Goal: Task Accomplishment & Management: Use online tool/utility

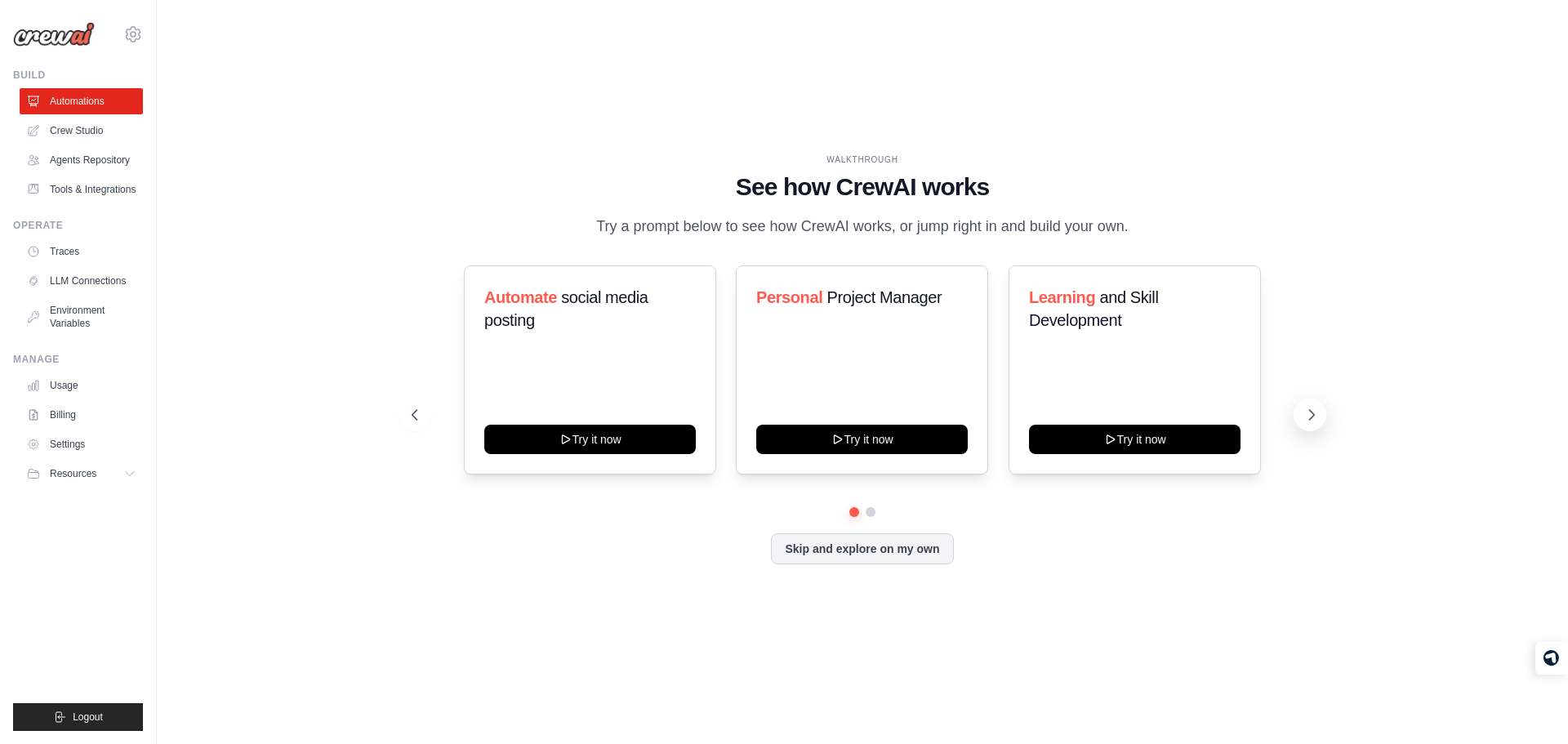
click at [1298, 421] on button at bounding box center [1310, 415] width 33 height 33
click at [888, 555] on button "Skip and explore on my own" at bounding box center [862, 547] width 182 height 31
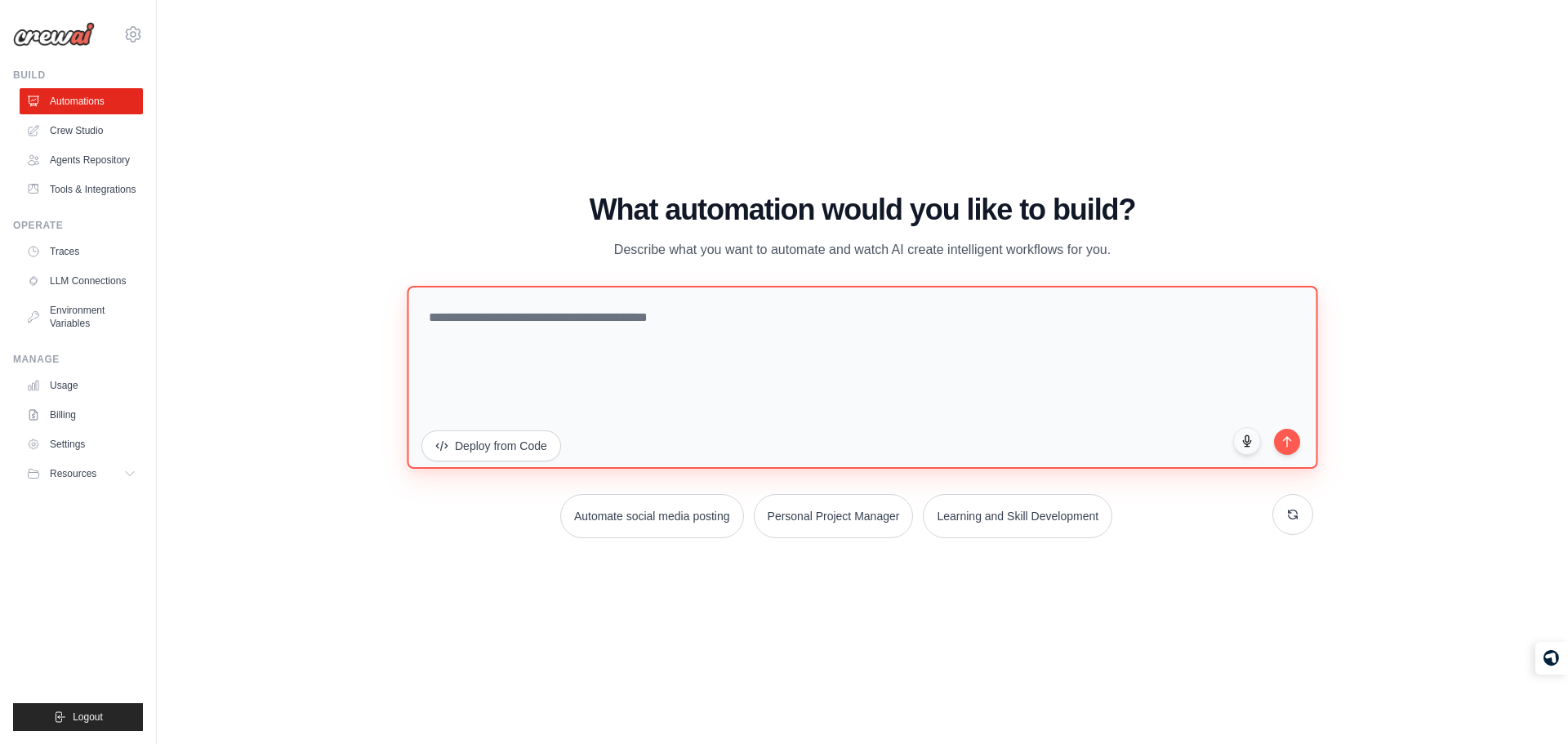
click at [798, 357] on textarea at bounding box center [861, 376] width 910 height 183
type textarea "**********"
click at [1054, 391] on textarea "**********" at bounding box center [861, 376] width 910 height 183
click at [1118, 323] on textarea "**********" at bounding box center [861, 376] width 910 height 183
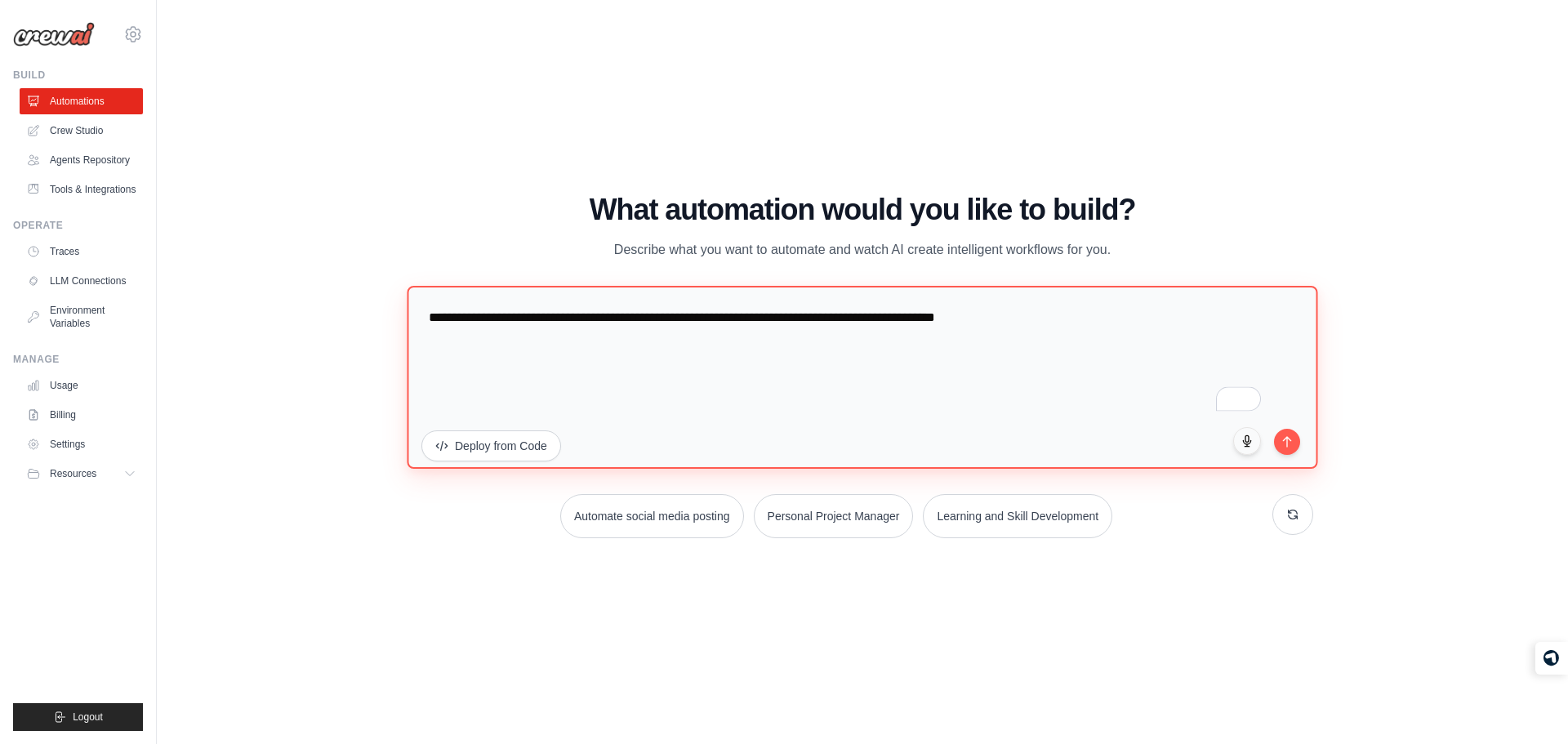
type textarea "**********"
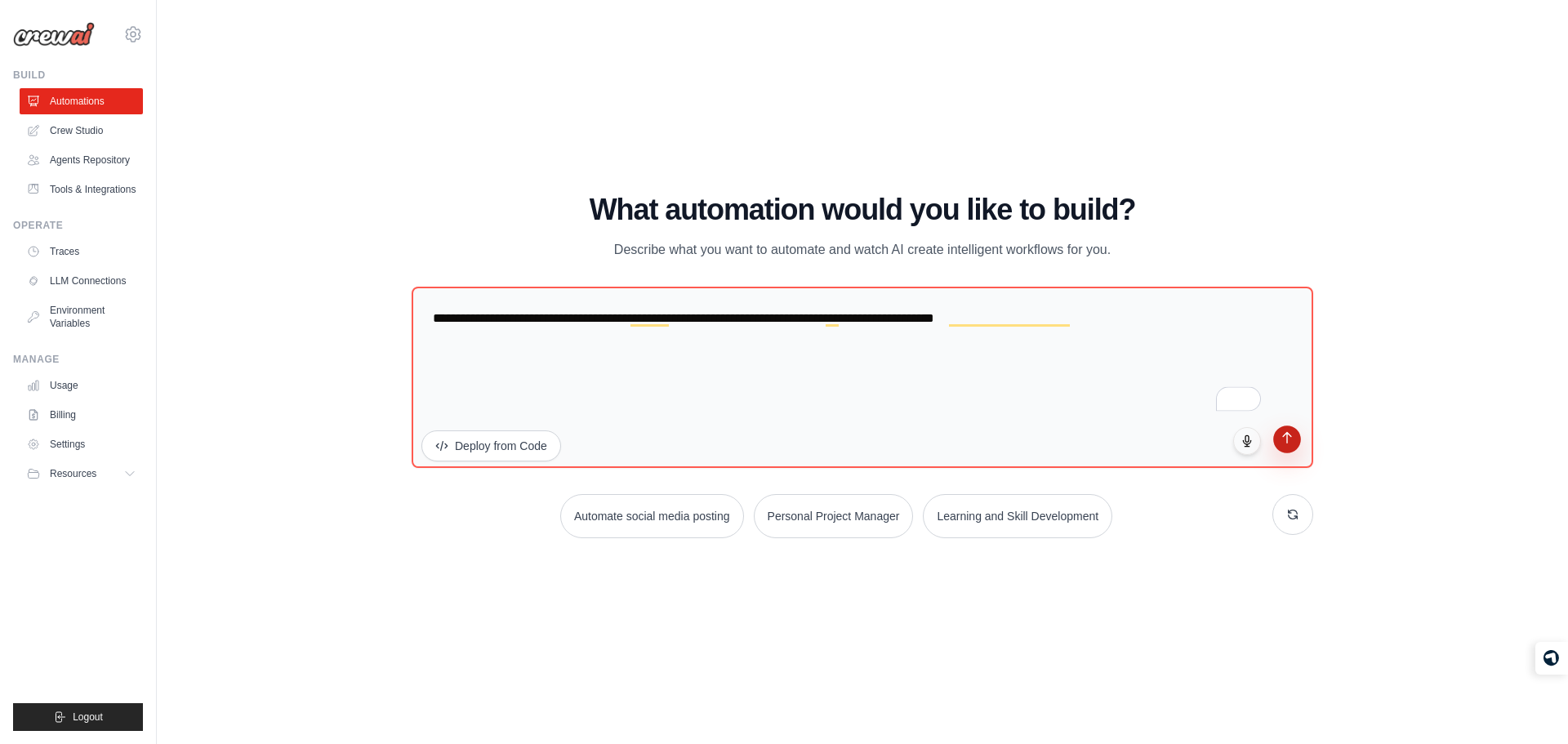
click at [1296, 445] on button "submit" at bounding box center [1287, 439] width 28 height 28
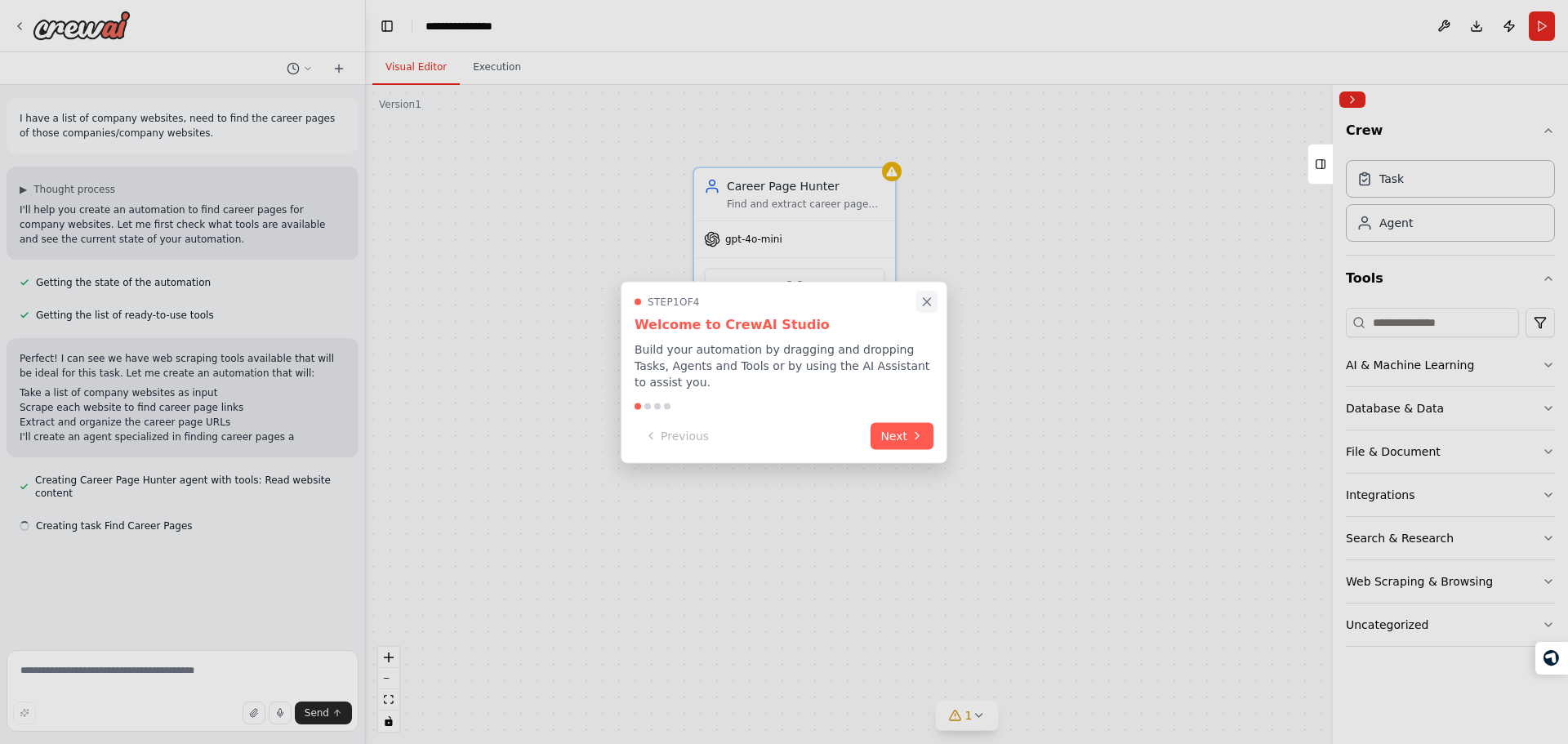
click at [921, 308] on icon "Close walkthrough" at bounding box center [927, 301] width 15 height 15
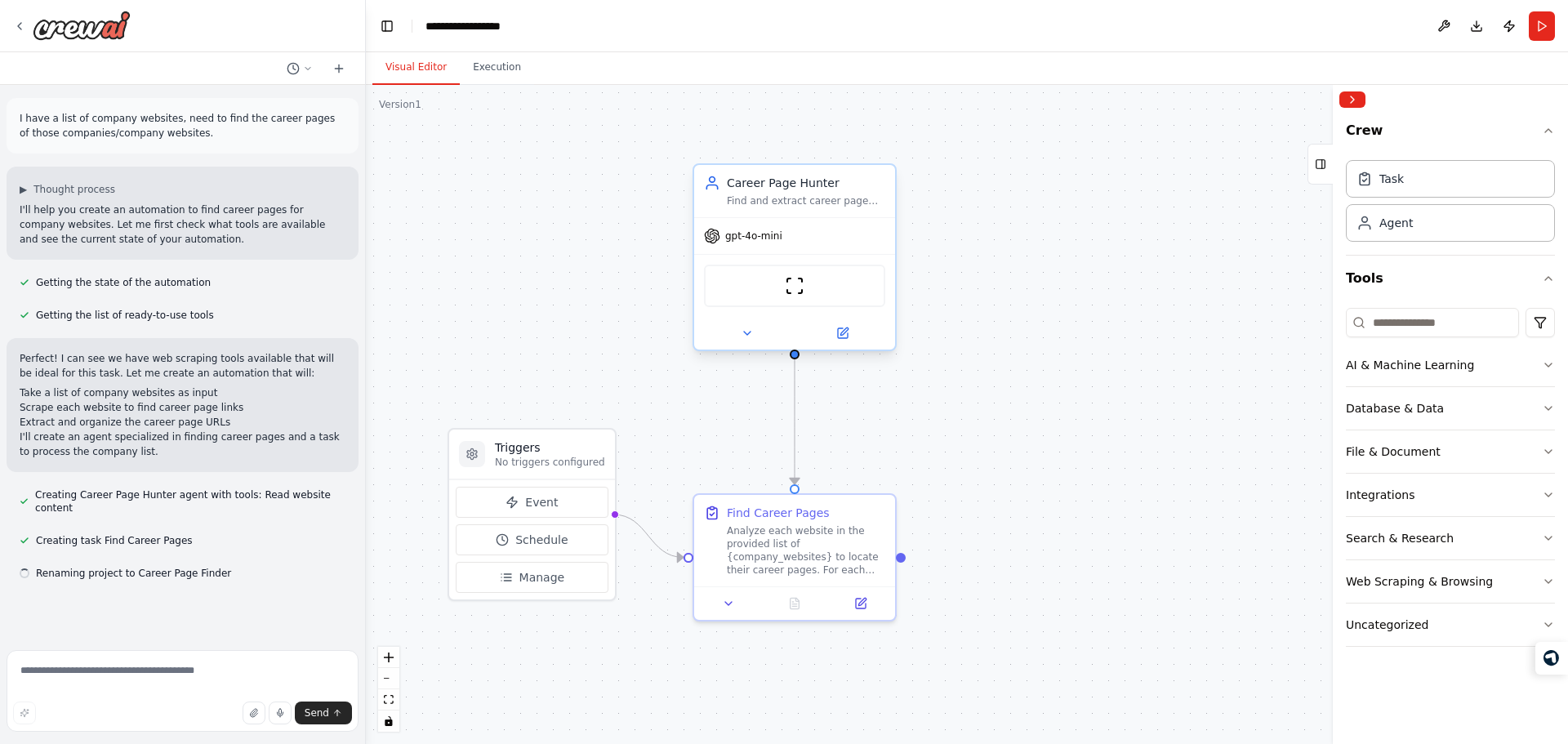
click at [802, 246] on div "gpt-4o-mini" at bounding box center [795, 236] width 201 height 36
click at [837, 226] on div "gpt-4o-mini" at bounding box center [795, 236] width 201 height 36
click at [793, 276] on img at bounding box center [794, 285] width 20 height 20
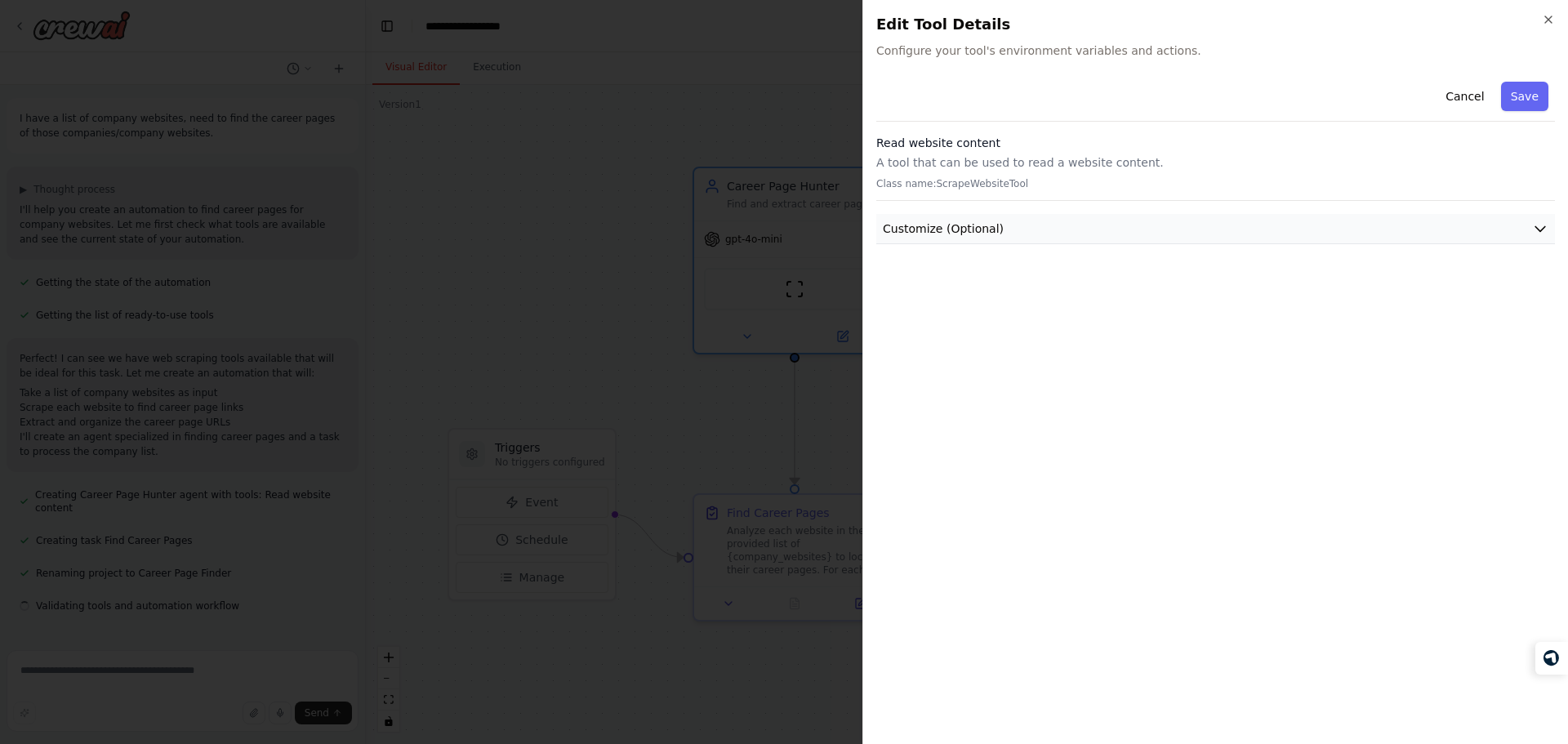
click at [961, 227] on span "Customize (Optional)" at bounding box center [943, 229] width 121 height 16
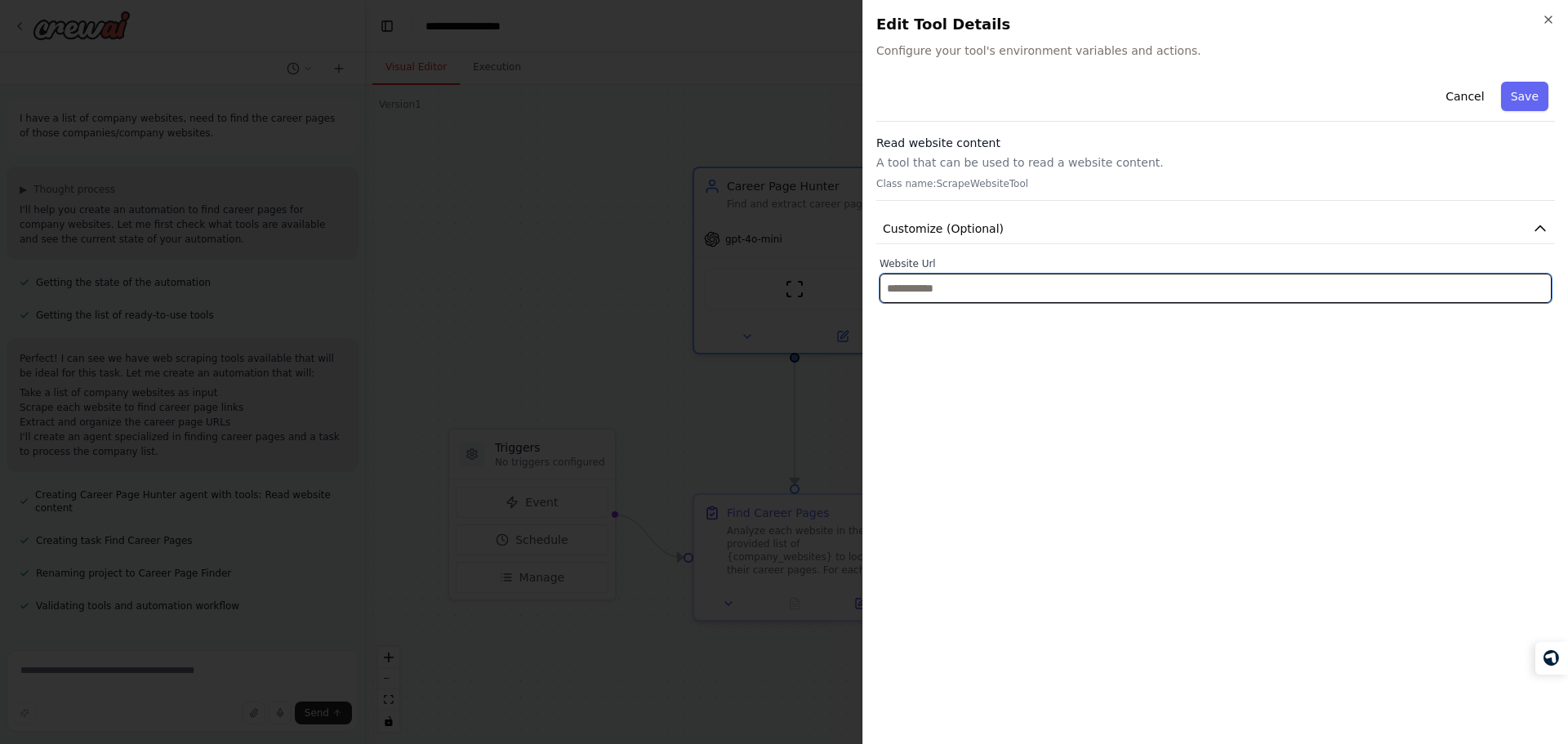
click at [959, 286] on input "text" at bounding box center [1215, 288] width 672 height 29
type input "****"
type input "*"
type input "*******"
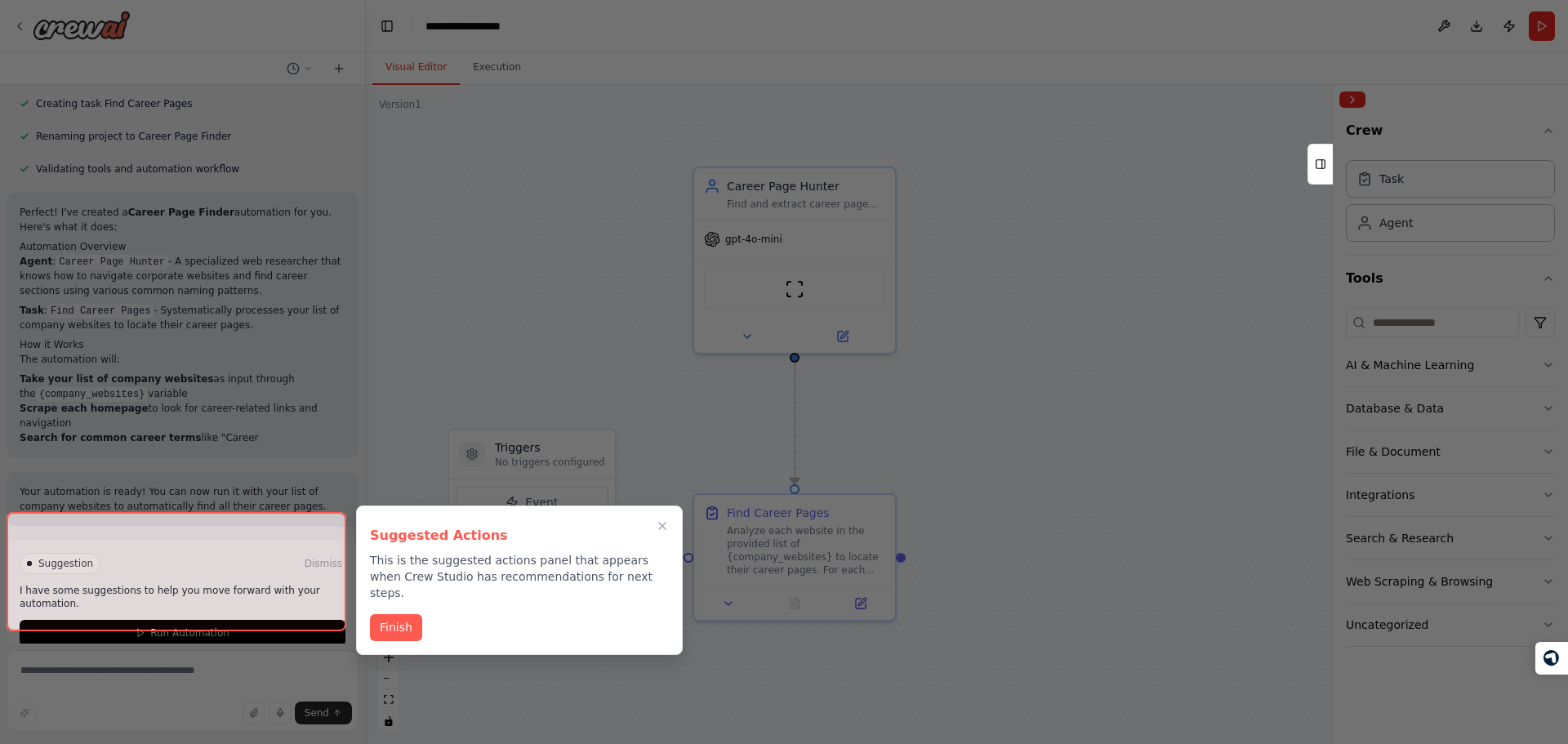
click at [384, 629] on div "Suggested Actions This is the suggested actions panel that appears when Crew St…" at bounding box center [519, 580] width 326 height 150
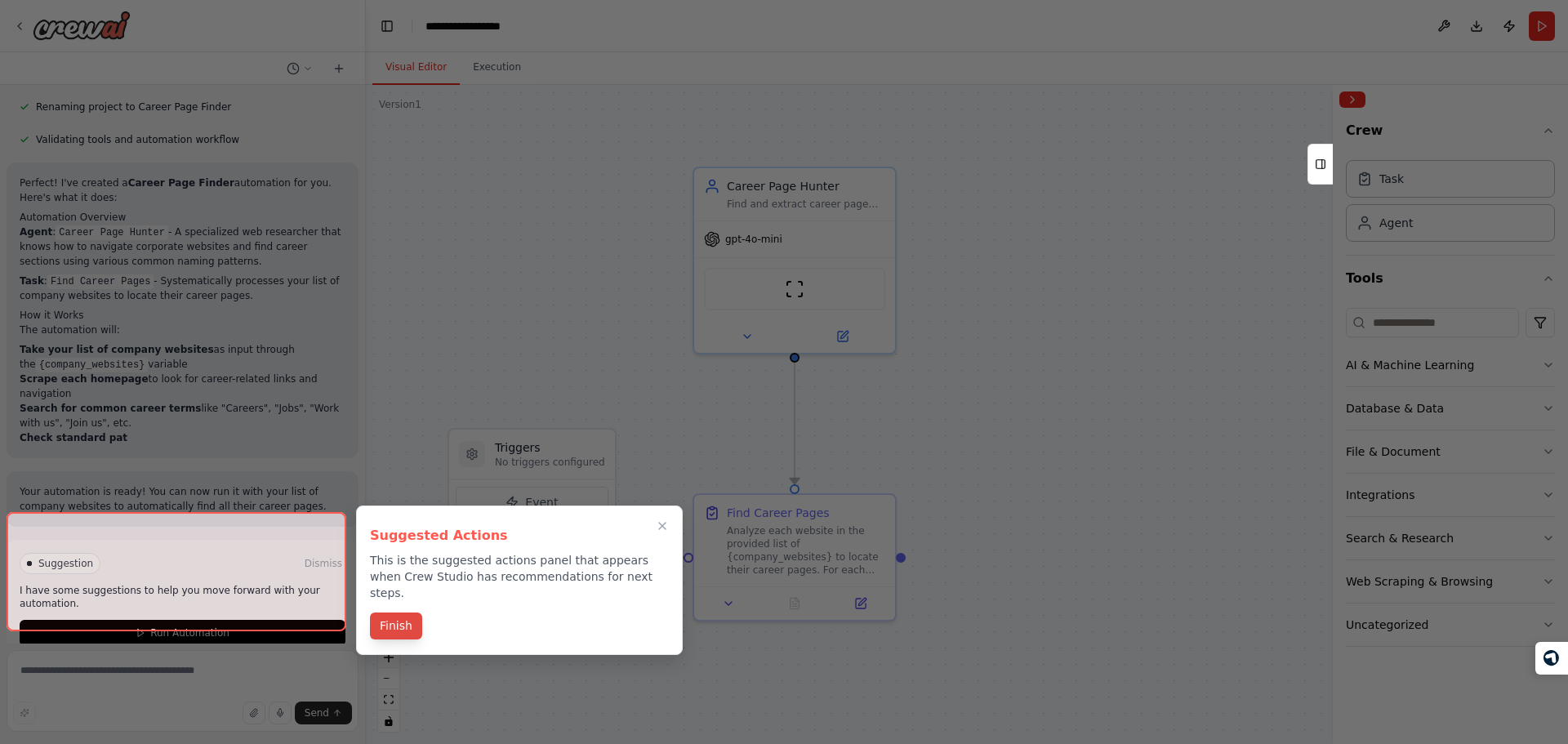
click at [398, 607] on div "Suggested Actions This is the suggested actions panel that appears when Crew St…" at bounding box center [519, 580] width 326 height 150
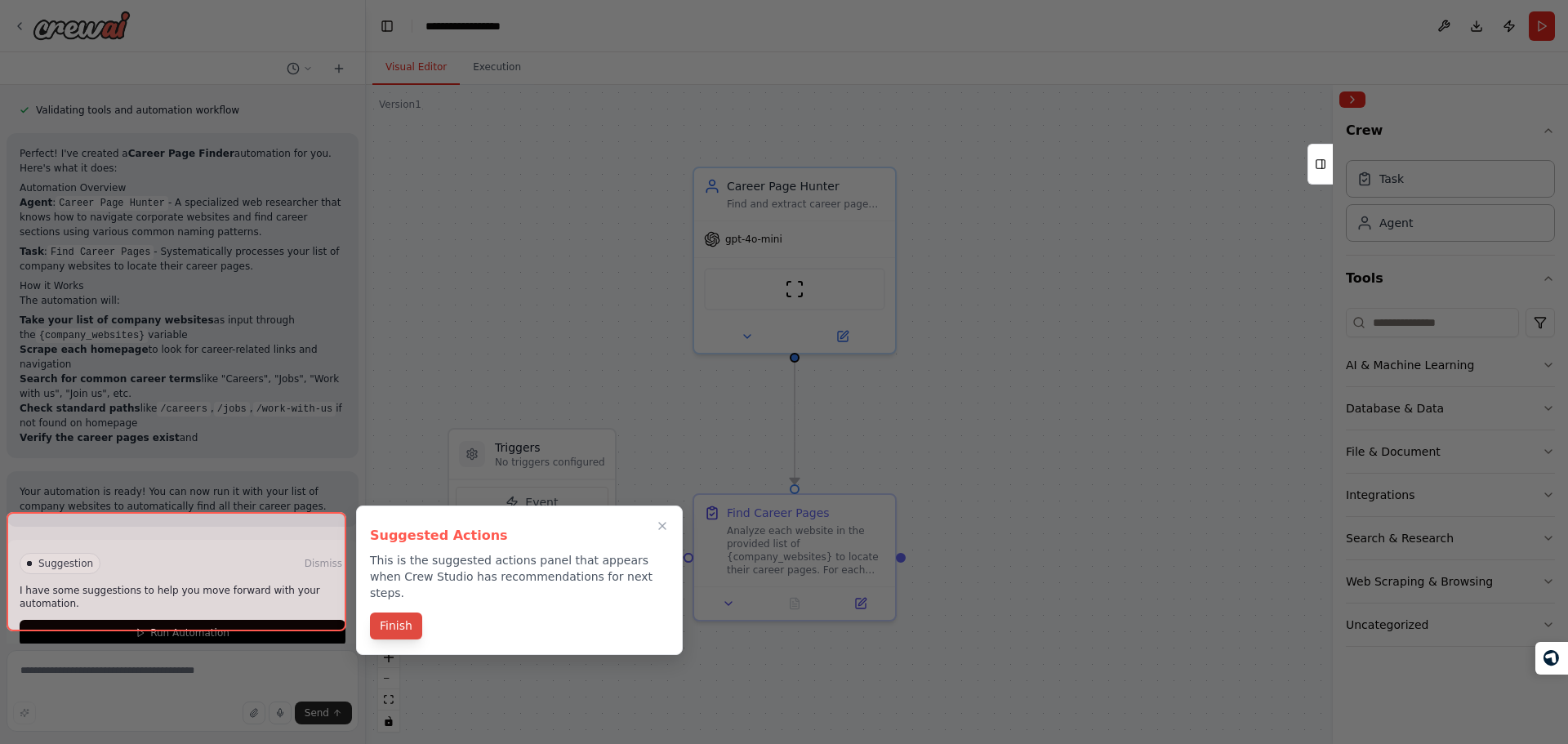
click at [389, 613] on button "Finish" at bounding box center [396, 625] width 52 height 27
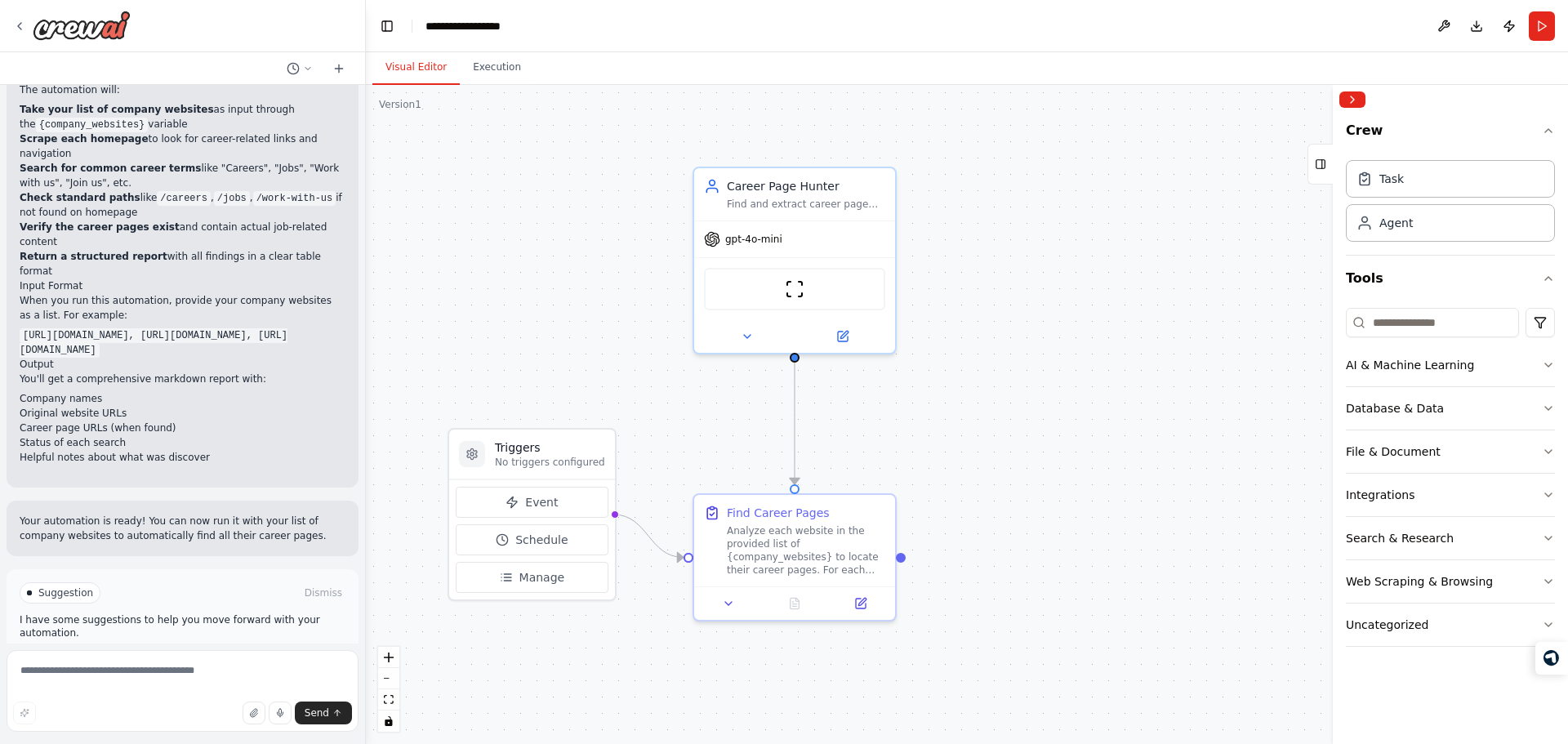
scroll to position [721, 0]
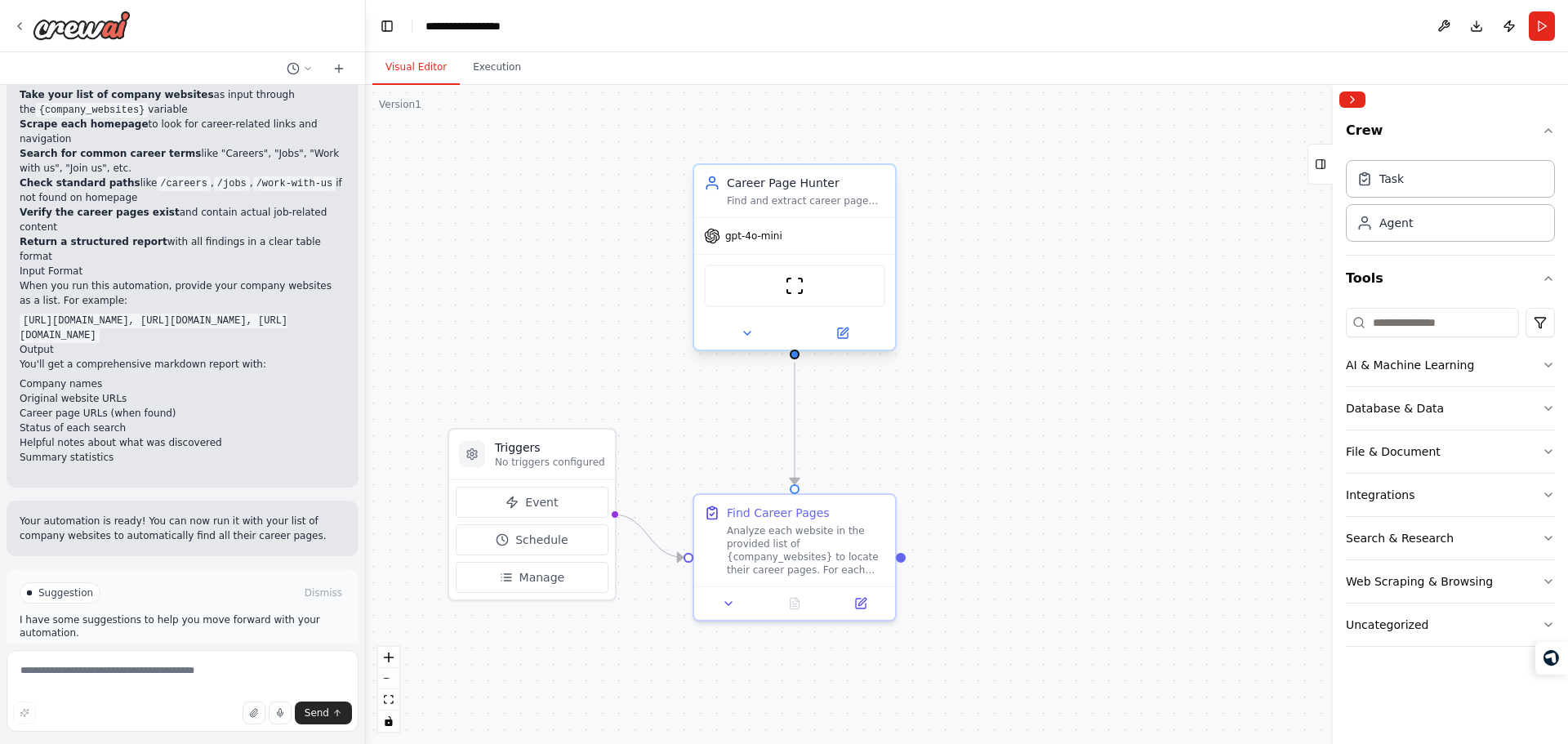
click at [793, 248] on div "gpt-4o-mini" at bounding box center [795, 236] width 201 height 36
click at [1057, 364] on div ".deletable-edge-delete-btn { width: 20px; height: 20px; border: 0px solid #ffff…" at bounding box center [967, 415] width 1202 height 659
click at [177, 649] on button "Run Automation" at bounding box center [182, 662] width 326 height 26
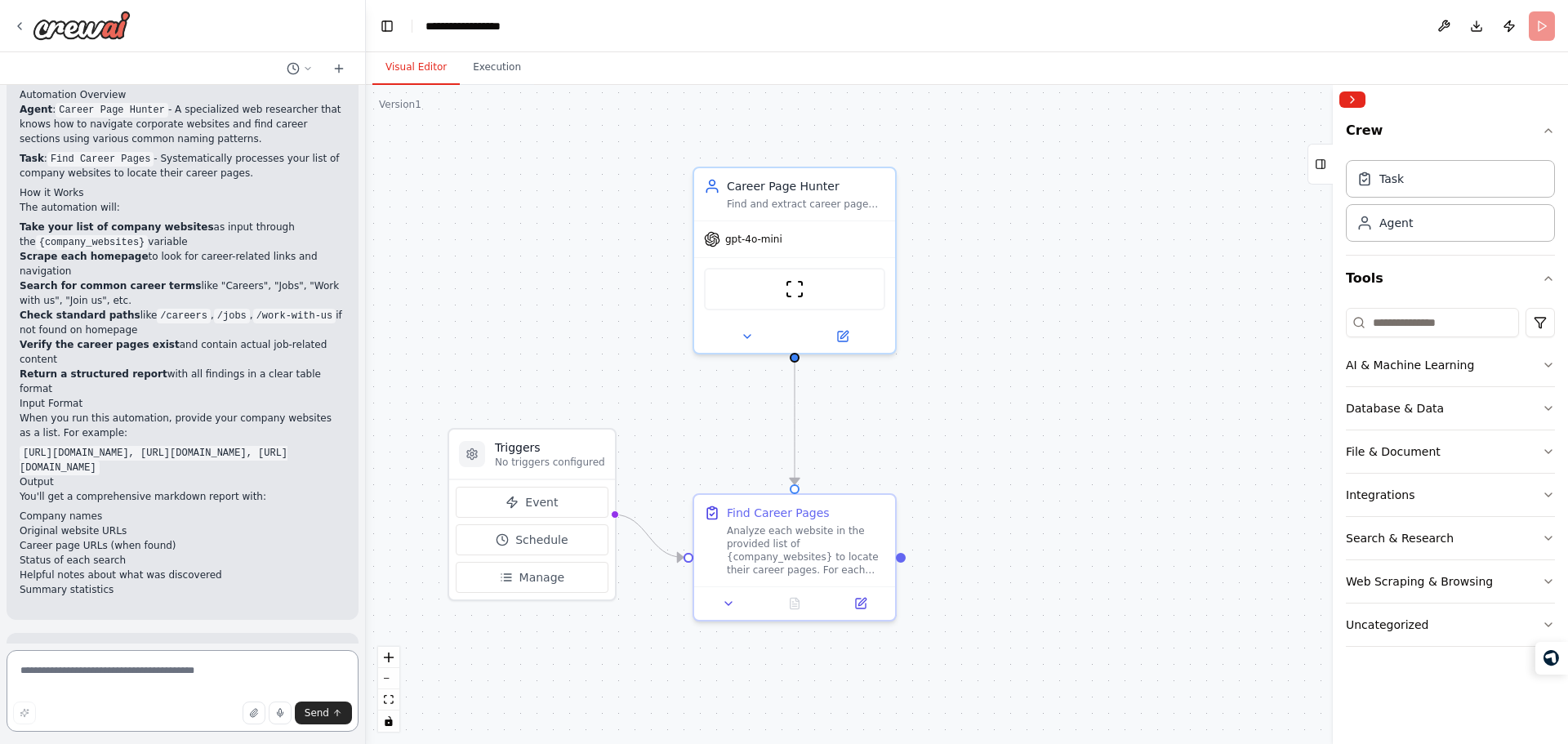
click at [243, 666] on textarea at bounding box center [182, 691] width 352 height 82
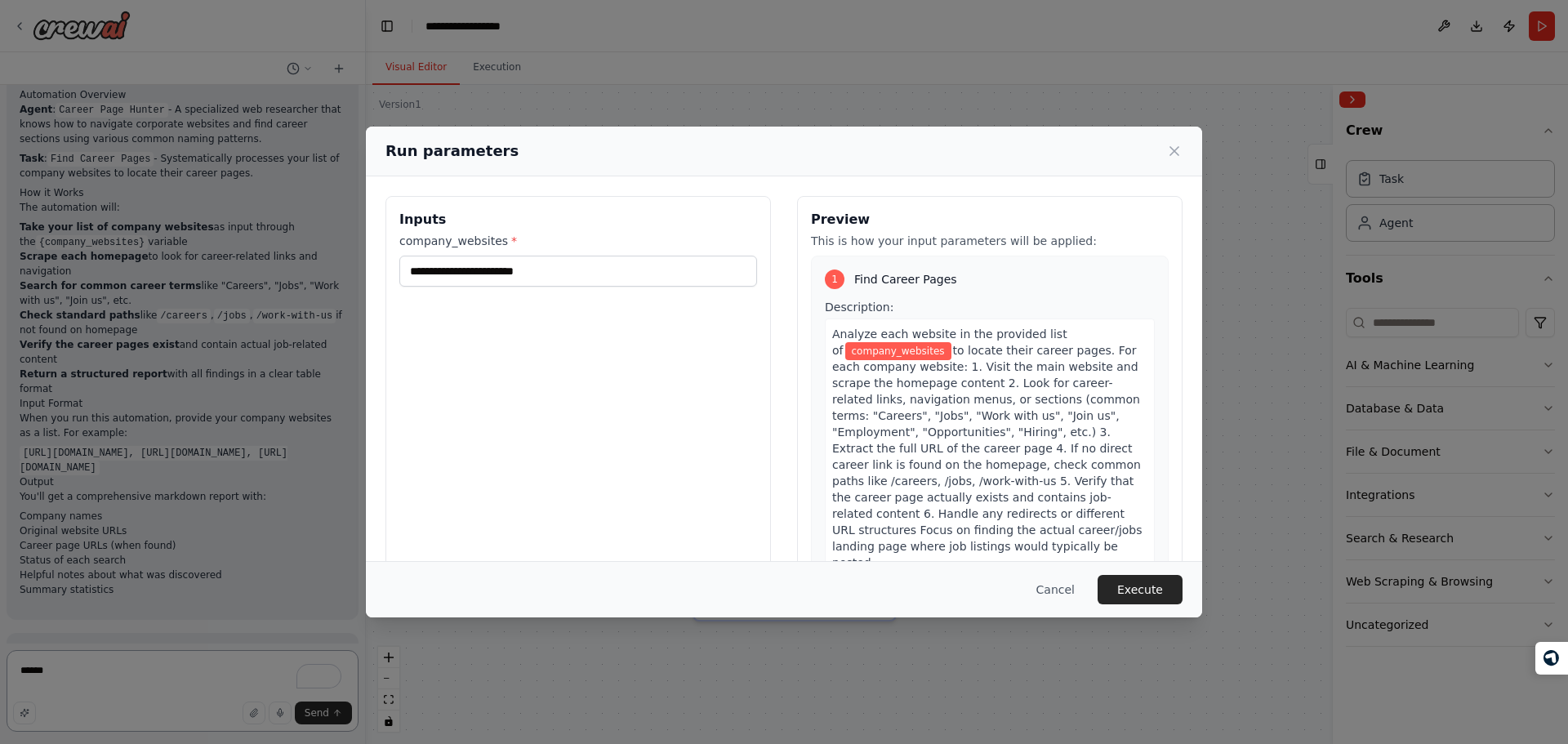
type textarea "******"
click at [640, 258] on input "company_websites *" at bounding box center [577, 271] width 357 height 31
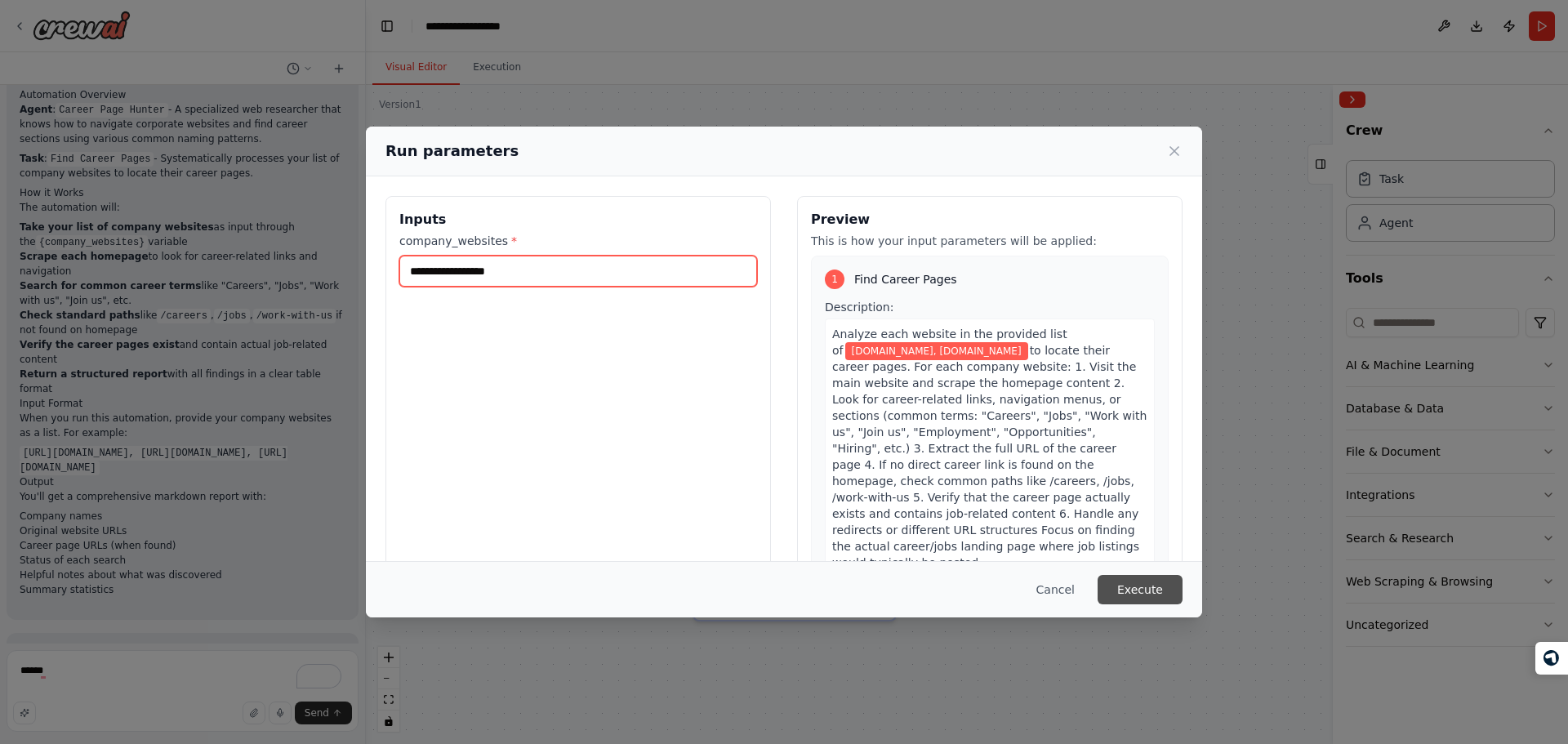
type input "**********"
click at [1134, 598] on button "Execute" at bounding box center [1140, 589] width 85 height 29
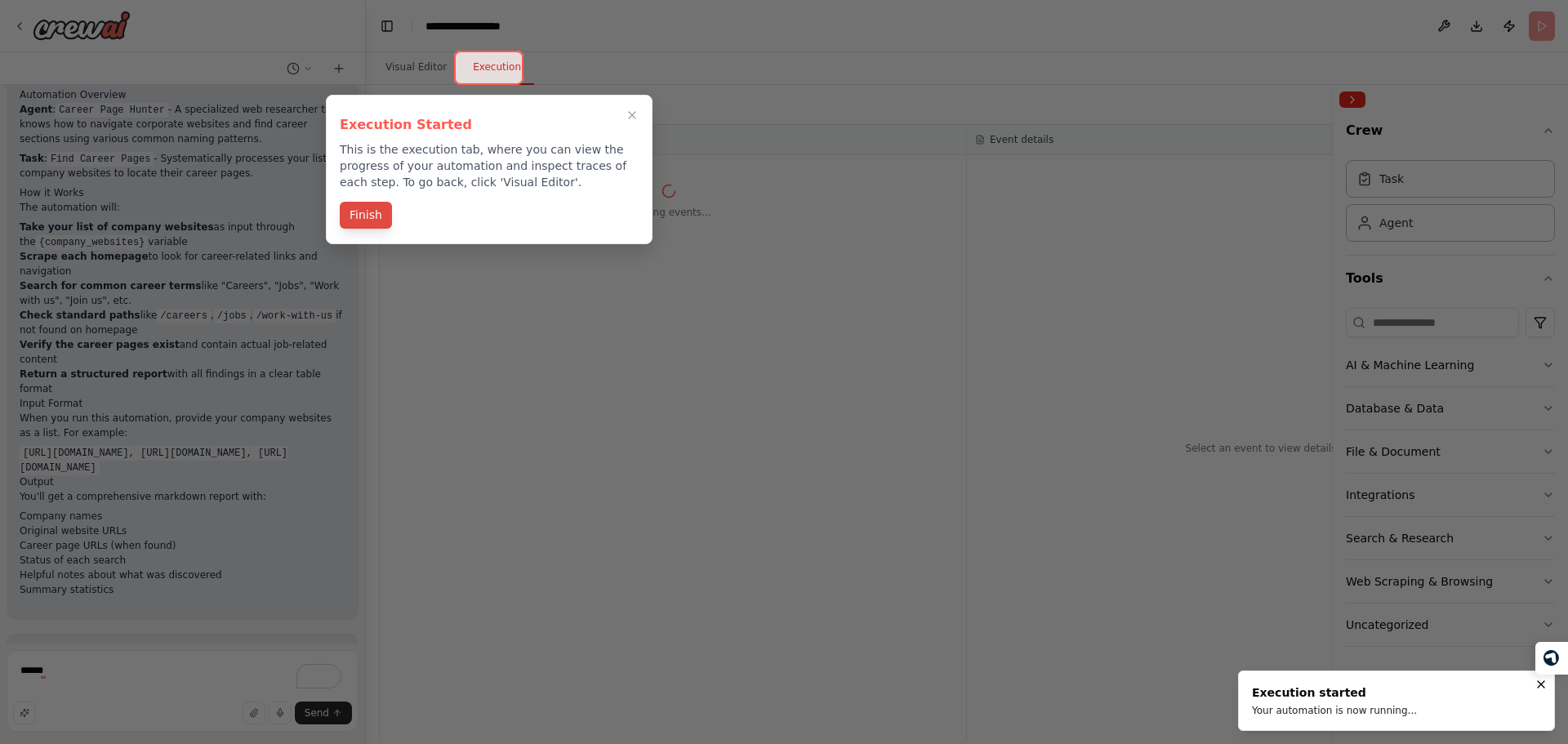
click at [359, 213] on button "Finish" at bounding box center [366, 215] width 52 height 27
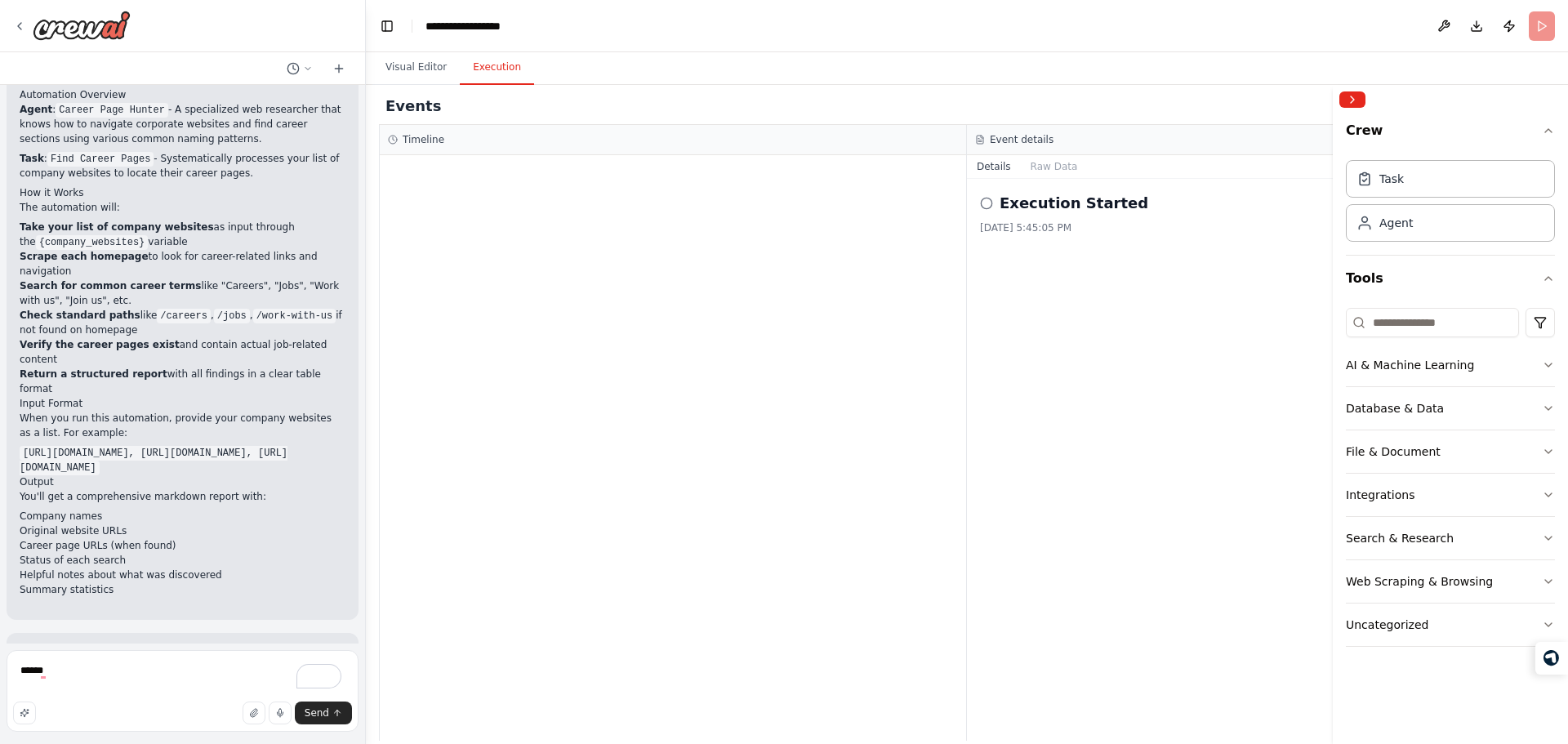
click at [994, 202] on div "Execution Started" at bounding box center [1260, 204] width 562 height 23
click at [992, 201] on icon at bounding box center [986, 204] width 13 height 13
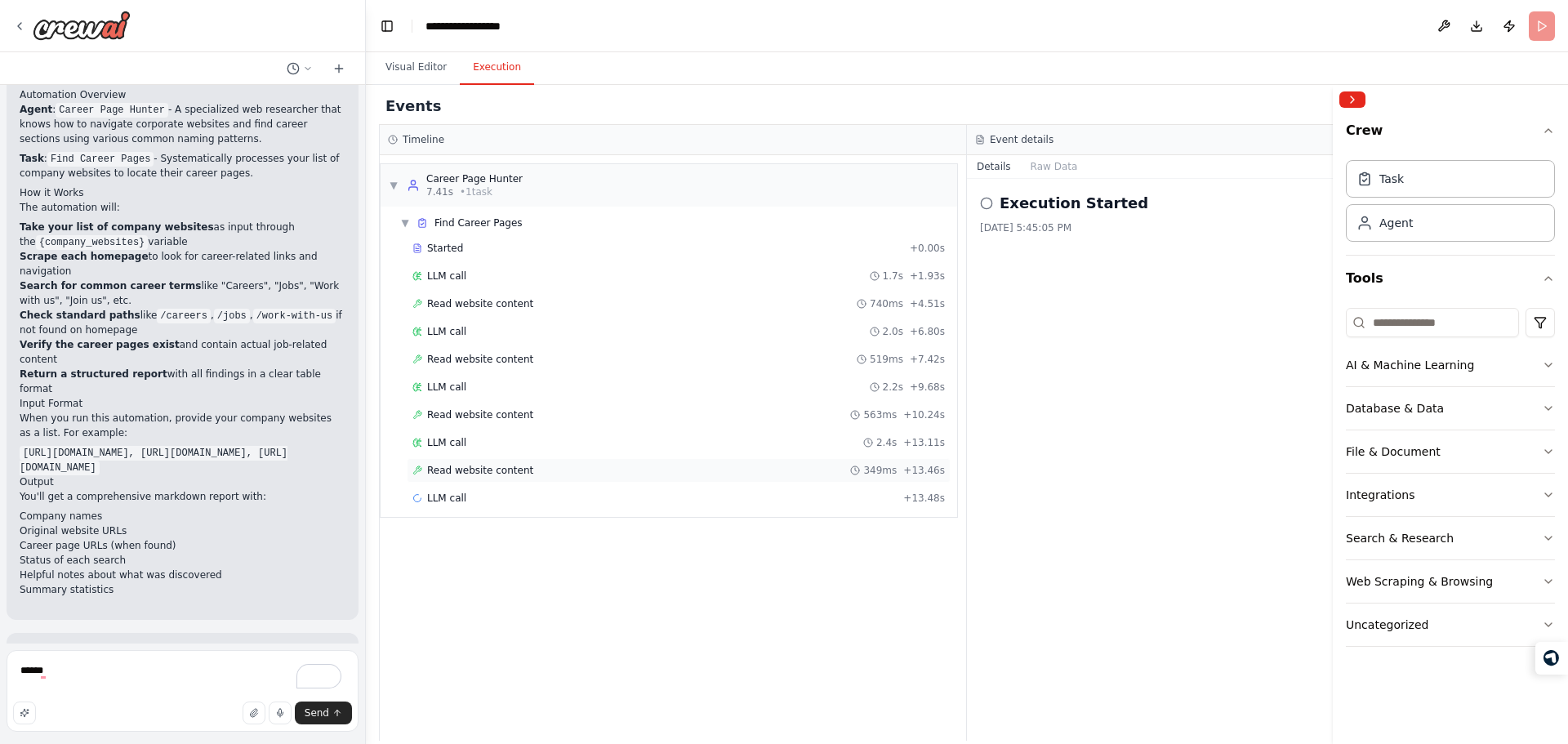
click at [743, 473] on div "Read website content 349ms + 13.46s" at bounding box center [678, 470] width 532 height 13
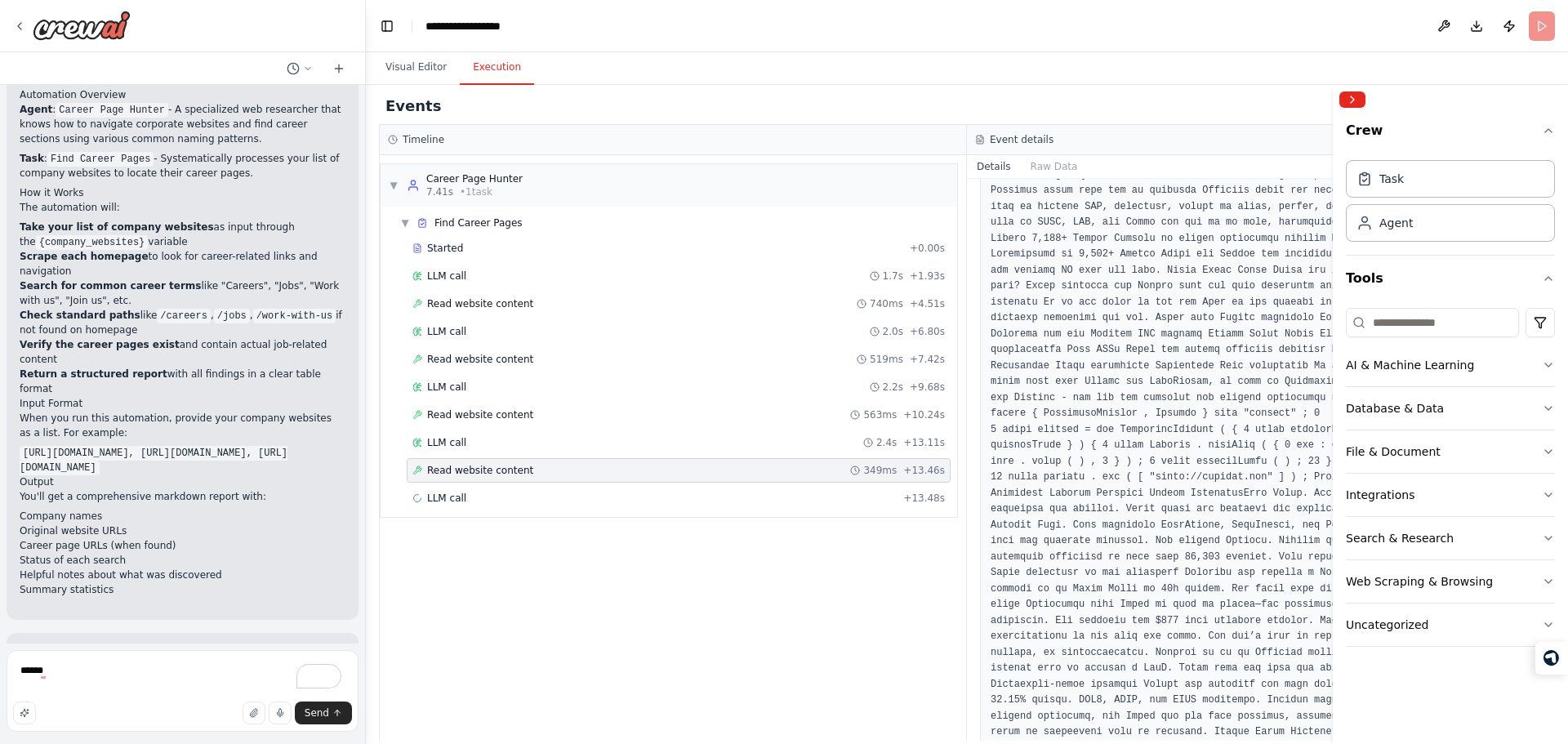
scroll to position [1348, 0]
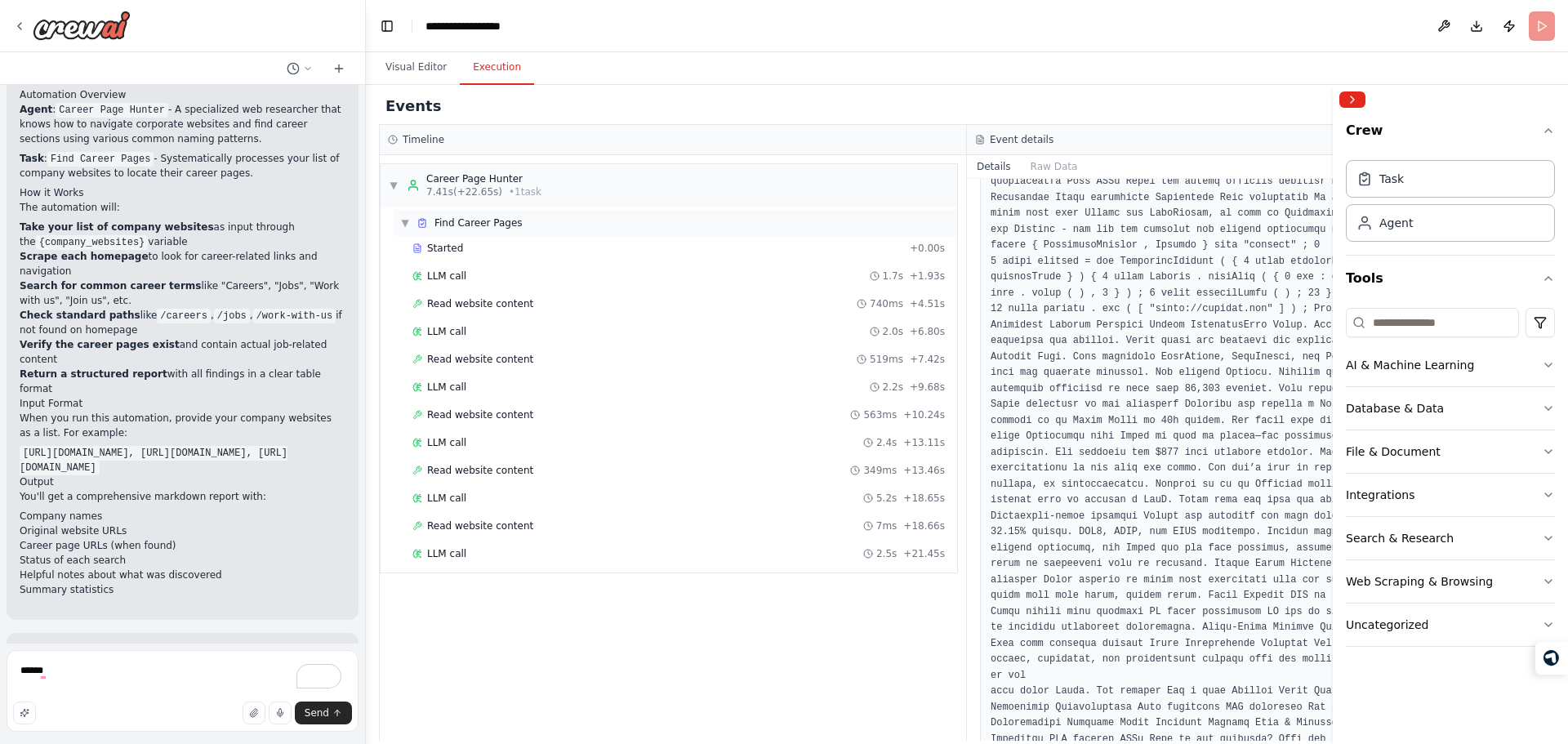
click at [403, 225] on span "▼" at bounding box center [405, 223] width 10 height 13
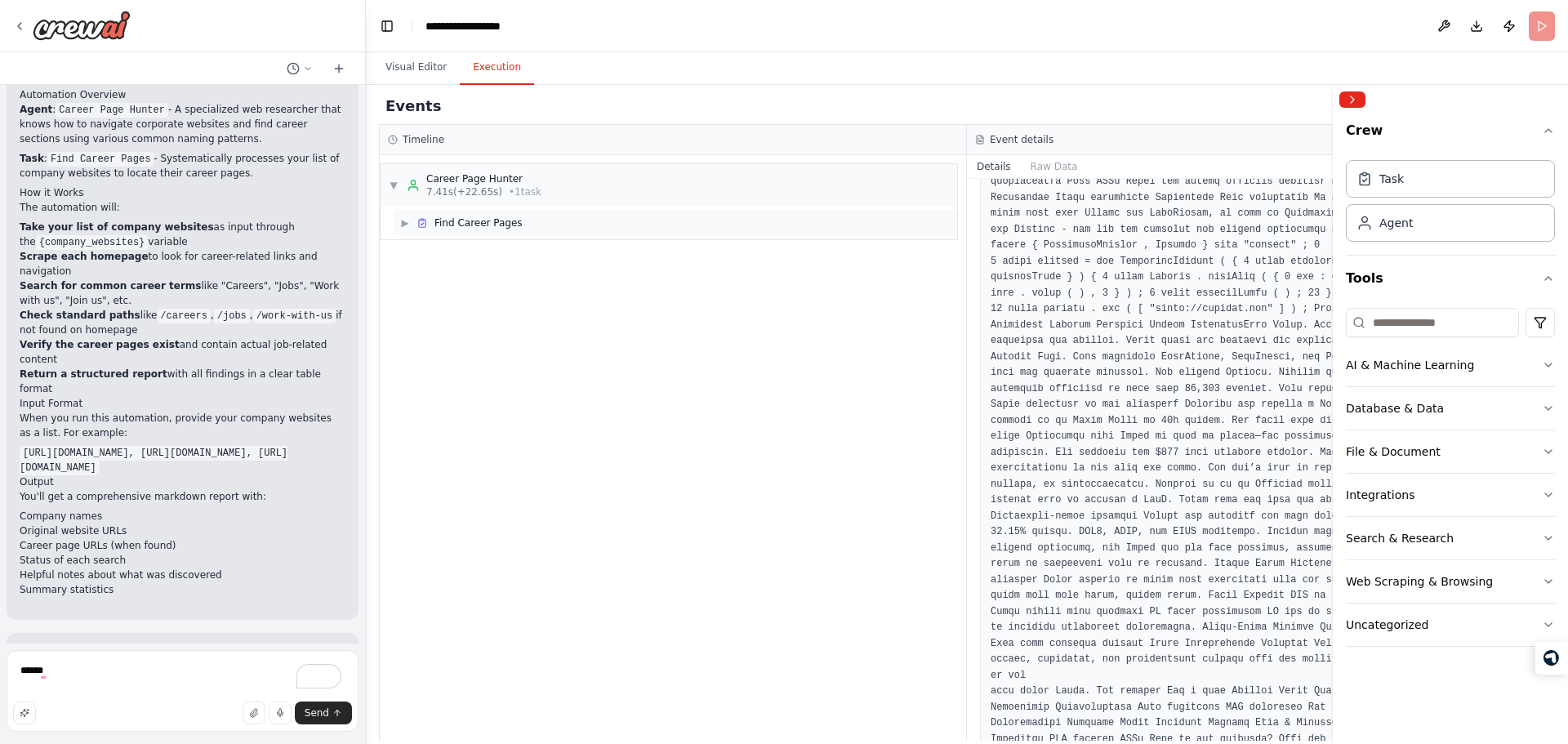
click at [403, 225] on span "▶" at bounding box center [405, 223] width 10 height 13
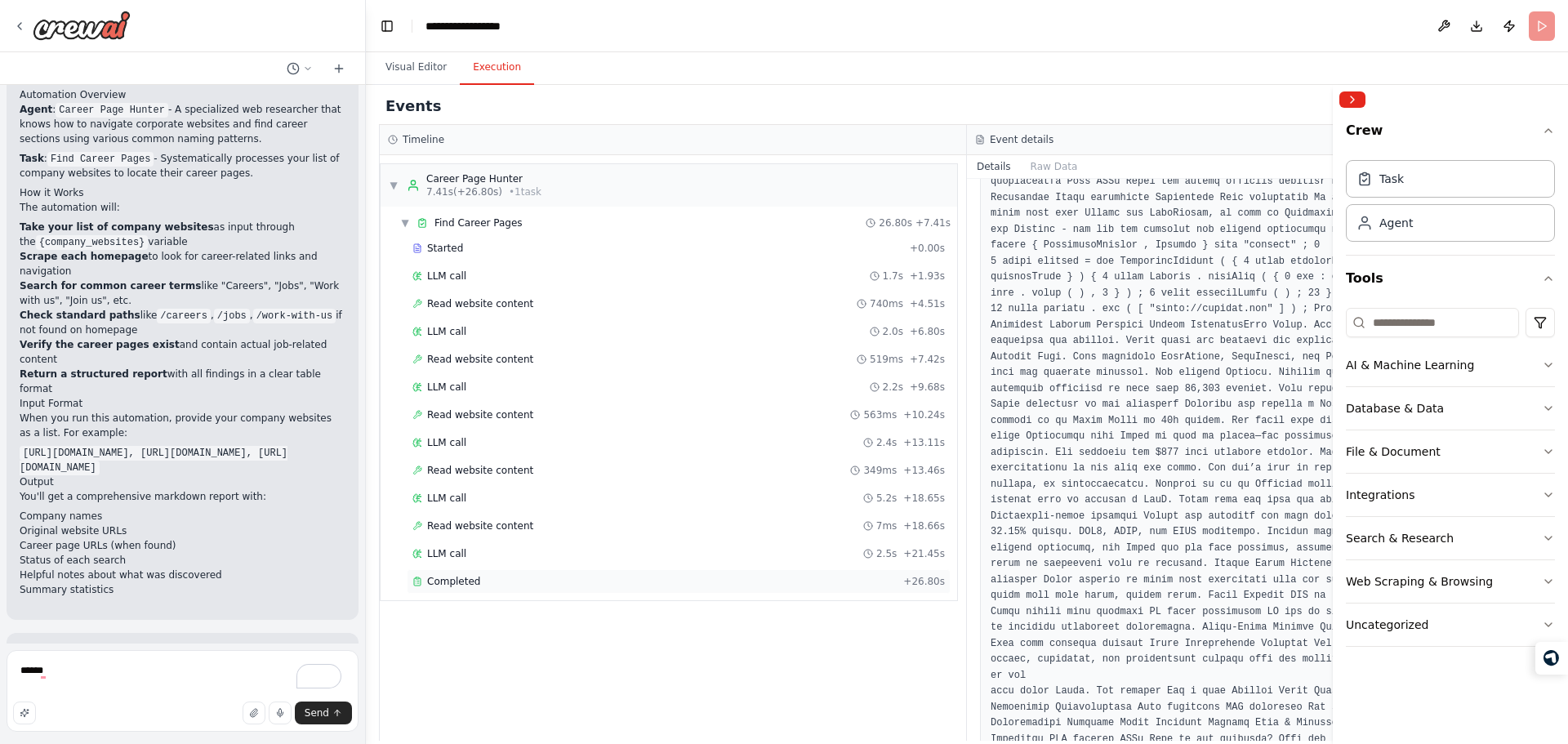
scroll to position [721, 0]
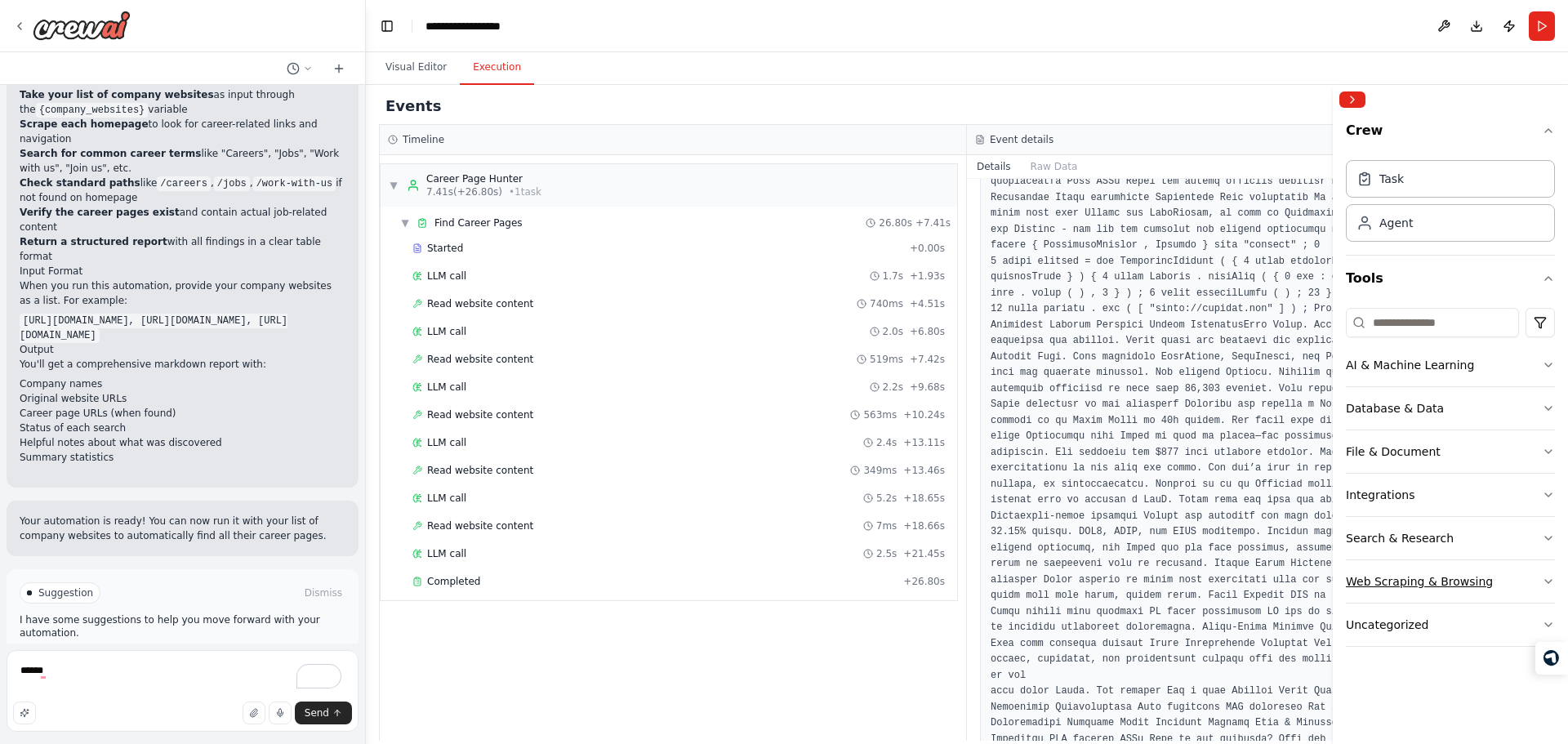
click at [1397, 588] on div "Web Scraping & Browsing" at bounding box center [1419, 581] width 147 height 16
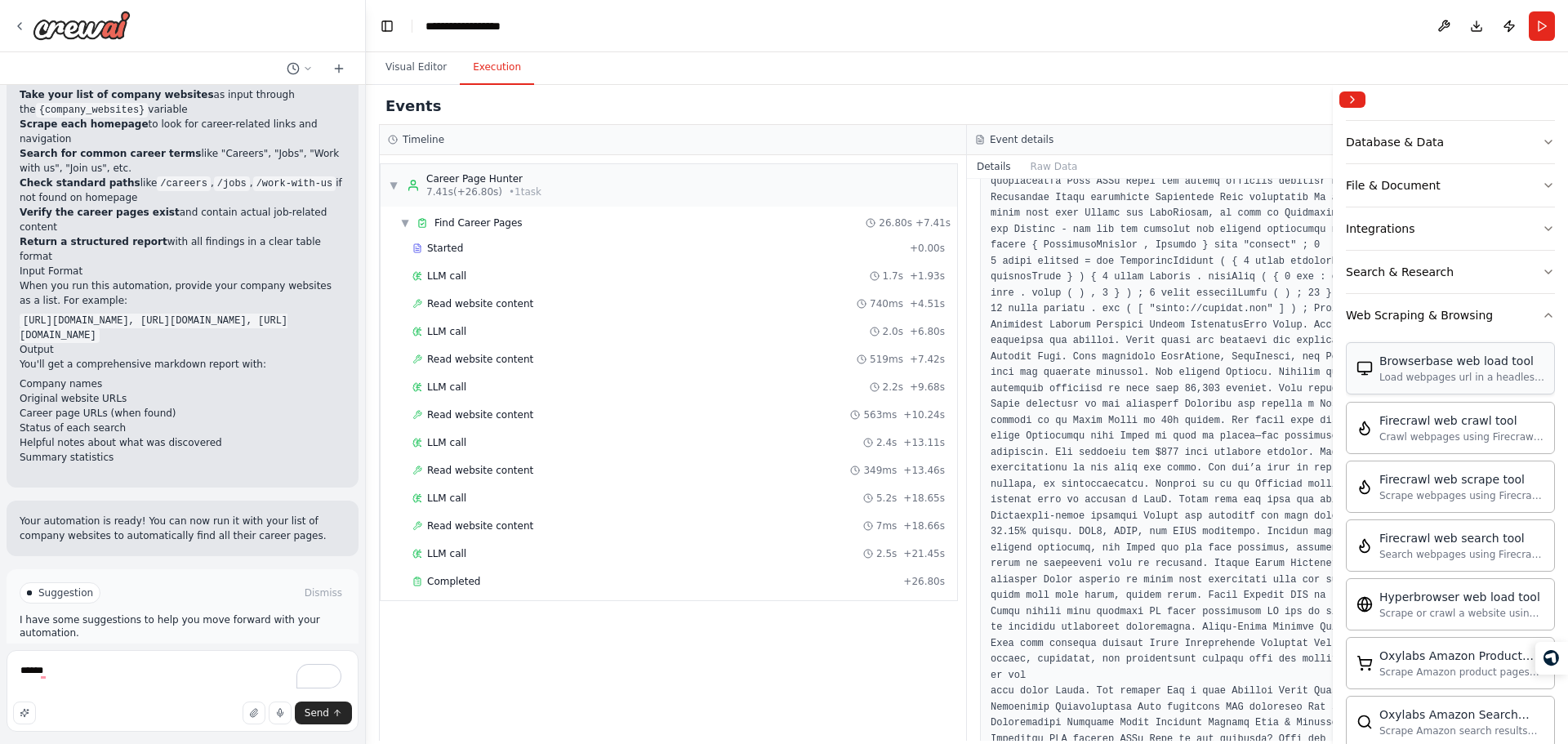
scroll to position [280, 0]
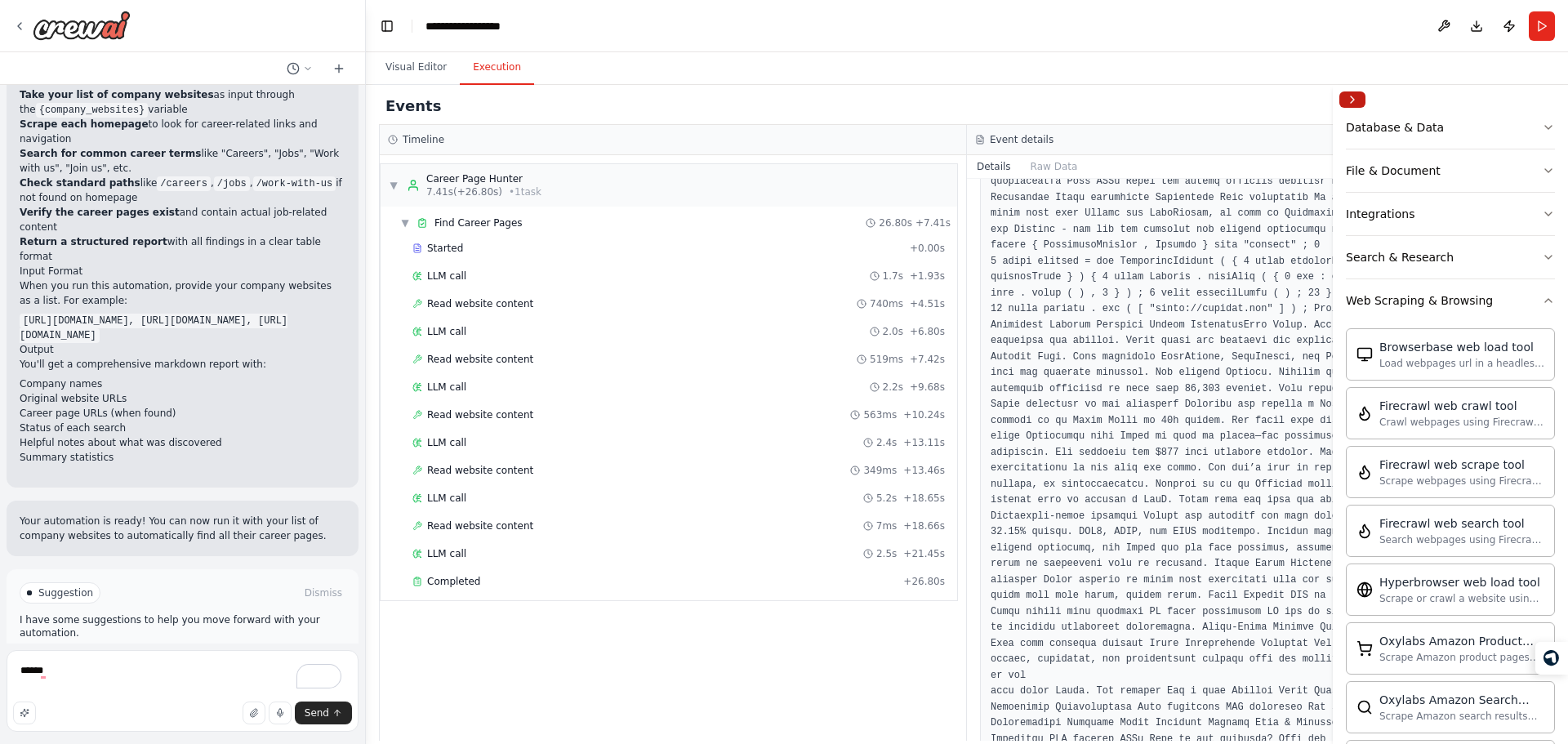
click at [1341, 103] on button "Collapse right sidebar" at bounding box center [1352, 100] width 26 height 16
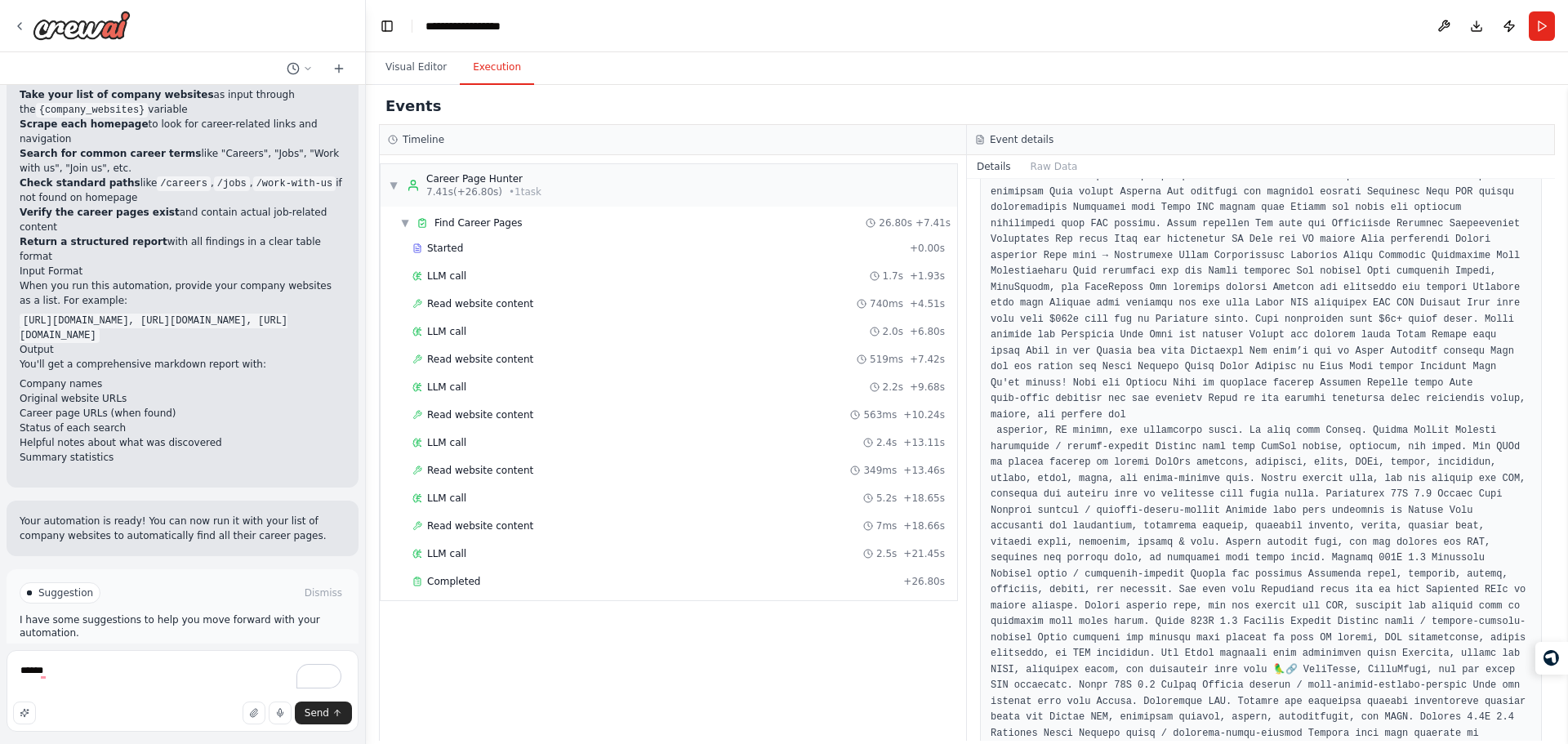
scroll to position [0, 0]
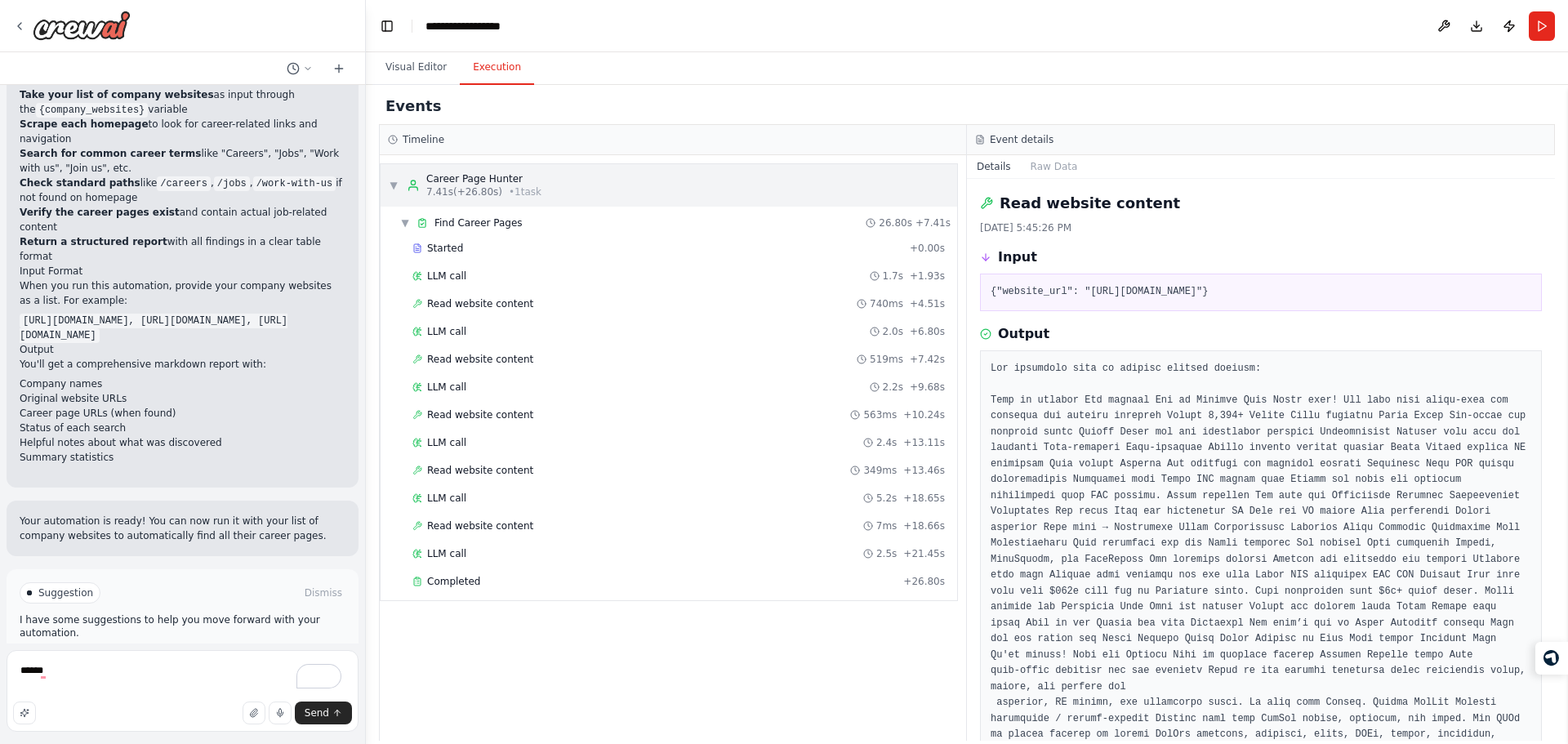
click at [389, 182] on span "▼" at bounding box center [393, 186] width 10 height 13
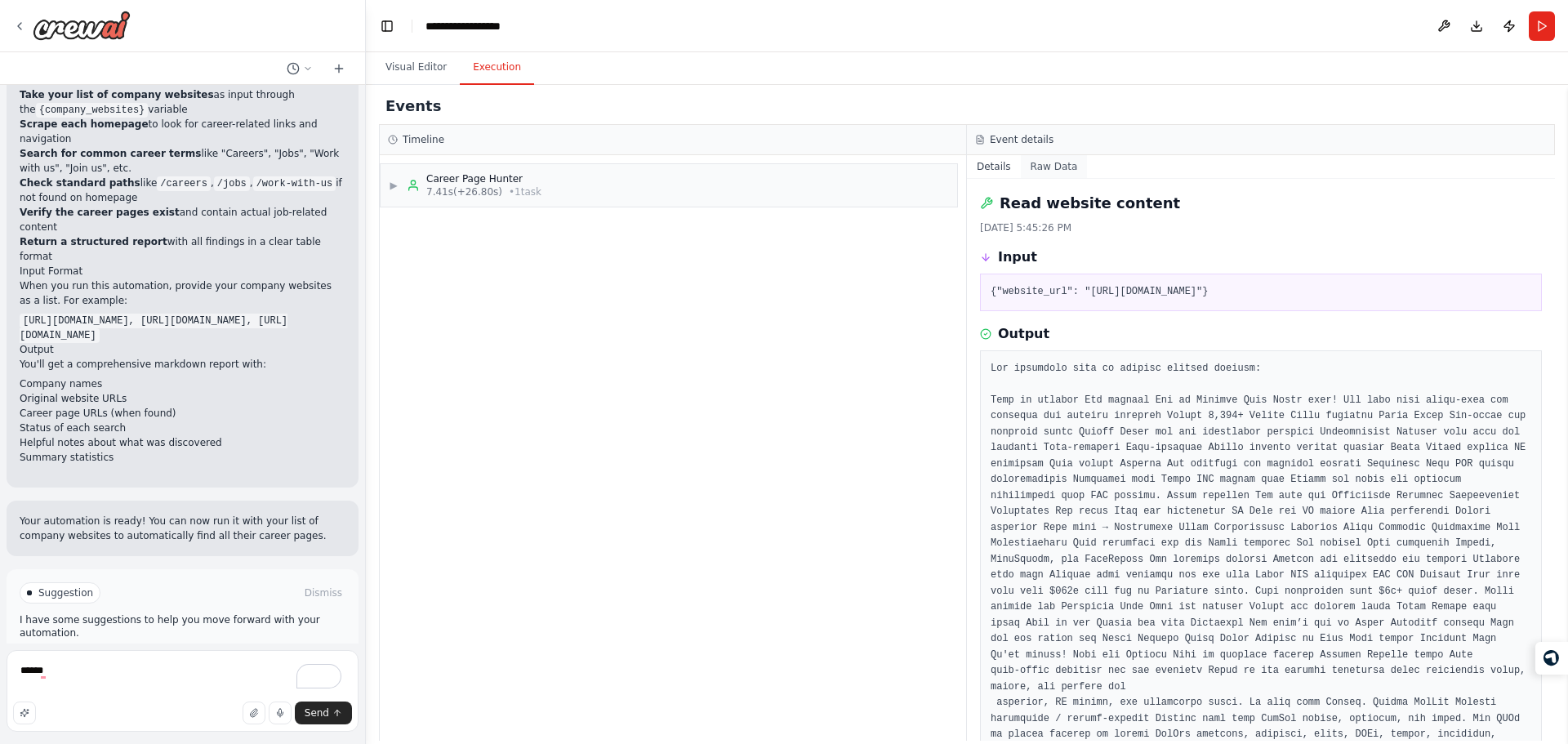
click at [1050, 168] on button "Raw Data" at bounding box center [1054, 167] width 67 height 23
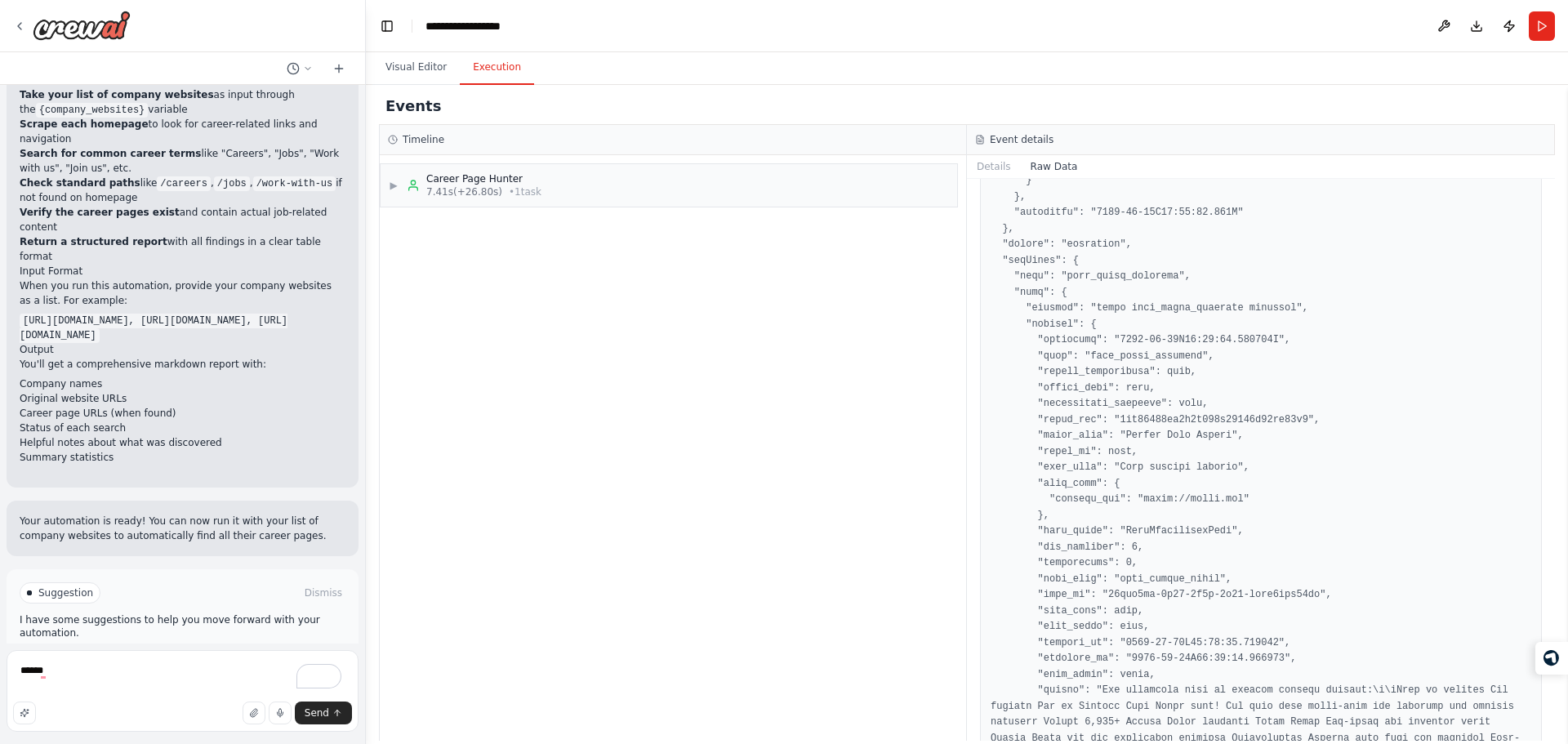
scroll to position [1432, 0]
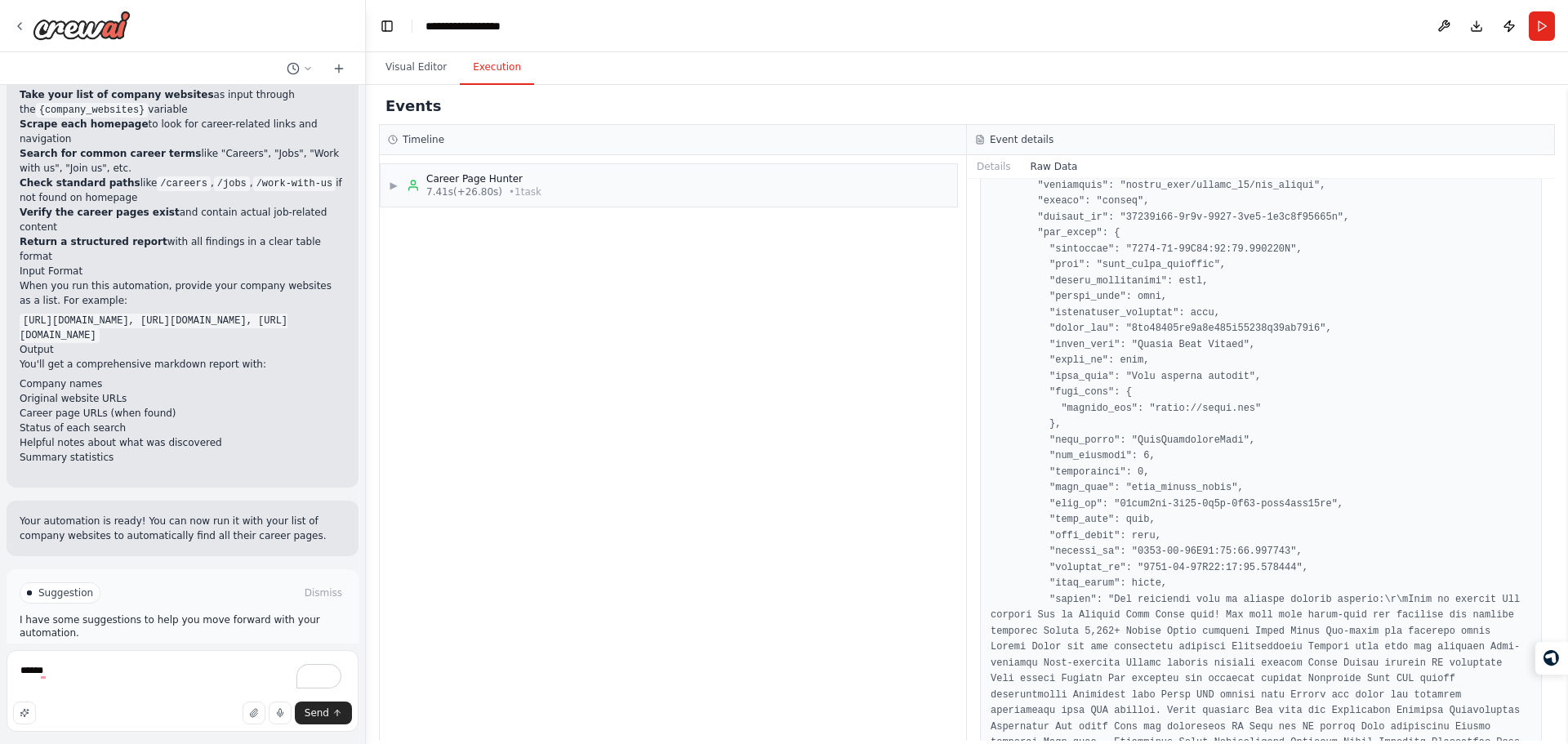
scroll to position [3700, 0]
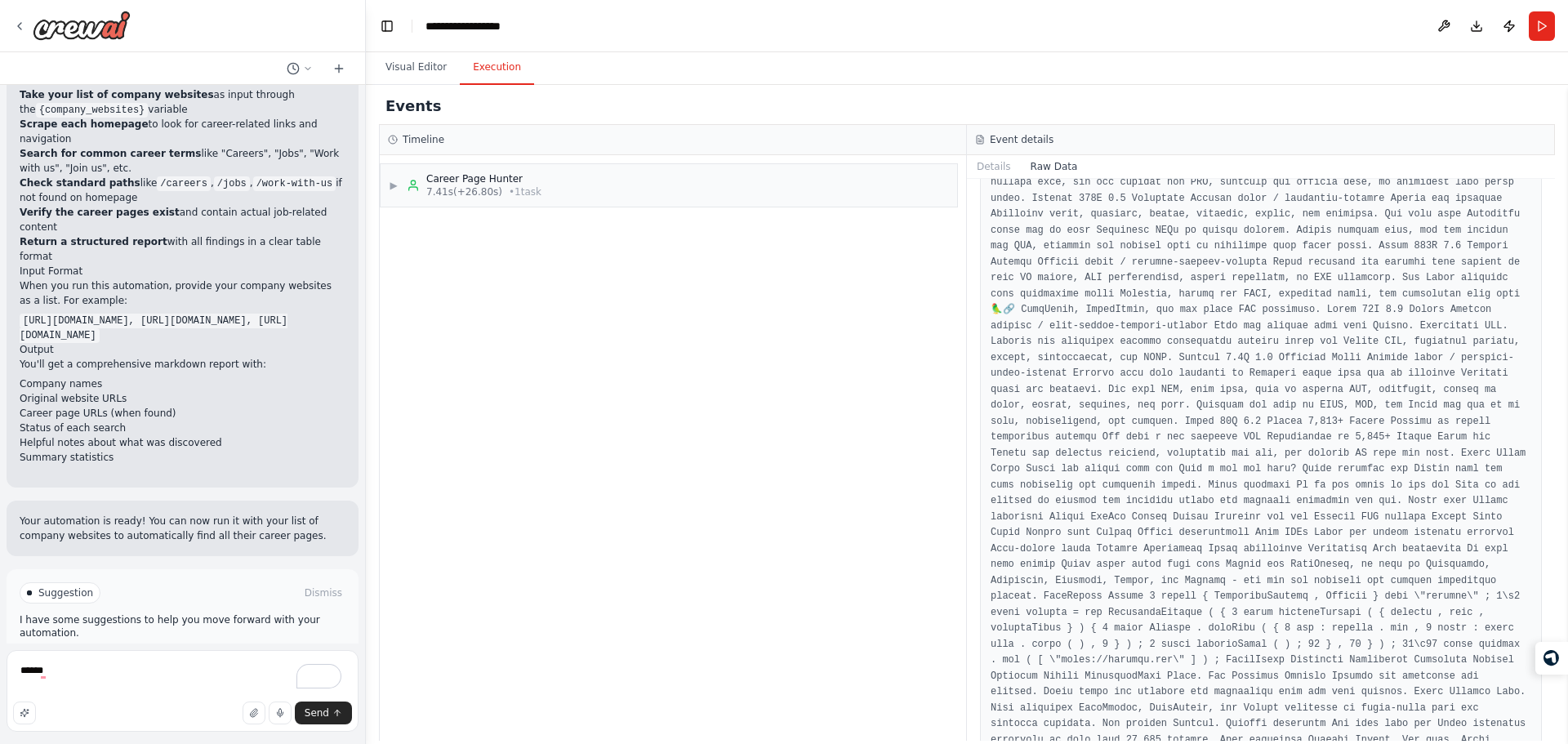
scroll to position [5185, 0]
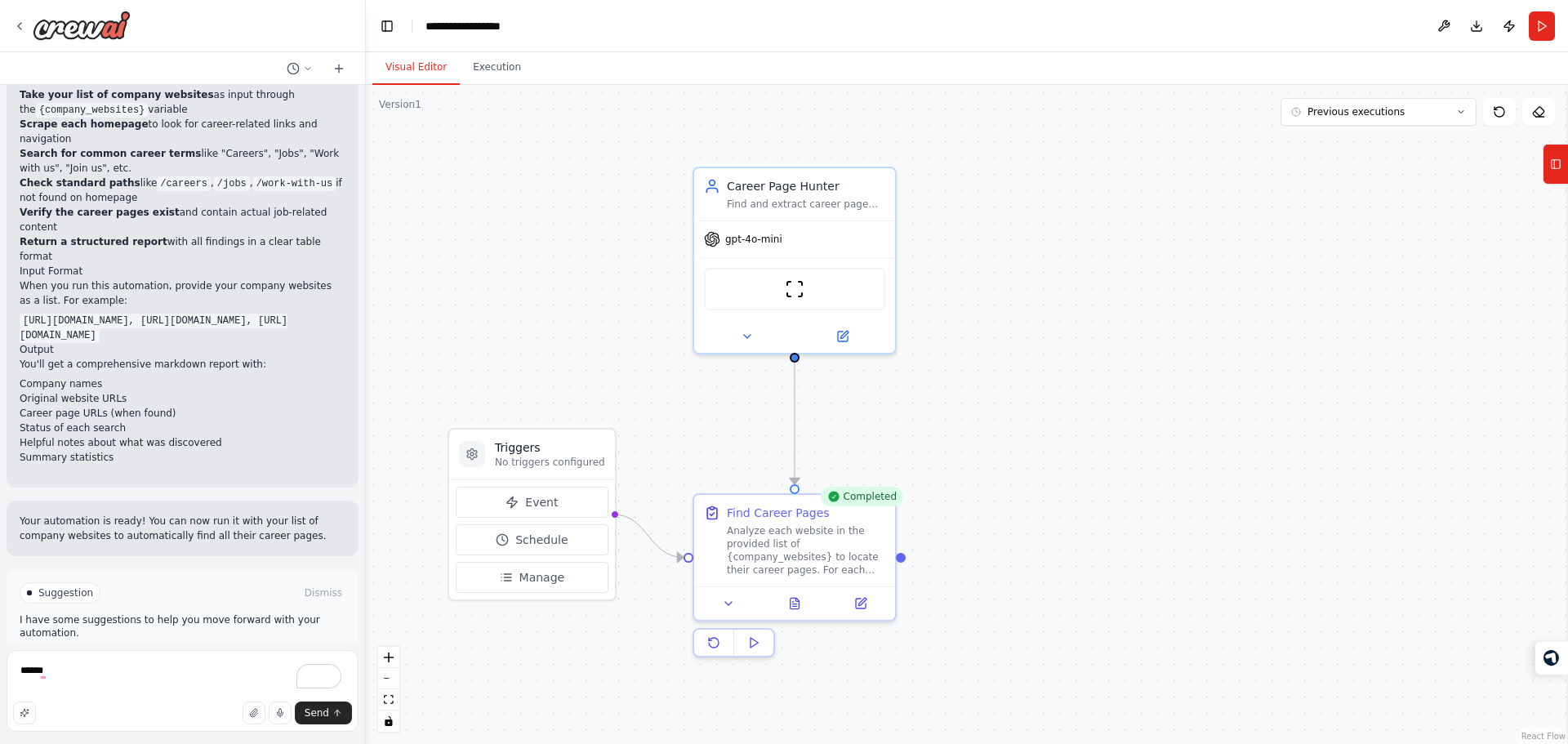
click at [434, 67] on button "Visual Editor" at bounding box center [416, 68] width 88 height 34
click at [860, 502] on div "Completed" at bounding box center [861, 496] width 83 height 20
click at [831, 535] on div "Analyze each website in the provided list of {company_websites} to locate their…" at bounding box center [806, 547] width 159 height 52
click at [793, 608] on button at bounding box center [795, 600] width 70 height 20
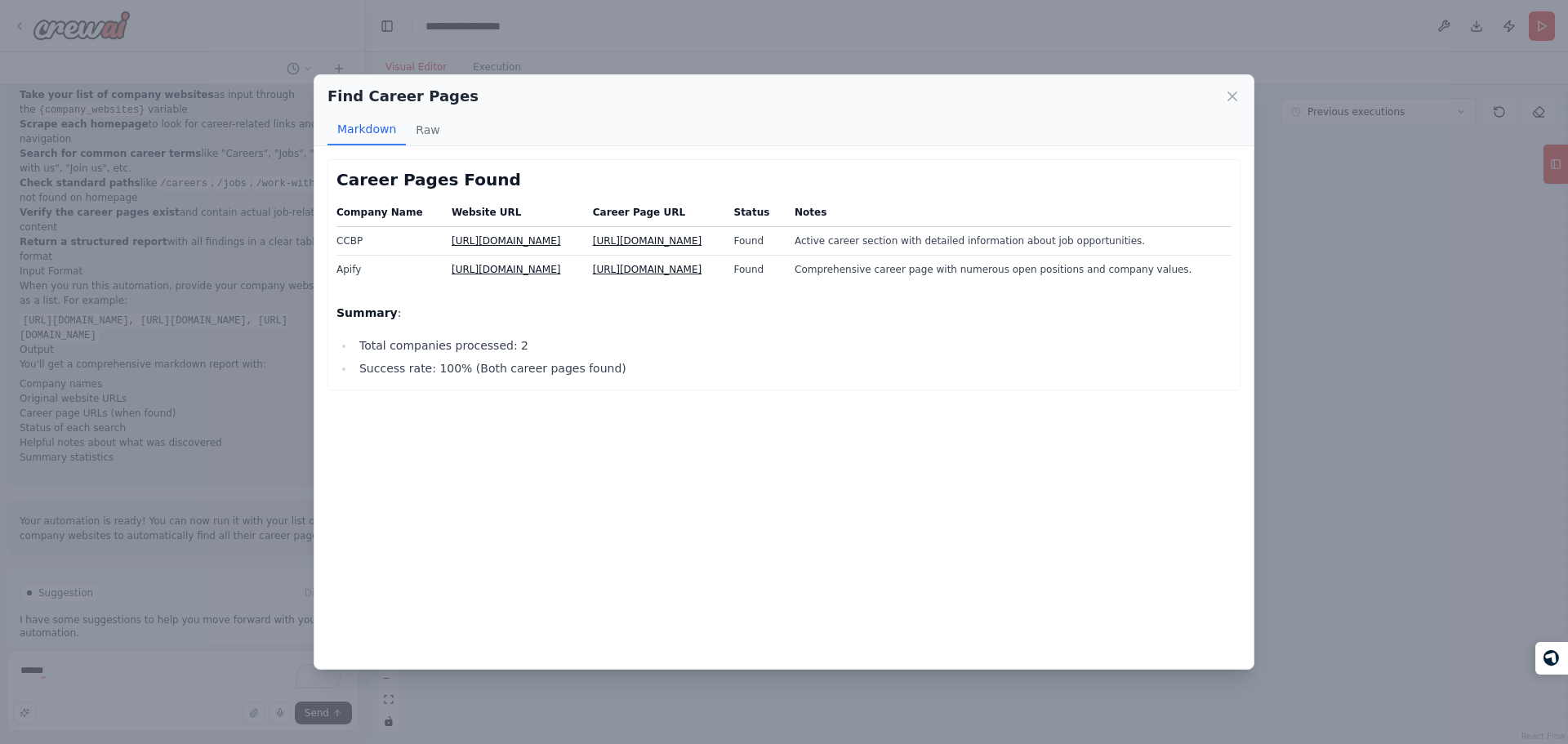
click at [624, 244] on link "https://ccbp.in/careers" at bounding box center [647, 241] width 109 height 11
click at [636, 269] on link "https://apify.com/jobs" at bounding box center [647, 269] width 109 height 11
click at [417, 123] on button "Raw" at bounding box center [427, 130] width 43 height 31
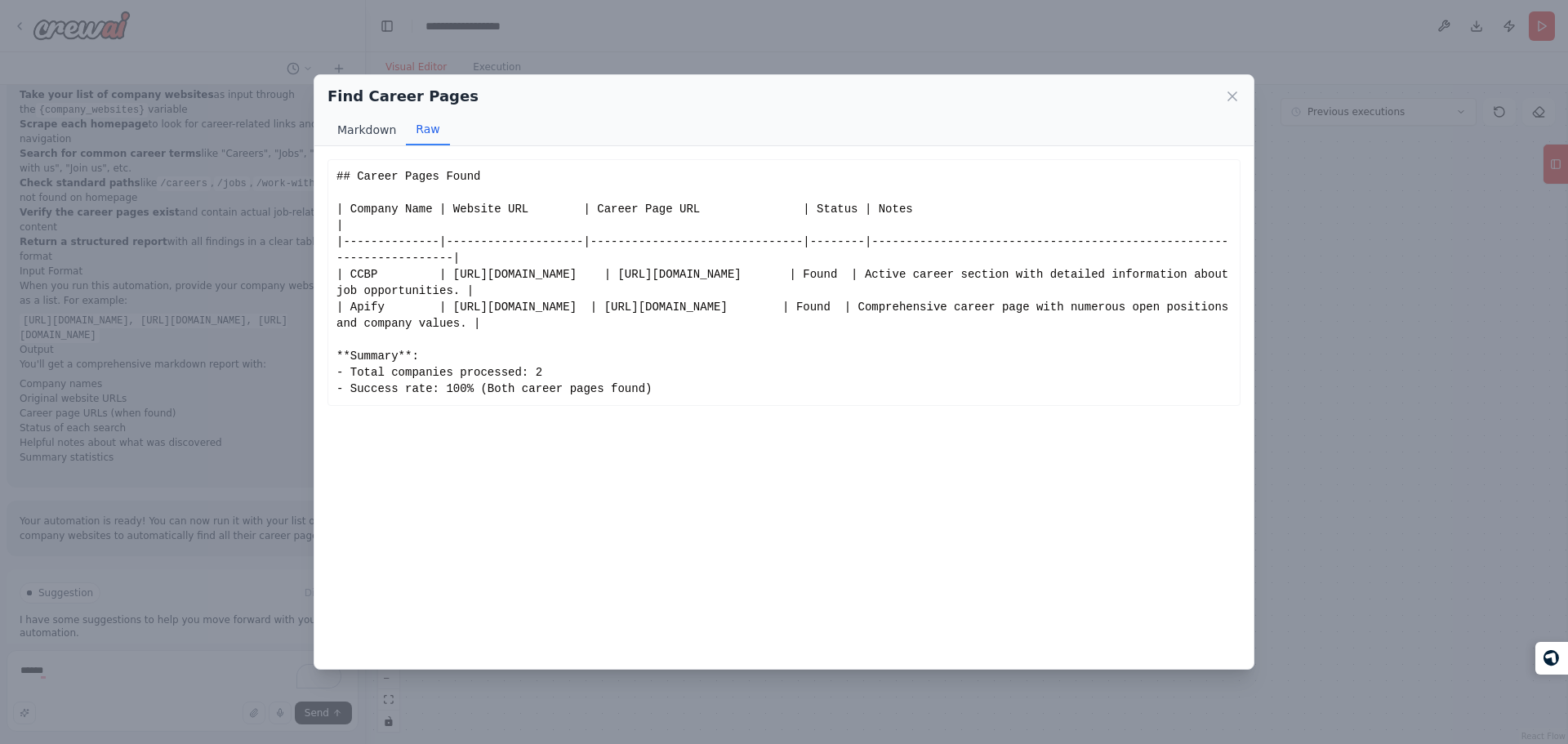
click at [366, 136] on button "Markdown" at bounding box center [366, 130] width 79 height 31
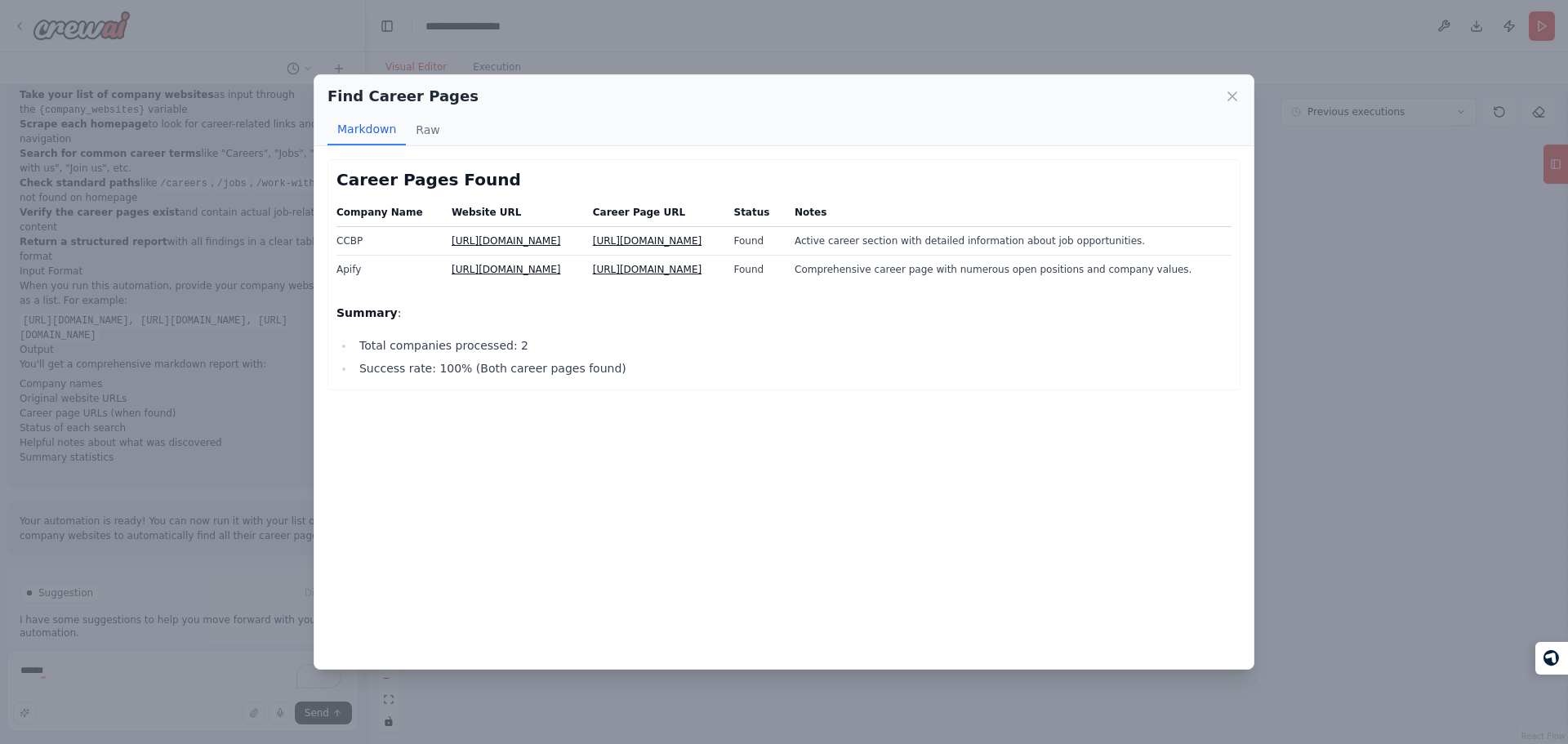
click at [690, 7] on div "Find Career Pages Markdown Raw Career Pages Found Company Name Website URL Care…" at bounding box center [784, 372] width 1568 height 744
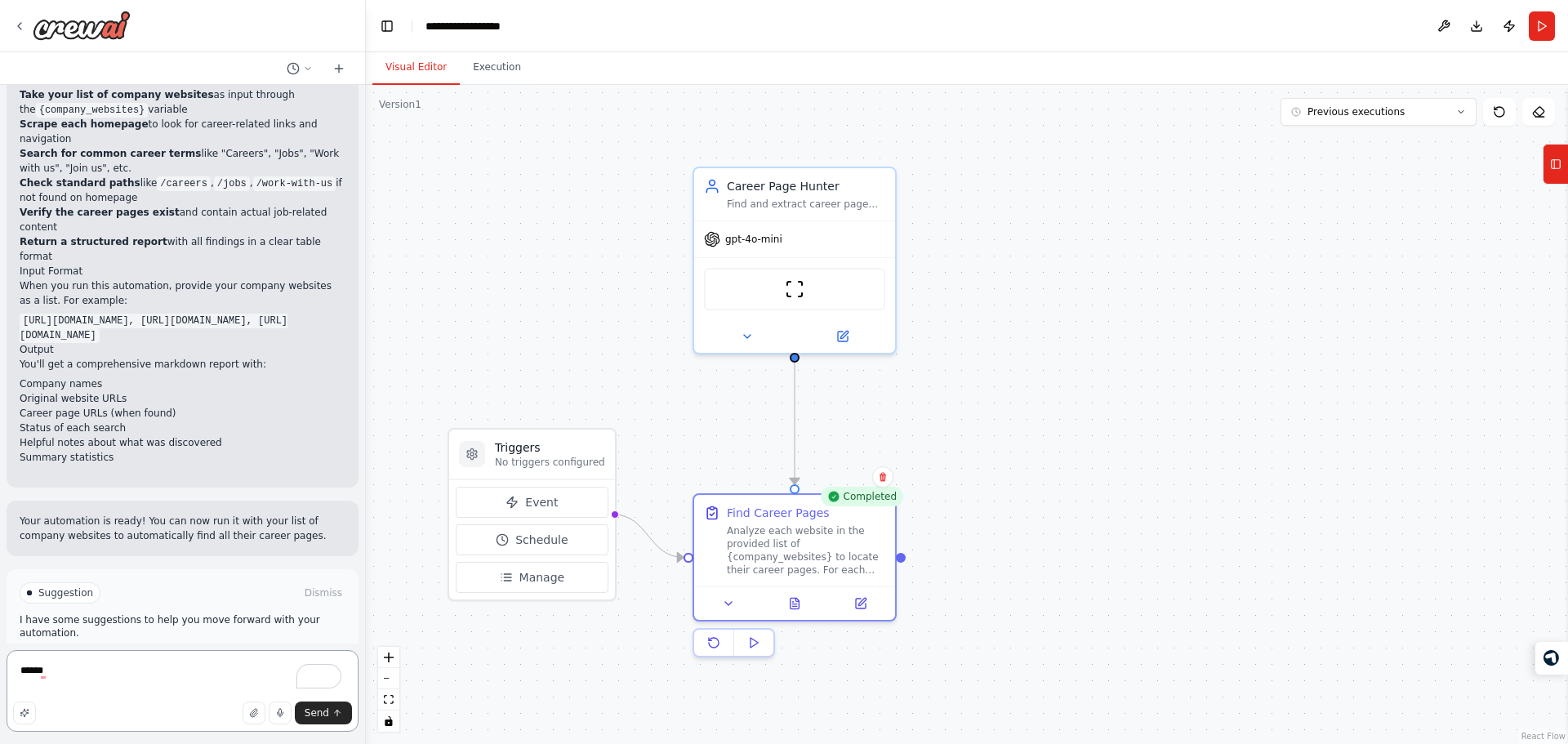
click at [140, 684] on textarea "******" at bounding box center [182, 691] width 352 height 82
type textarea "*"
click at [192, 656] on span "Improve automation" at bounding box center [190, 662] width 100 height 13
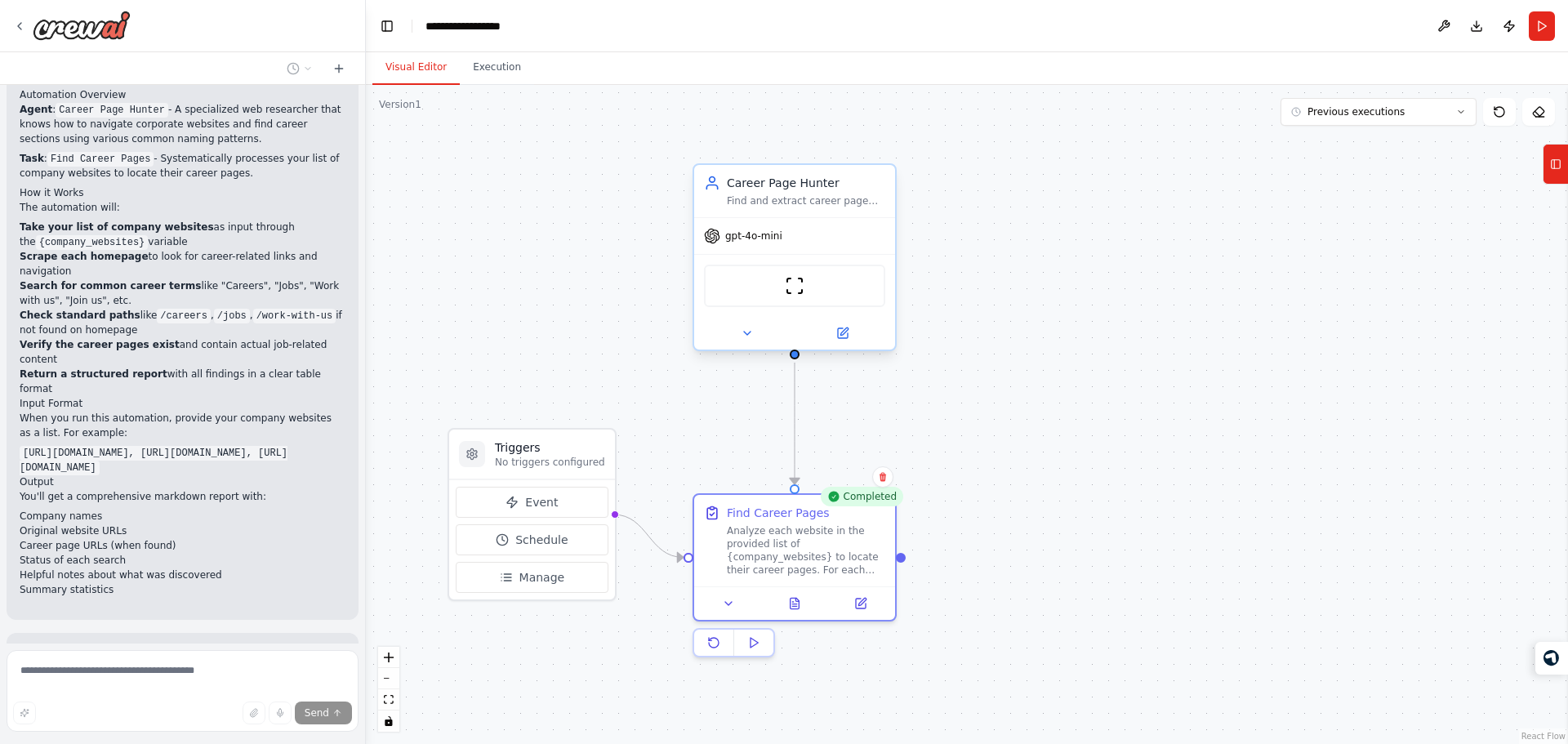
scroll to position [652, 0]
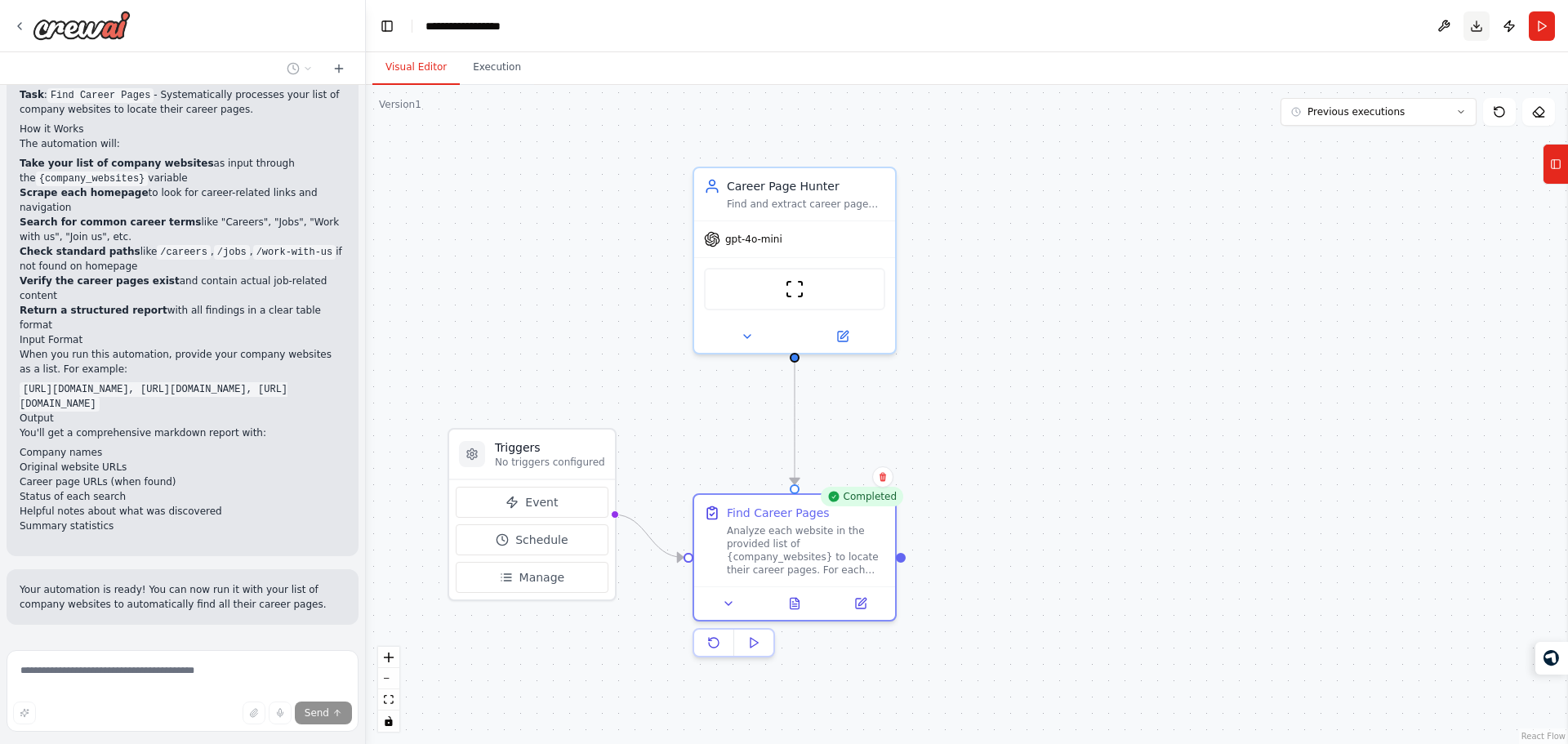
click at [1477, 25] on button "Download" at bounding box center [1476, 26] width 26 height 29
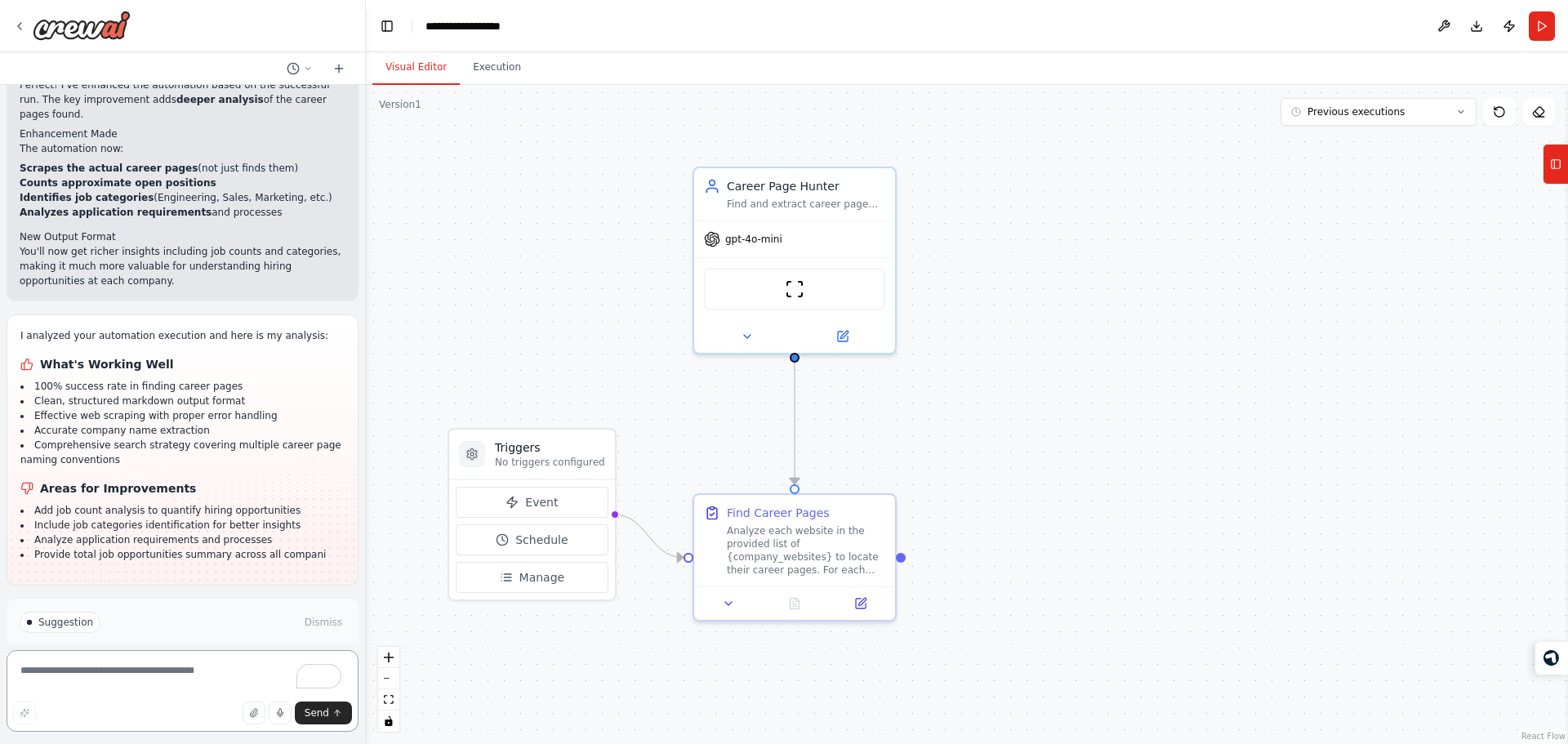
scroll to position [1524, 0]
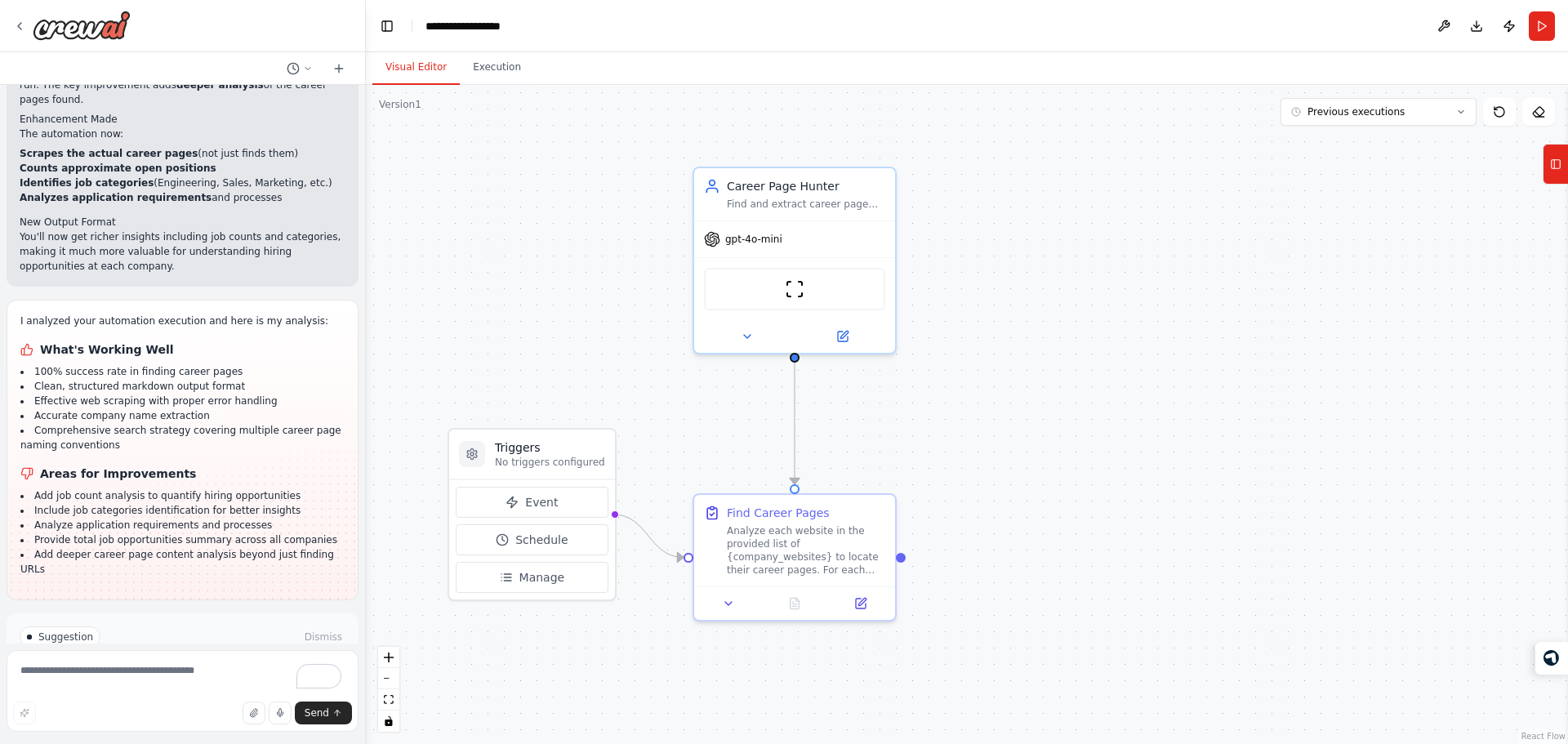
click at [173, 693] on button "Run Automation" at bounding box center [182, 706] width 326 height 26
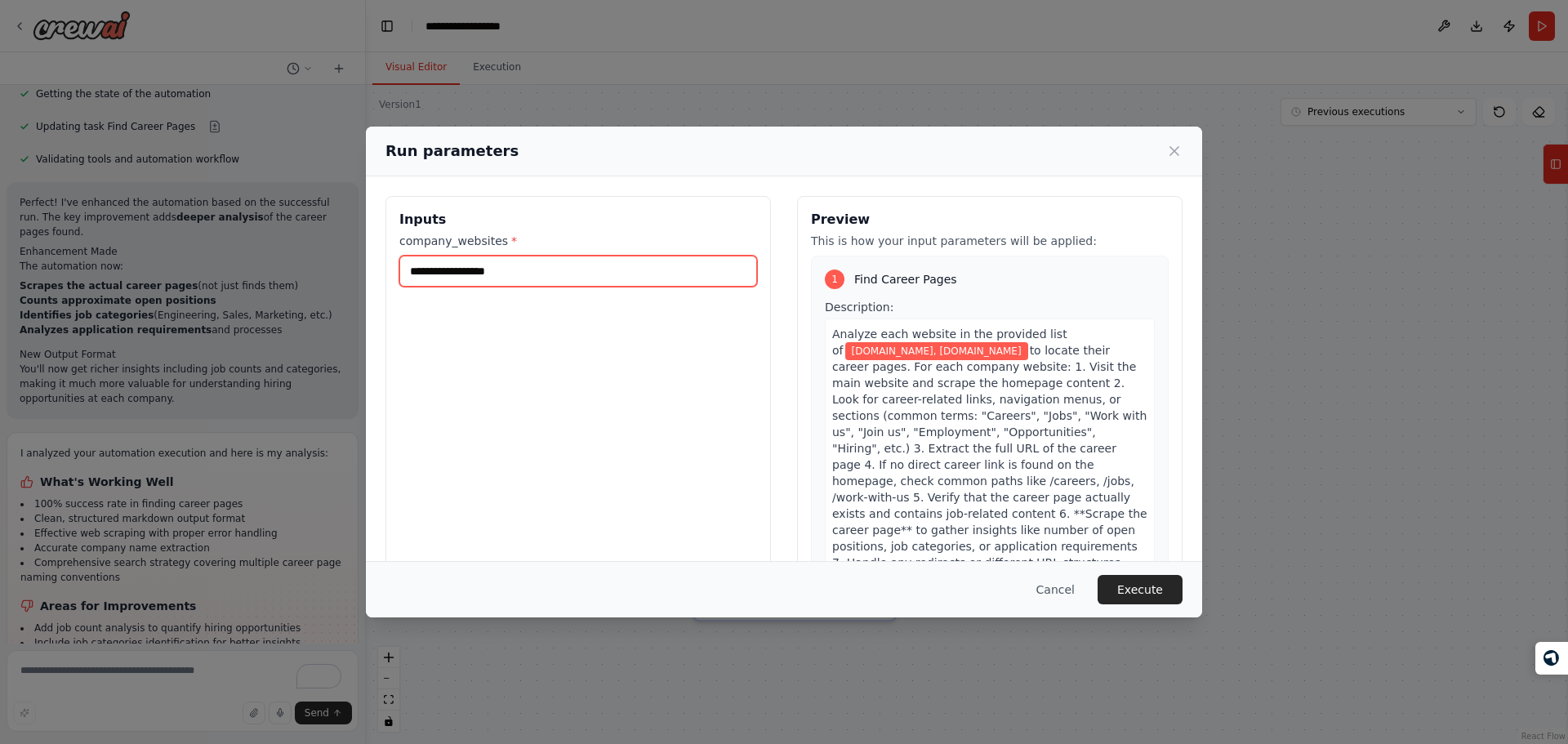
click at [571, 262] on input "**********" at bounding box center [577, 271] width 357 height 31
paste input "**********"
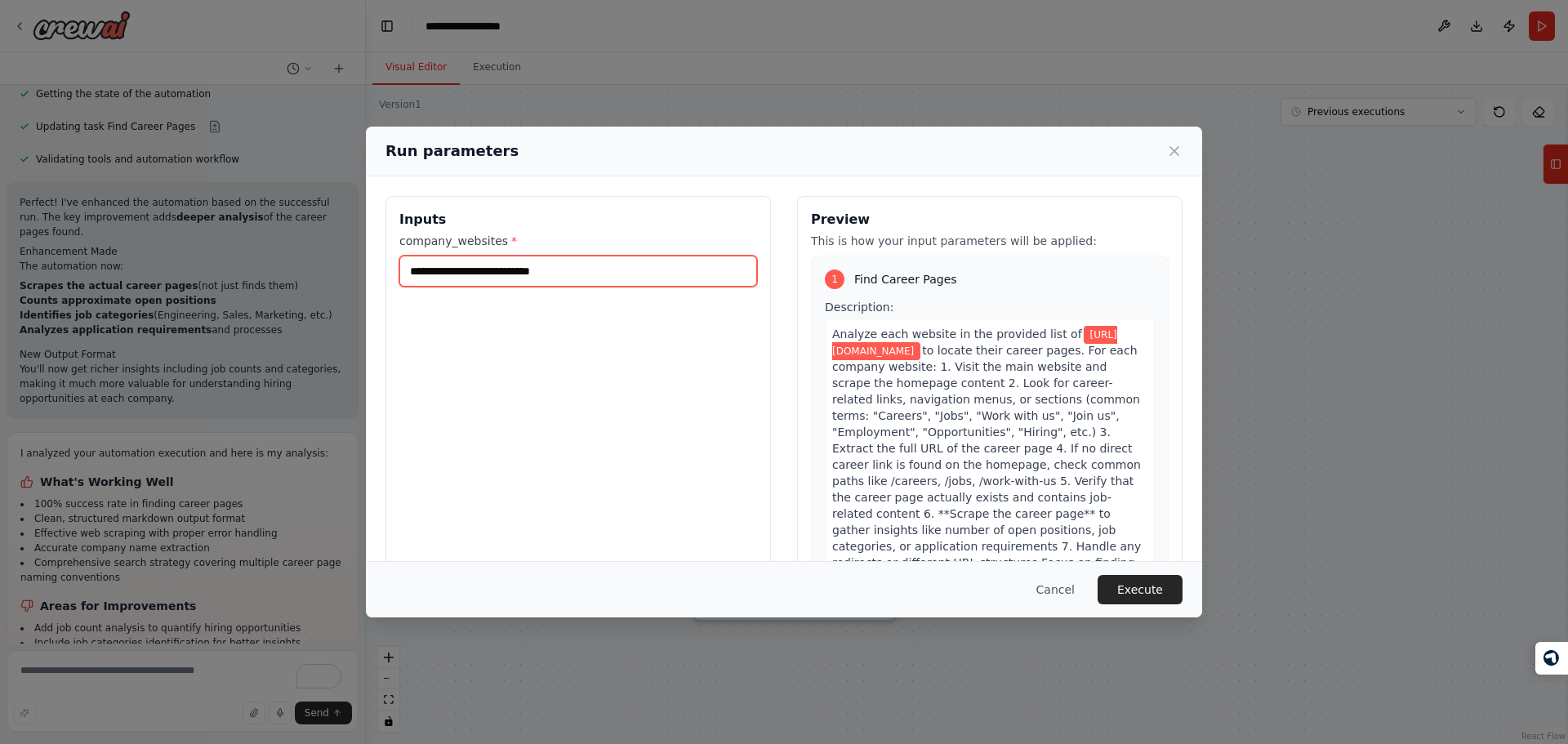
type input "**********"
click at [1135, 598] on button "Execute" at bounding box center [1140, 589] width 85 height 29
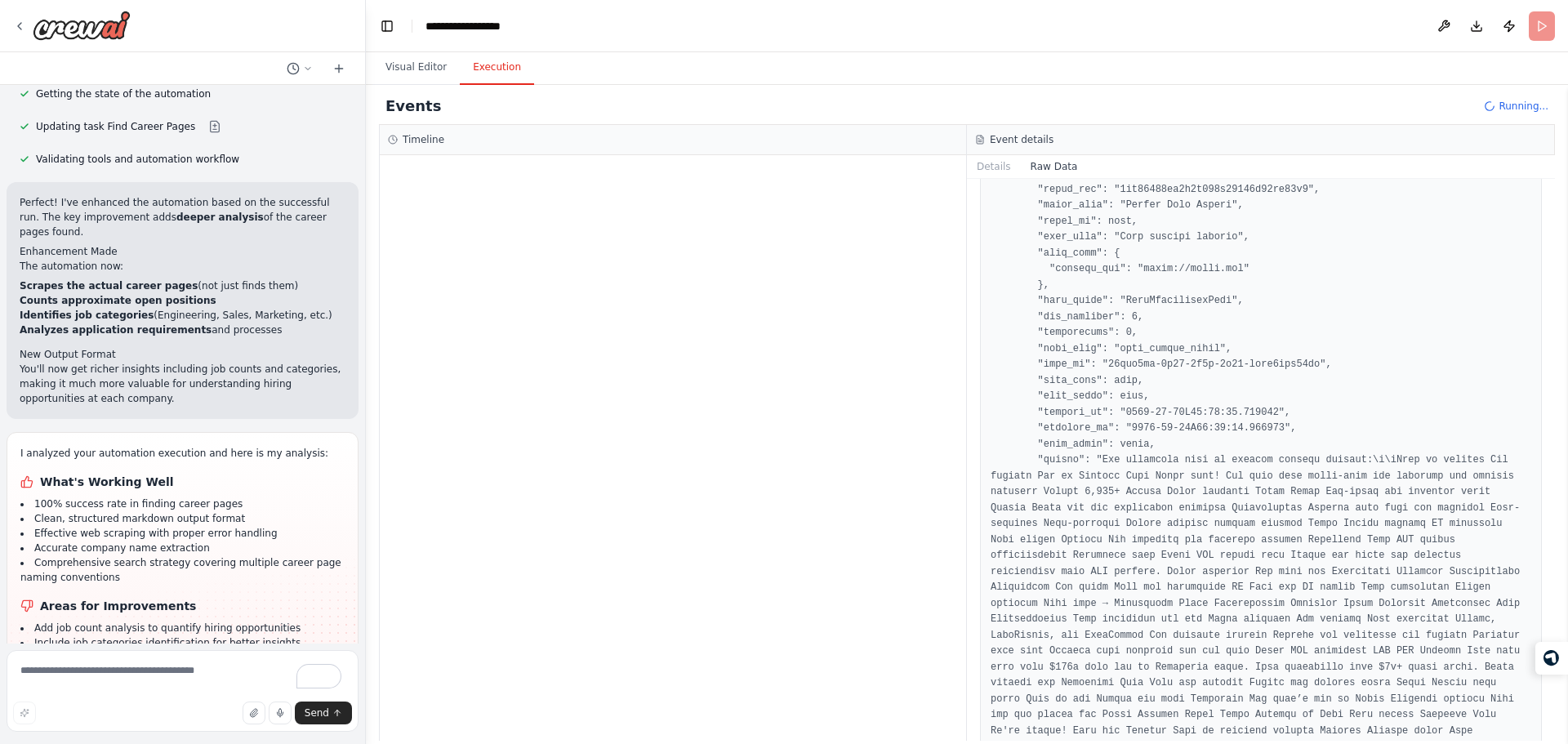
scroll to position [1627, 0]
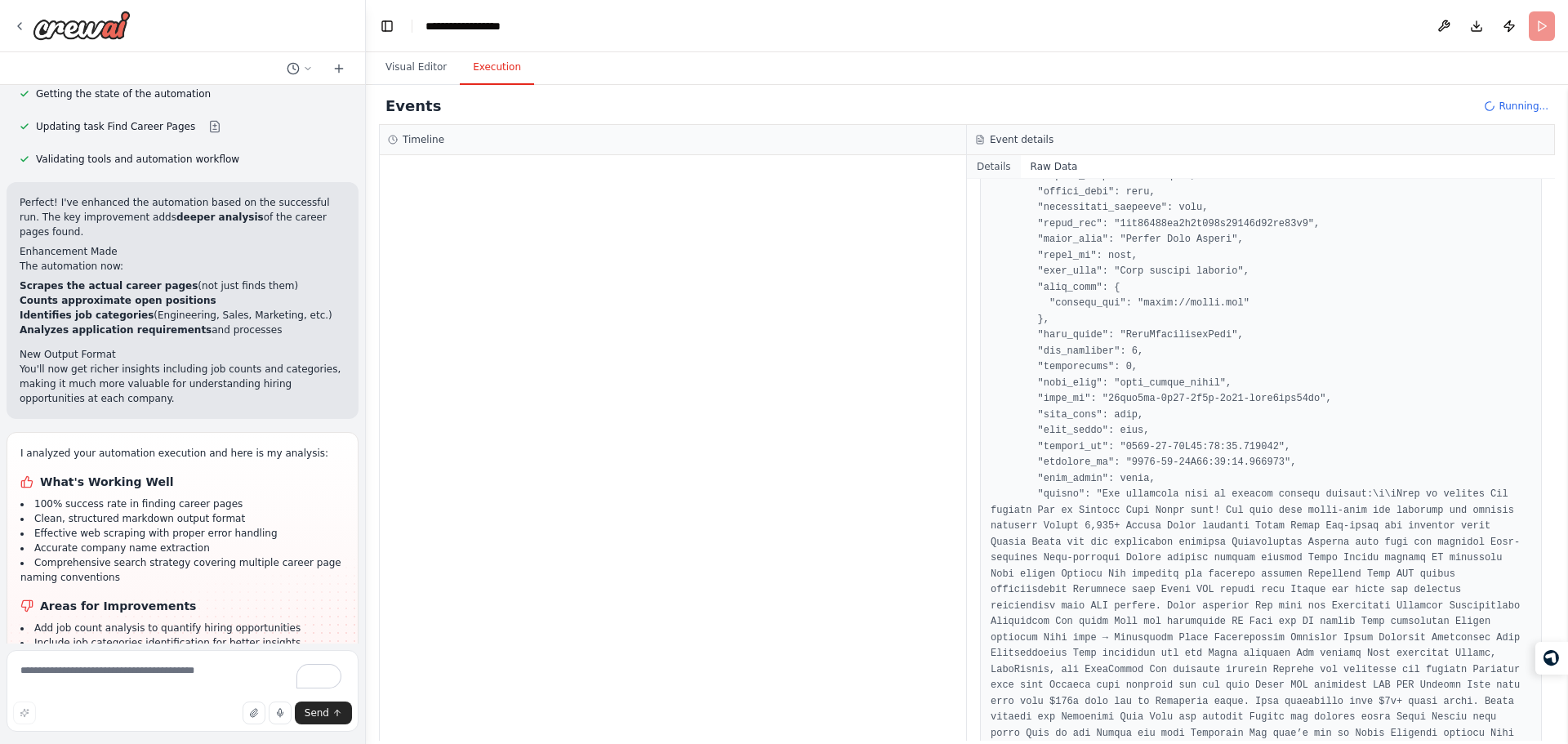
click at [1000, 159] on button "Details" at bounding box center [994, 167] width 54 height 23
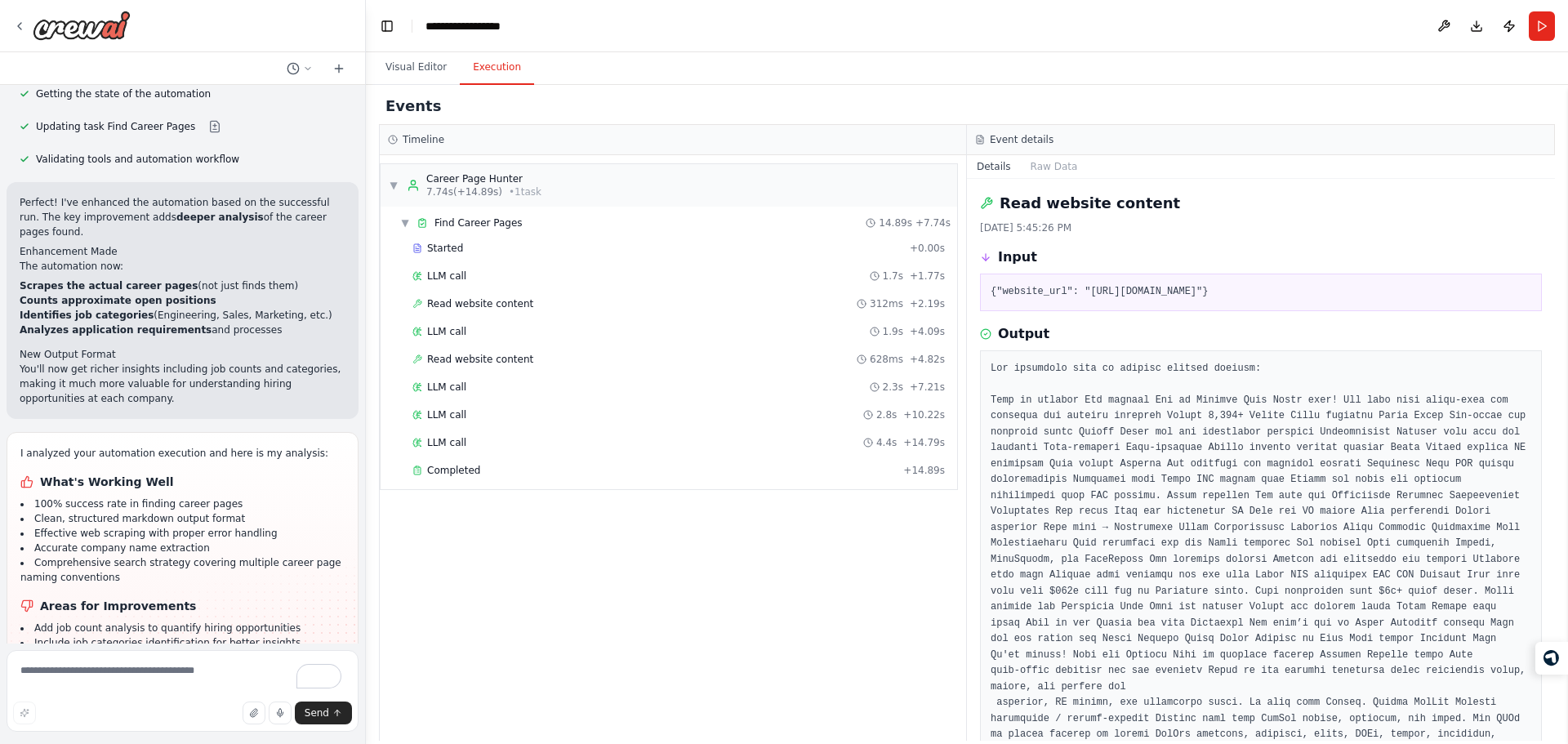
scroll to position [1524, 0]
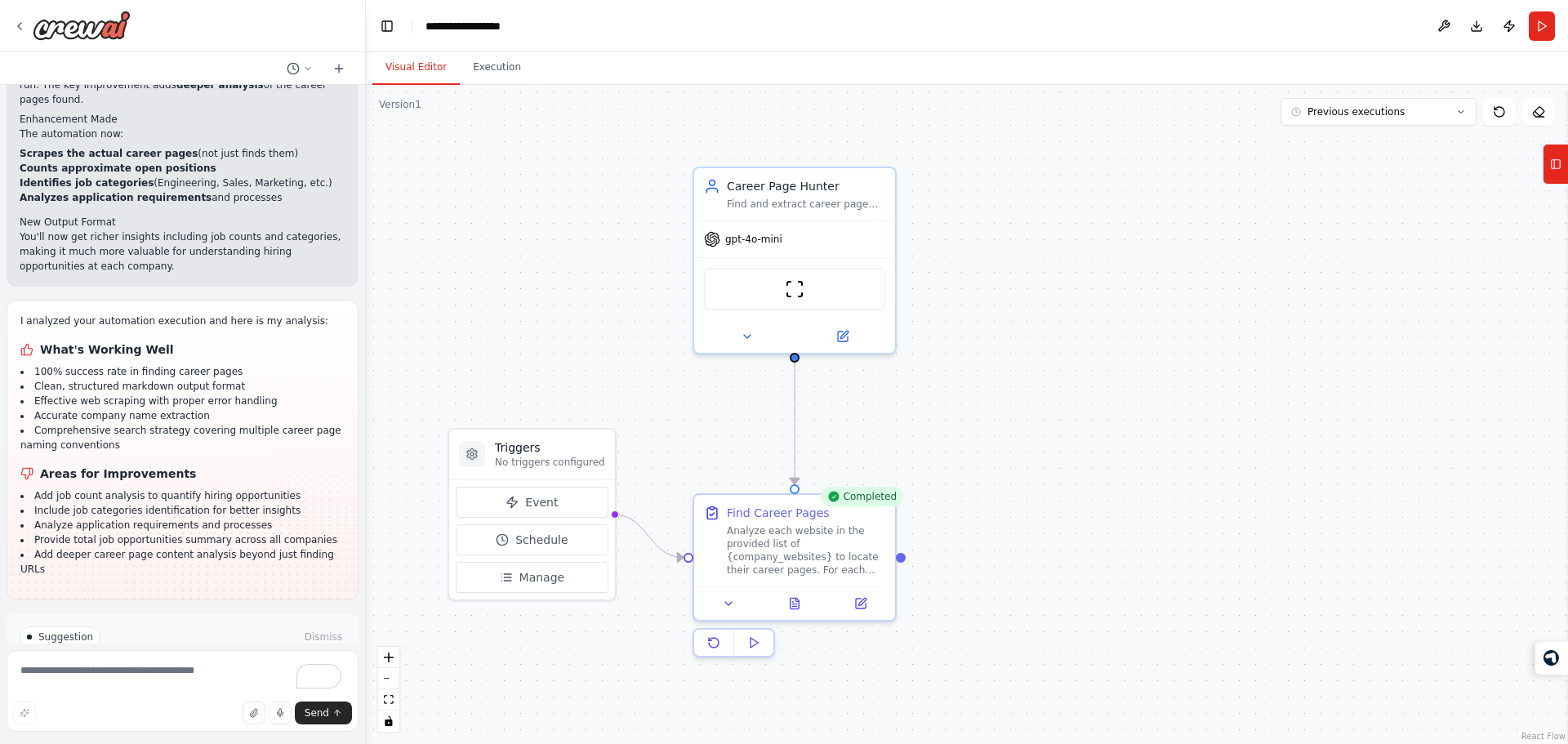
click at [420, 64] on button "Visual Editor" at bounding box center [416, 68] width 88 height 34
click at [784, 595] on button at bounding box center [795, 600] width 70 height 20
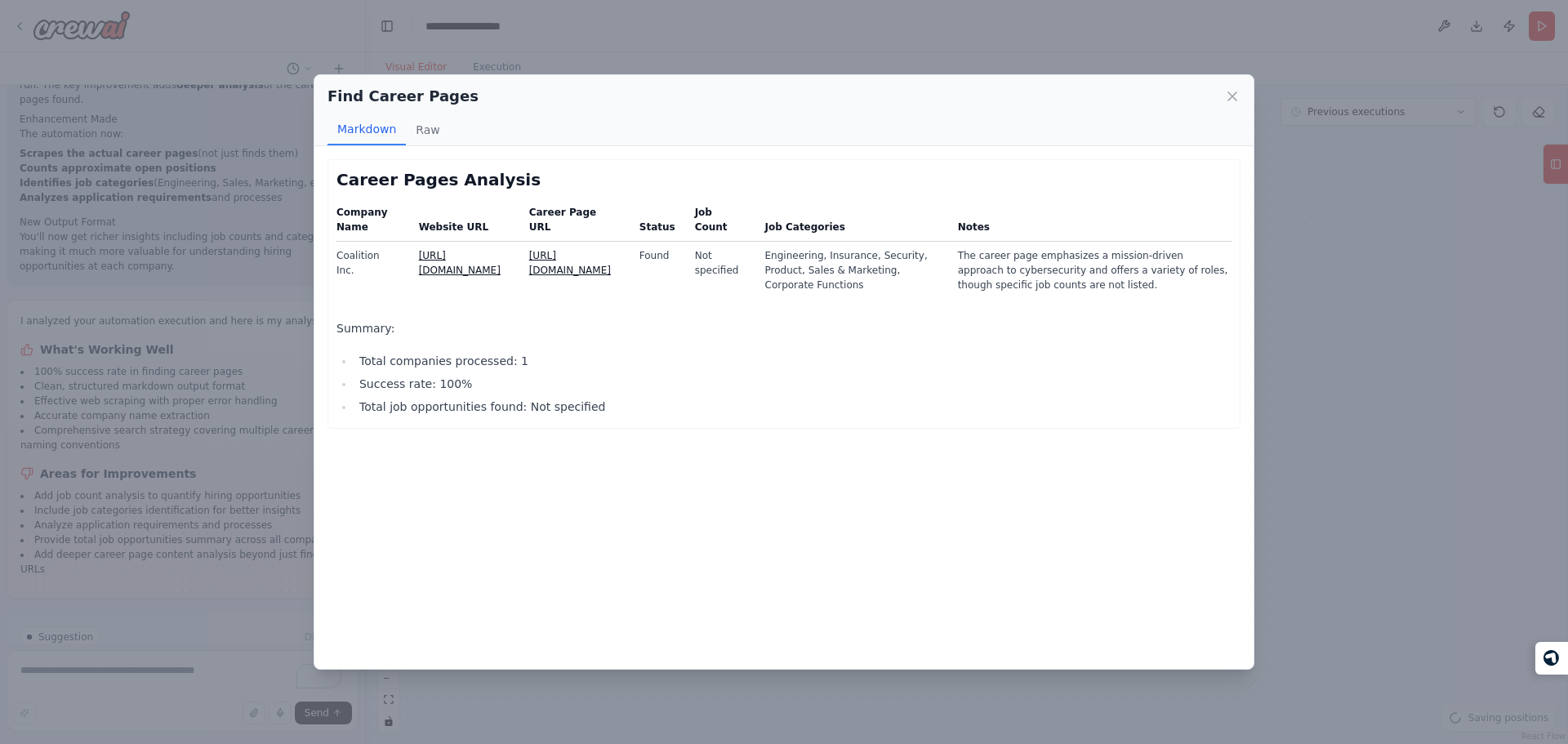
click at [611, 261] on link "https://www.coalitioninc.com/careers" at bounding box center [570, 263] width 82 height 26
click at [429, 361] on li "Total companies processed: 1" at bounding box center [793, 361] width 877 height 20
drag, startPoint x: 429, startPoint y: 361, endPoint x: 470, endPoint y: 394, distance: 52.6
click at [470, 394] on ul "Total companies processed: 1 Success rate: 100% Total job opportunities found: …" at bounding box center [784, 383] width 895 height 65
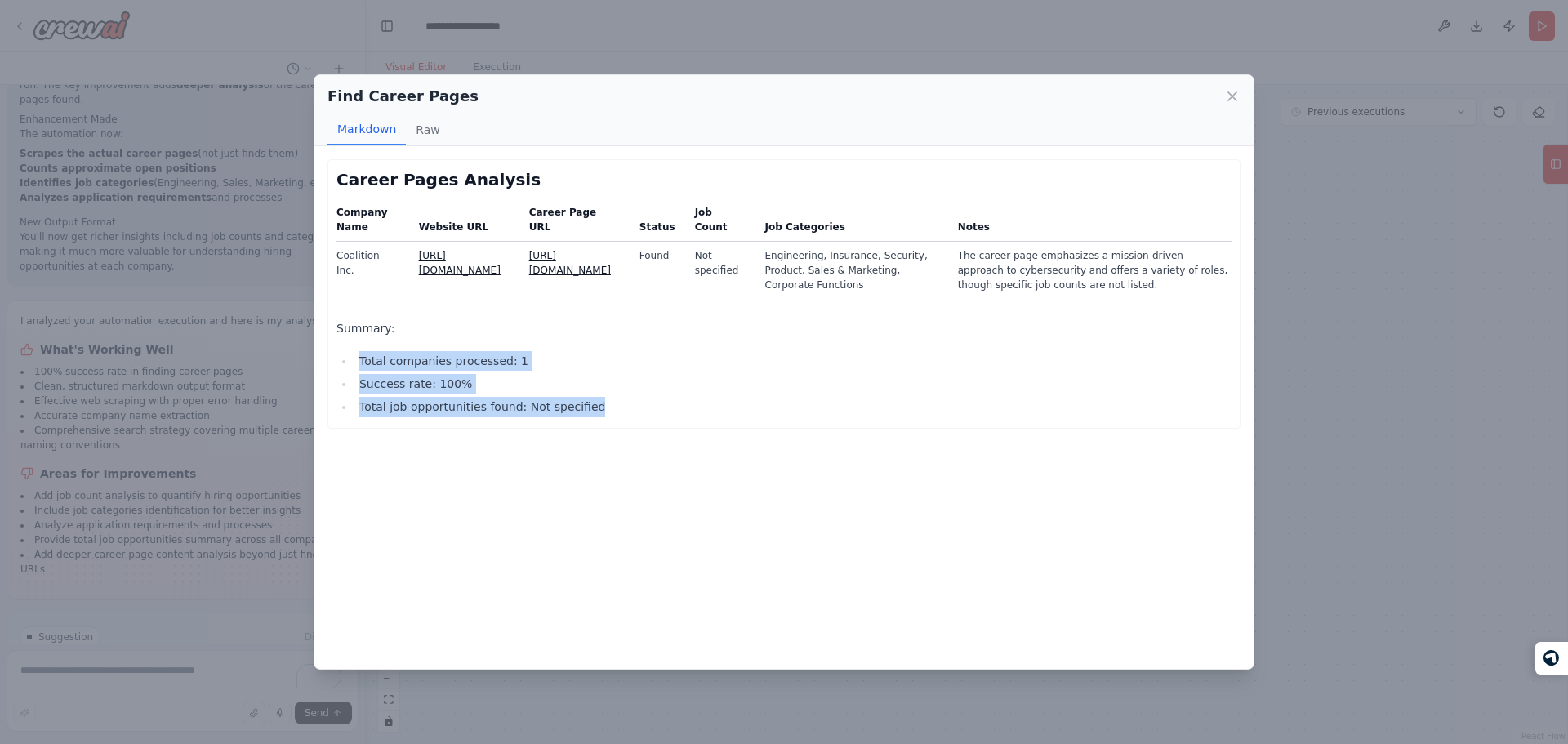
click at [470, 394] on ul "Total companies processed: 1 Success rate: 100% Total job opportunities found: …" at bounding box center [784, 383] width 895 height 65
click at [881, 258] on td "Engineering, Insurance, Security, Product, Sales & Marketing, Corporate Functio…" at bounding box center [852, 271] width 193 height 58
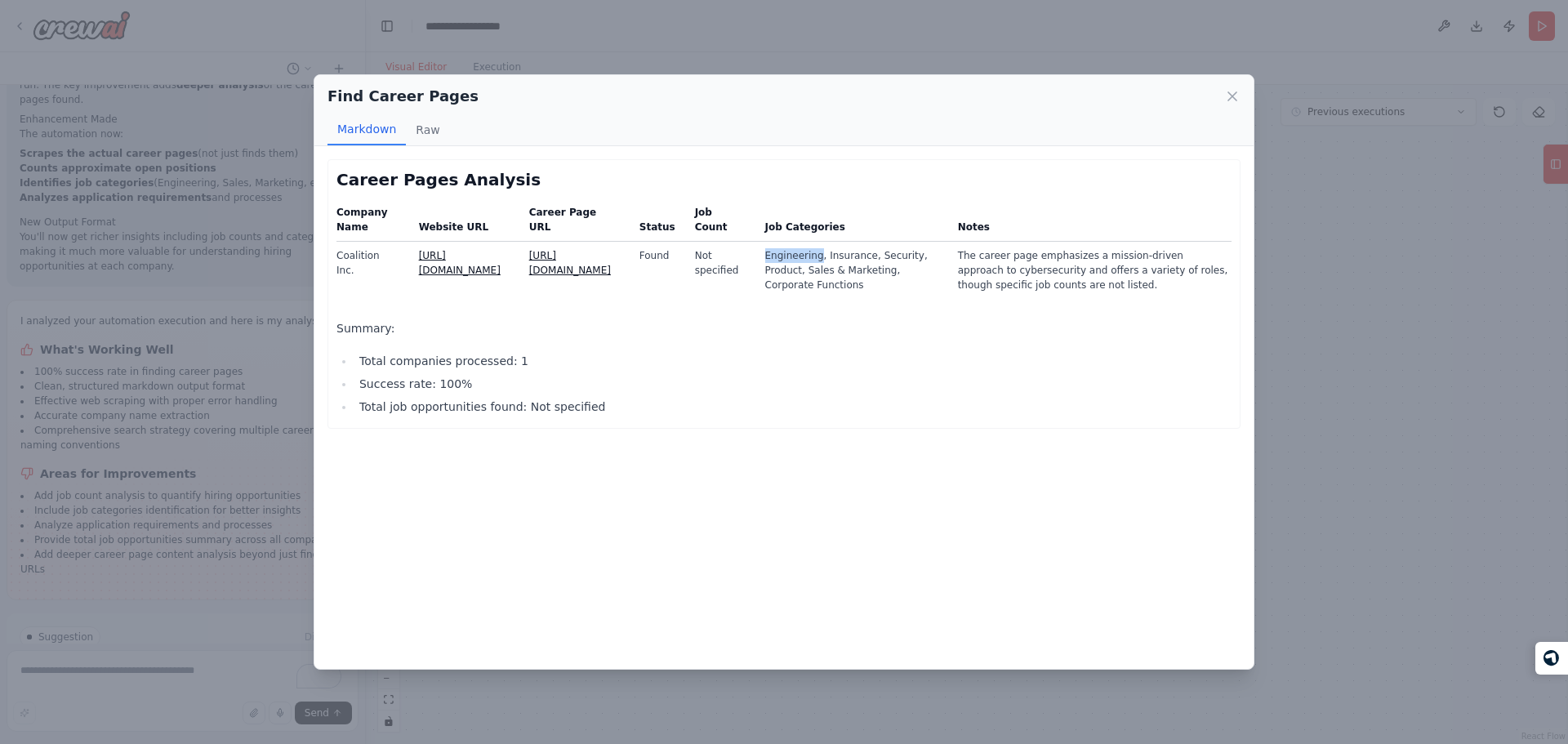
click at [881, 258] on td "Engineering, Insurance, Security, Product, Sales & Marketing, Corporate Functio…" at bounding box center [852, 271] width 193 height 58
copy td "Engineering"
click at [398, 171] on h2 "Career Pages Analysis" at bounding box center [784, 180] width 895 height 23
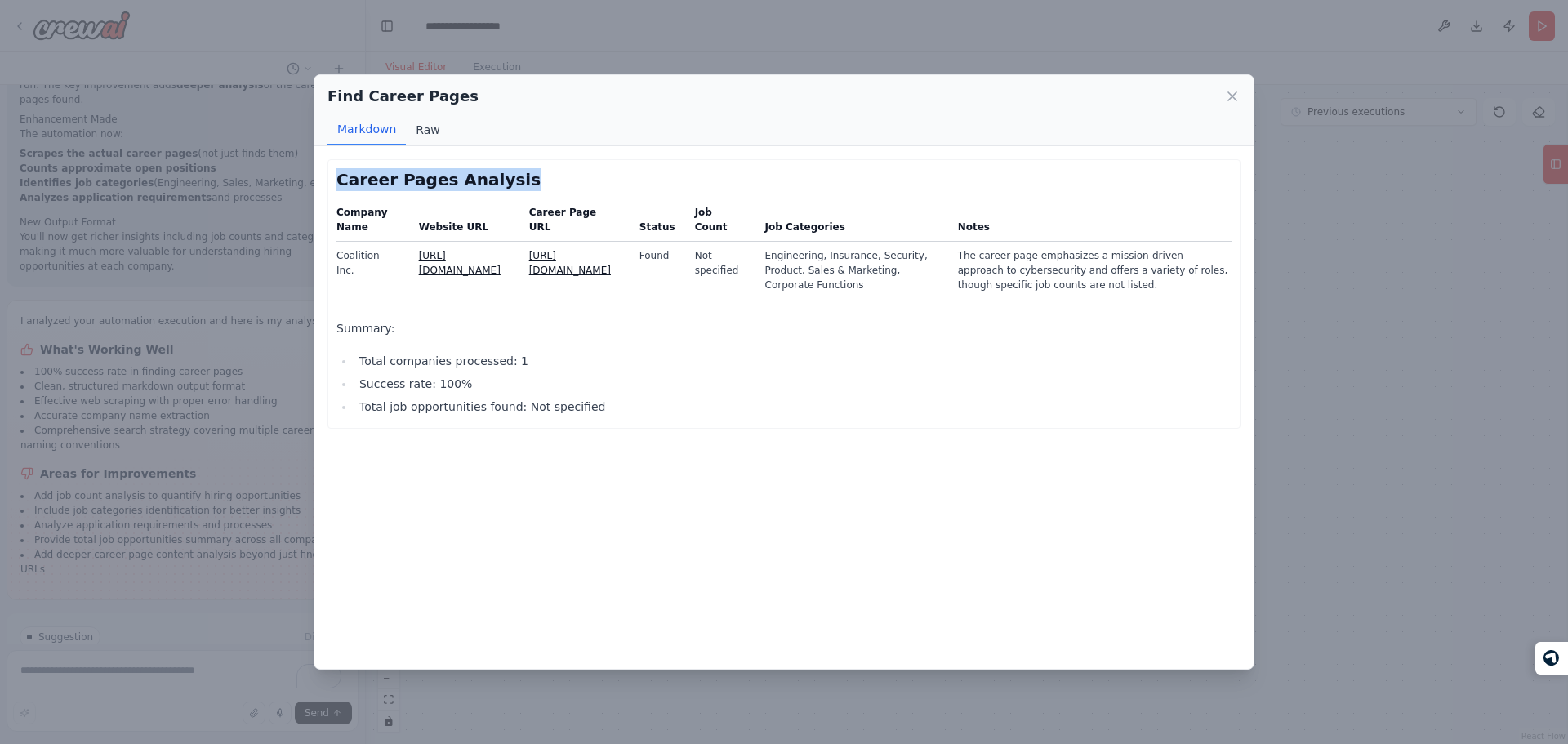
click at [423, 137] on button "Raw" at bounding box center [427, 130] width 43 height 31
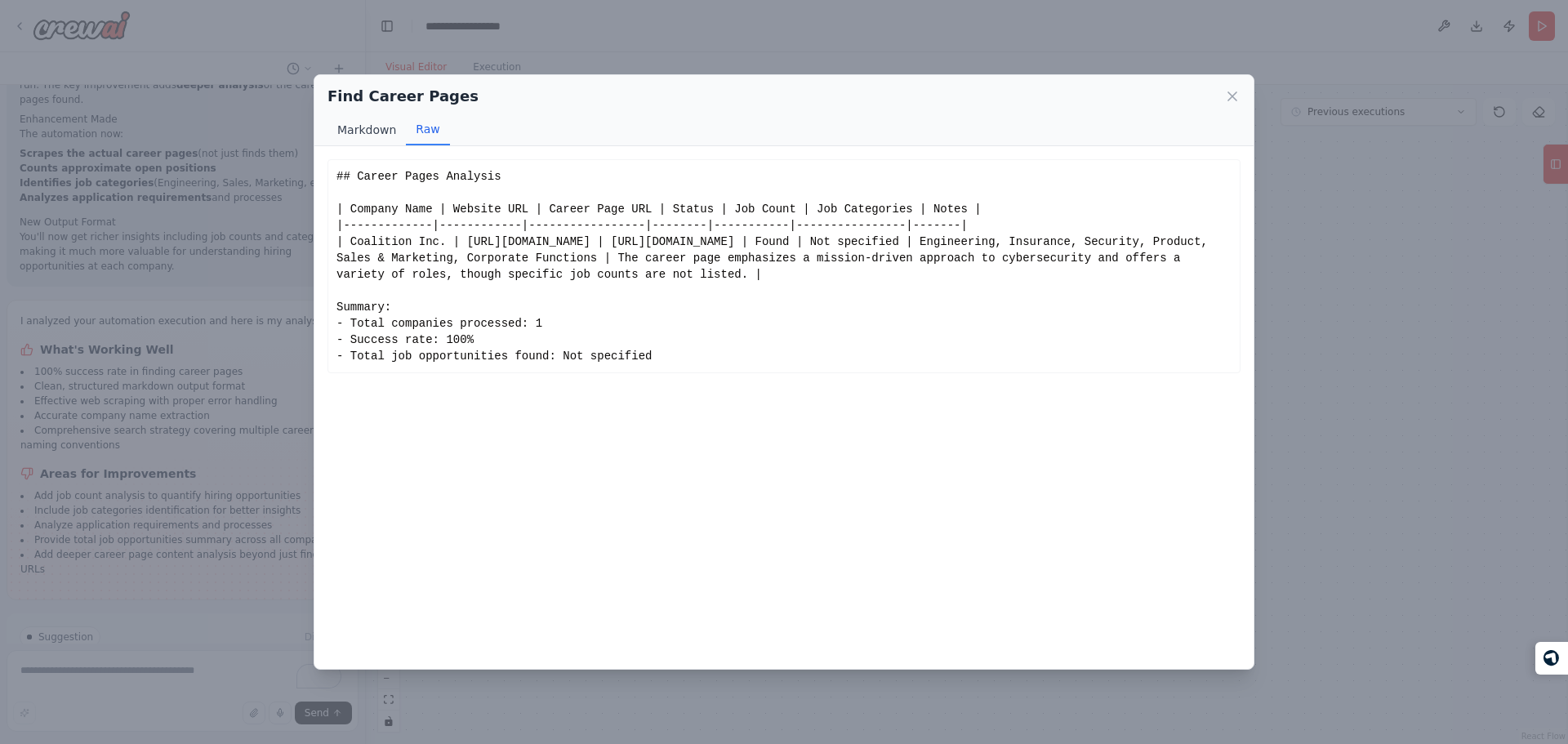
click at [379, 127] on button "Markdown" at bounding box center [366, 130] width 79 height 31
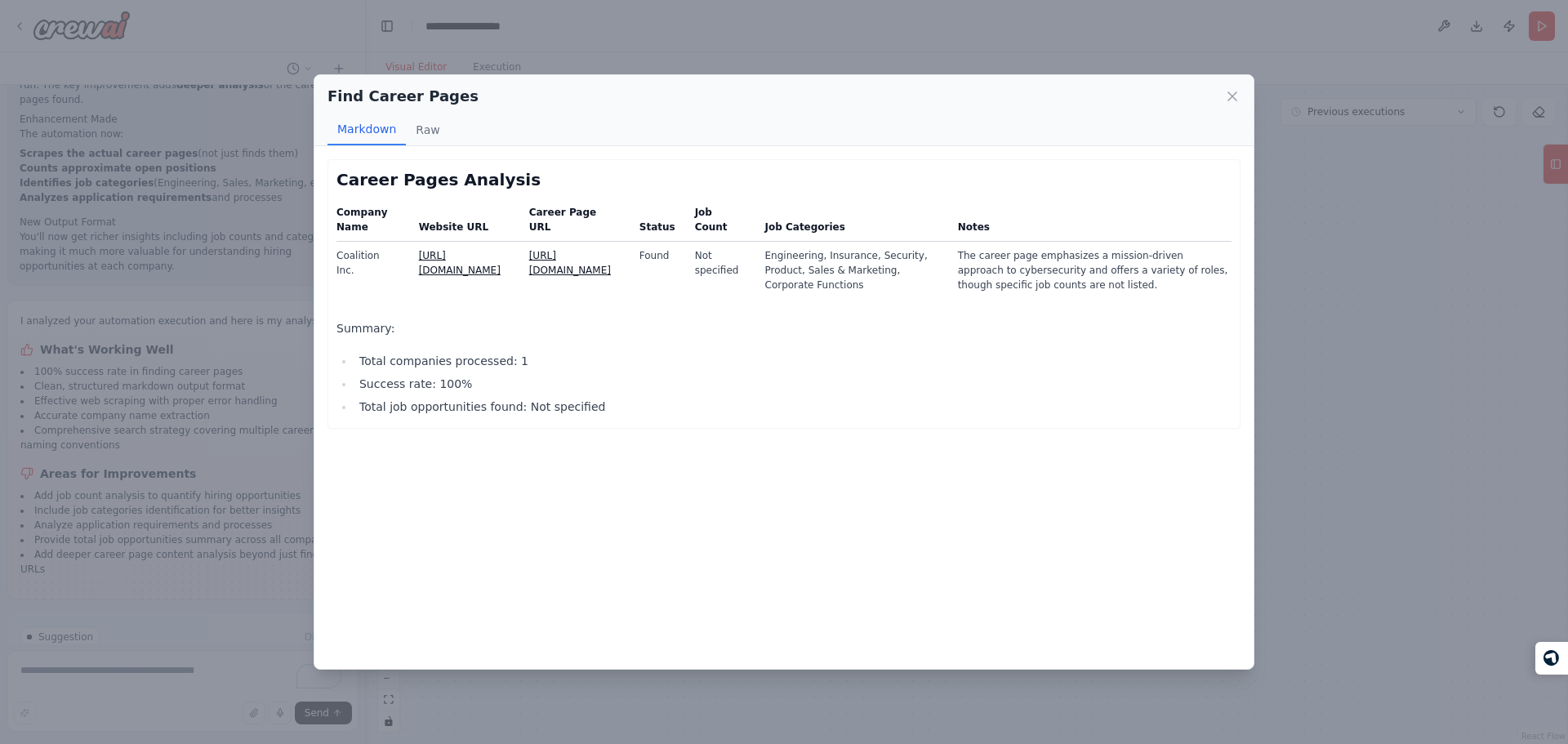
click at [669, 15] on div "Find Career Pages Markdown Raw Career Pages Analysis Company Name Website URL C…" at bounding box center [784, 372] width 1568 height 744
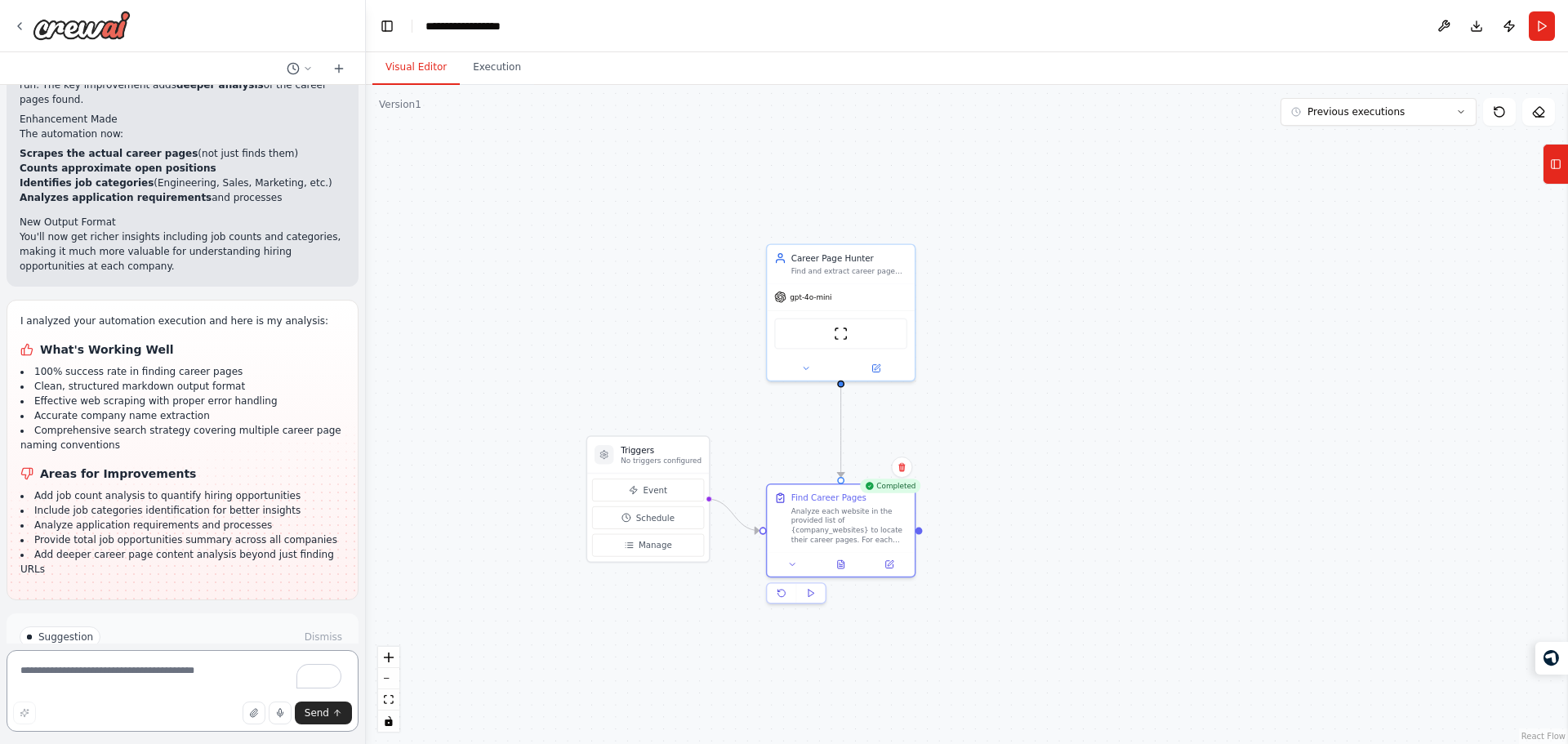
click at [128, 684] on textarea "To enrich screen reader interactions, please activate Accessibility in Grammarl…" at bounding box center [182, 691] width 352 height 82
click at [142, 547] on li "Add deeper career page content analysis beyond just finding URLs" at bounding box center [182, 562] width 324 height 29
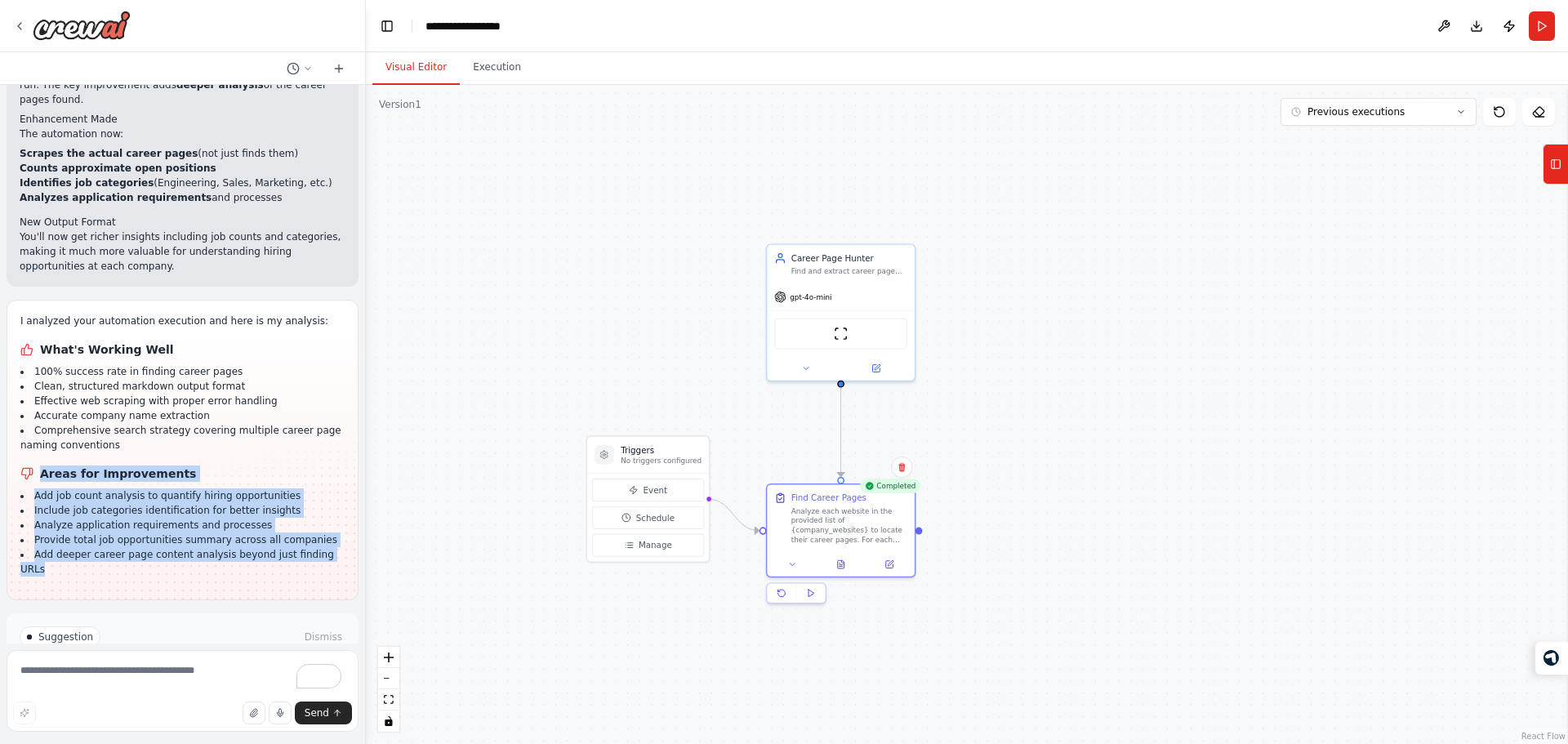
drag, startPoint x: 142, startPoint y: 467, endPoint x: 164, endPoint y: 388, distance: 82.0
click at [164, 388] on div "I analyzed your automation execution and here is my analysis: What's Working We…" at bounding box center [182, 444] width 324 height 262
click at [164, 465] on h1 "Areas for Improvements" at bounding box center [182, 473] width 324 height 16
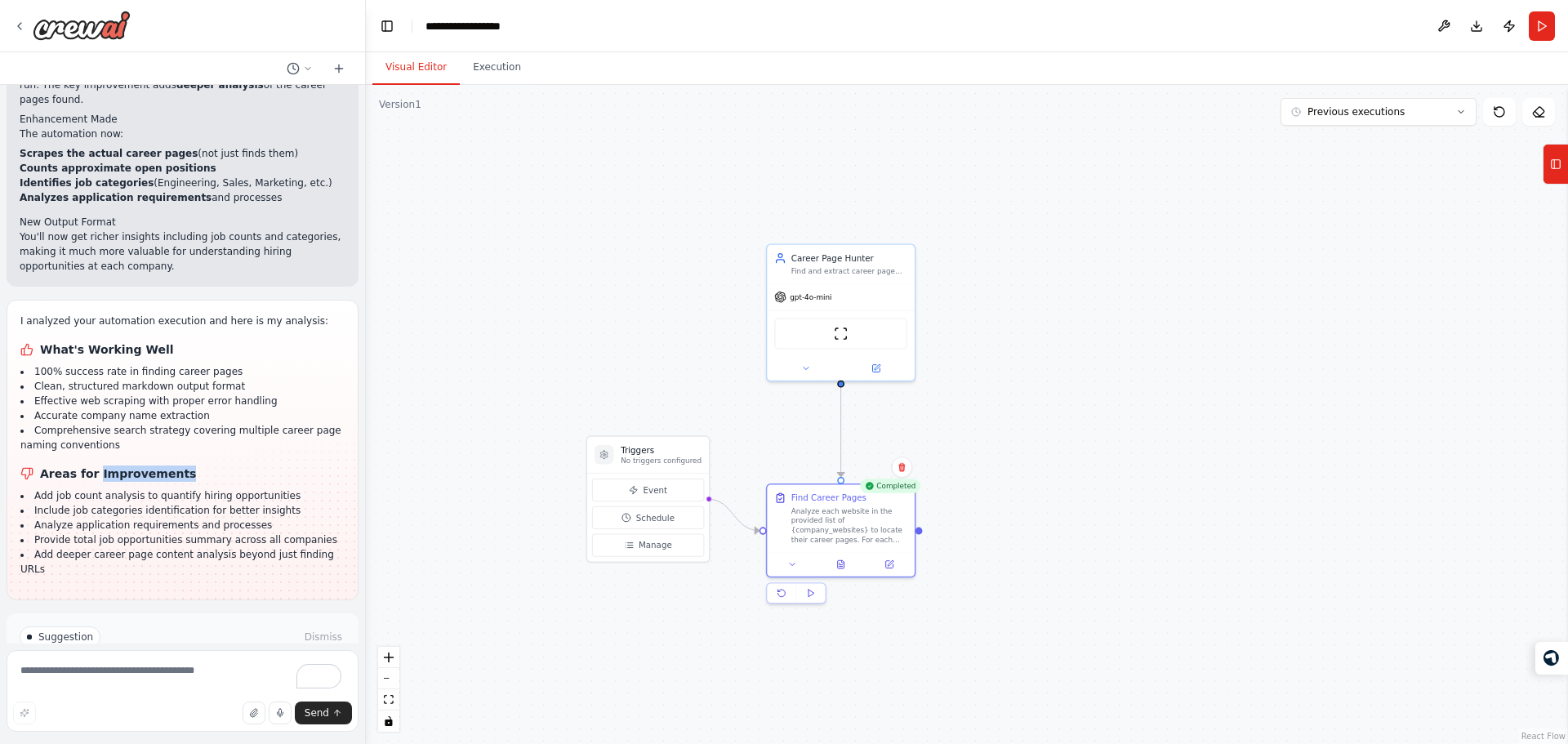
click at [164, 465] on h1 "Areas for Improvements" at bounding box center [182, 473] width 324 height 16
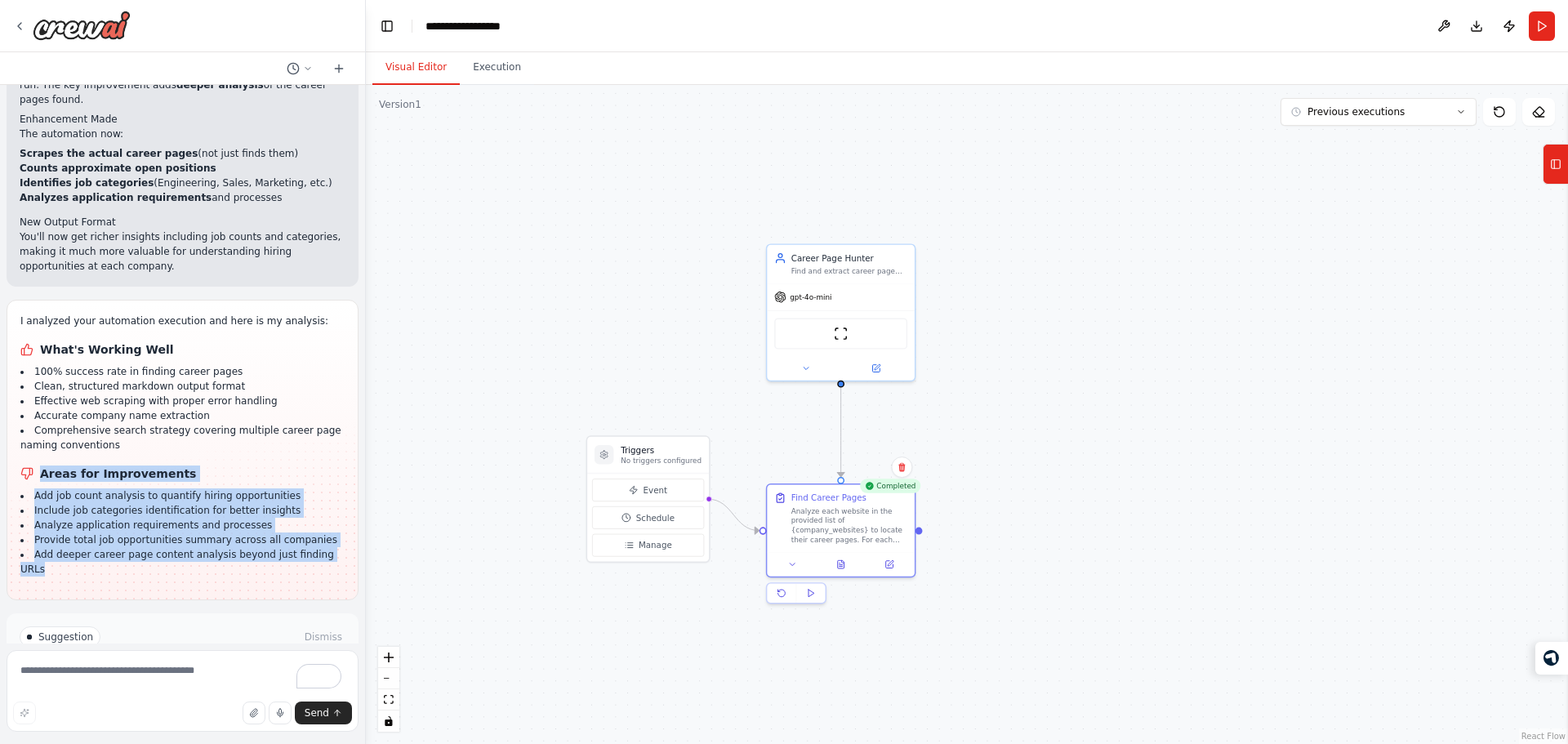
drag, startPoint x: 164, startPoint y: 388, endPoint x: 164, endPoint y: 468, distance: 80.0
click at [164, 468] on div "I analyzed your automation execution and here is my analysis: What's Working We…" at bounding box center [182, 444] width 324 height 262
click at [164, 547] on li "Add deeper career page content analysis beyond just finding URLs" at bounding box center [182, 562] width 324 height 29
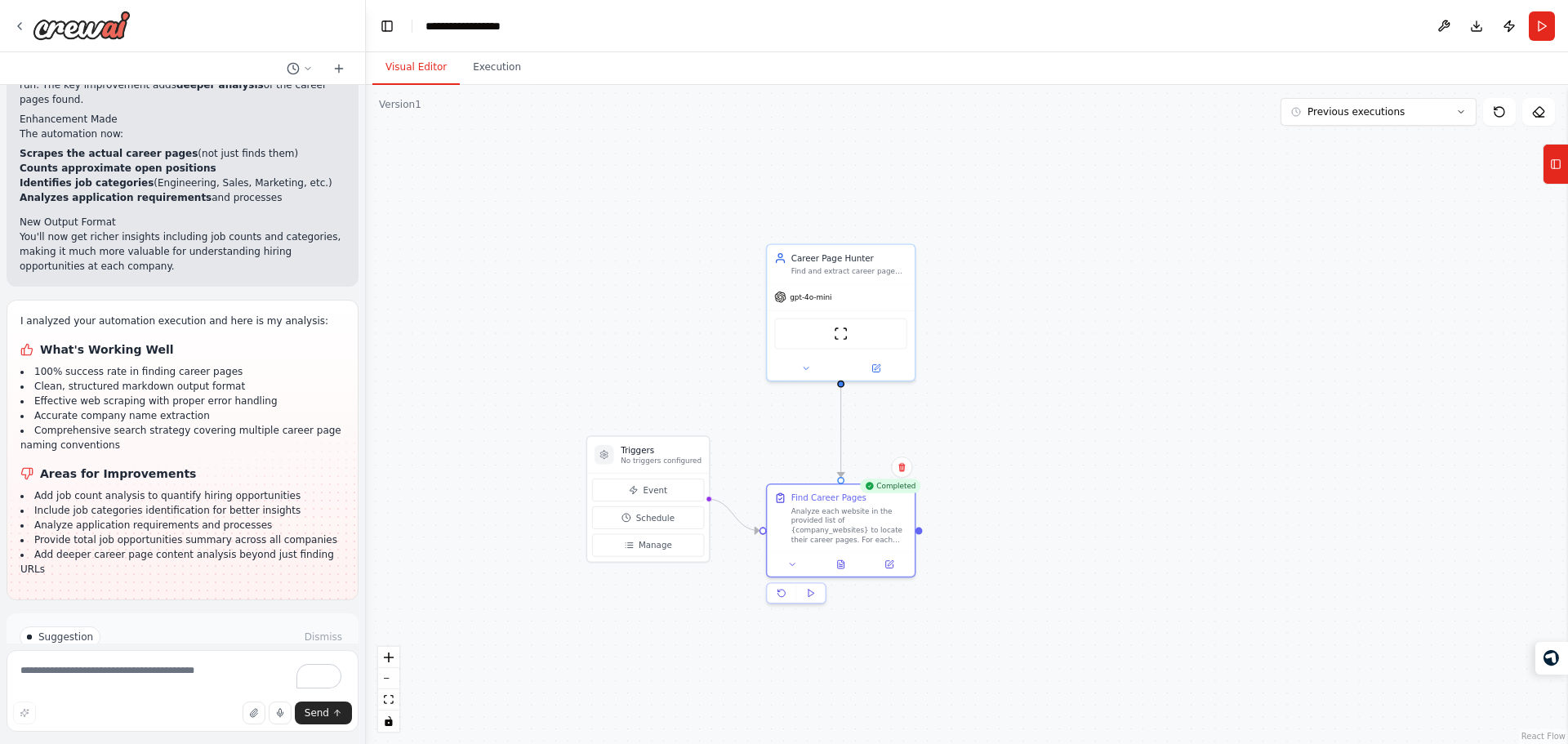
click at [783, 170] on div ".deletable-edge-delete-btn { width: 20px; height: 20px; border: 0px solid #ffff…" at bounding box center [967, 415] width 1202 height 659
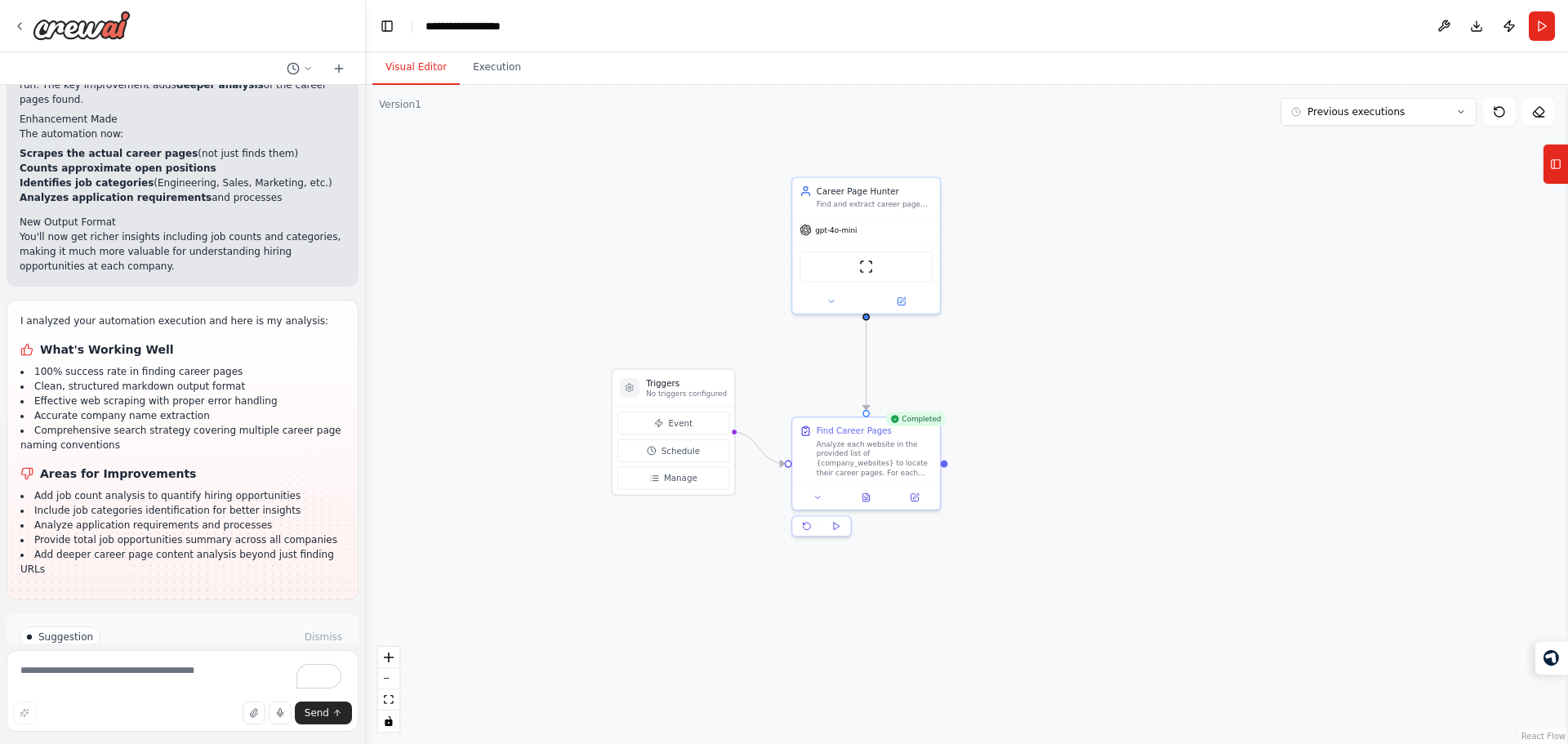
drag, startPoint x: 764, startPoint y: 390, endPoint x: 784, endPoint y: 325, distance: 68.0
click at [784, 325] on div ".deletable-edge-delete-btn { width: 20px; height: 20px; border: 0px solid #ffff…" at bounding box center [967, 415] width 1202 height 659
click at [96, 465] on h1 "Areas for Improvements" at bounding box center [182, 473] width 324 height 16
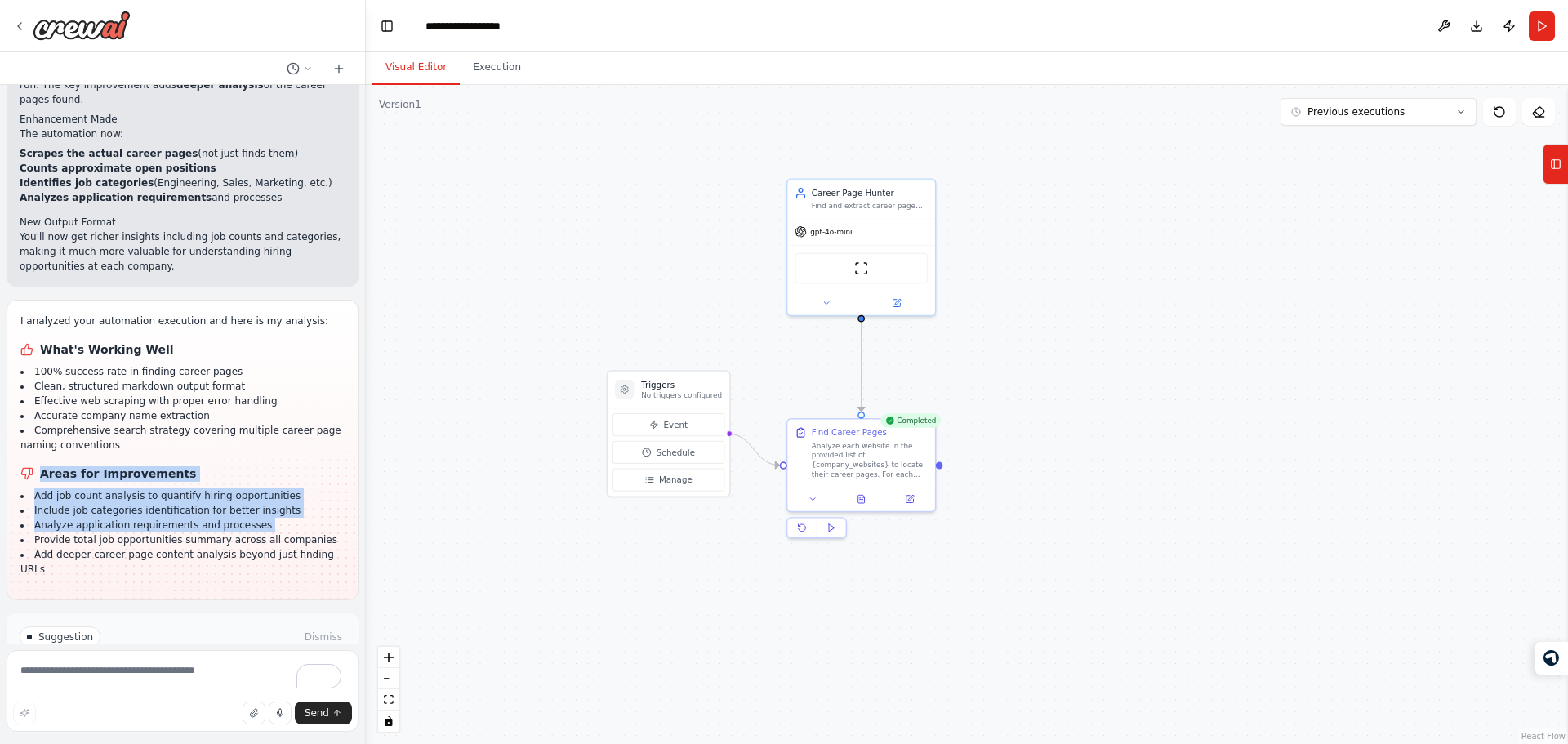
drag, startPoint x: 96, startPoint y: 388, endPoint x: 135, endPoint y: 446, distance: 69.9
click at [135, 446] on div "I analyzed your automation execution and here is my analysis: What's Working We…" at bounding box center [182, 444] width 324 height 262
click at [135, 532] on li "Provide total job opportunities summary across all companies" at bounding box center [182, 540] width 324 height 15
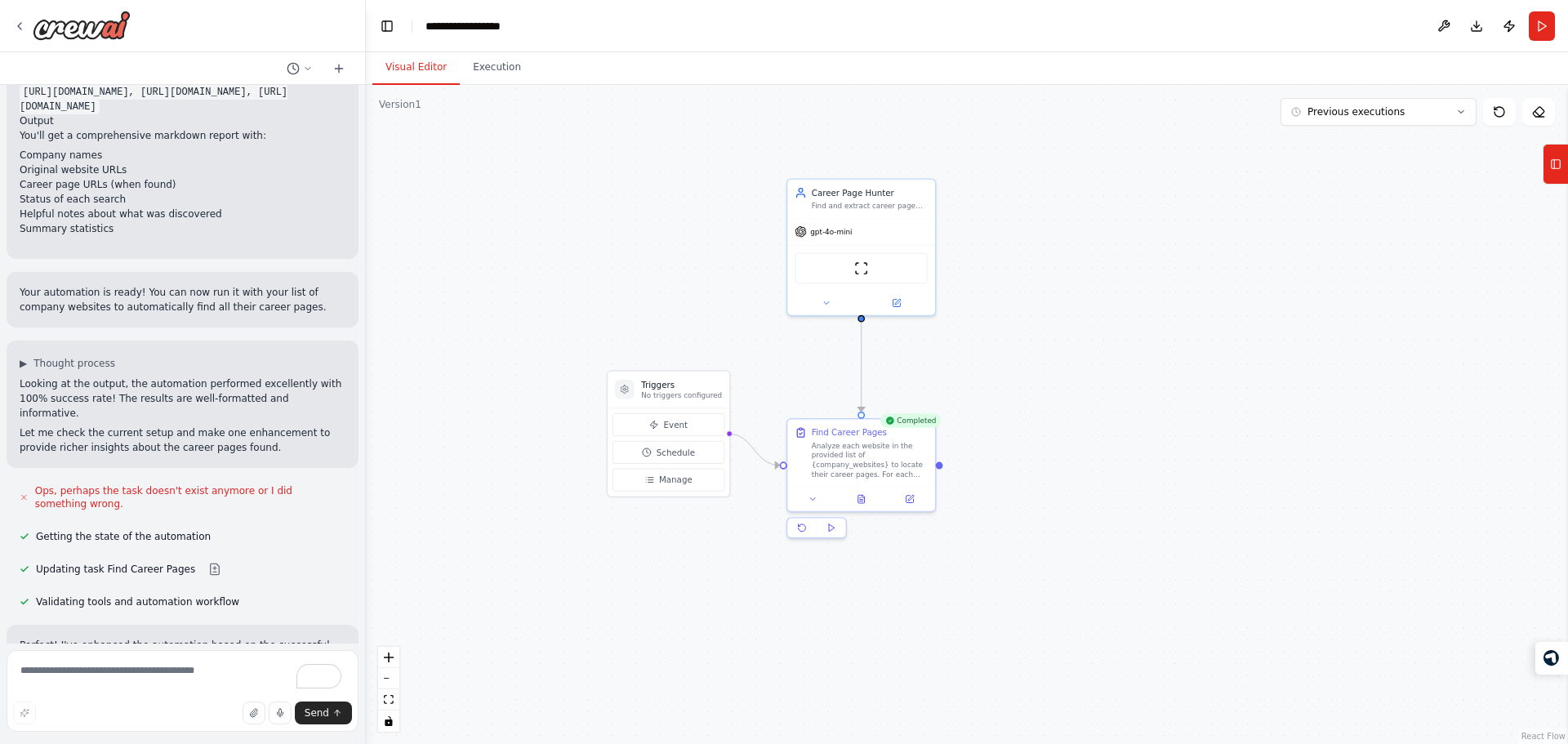
scroll to position [948, 0]
click at [186, 378] on p "Looking at the output, the automation performed excellently with 100% success r…" at bounding box center [182, 400] width 326 height 44
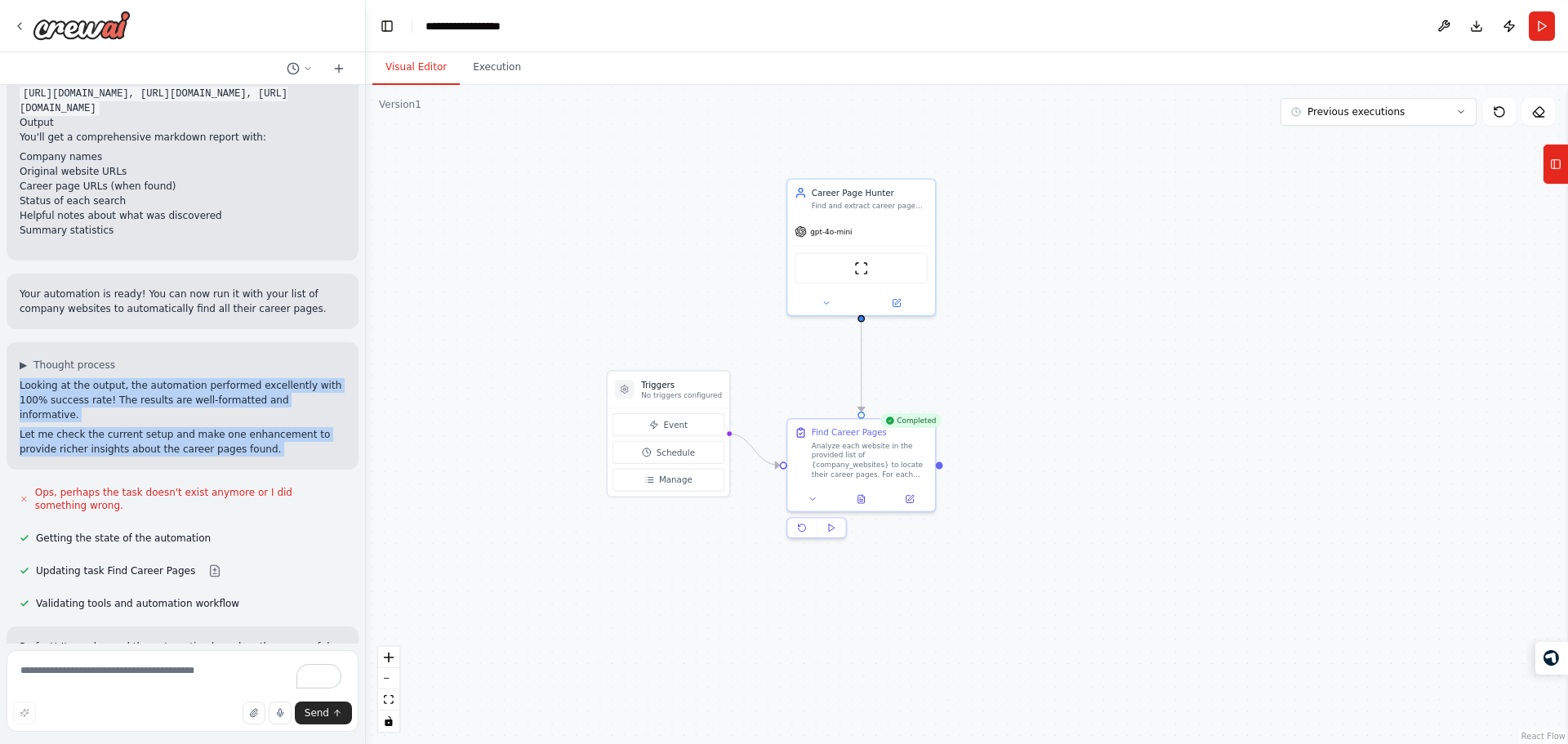
drag, startPoint x: 186, startPoint y: 340, endPoint x: 196, endPoint y: 374, distance: 35.4
click at [196, 378] on div "Looking at the output, the automation performed excellently with 100% success r…" at bounding box center [182, 417] width 326 height 78
click at [196, 427] on p "Let me check the current setup and make one enhancement to provide richer insig…" at bounding box center [182, 441] width 326 height 29
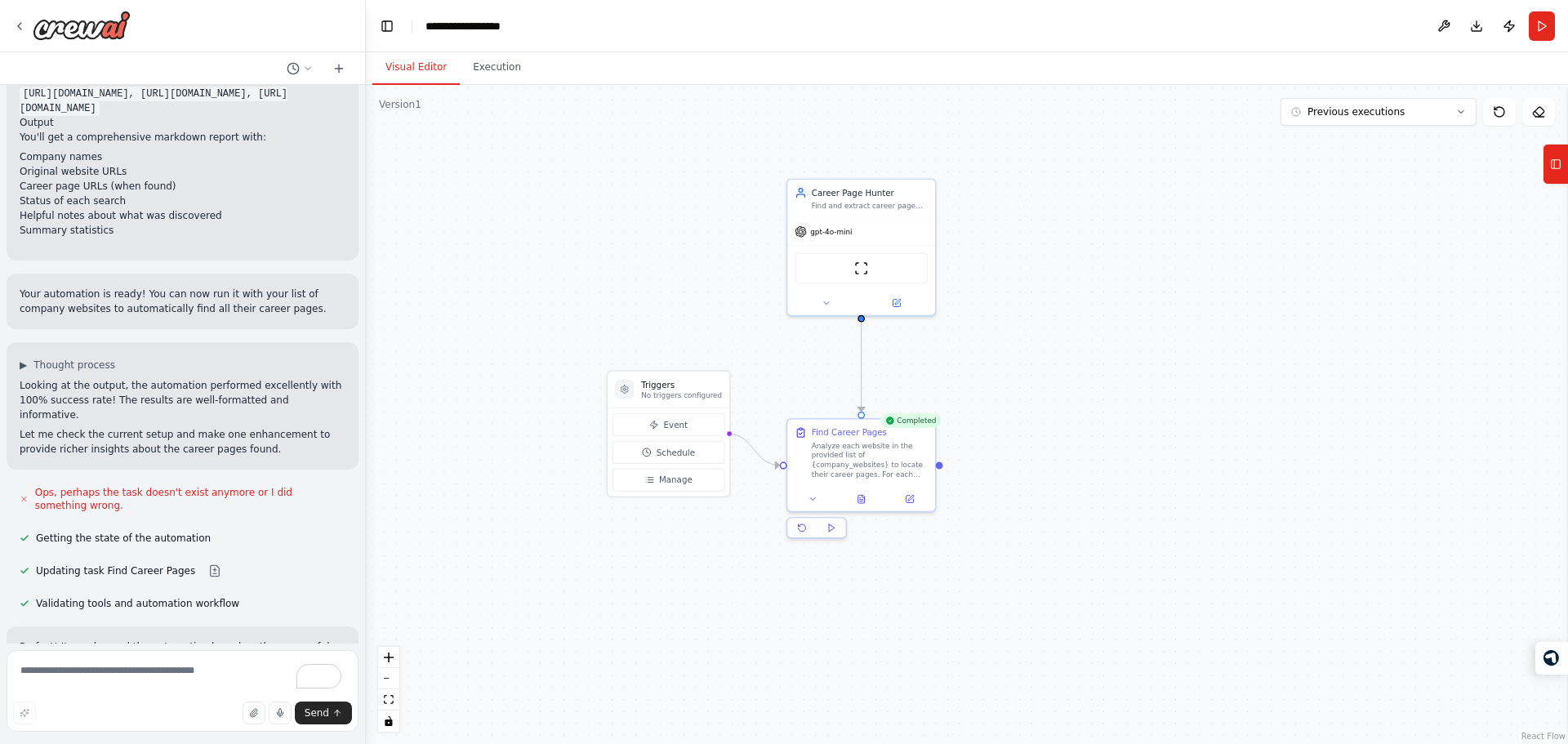
scroll to position [1524, 0]
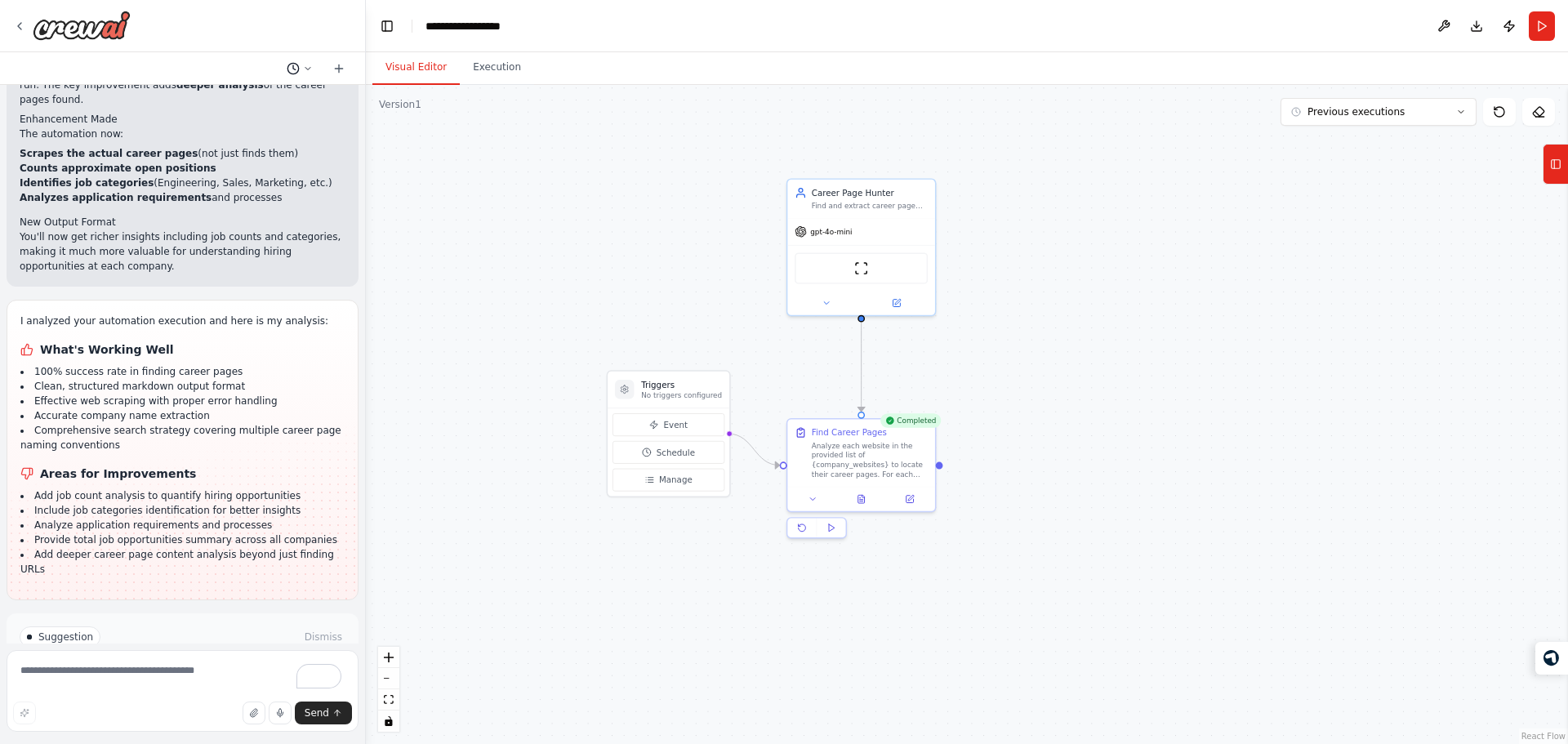
click at [306, 65] on icon at bounding box center [308, 69] width 10 height 10
click at [310, 282] on div at bounding box center [182, 372] width 366 height 744
click at [1438, 115] on button "Previous executions" at bounding box center [1379, 112] width 196 height 28
click at [1353, 259] on div ".deletable-edge-delete-btn { width: 20px; height: 20px; border: 0px solid #ffff…" at bounding box center [967, 415] width 1202 height 659
click at [1541, 102] on button at bounding box center [1539, 112] width 33 height 28
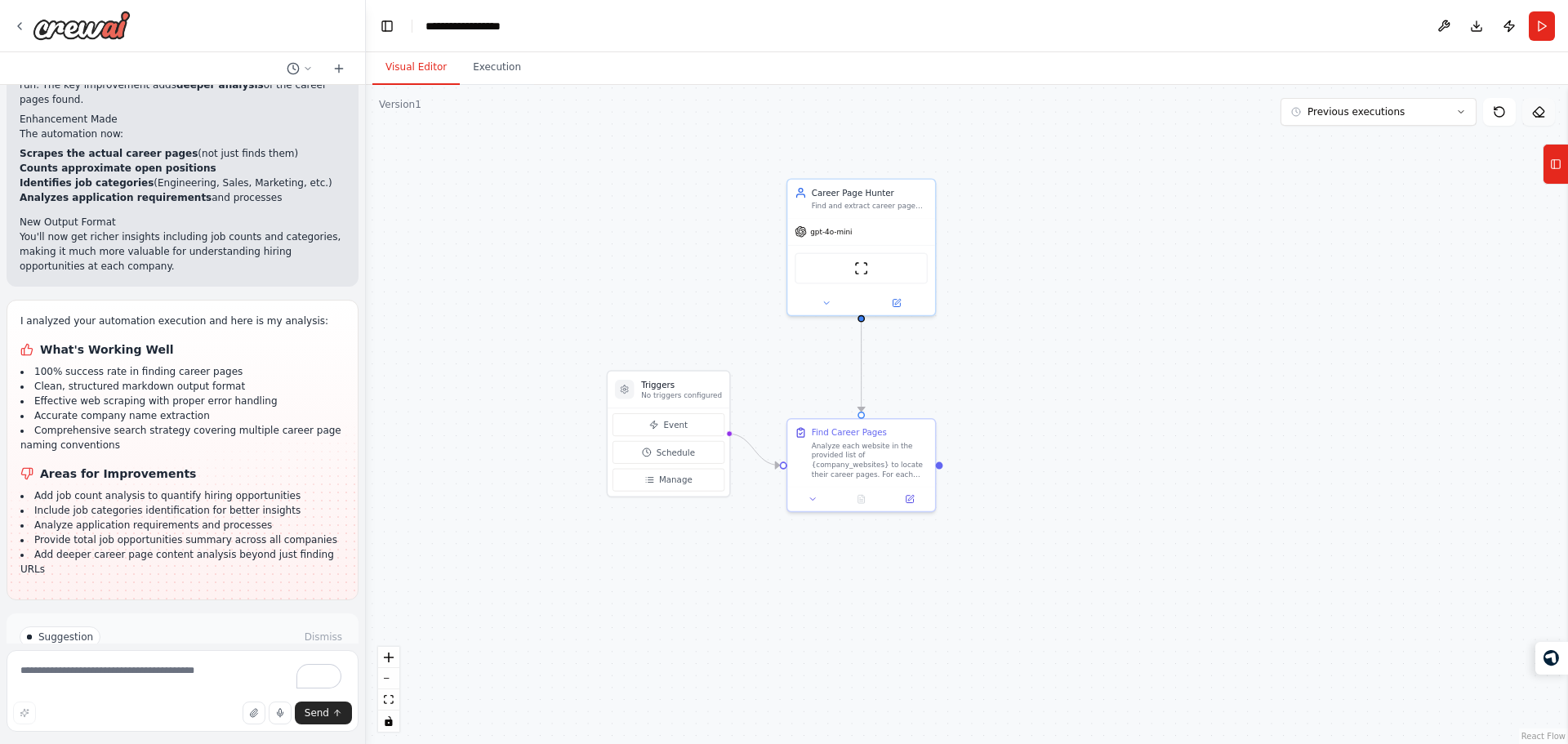
click at [1539, 114] on icon at bounding box center [1539, 112] width 13 height 13
click at [102, 670] on textarea "To enrich screen reader interactions, please activate Accessibility in Grammarl…" at bounding box center [182, 691] width 352 height 82
click at [97, 341] on h1 "What's Working Well" at bounding box center [182, 349] width 324 height 16
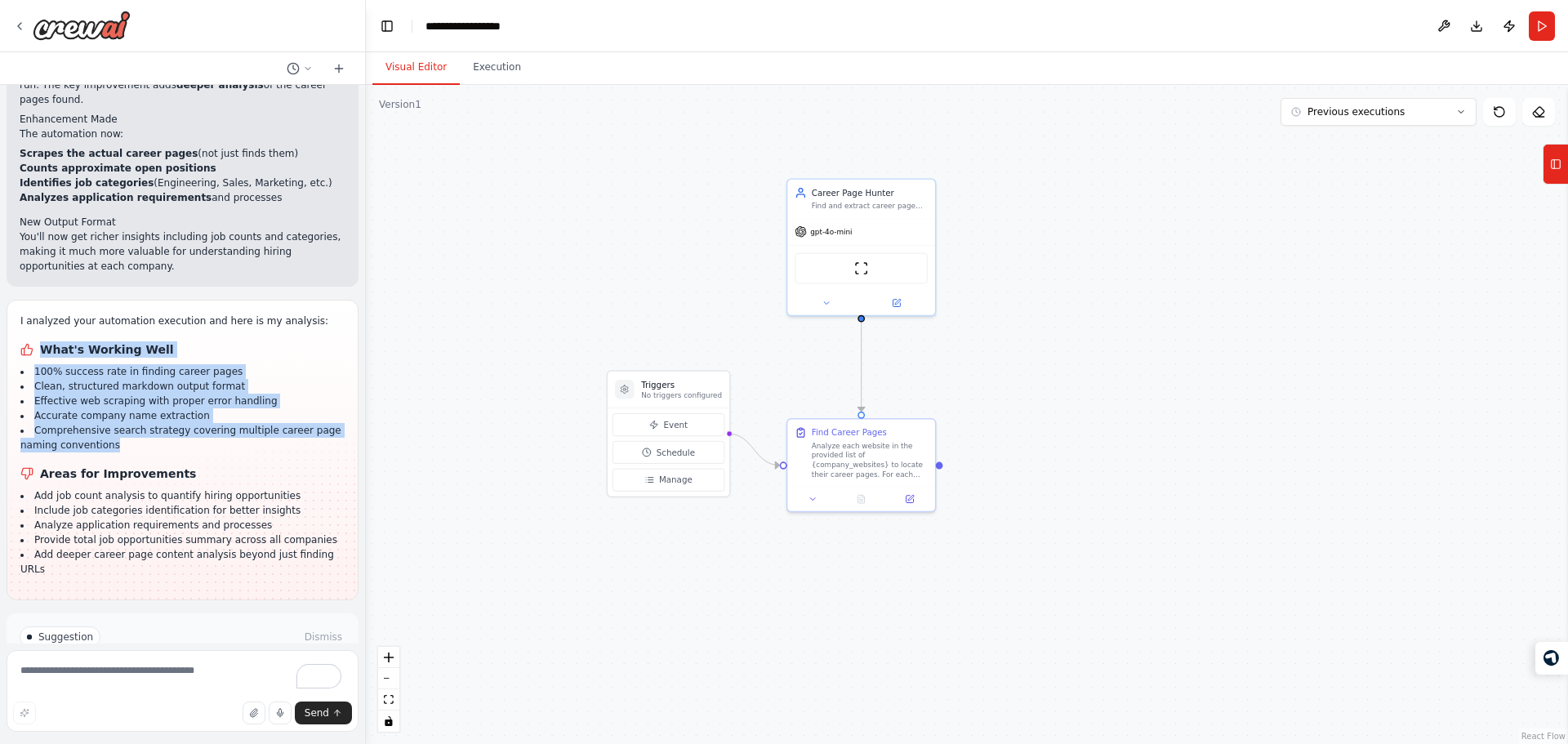
drag, startPoint x: 97, startPoint y: 256, endPoint x: 142, endPoint y: 361, distance: 114.2
click at [142, 361] on div "I analyzed your automation execution and here is my analysis: What's Working We…" at bounding box center [182, 444] width 324 height 262
click at [142, 423] on li "Comprehensive search strategy covering multiple career page naming conventions" at bounding box center [182, 437] width 324 height 29
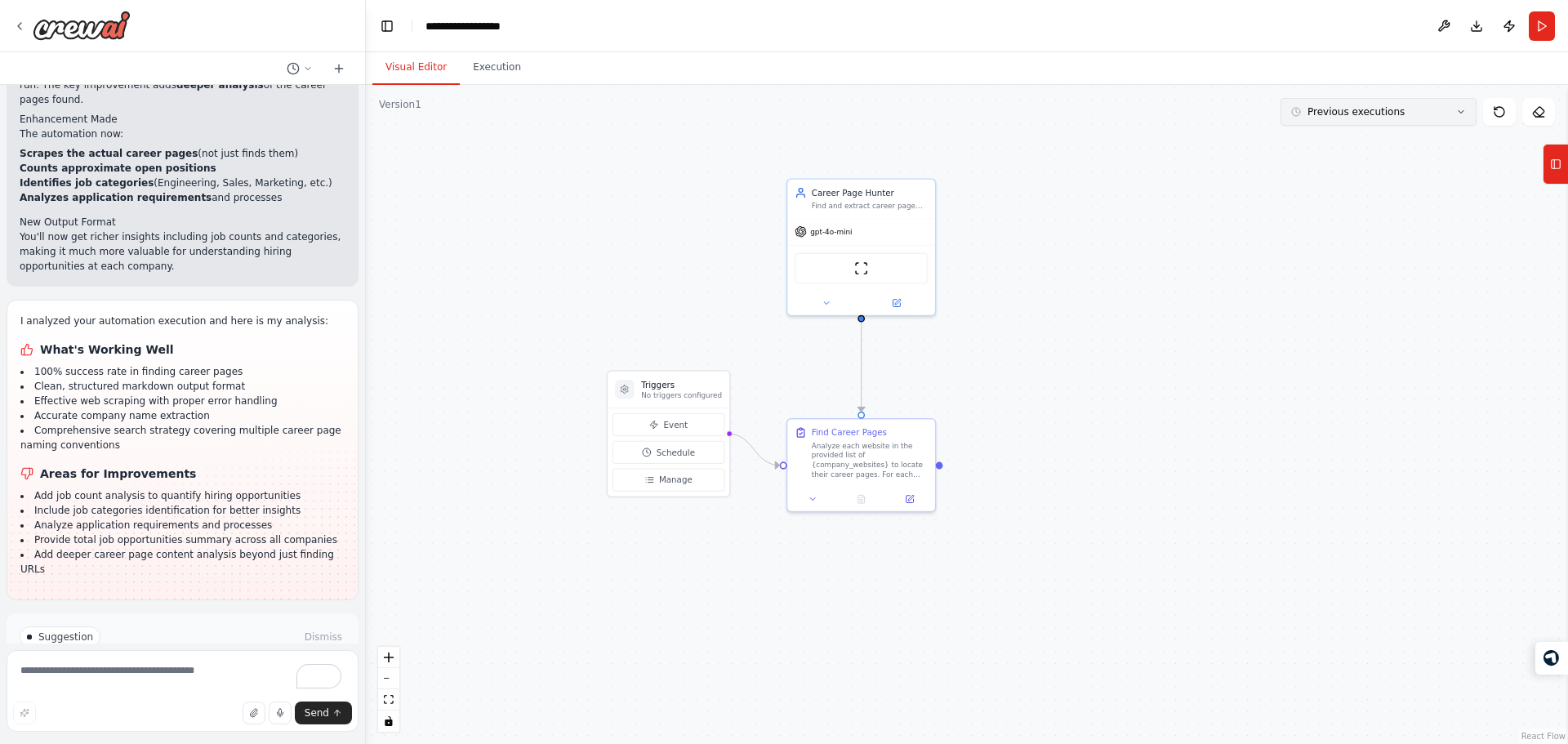
click at [1341, 102] on button "Previous executions" at bounding box center [1379, 112] width 196 height 28
click at [1368, 152] on button "29m ago" at bounding box center [1379, 142] width 196 height 27
click at [1358, 146] on div "29m ago" at bounding box center [1388, 142] width 164 height 13
click at [809, 498] on icon at bounding box center [813, 496] width 10 height 10
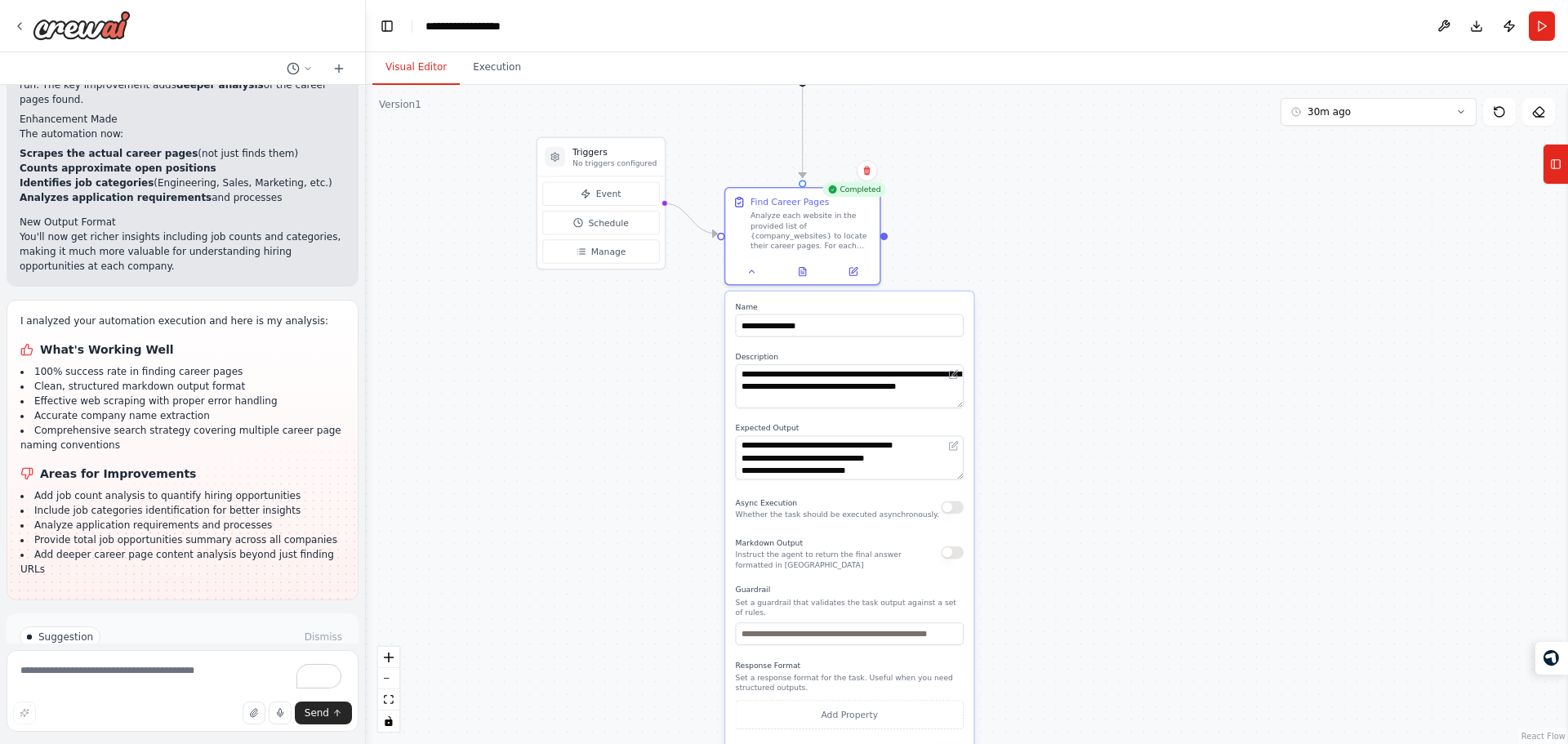
drag, startPoint x: 1038, startPoint y: 462, endPoint x: 1034, endPoint y: 159, distance: 303.0
click at [1034, 159] on div ".deletable-edge-delete-btn { width: 20px; height: 20px; border: 0px solid #ffff…" at bounding box center [967, 415] width 1202 height 659
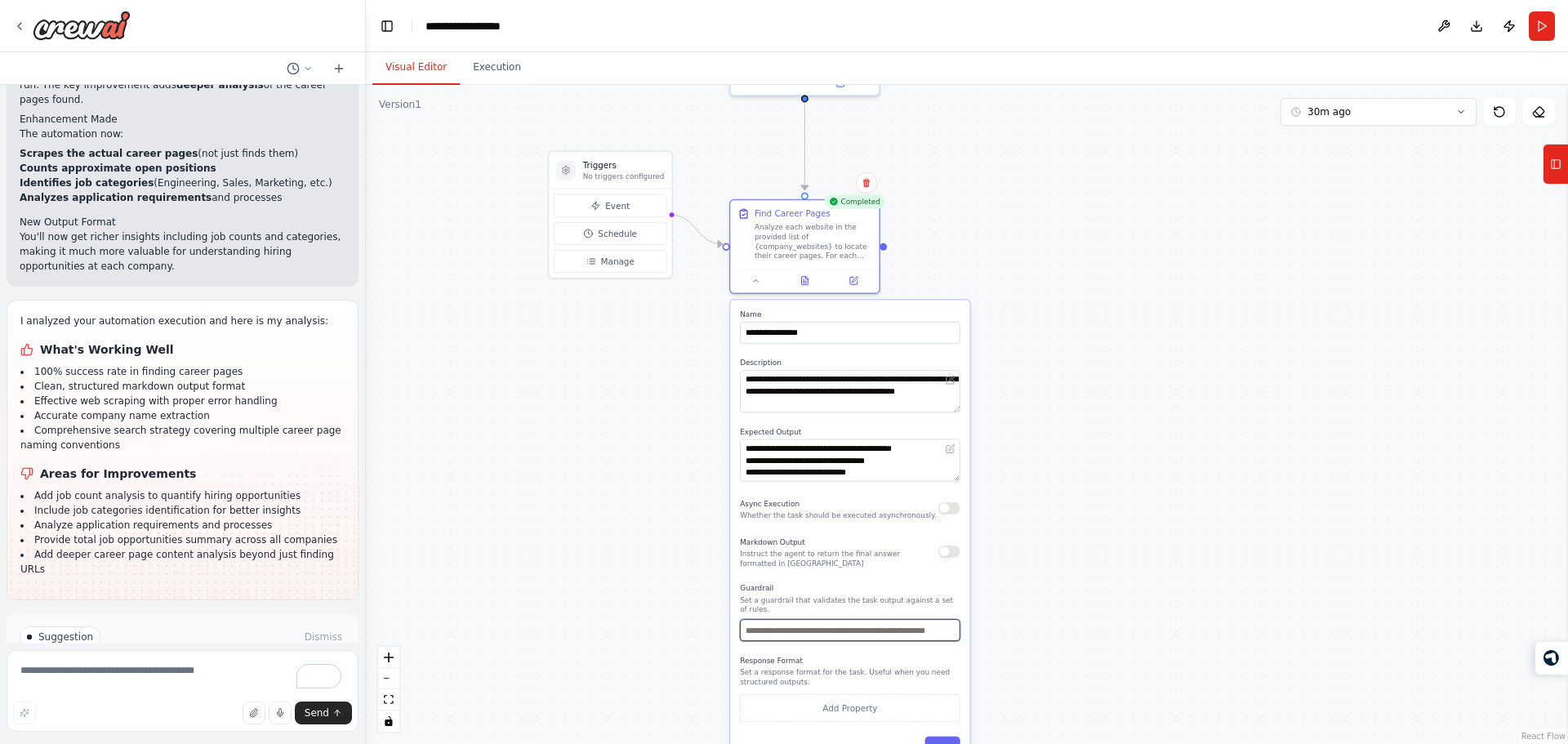
click at [844, 621] on input "text" at bounding box center [850, 630] width 220 height 22
click at [1185, 366] on div ".deletable-edge-delete-btn { width: 20px; height: 20px; border: 0px solid #ffff…" at bounding box center [967, 415] width 1202 height 659
click at [980, 229] on div ".deletable-edge-delete-btn { width: 20px; height: 20px; border: 0px solid #ffff…" at bounding box center [967, 415] width 1202 height 659
click at [978, 229] on div ".deletable-edge-delete-btn { width: 20px; height: 20px; border: 0px solid #ffff…" at bounding box center [967, 415] width 1202 height 659
click at [748, 285] on button at bounding box center [756, 278] width 42 height 15
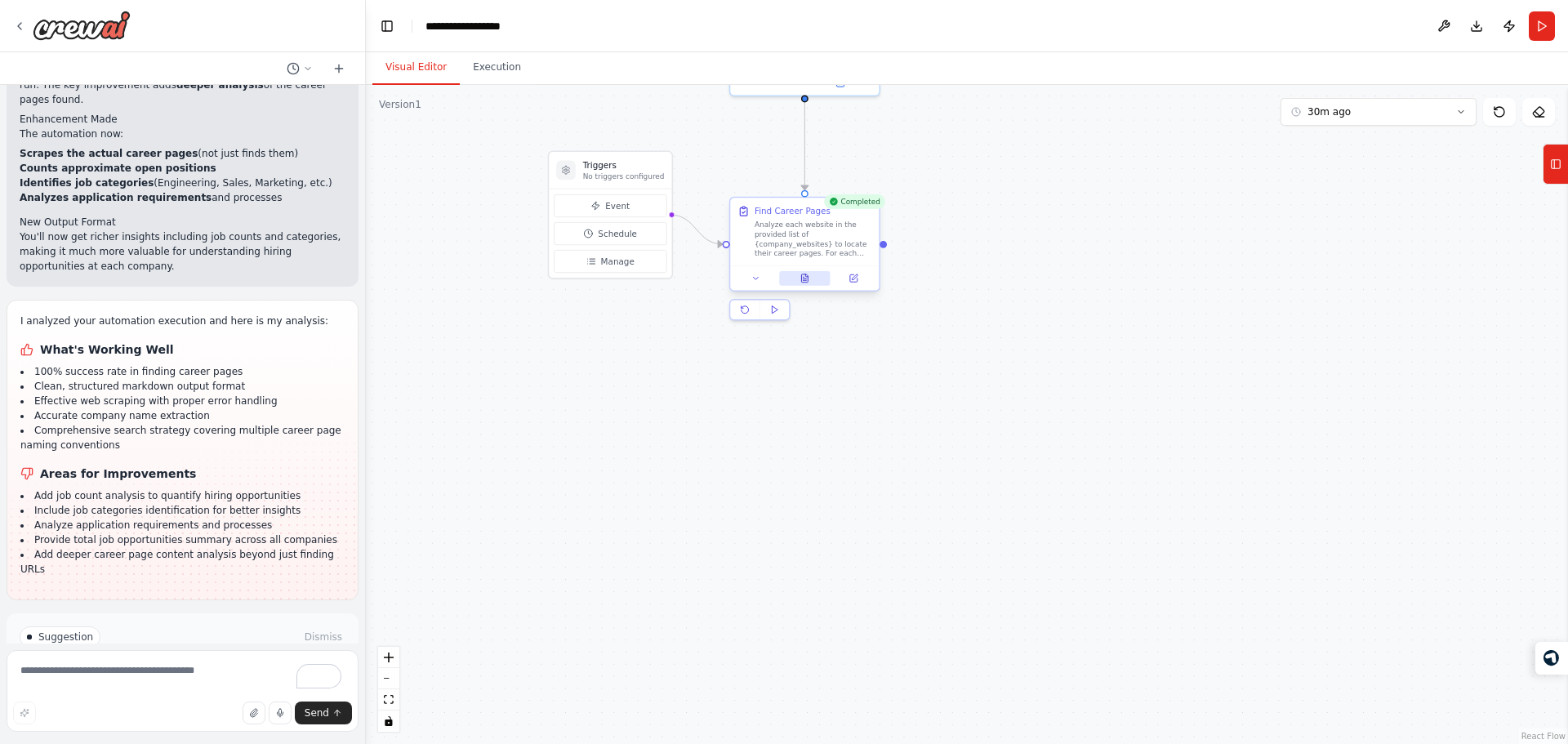
click at [812, 274] on button at bounding box center [804, 278] width 52 height 15
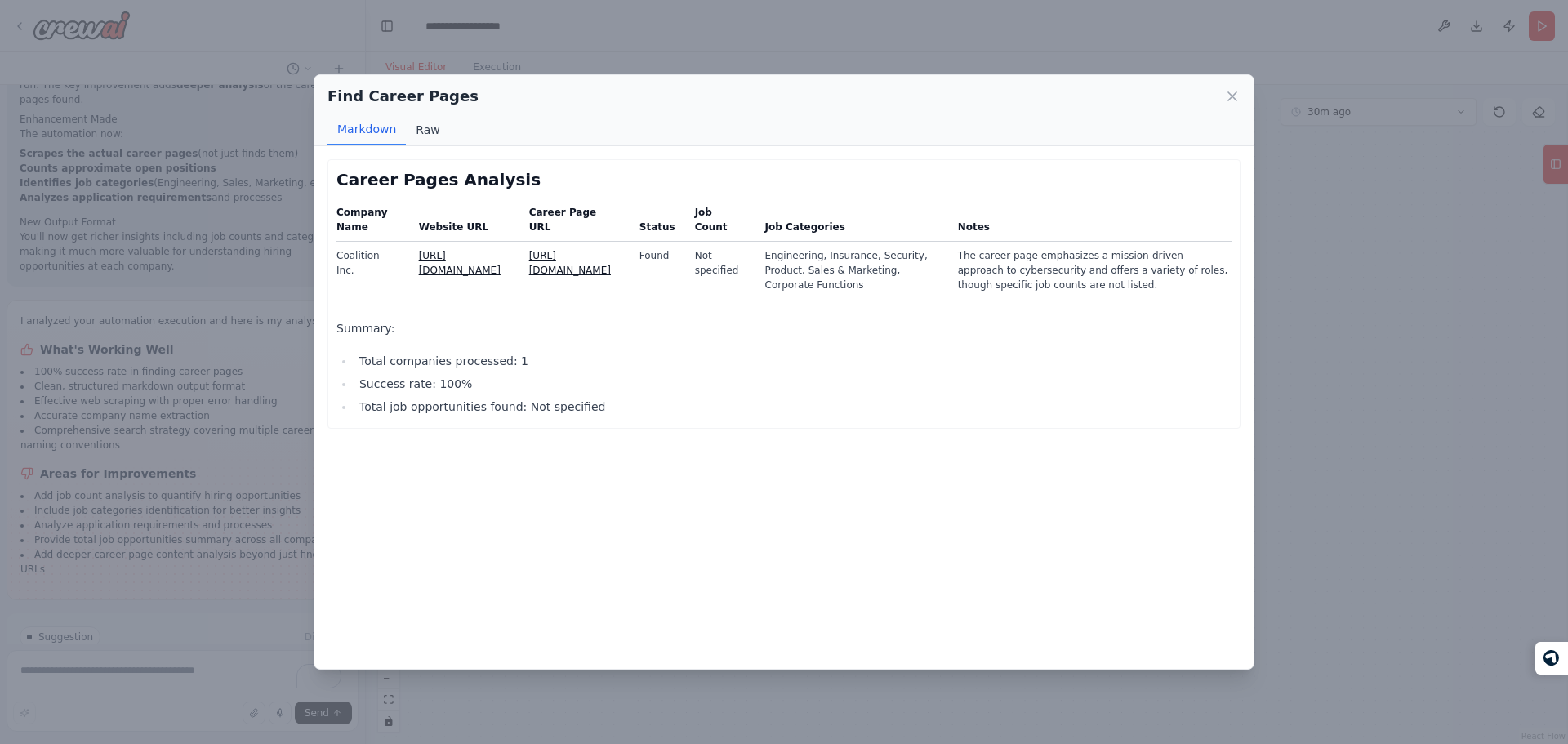
click at [415, 131] on button "Raw" at bounding box center [427, 130] width 43 height 31
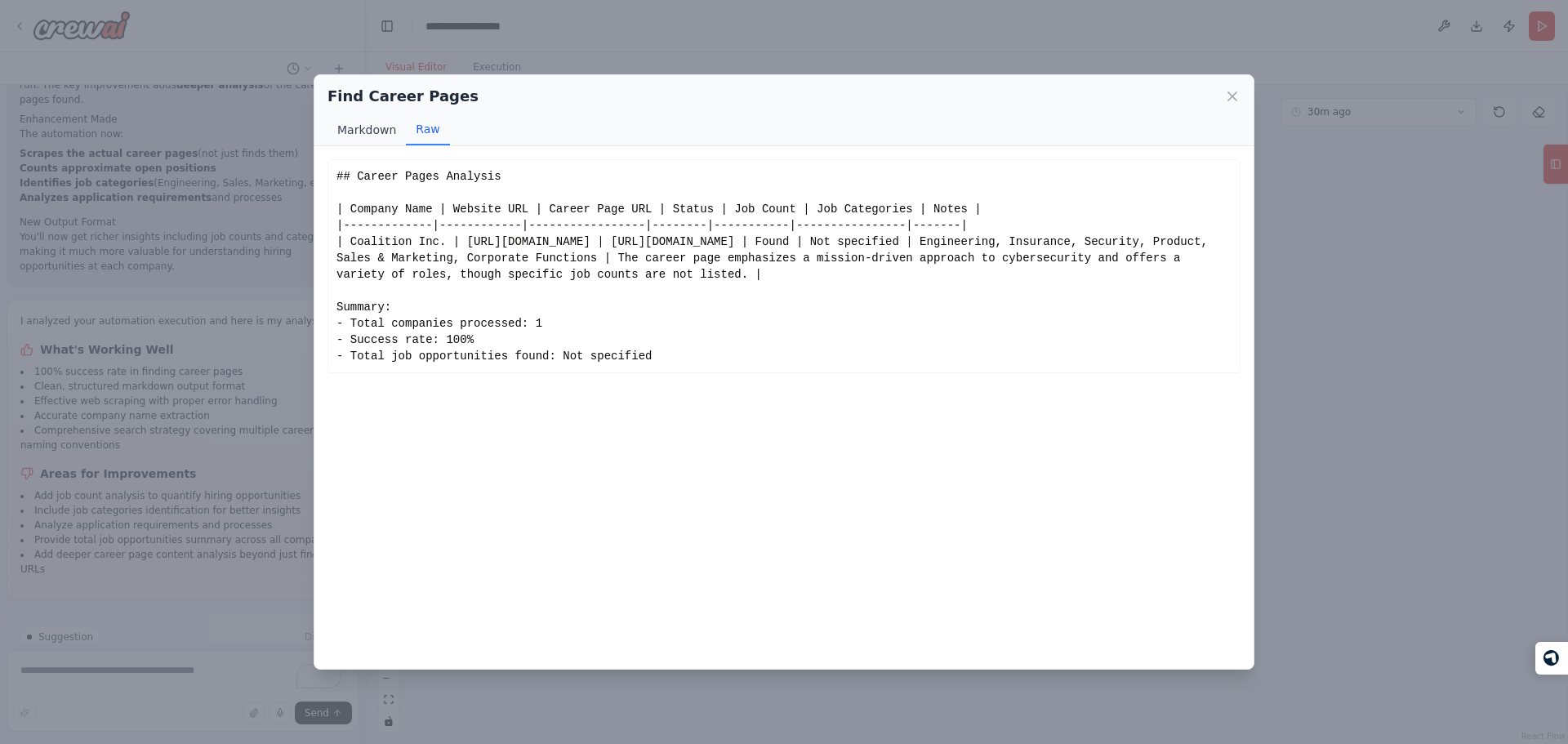
click at [355, 137] on button "Markdown" at bounding box center [366, 130] width 79 height 31
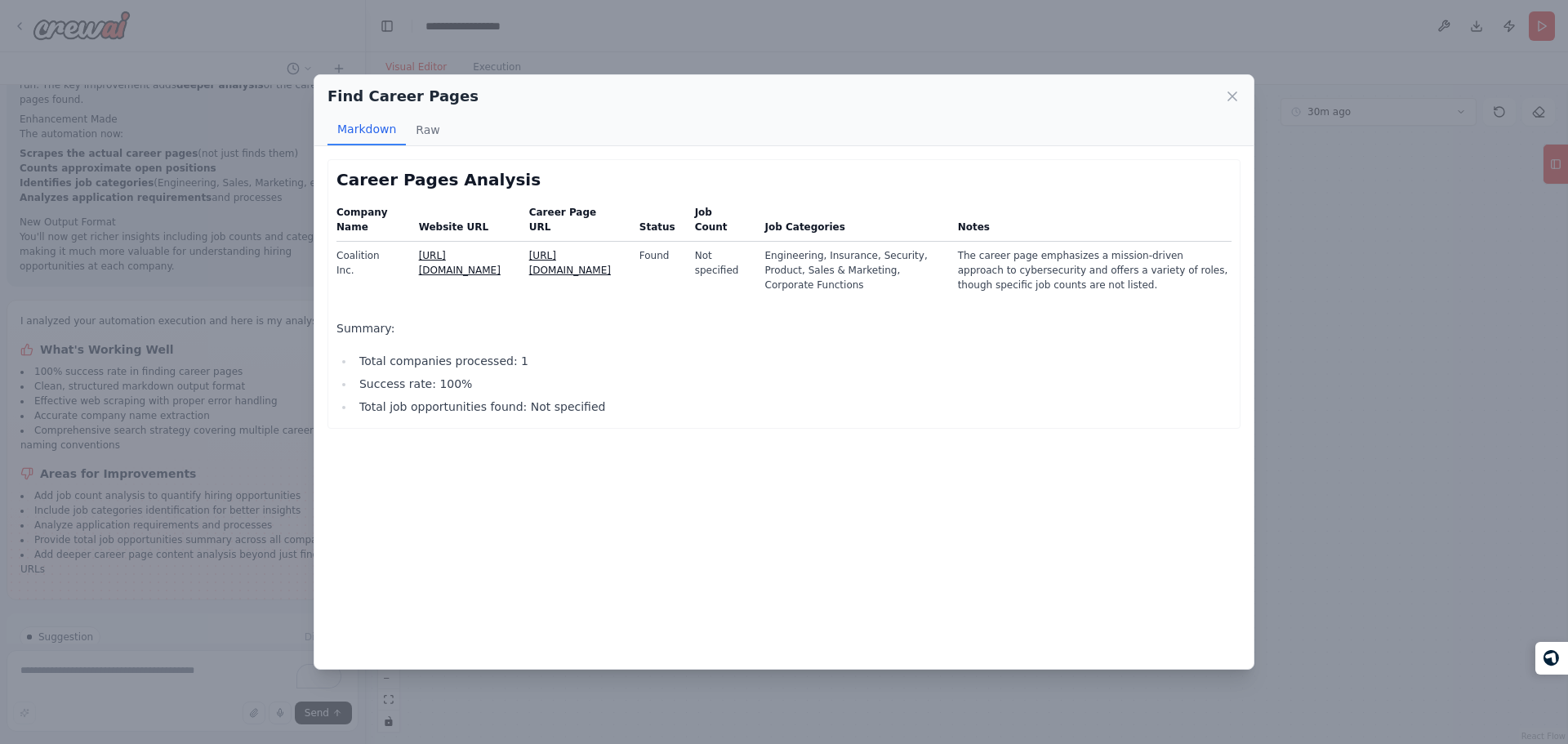
click at [385, 180] on h2 "Career Pages Analysis" at bounding box center [784, 180] width 895 height 23
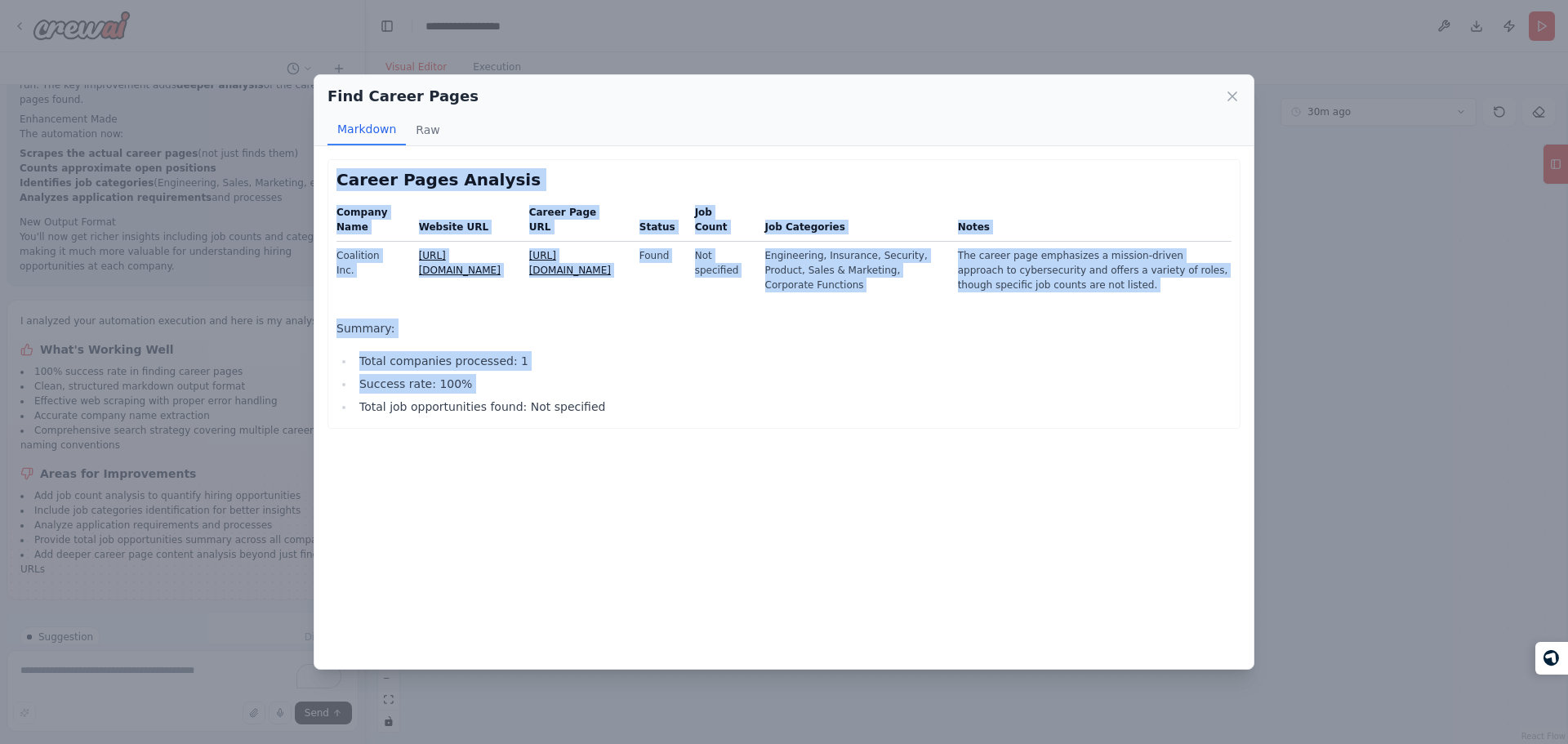
drag, startPoint x: 385, startPoint y: 180, endPoint x: 573, endPoint y: 396, distance: 286.4
click at [573, 396] on div "Career Pages Analysis Company Name Website URL Career Page URL Status Job Count…" at bounding box center [784, 293] width 895 height 249
click at [573, 396] on ul "Total companies processed: 1 Success rate: 100% Total job opportunities found: …" at bounding box center [784, 383] width 895 height 65
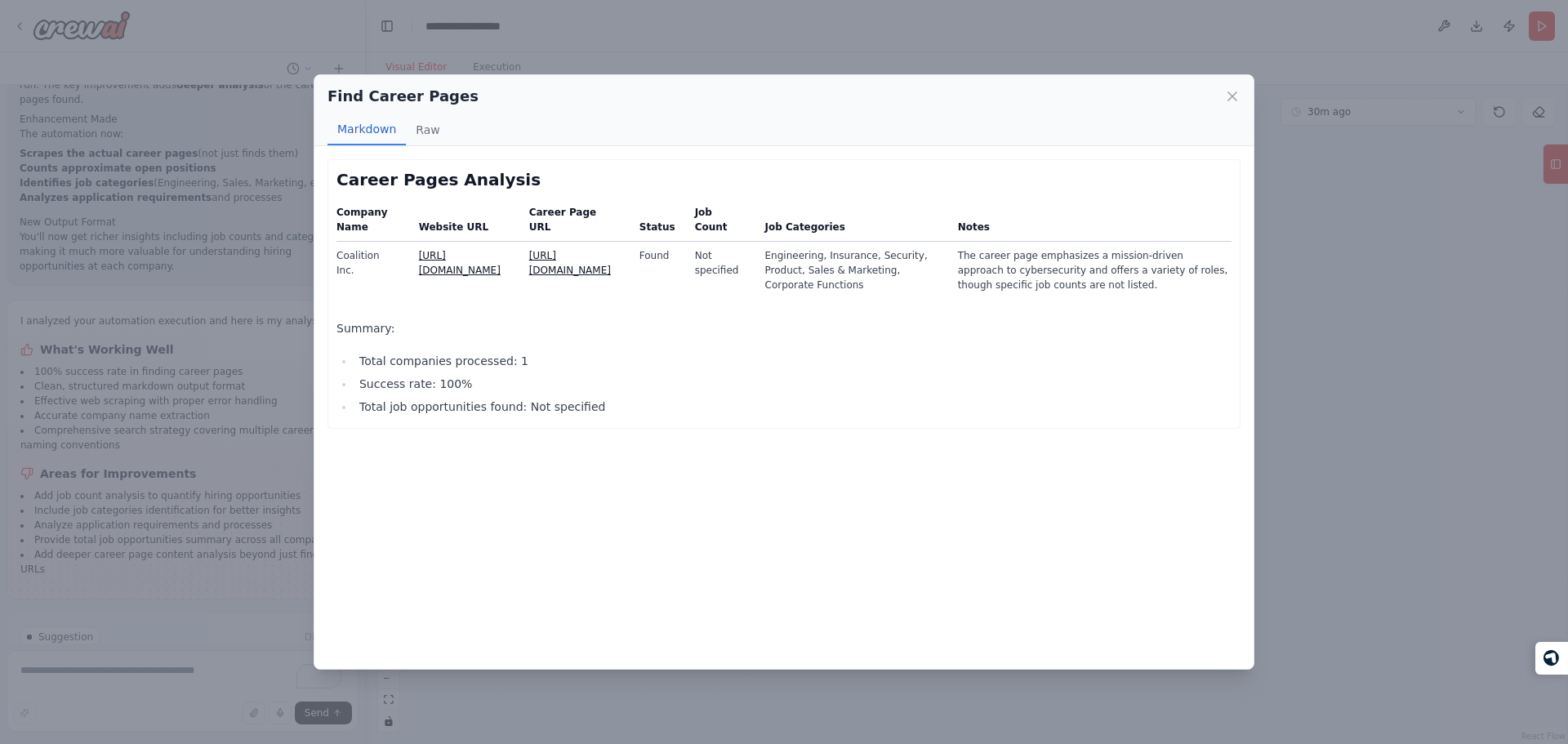
click at [1241, 103] on div "Find Career Pages Markdown Raw" at bounding box center [784, 110] width 939 height 71
click at [1236, 101] on icon at bounding box center [1233, 96] width 8 height 8
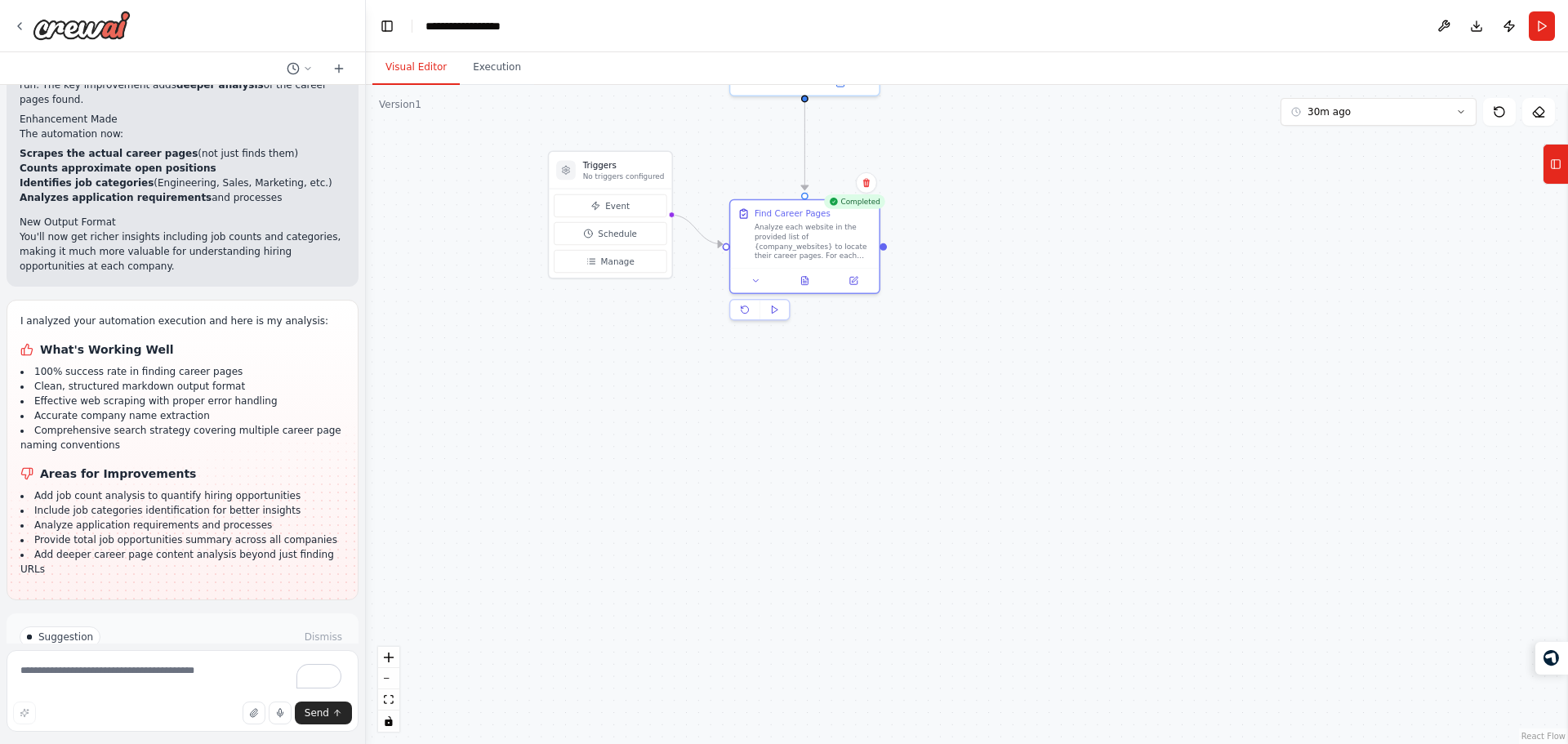
click at [449, 244] on div ".deletable-edge-delete-btn { width: 20px; height: 20px; border: 0px solid #ffff…" at bounding box center [967, 415] width 1202 height 659
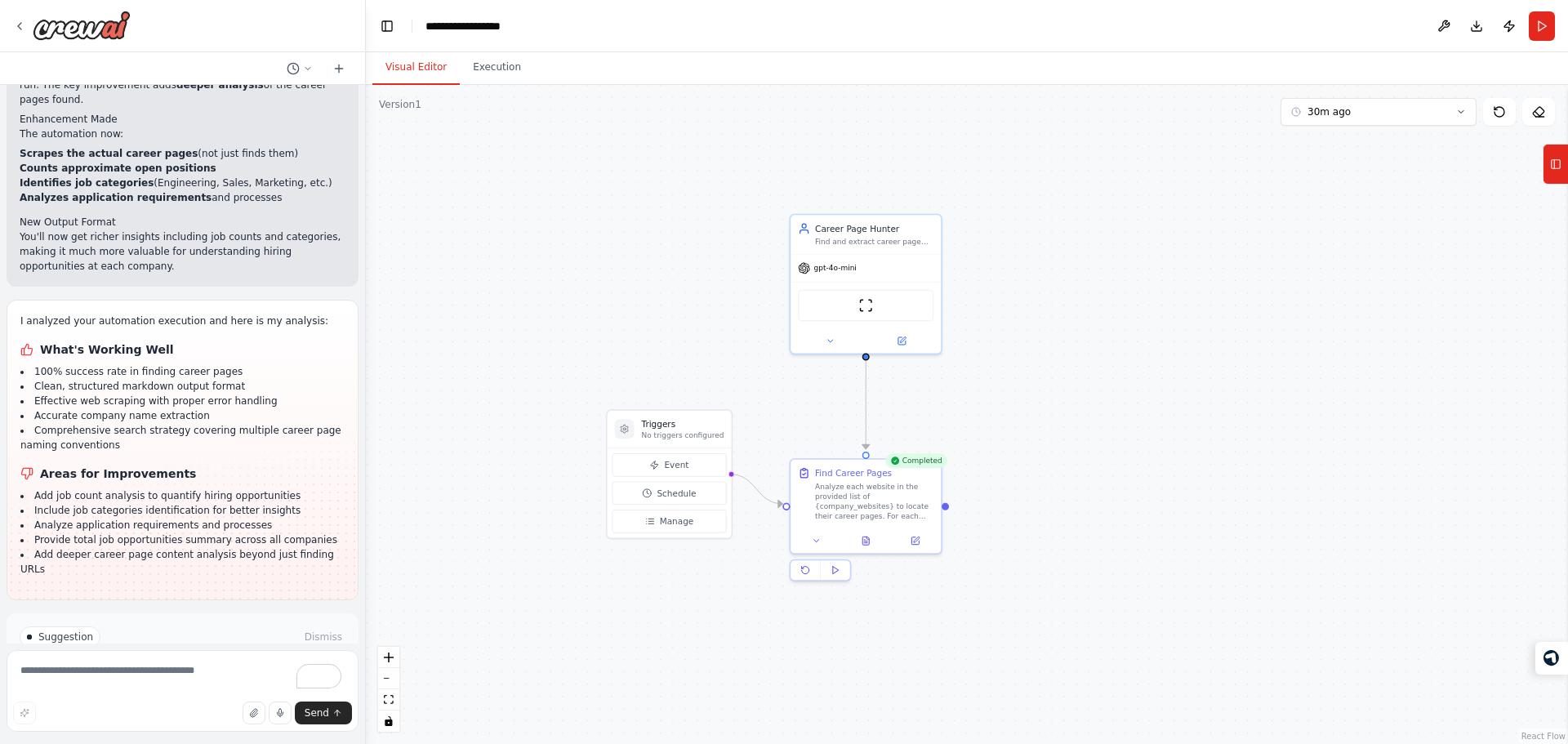
drag, startPoint x: 457, startPoint y: 217, endPoint x: 514, endPoint y: 474, distance: 263.2
click at [514, 474] on div ".deletable-edge-delete-btn { width: 20px; height: 20px; border: 0px solid #ffff…" at bounding box center [967, 415] width 1202 height 659
click at [836, 256] on div "gpt-4o-mini" at bounding box center [865, 263] width 151 height 27
click at [862, 250] on div "gpt-4o-mini" at bounding box center [865, 263] width 151 height 27
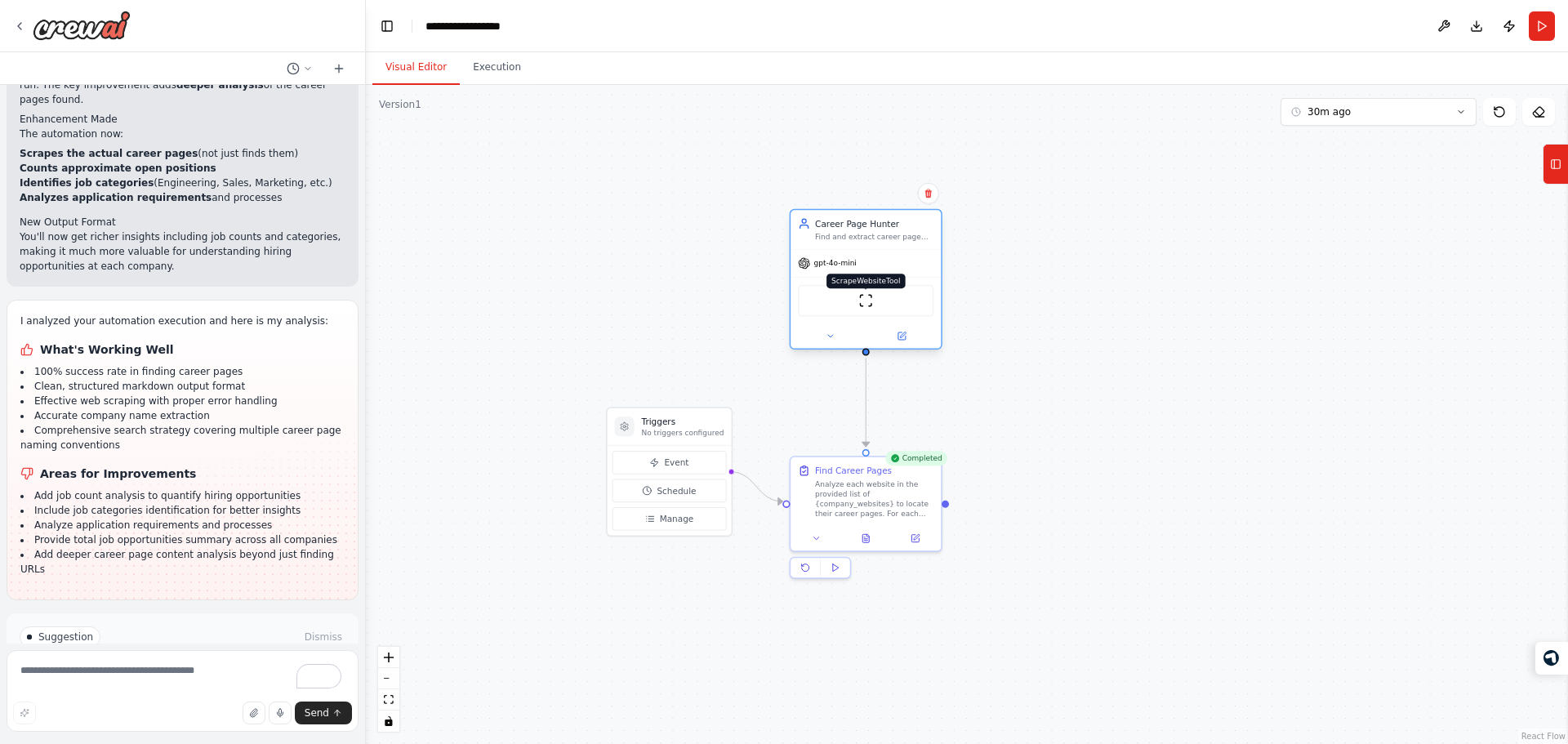
click at [869, 306] on img at bounding box center [865, 300] width 15 height 15
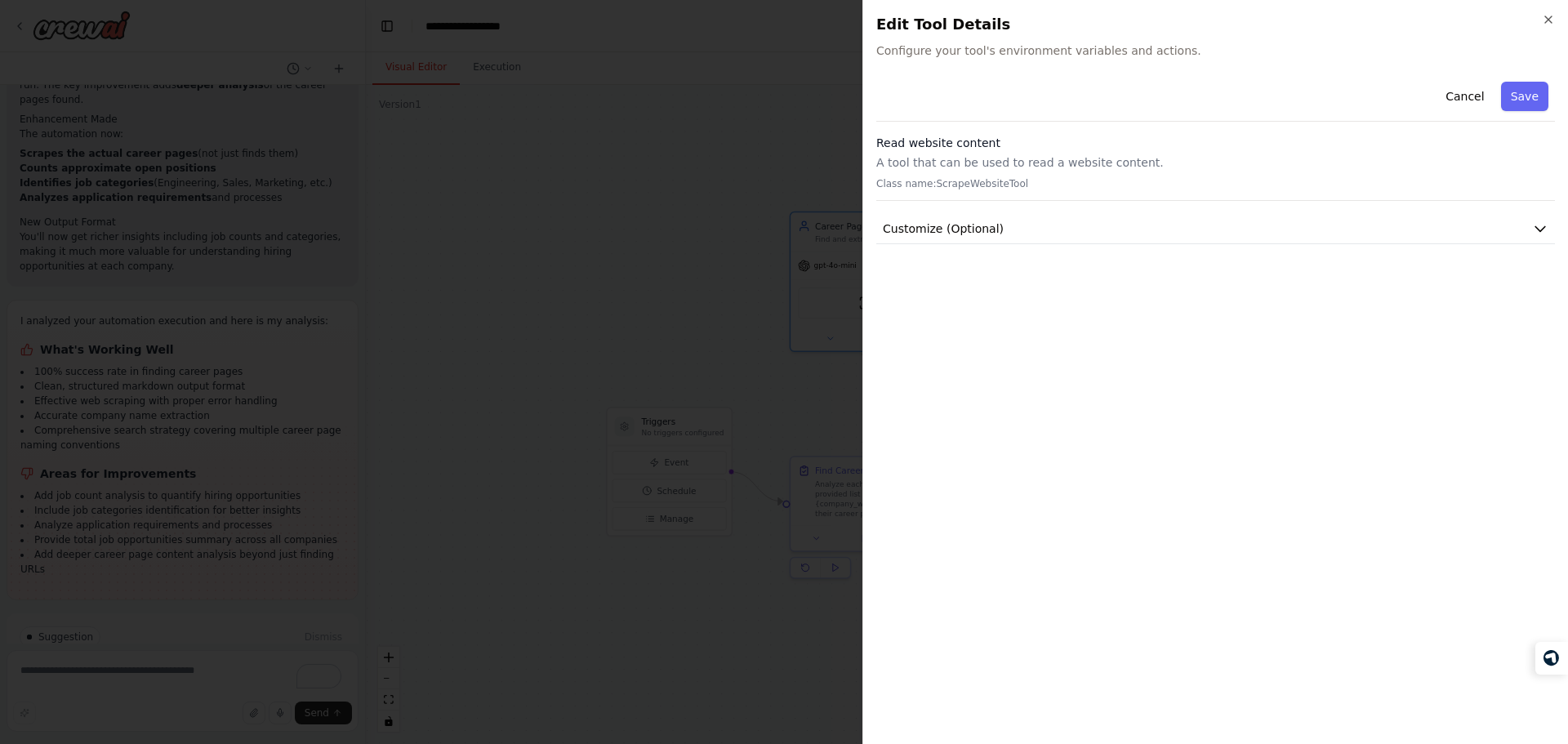
click at [1005, 144] on h3 "Read website content" at bounding box center [1215, 143] width 679 height 16
drag, startPoint x: 1026, startPoint y: 211, endPoint x: 1019, endPoint y: 235, distance: 25.0
click at [1019, 235] on div "Cancel Save Read website content A tool that can be used to read a website cont…" at bounding box center [1215, 159] width 679 height 169
click at [1019, 235] on button "Customize (Optional)" at bounding box center [1215, 229] width 679 height 30
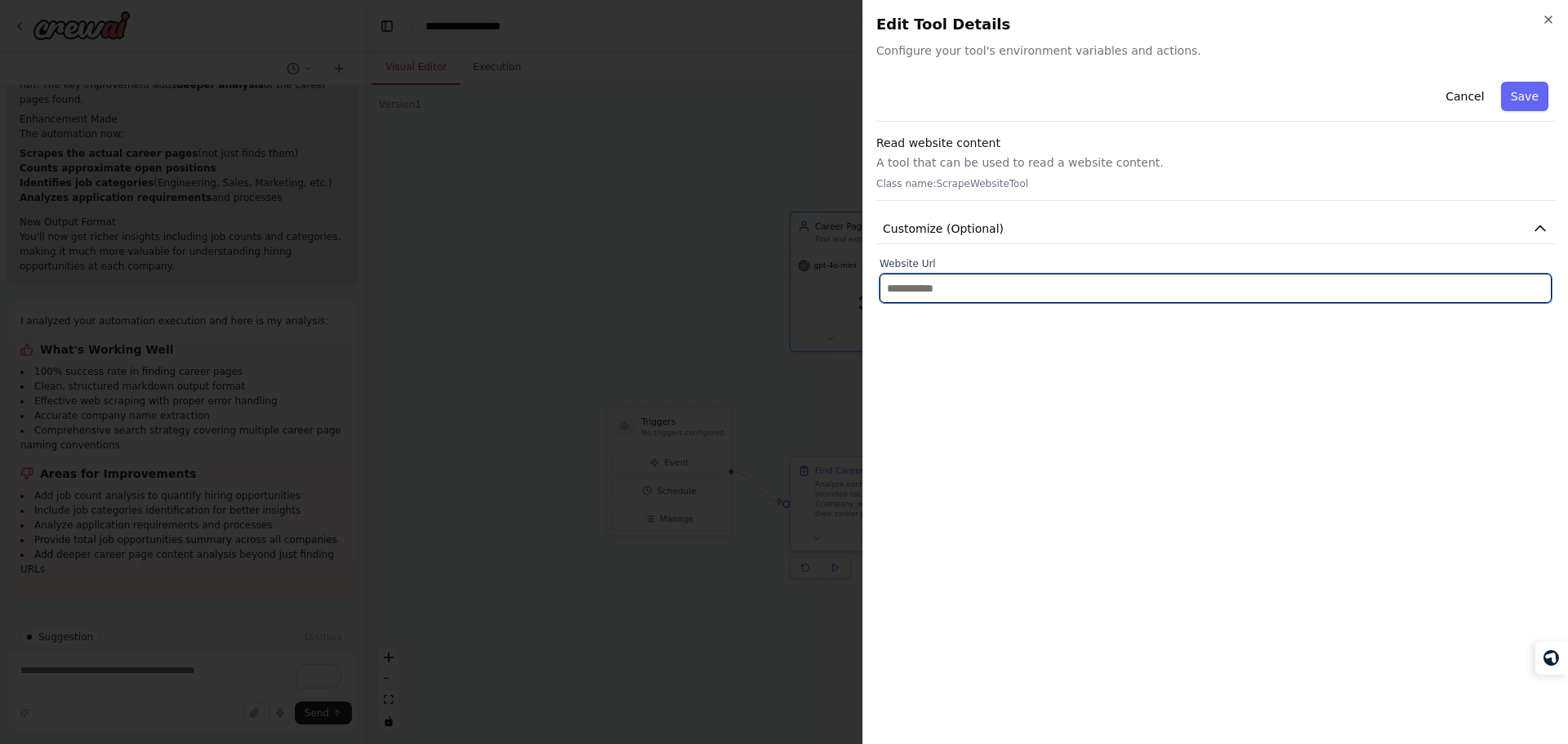
click at [967, 285] on input "text" at bounding box center [1215, 288] width 672 height 29
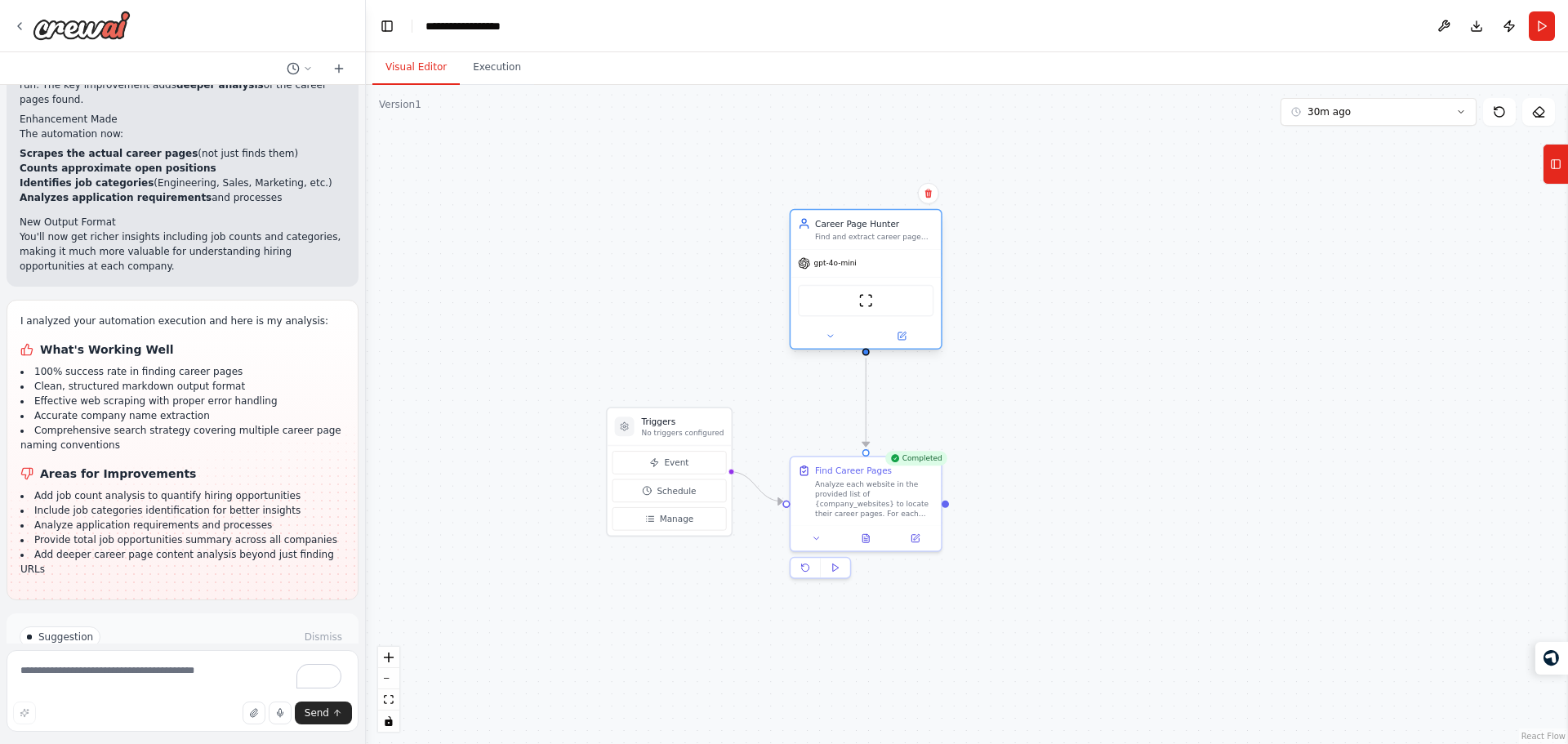
click at [848, 235] on div "Find and extract career page URLs from company websites. Navigate through {comp…" at bounding box center [874, 237] width 119 height 10
click at [843, 226] on div "Career Page Hunter" at bounding box center [874, 223] width 119 height 12
click at [827, 336] on icon at bounding box center [829, 336] width 10 height 10
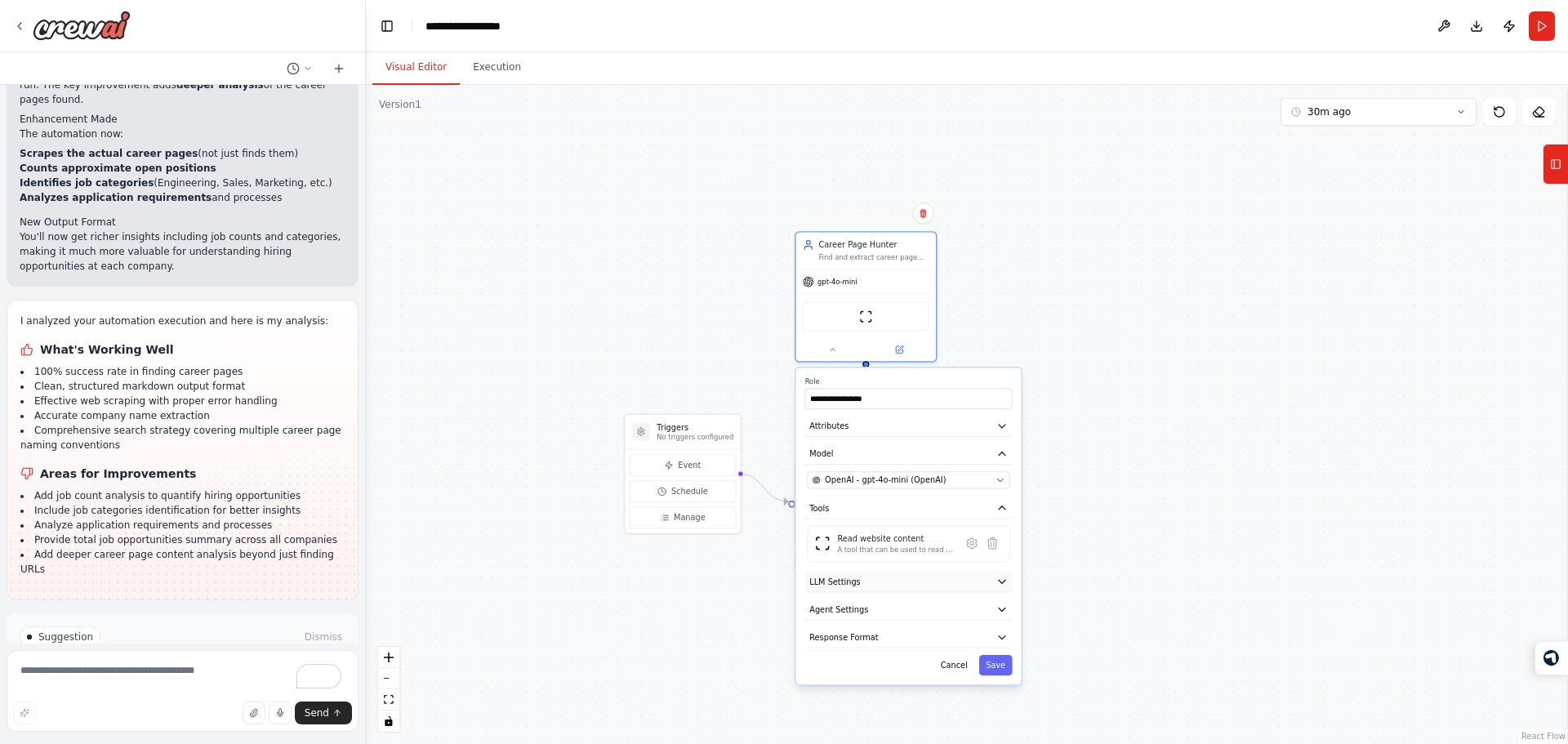
click at [904, 576] on button "LLM Settings" at bounding box center [909, 581] width 208 height 21
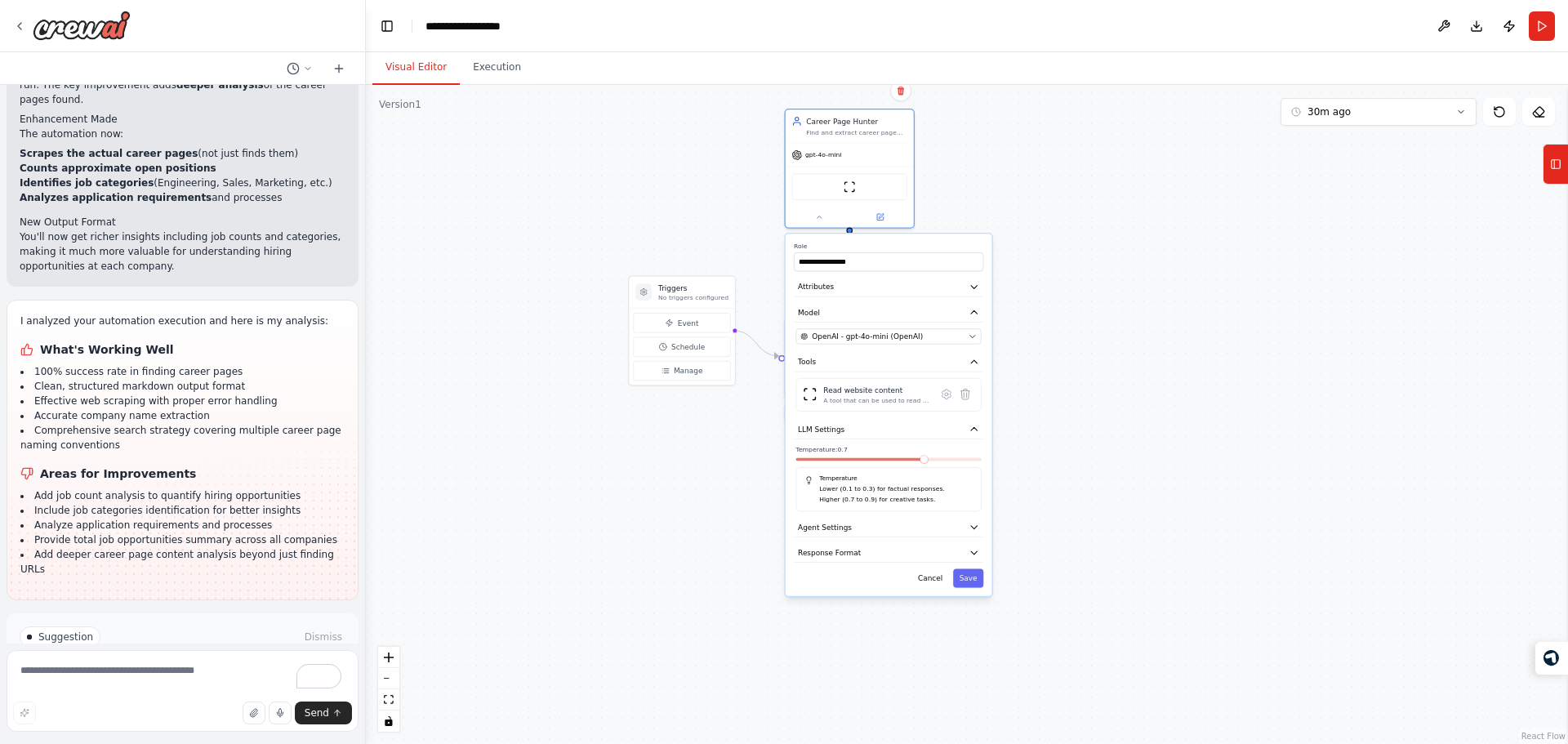
drag, startPoint x: 1162, startPoint y: 456, endPoint x: 1148, endPoint y: 295, distance: 161.6
click at [1148, 295] on div ".deletable-edge-delete-btn { width: 20px; height: 20px; border: 0px solid #ffff…" at bounding box center [967, 415] width 1202 height 659
click at [904, 519] on button "Agent Settings" at bounding box center [893, 518] width 190 height 20
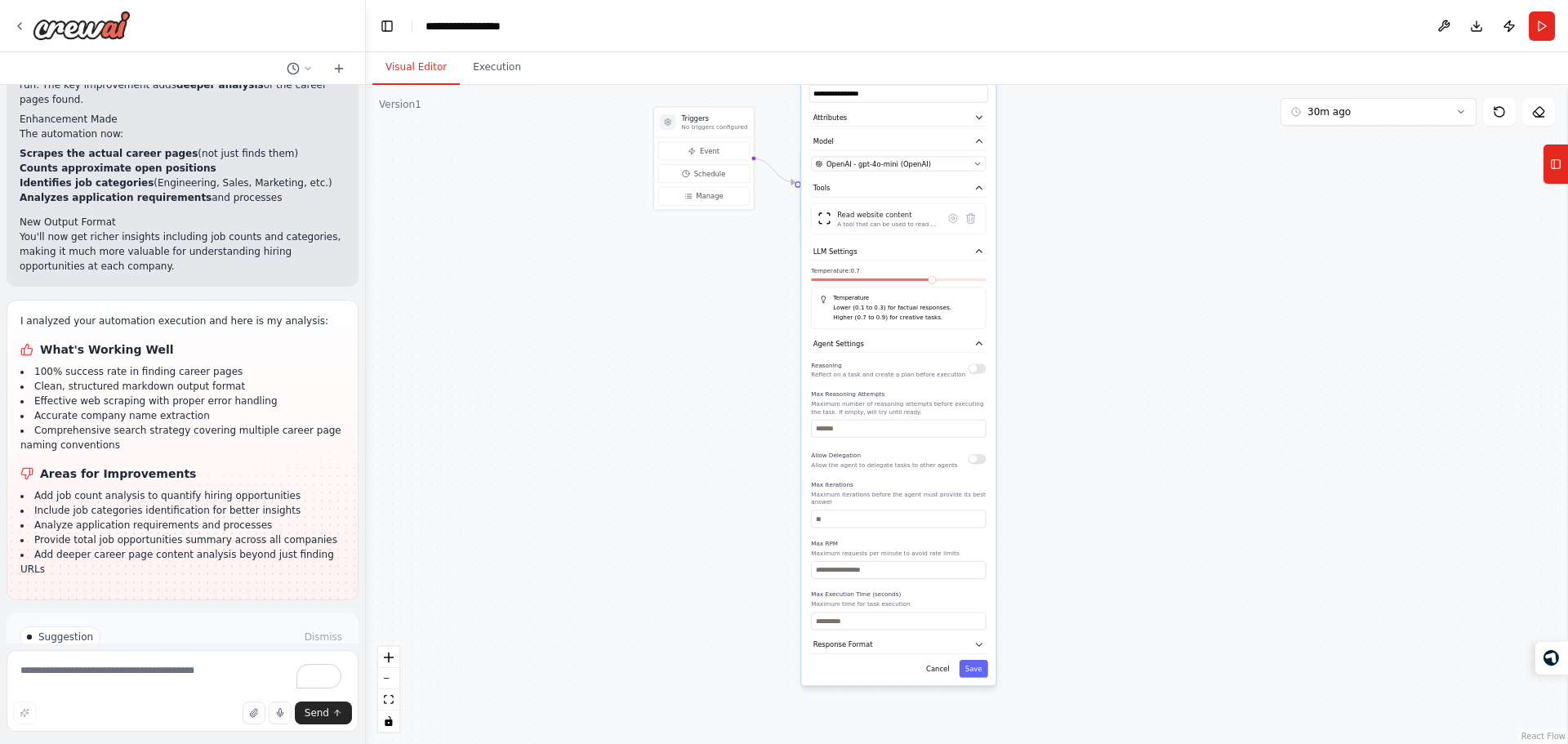
drag, startPoint x: 1007, startPoint y: 480, endPoint x: 1014, endPoint y: 333, distance: 147.2
click at [1014, 333] on div ".deletable-edge-delete-btn { width: 20px; height: 20px; border: 0px solid #ffff…" at bounding box center [967, 415] width 1202 height 659
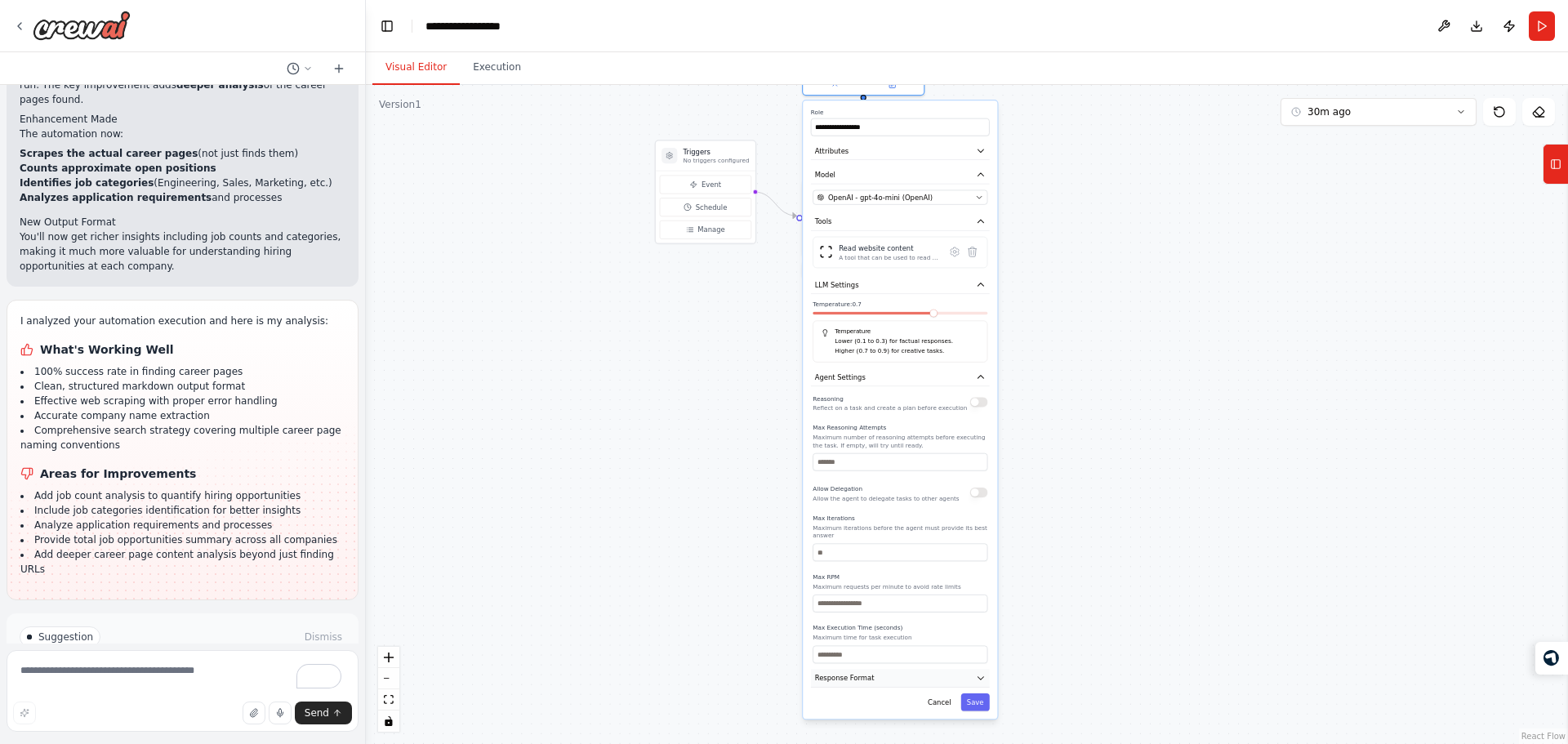
click at [854, 673] on span "Response Format" at bounding box center [844, 678] width 60 height 10
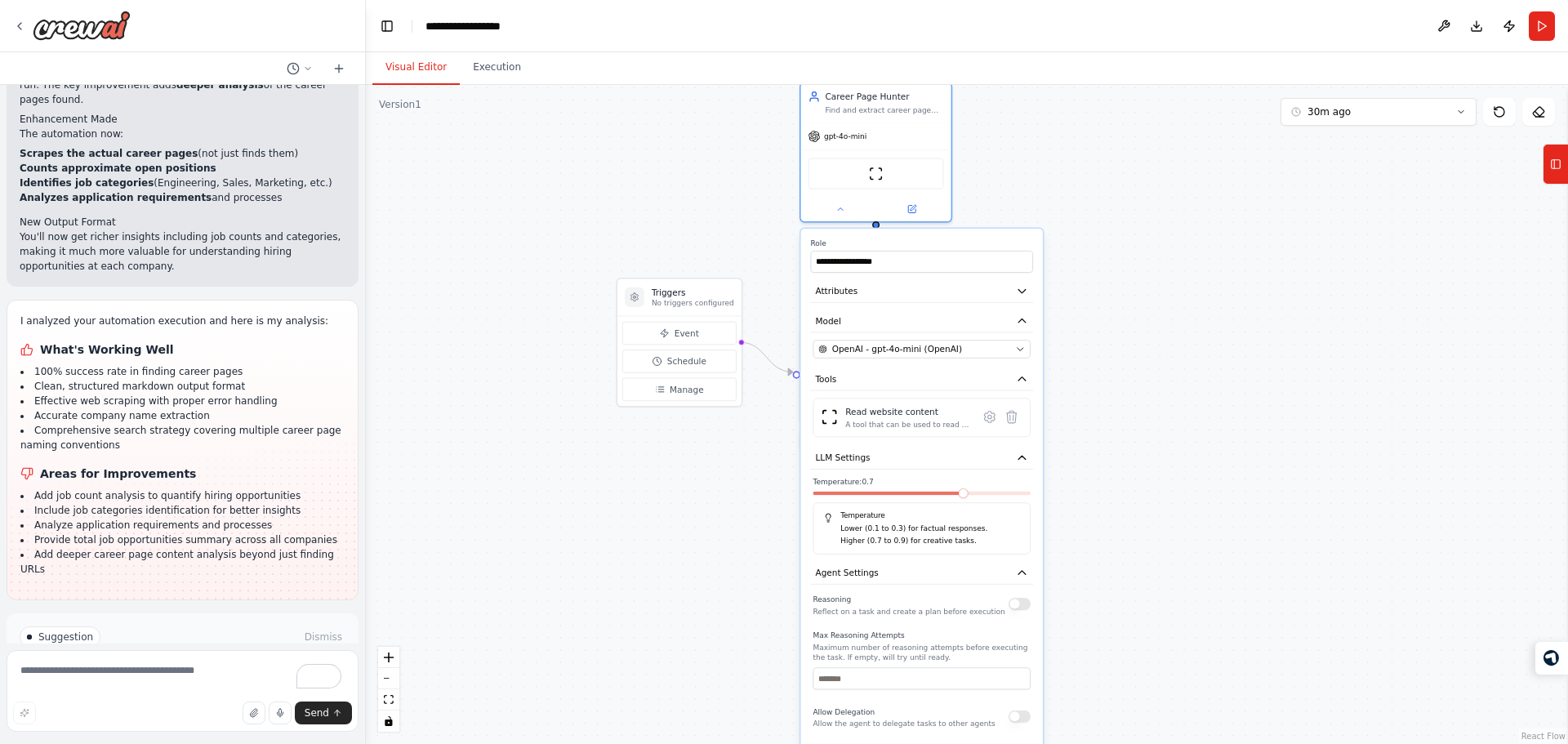
drag, startPoint x: 1073, startPoint y: 267, endPoint x: 1102, endPoint y: 531, distance: 265.6
click at [1102, 531] on div ".deletable-edge-delete-btn { width: 20px; height: 20px; border: 0px solid #ffff…" at bounding box center [967, 415] width 1202 height 659
click at [911, 384] on button "Tools" at bounding box center [926, 386] width 222 height 23
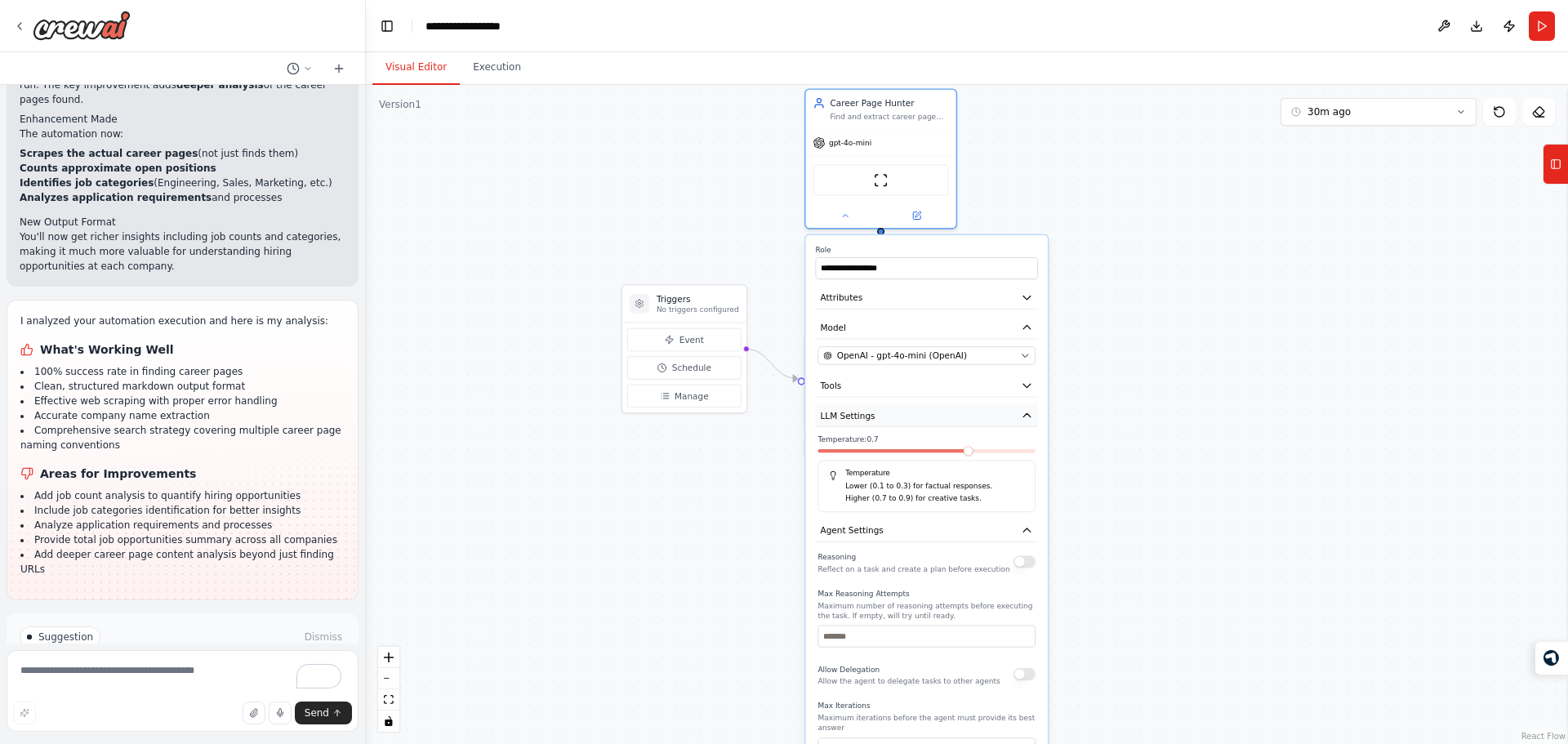
click at [886, 409] on button "LLM Settings" at bounding box center [926, 415] width 222 height 23
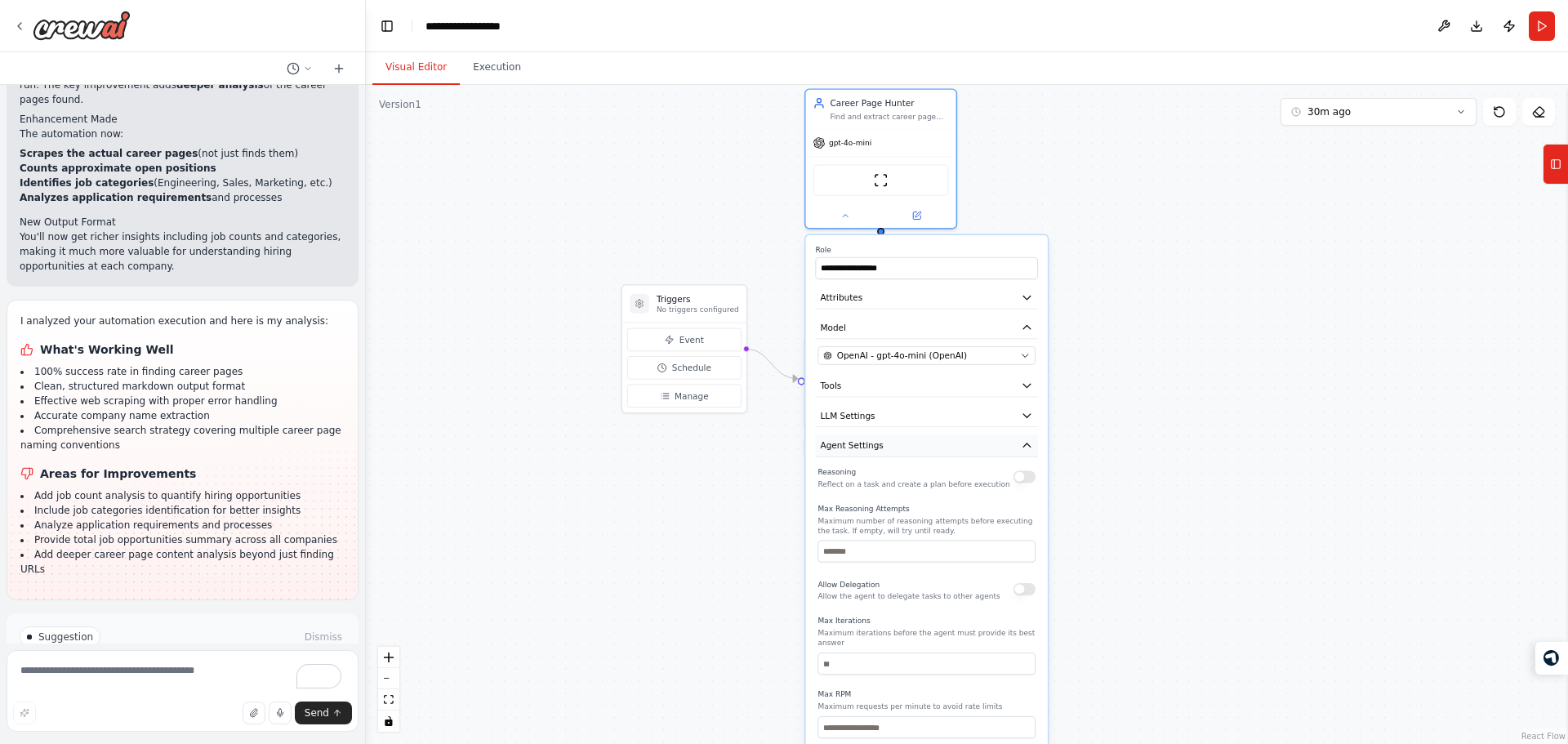
click at [943, 445] on button "Agent Settings" at bounding box center [926, 446] width 222 height 23
click at [1126, 358] on div ".deletable-edge-delete-btn { width: 20px; height: 20px; border: 0px solid #ffff…" at bounding box center [967, 415] width 1202 height 659
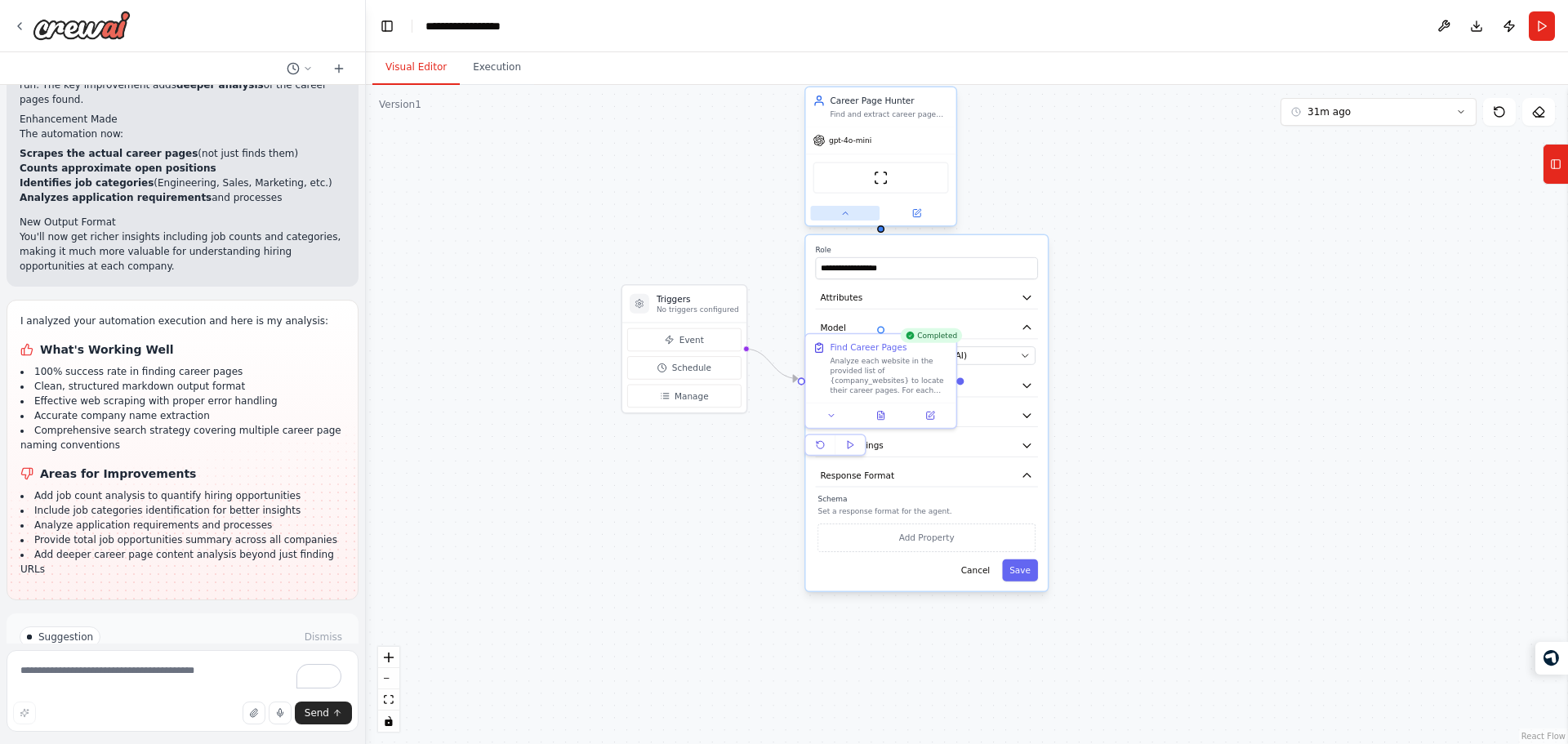
click at [842, 213] on icon at bounding box center [845, 213] width 10 height 10
click at [701, 195] on div ".deletable-edge-delete-btn { width: 20px; height: 20px; border: 0px solid #ffff…" at bounding box center [967, 415] width 1202 height 659
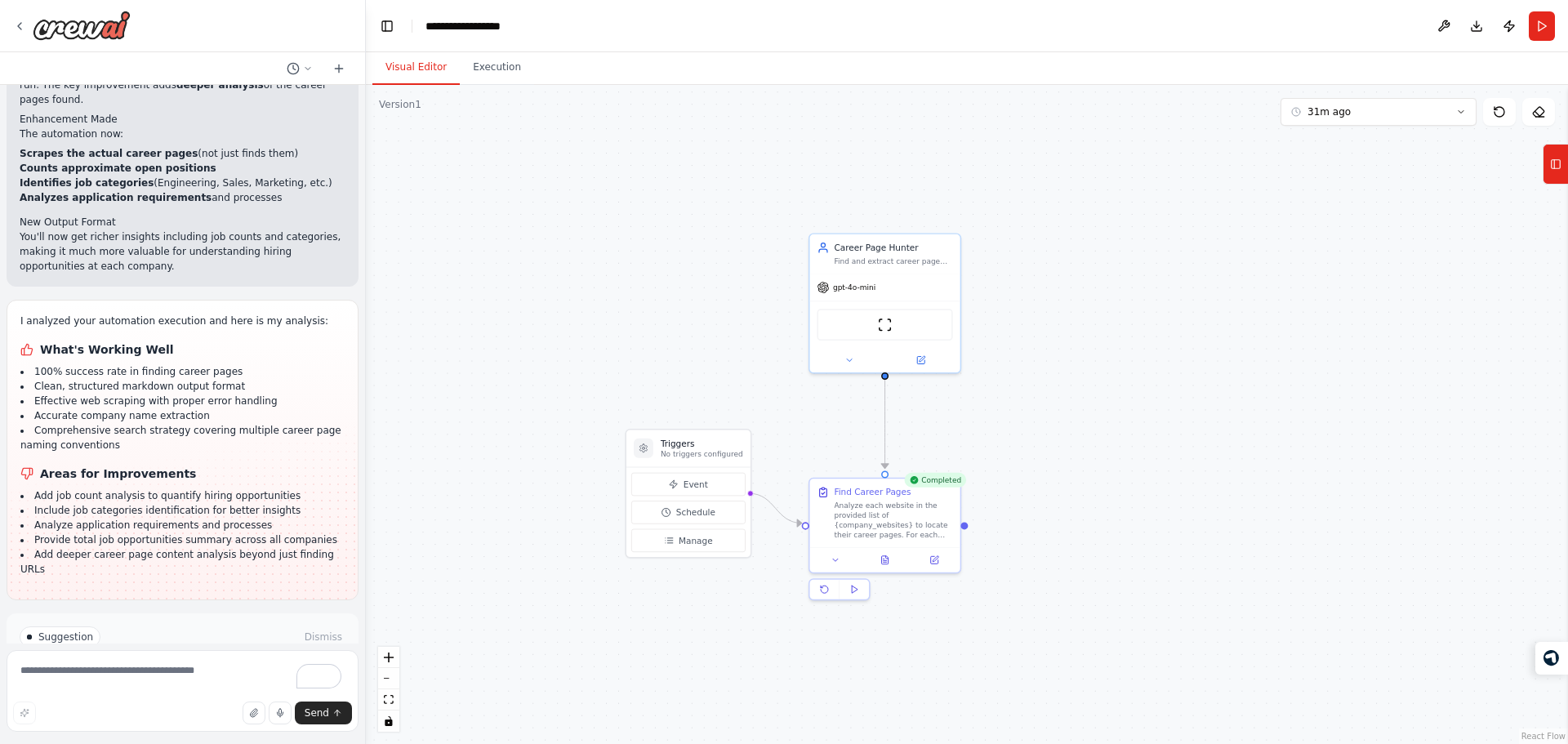
drag, startPoint x: 701, startPoint y: 195, endPoint x: 705, endPoint y: 338, distance: 143.1
click at [705, 338] on div ".deletable-edge-delete-btn { width: 20px; height: 20px; border: 0px solid #ffff…" at bounding box center [967, 415] width 1202 height 659
click at [103, 666] on textarea "To enrich screen reader interactions, please activate Accessibility in Grammarl…" at bounding box center [182, 691] width 352 height 82
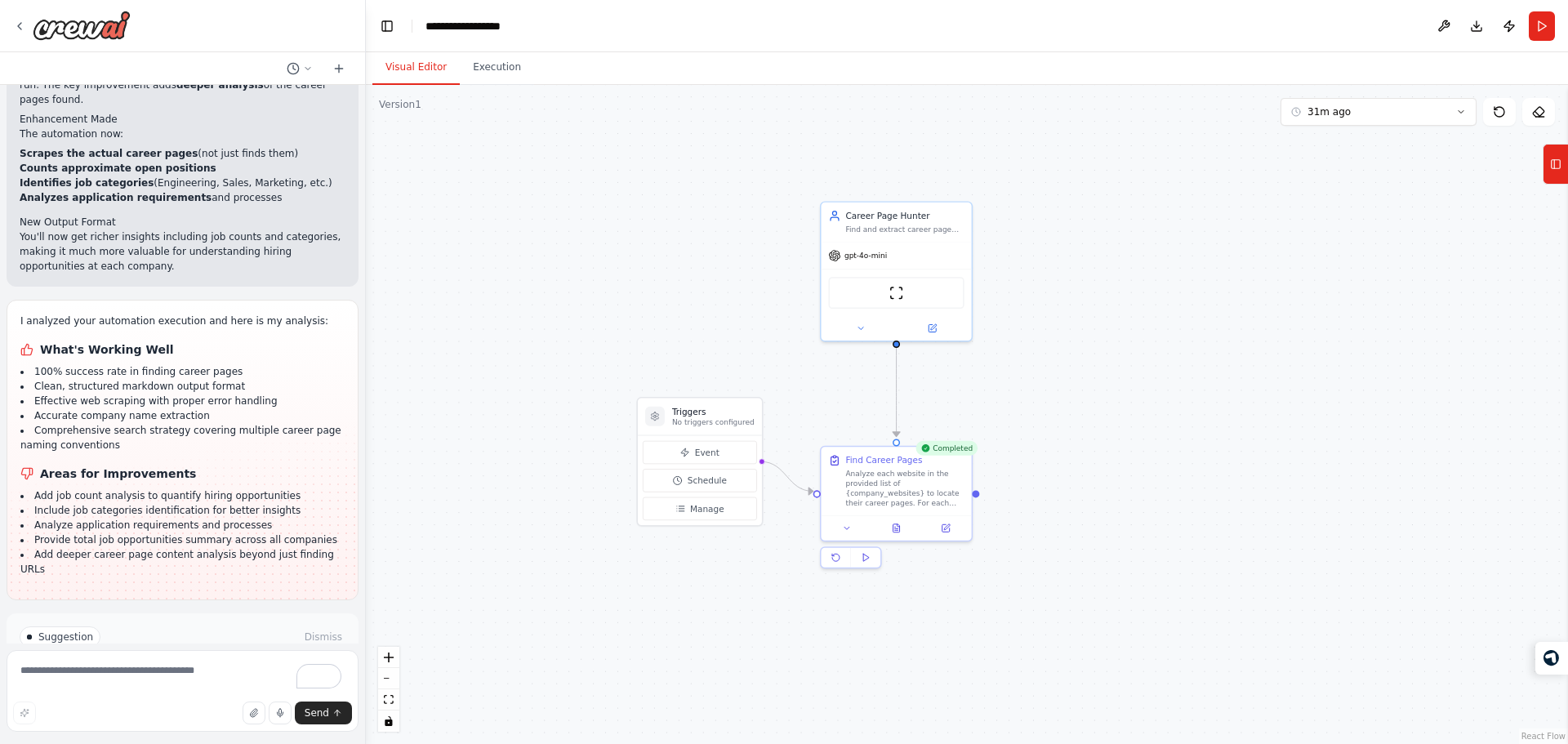
drag, startPoint x: 705, startPoint y: 410, endPoint x: 716, endPoint y: 379, distance: 32.9
click at [716, 379] on div ".deletable-edge-delete-btn { width: 20px; height: 20px; border: 0px solid #ffff…" at bounding box center [967, 415] width 1202 height 659
click at [160, 697] on textarea "To enrich screen reader interactions, please activate Accessibility in Grammarl…" at bounding box center [182, 691] width 352 height 82
click at [258, 675] on textarea "**********" at bounding box center [182, 686] width 352 height 92
click at [286, 659] on textarea "**********" at bounding box center [182, 686] width 352 height 92
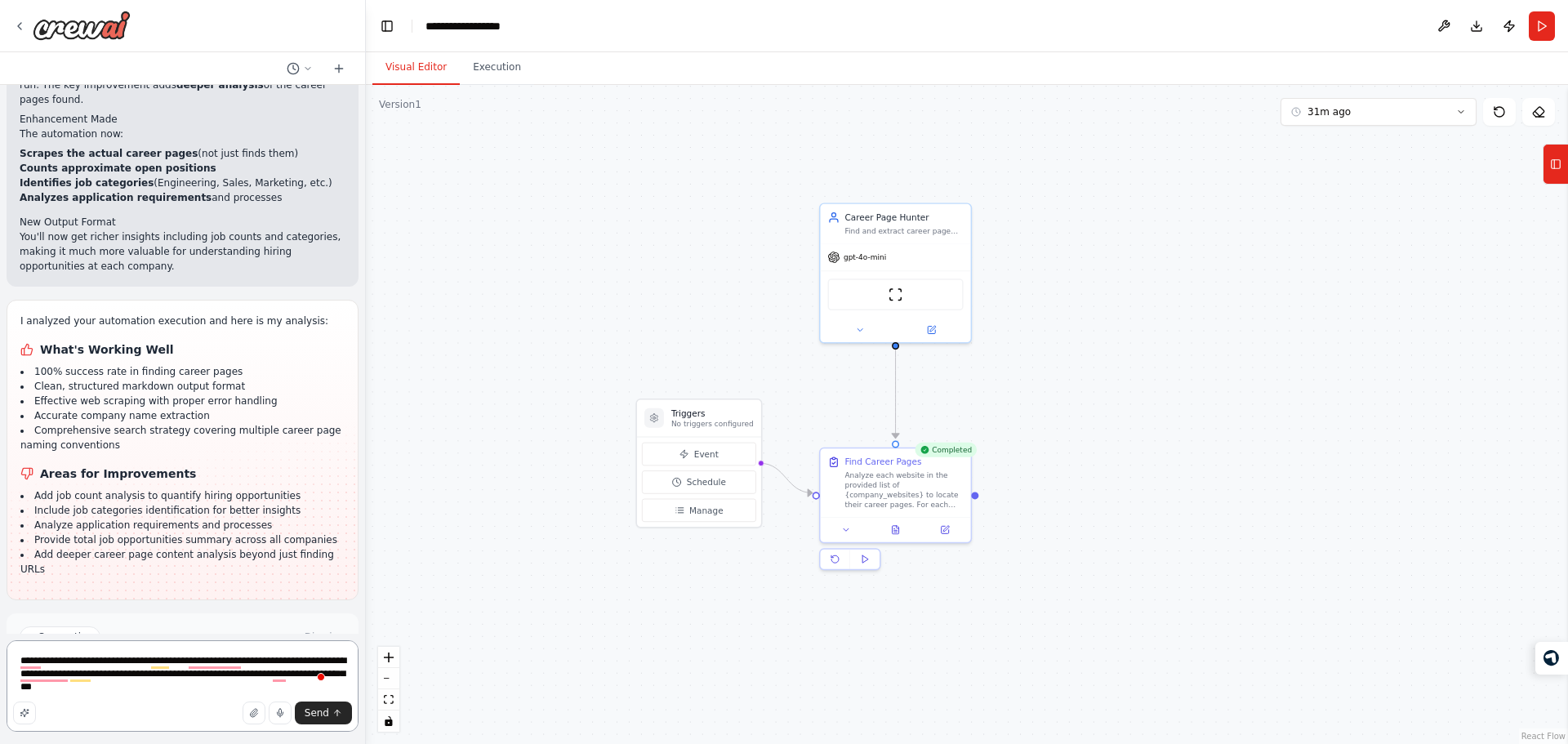
click at [286, 659] on textarea "**********" at bounding box center [182, 686] width 352 height 92
click at [20, 706] on button "button" at bounding box center [25, 713] width 23 height 23
click at [146, 687] on textarea "**********" at bounding box center [182, 686] width 352 height 92
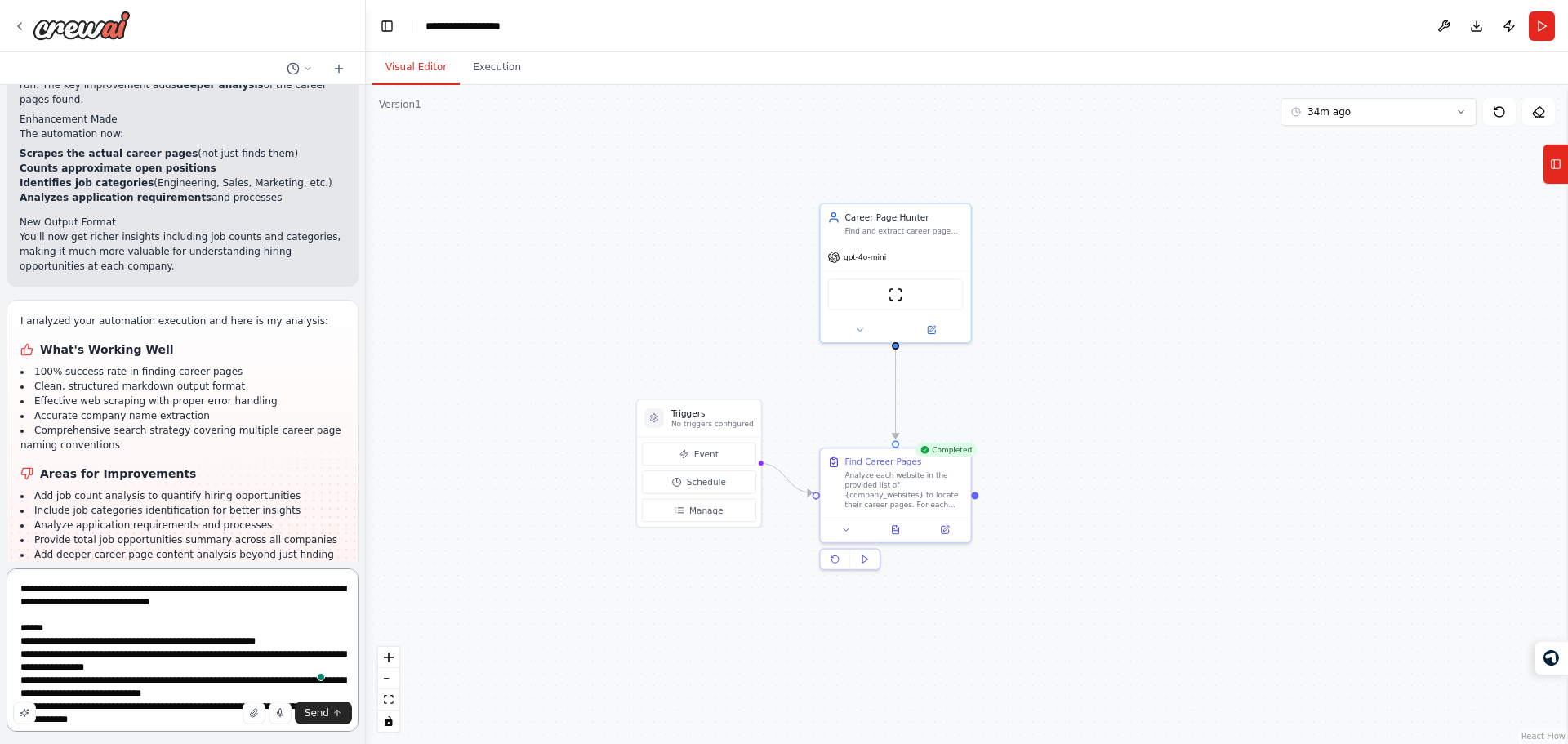
click at [182, 619] on textarea "**********" at bounding box center [182, 650] width 352 height 164
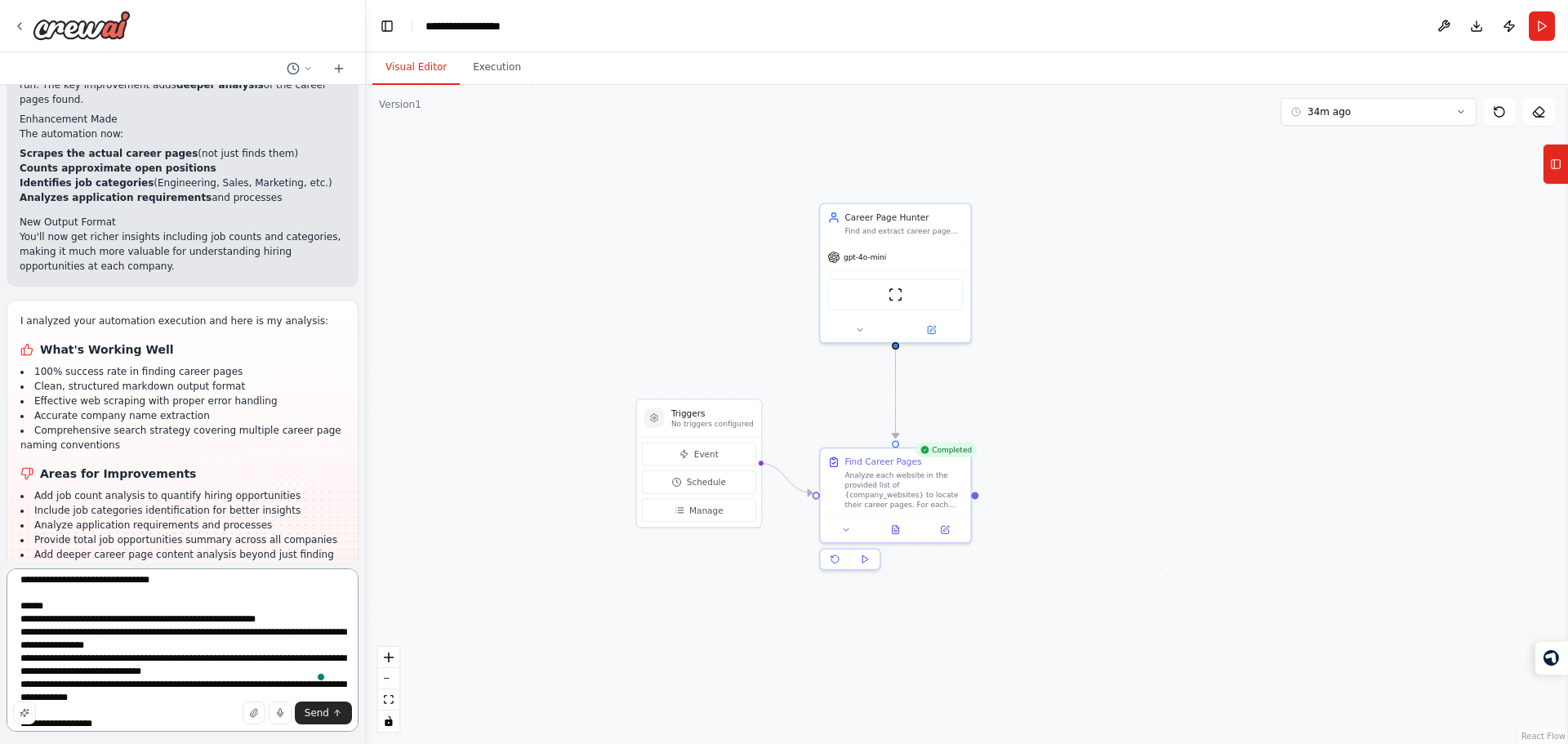
scroll to position [0, 0]
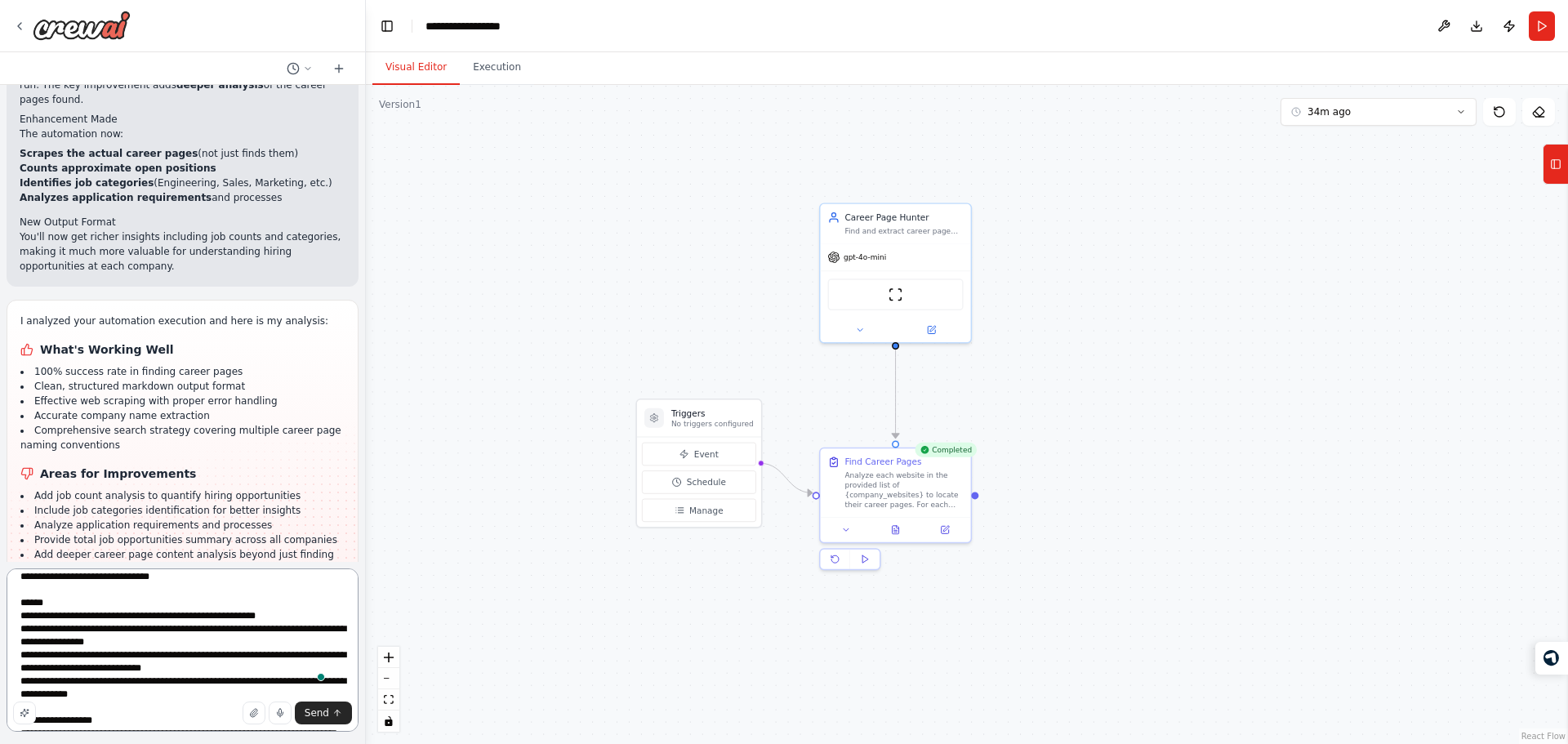
click at [191, 645] on textarea "**********" at bounding box center [182, 650] width 352 height 164
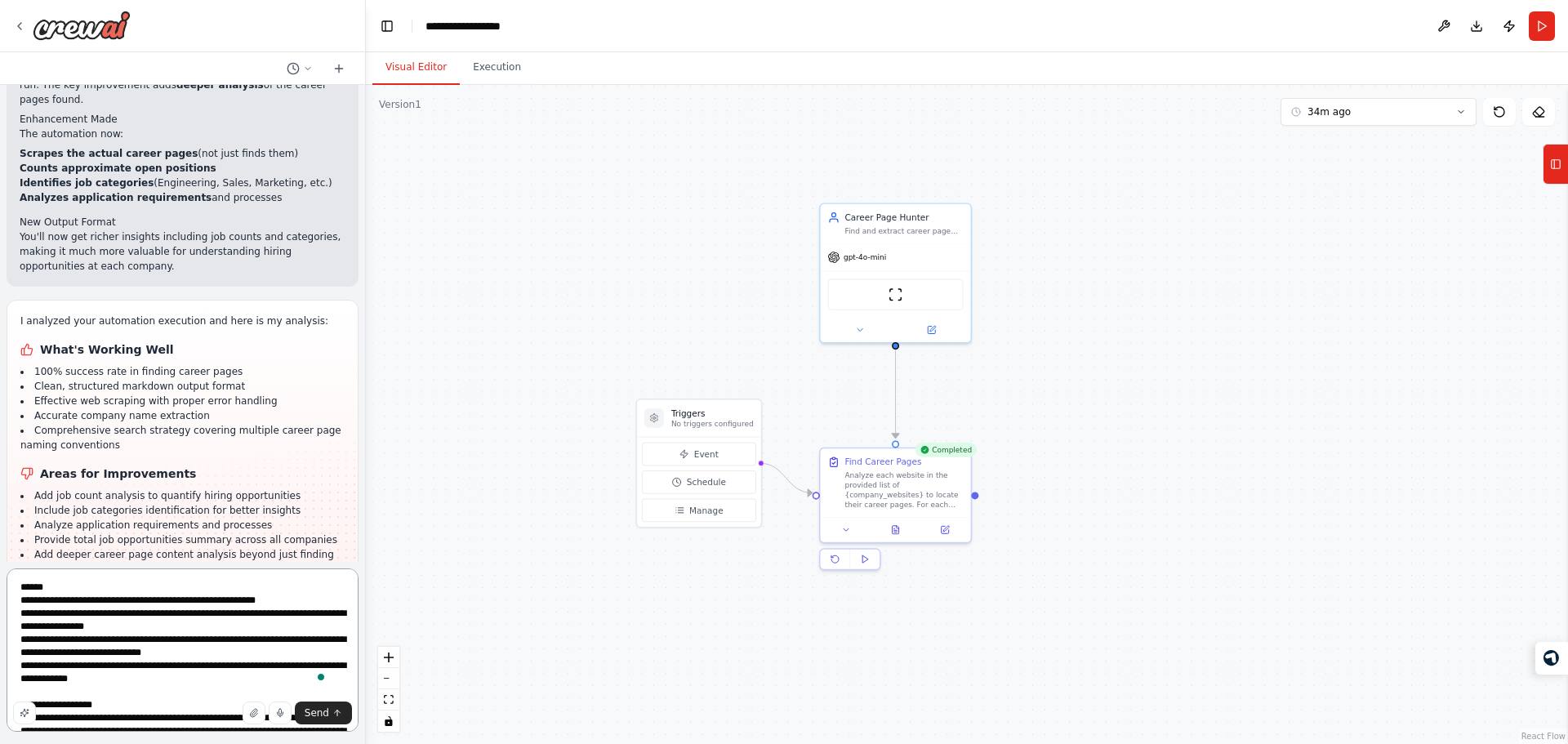
scroll to position [41, 0]
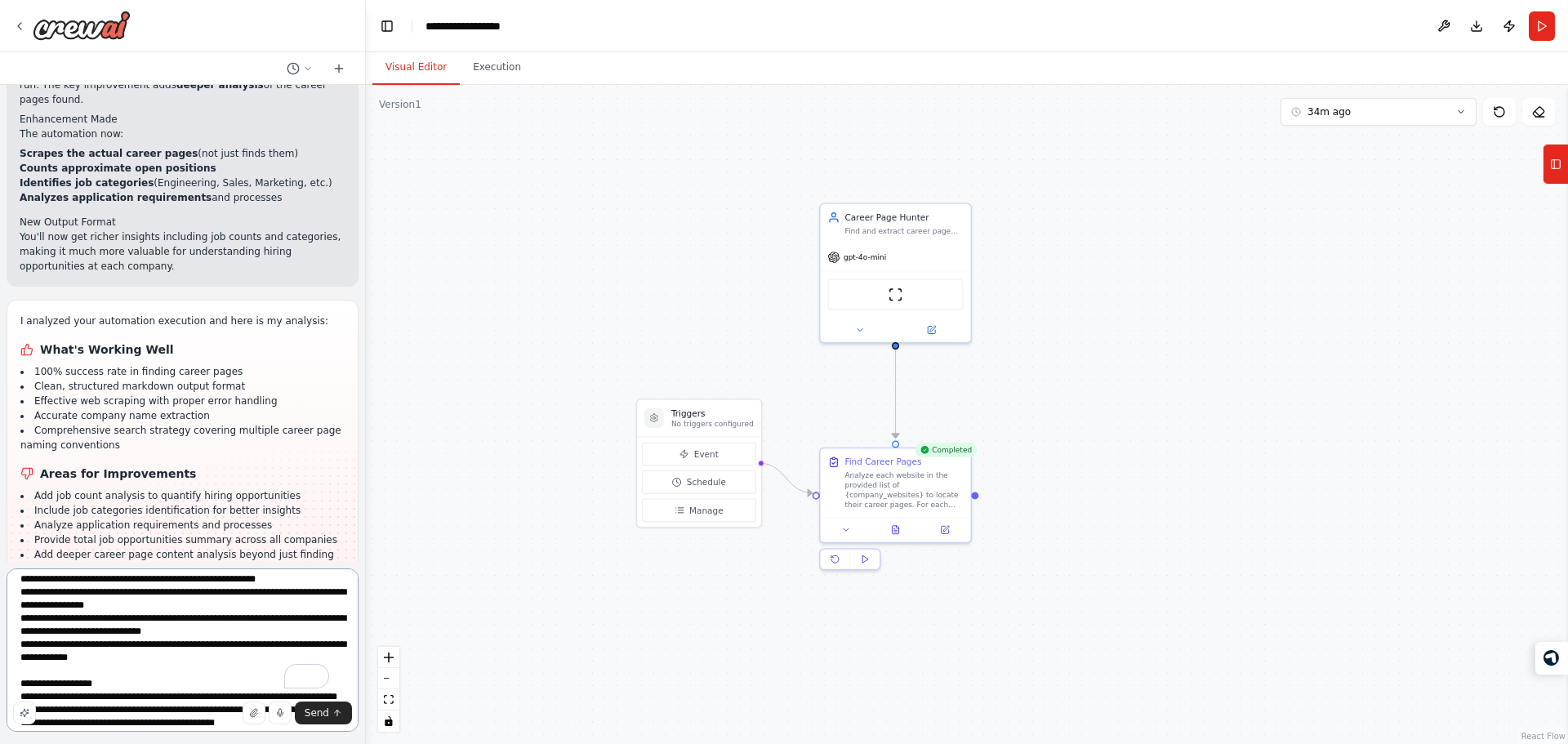
click at [203, 630] on textarea "**********" at bounding box center [182, 650] width 352 height 164
type textarea "**********"
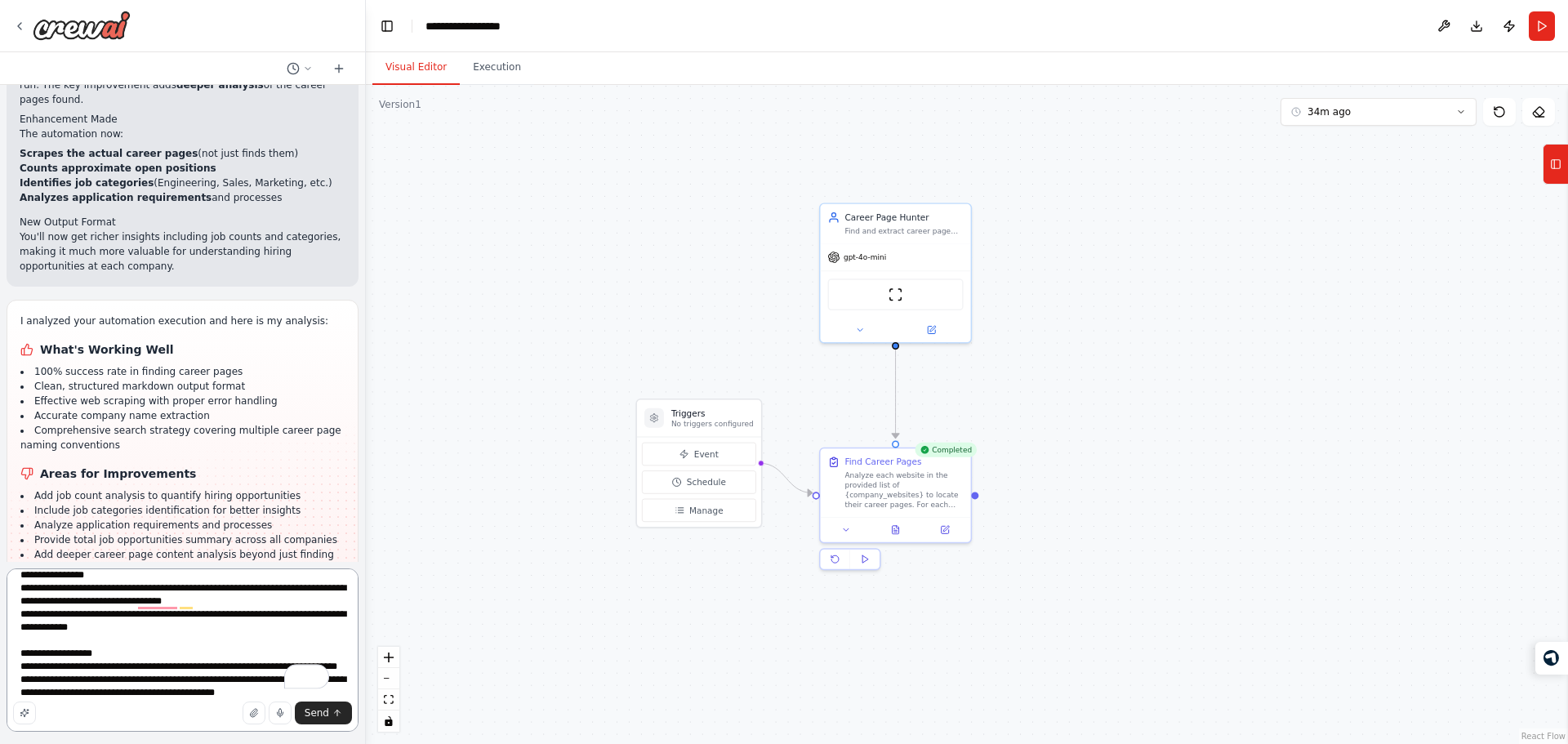
click at [164, 642] on textarea "**********" at bounding box center [182, 650] width 352 height 164
click at [151, 676] on textarea "**********" at bounding box center [182, 650] width 352 height 164
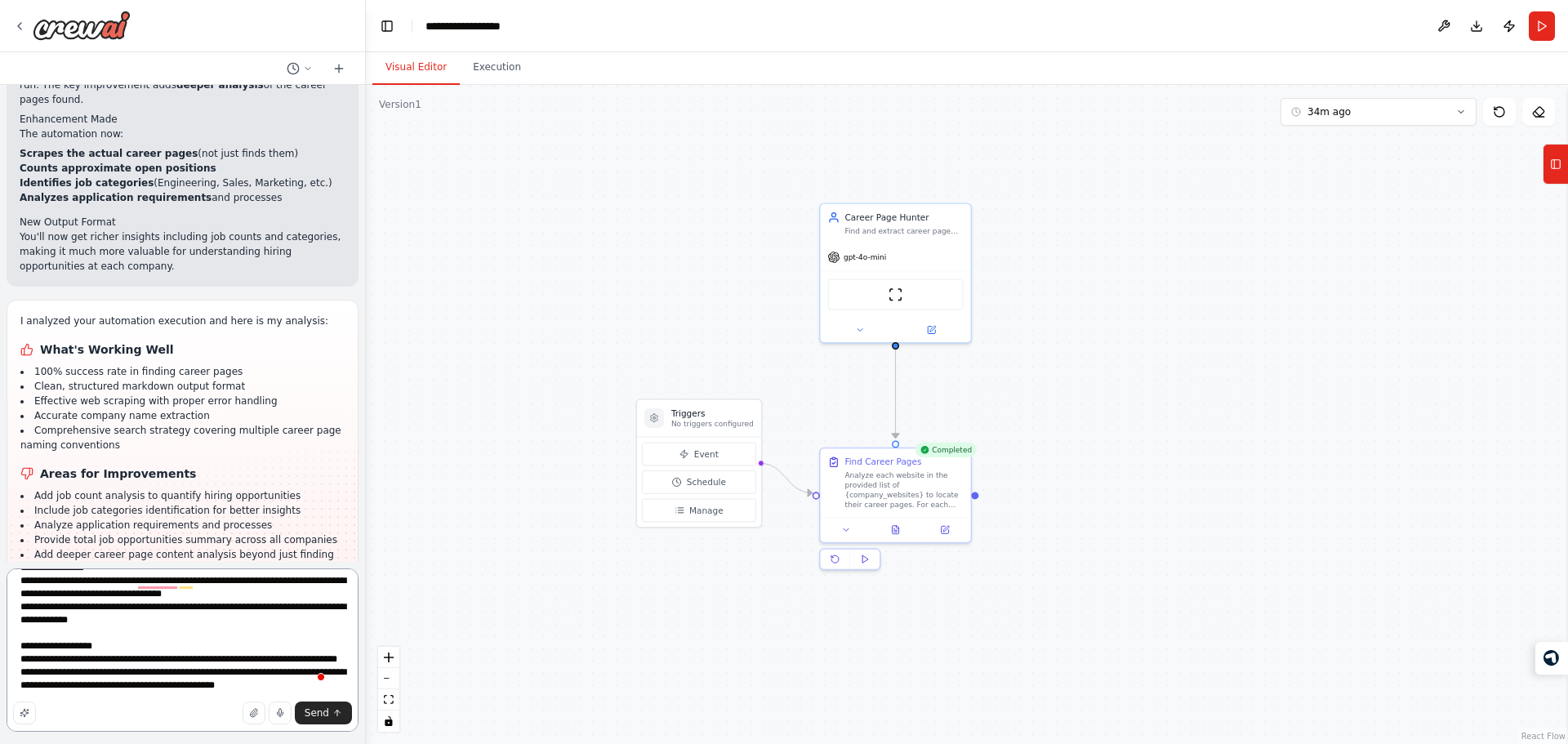
click at [146, 629] on textarea "**********" at bounding box center [182, 650] width 352 height 164
click at [164, 625] on textarea "**********" at bounding box center [182, 650] width 352 height 164
click at [133, 659] on textarea "**********" at bounding box center [182, 650] width 352 height 164
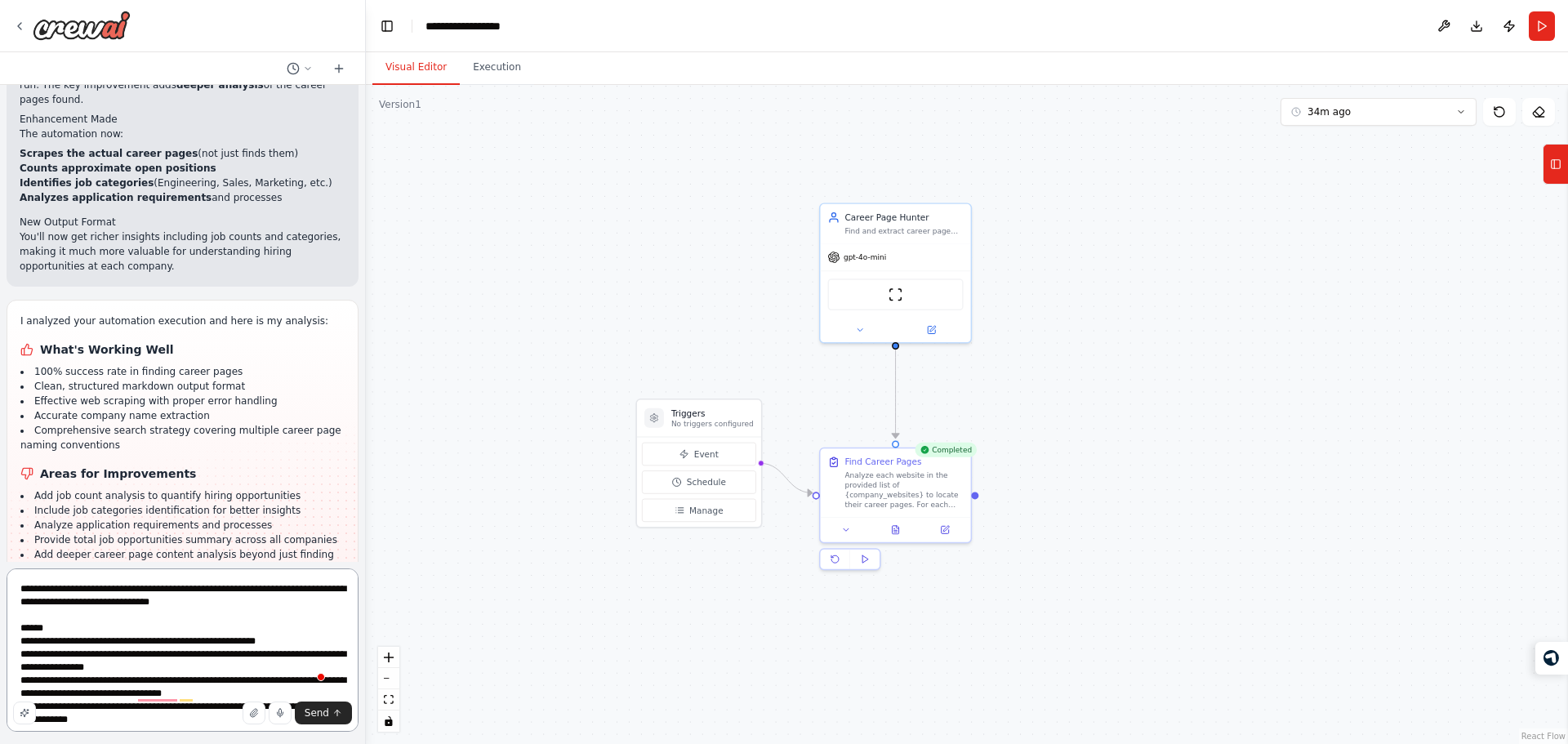
click at [187, 621] on textarea "**********" at bounding box center [182, 650] width 352 height 164
click at [213, 611] on textarea "**********" at bounding box center [182, 650] width 352 height 164
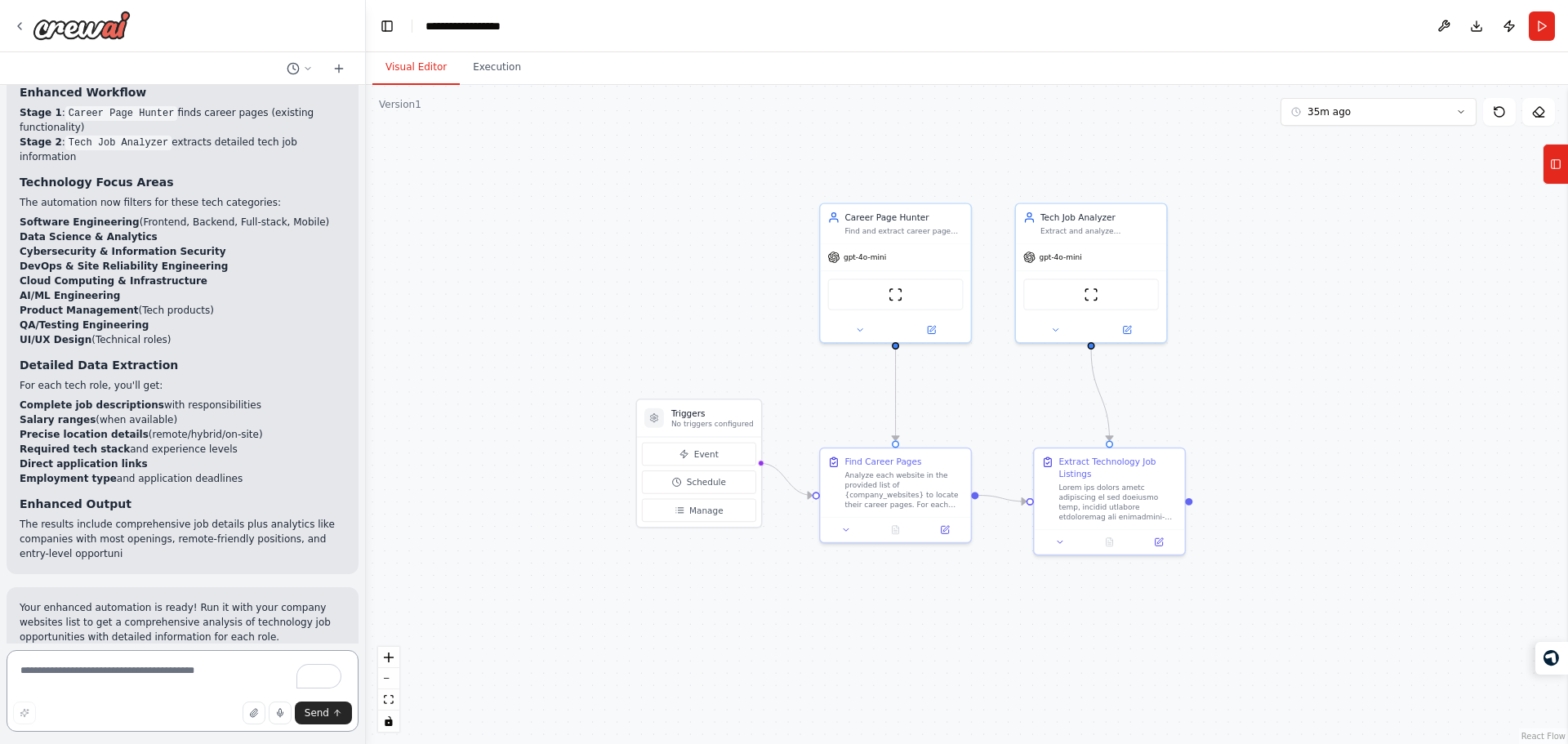
scroll to position [2822, 0]
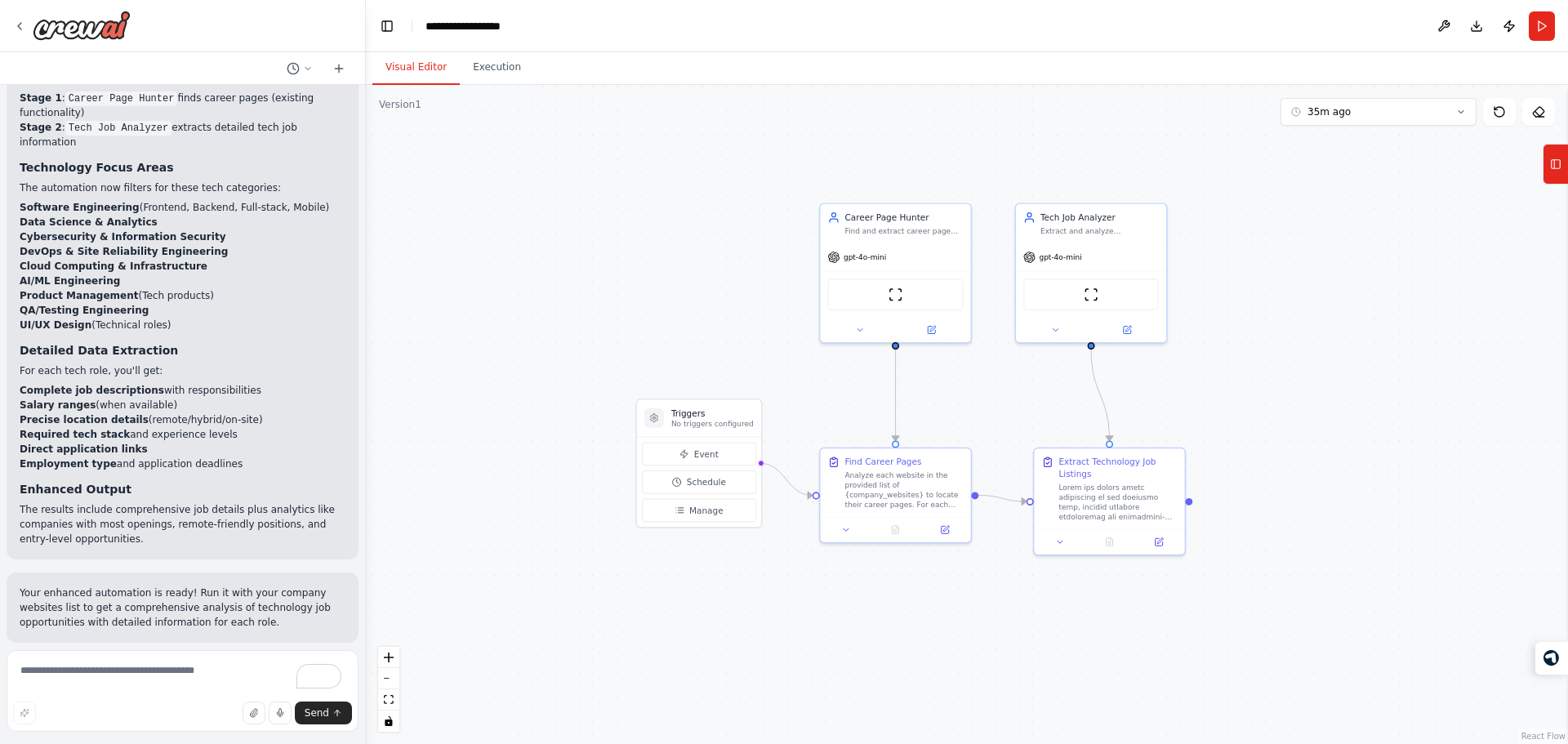
click at [223, 736] on button "Run Automation" at bounding box center [182, 749] width 326 height 26
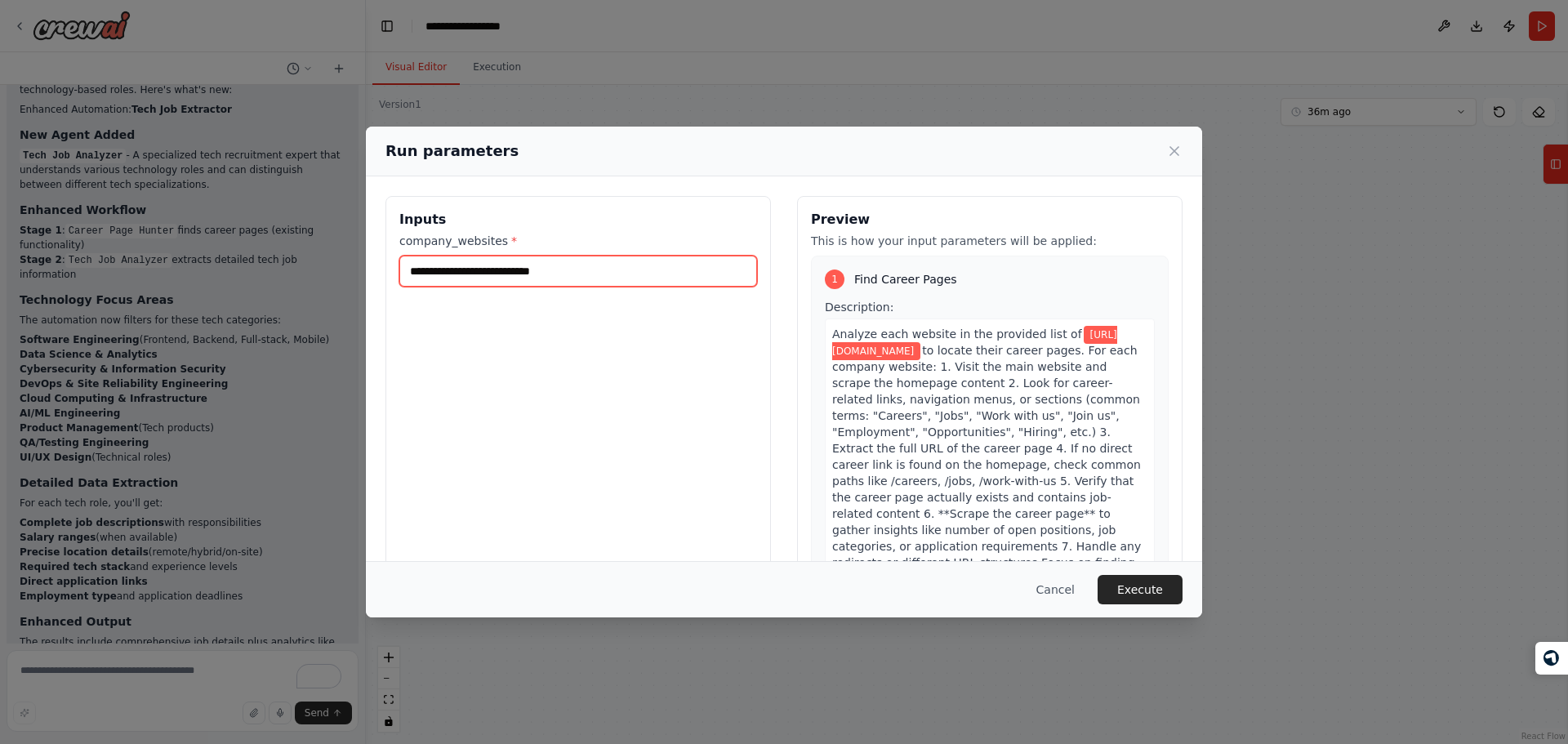
click at [594, 261] on input "**********" at bounding box center [577, 271] width 357 height 31
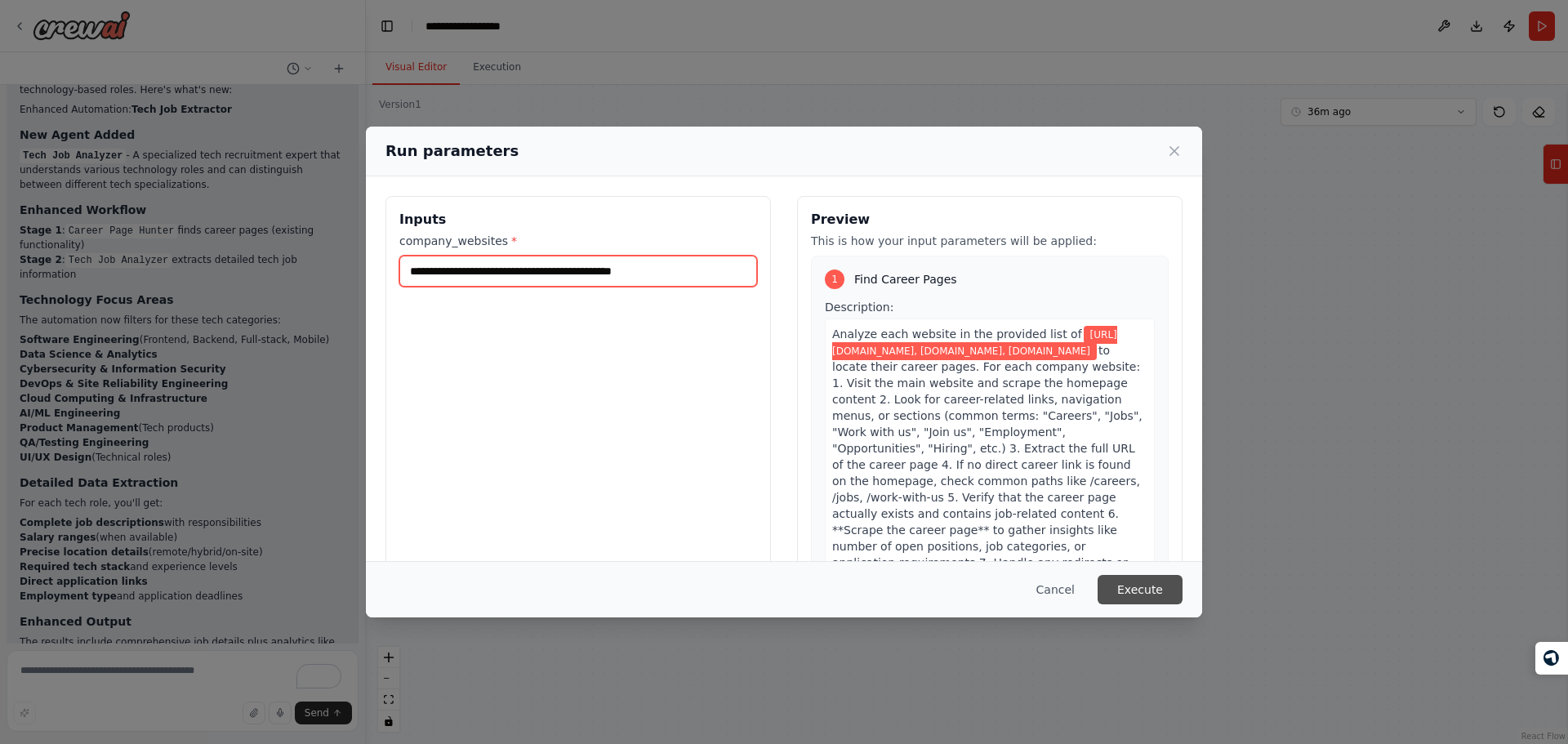
type input "**********"
click at [1144, 579] on button "Execute" at bounding box center [1140, 589] width 85 height 29
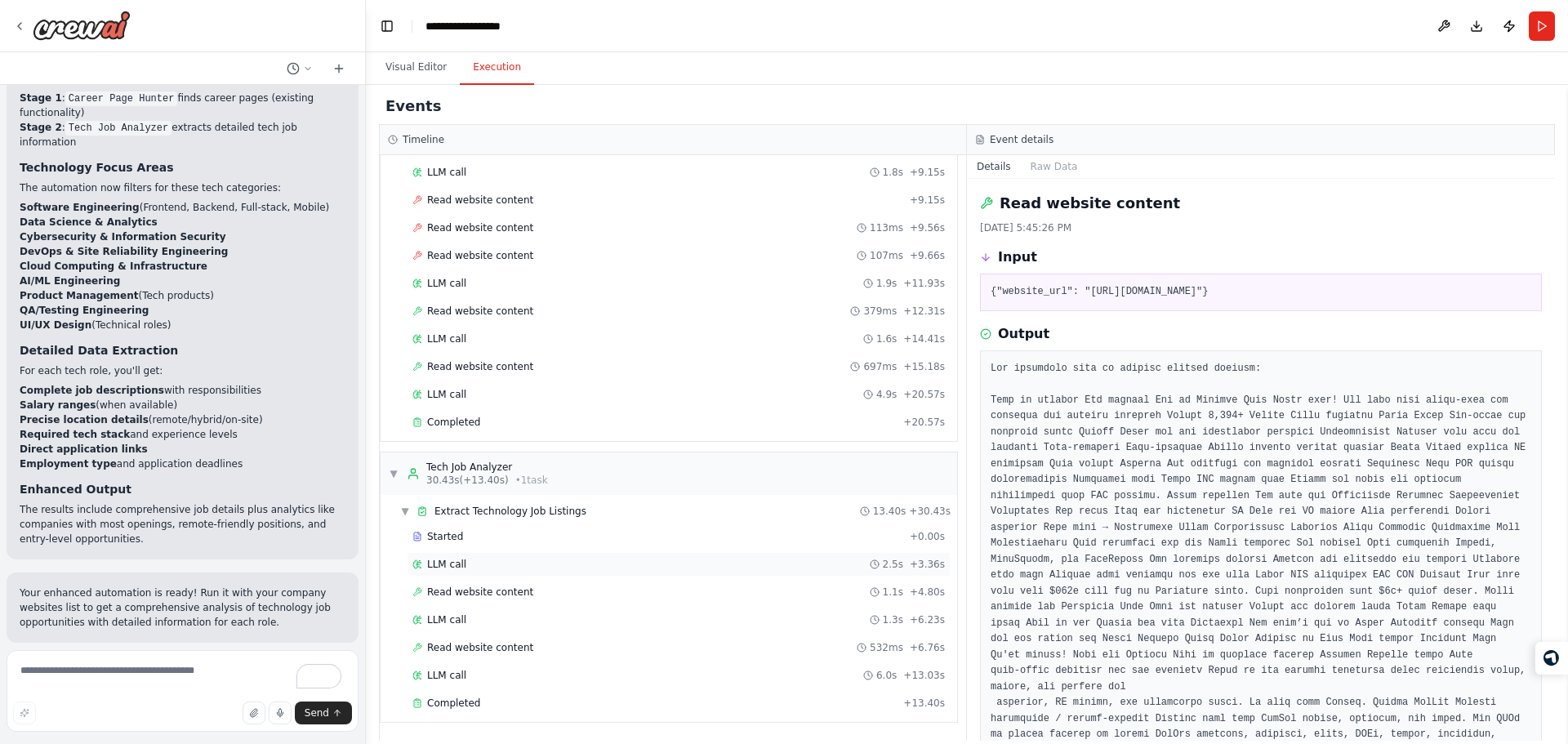
scroll to position [0, 0]
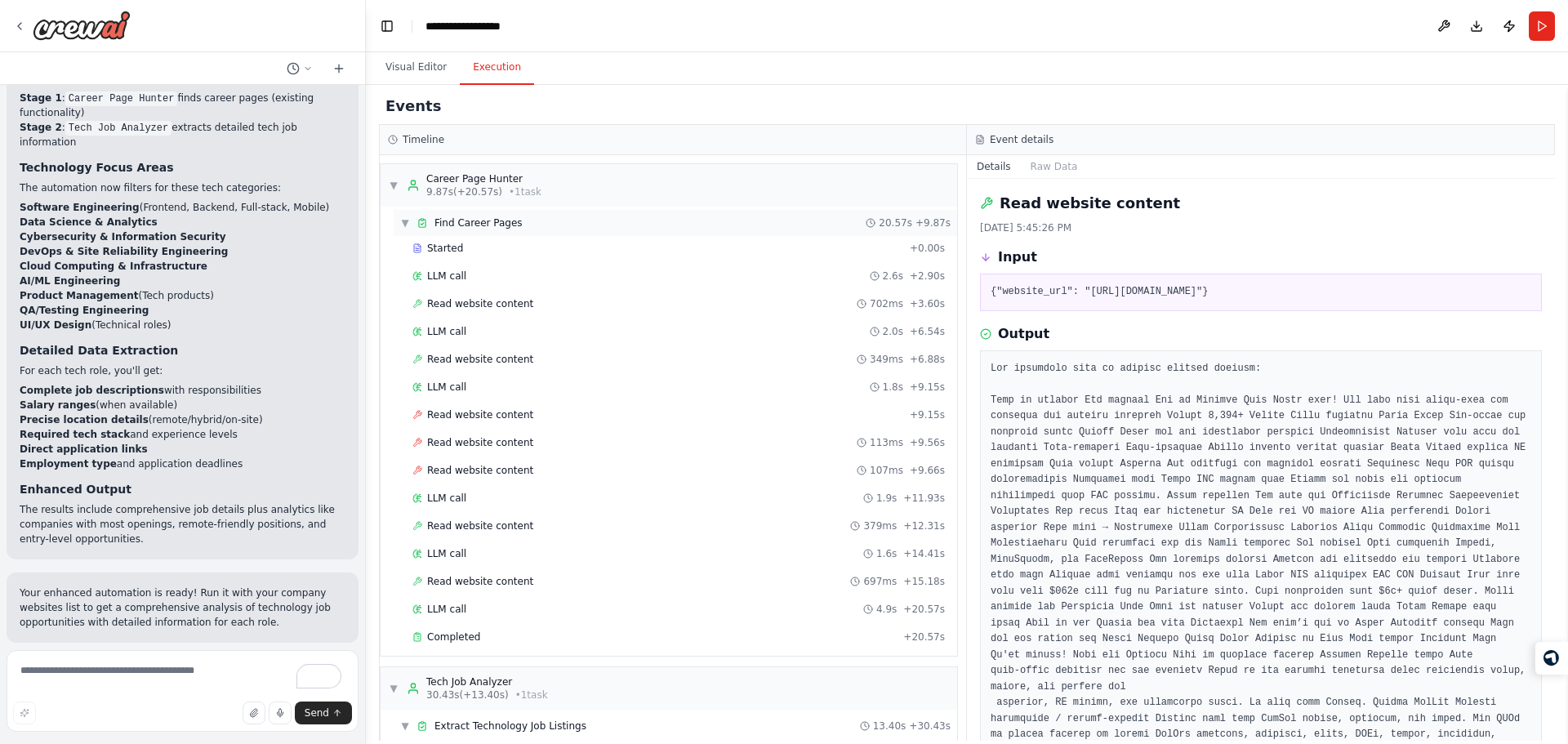
click at [403, 226] on span "▼" at bounding box center [405, 223] width 10 height 13
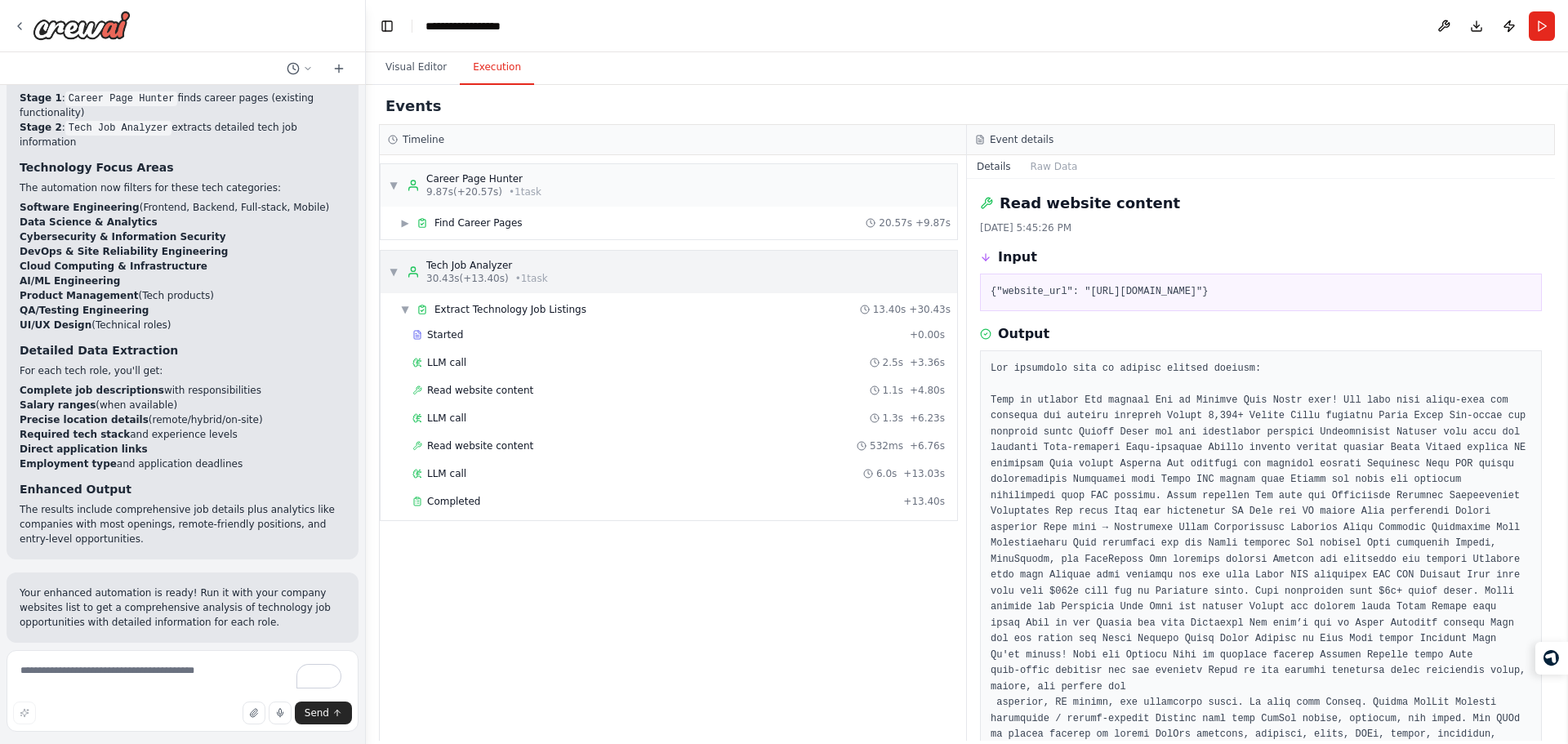
click at [400, 266] on div "▼ Tech Job Analyzer 30.43s (+13.40s) • 1 task" at bounding box center [468, 271] width 159 height 26
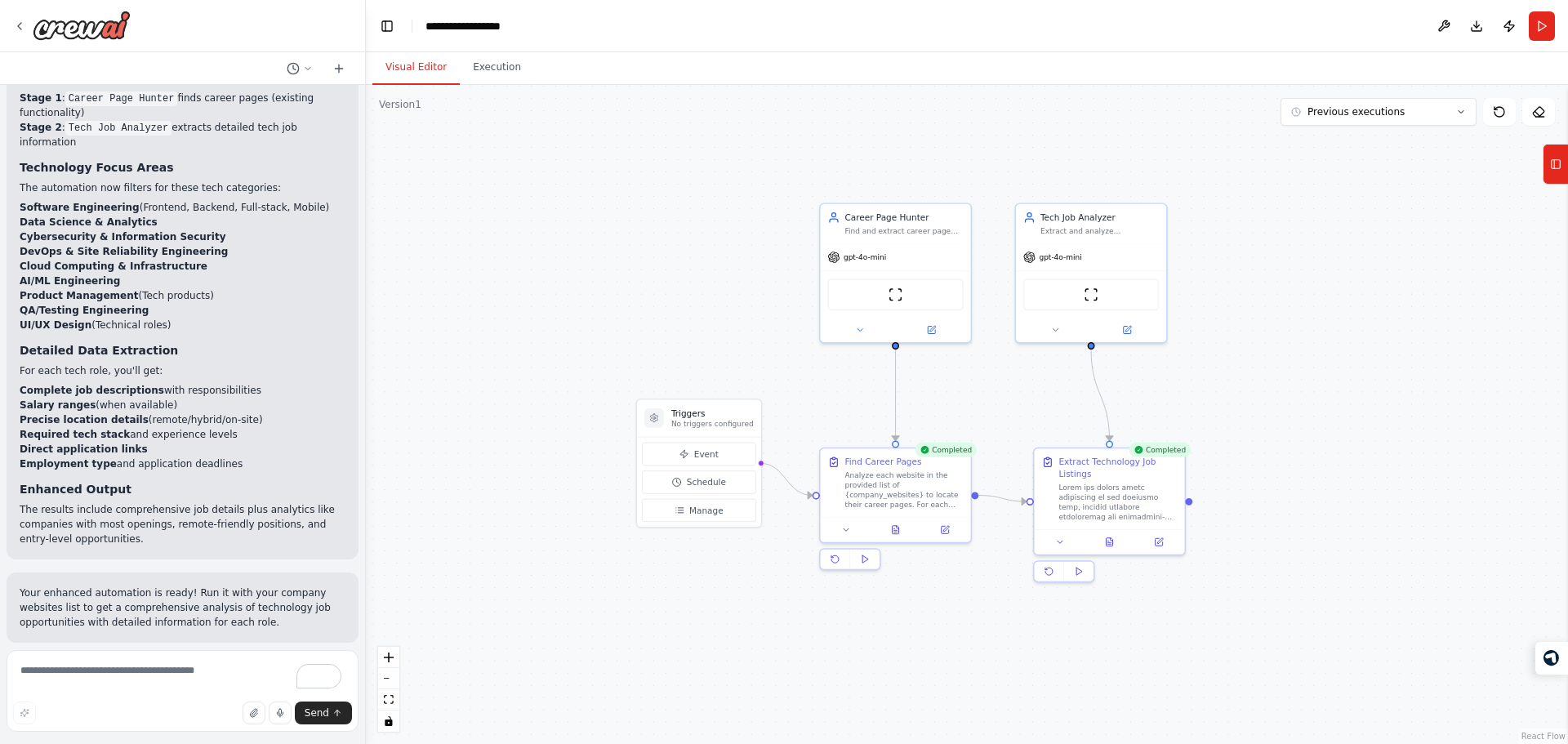
click at [414, 53] on button "Visual Editor" at bounding box center [416, 68] width 88 height 34
click at [1371, 114] on span "Previous executions" at bounding box center [1355, 112] width 97 height 13
click at [1194, 117] on div ".deletable-edge-delete-btn { width: 20px; height: 20px; border: 0px solid #ffff…" at bounding box center [967, 415] width 1202 height 659
click at [895, 528] on icon at bounding box center [896, 527] width 7 height 8
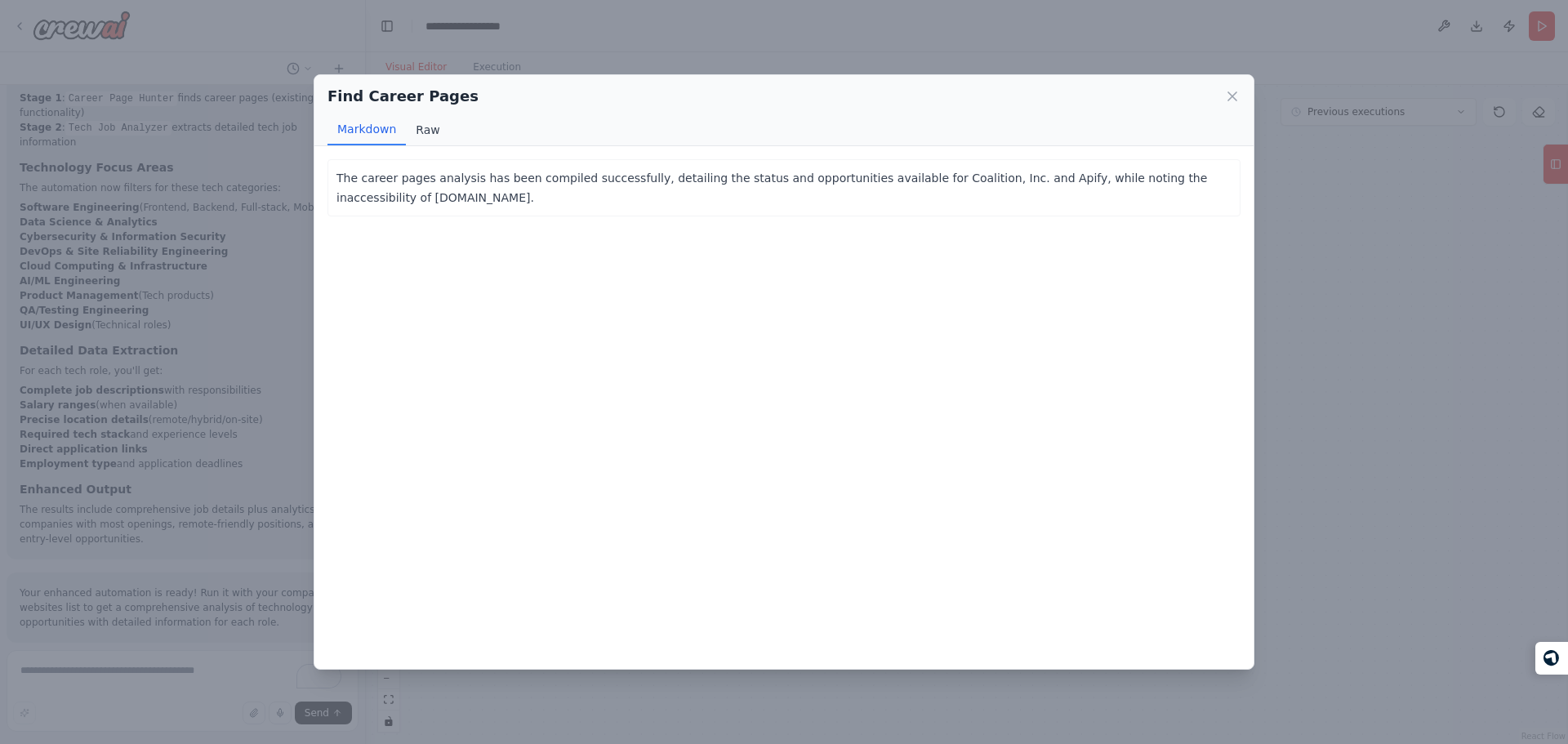
click at [423, 139] on button "Raw" at bounding box center [427, 130] width 43 height 31
click at [383, 141] on button "Markdown" at bounding box center [366, 130] width 79 height 31
click at [1345, 267] on div "Find Career Pages Markdown Raw The career pages analysis has been compiled succ…" at bounding box center [784, 372] width 1568 height 744
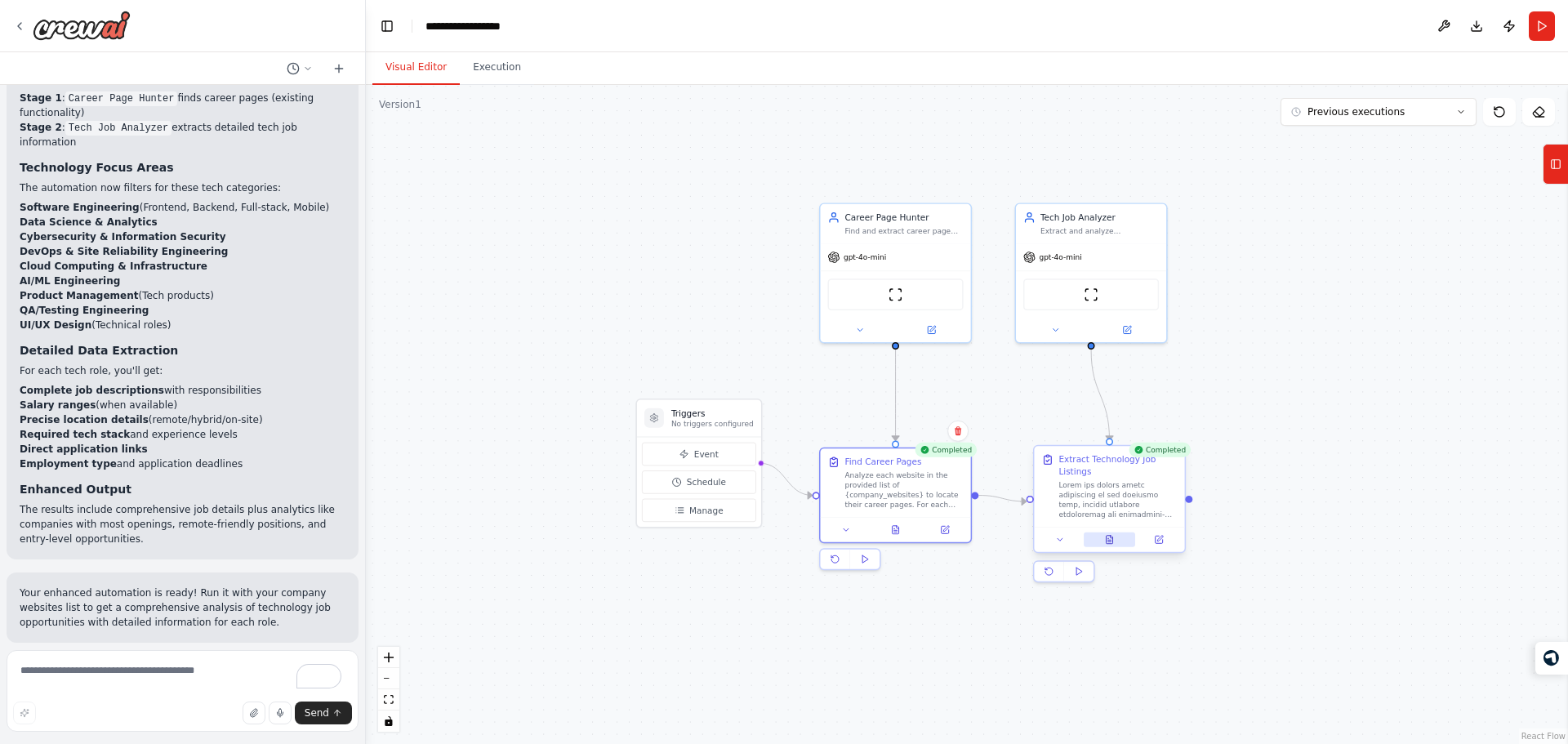
click at [1112, 544] on icon at bounding box center [1110, 540] width 7 height 8
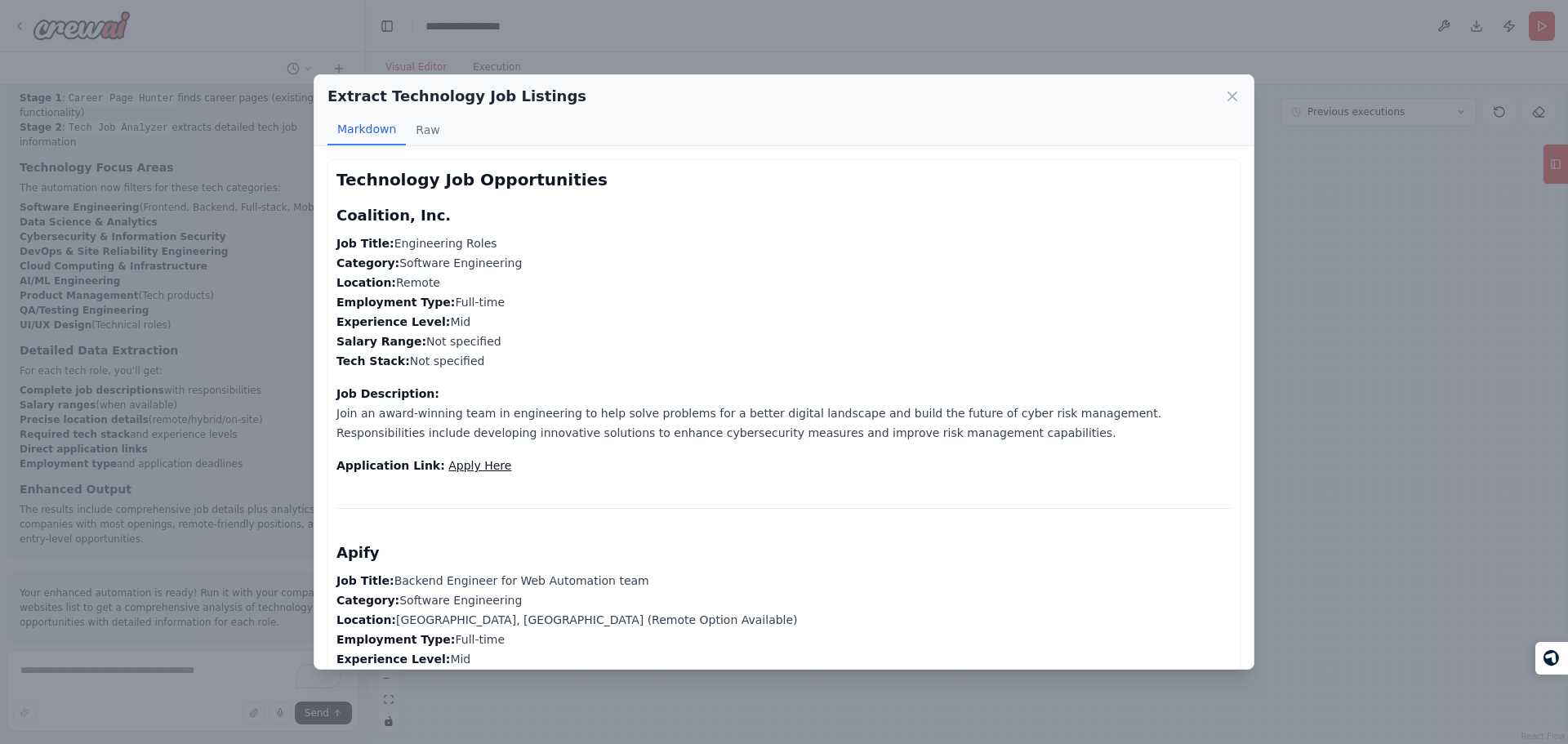
click at [737, 20] on div "Extract Technology Job Listings Markdown Raw Technology Job Opportunities Coali…" at bounding box center [784, 372] width 1568 height 744
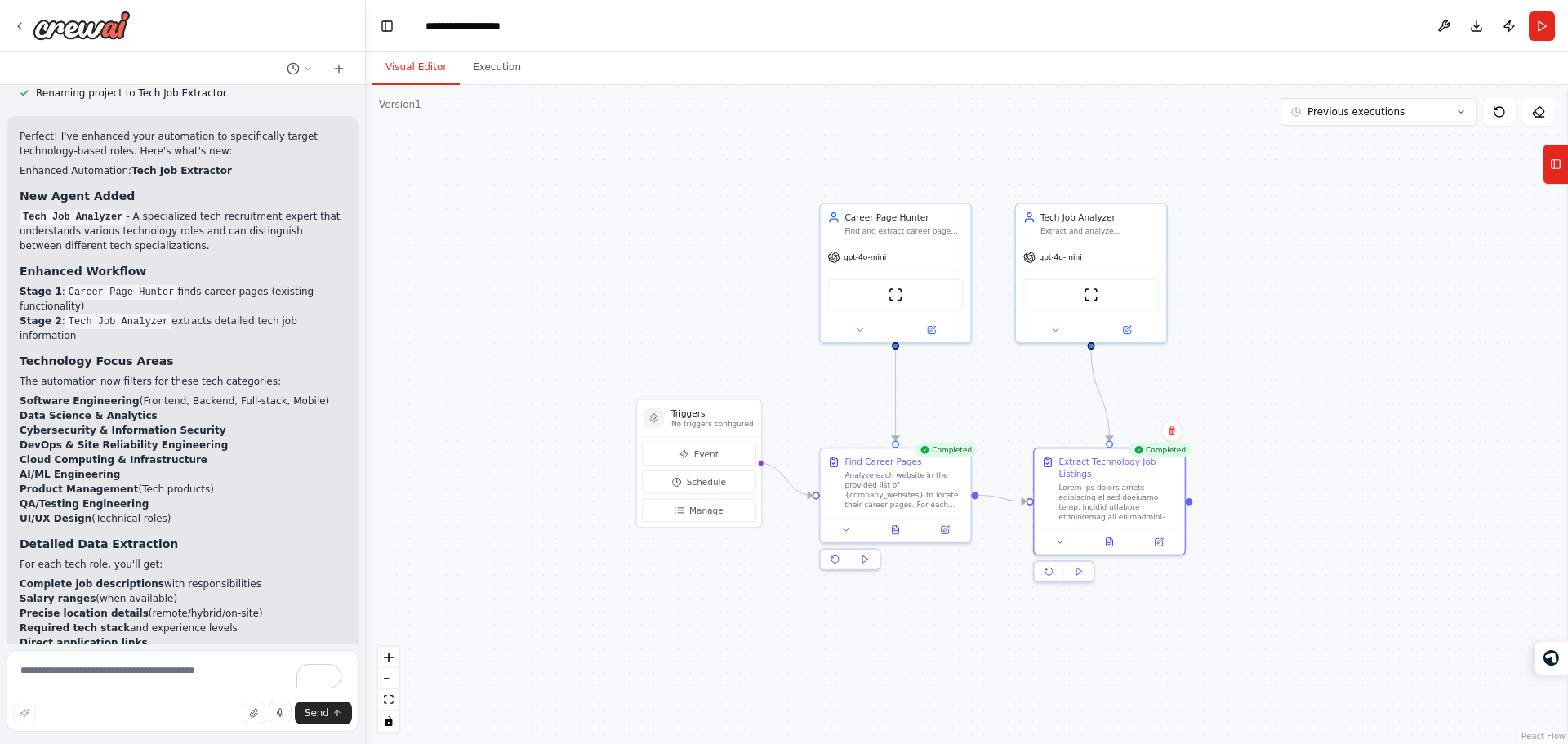
scroll to position [2822, 0]
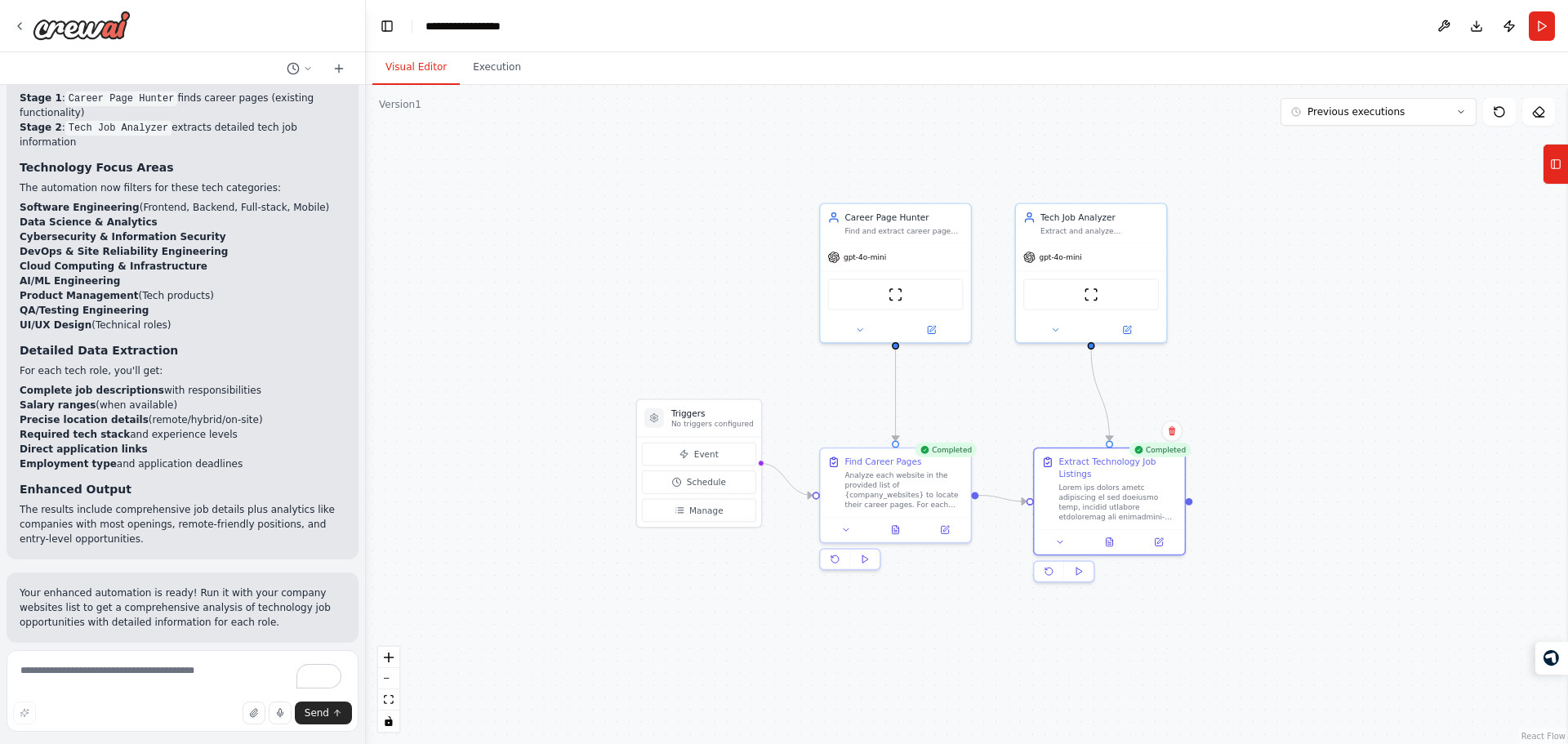
click at [230, 736] on button "Improve automation" at bounding box center [182, 749] width 326 height 26
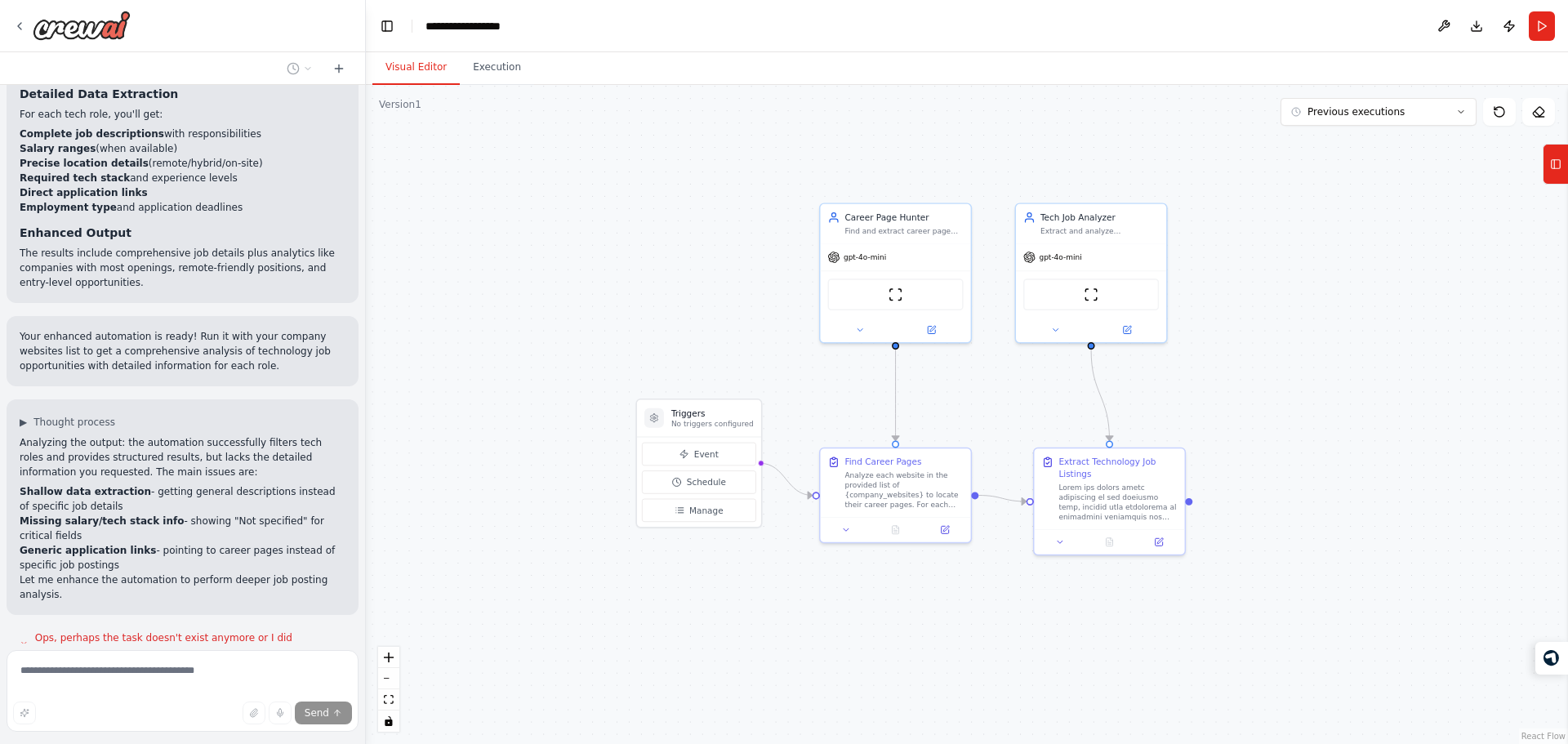
scroll to position [3211, 0]
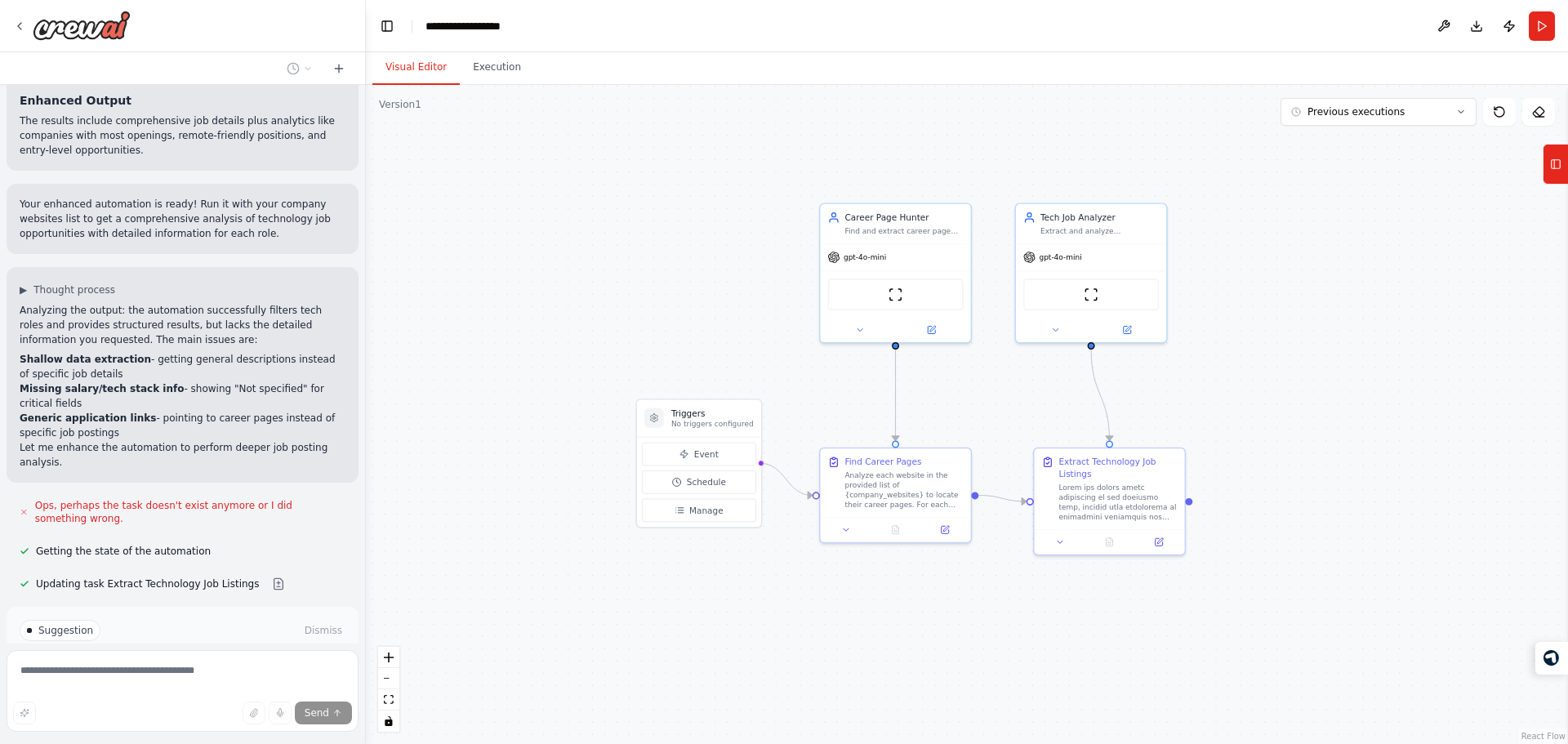
click at [192, 303] on p "Analyzing the output: the automation successfully filters tech roles and provid…" at bounding box center [182, 325] width 326 height 44
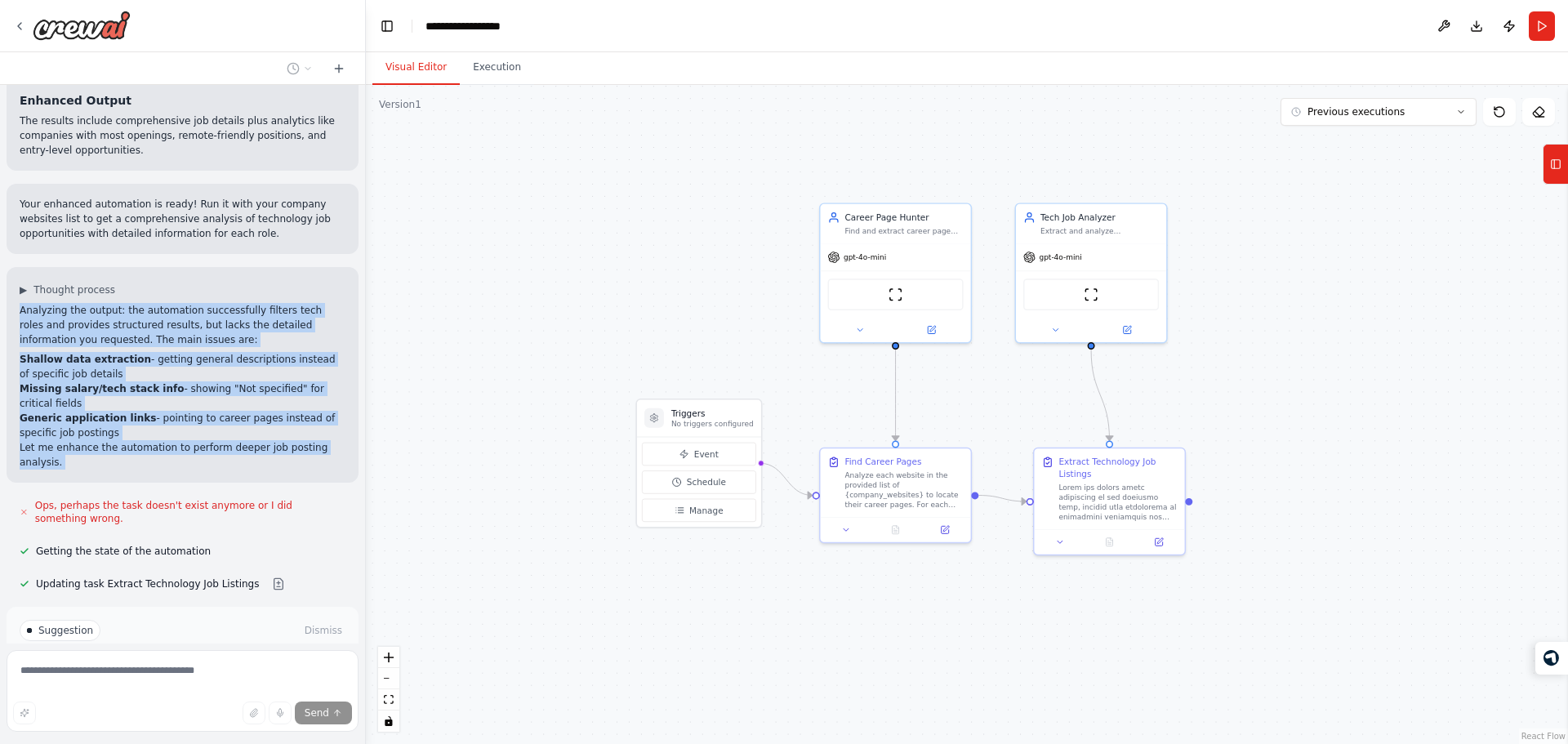
drag, startPoint x: 192, startPoint y: 174, endPoint x: 161, endPoint y: 304, distance: 133.6
click at [161, 304] on div "Analyzing the output: the automation successfully filters tech roles and provid…" at bounding box center [182, 386] width 326 height 167
click at [161, 440] on p "Let me enhance the automation to perform deeper job posting analysis." at bounding box center [182, 455] width 326 height 29
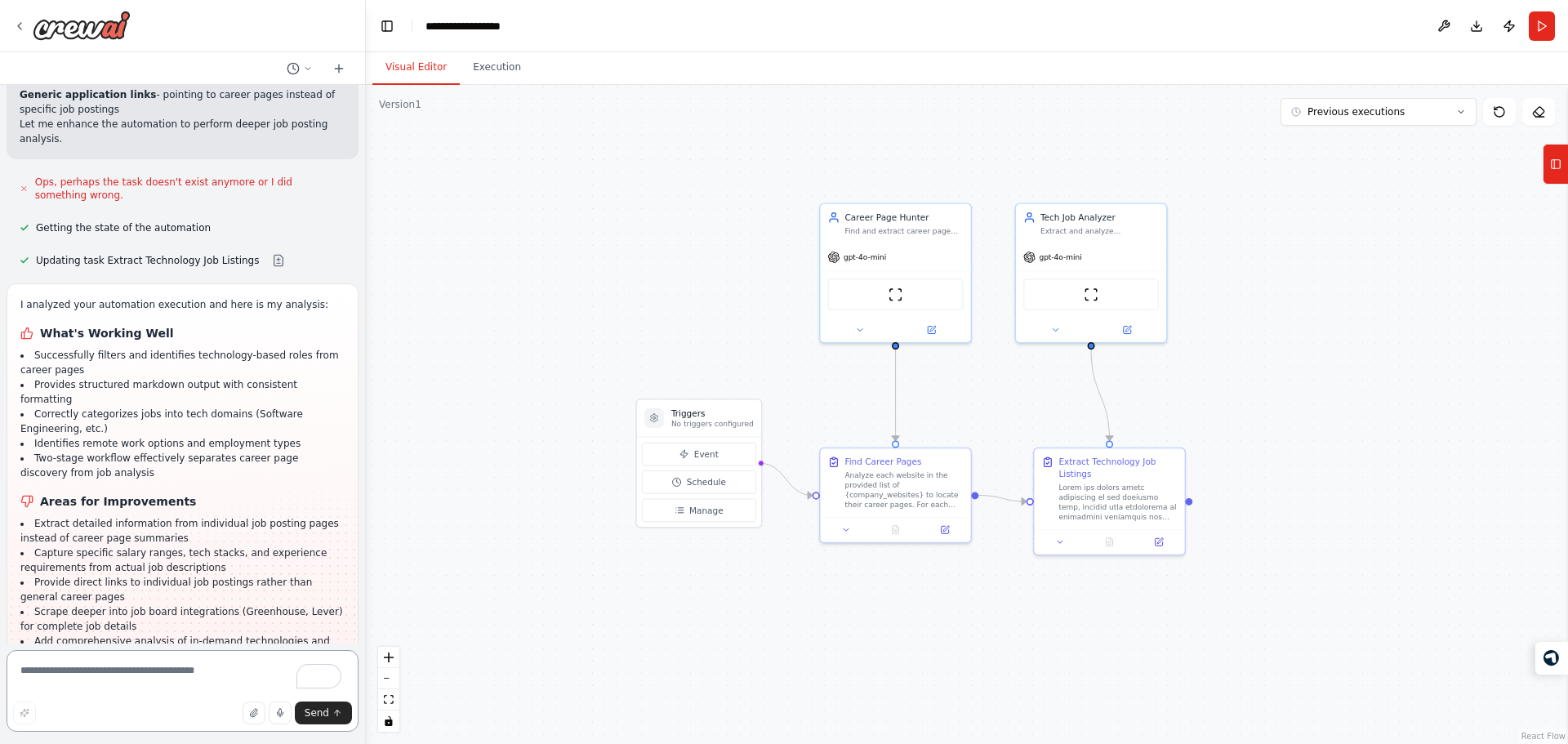
scroll to position [3548, 0]
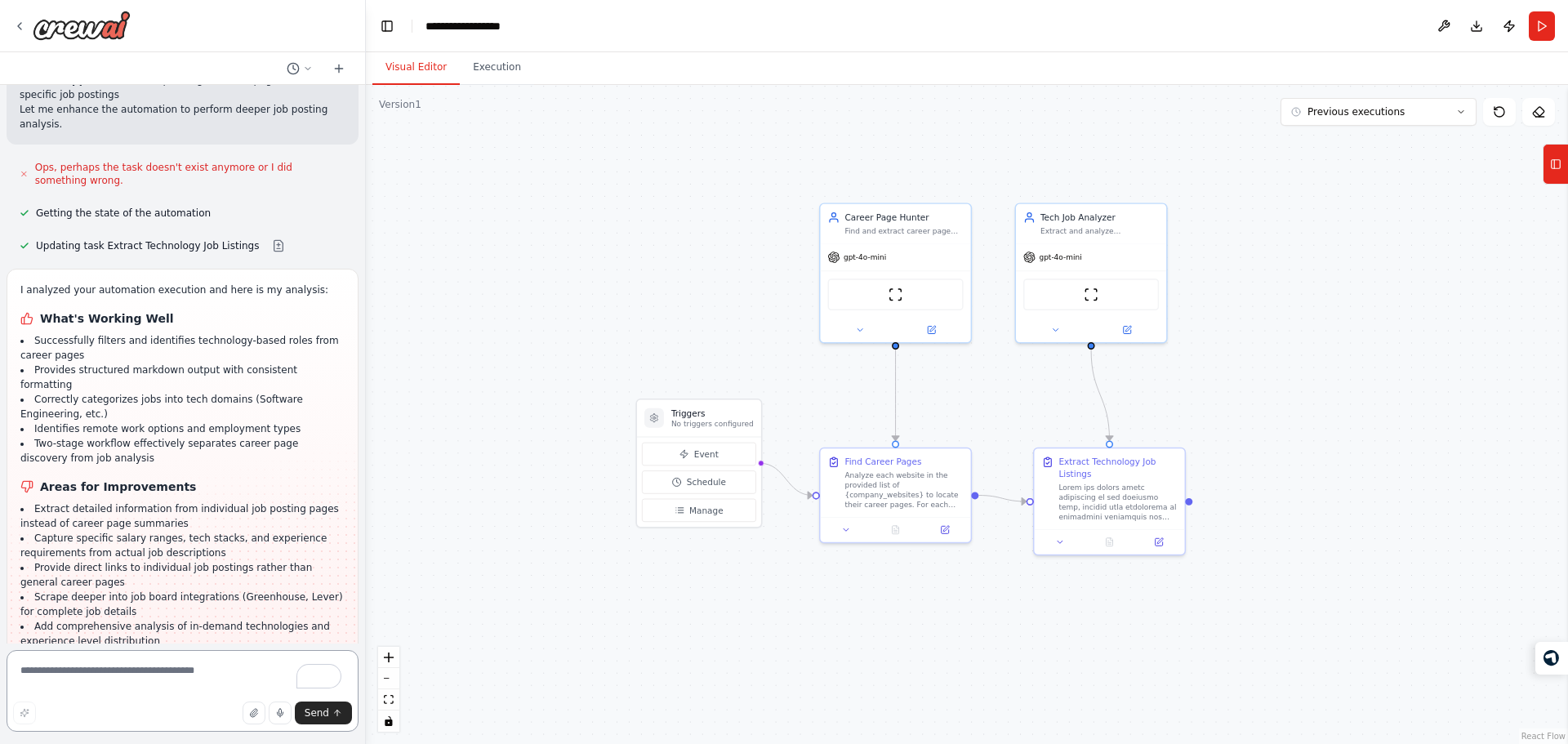
click at [84, 670] on textarea "To enrich screen reader interactions, please activate Accessibility in Grammarl…" at bounding box center [182, 691] width 352 height 82
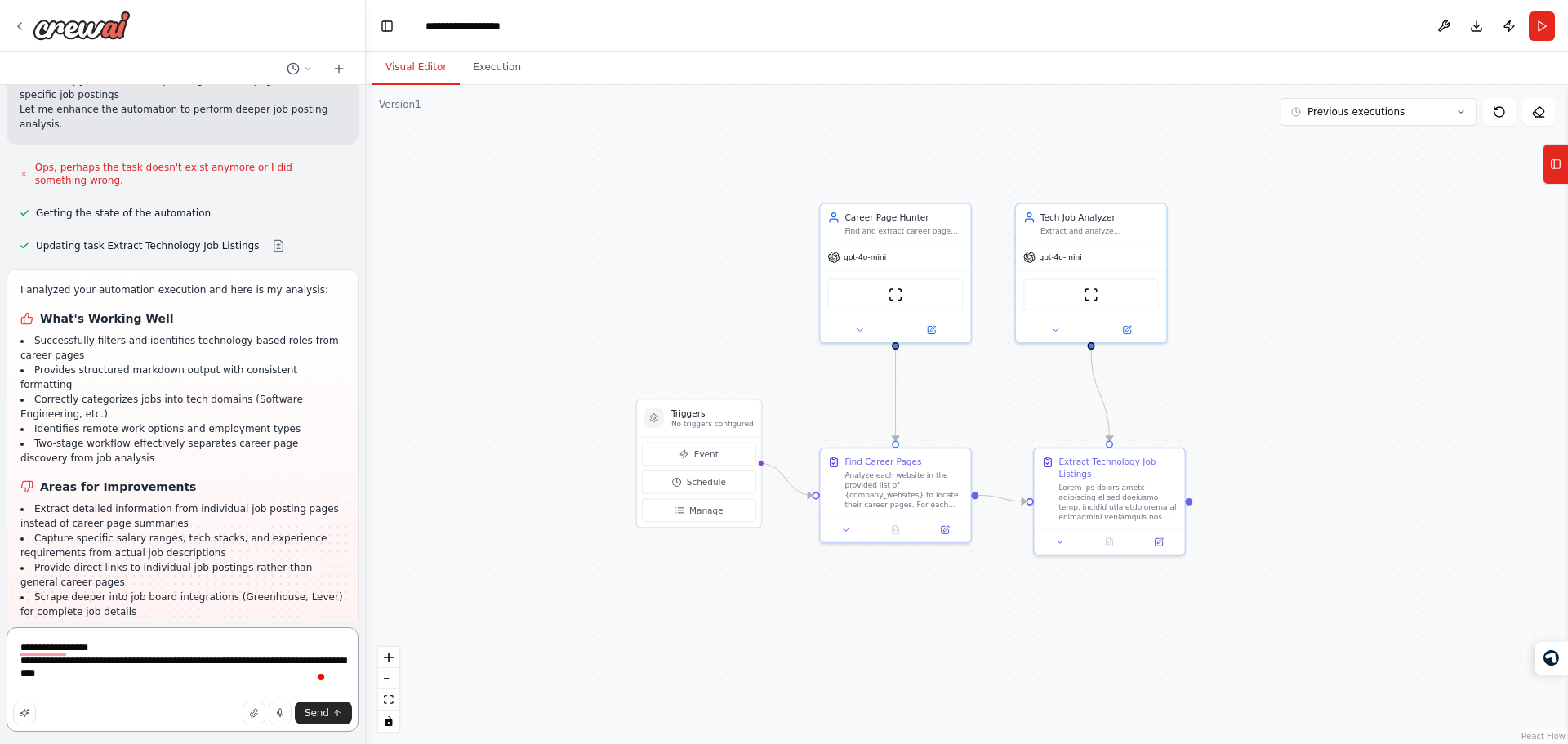
click at [176, 661] on textarea "**********" at bounding box center [182, 679] width 352 height 105
click at [81, 670] on textarea "**********" at bounding box center [182, 673] width 352 height 118
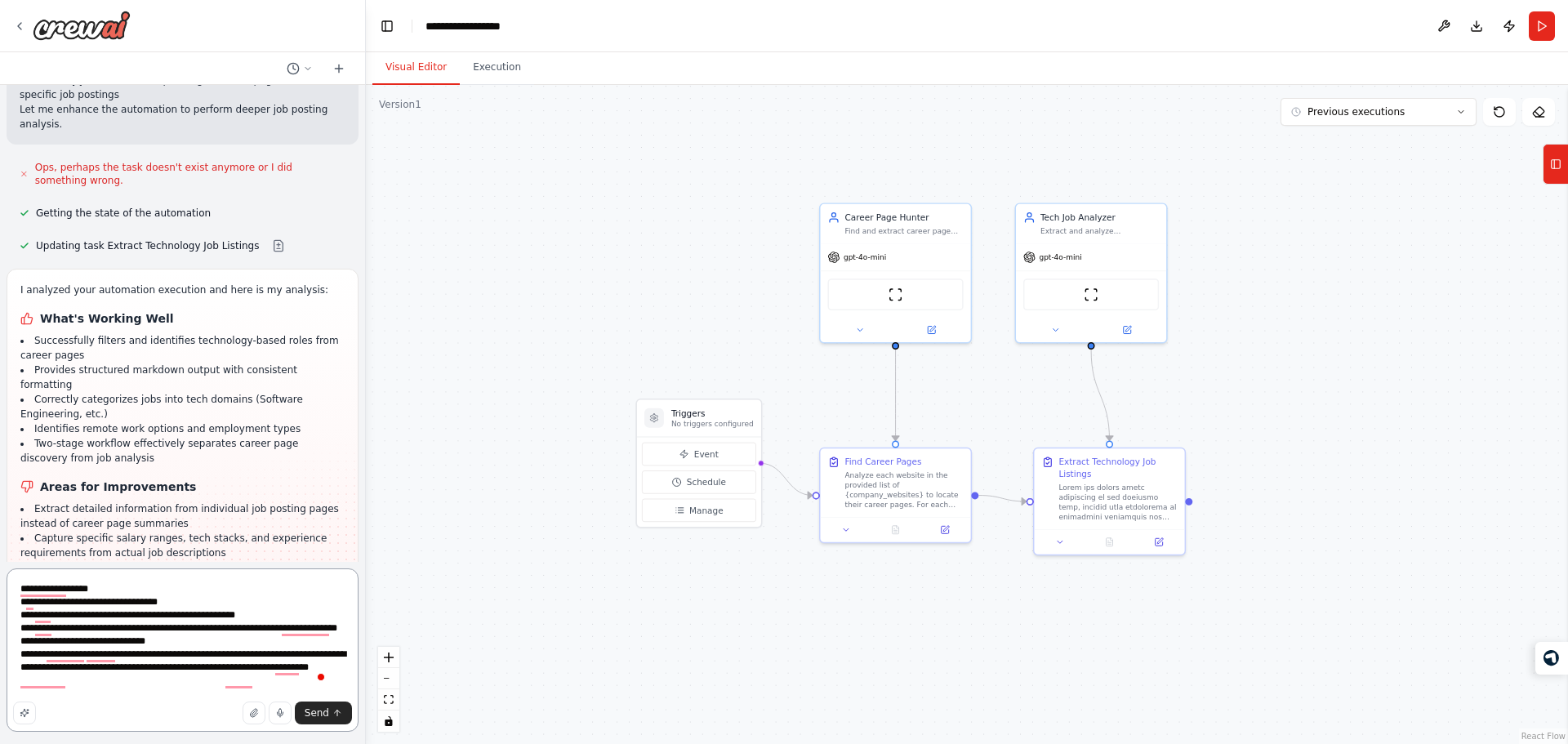
click at [270, 675] on textarea "**********" at bounding box center [182, 650] width 352 height 164
type textarea "**********"
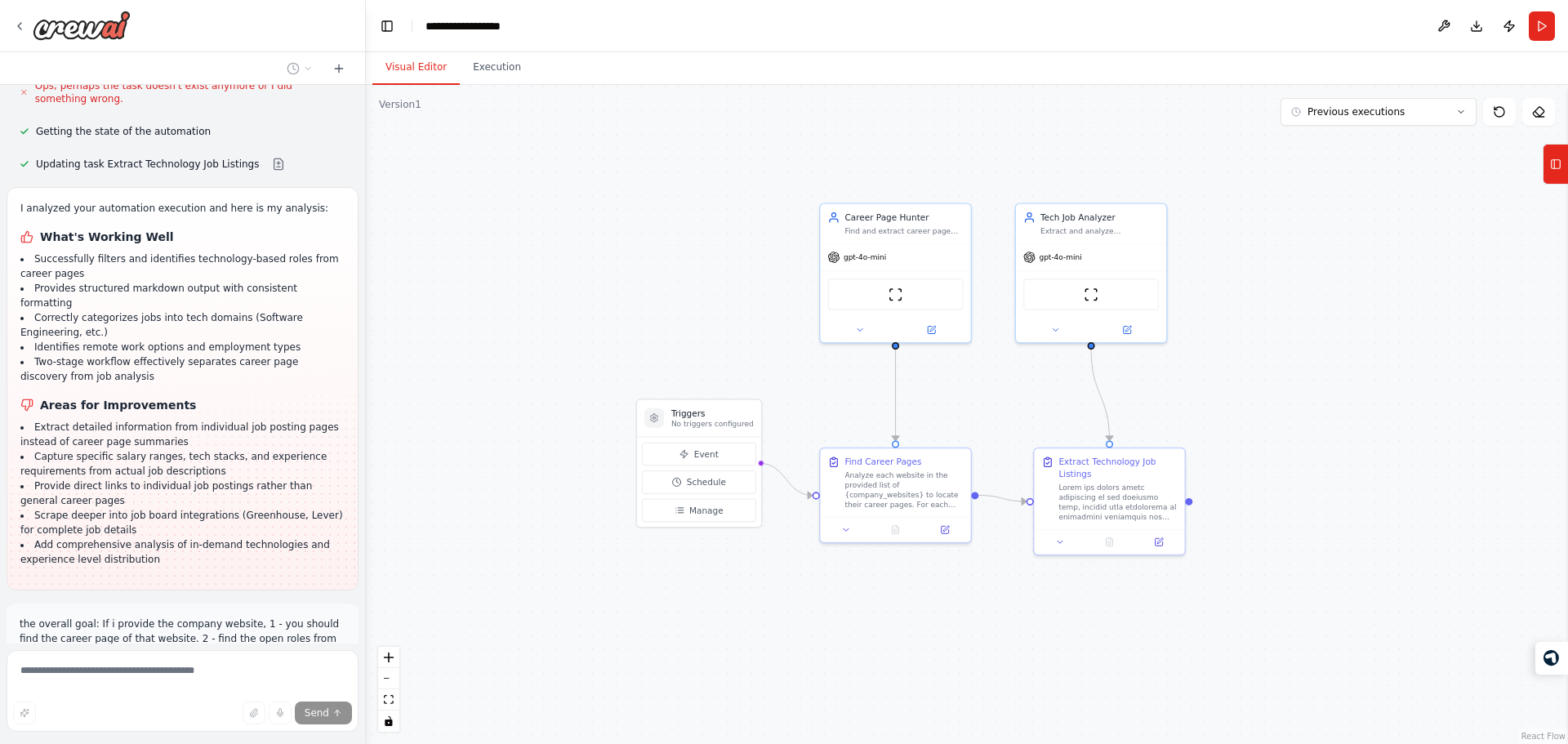
scroll to position [3633, 0]
click at [167, 613] on p "the overall goal: If i provide the company website, 1 - you should find the car…" at bounding box center [182, 665] width 326 height 103
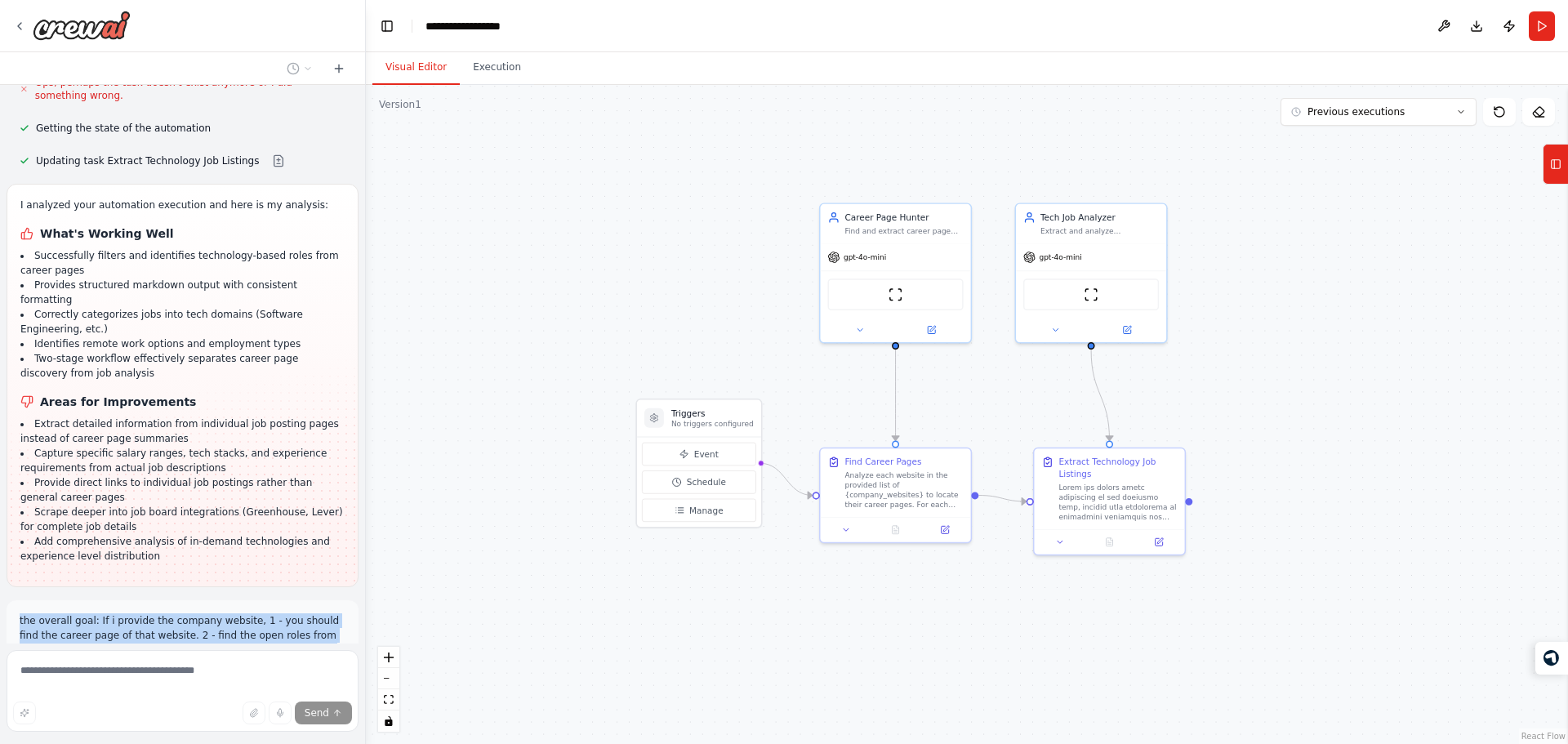
click at [167, 613] on p "the overall goal: If i provide the company website, 1 - you should find the car…" at bounding box center [182, 665] width 326 height 103
copy p "the overall goal: If i provide the company website, 1 - you should find the car…"
click at [167, 613] on p "the overall goal: If i provide the company website, 1 - you should find the car…" at bounding box center [182, 665] width 326 height 103
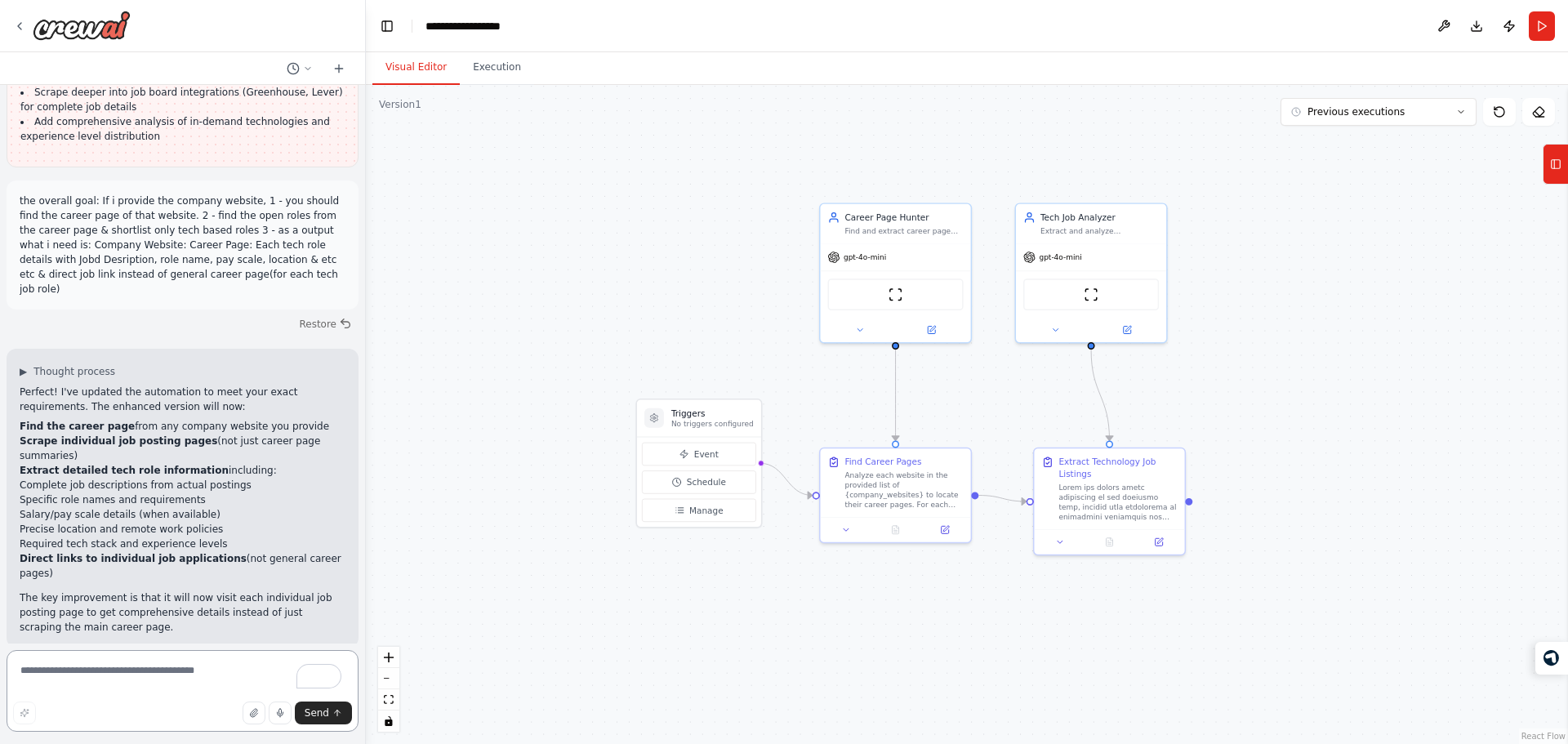
scroll to position [4067, 0]
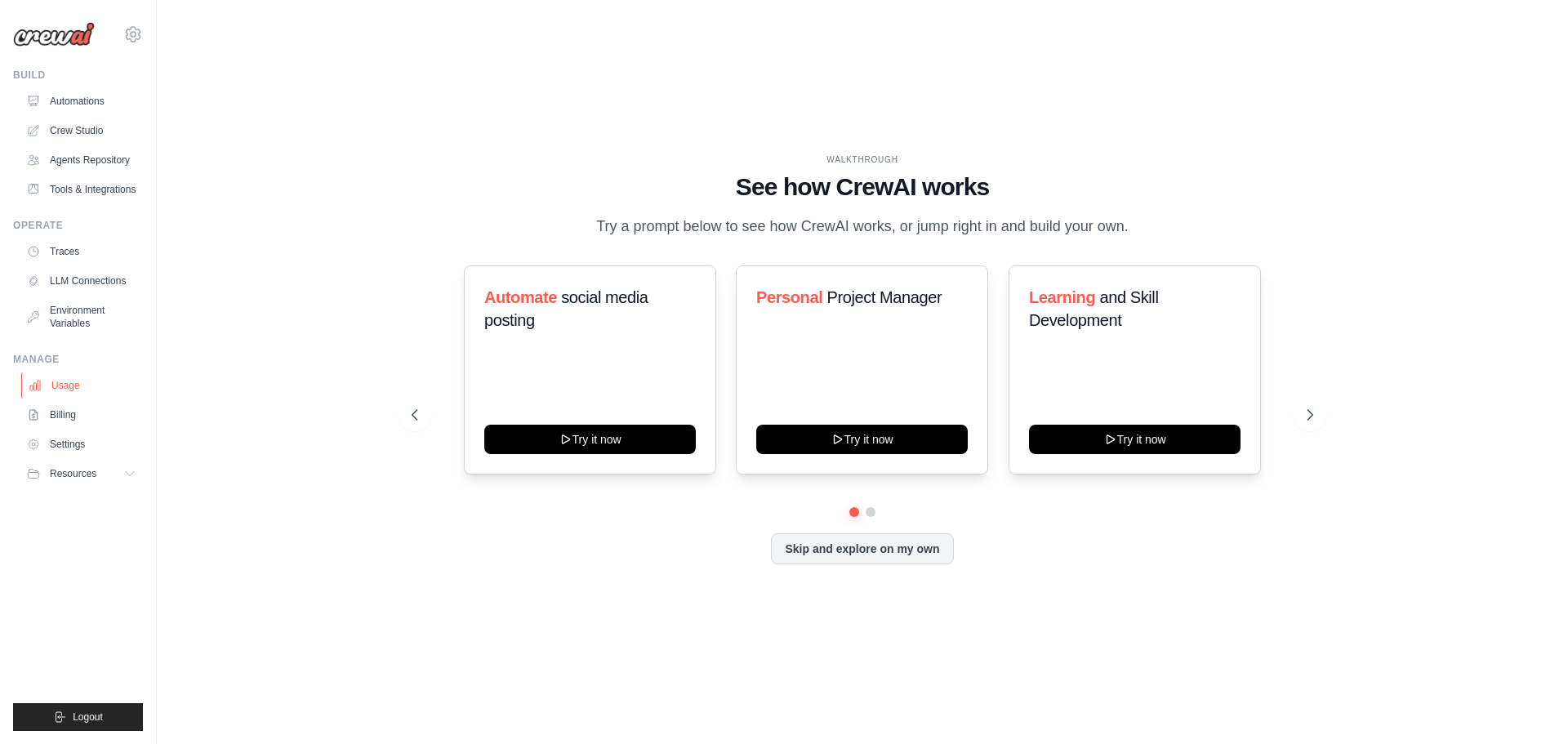
click at [70, 398] on link "Usage" at bounding box center [83, 385] width 124 height 26
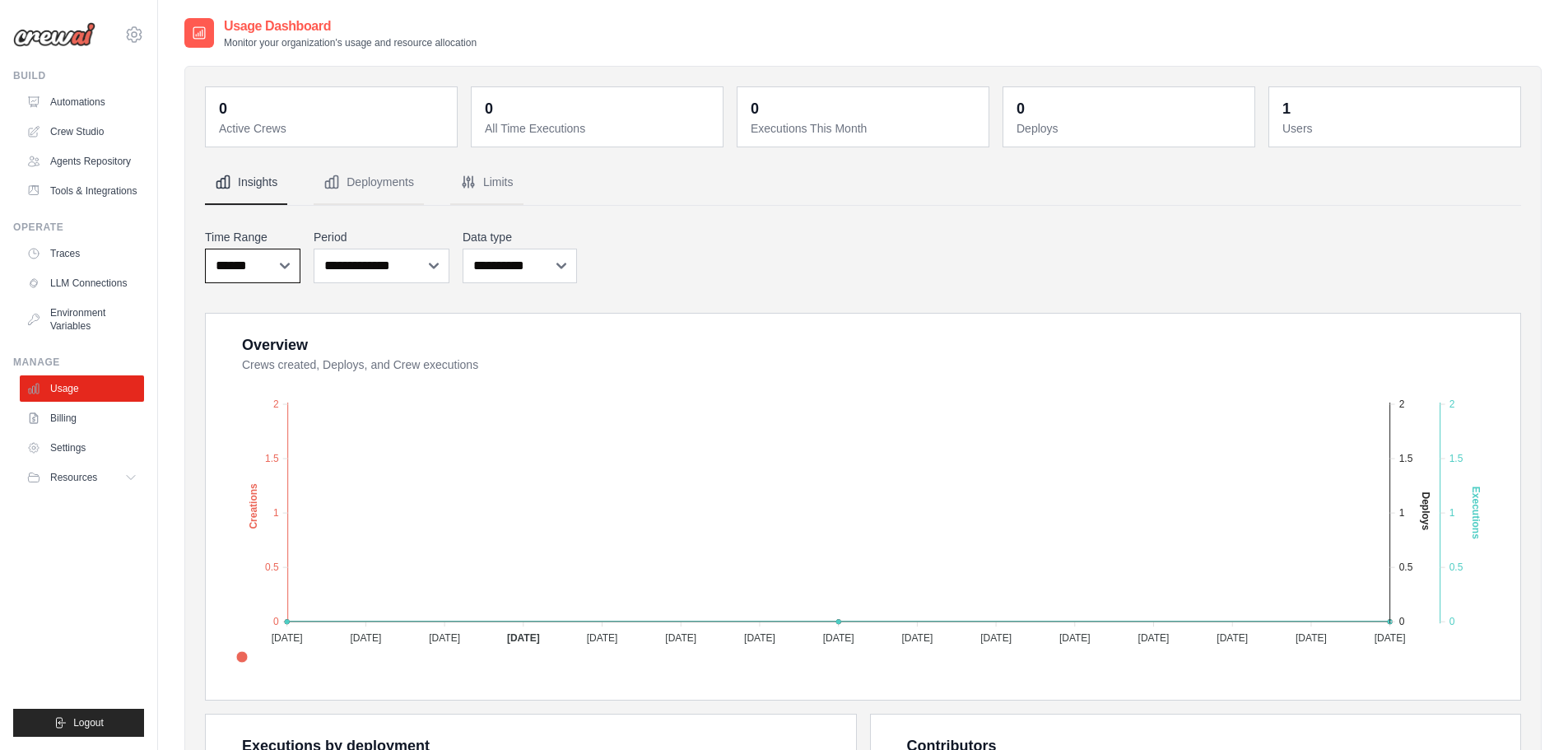
click at [237, 275] on select "***** ****** *******" at bounding box center [253, 266] width 96 height 35
select select "***"
click at [205, 249] on select "***** ****** *******" at bounding box center [253, 266] width 96 height 35
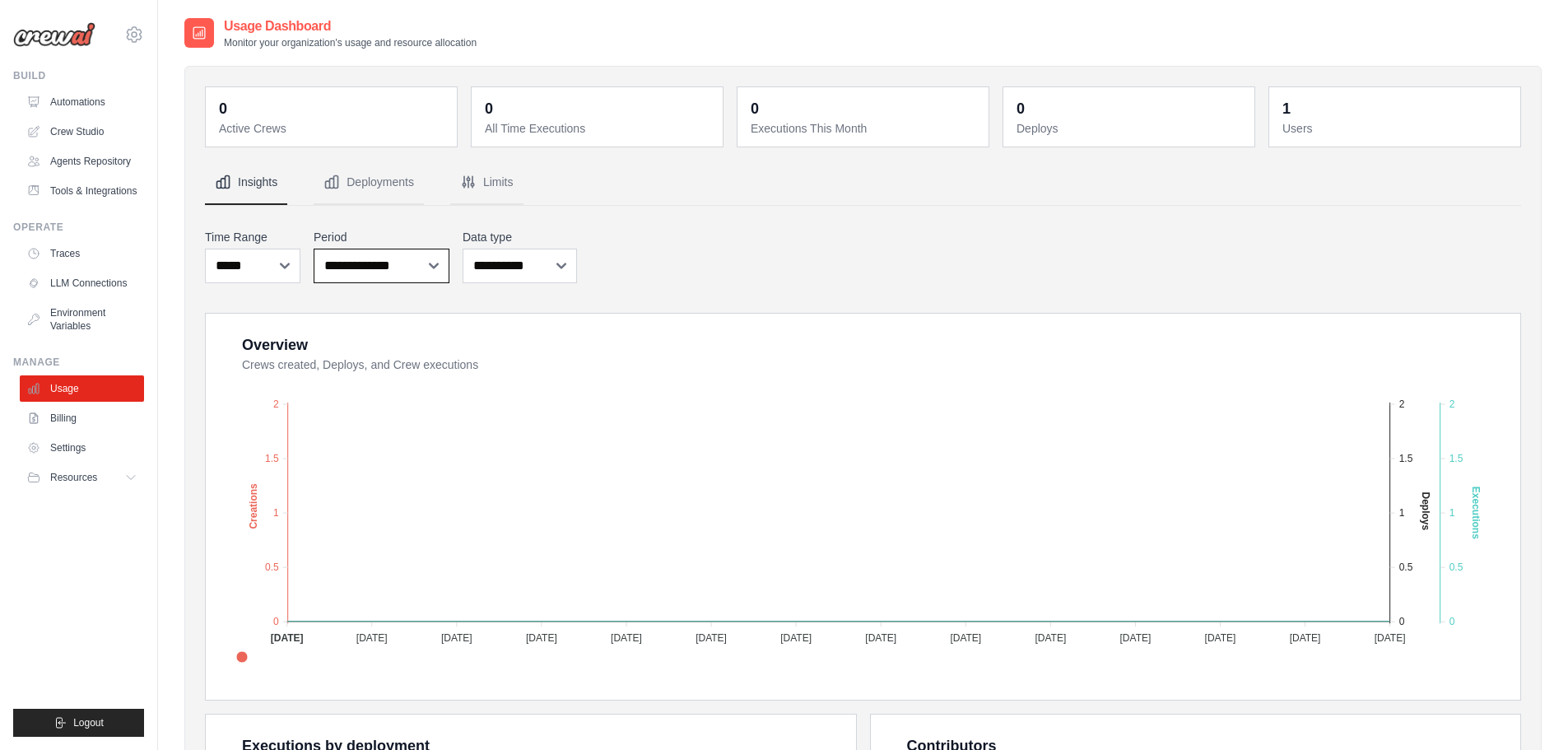
click at [407, 274] on select "**********" at bounding box center [381, 266] width 136 height 35
click at [646, 252] on div "**********" at bounding box center [863, 256] width 1316 height 61
click at [343, 195] on button "Deployments" at bounding box center [369, 183] width 110 height 45
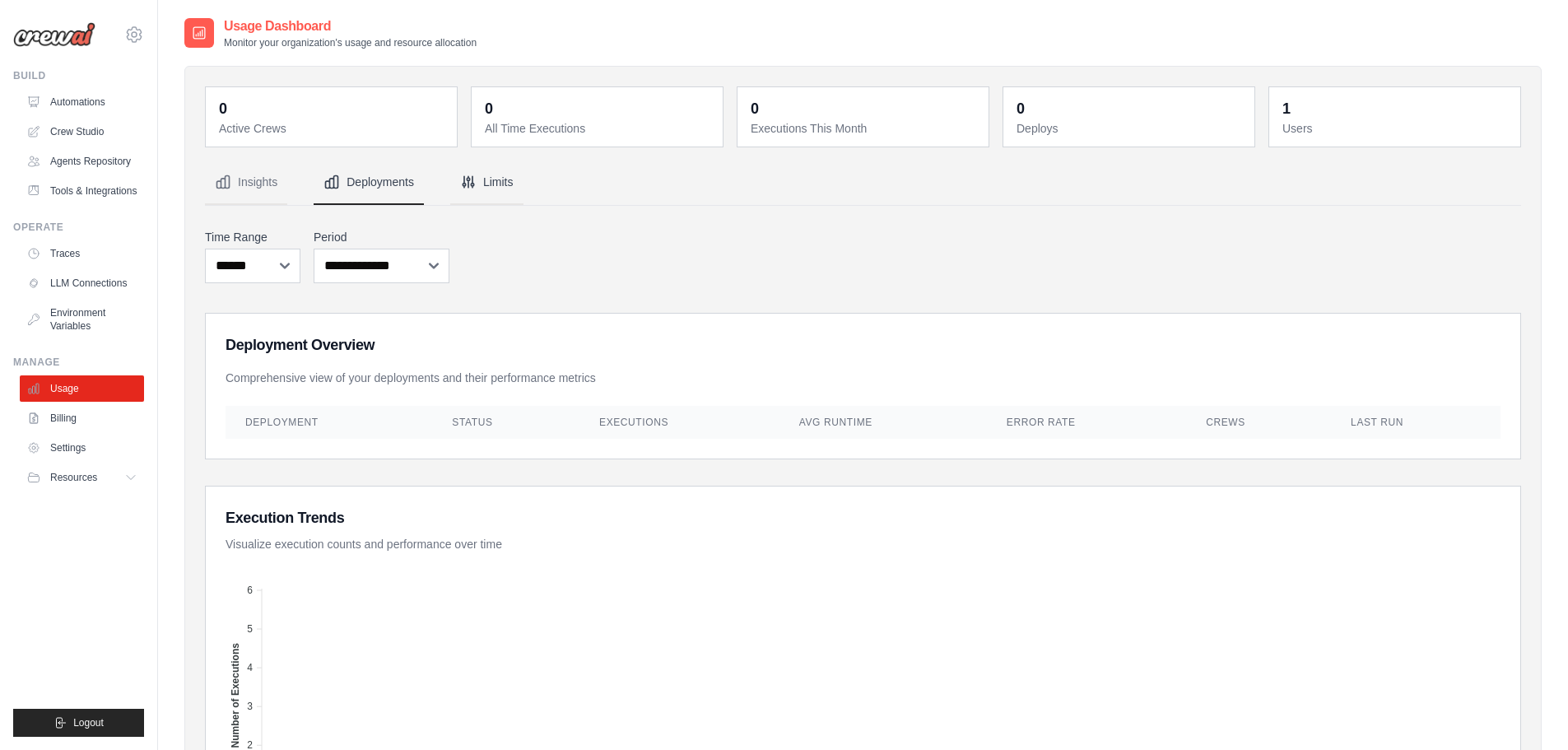
click at [513, 188] on button "Limits" at bounding box center [486, 183] width 73 height 45
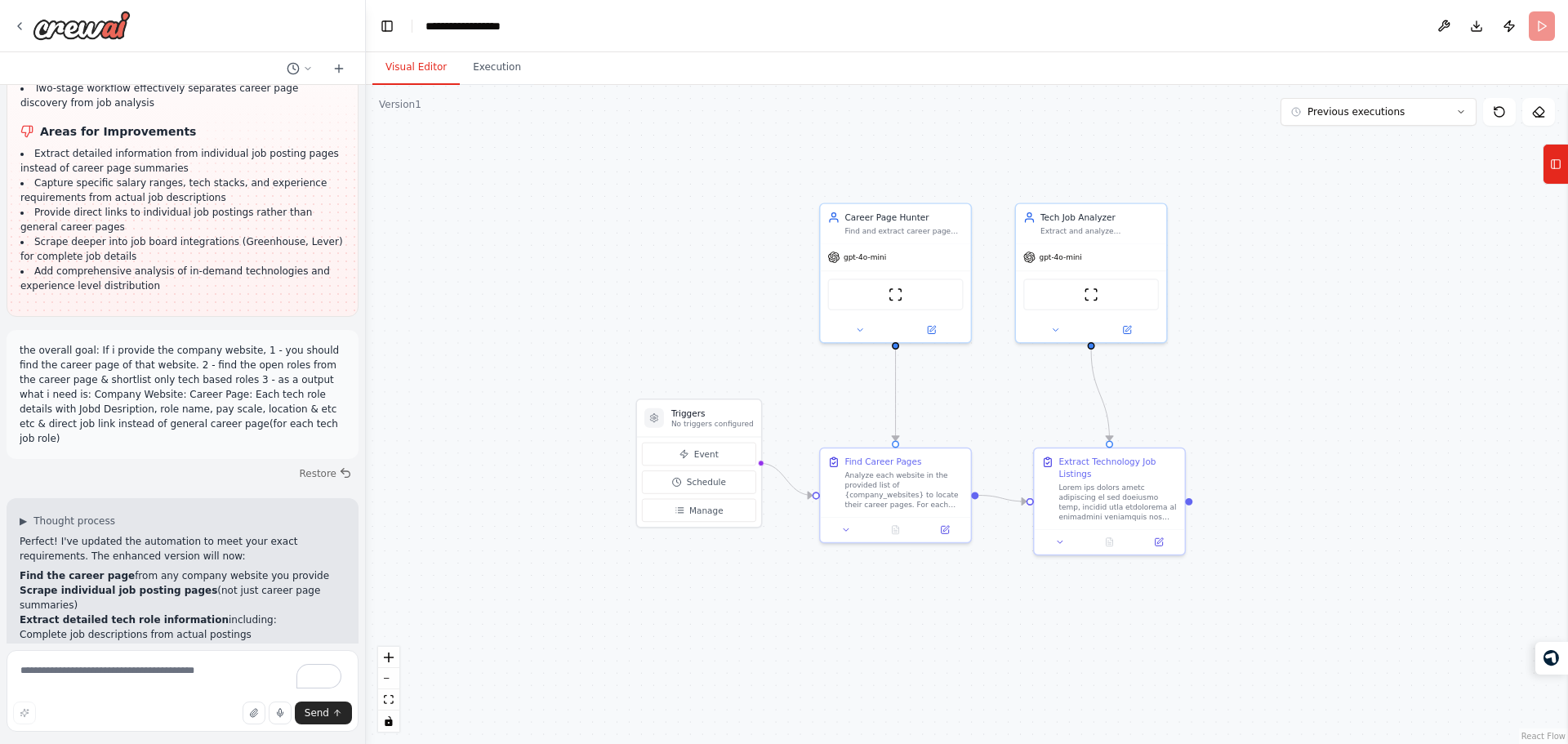
scroll to position [3935, 0]
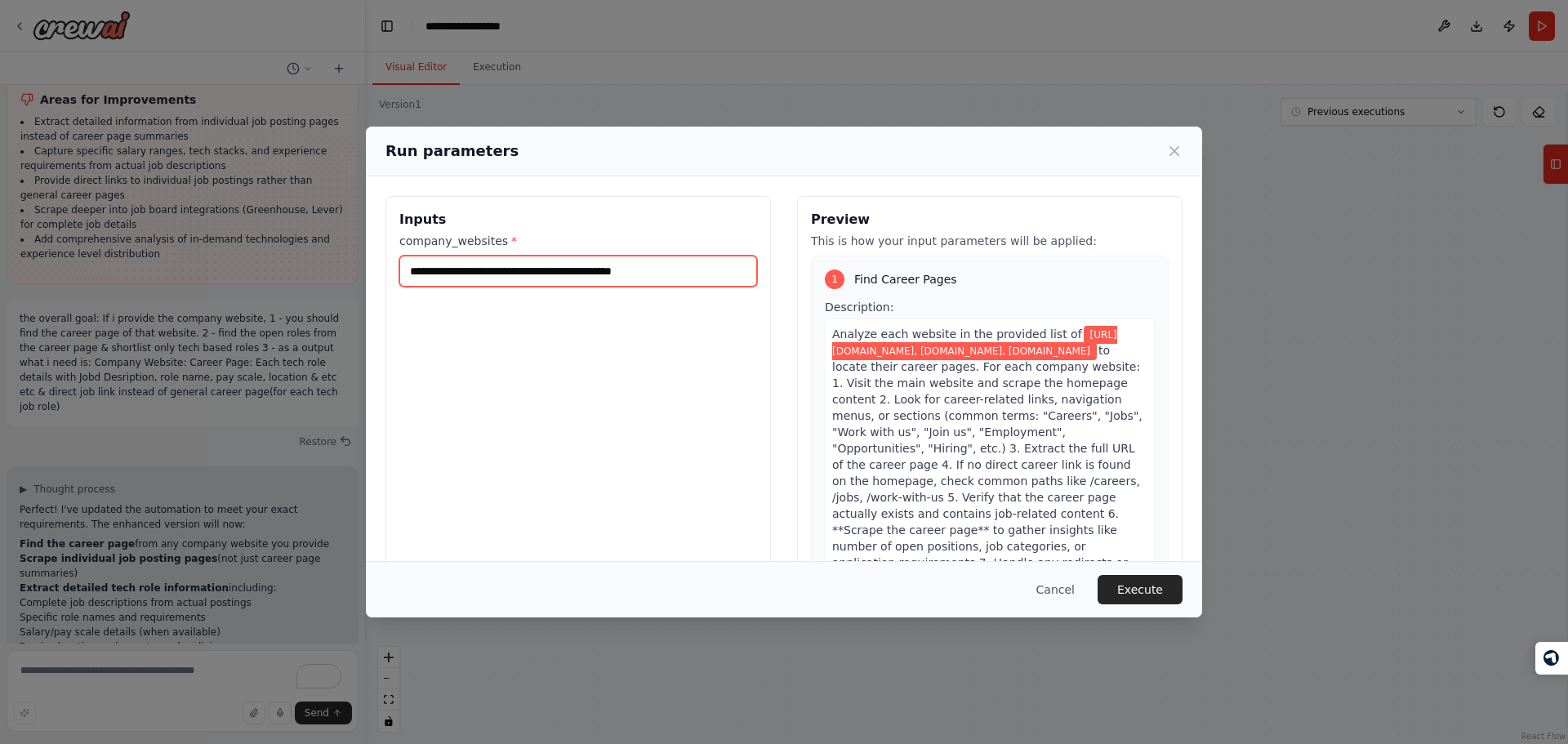
click at [699, 277] on input "**********" at bounding box center [577, 271] width 357 height 31
click at [729, 374] on div "**********" at bounding box center [577, 389] width 385 height 387
click at [1170, 589] on button "Execute" at bounding box center [1140, 589] width 85 height 29
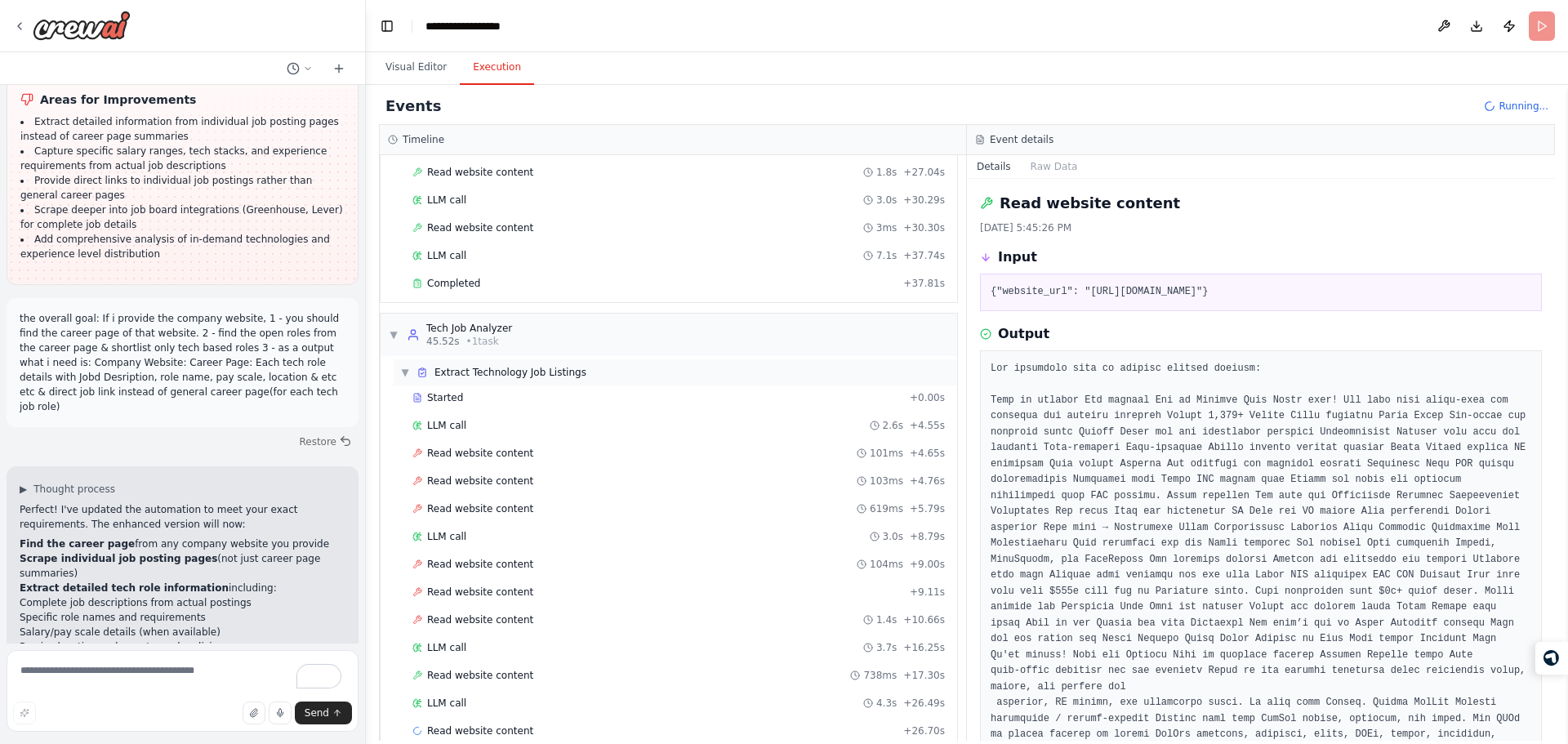
scroll to position [464, 0]
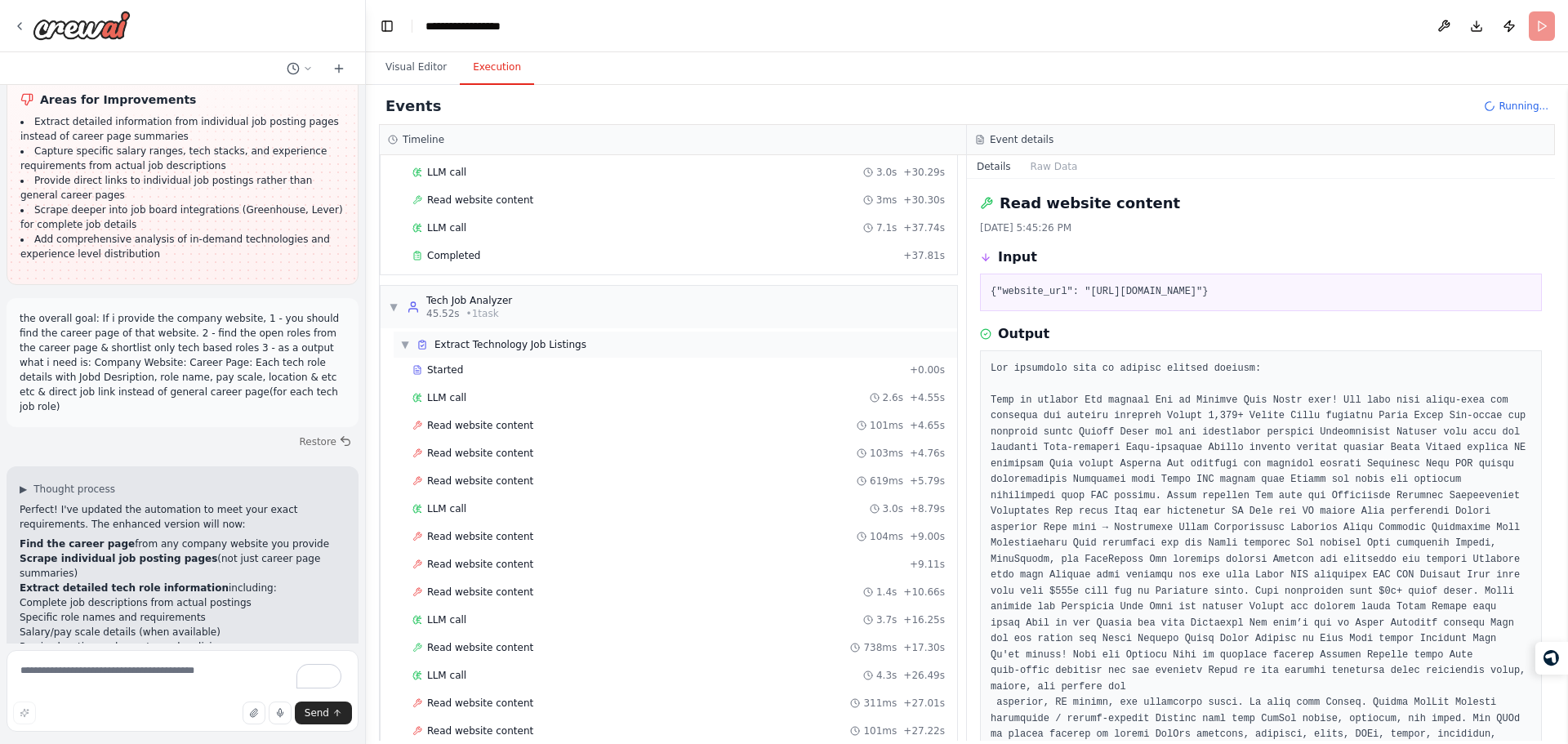
click at [399, 341] on div "▼ Extract Technology Job Listings" at bounding box center [675, 344] width 564 height 26
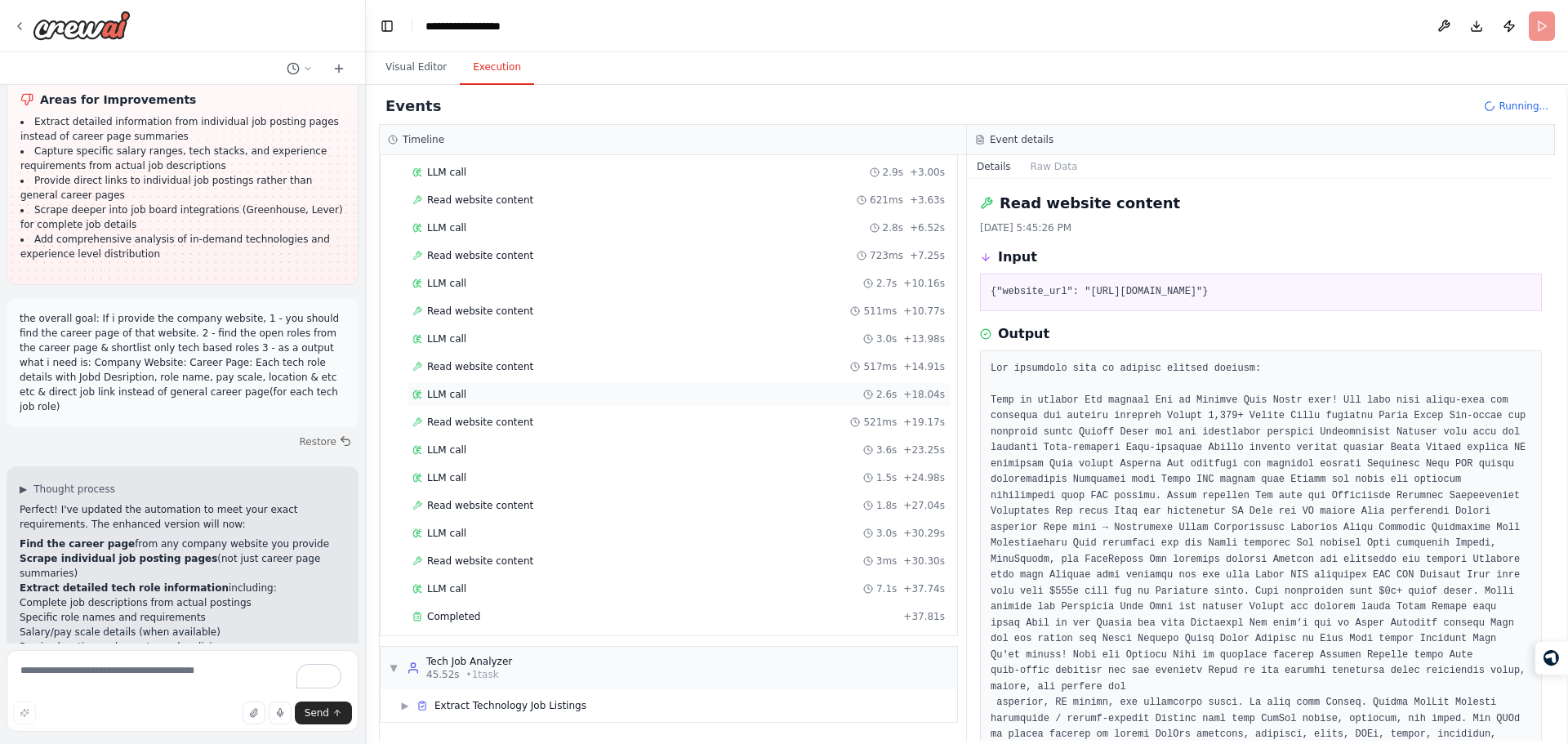
scroll to position [0, 0]
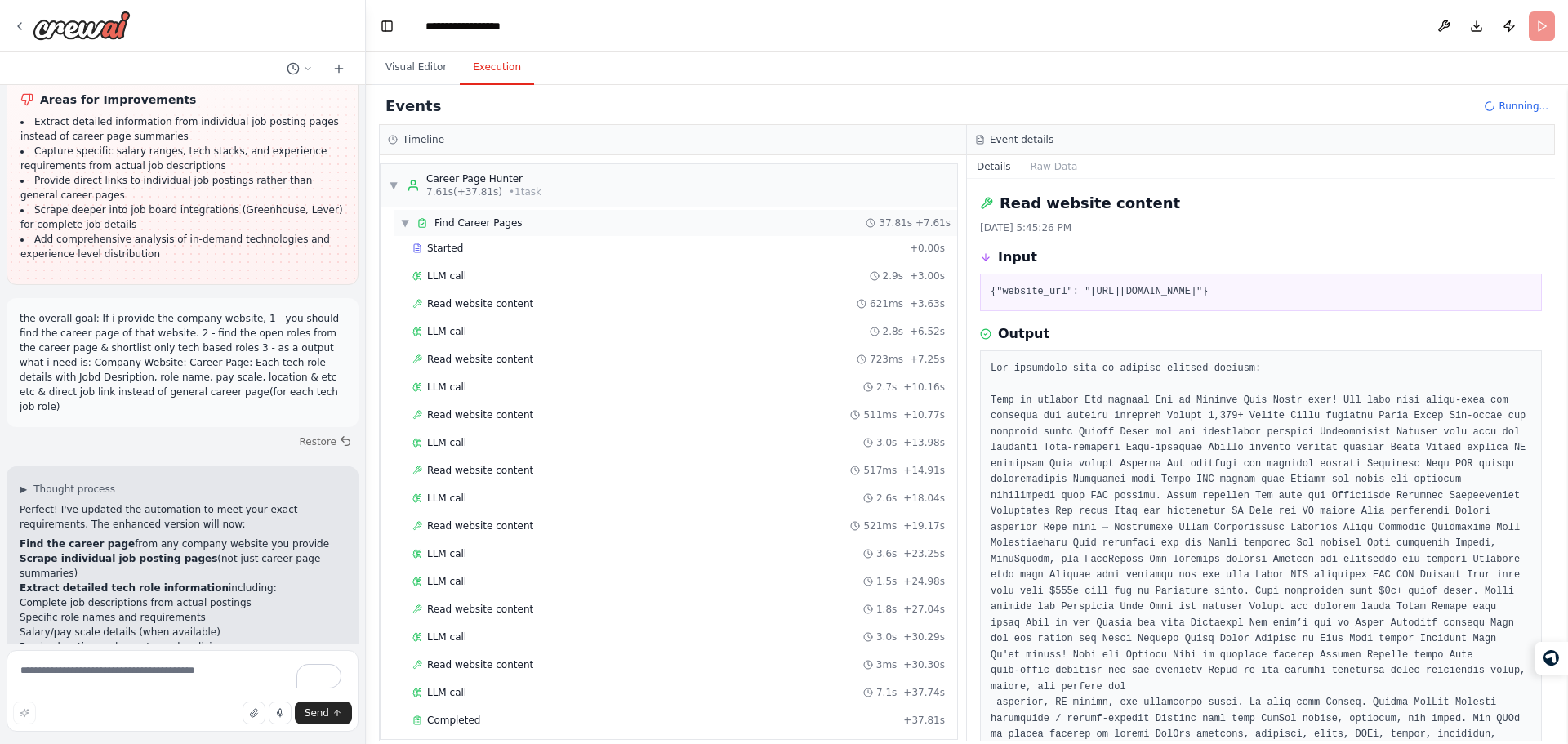
click at [405, 233] on div "▼ Find Career Pages 37.81s + 7.61s" at bounding box center [675, 223] width 564 height 26
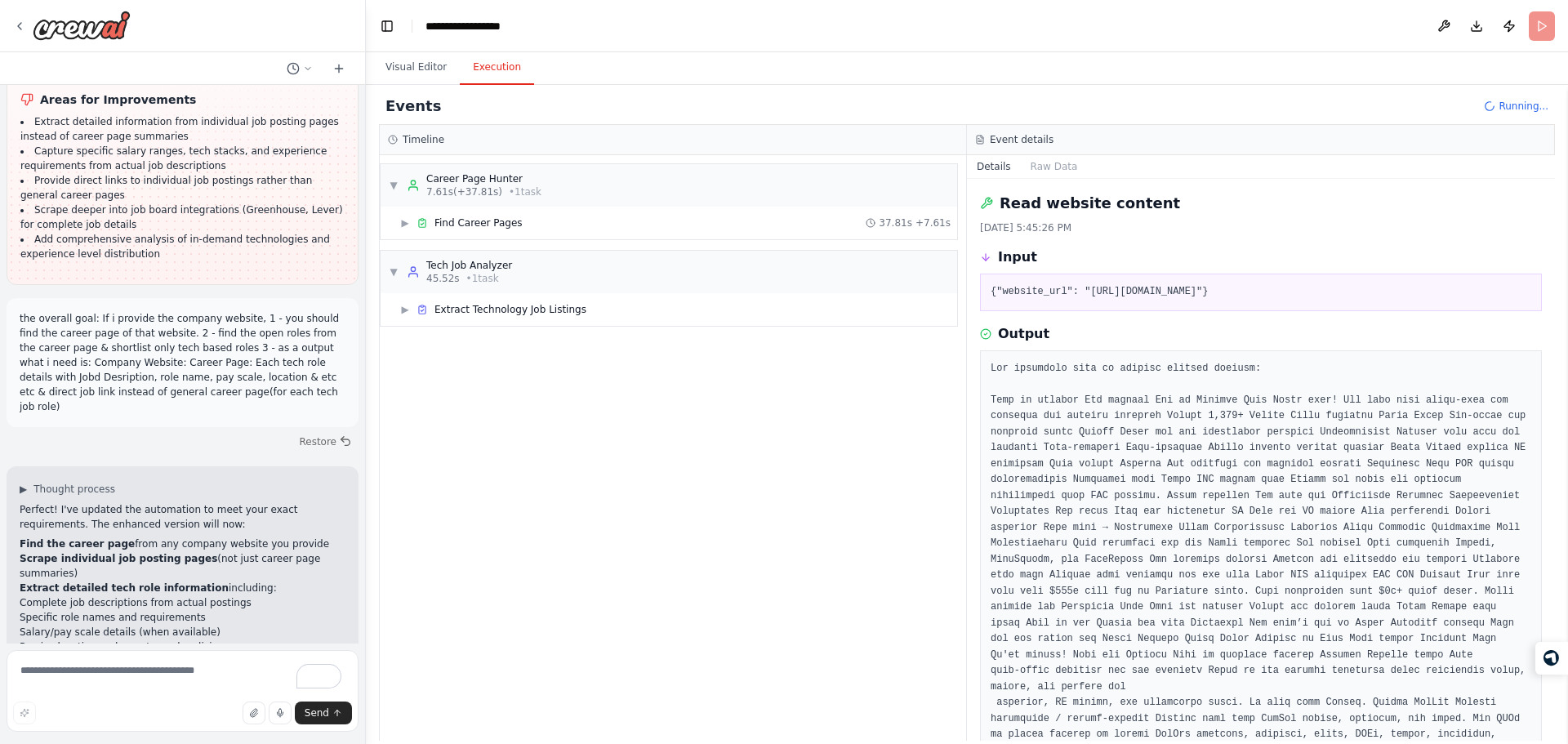
click at [652, 8] on header "**********" at bounding box center [967, 26] width 1202 height 52
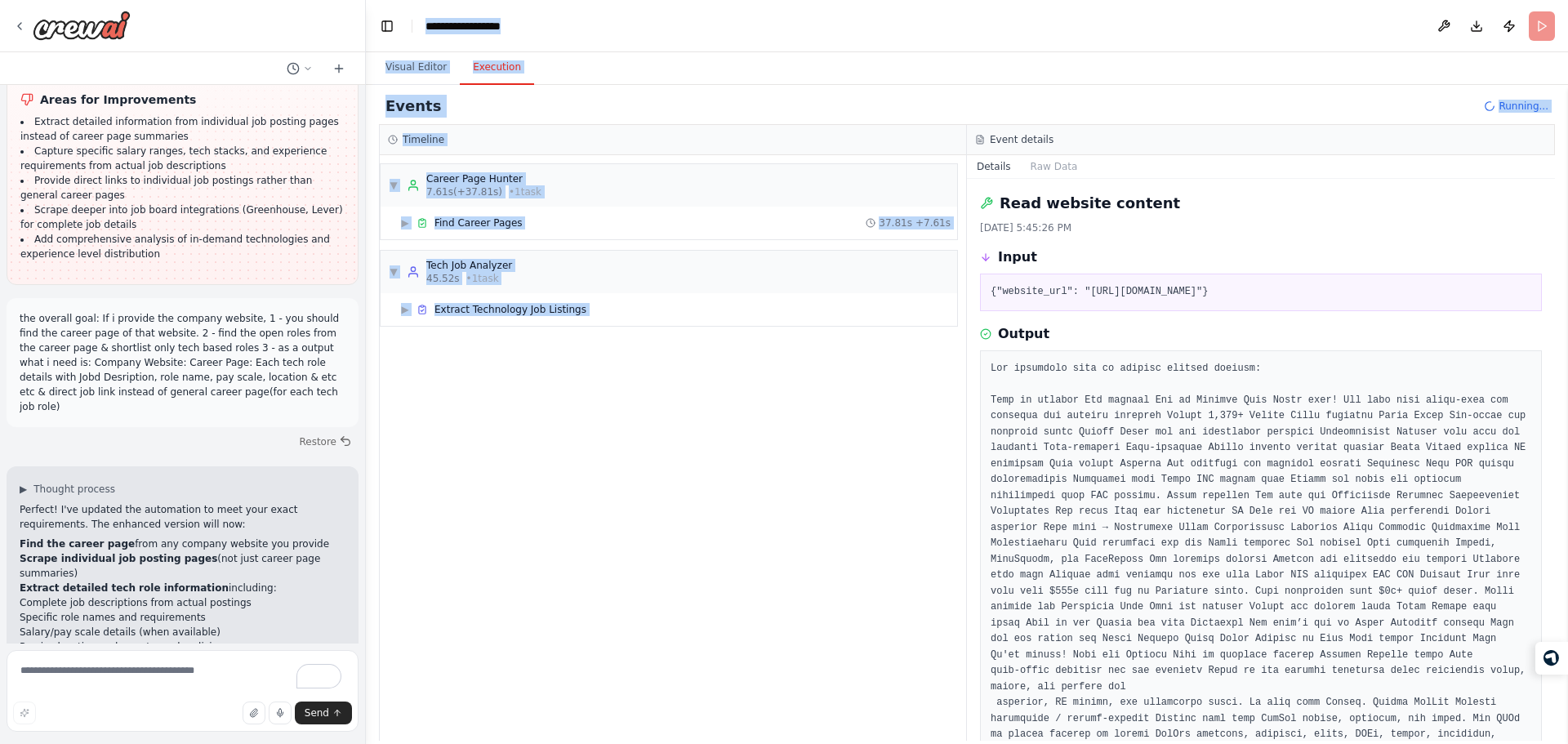
drag, startPoint x: 652, startPoint y: 8, endPoint x: 774, endPoint y: 540, distance: 545.8
click at [774, 540] on main "**********" at bounding box center [967, 372] width 1202 height 744
click at [774, 540] on div "▼ Career Page Hunter 7.61s (+37.81s) • 1 task ▶ Find Career Pages 37.81s + 7.61…" at bounding box center [672, 448] width 586 height 585
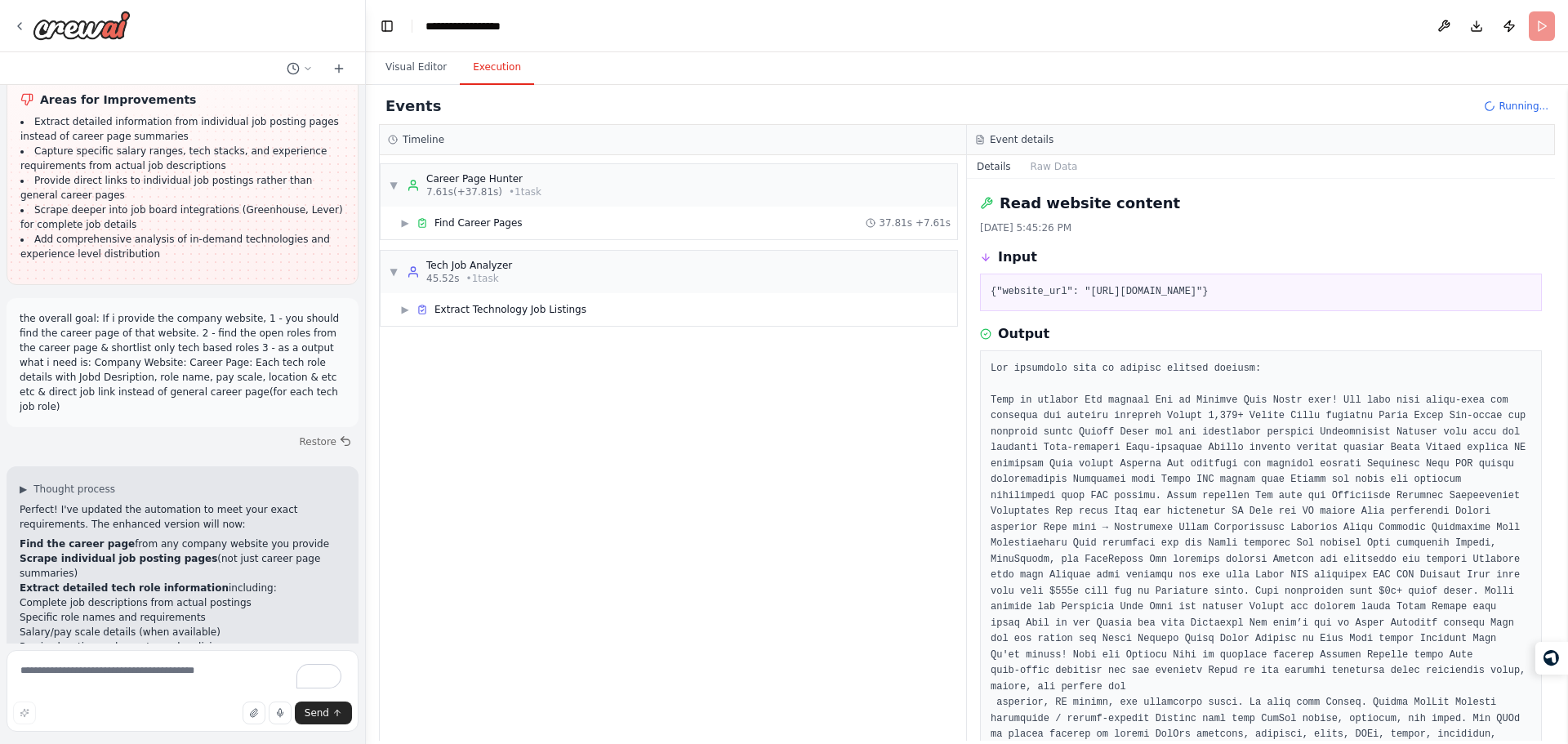
click at [744, 24] on header "**********" at bounding box center [967, 26] width 1202 height 52
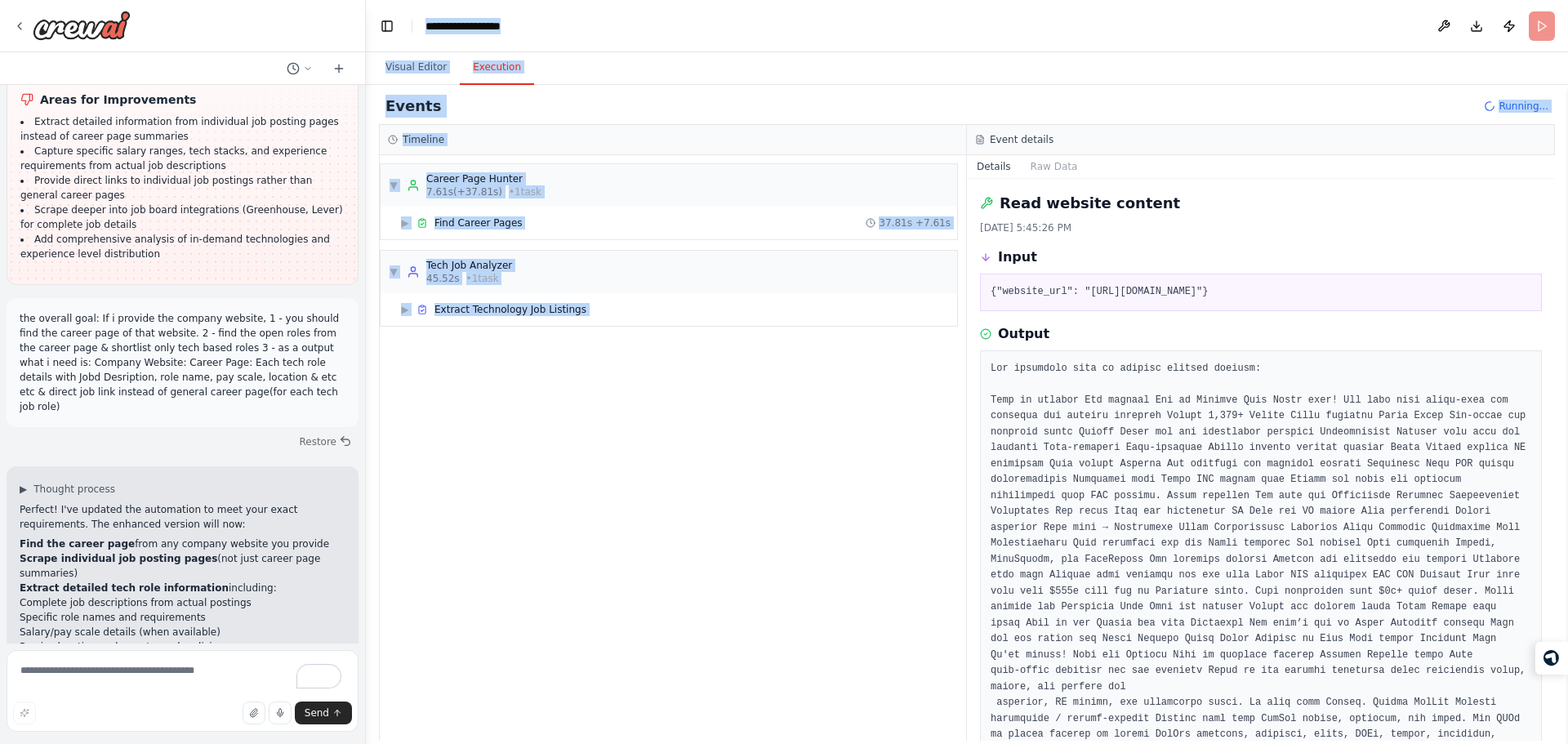
drag, startPoint x: 744, startPoint y: 24, endPoint x: 911, endPoint y: 601, distance: 600.7
click at [911, 601] on main "**********" at bounding box center [967, 372] width 1202 height 744
click at [911, 601] on div "▼ Career Page Hunter 7.61s (+37.81s) • 1 task ▶ Find Career Pages 37.81s + 7.61…" at bounding box center [672, 448] width 586 height 585
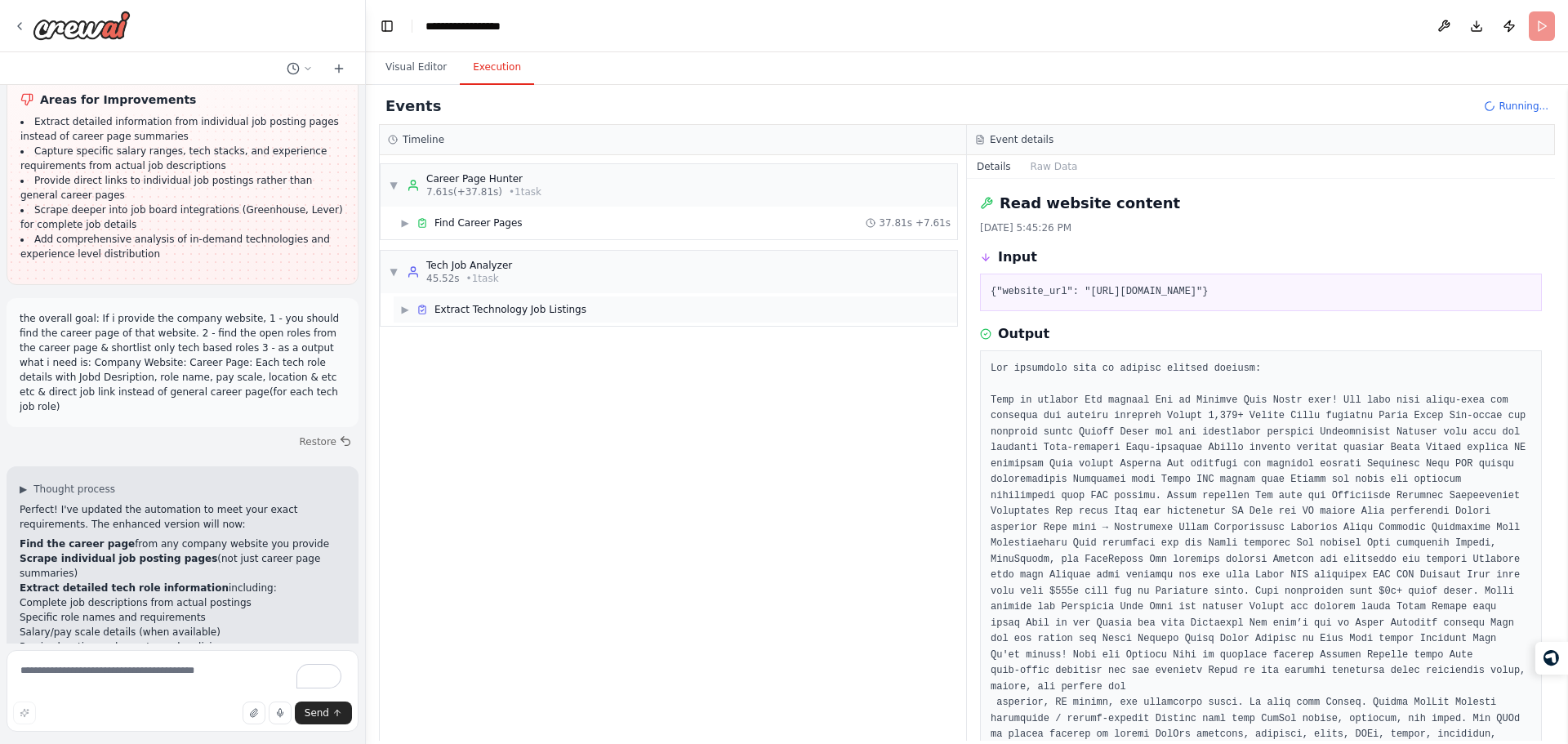
click at [744, 307] on div "▶ Extract Technology Job Listings" at bounding box center [675, 309] width 564 height 26
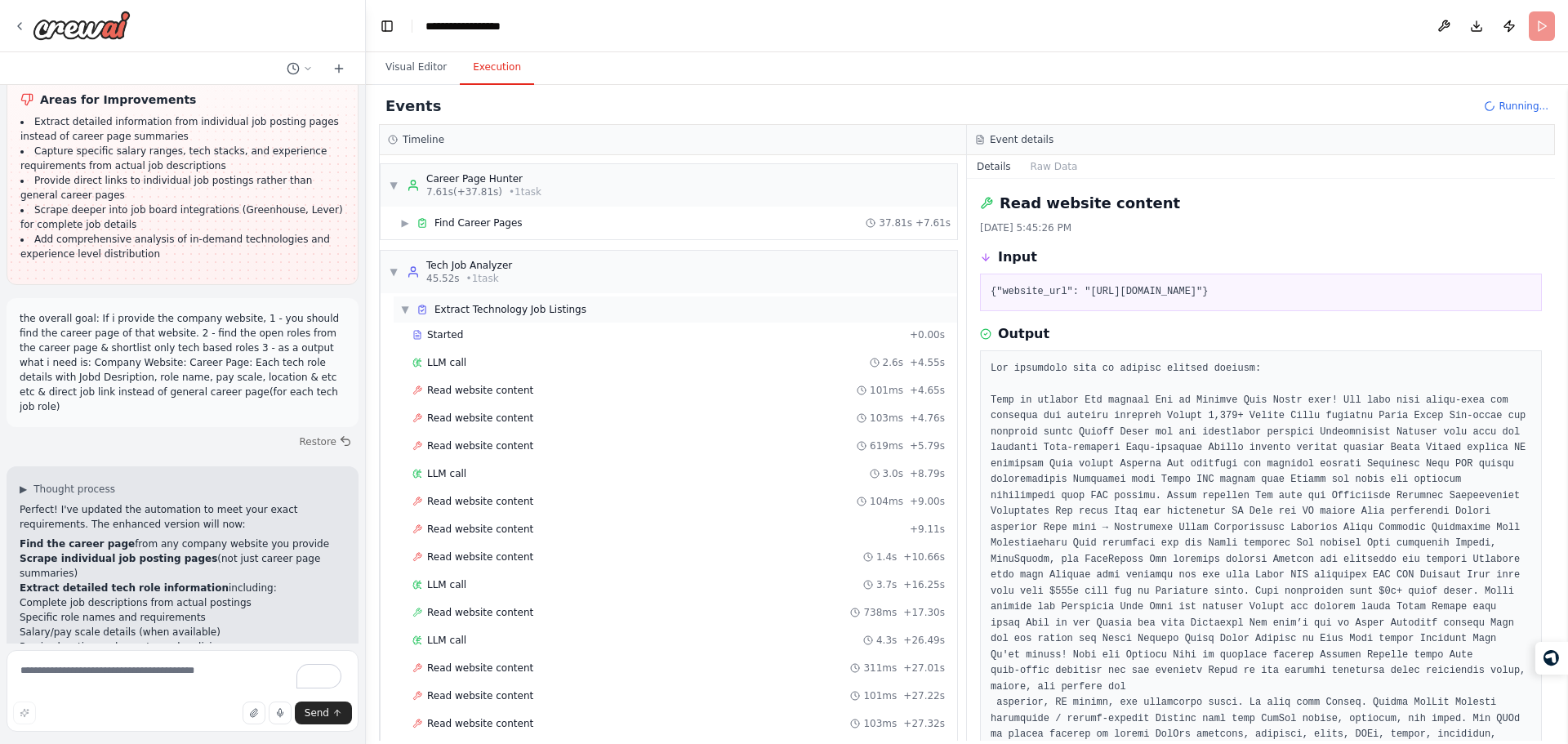
scroll to position [132, 0]
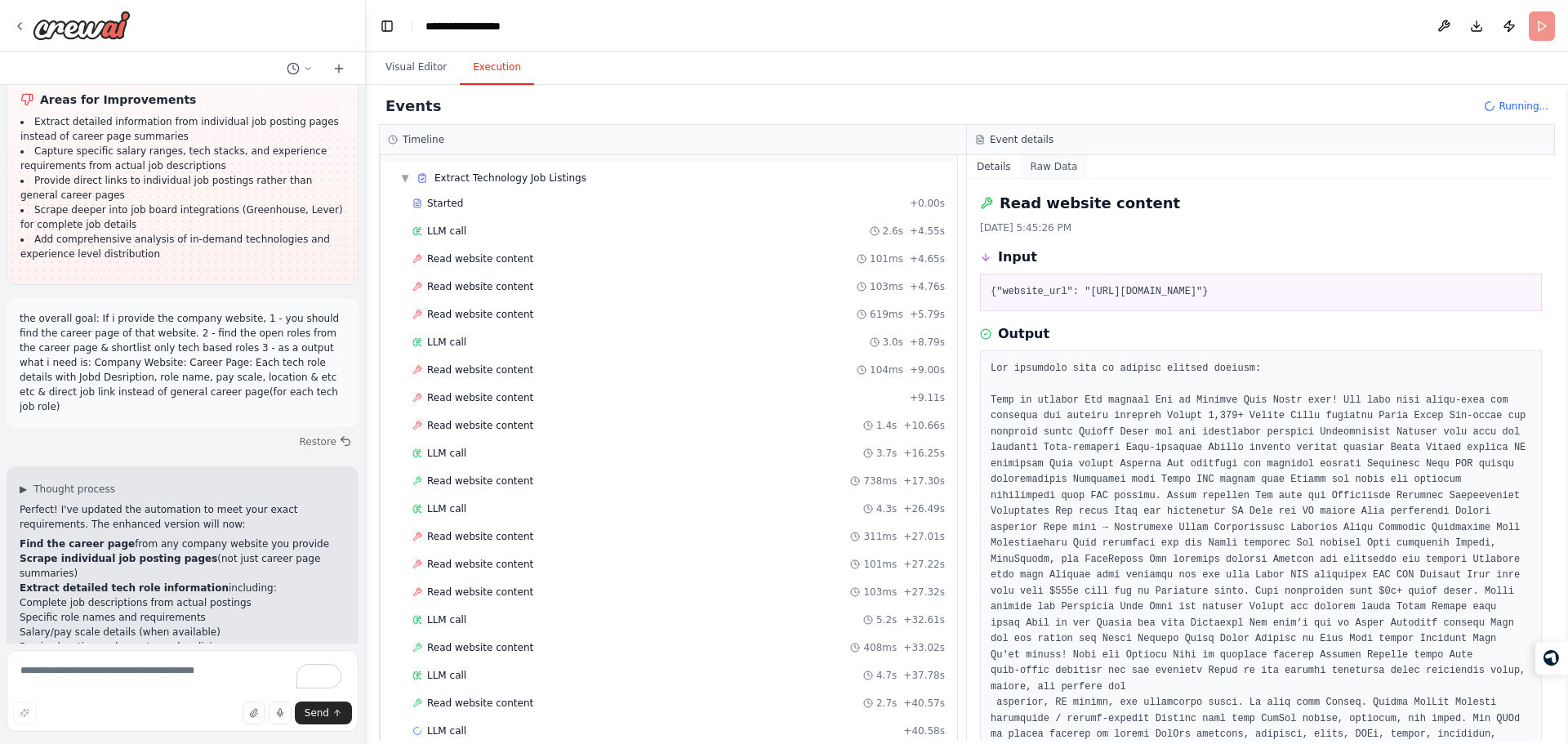
click at [1044, 177] on button "Raw Data" at bounding box center [1054, 167] width 67 height 23
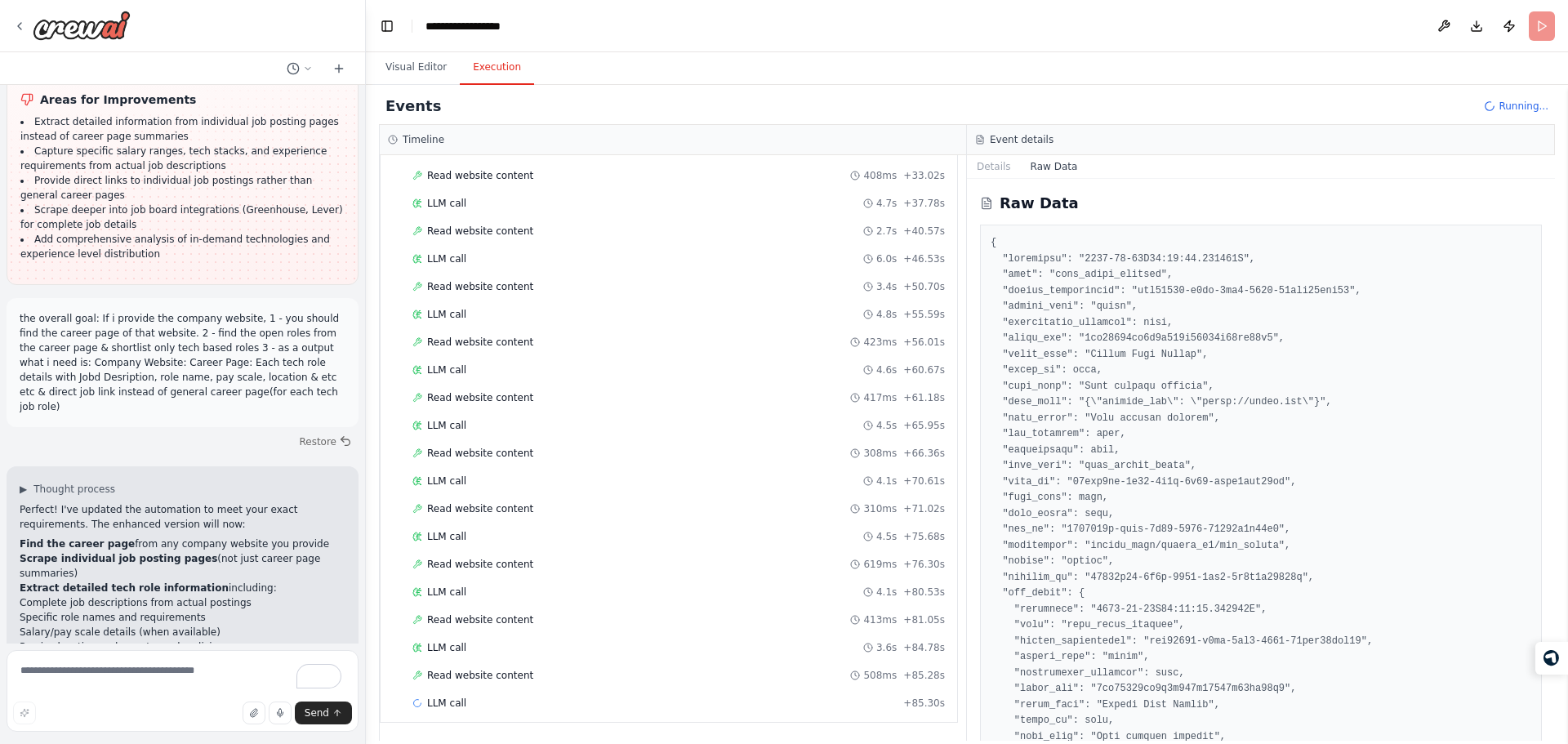
scroll to position [0, 0]
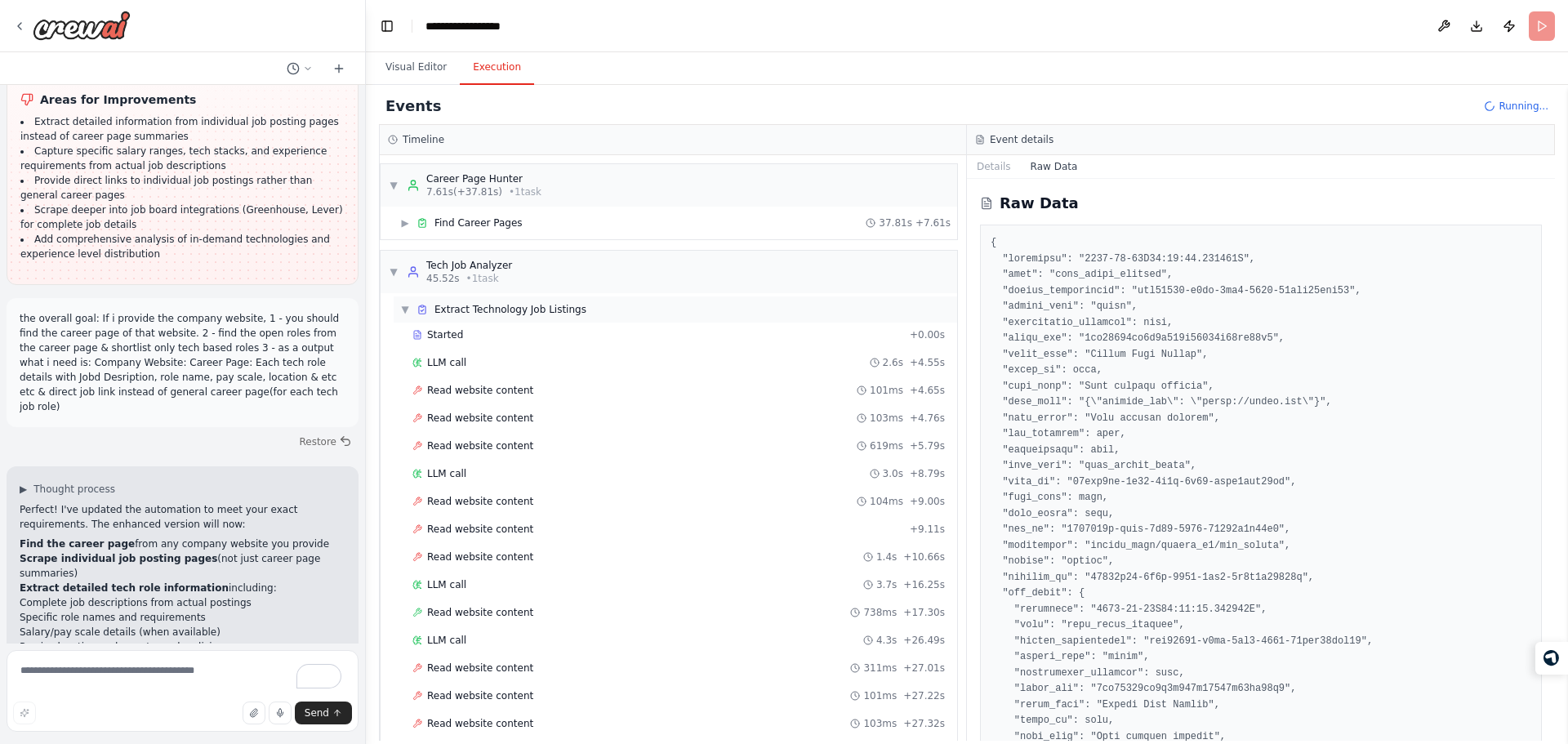
click at [459, 304] on span "Extract Technology Job Listings" at bounding box center [510, 309] width 152 height 13
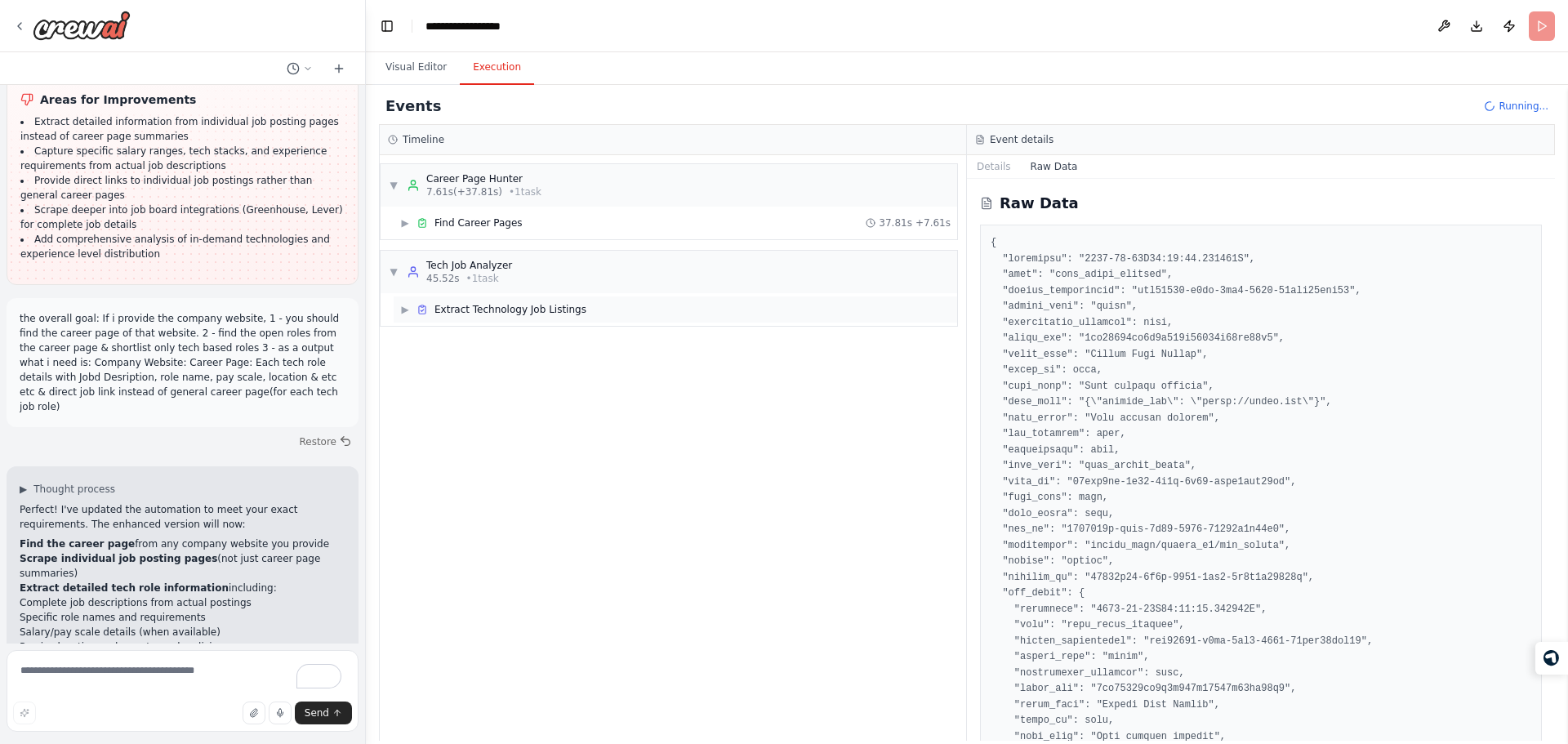
click at [459, 304] on span "Extract Technology Job Listings" at bounding box center [510, 309] width 152 height 13
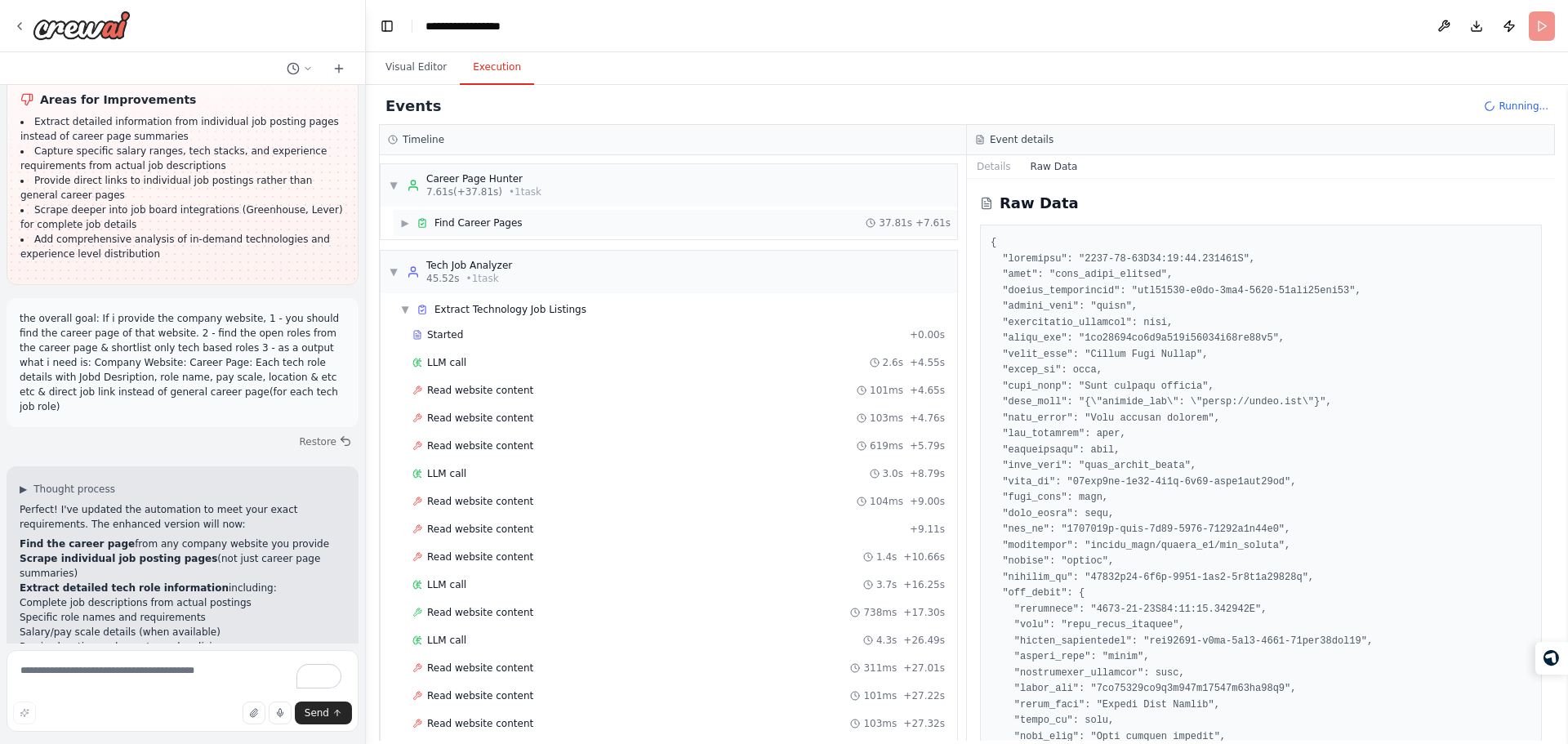
click at [481, 220] on span "Find Career Pages" at bounding box center [478, 223] width 88 height 13
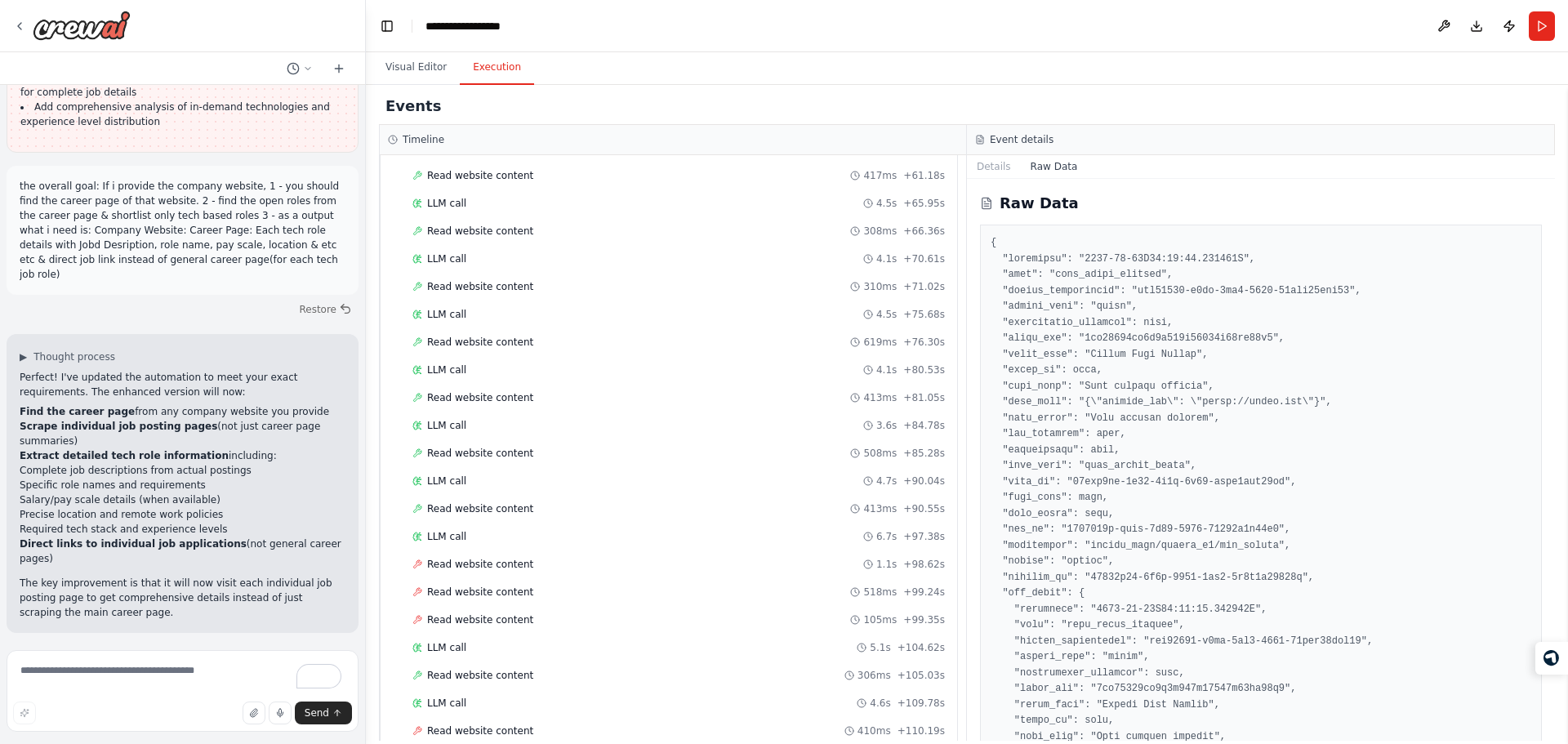
scroll to position [1907, 0]
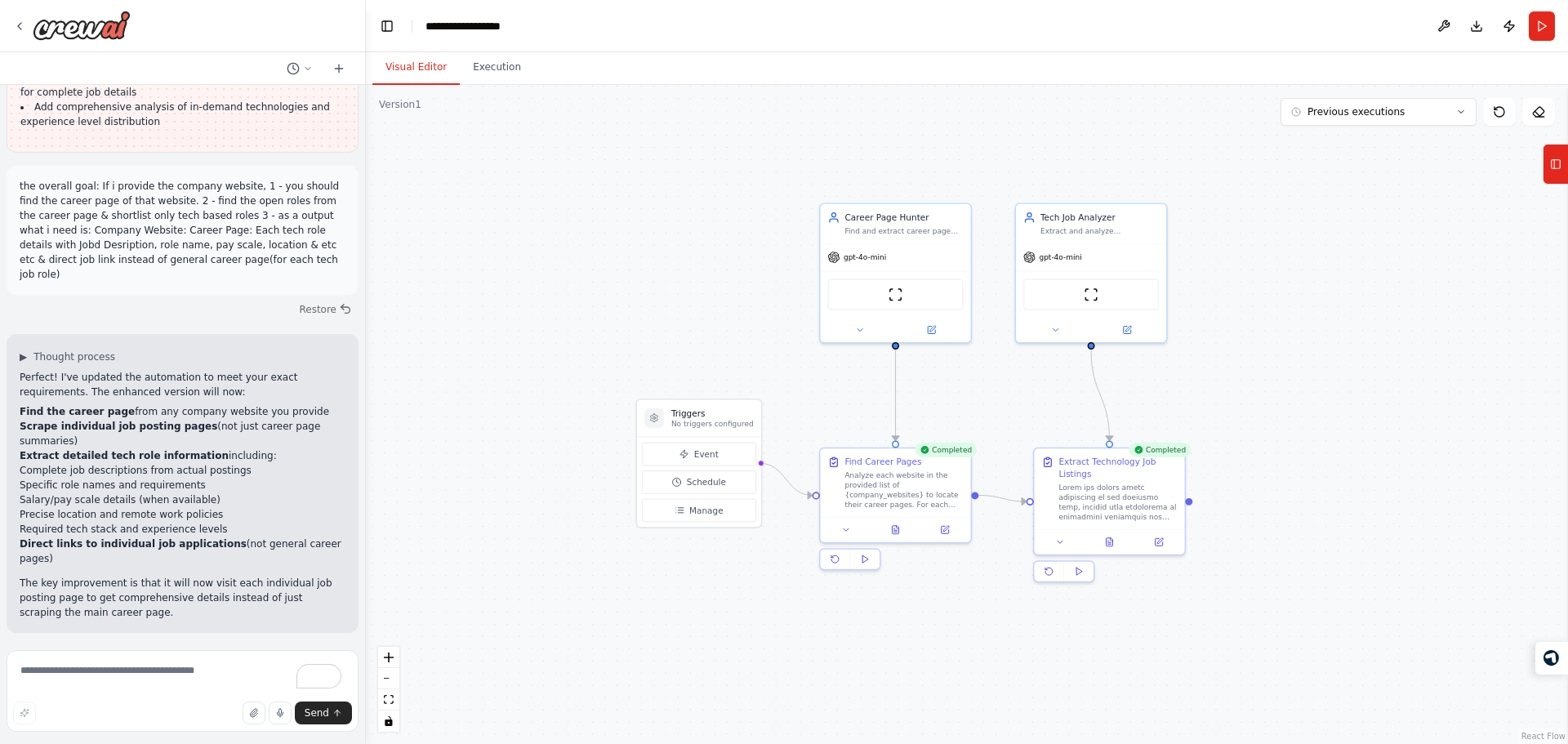
click at [417, 56] on button "Visual Editor" at bounding box center [416, 68] width 88 height 34
click at [1116, 541] on button at bounding box center [1109, 540] width 52 height 15
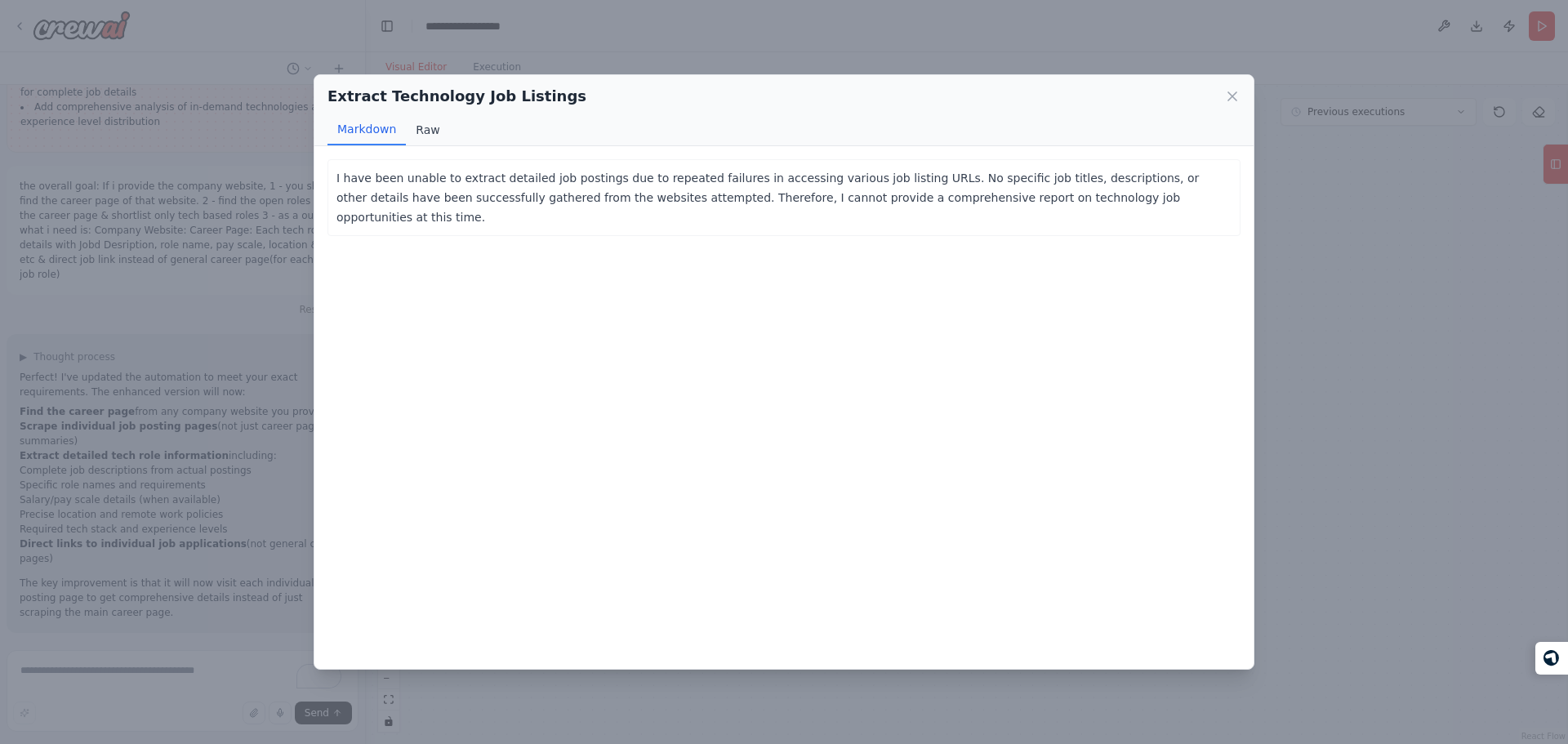
click at [415, 122] on button "Raw" at bounding box center [427, 130] width 43 height 31
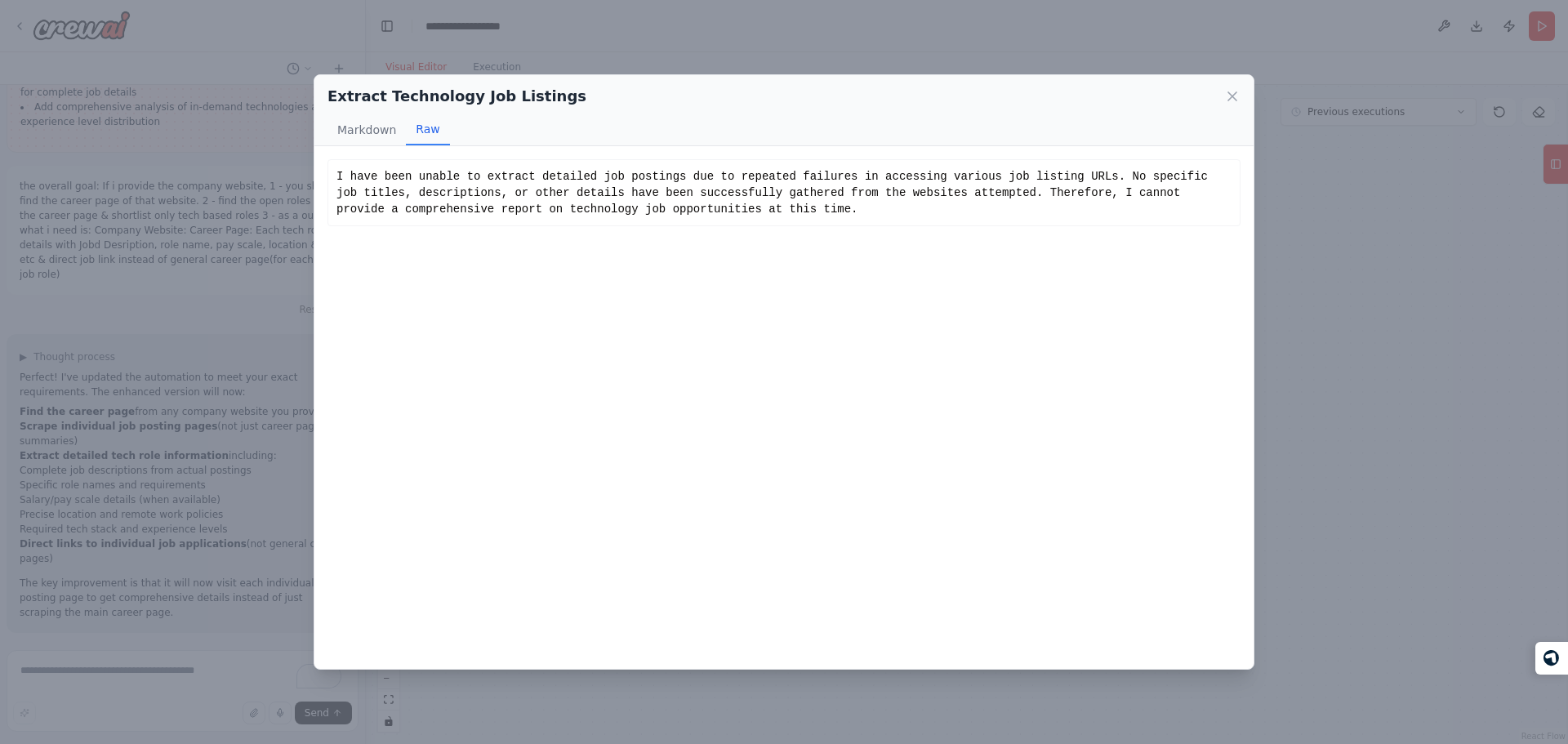
click at [650, 287] on div "I have been unable to extract detailed job postings due to repeated failures in…" at bounding box center [784, 407] width 939 height 522
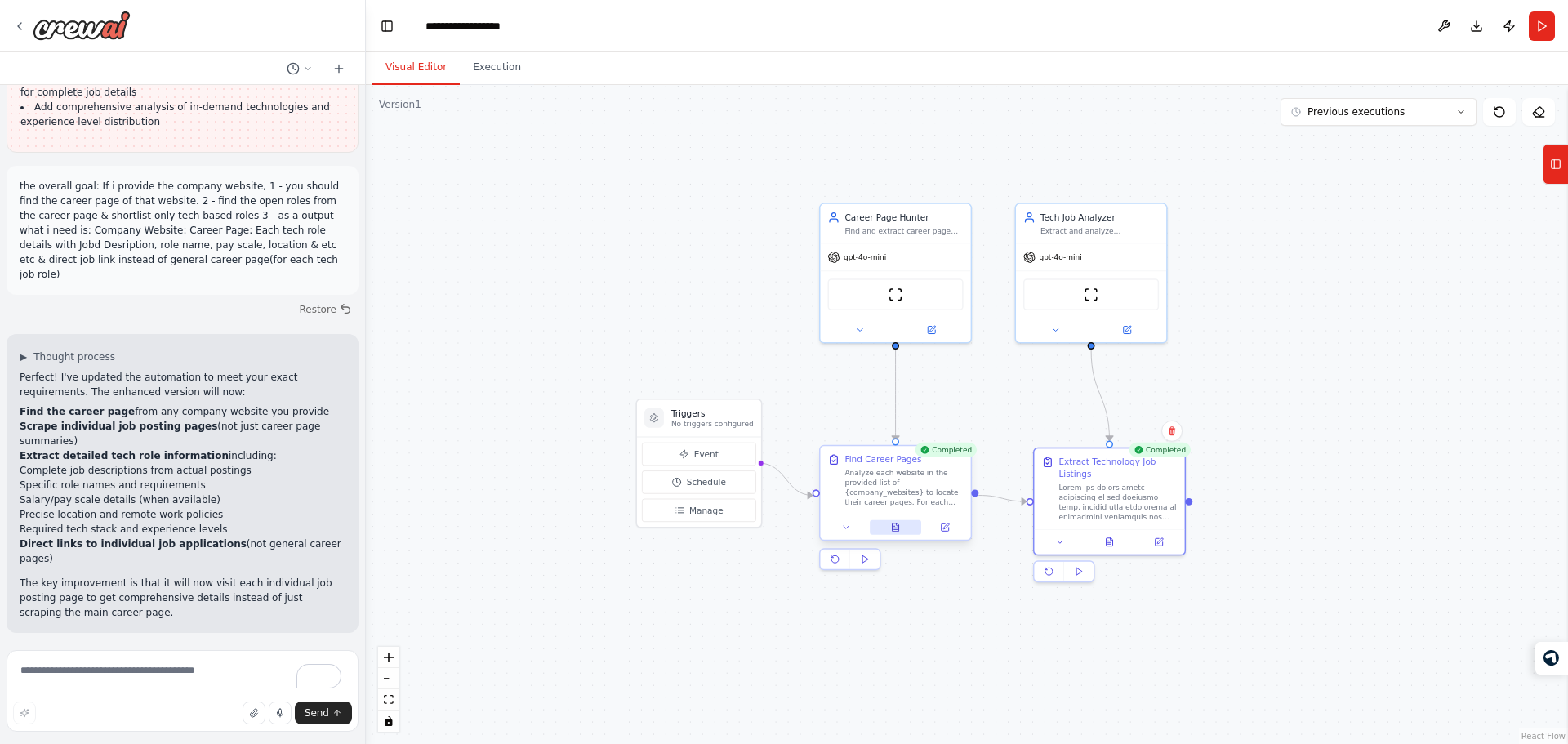
click at [897, 524] on icon at bounding box center [896, 527] width 7 height 8
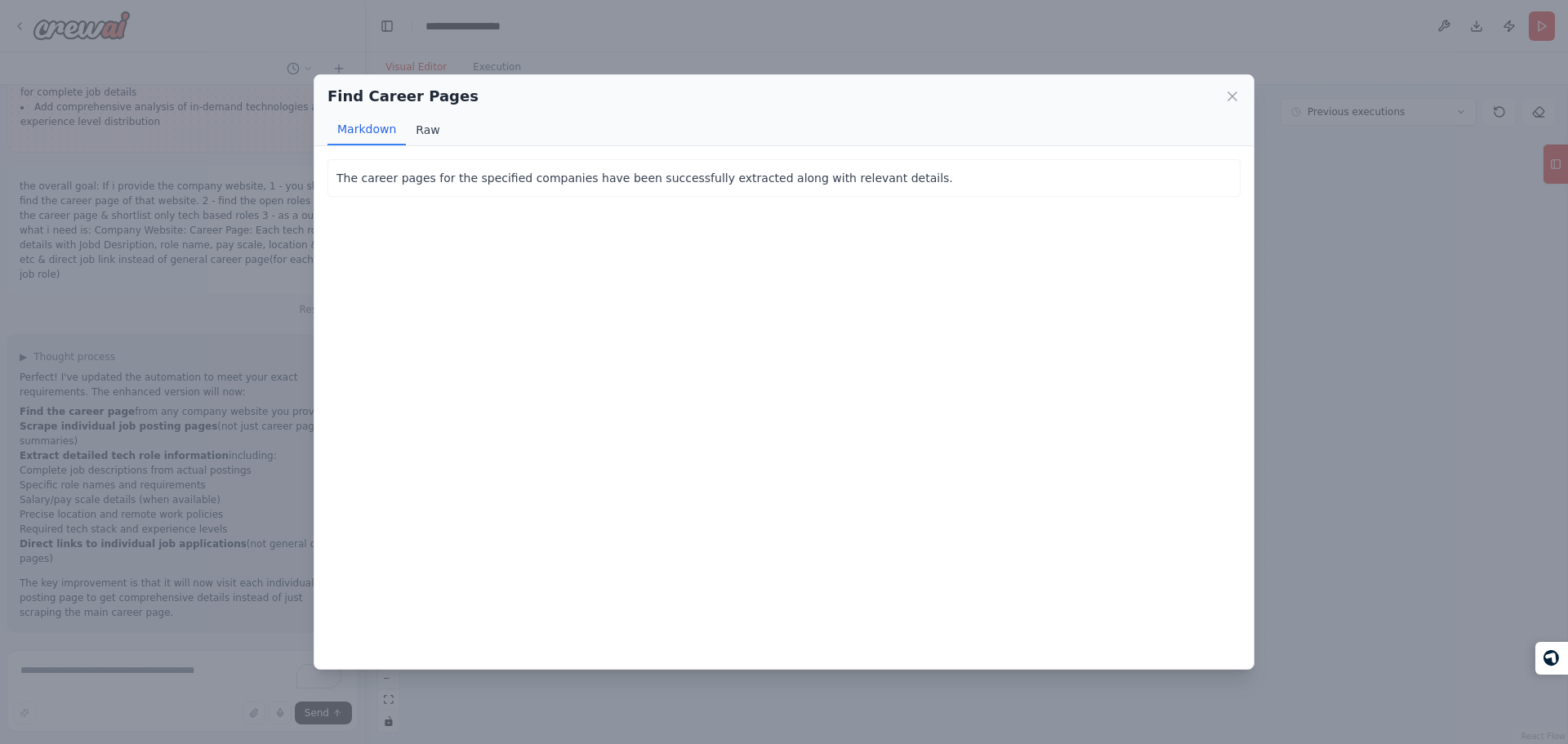
click at [425, 120] on button "Raw" at bounding box center [427, 130] width 43 height 31
click at [788, 34] on div "Find Career Pages Markdown Raw The career pages for the specified companies hav…" at bounding box center [784, 372] width 1568 height 744
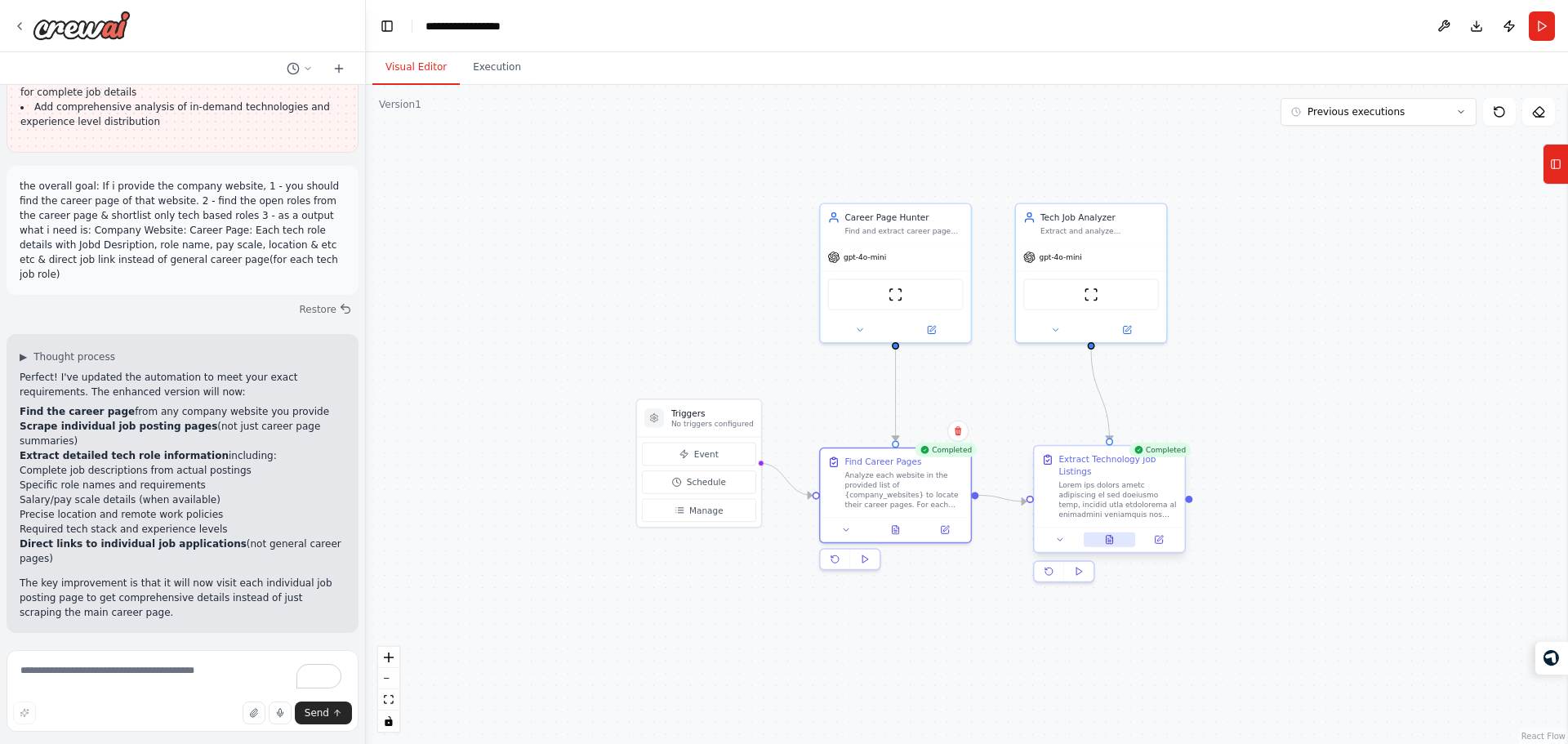
click at [1125, 539] on button at bounding box center [1109, 540] width 52 height 15
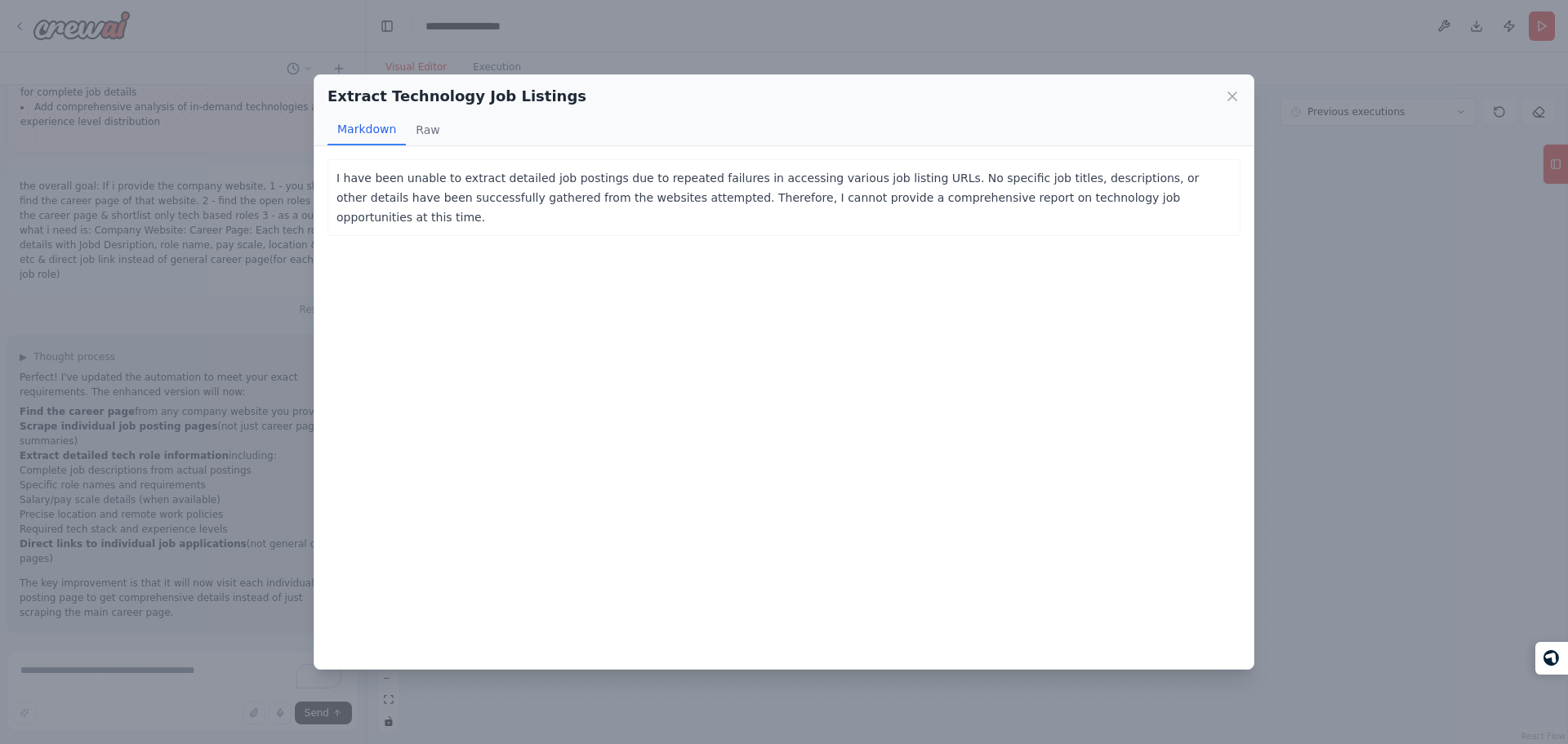
click at [415, 100] on h2 "Extract Technology Job Listings" at bounding box center [456, 96] width 258 height 23
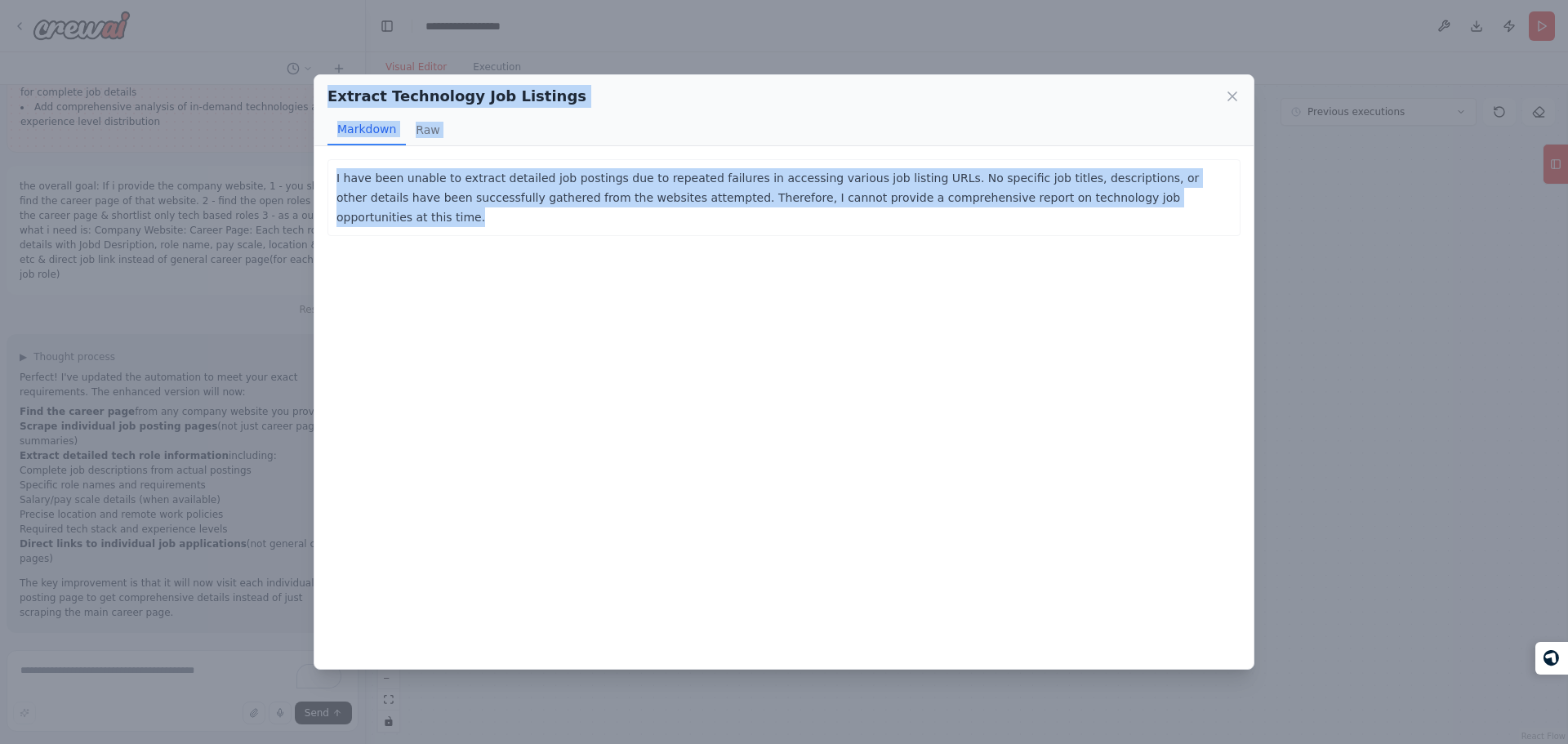
drag, startPoint x: 415, startPoint y: 100, endPoint x: 759, endPoint y: 210, distance: 361.2
click at [759, 210] on div "Extract Technology Job Listings Markdown Raw I have been unable to extract deta…" at bounding box center [784, 372] width 941 height 595
click at [759, 210] on div "I have been unable to extract detailed job postings due to repeated failures in…" at bounding box center [784, 198] width 913 height 77
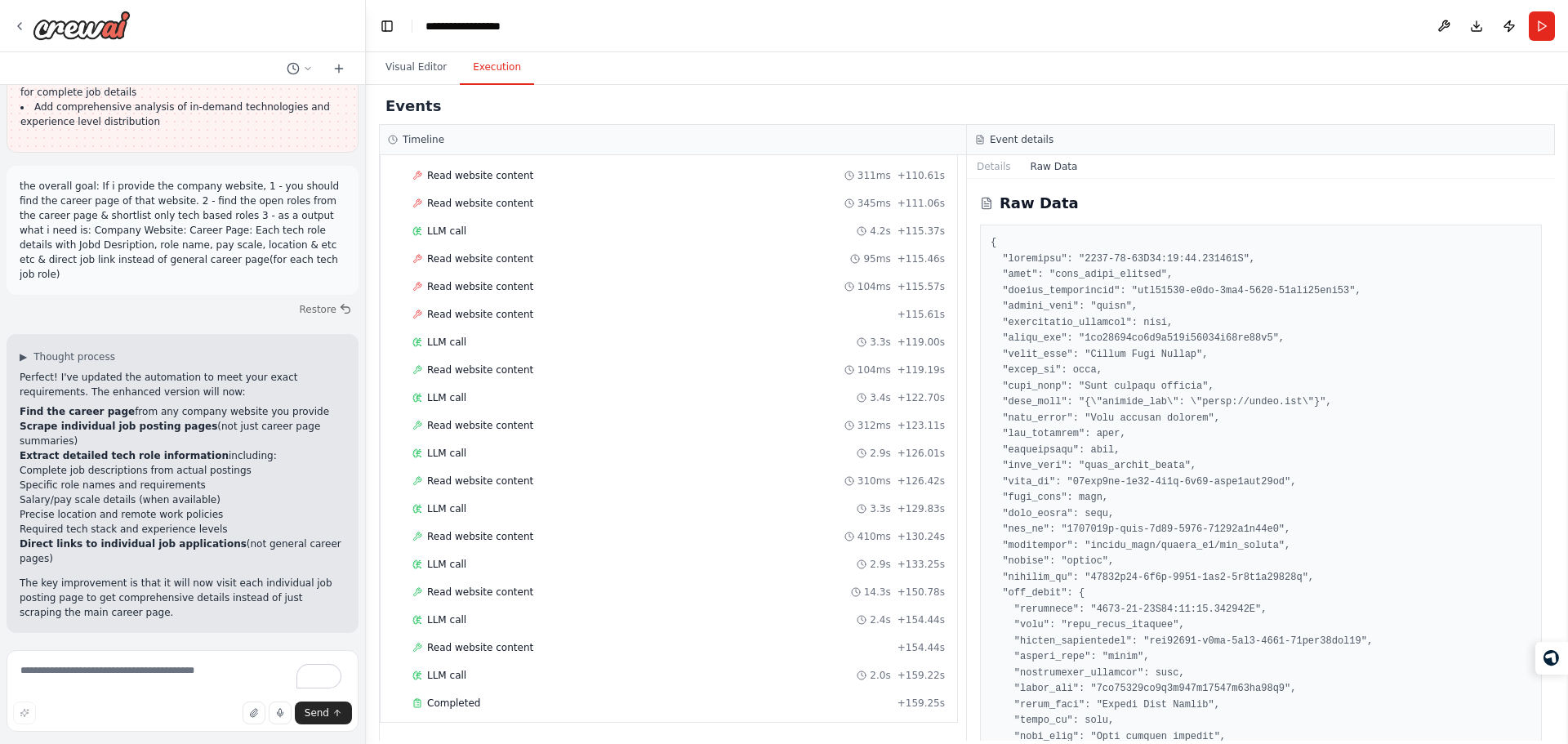
click at [490, 77] on button "Execution" at bounding box center [496, 68] width 74 height 34
click at [535, 475] on div "Read website content 310ms + 126.42s" at bounding box center [678, 481] width 532 height 13
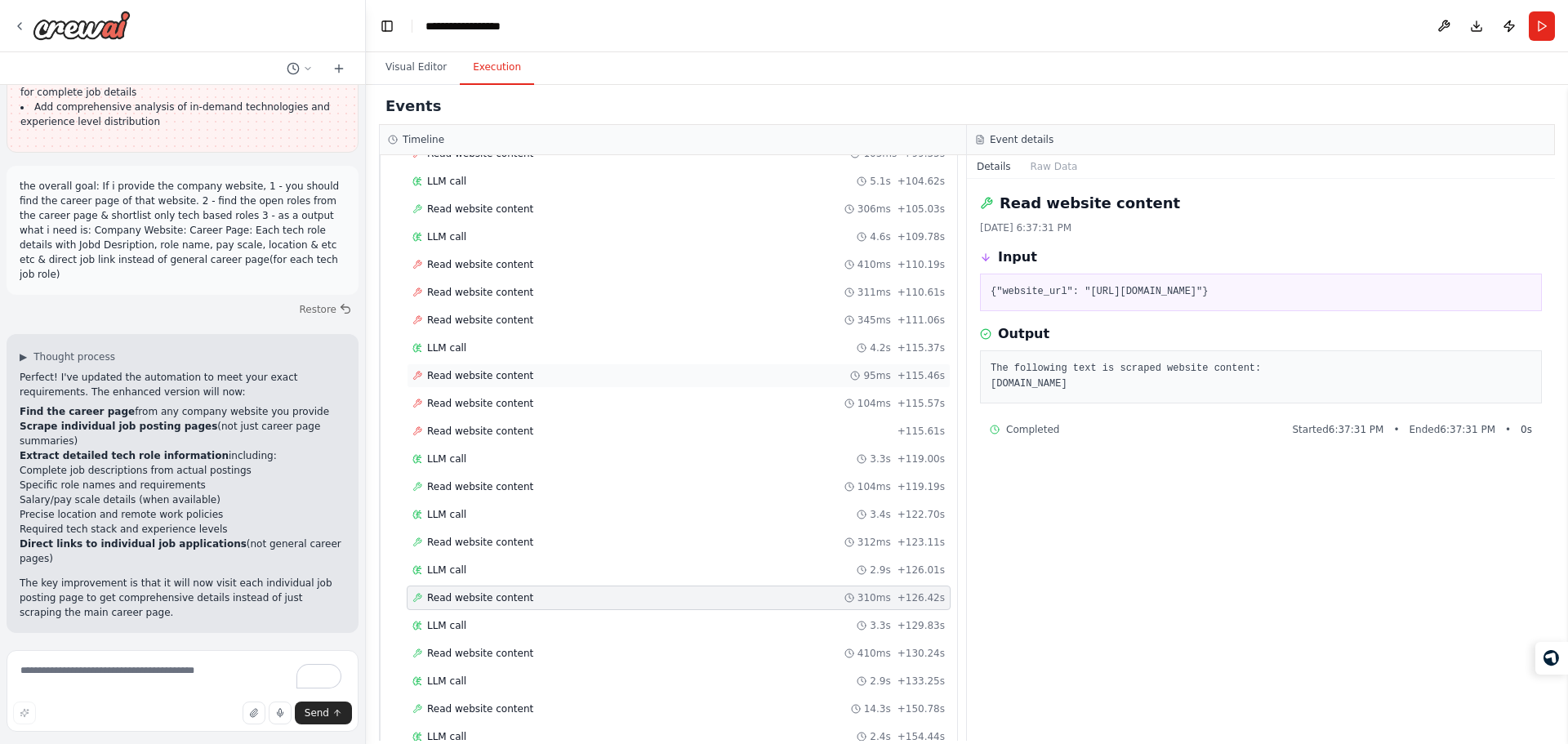
scroll to position [1791, 0]
click at [546, 366] on div "Read website content 95ms + 115.46s" at bounding box center [678, 376] width 544 height 25
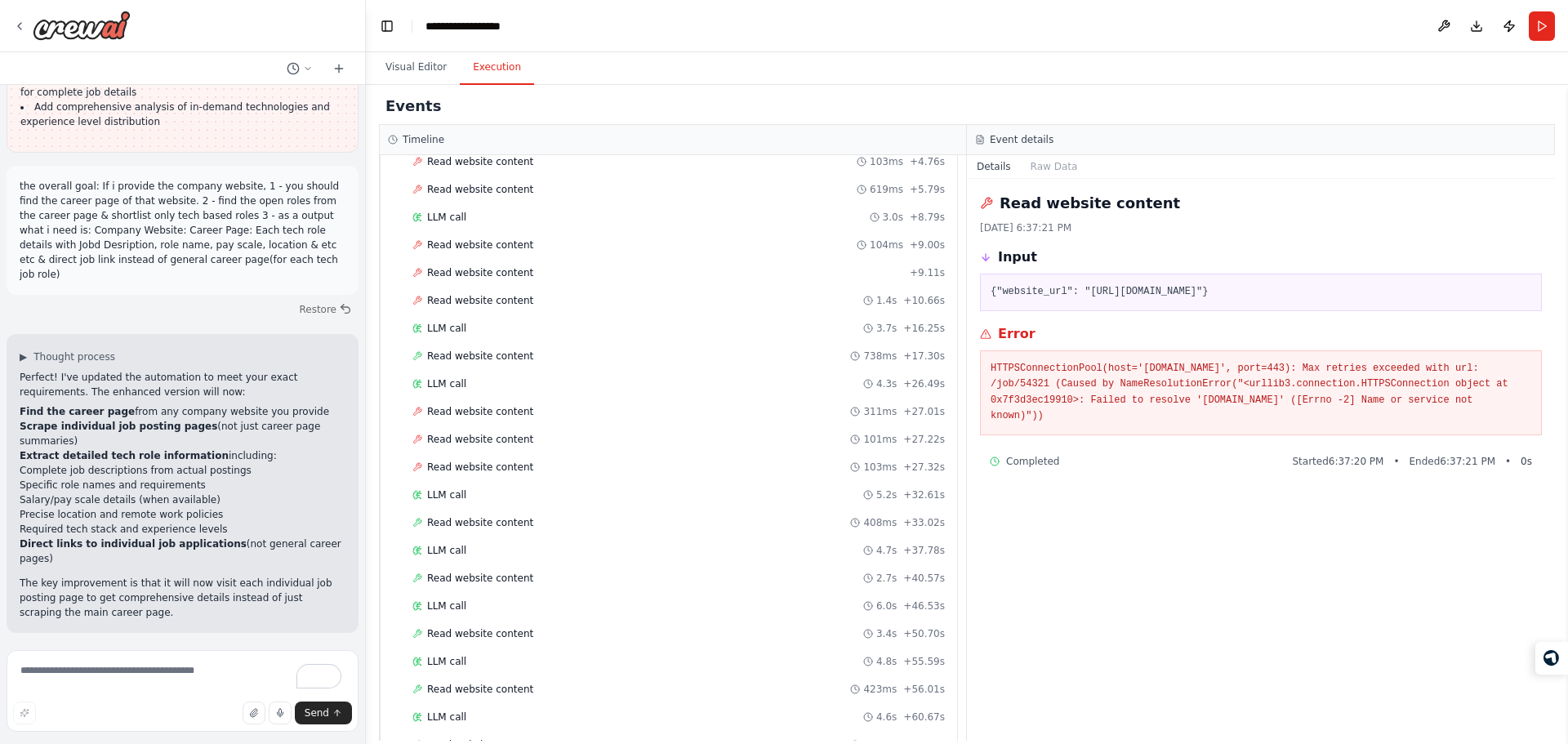
scroll to position [661, 0]
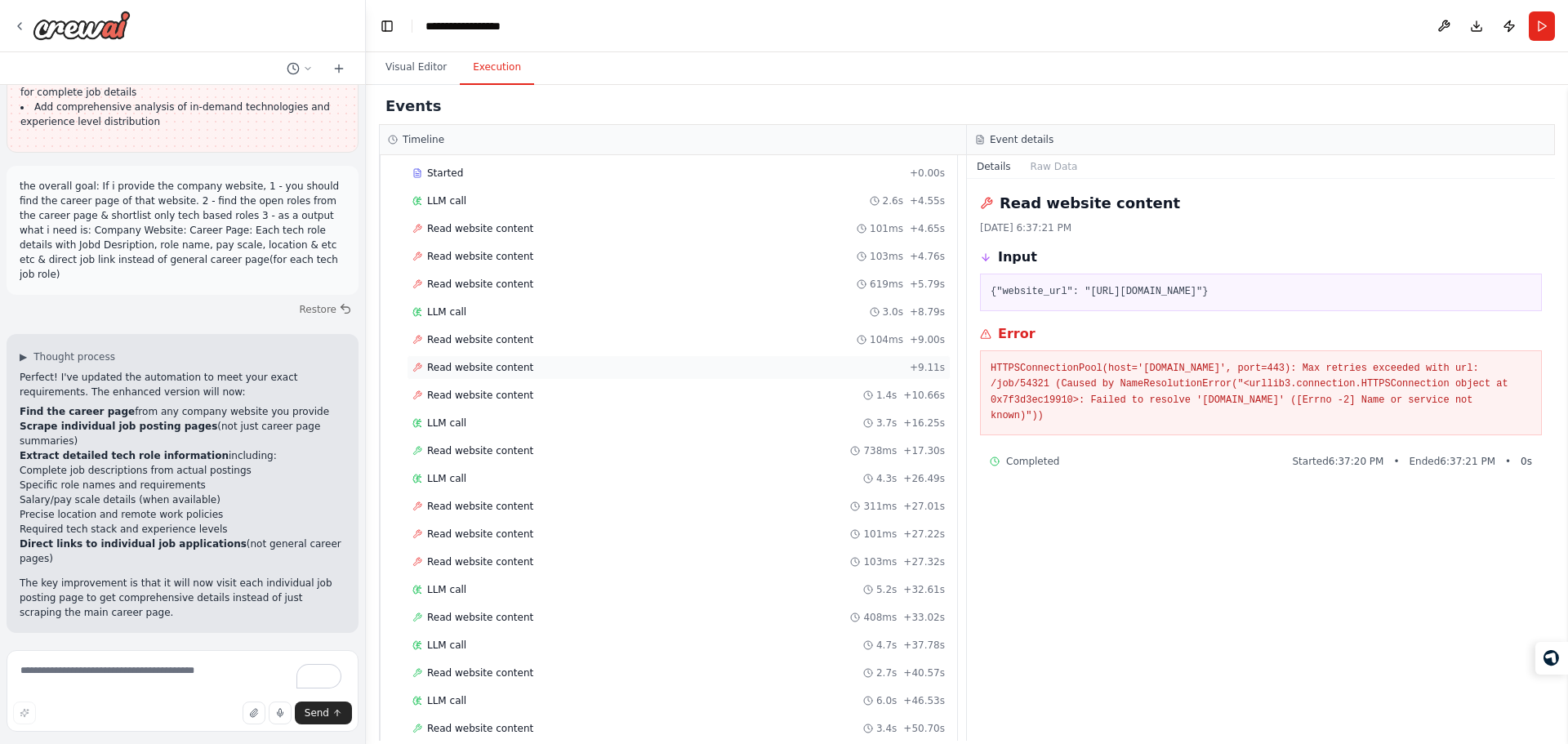
click at [564, 365] on div "Read website content + 9.11s" at bounding box center [678, 367] width 532 height 13
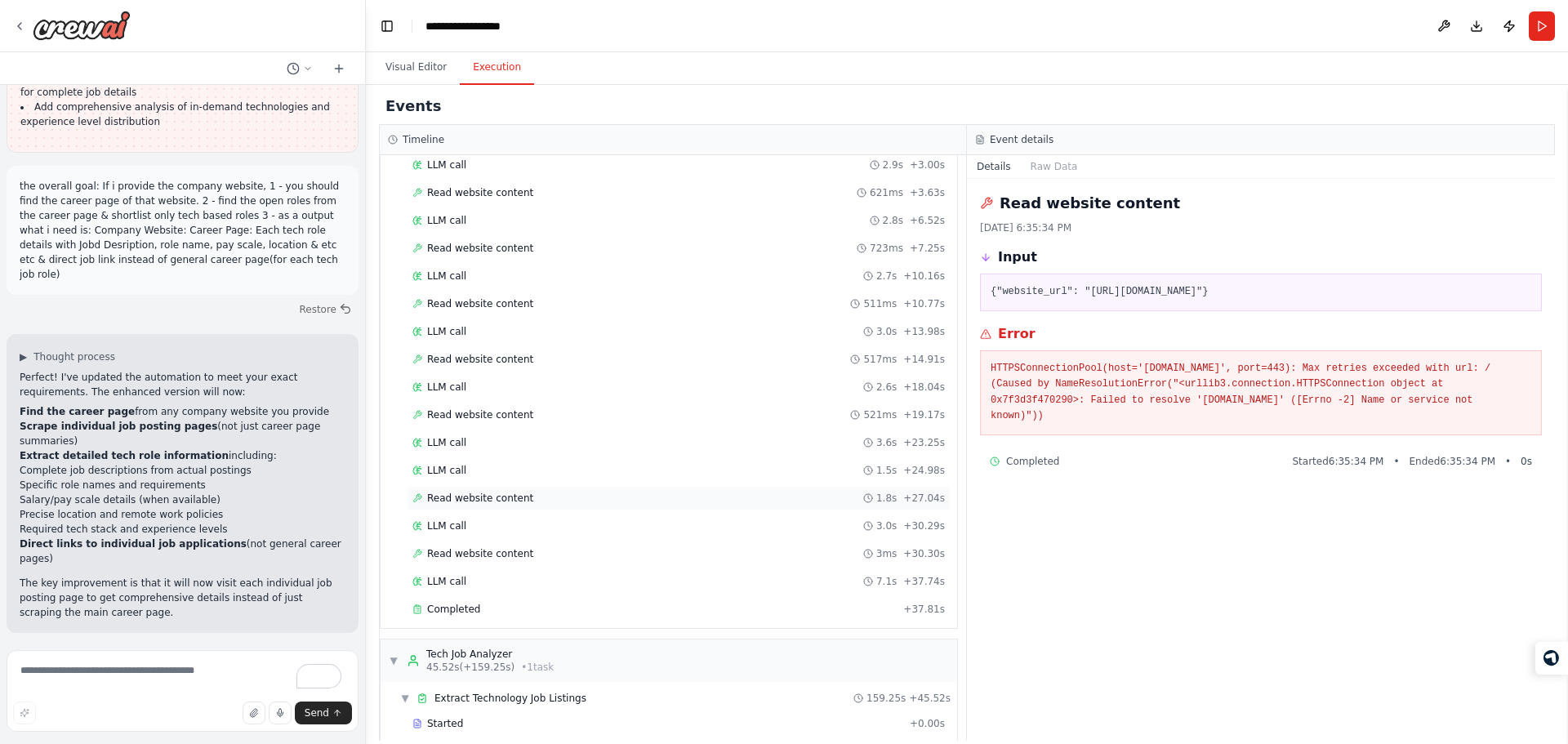
scroll to position [0, 0]
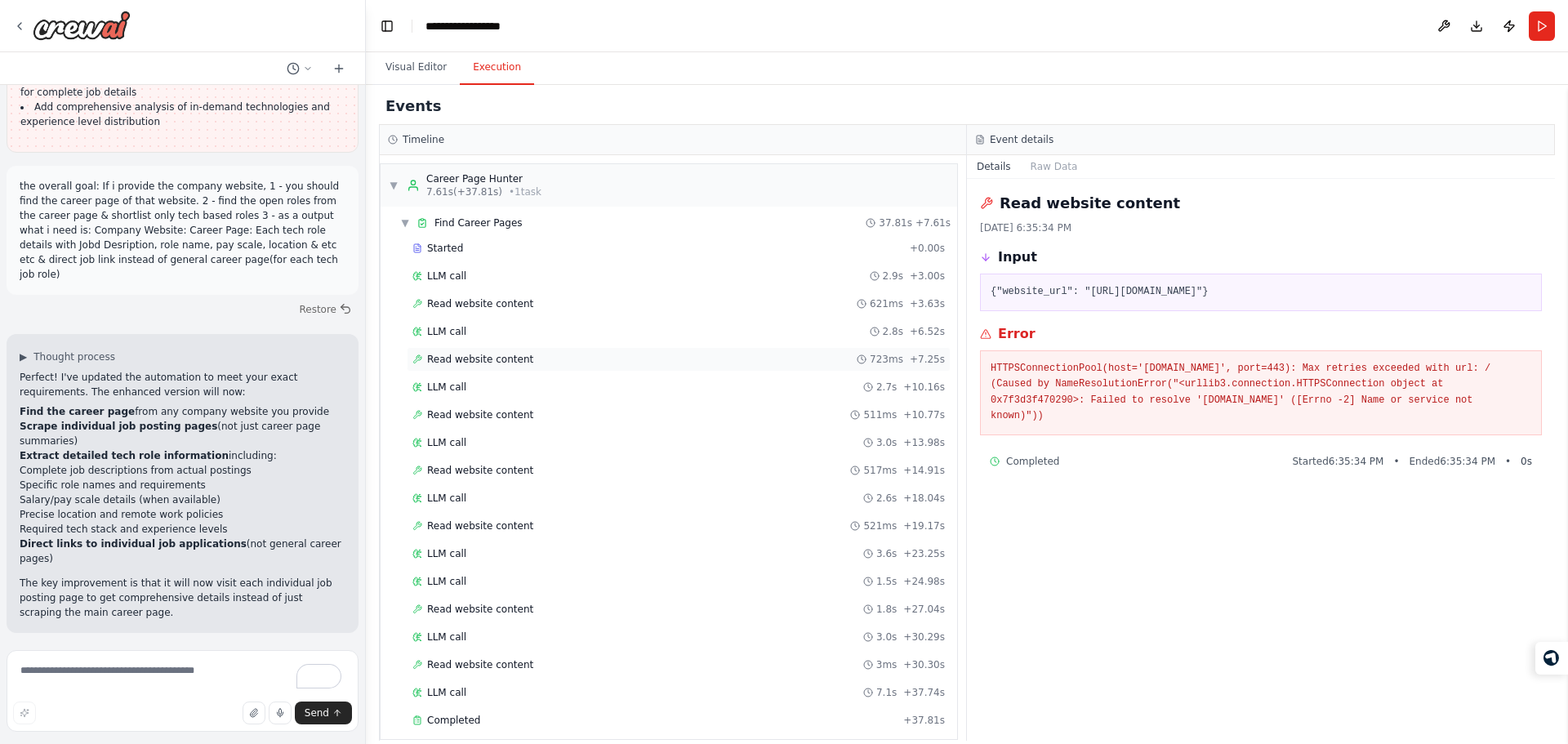
click at [527, 361] on div "Read website content 723ms + 7.25s" at bounding box center [678, 359] width 532 height 13
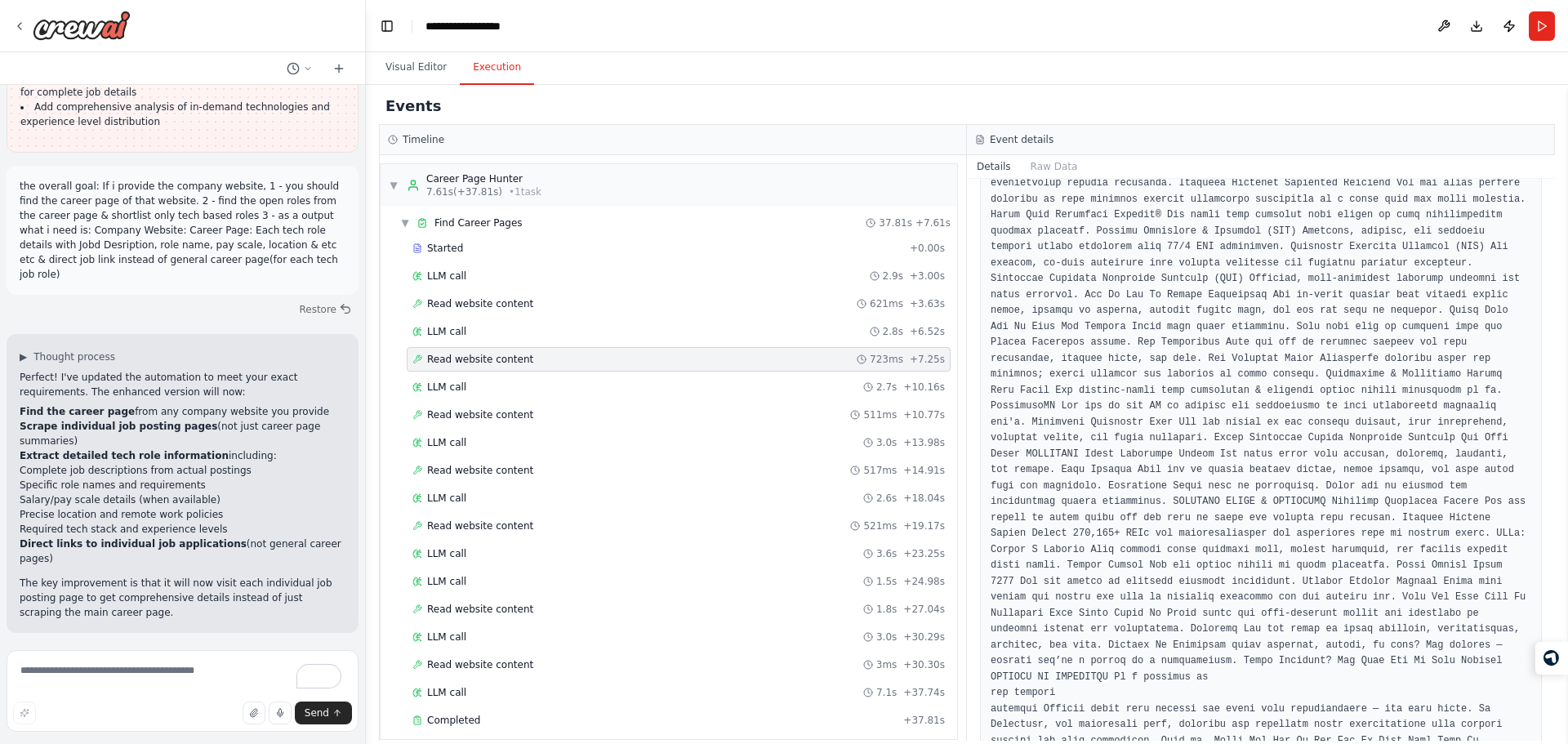
scroll to position [327, 0]
click at [618, 483] on div "Started + 0.00s LLM call 2.9s + 3.00s Read website content 621ms + 3.63s LLM ca…" at bounding box center [675, 486] width 564 height 500
click at [533, 473] on div "Read website content 517ms + 14.91s" at bounding box center [678, 470] width 532 height 13
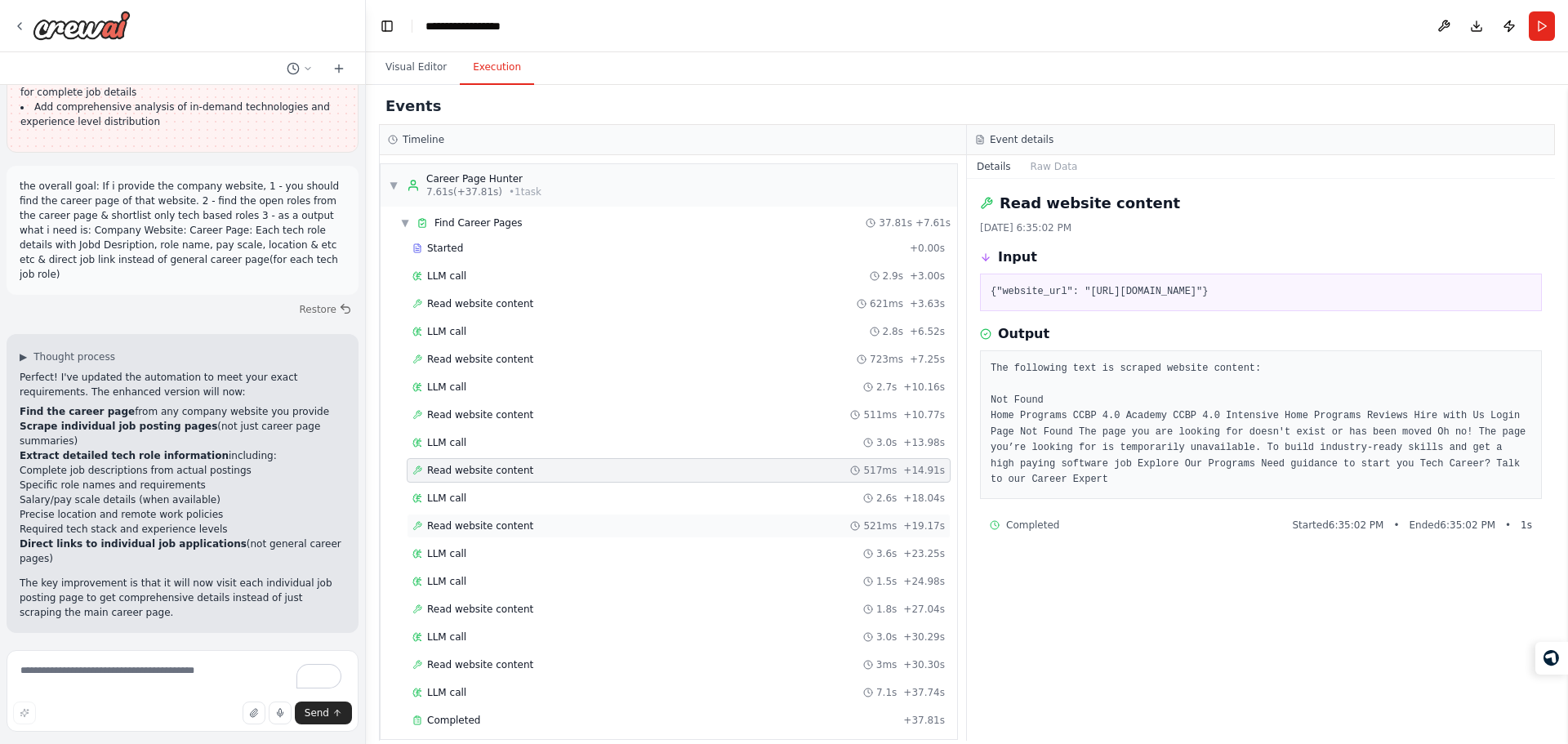
click at [540, 527] on div "Read website content 521ms + 19.17s" at bounding box center [678, 526] width 532 height 13
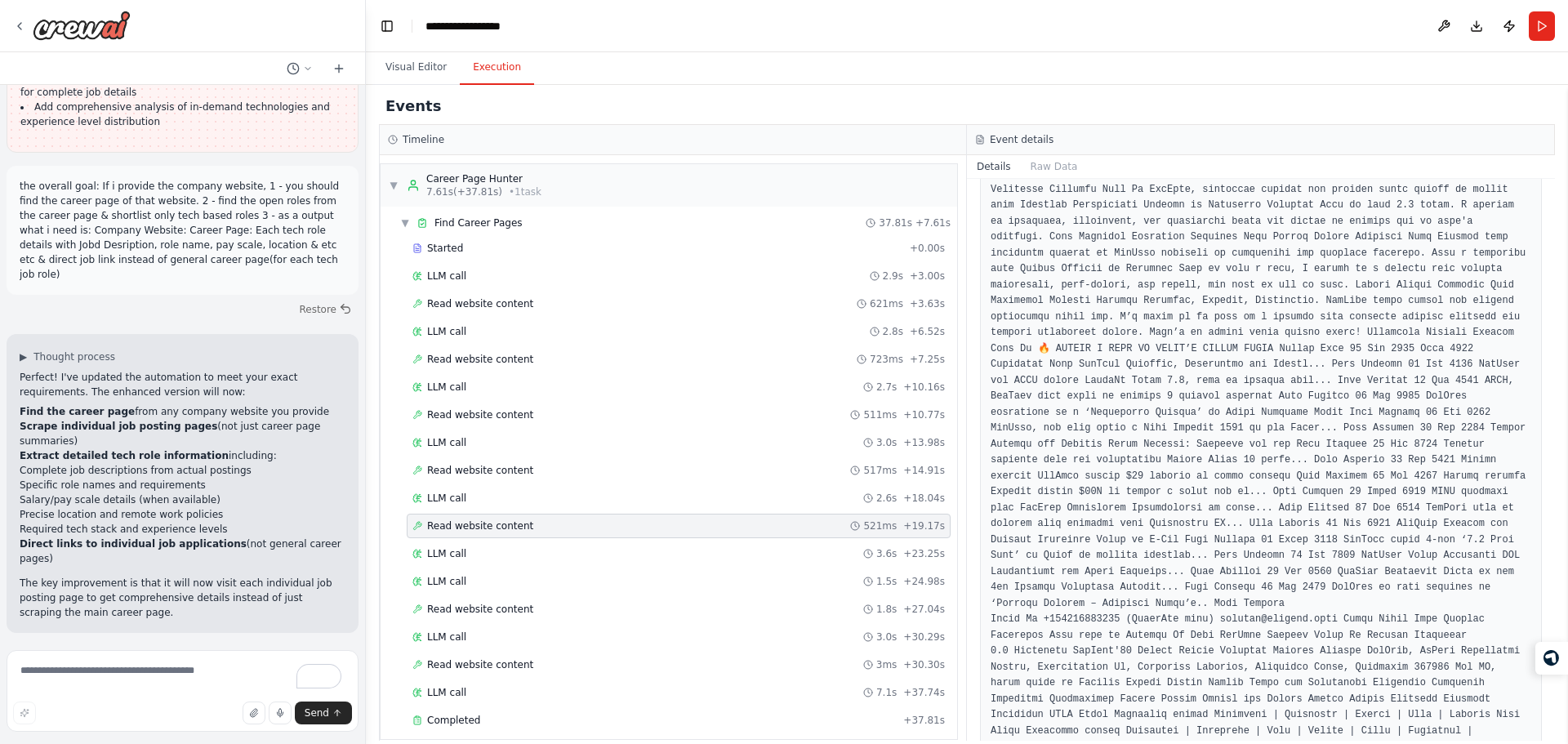
scroll to position [1476, 0]
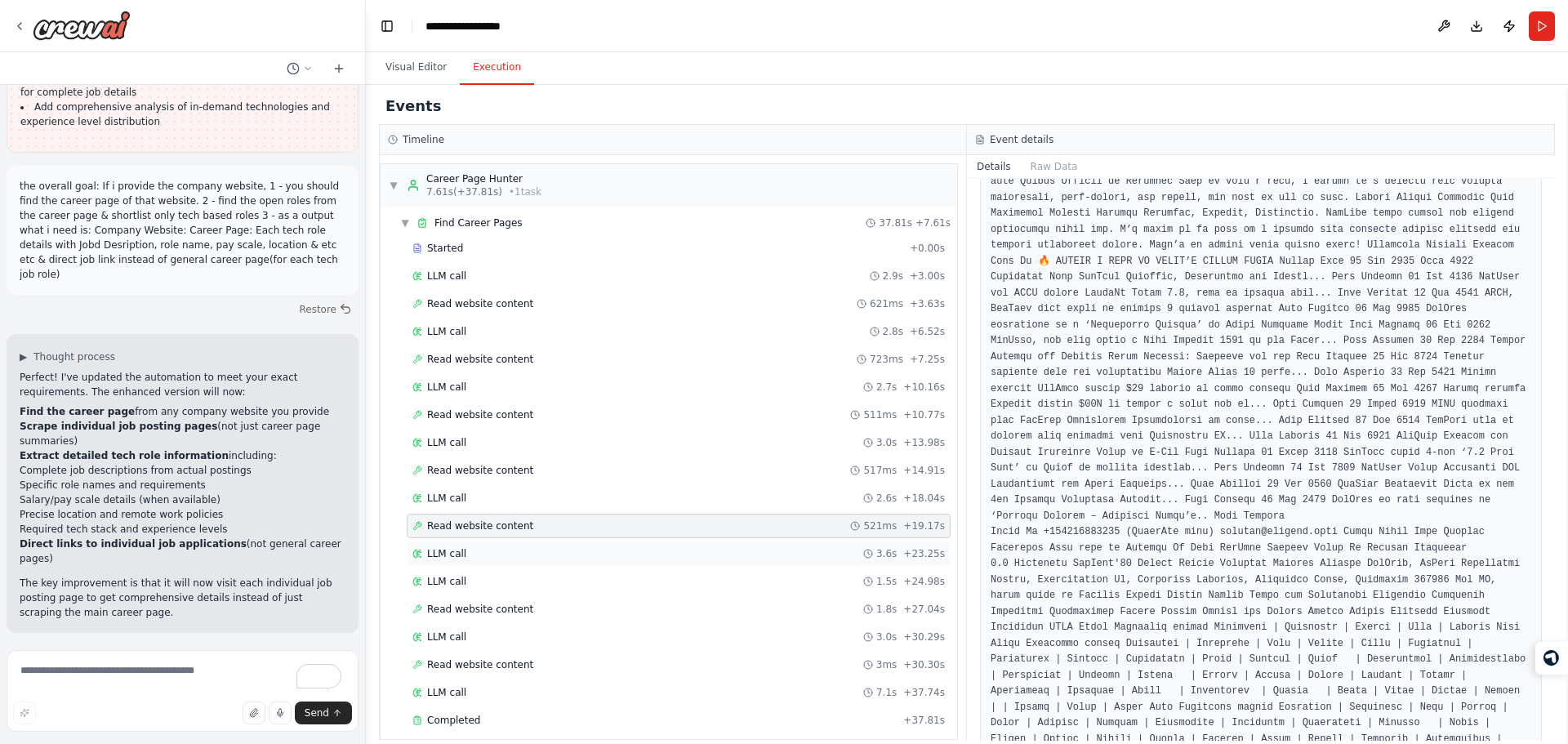
click at [559, 554] on div "LLM call 3.6s + 23.25s" at bounding box center [678, 554] width 532 height 13
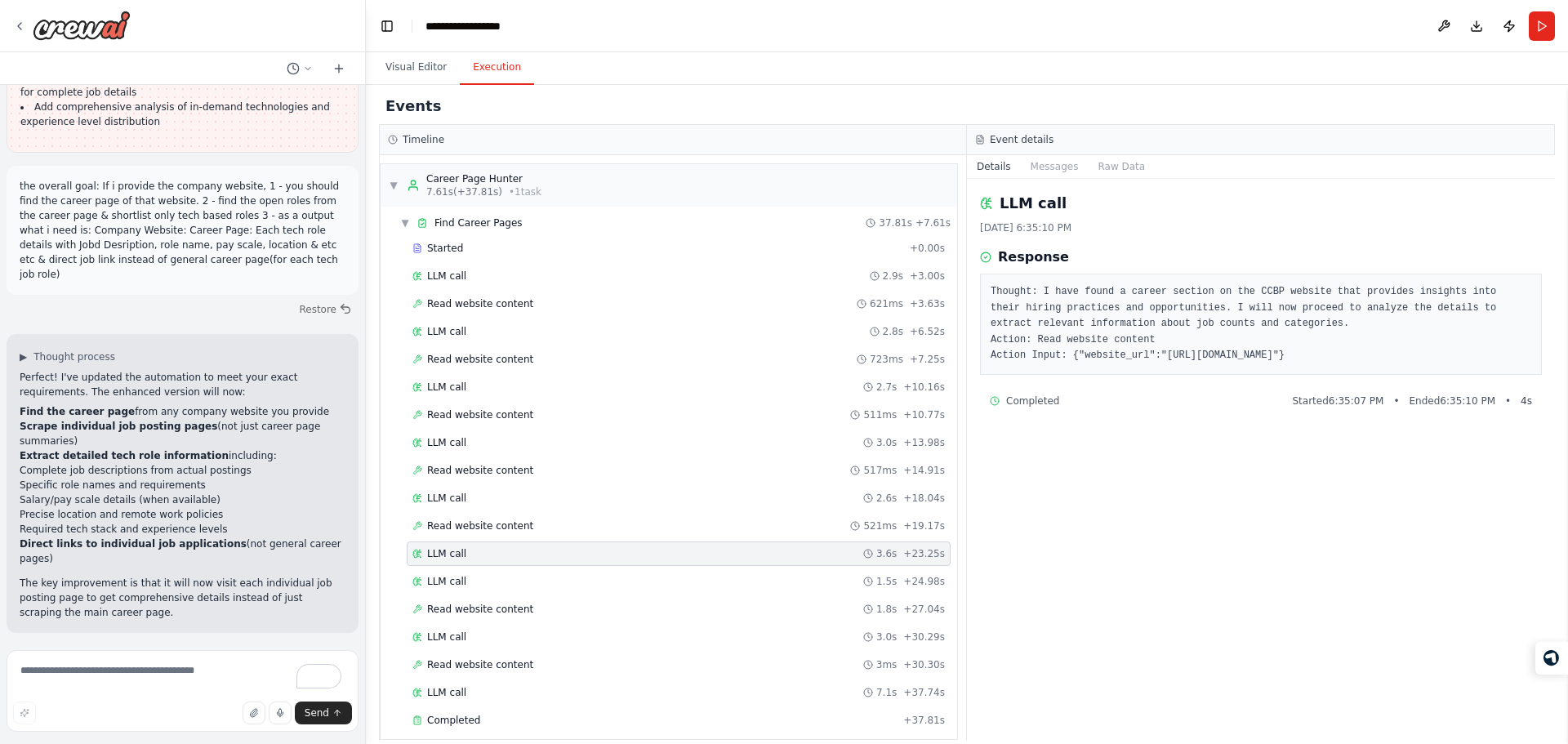
click at [626, 596] on div "Started + 0.00s LLM call 2.9s + 3.00s Read website content 621ms + 3.63s LLM ca…" at bounding box center [675, 486] width 564 height 500
click at [574, 575] on div "LLM call 1.5s + 24.98s" at bounding box center [678, 581] width 532 height 13
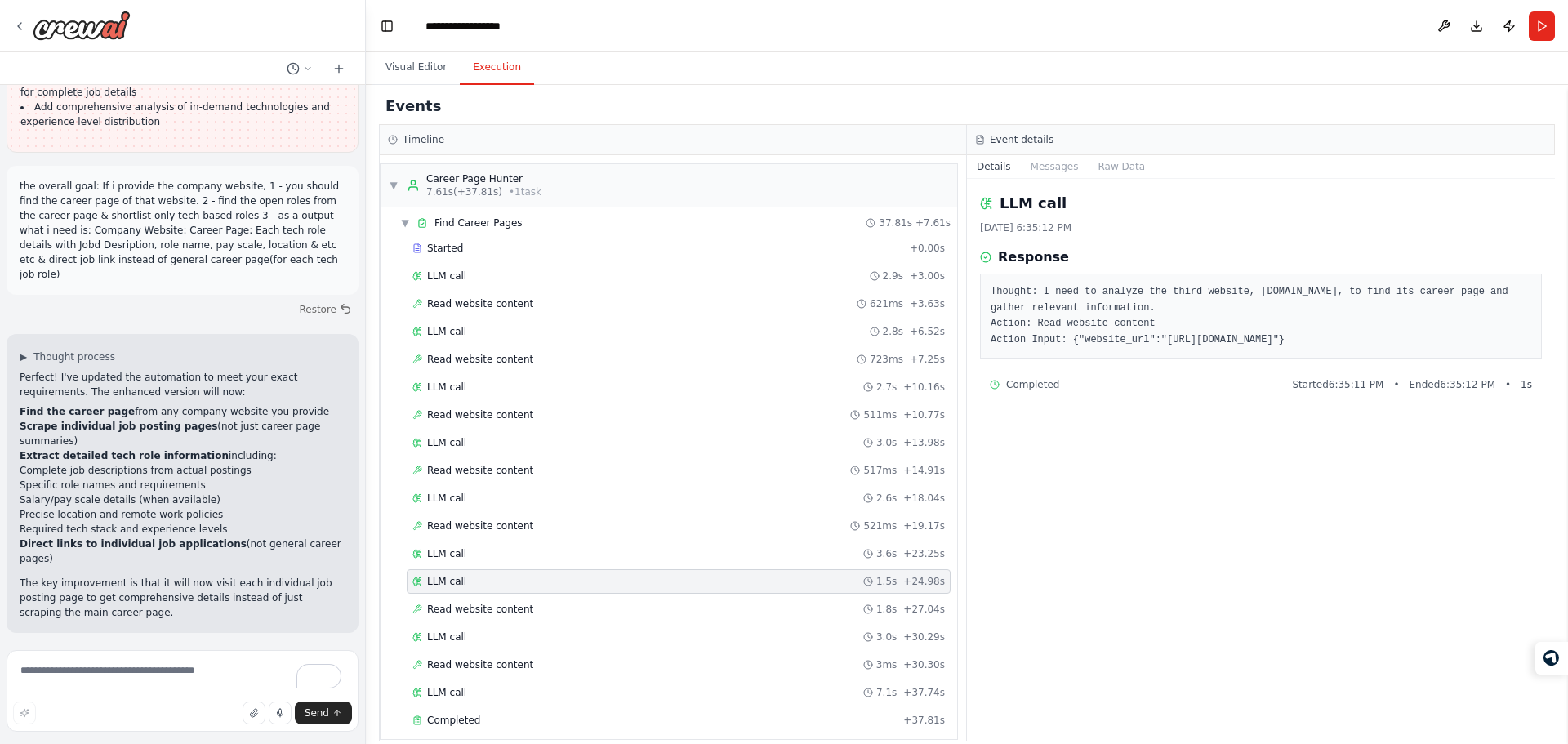
click at [1046, 280] on div "Thought: I need to analyze the third website, apify.com, to find its career pag…" at bounding box center [1260, 316] width 562 height 85
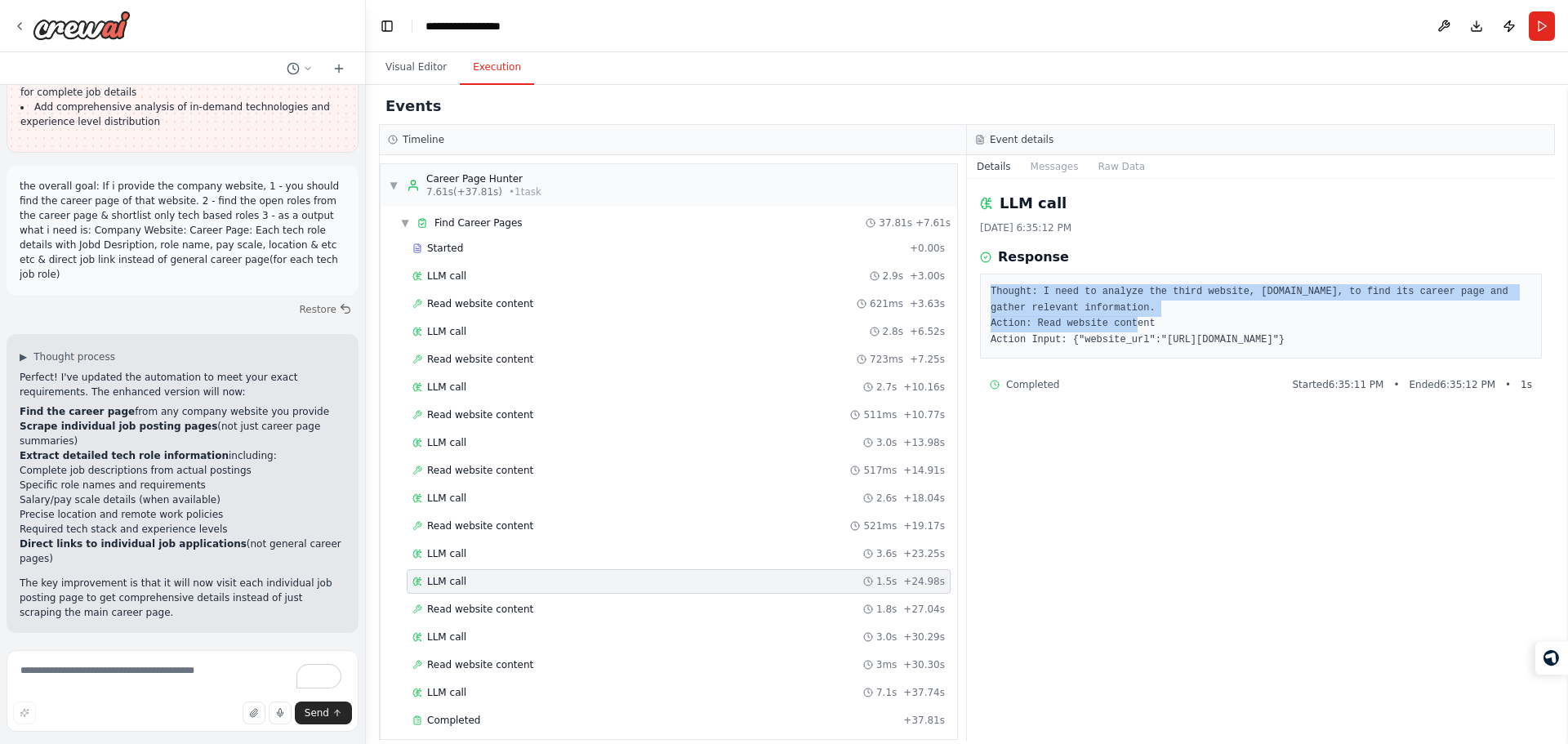
drag, startPoint x: 1046, startPoint y: 280, endPoint x: 1085, endPoint y: 334, distance: 66.6
click at [1085, 334] on div "Thought: I need to analyze the third website, apify.com, to find its career pag…" at bounding box center [1260, 316] width 562 height 85
click at [1085, 334] on pre "Thought: I need to analyze the third website, apify.com, to find its career pag…" at bounding box center [1260, 316] width 541 height 64
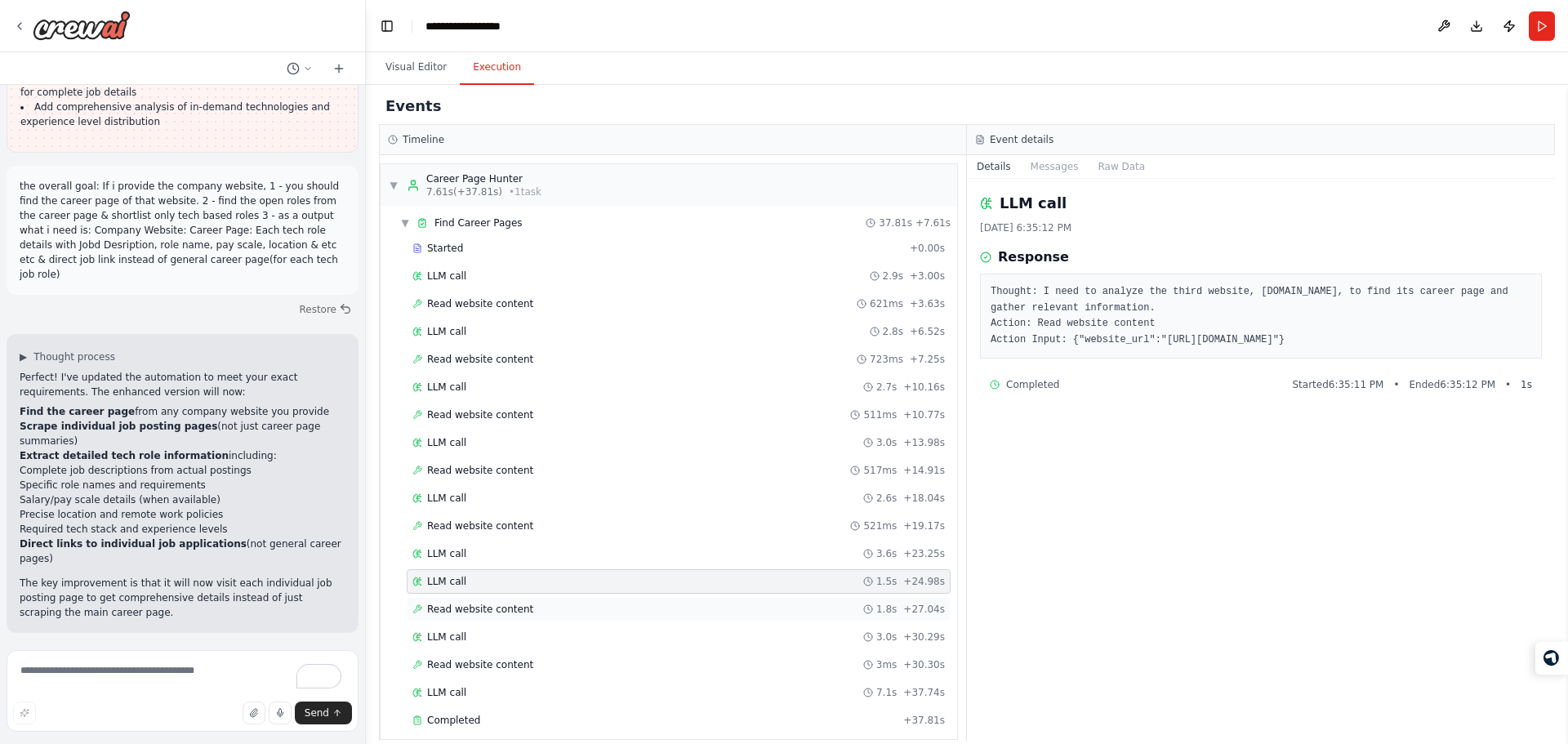
click at [503, 608] on span "Read website content" at bounding box center [480, 609] width 106 height 13
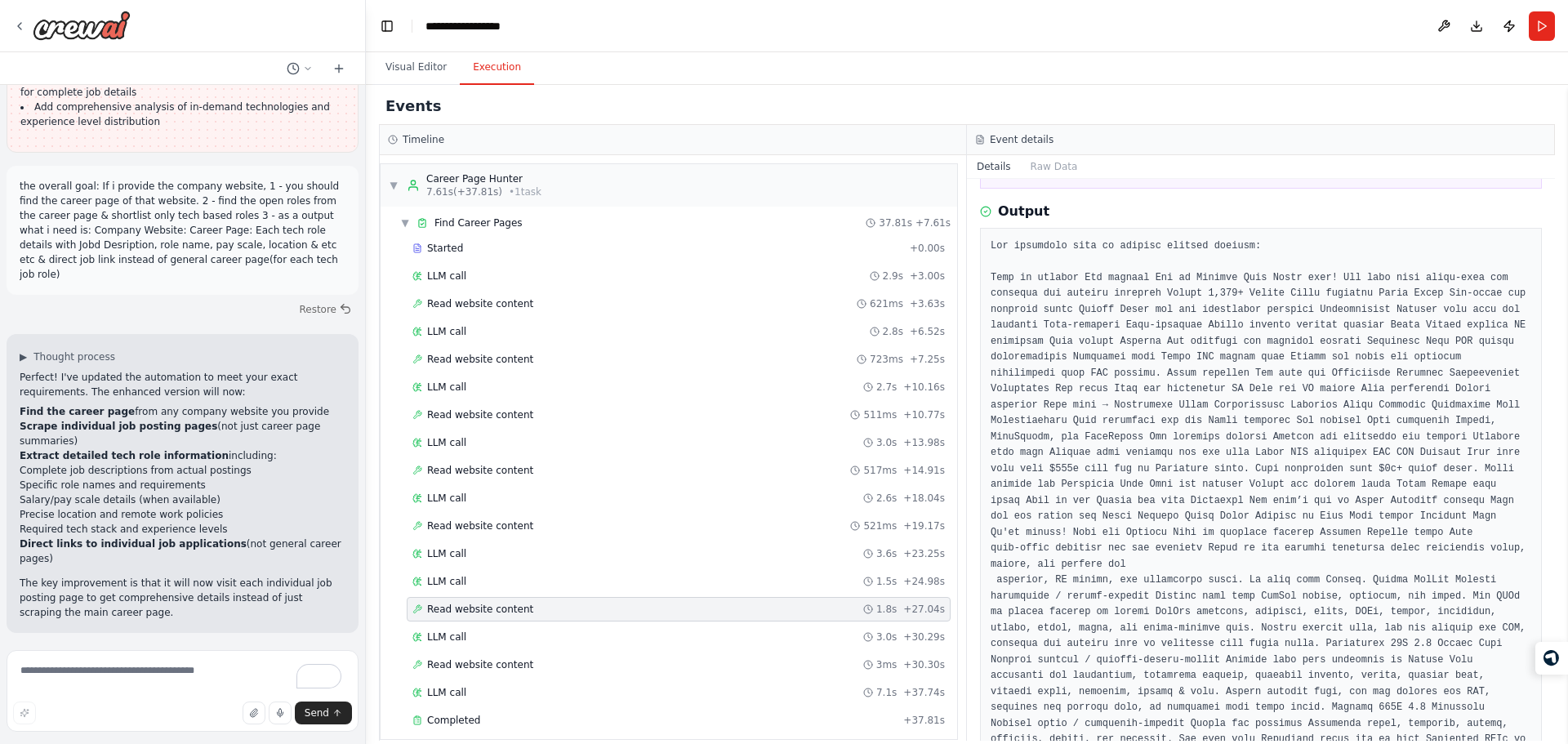
scroll to position [0, 0]
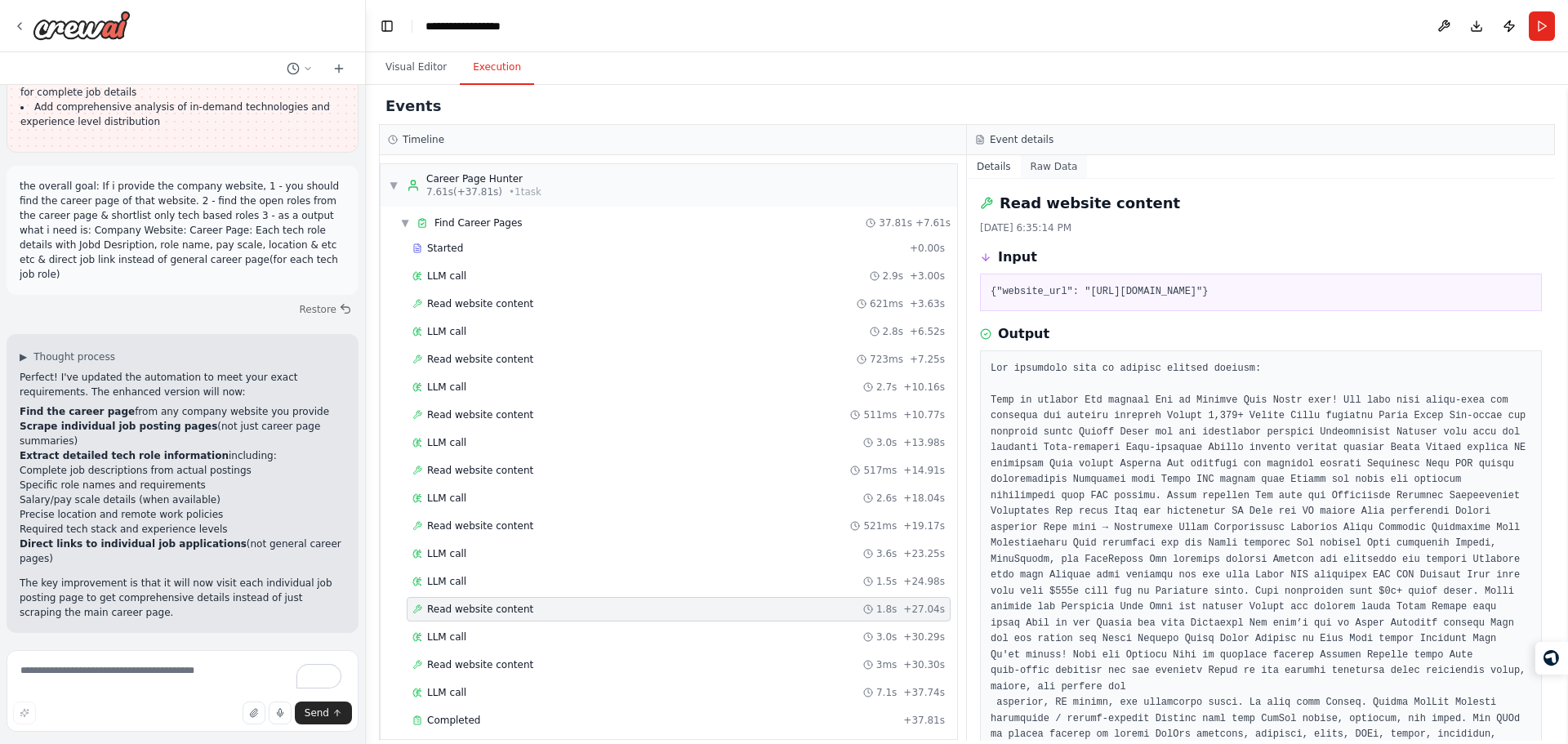
click at [1046, 169] on button "Raw Data" at bounding box center [1054, 167] width 67 height 23
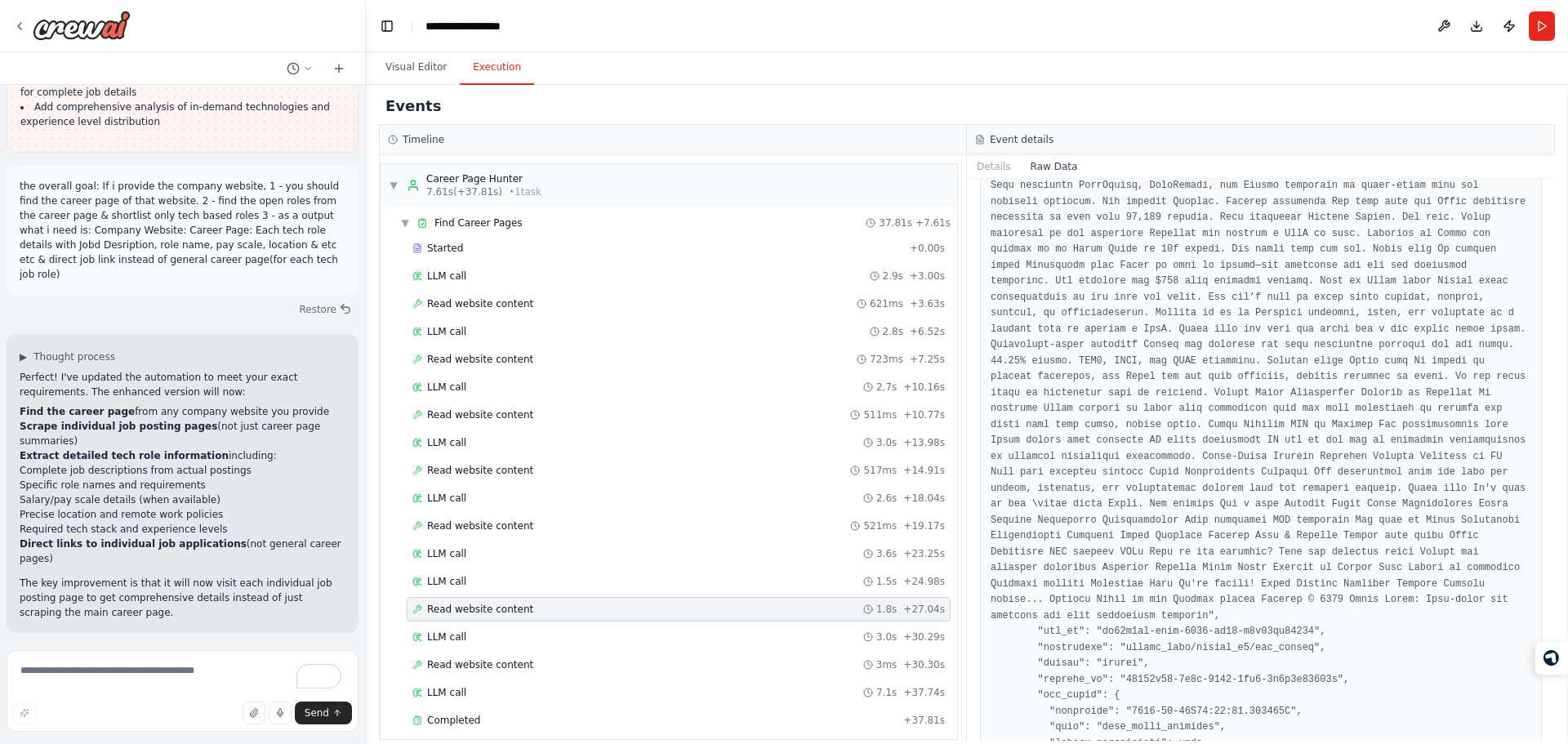
scroll to position [3307, 0]
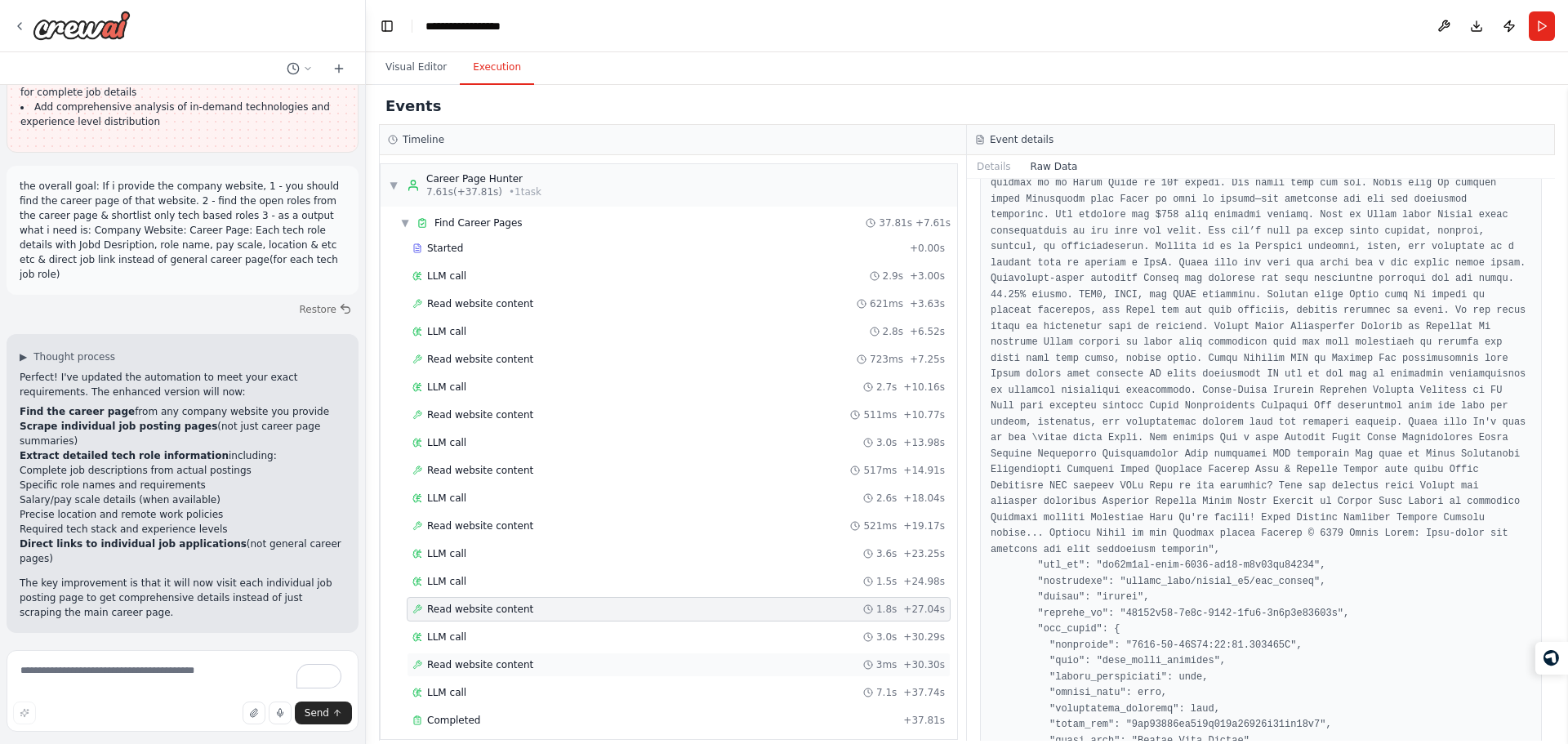
click at [510, 667] on span "Read website content" at bounding box center [480, 665] width 106 height 13
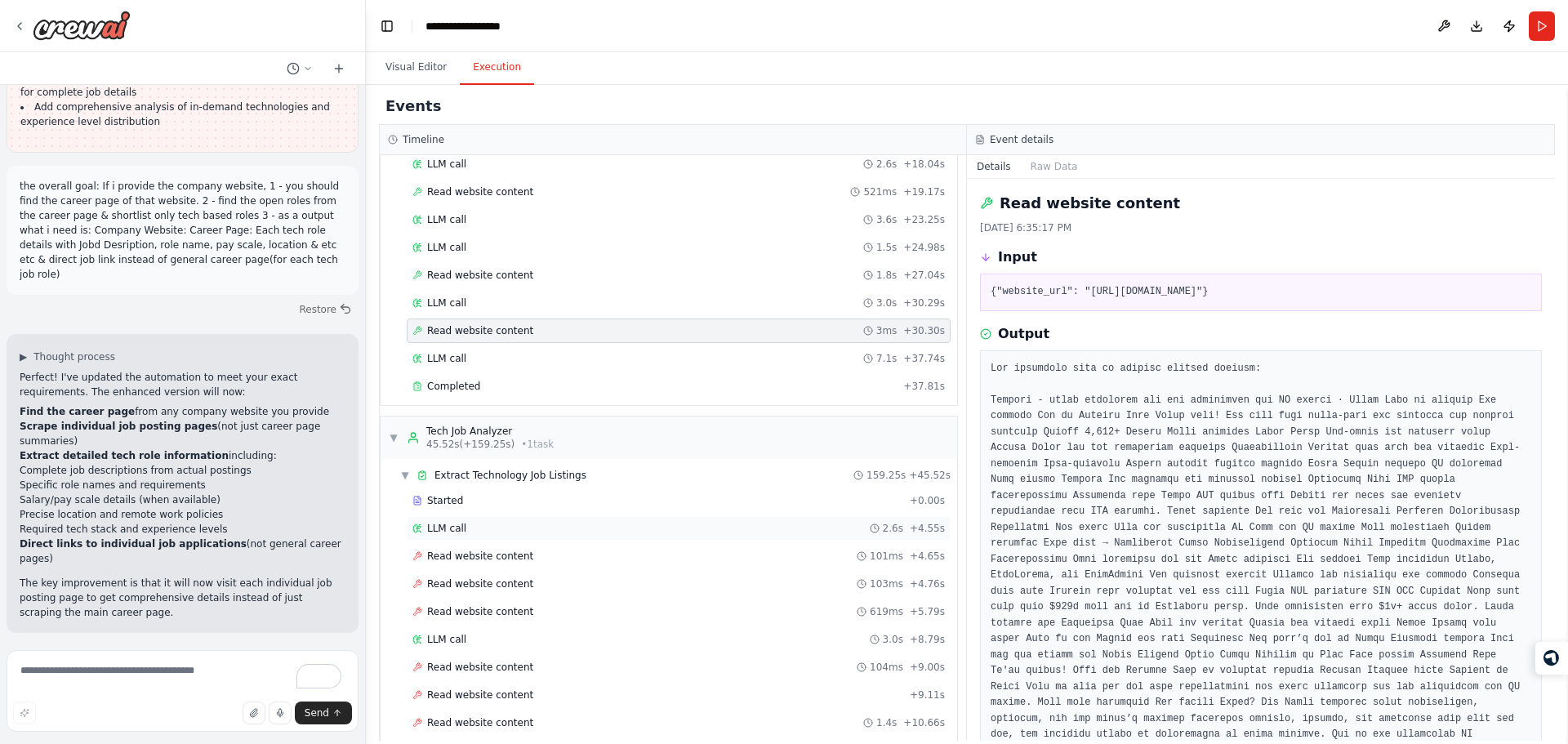
scroll to position [352, 0]
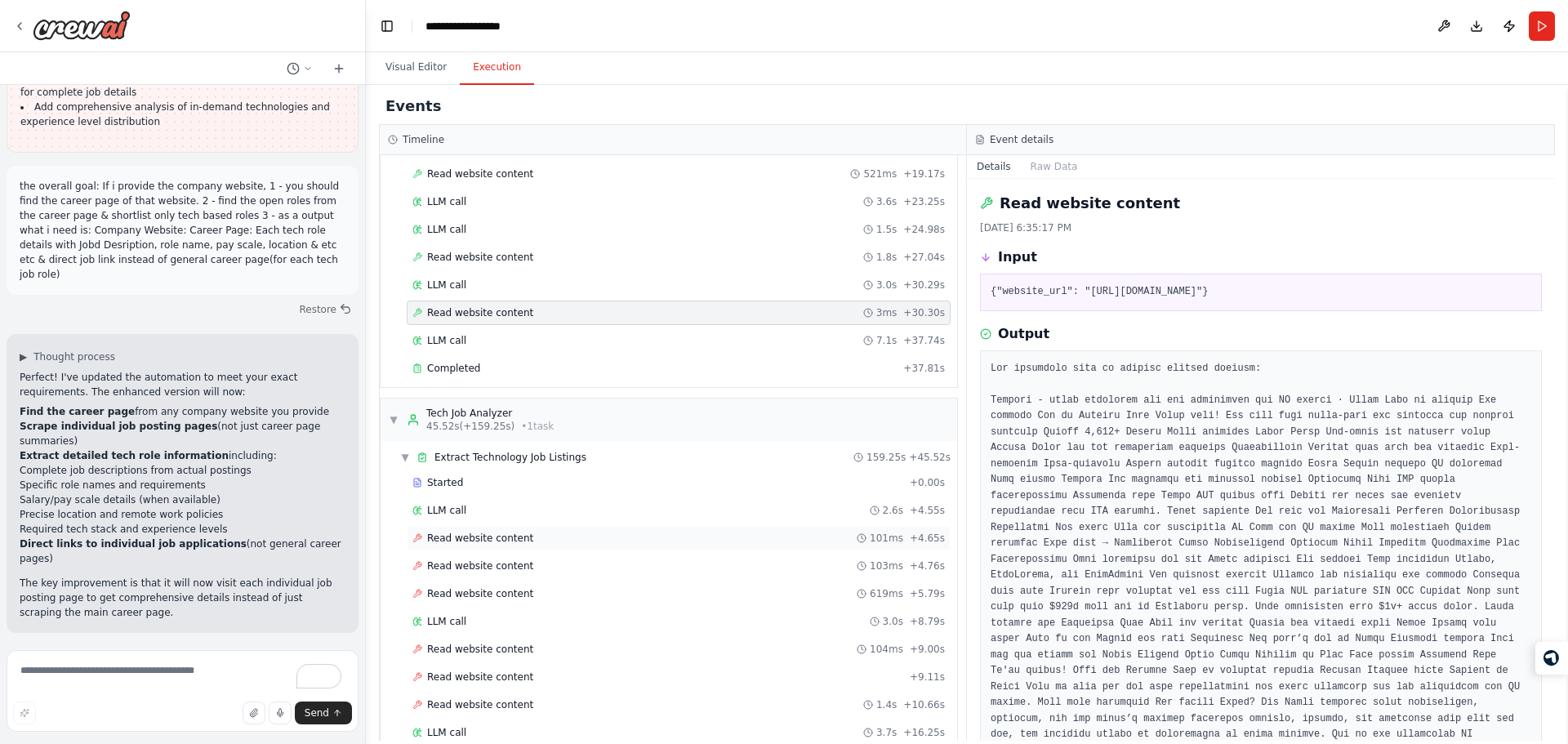
click at [550, 533] on div "Read website content 101ms + 4.65s" at bounding box center [678, 538] width 532 height 13
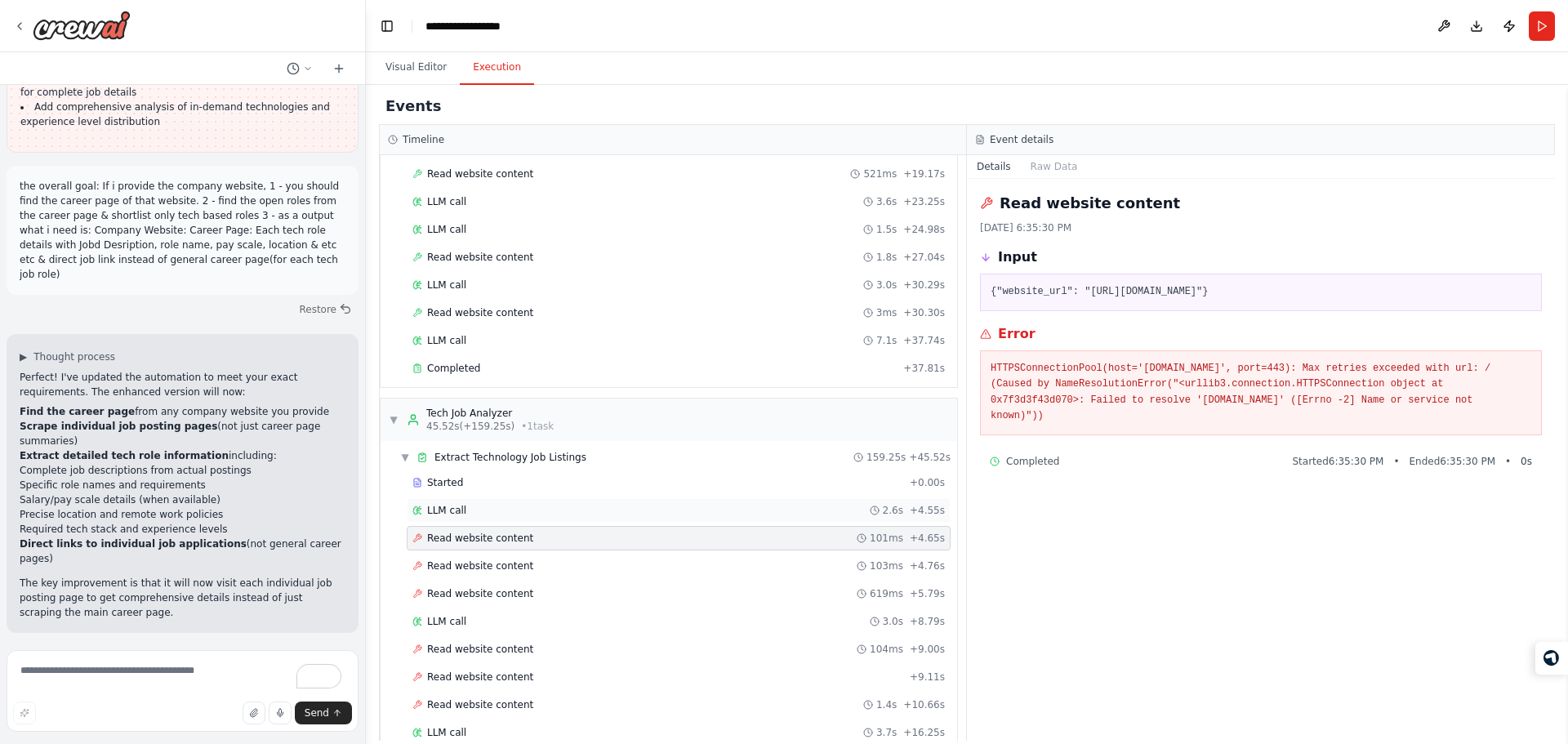
click at [620, 506] on div "LLM call 2.6s + 4.55s" at bounding box center [678, 510] width 532 height 13
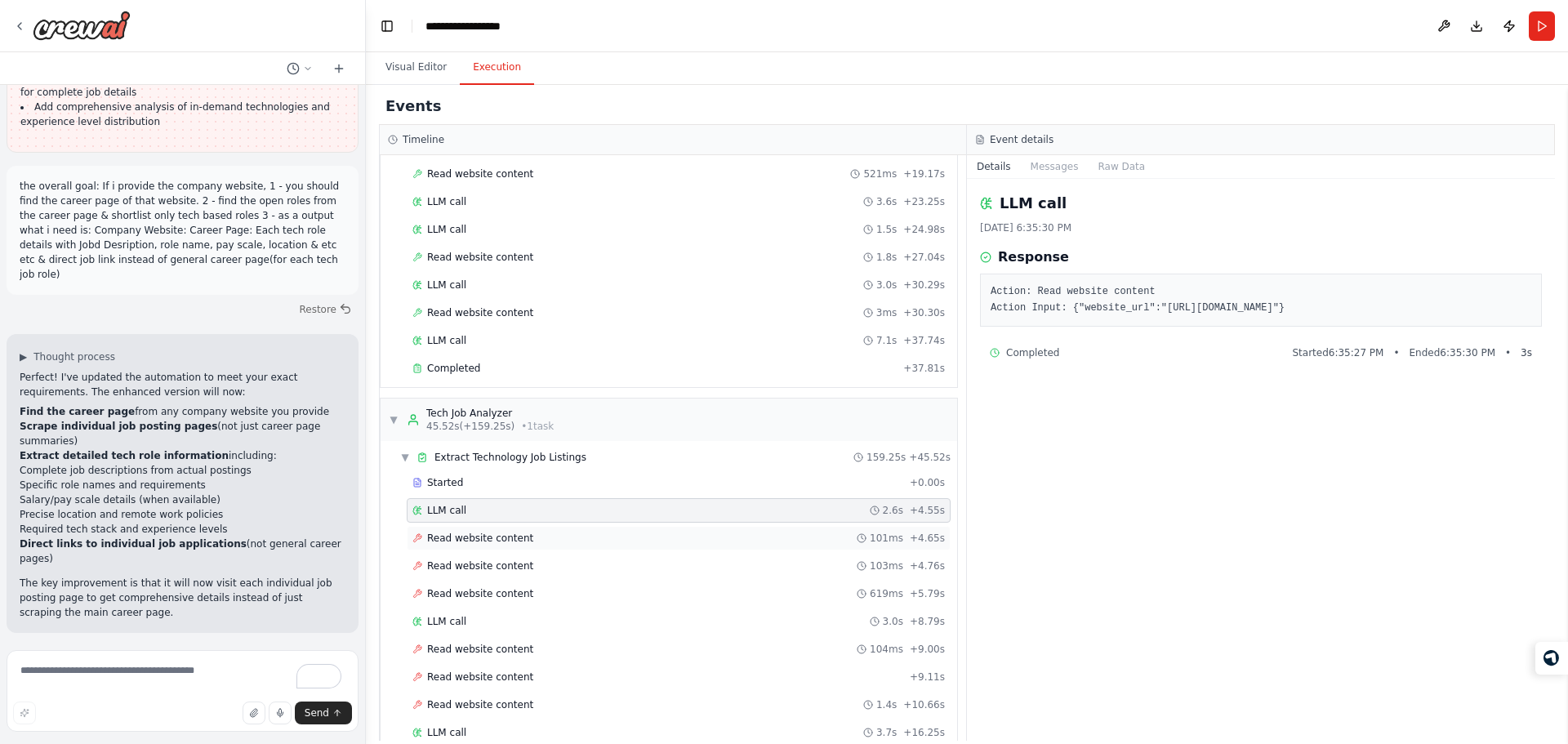
click at [529, 541] on div "Read website content 101ms + 4.65s" at bounding box center [678, 538] width 532 height 13
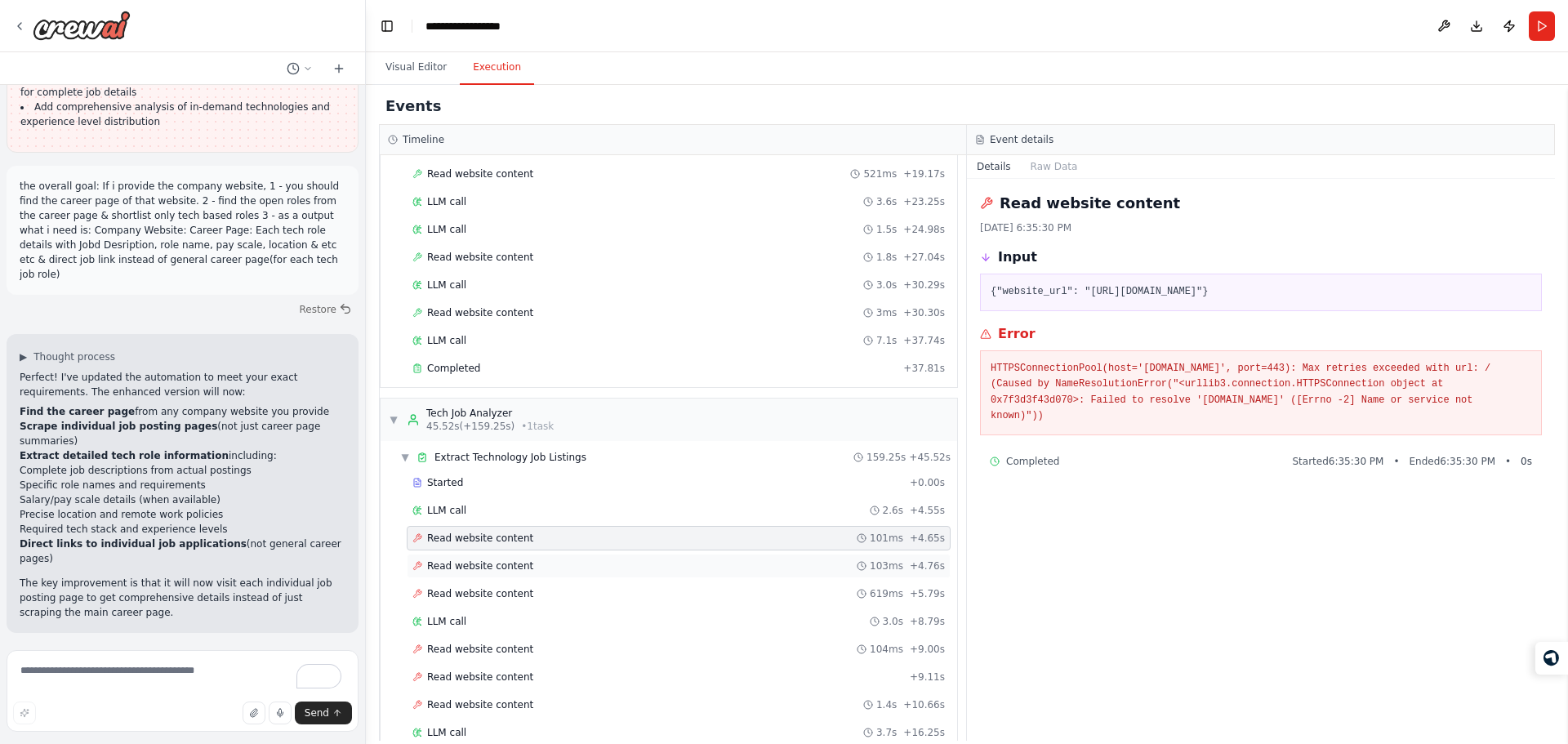
click at [525, 562] on div "Read website content 103ms + 4.76s" at bounding box center [678, 566] width 532 height 13
click at [568, 603] on div "Read website content 619ms + 5.79s" at bounding box center [678, 594] width 544 height 25
click at [527, 371] on div "Completed" at bounding box center [654, 368] width 484 height 13
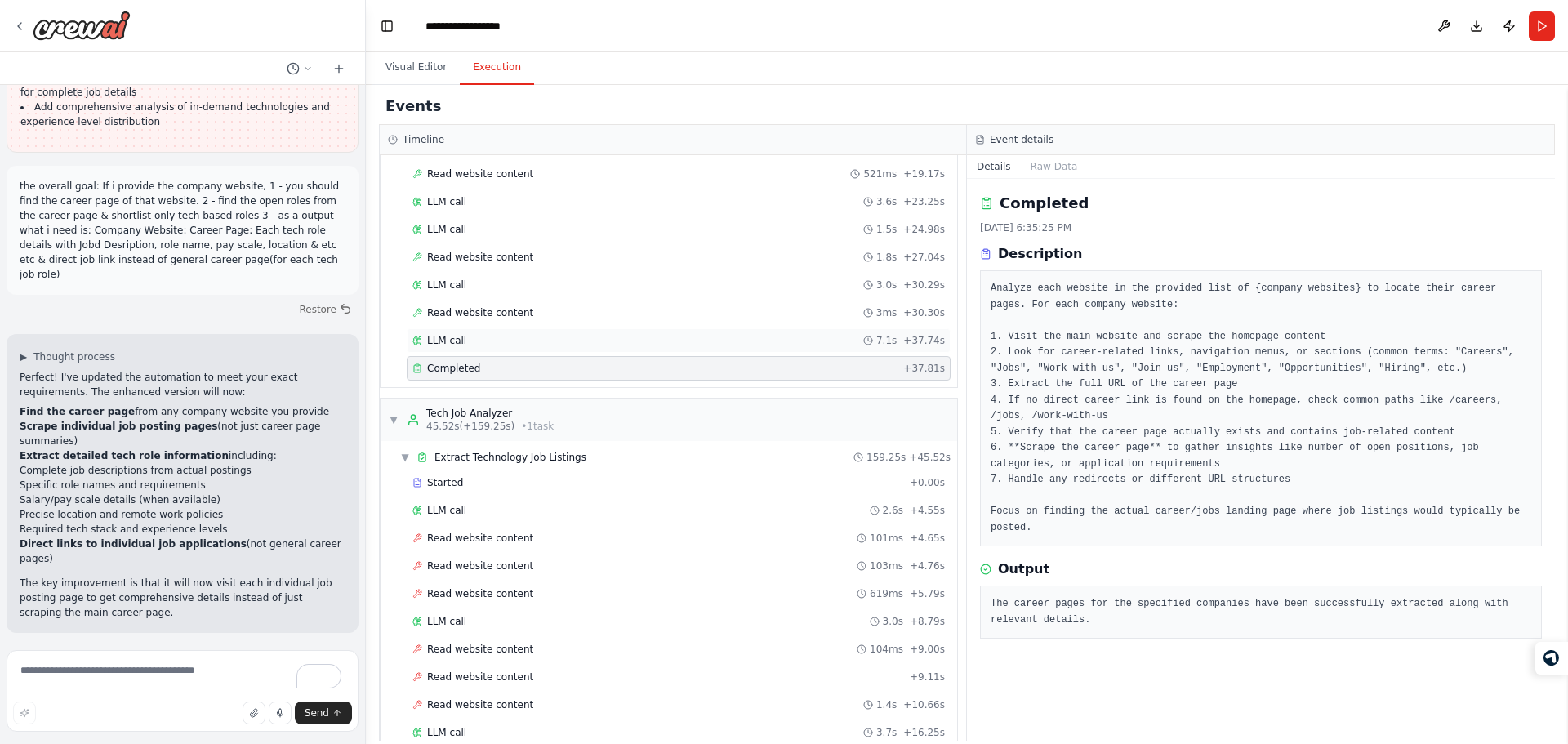
click at [838, 329] on div "LLM call 7.1s + 37.74s" at bounding box center [678, 340] width 544 height 25
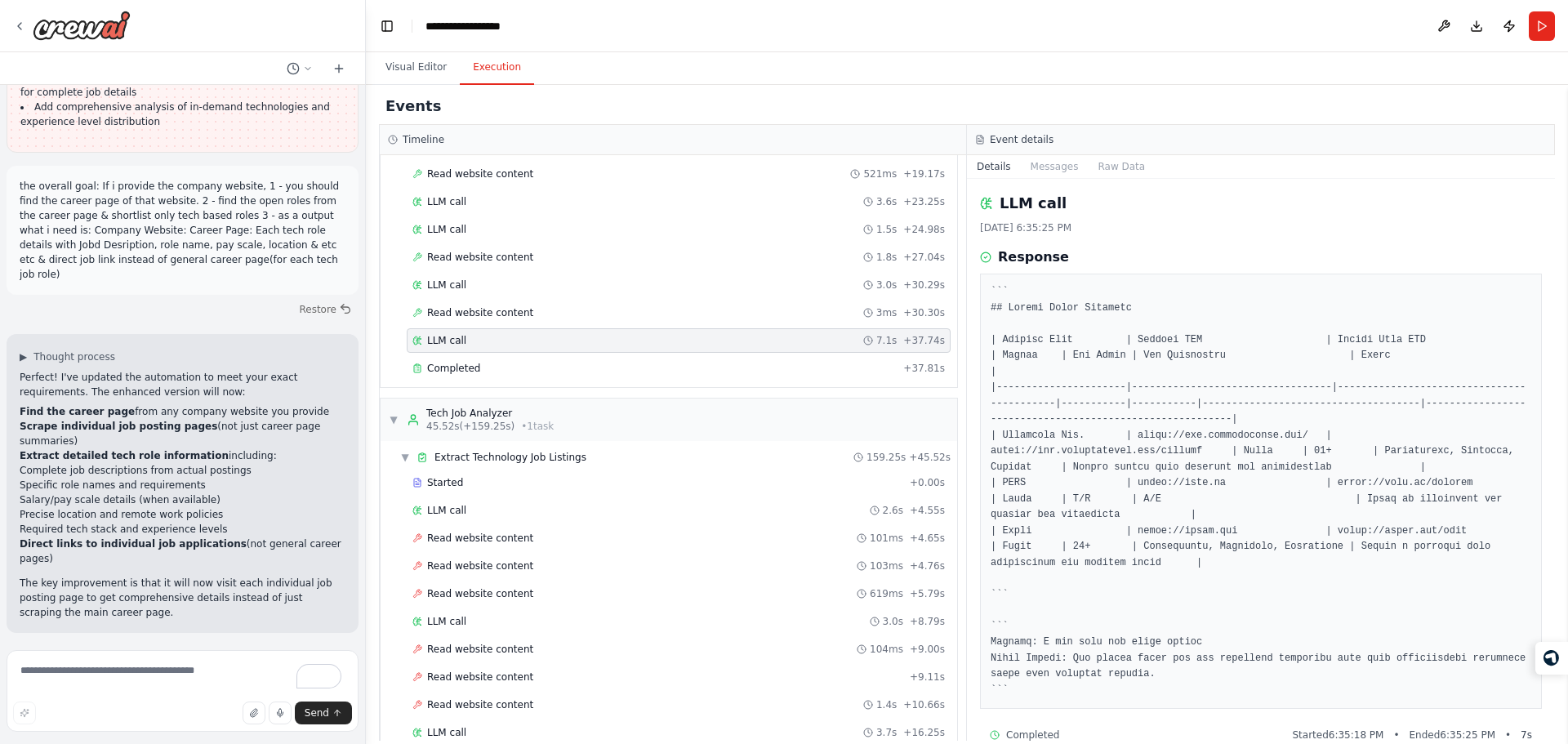
scroll to position [30, 0]
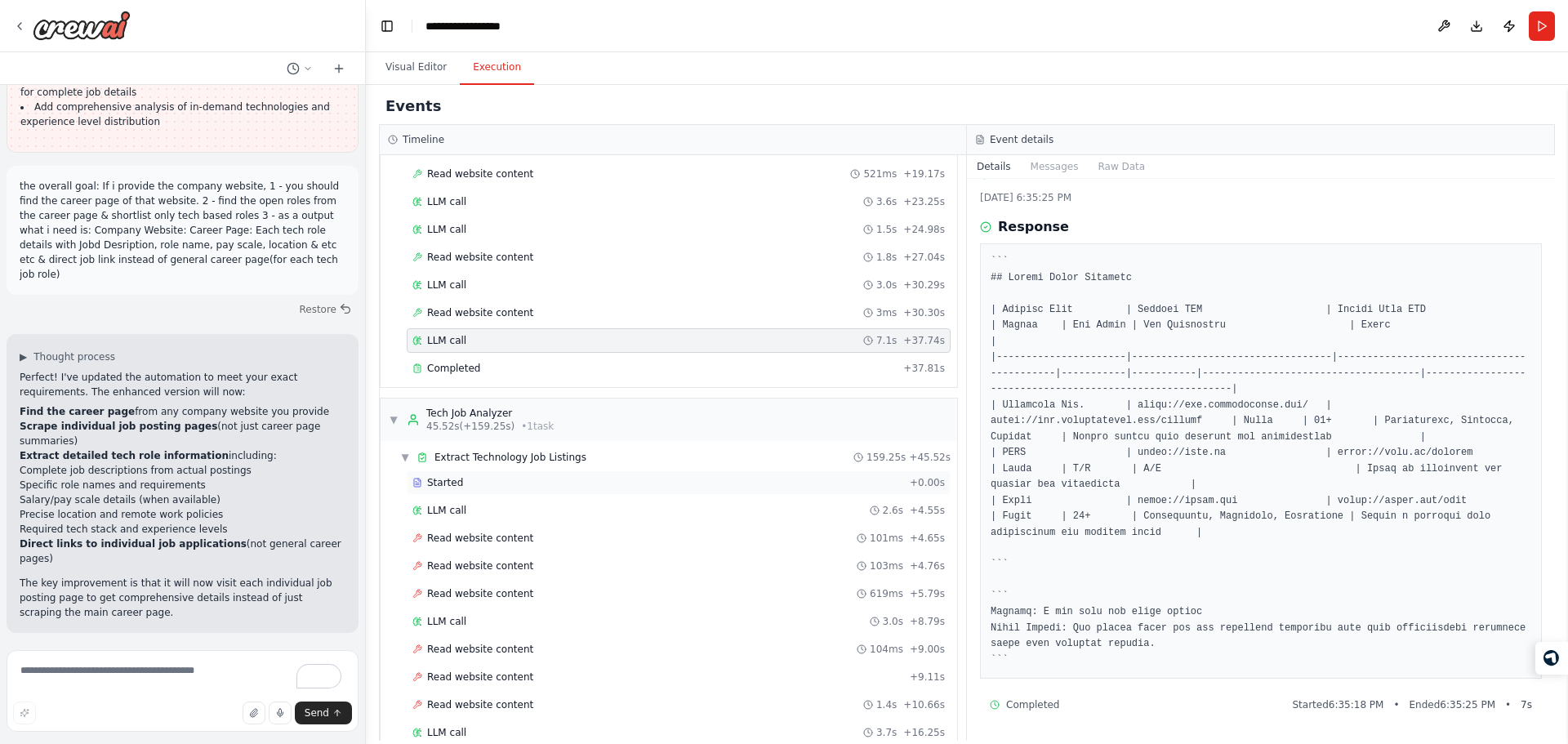
click at [690, 487] on div "Started" at bounding box center [658, 482] width 491 height 13
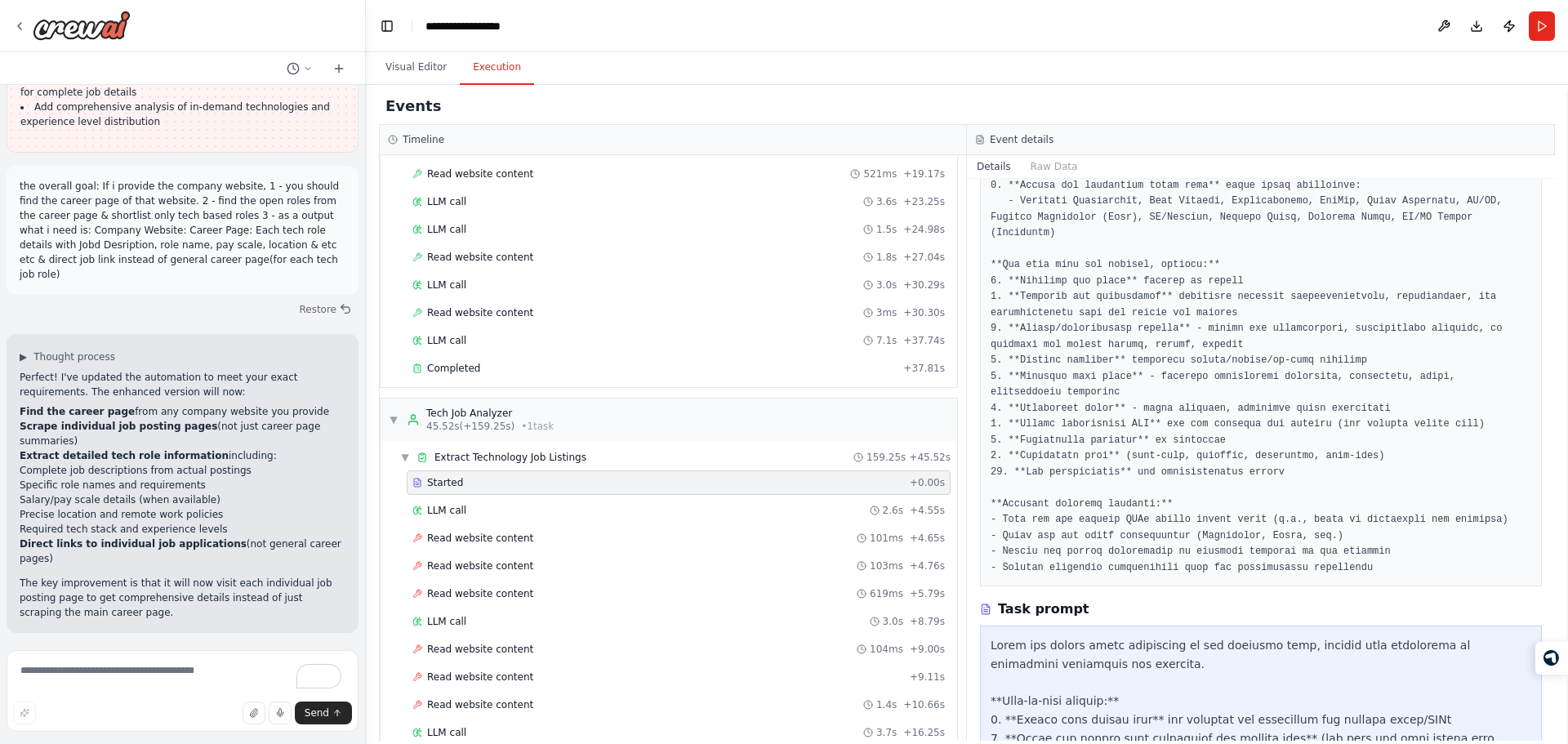
scroll to position [214, 0]
click at [1051, 465] on pre at bounding box center [1260, 321] width 541 height 509
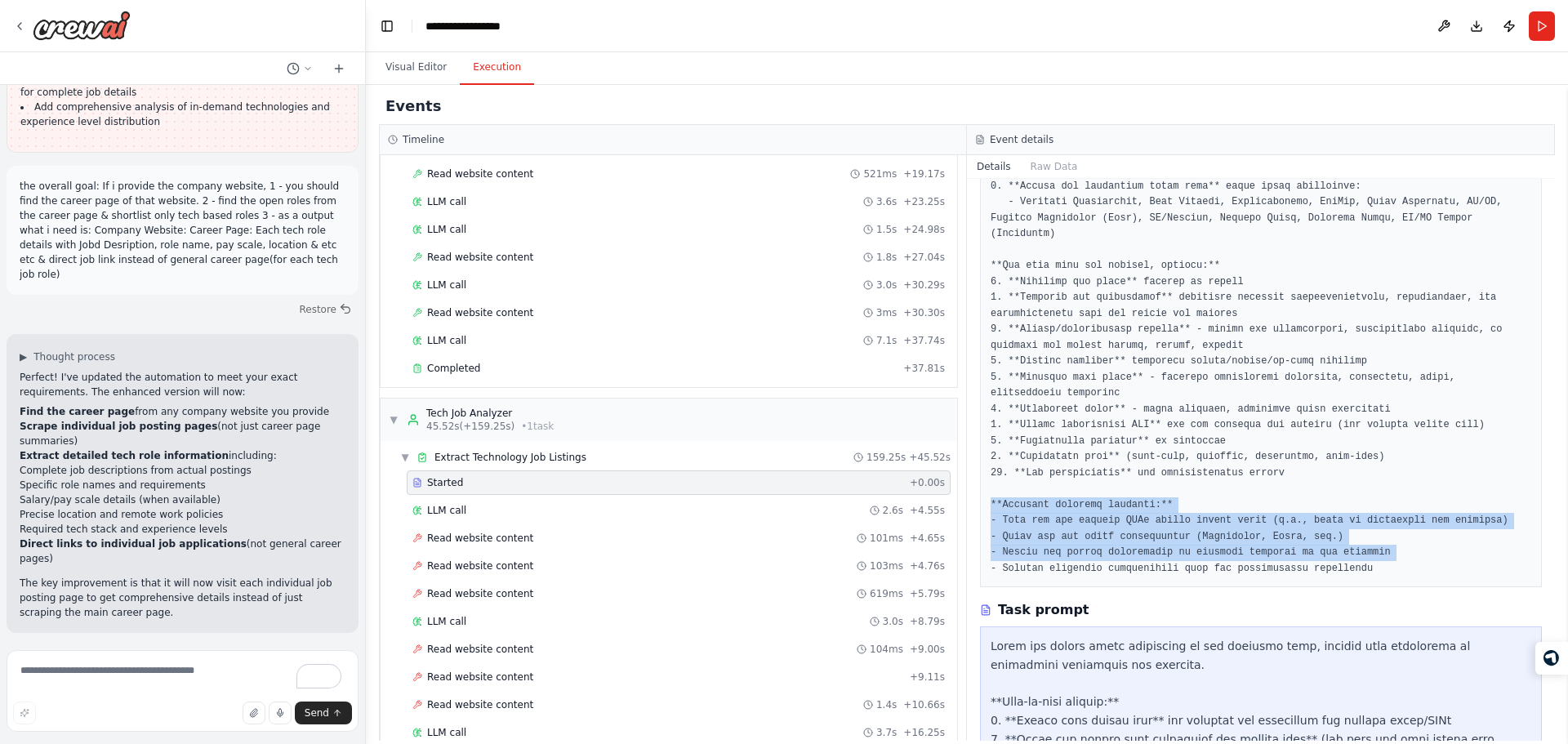
drag, startPoint x: 1051, startPoint y: 465, endPoint x: 1090, endPoint y: 529, distance: 74.9
click at [1090, 529] on pre at bounding box center [1260, 321] width 541 height 509
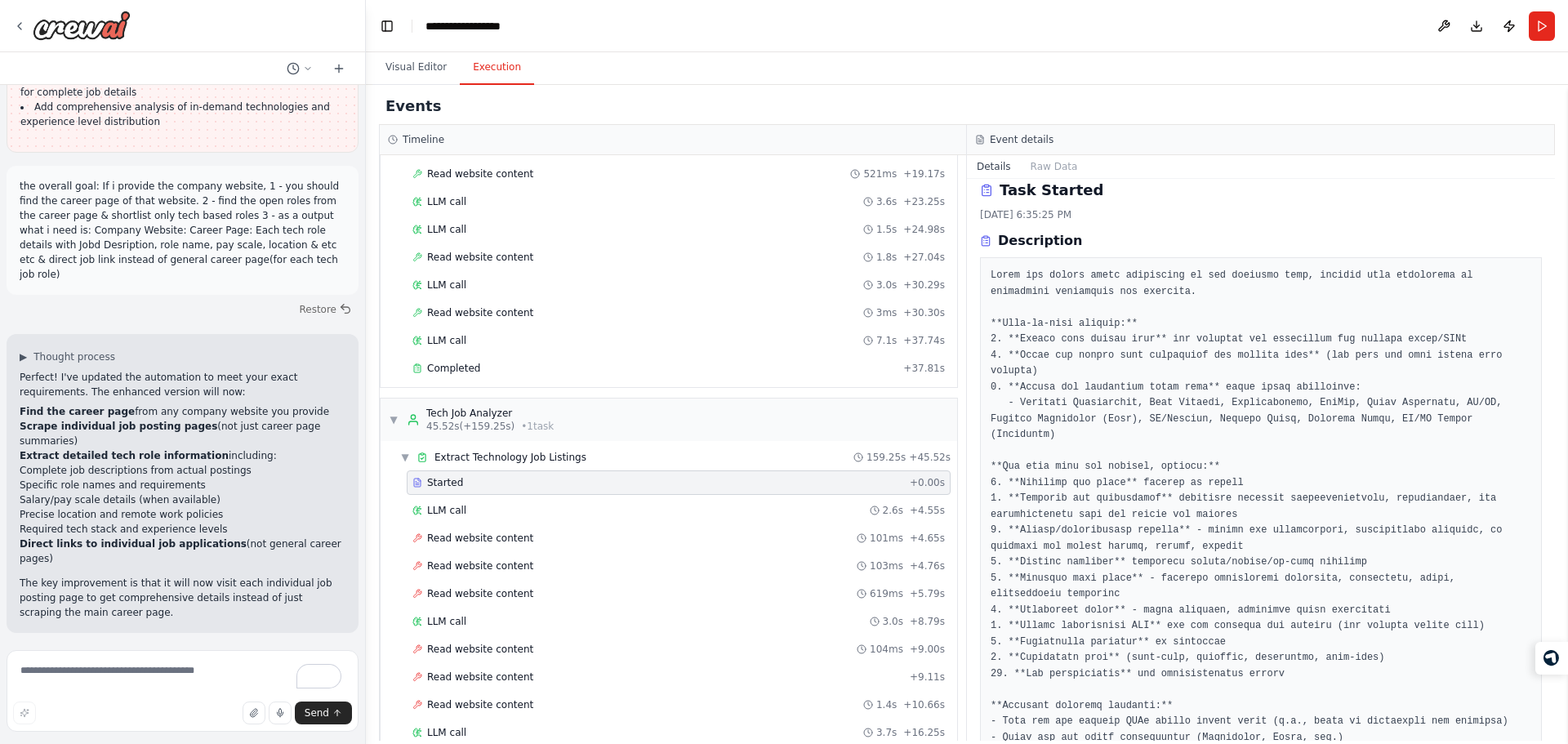
scroll to position [0, 0]
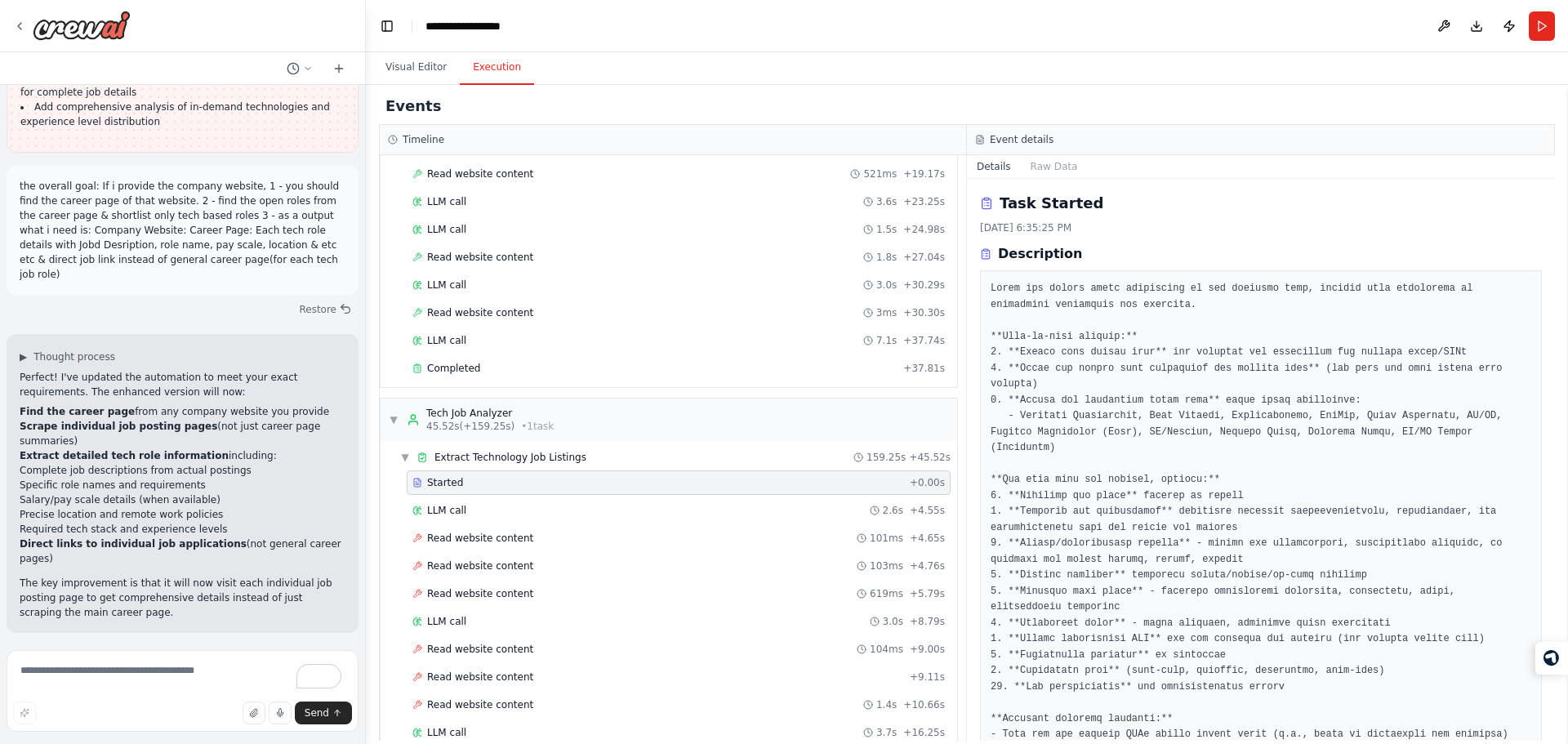
click at [645, 513] on div "LLM call 2.6s + 4.55s" at bounding box center [678, 510] width 532 height 13
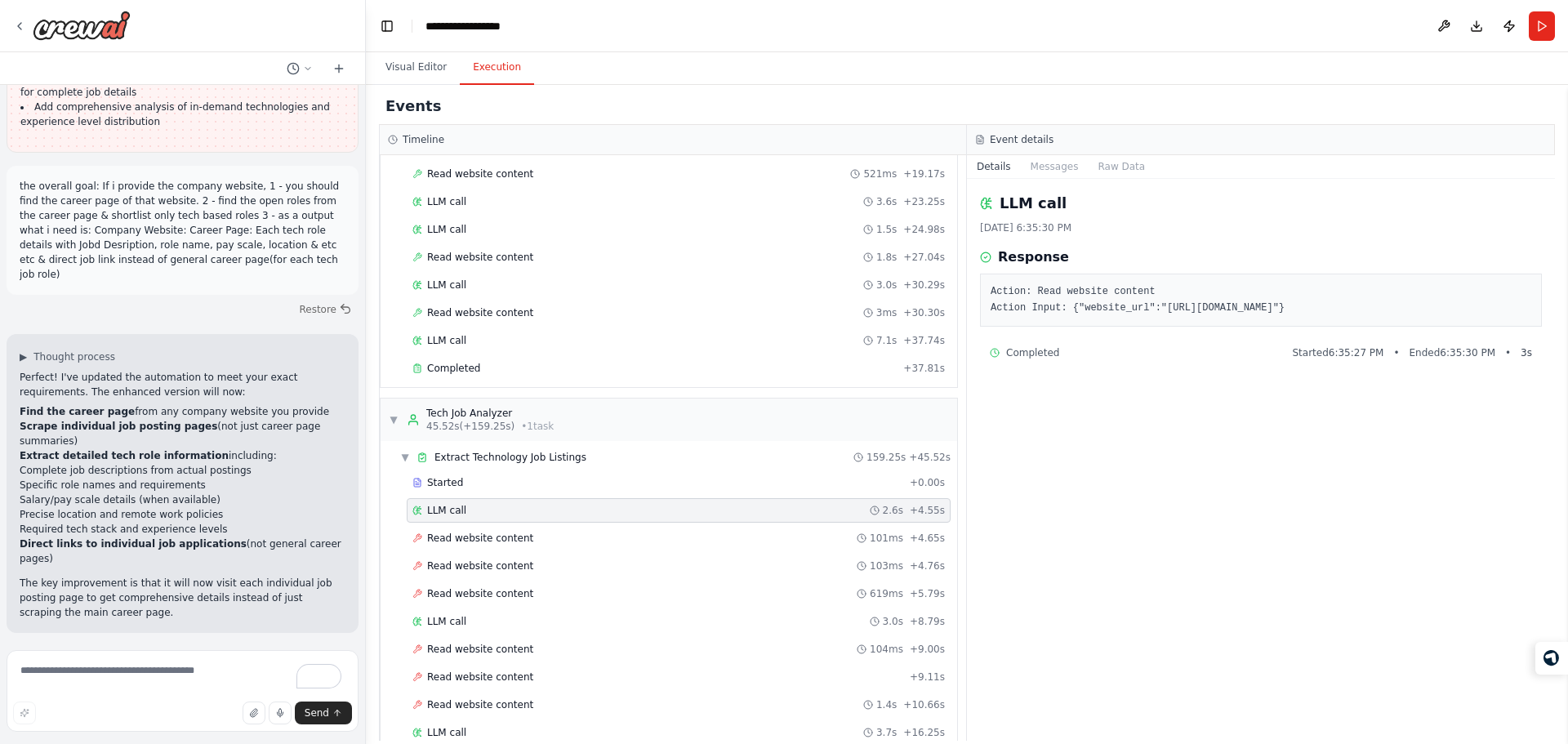
click at [1054, 343] on div "Completed Started 6:35:27 PM • Ended 6:35:30 PM • 3 s" at bounding box center [1260, 352] width 562 height 26
click at [1096, 355] on div "Completed Started 6:35:27 PM • Ended 6:35:30 PM • 3 s" at bounding box center [1260, 352] width 542 height 13
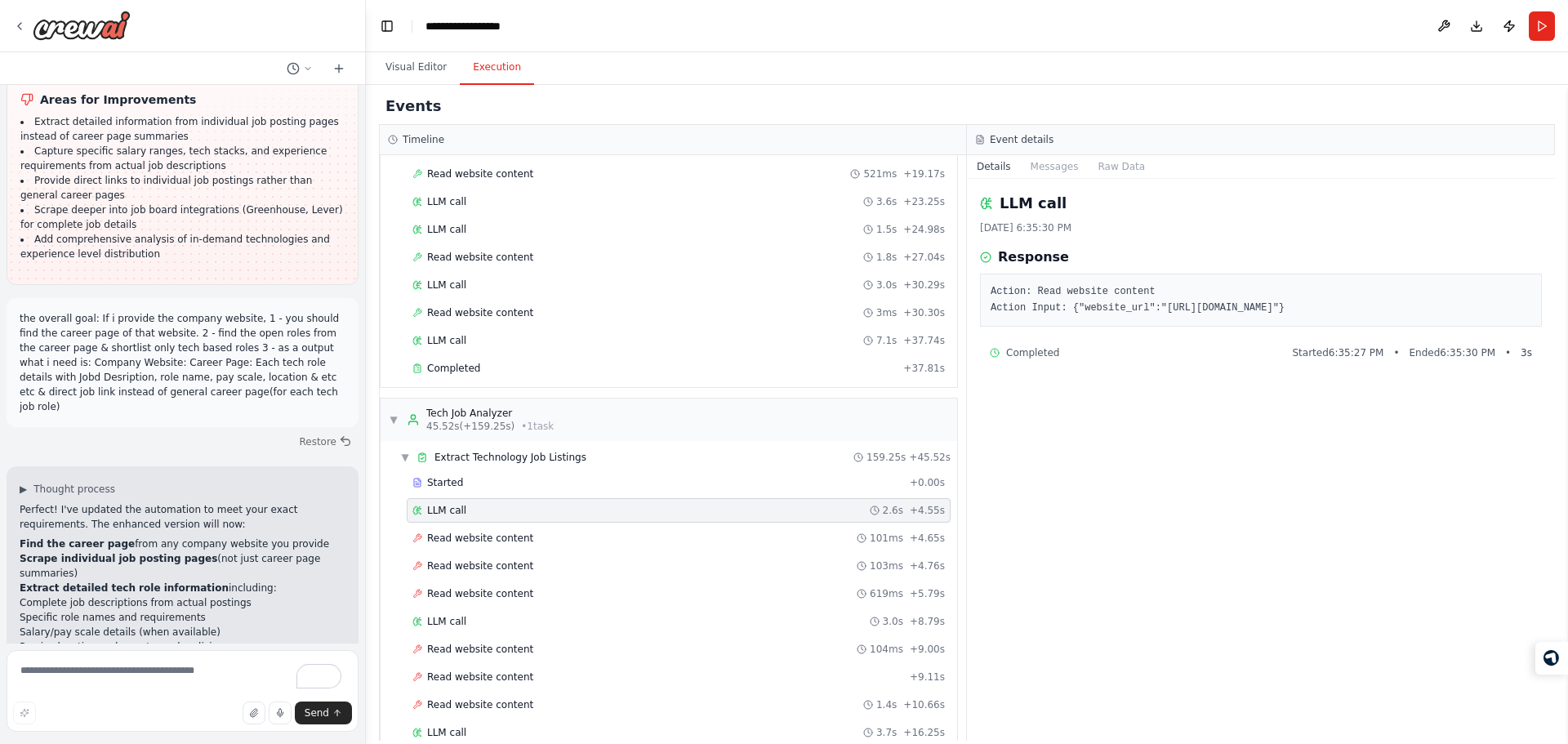
drag, startPoint x: 212, startPoint y: 607, endPoint x: 240, endPoint y: 517, distance: 94.3
click at [240, 517] on div "I have a list of company websites, need to find the career pages of those compa…" at bounding box center [182, 364] width 365 height 558
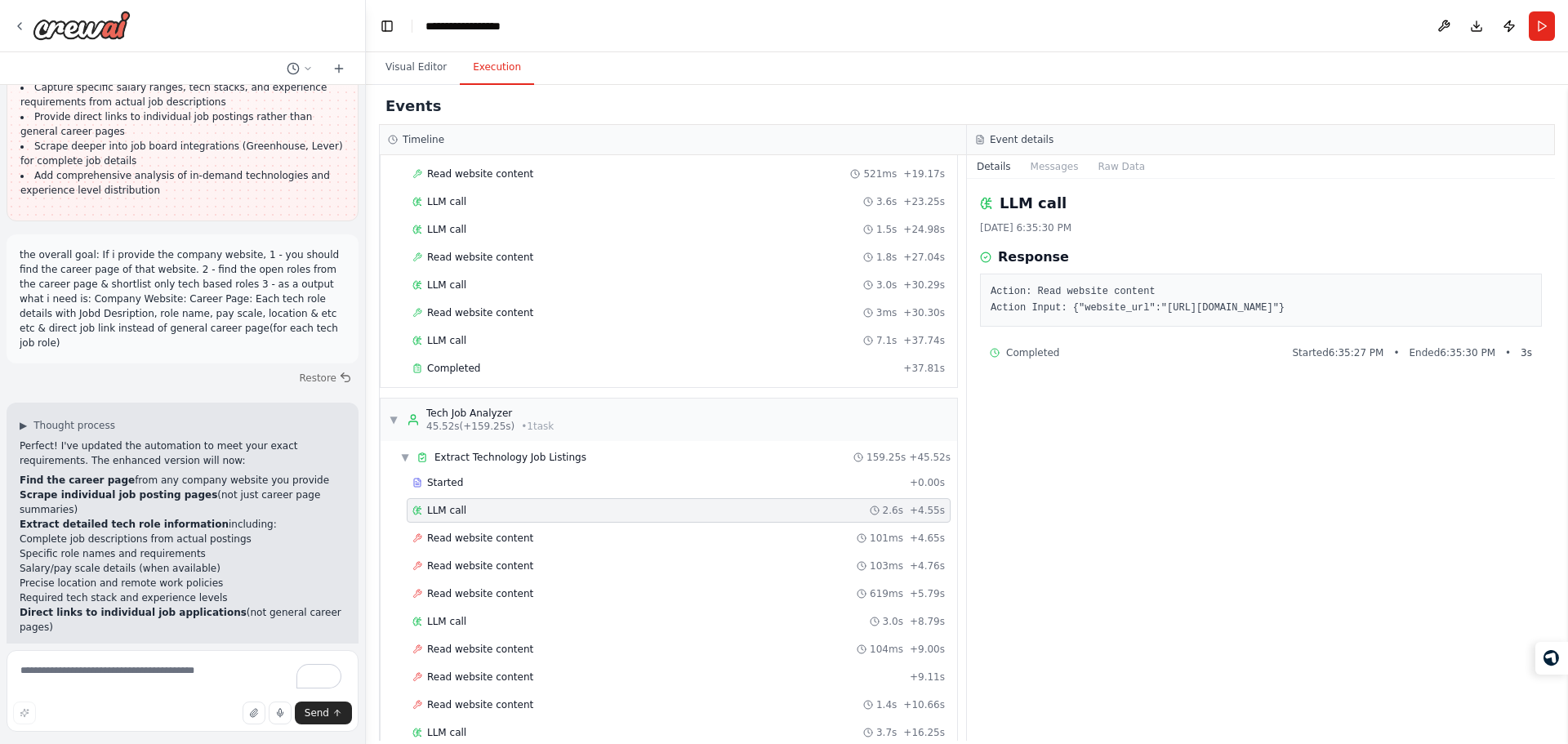
click at [240, 517] on div "I have a list of company websites, need to find the career pages of those compa…" at bounding box center [182, 364] width 365 height 558
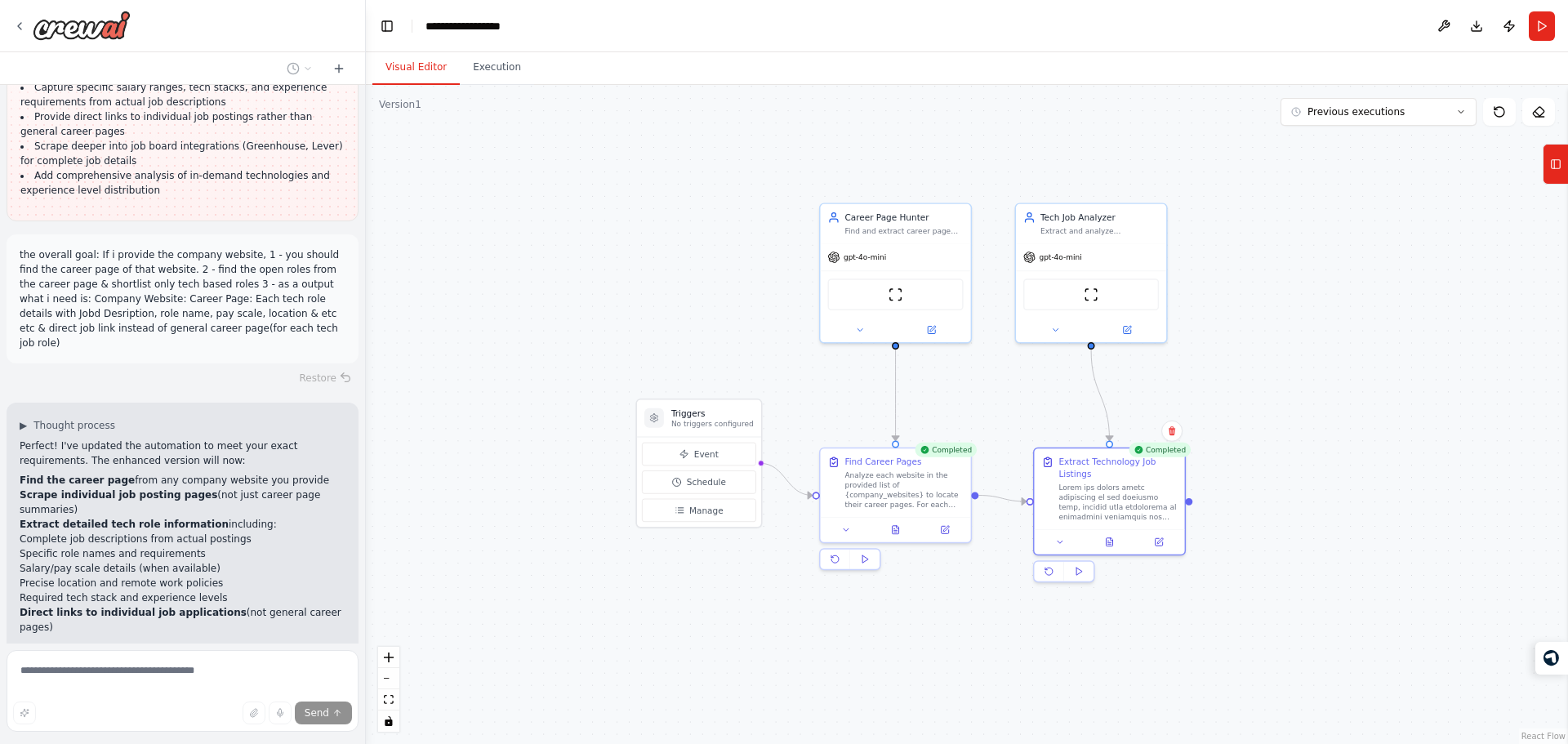
click at [408, 62] on button "Visual Editor" at bounding box center [416, 68] width 88 height 34
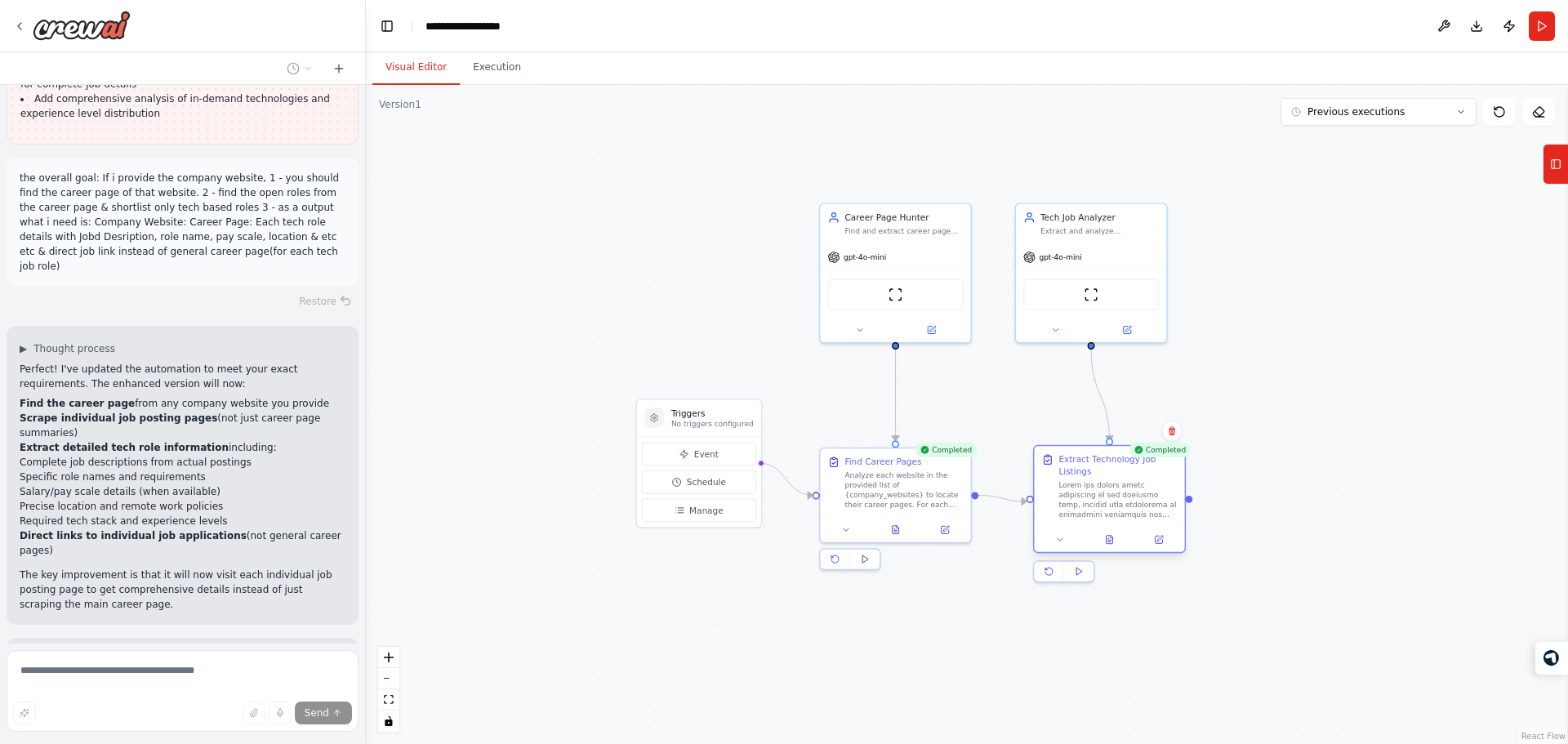
click at [1103, 477] on div "Extract Technology Job Listings" at bounding box center [1117, 465] width 119 height 25
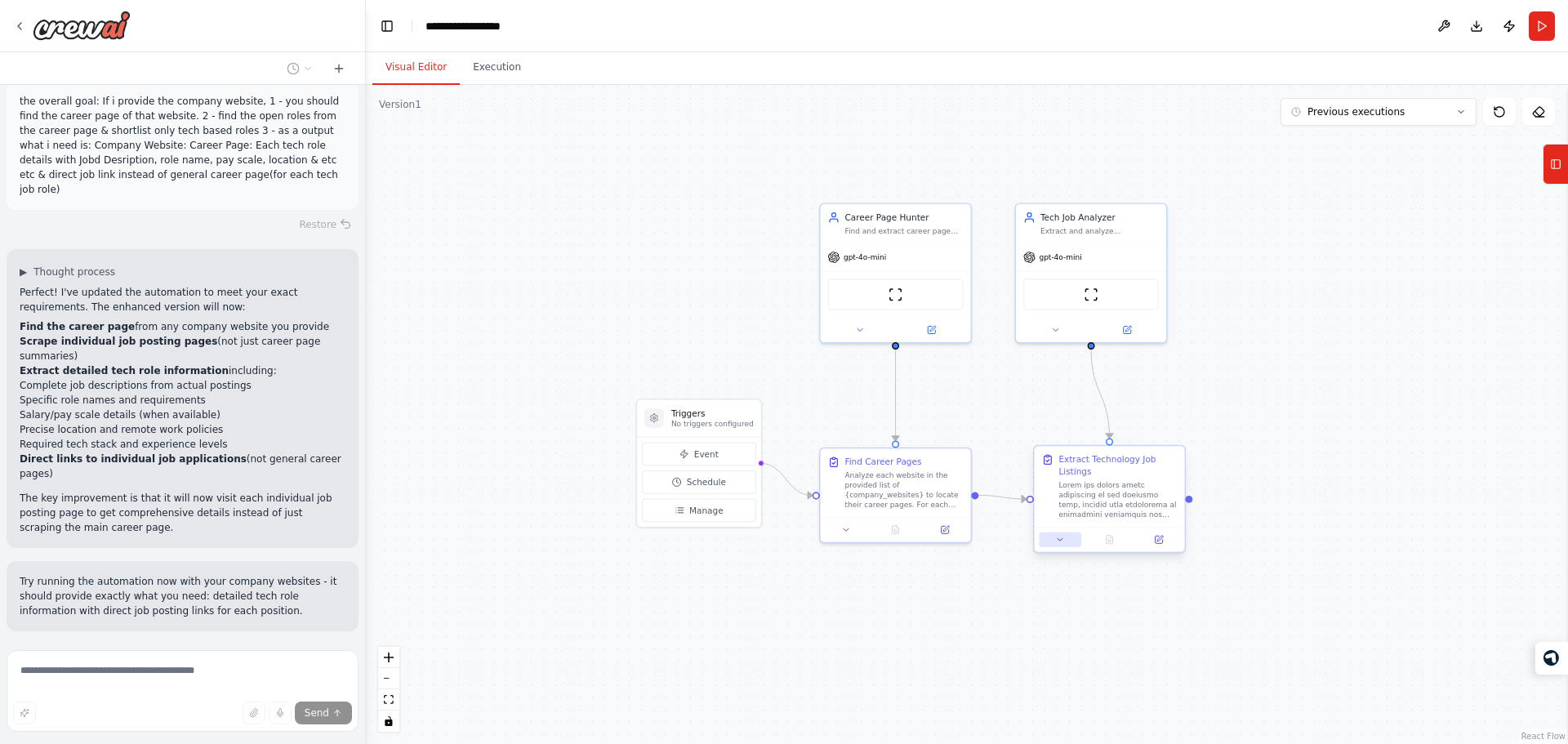
scroll to position [4172, 0]
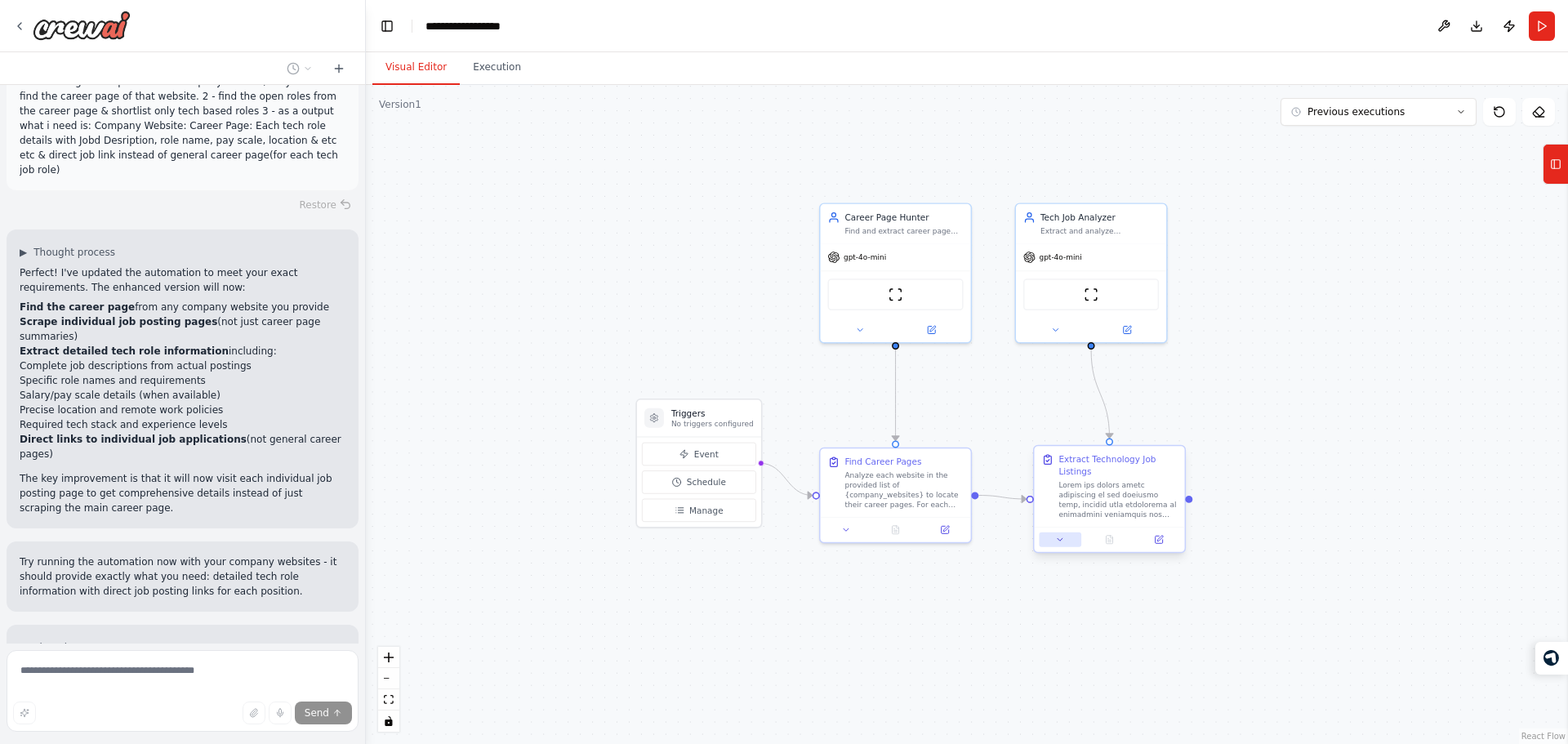
click at [1067, 540] on button at bounding box center [1059, 540] width 42 height 15
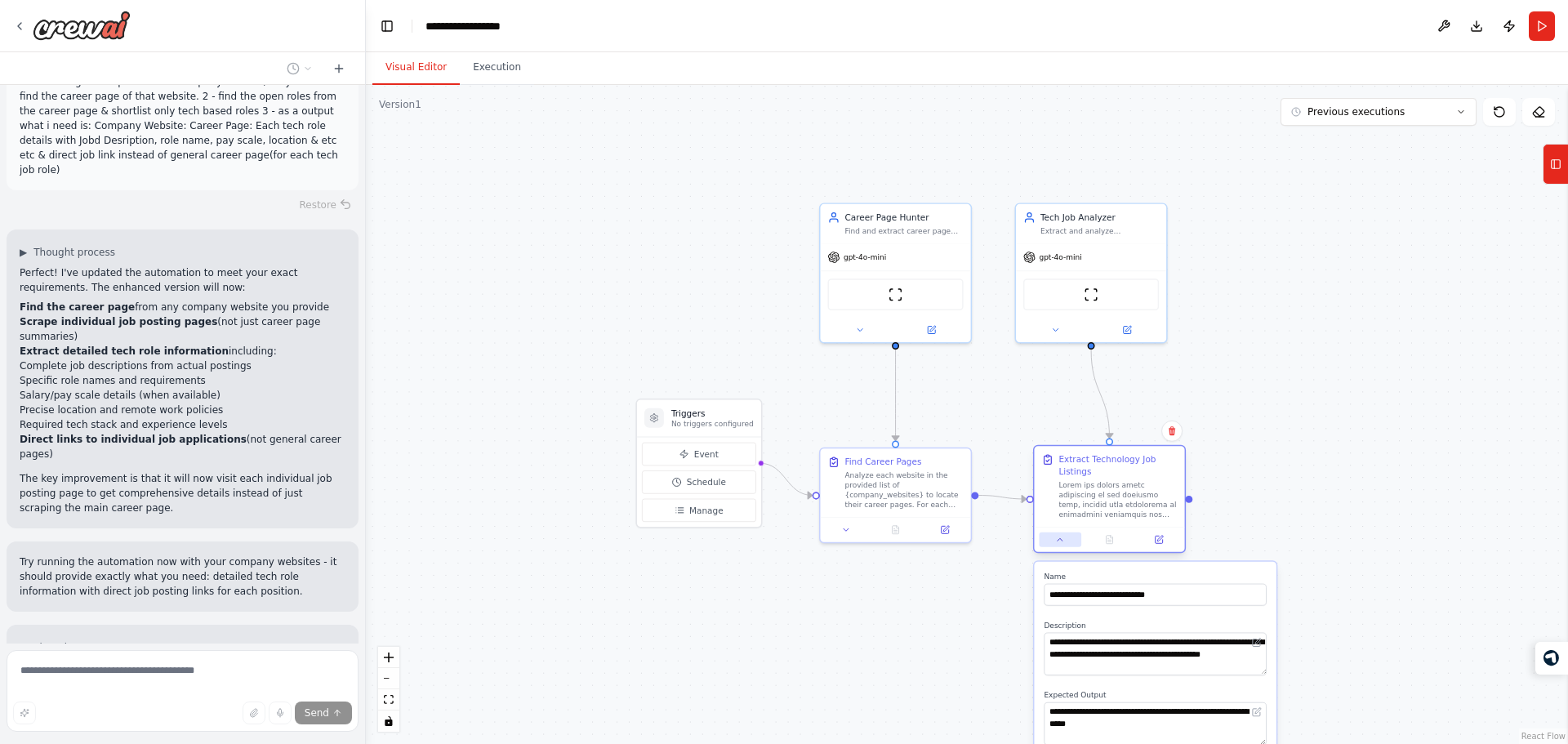
click at [1067, 540] on button at bounding box center [1059, 540] width 42 height 15
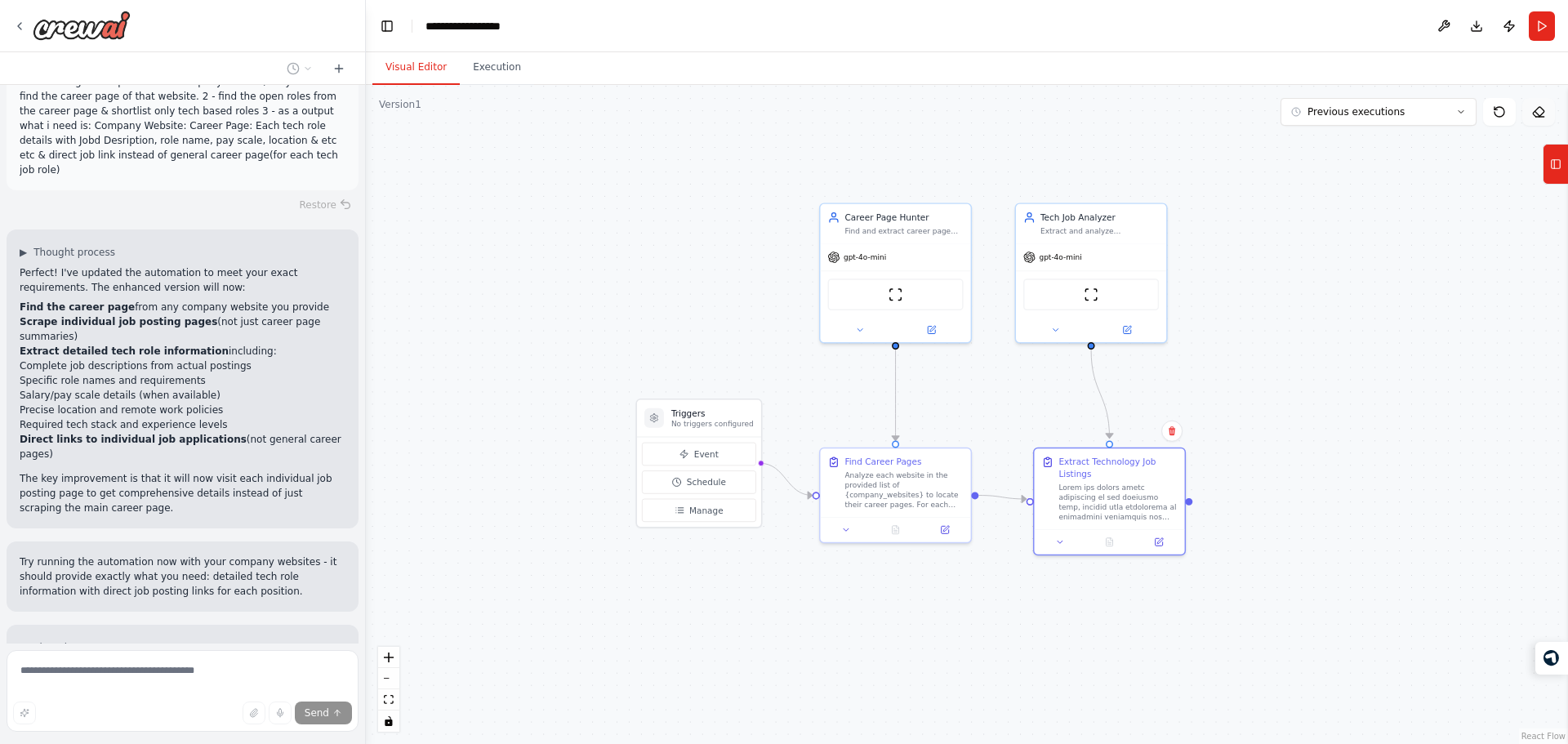
scroll to position [4205, 0]
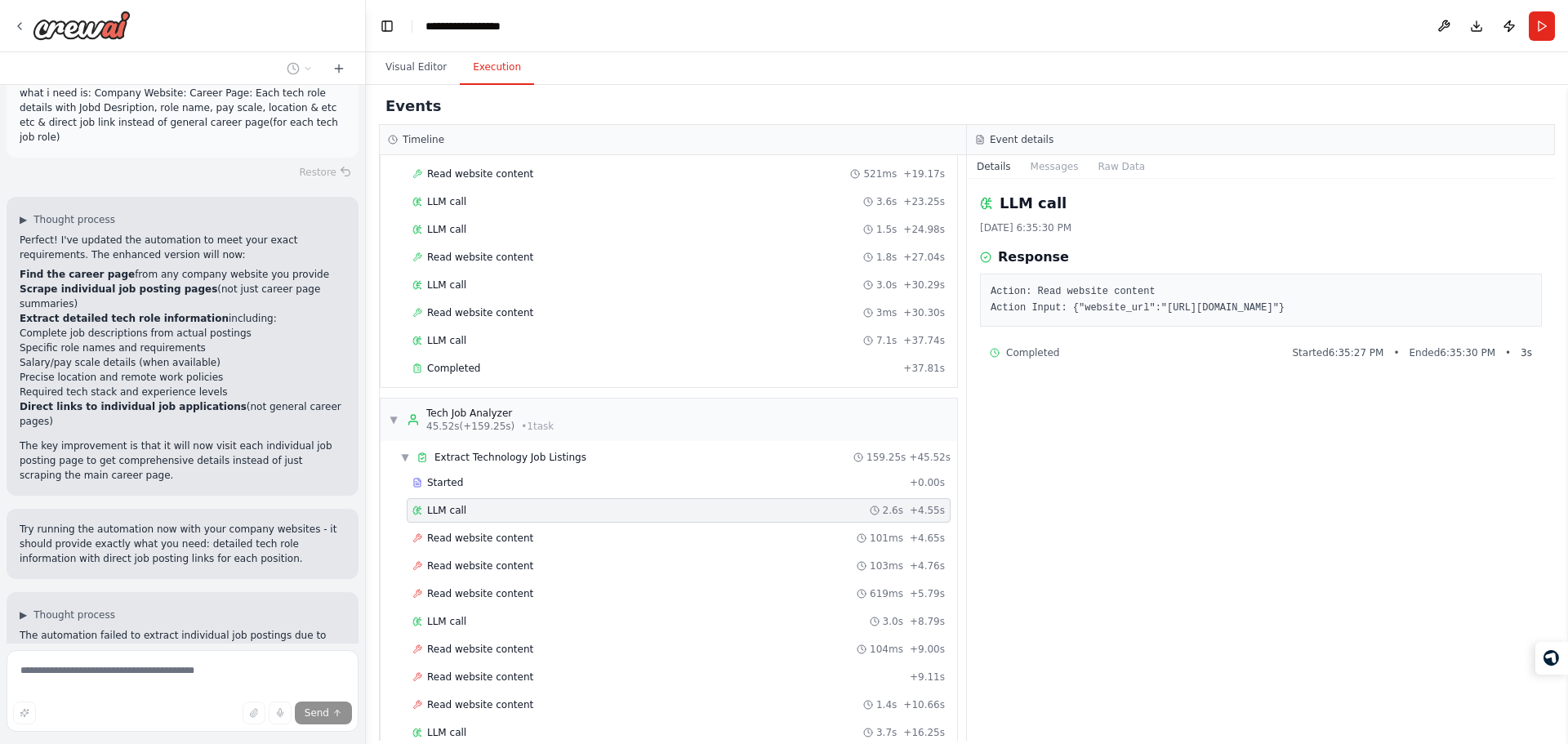
click at [478, 67] on button "Execution" at bounding box center [496, 68] width 74 height 34
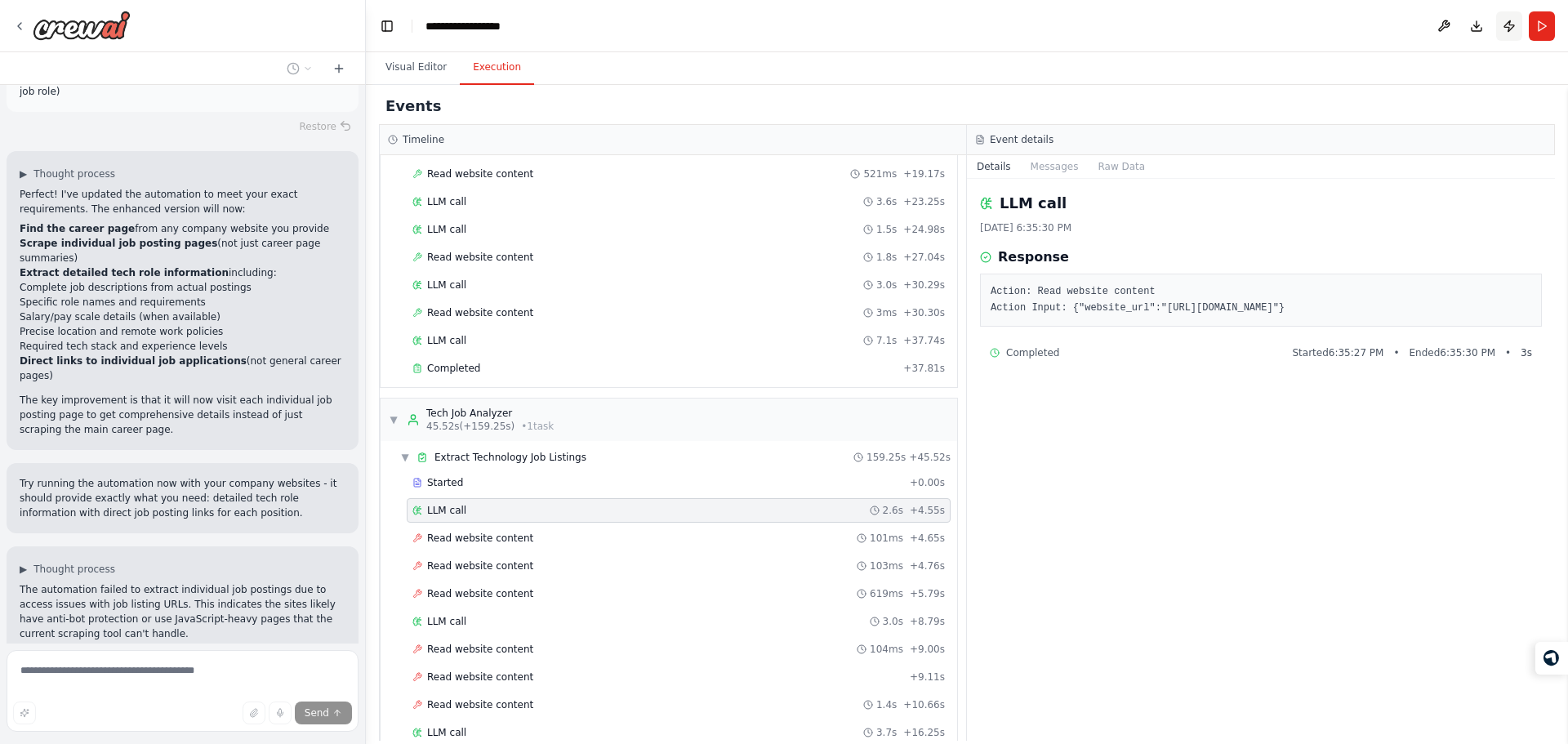
click at [1499, 29] on button "Publish" at bounding box center [1509, 26] width 26 height 29
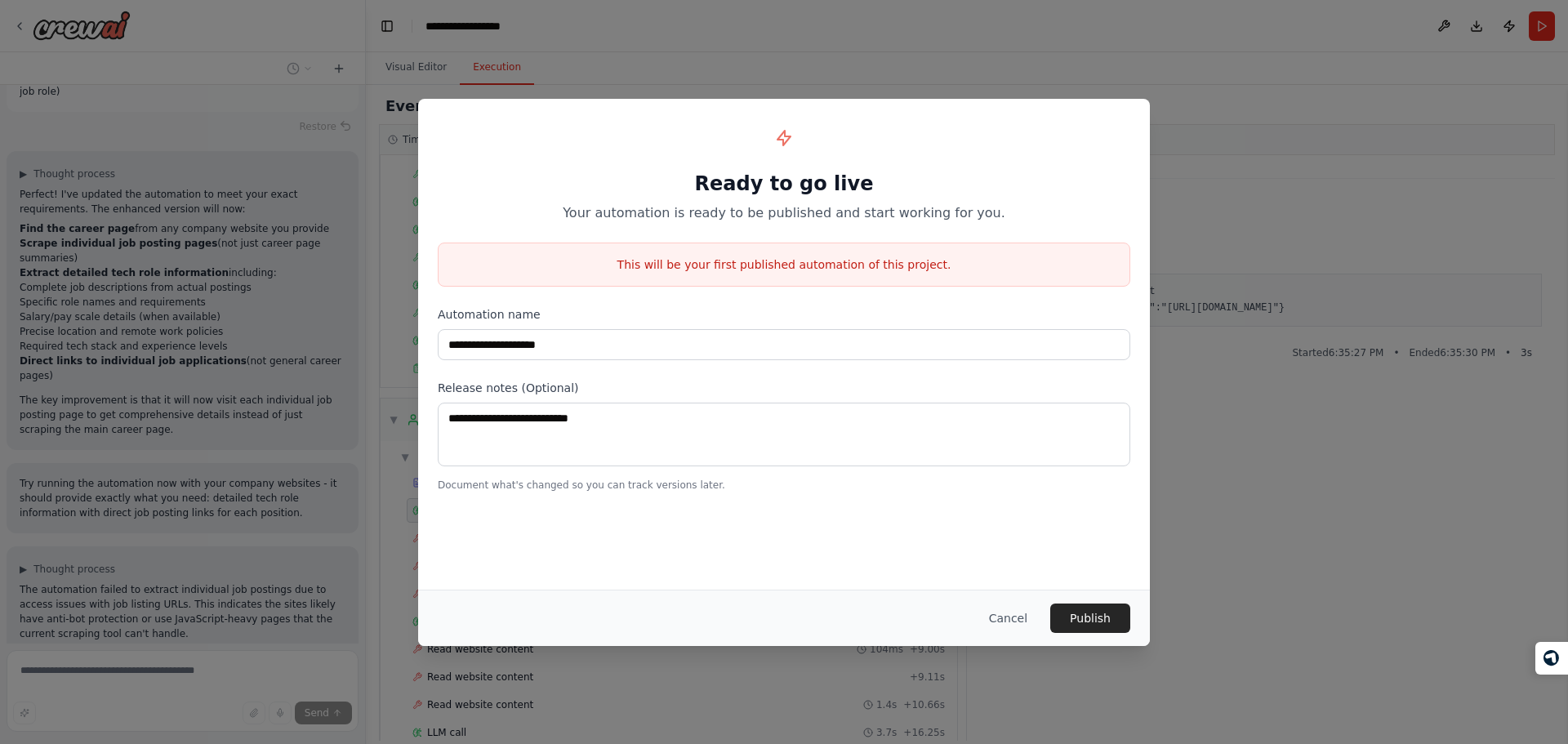
click at [1333, 416] on div "**********" at bounding box center [784, 372] width 1568 height 744
click at [1020, 627] on button "Cancel" at bounding box center [1008, 618] width 65 height 29
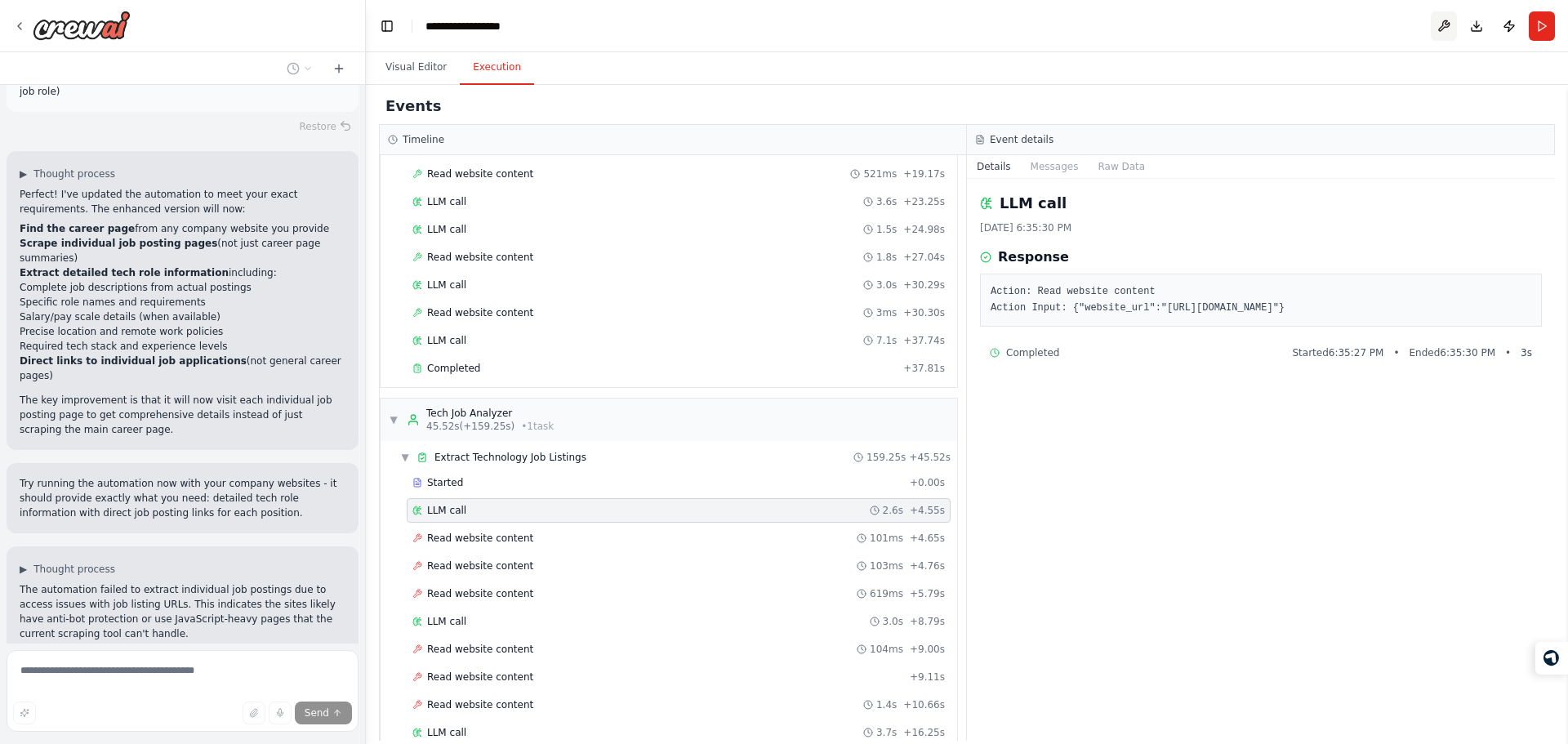
click at [1448, 28] on button at bounding box center [1444, 26] width 26 height 29
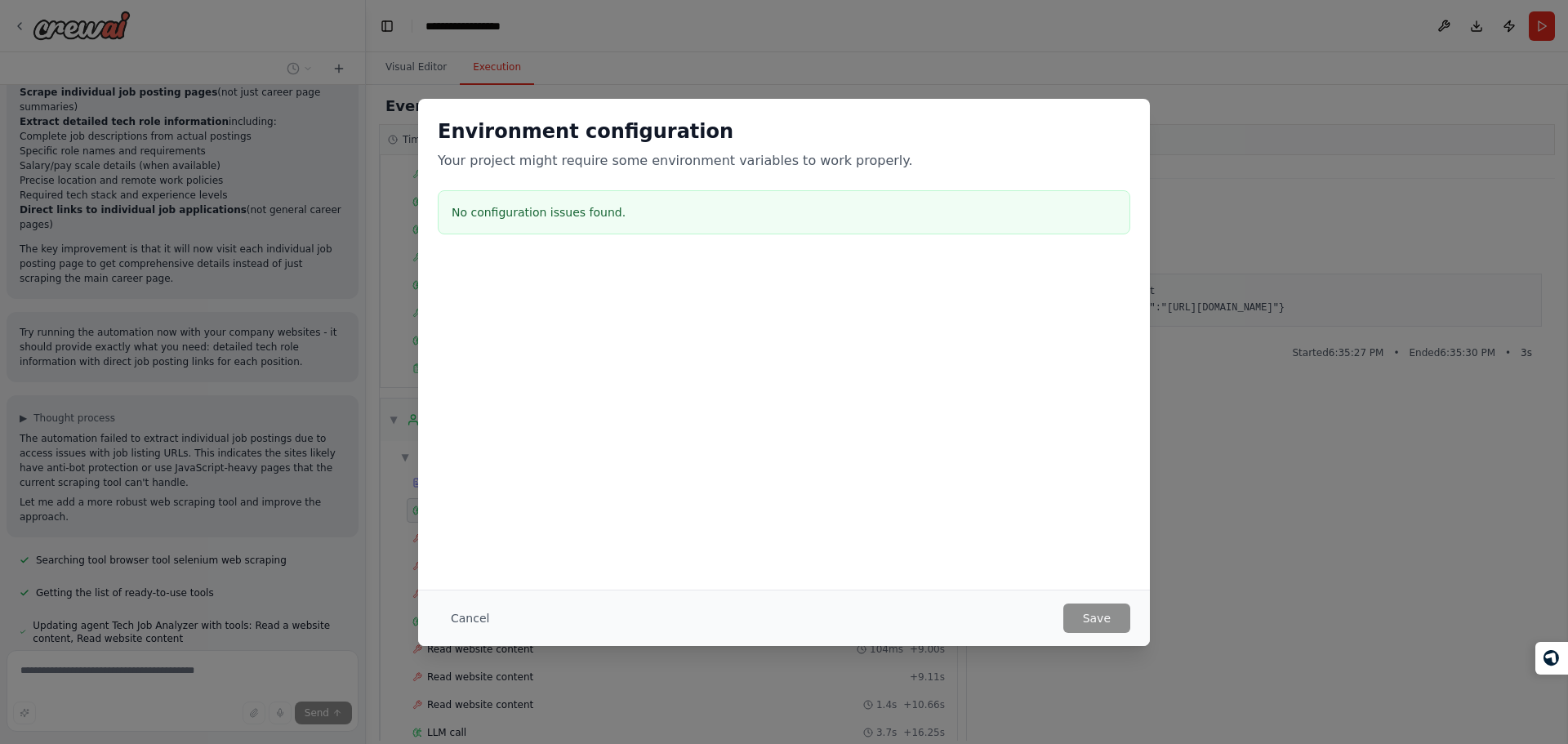
scroll to position [4415, 0]
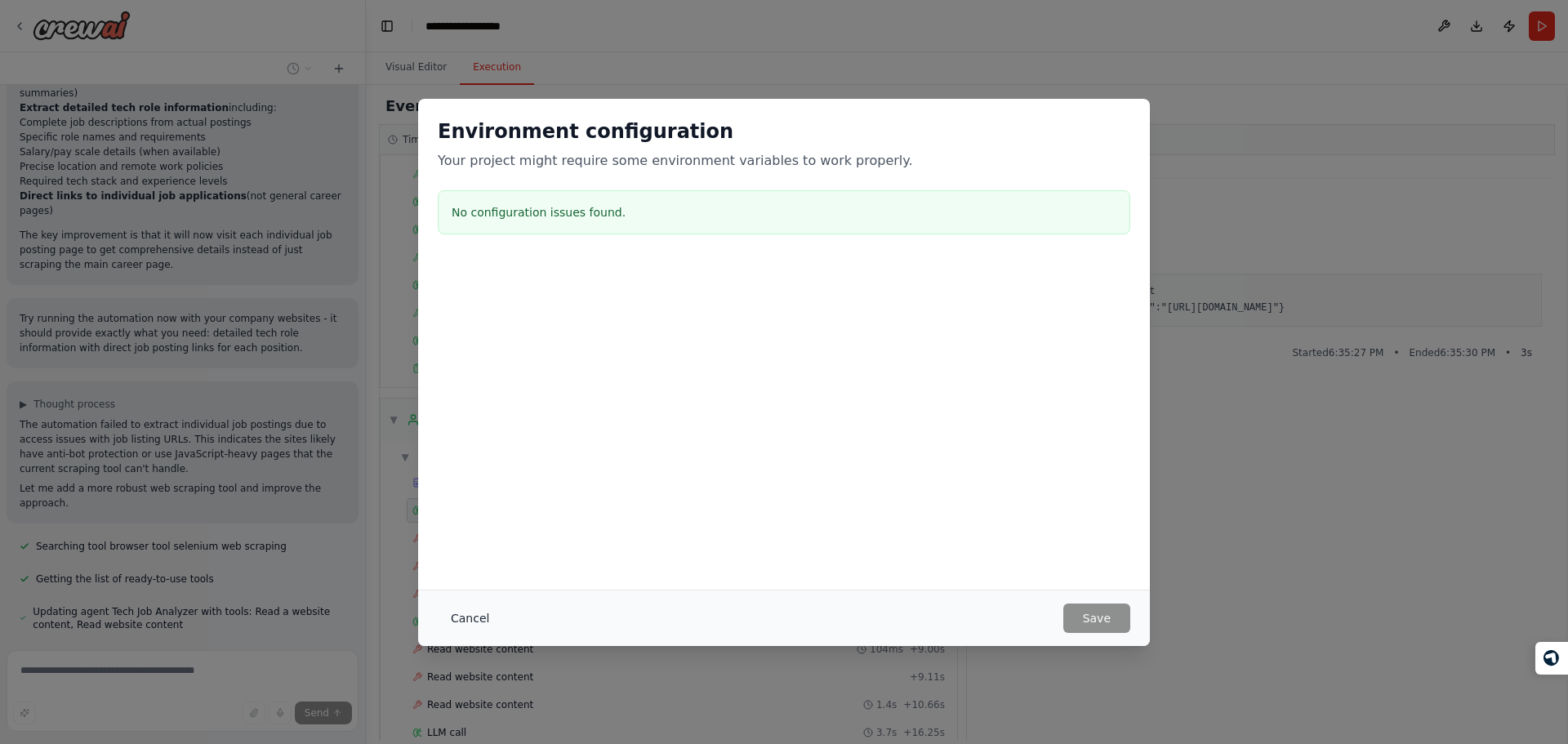
click at [457, 625] on button "Cancel" at bounding box center [470, 618] width 65 height 29
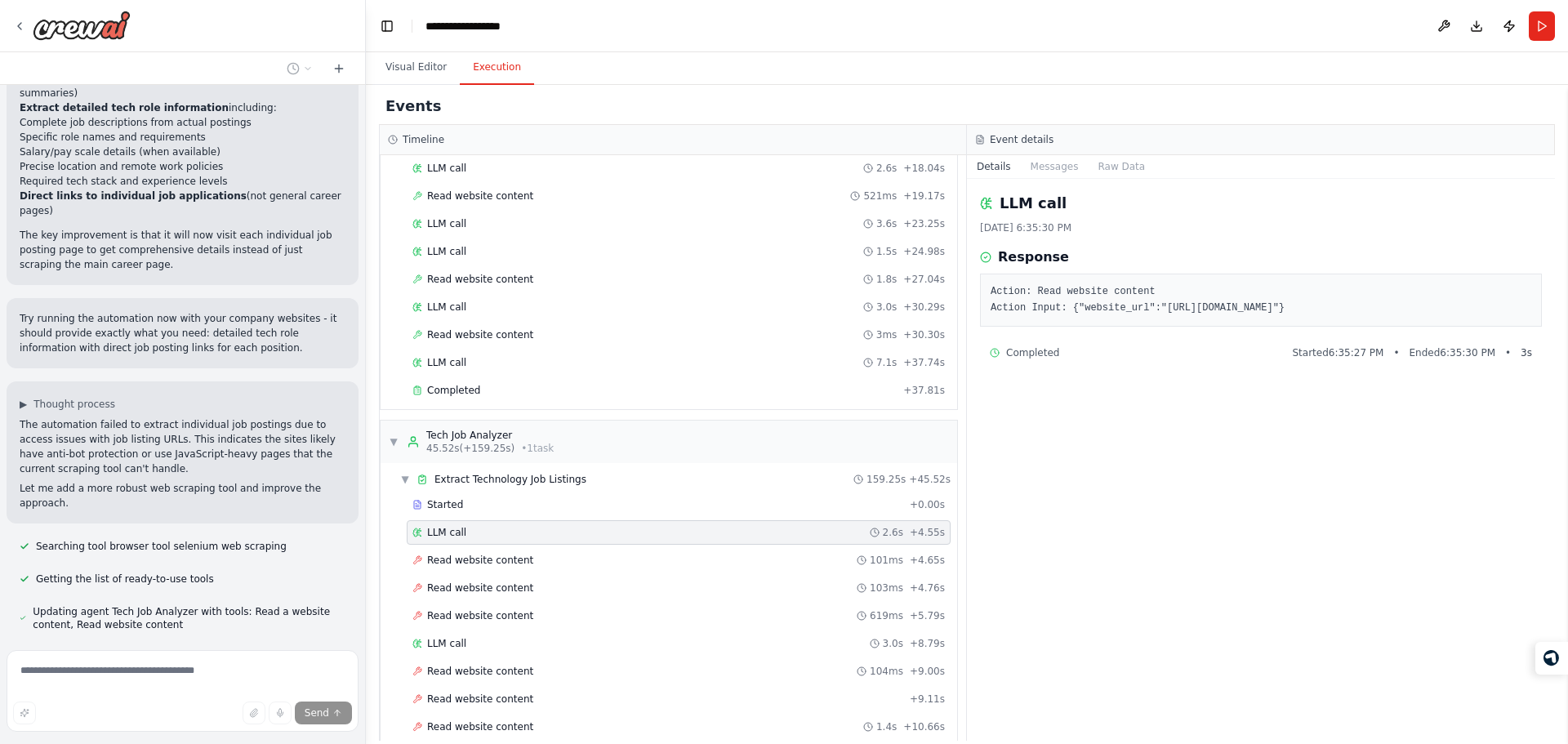
scroll to position [0, 0]
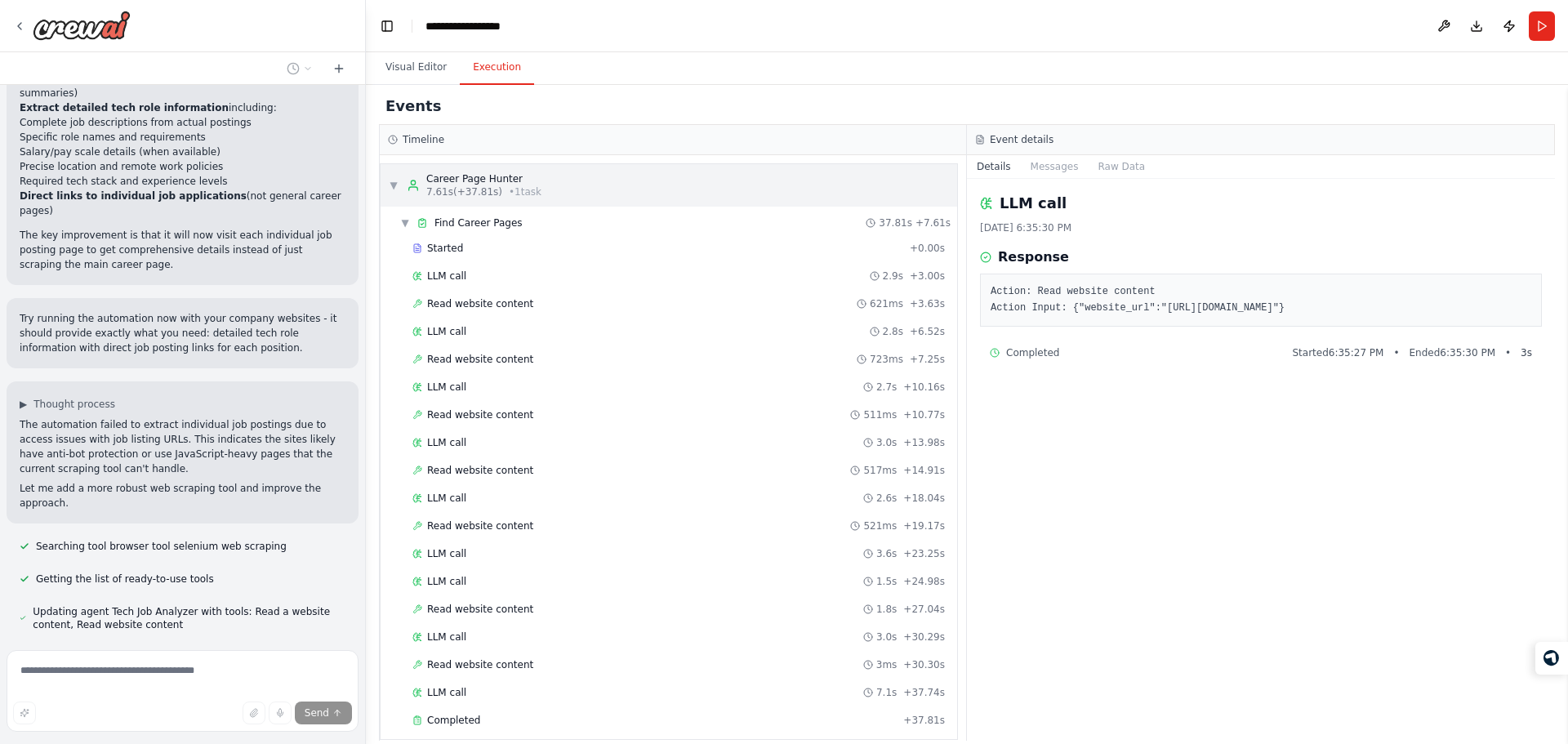
click at [461, 182] on div "Career Page Hunter" at bounding box center [483, 179] width 115 height 13
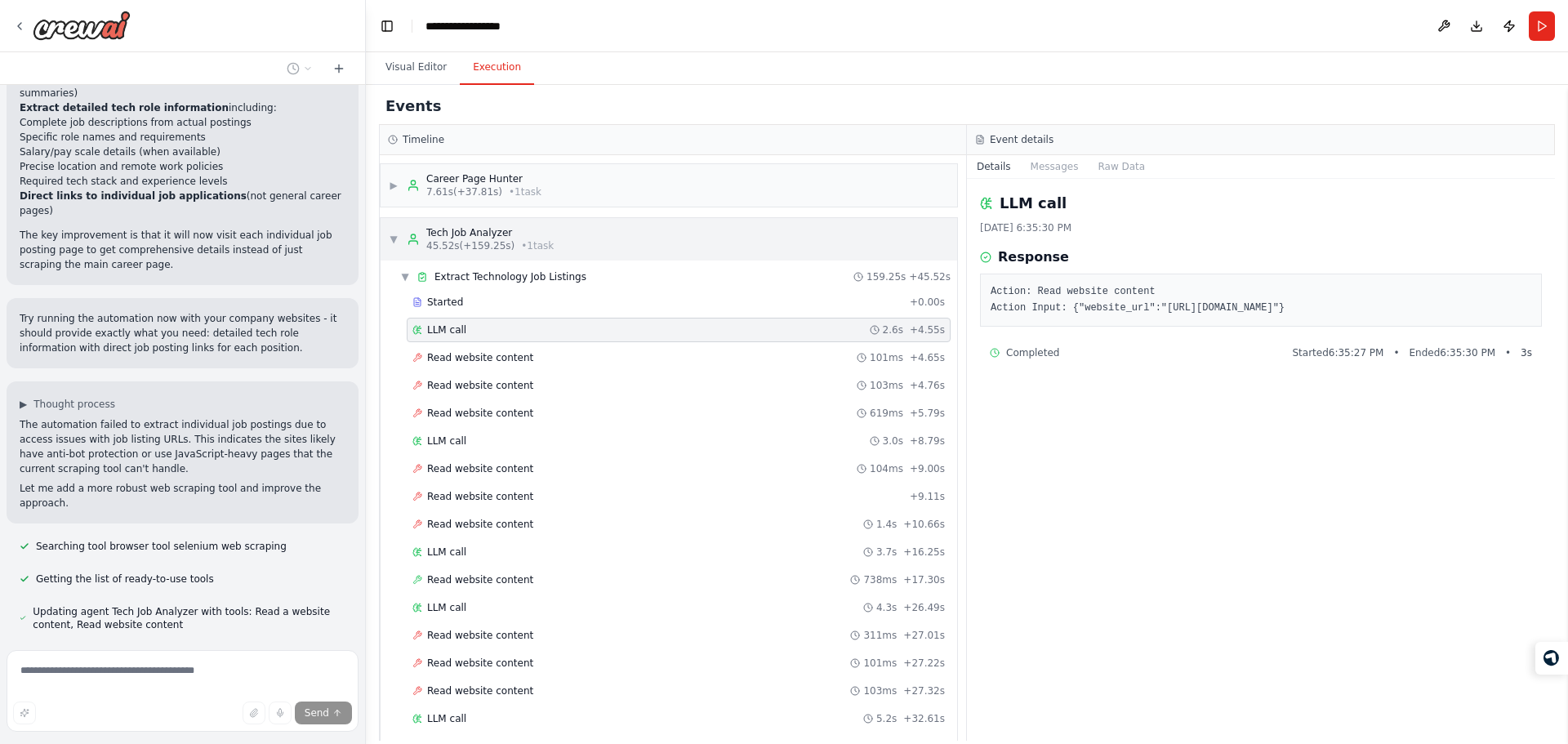
click at [583, 244] on div "▼ Tech Job Analyzer 45.52s (+159.25s) • 1 task" at bounding box center [668, 240] width 577 height 43
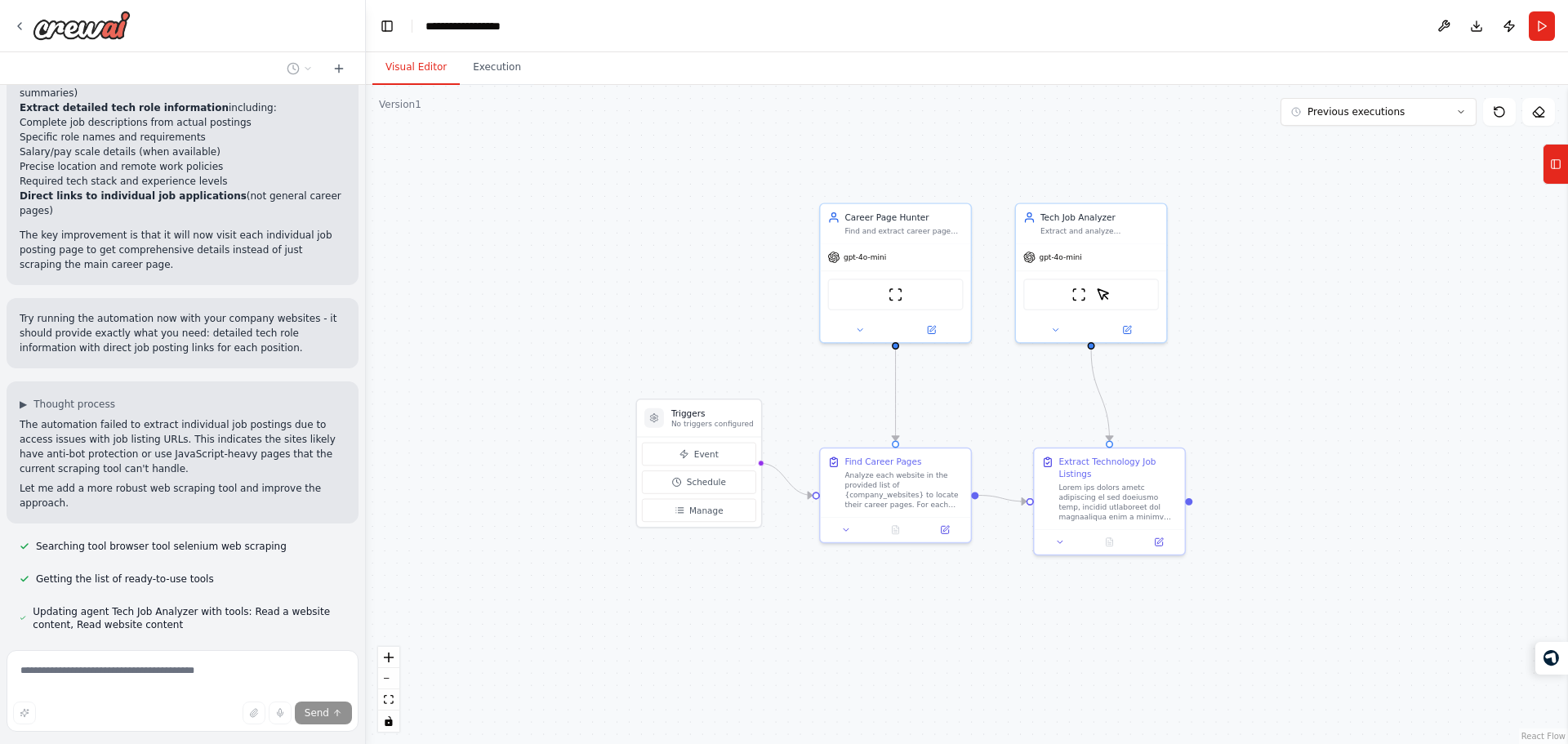
click at [446, 76] on button "Visual Editor" at bounding box center [416, 68] width 88 height 34
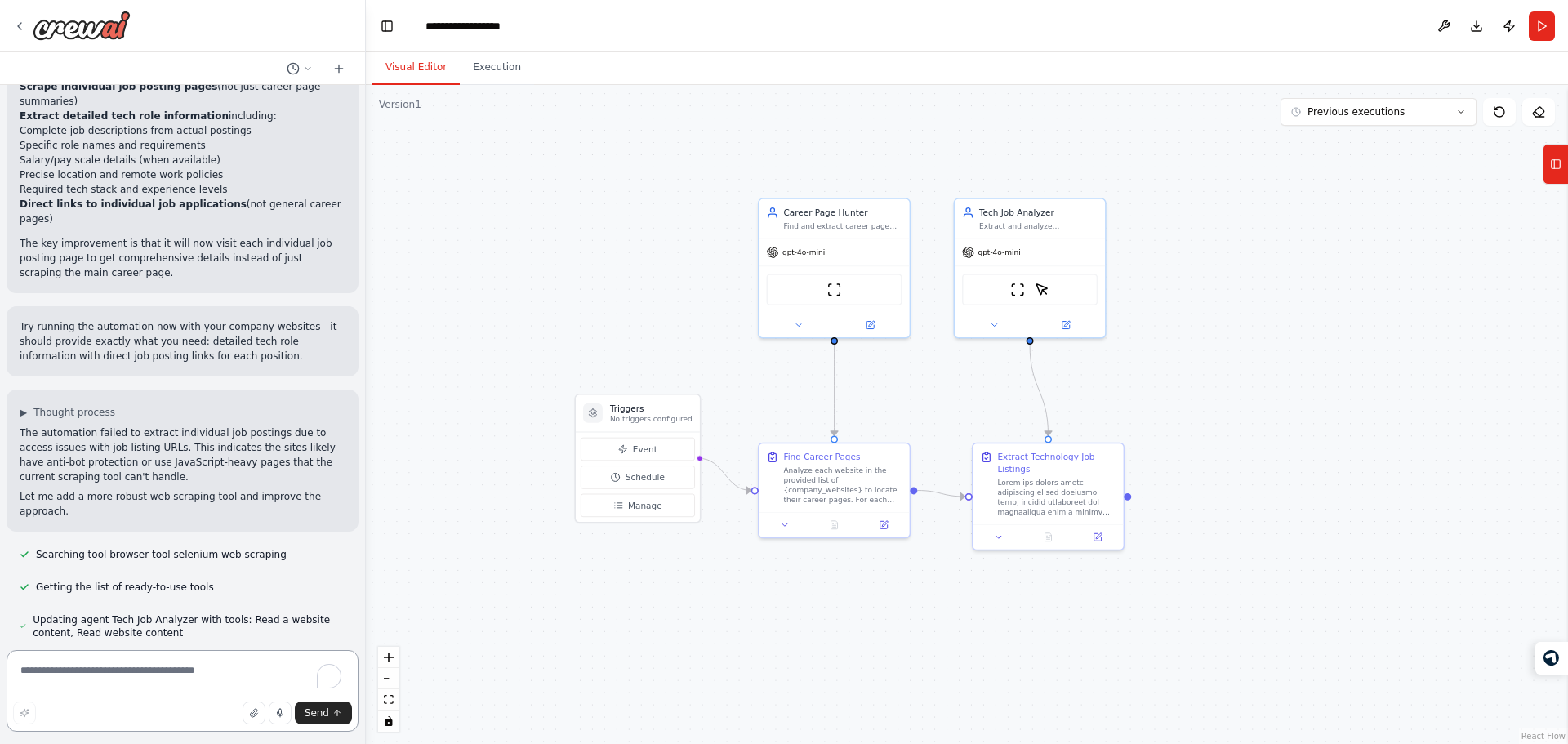
drag, startPoint x: 726, startPoint y: 324, endPoint x: 684, endPoint y: 333, distance: 43.0
click at [684, 333] on div ".deletable-edge-delete-btn { width: 20px; height: 20px; border: 0px solid #ffff…" at bounding box center [967, 415] width 1202 height 659
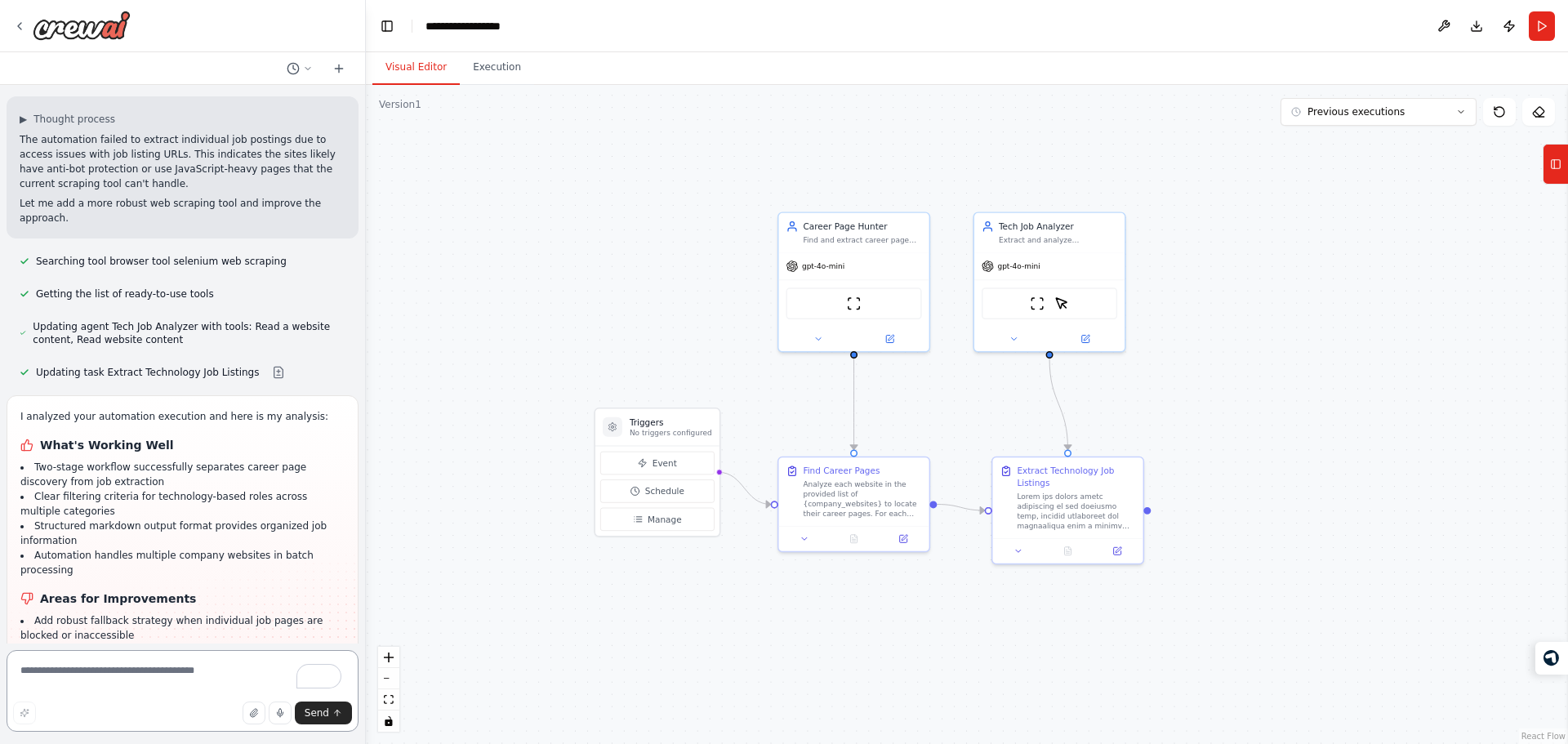
scroll to position [4699, 0]
click at [196, 702] on li "Add graceful degradation to provide basic job information even when full detail…" at bounding box center [182, 717] width 324 height 29
drag, startPoint x: 196, startPoint y: 477, endPoint x: 236, endPoint y: 370, distance: 114.2
click at [236, 614] on ul "Add robust fallback strategy when individual job pages are blocked or inaccessi…" at bounding box center [182, 673] width 324 height 118
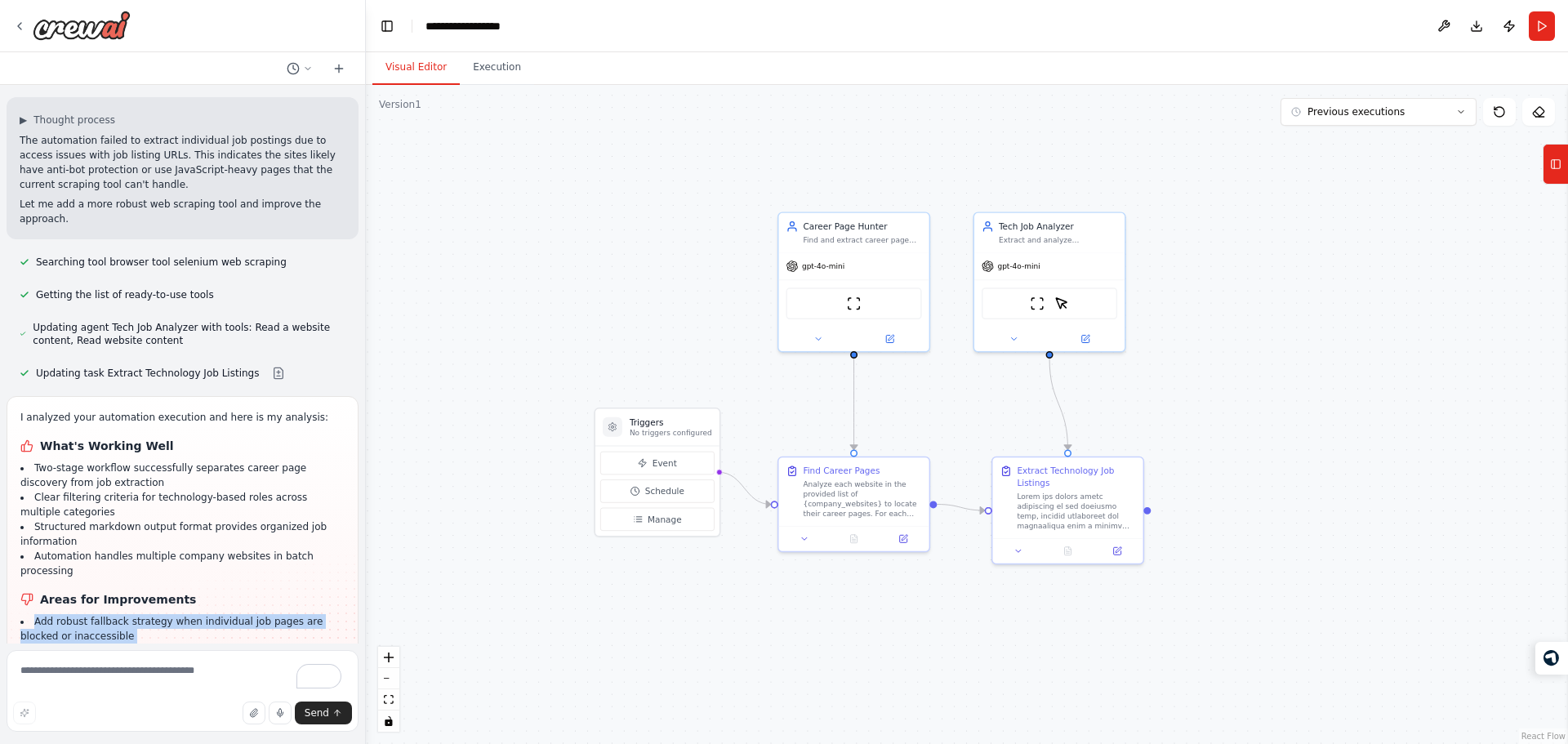
click at [236, 614] on li "Add robust fallback strategy when individual job pages are blocked or inaccessi…" at bounding box center [182, 629] width 324 height 29
click at [185, 410] on div "I analyzed your automation execution and here is my analysis: What's Working We…" at bounding box center [182, 570] width 324 height 321
drag, startPoint x: 132, startPoint y: 198, endPoint x: 146, endPoint y: 193, distance: 14.9
click at [146, 410] on div "I analyzed your automation execution and here is my analysis: What's Working We…" at bounding box center [182, 570] width 324 height 321
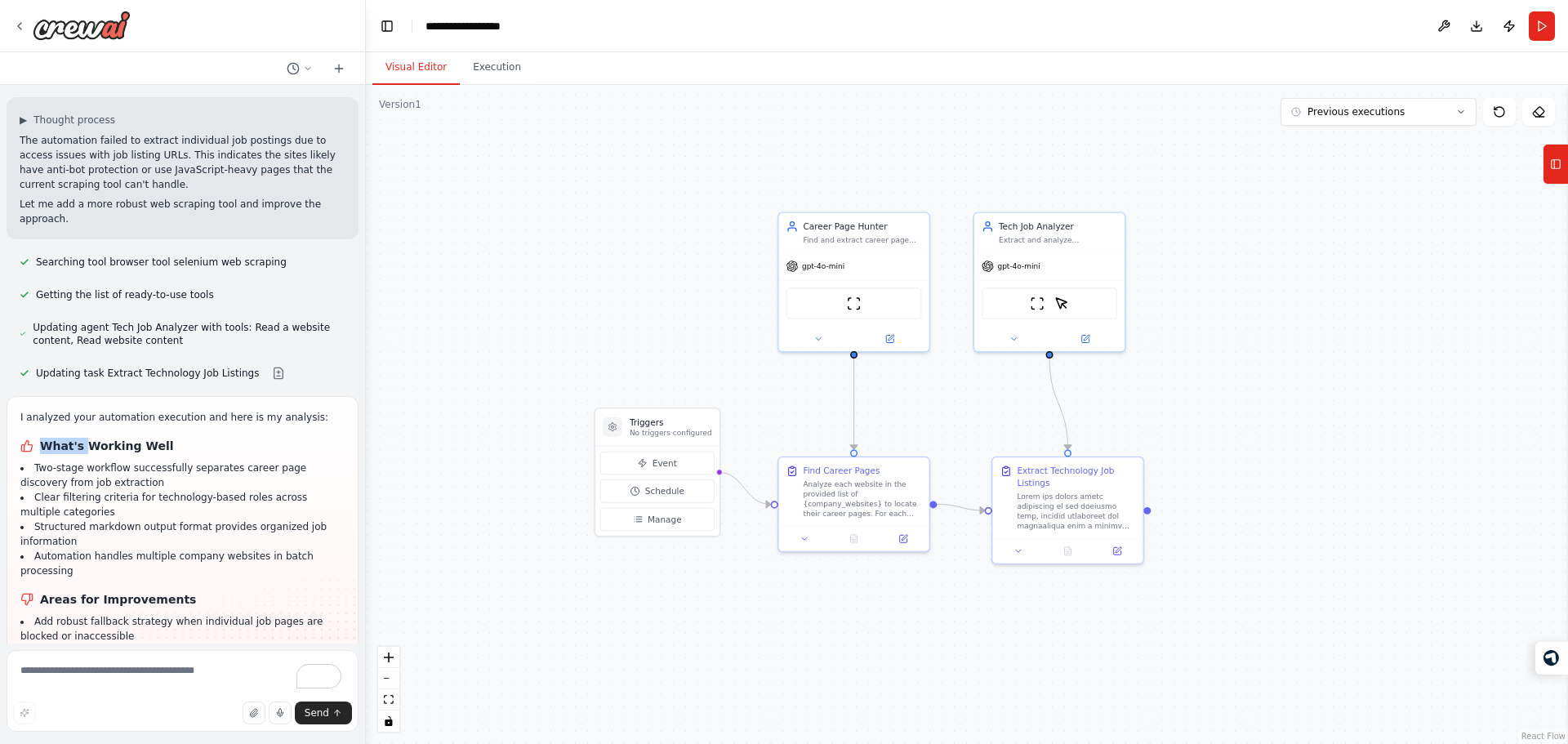
click at [146, 410] on div "I analyzed your automation execution and here is my analysis: What's Working We…" at bounding box center [182, 570] width 324 height 321
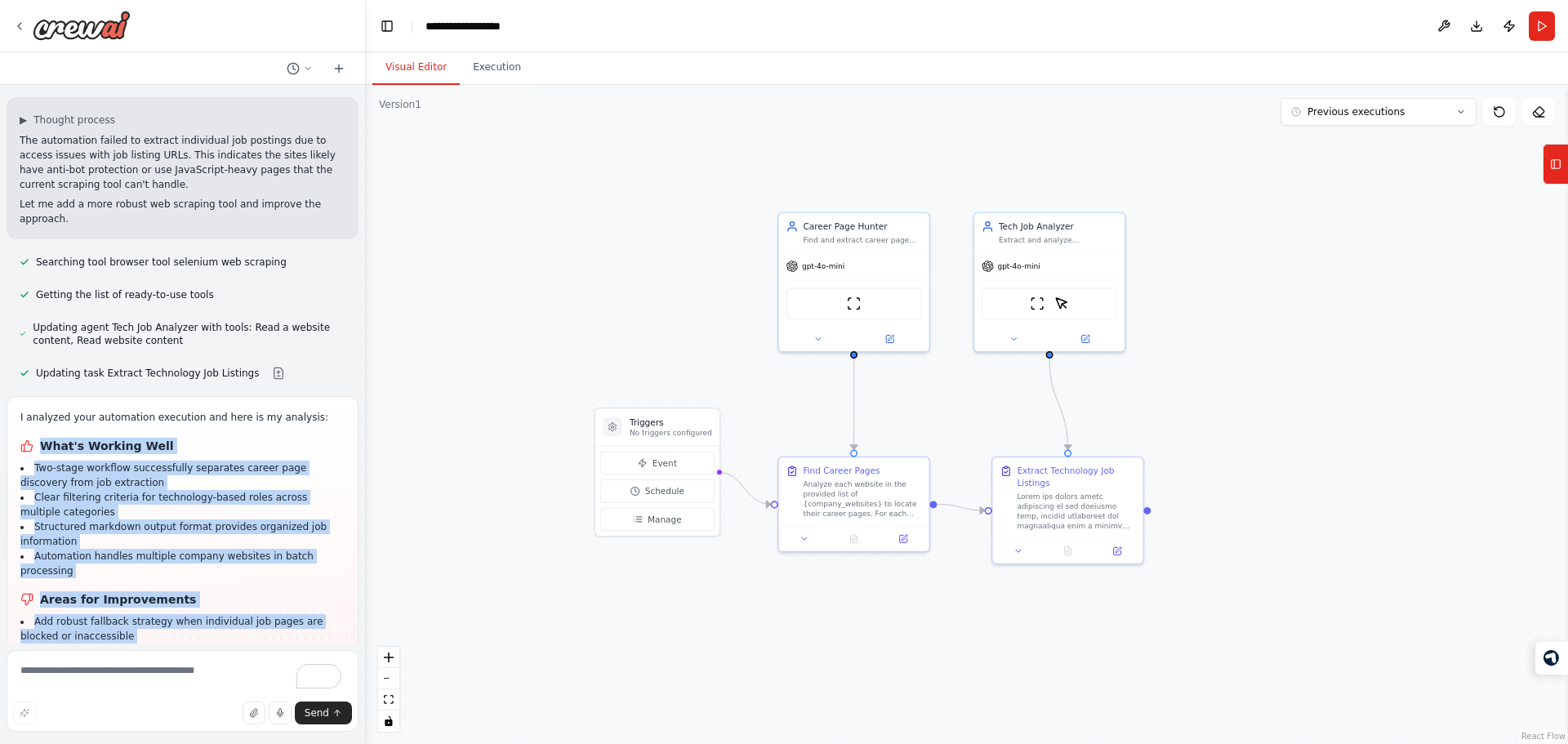
drag, startPoint x: 146, startPoint y: 193, endPoint x: 168, endPoint y: 483, distance: 290.8
click at [168, 483] on div "I analyzed your automation execution and here is my analysis: What's Working We…" at bounding box center [182, 570] width 324 height 321
click at [168, 702] on li "Add graceful degradation to provide basic job information even when full detail…" at bounding box center [182, 717] width 324 height 29
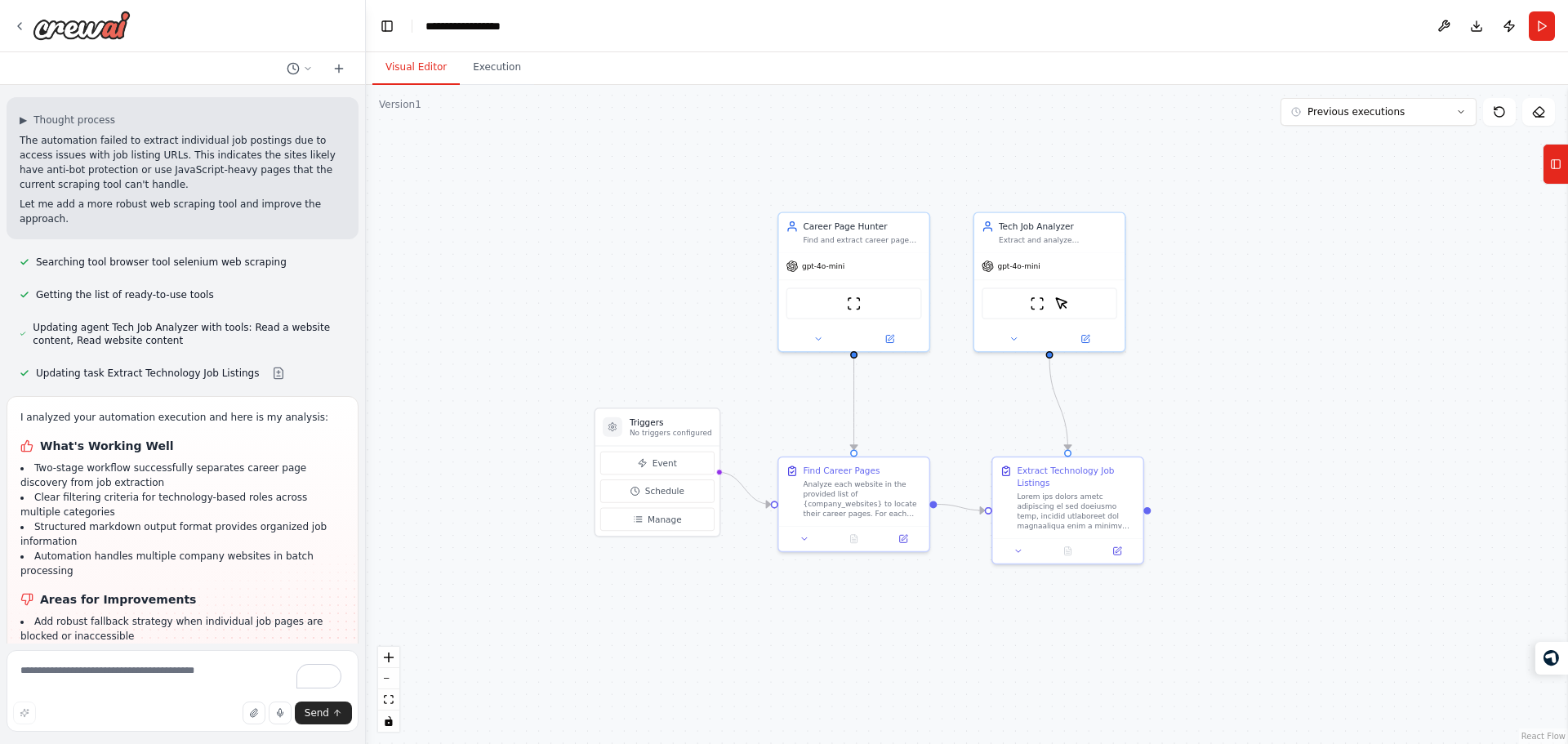
click at [168, 702] on li "Add graceful degradation to provide basic job information even when full detail…" at bounding box center [182, 717] width 324 height 29
click at [230, 673] on li "Improve error handling to extract available information from career page summar…" at bounding box center [182, 688] width 324 height 29
click at [126, 591] on h1 "Areas for Improvements" at bounding box center [182, 599] width 324 height 16
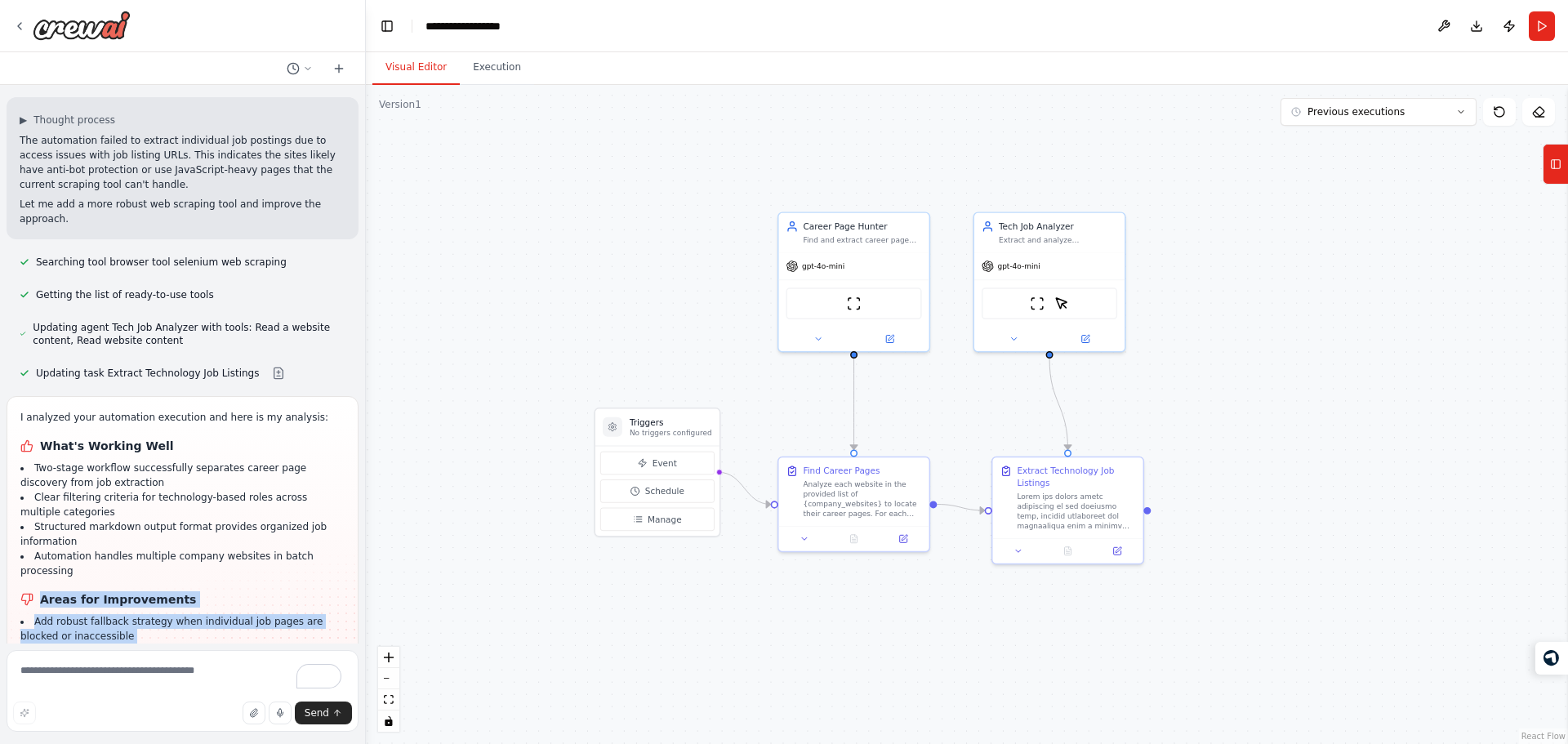
drag, startPoint x: 126, startPoint y: 351, endPoint x: 177, endPoint y: 468, distance: 127.6
click at [177, 468] on div "I analyzed your automation execution and here is my analysis: What's Working We…" at bounding box center [182, 570] width 324 height 321
click at [177, 702] on li "Add graceful degradation to provide basic job information even when full detail…" at bounding box center [182, 717] width 324 height 29
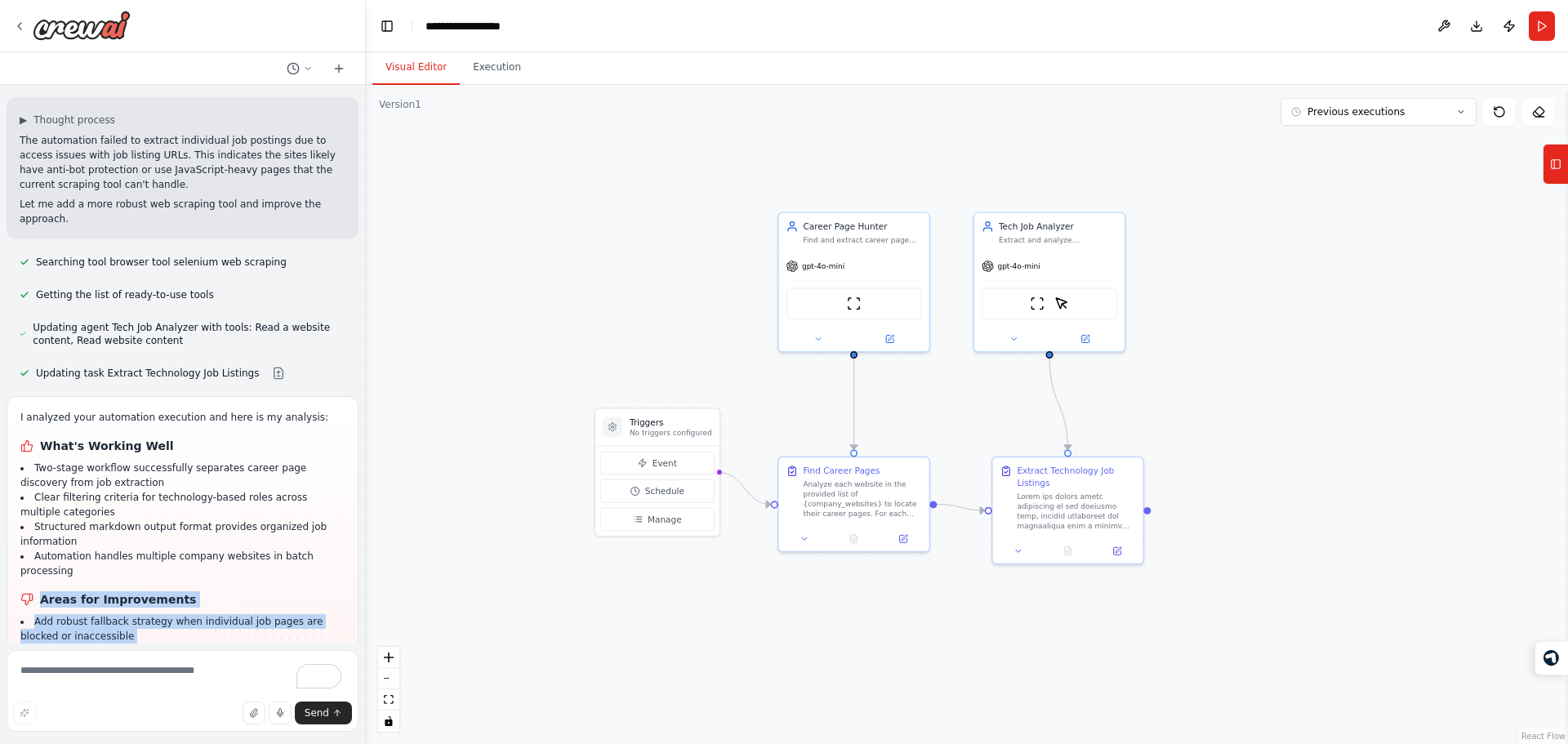
drag, startPoint x: 177, startPoint y: 468, endPoint x: 189, endPoint y: 354, distance: 114.6
click at [189, 410] on div "I analyzed your automation execution and here is my analysis: What's Working We…" at bounding box center [182, 570] width 324 height 321
click at [189, 591] on h1 "Areas for Improvements" at bounding box center [182, 599] width 324 height 16
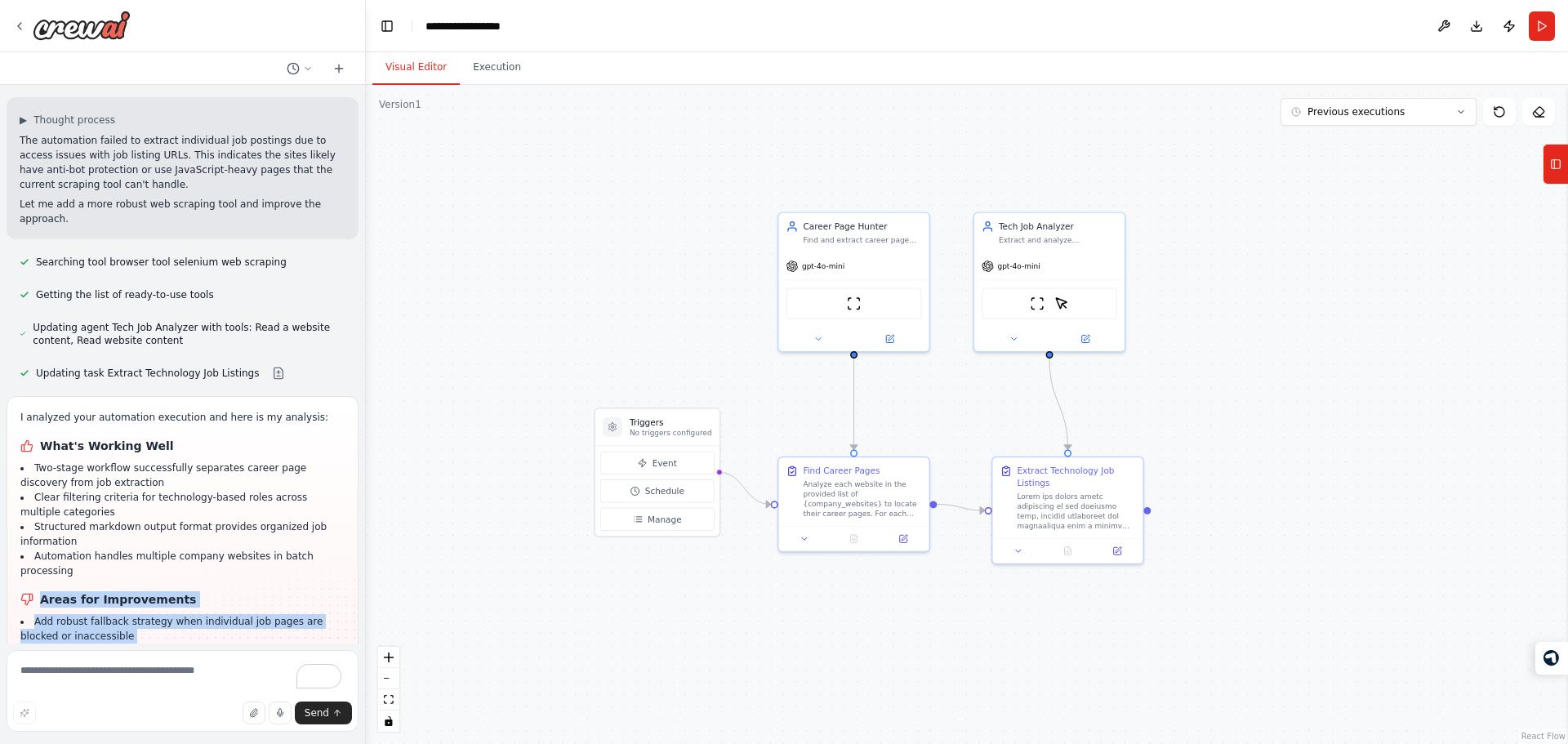
drag, startPoint x: 189, startPoint y: 354, endPoint x: 201, endPoint y: 466, distance: 112.6
click at [201, 466] on div "I analyzed your automation execution and here is my analysis: What's Working We…" at bounding box center [182, 570] width 324 height 321
click at [197, 702] on li "Add graceful degradation to provide basic job information even when full detail…" at bounding box center [182, 717] width 324 height 29
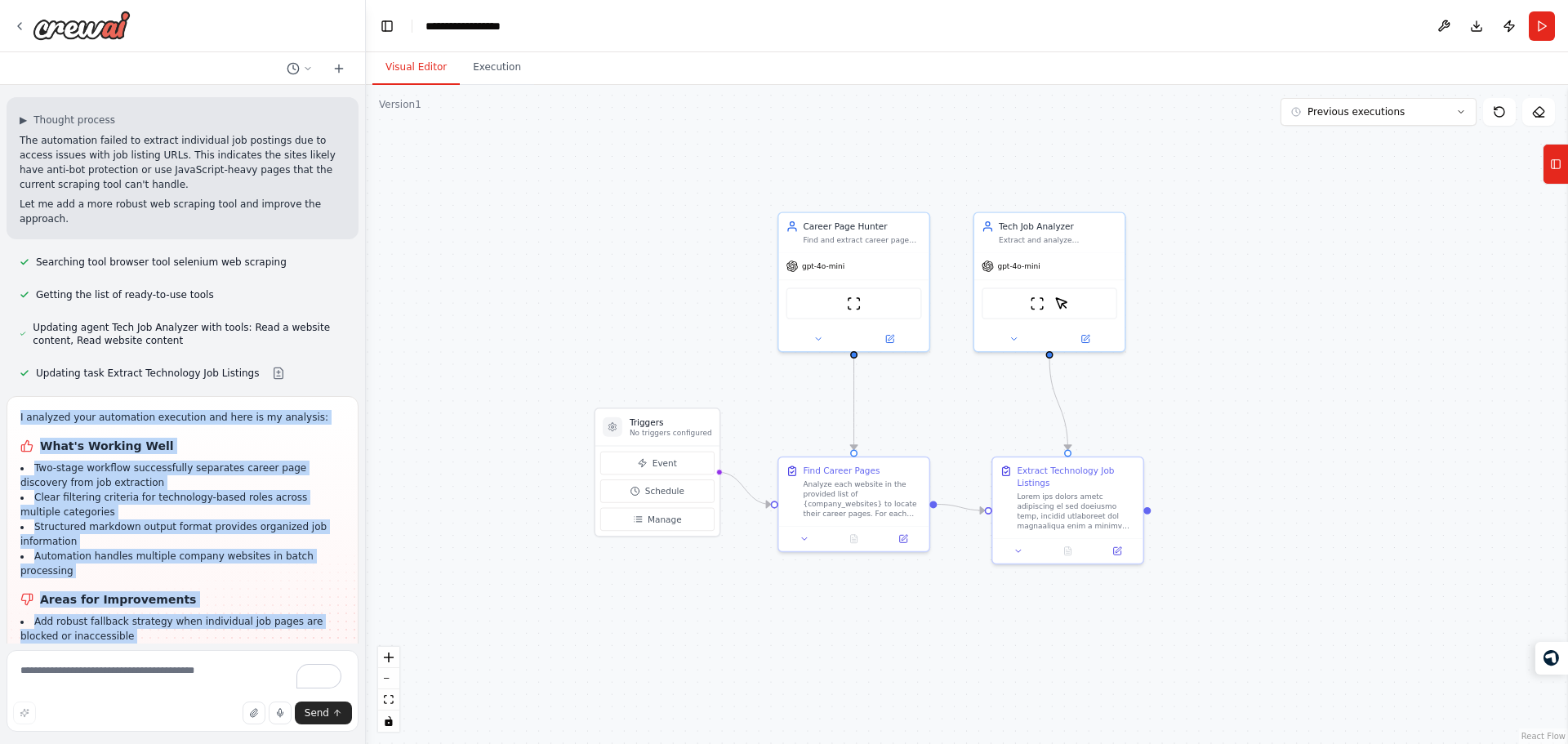
scroll to position [4709, 0]
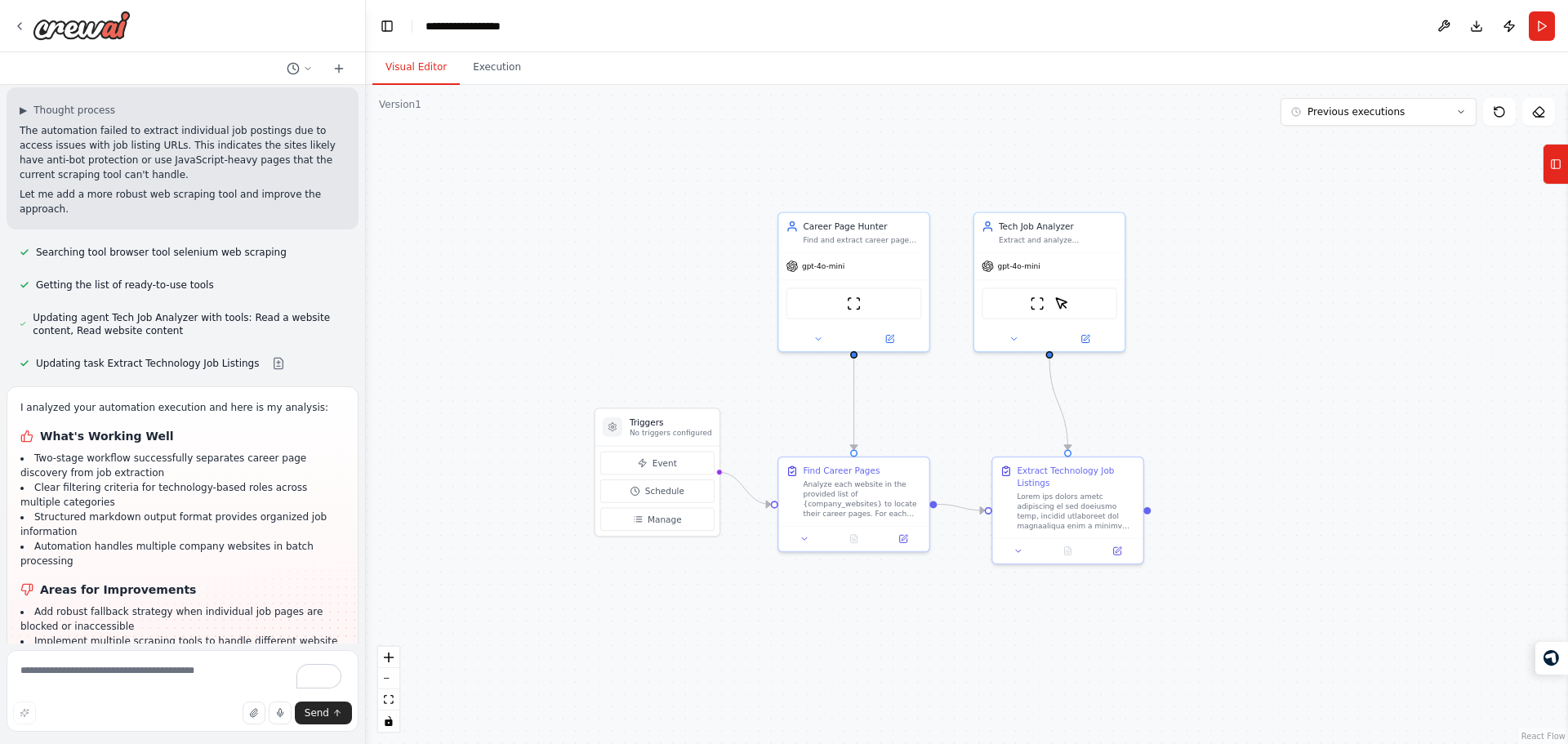
click at [191, 400] on div "I analyzed your automation execution and here is my analysis: What's Working We…" at bounding box center [182, 560] width 324 height 321
drag, startPoint x: 191, startPoint y: 183, endPoint x: 202, endPoint y: 174, distance: 14.2
click at [202, 400] on div "I analyzed your automation execution and here is my analysis: What's Working We…" at bounding box center [182, 560] width 324 height 321
click at [202, 400] on p "I analyzed your automation execution and here is my analysis:" at bounding box center [182, 407] width 324 height 15
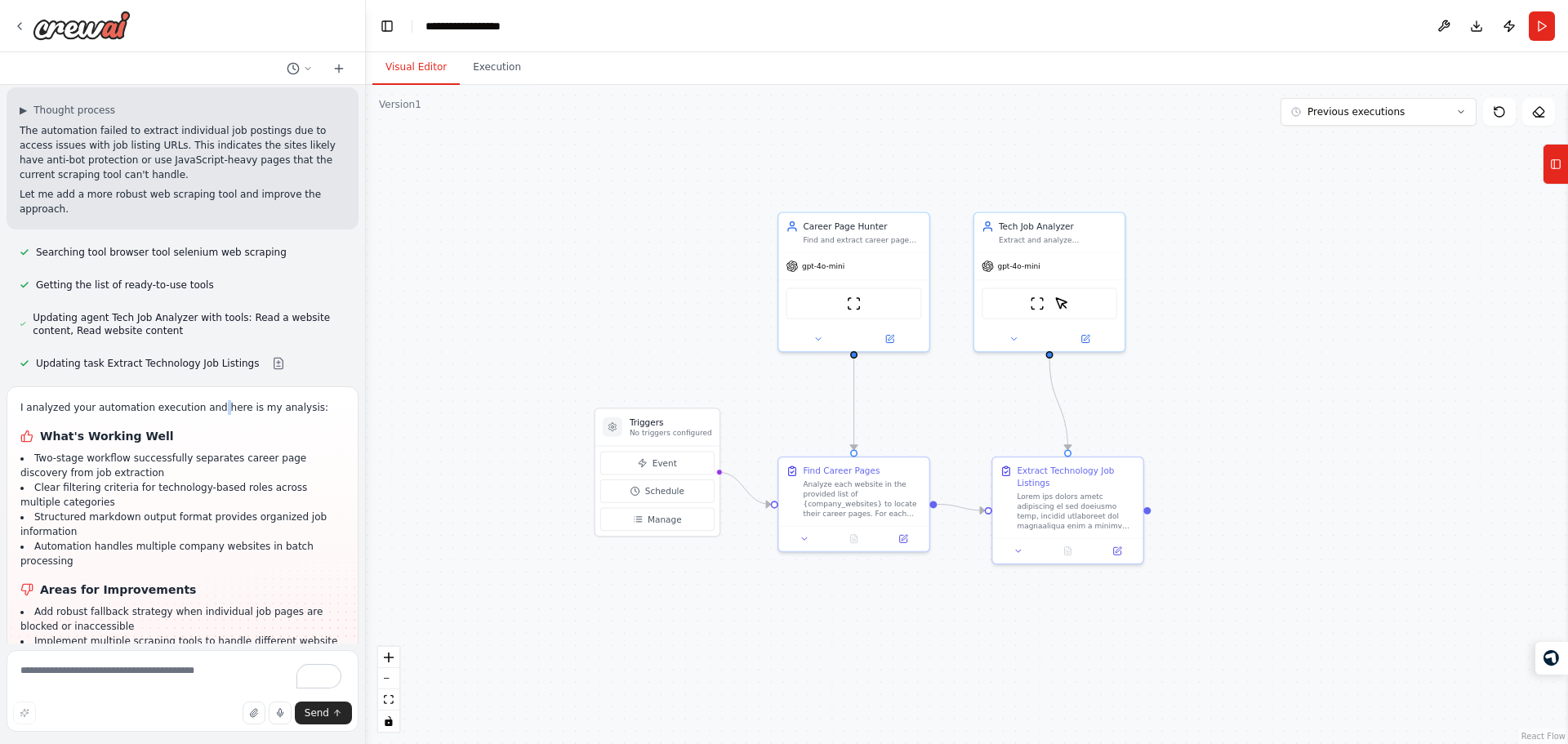
click at [202, 400] on p "I analyzed your automation execution and here is my analysis:" at bounding box center [182, 407] width 324 height 15
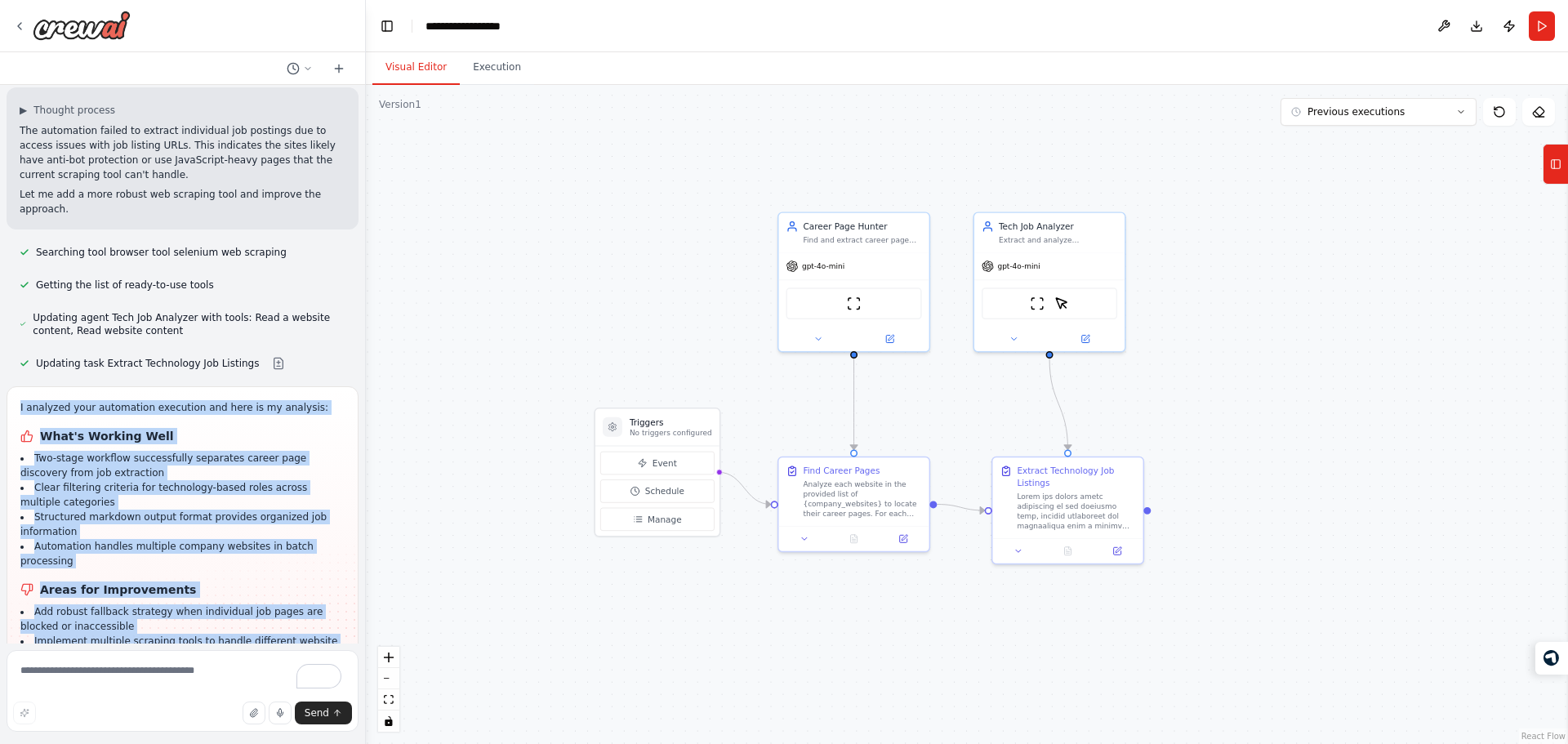
drag, startPoint x: 202, startPoint y: 174, endPoint x: 201, endPoint y: 477, distance: 303.0
click at [201, 477] on div "I analyzed your automation execution and here is my analysis: What's Working We…" at bounding box center [182, 565] width 324 height 331
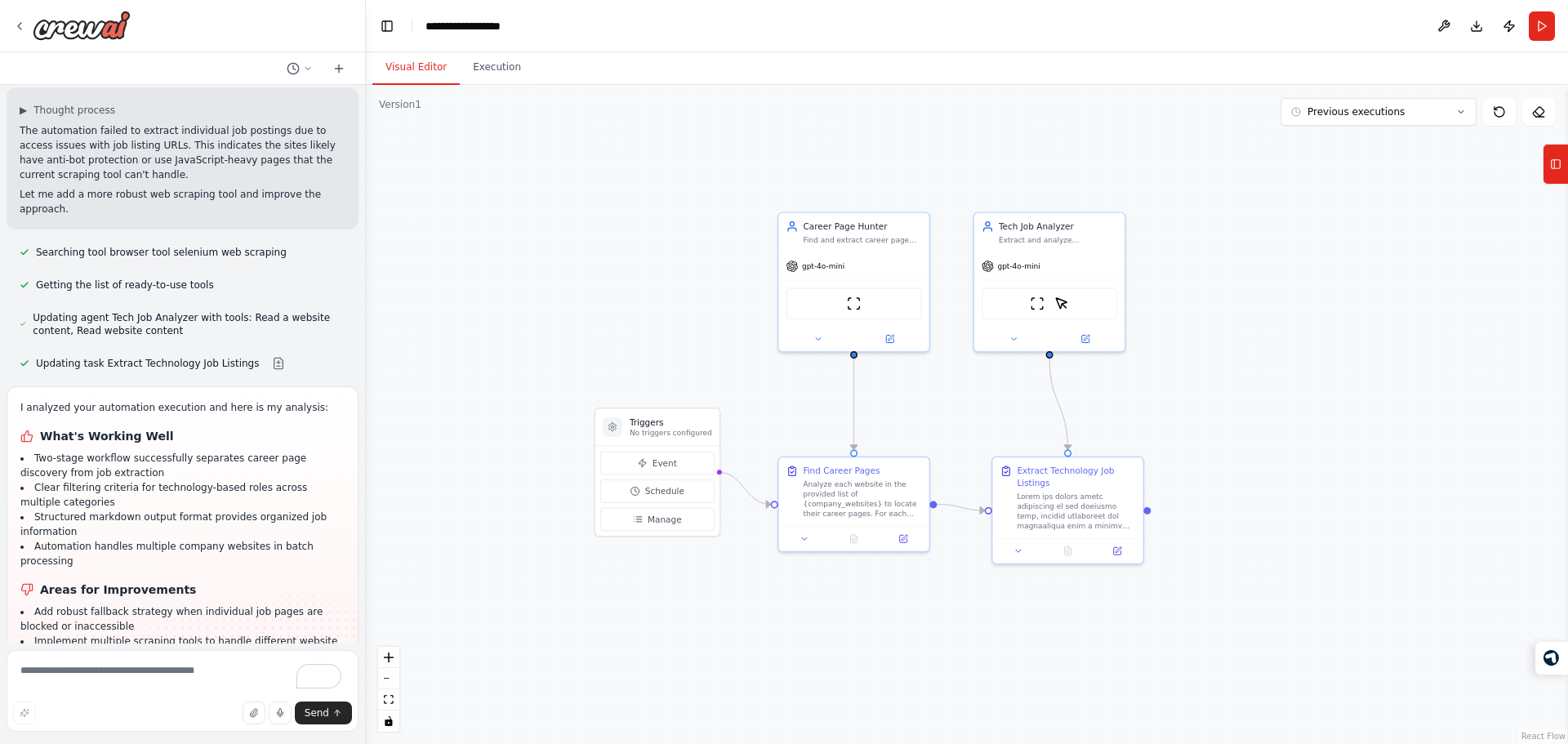
click at [201, 477] on div "I analyzed your automation execution and here is my analysis: What's Working We…" at bounding box center [182, 565] width 324 height 331
click at [236, 494] on div "I analyzed your automation execution and here is my analysis: What's Working We…" at bounding box center [182, 565] width 352 height 359
click at [180, 670] on textarea "To enrich screen reader interactions, please activate Accessibility in Grammarl…" at bounding box center [182, 691] width 352 height 82
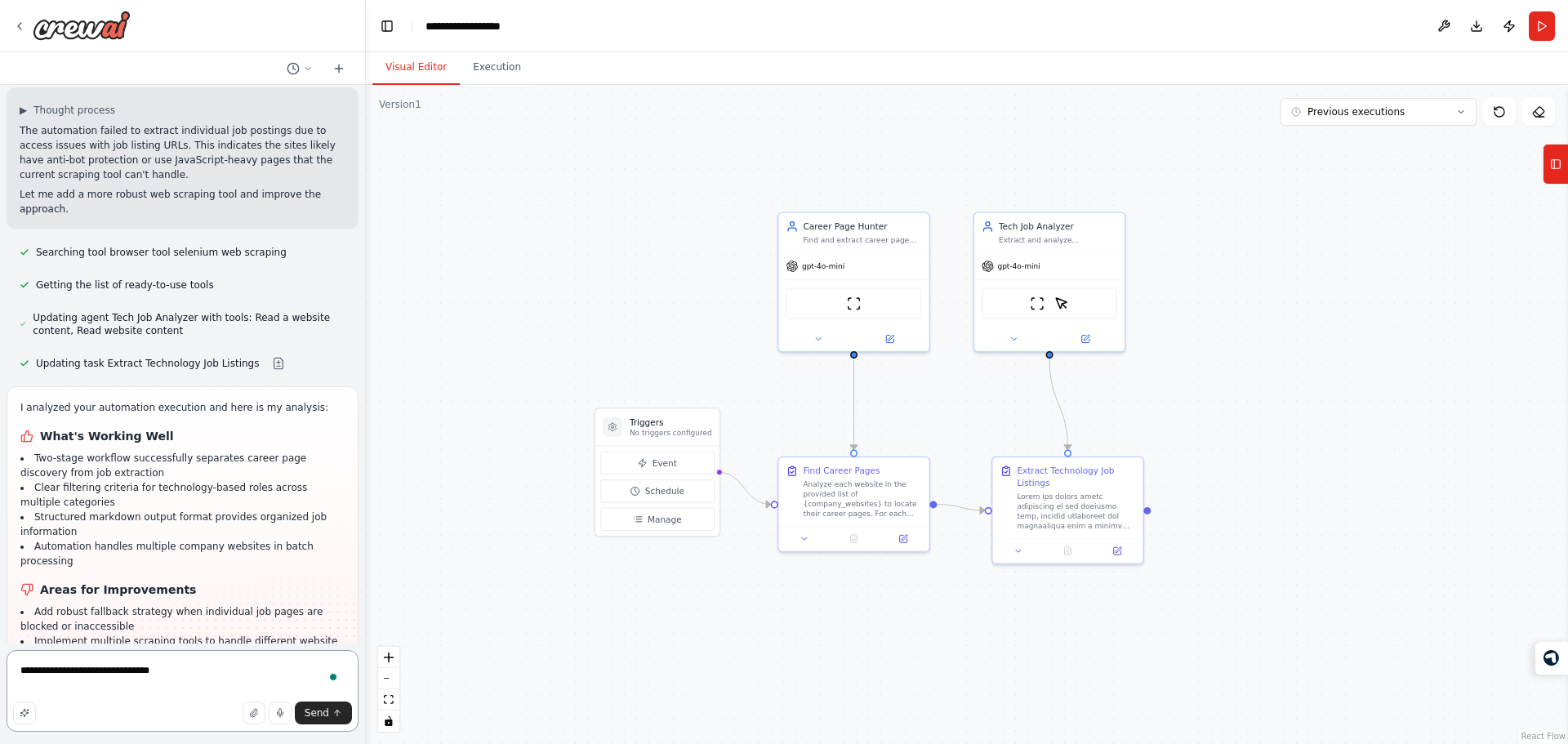
type textarea "**********"
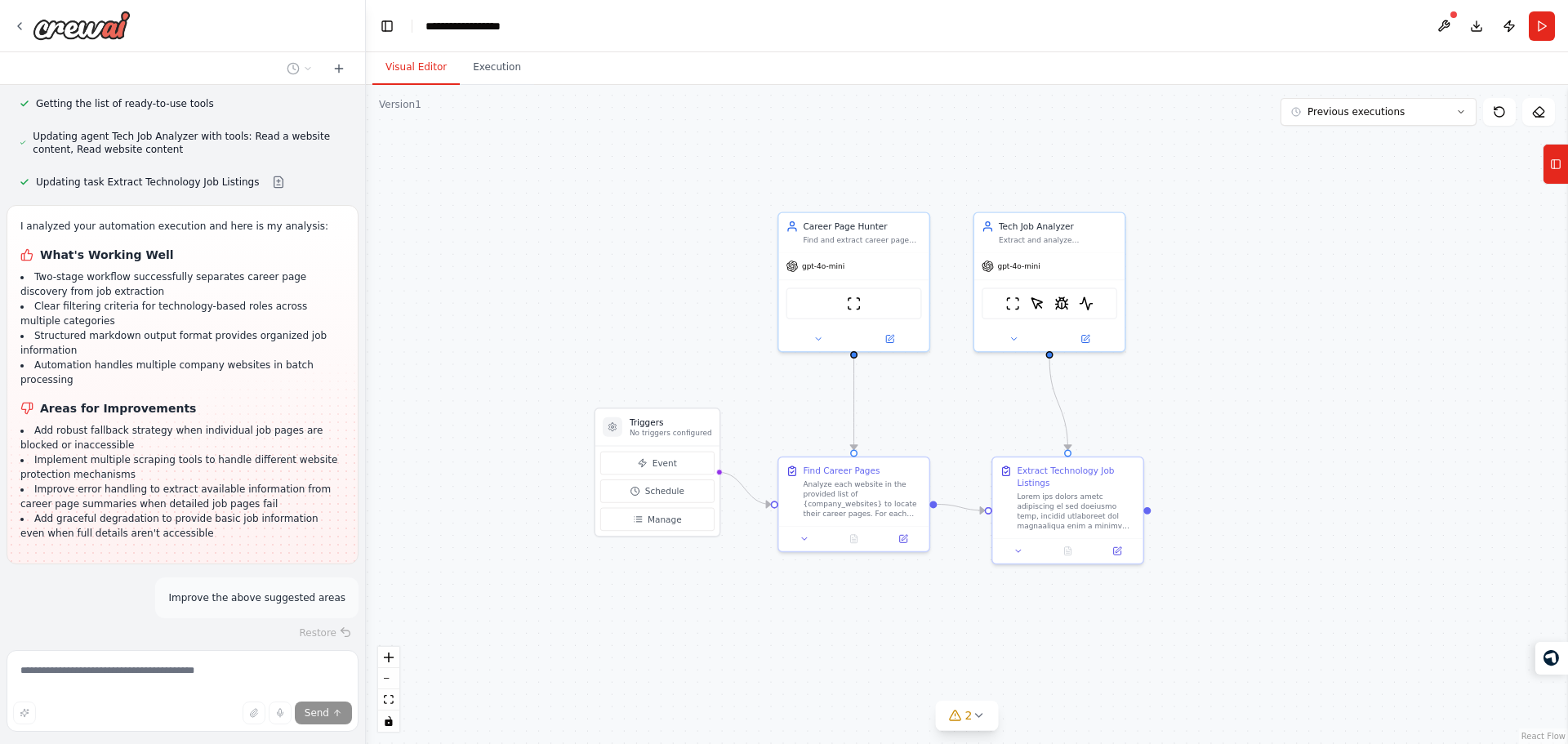
scroll to position [4923, 0]
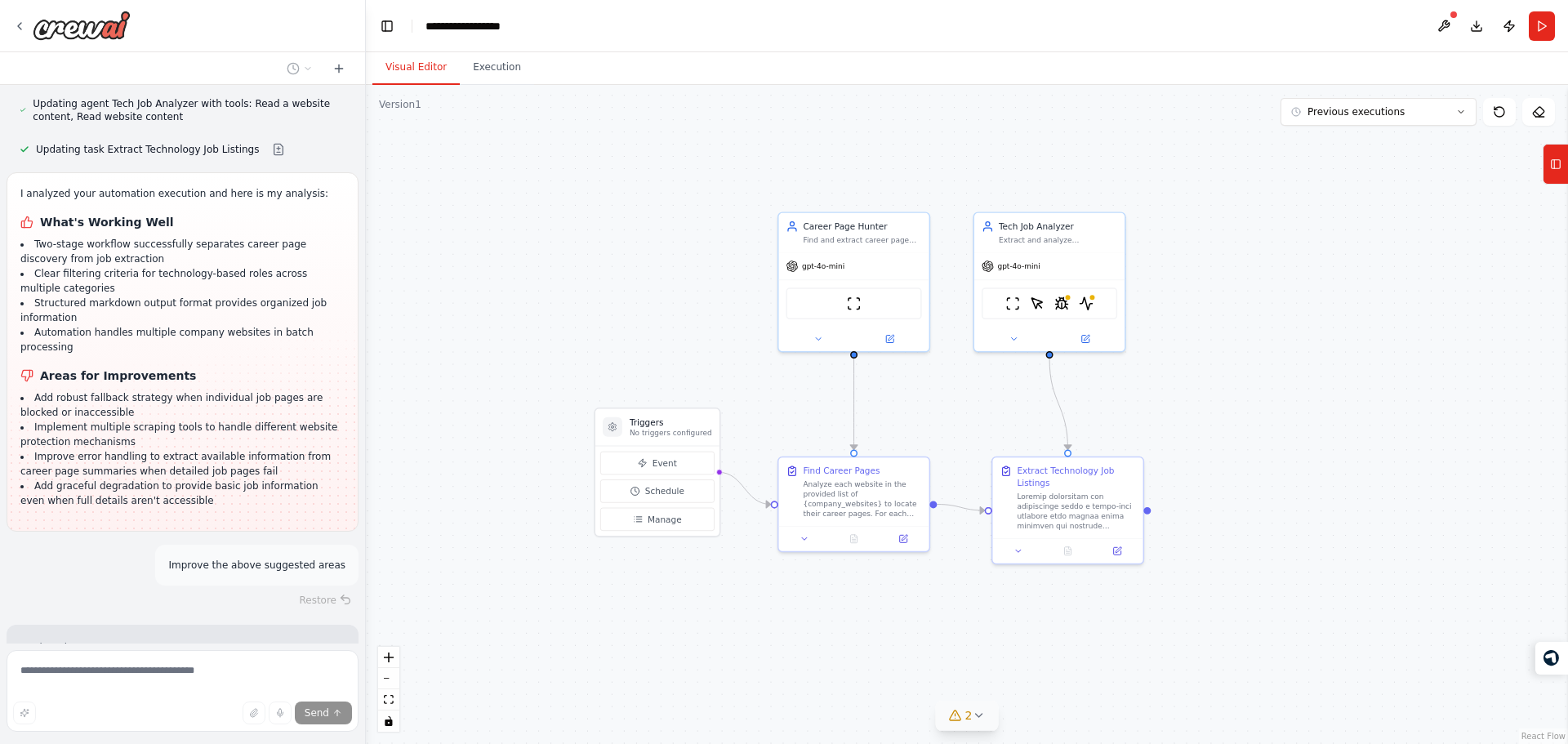
click at [955, 715] on icon at bounding box center [955, 715] width 13 height 13
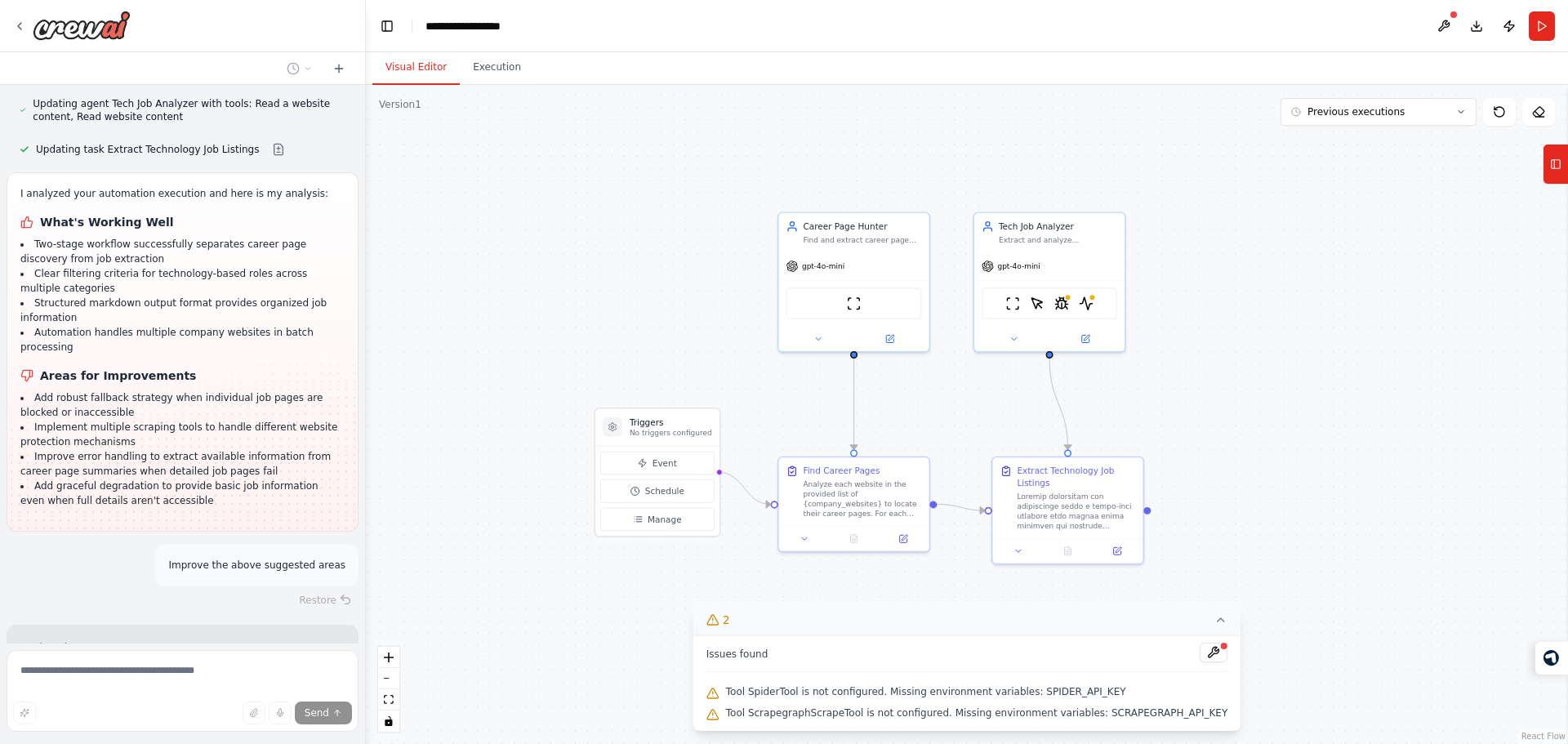
click at [1218, 621] on icon at bounding box center [1221, 620] width 7 height 3
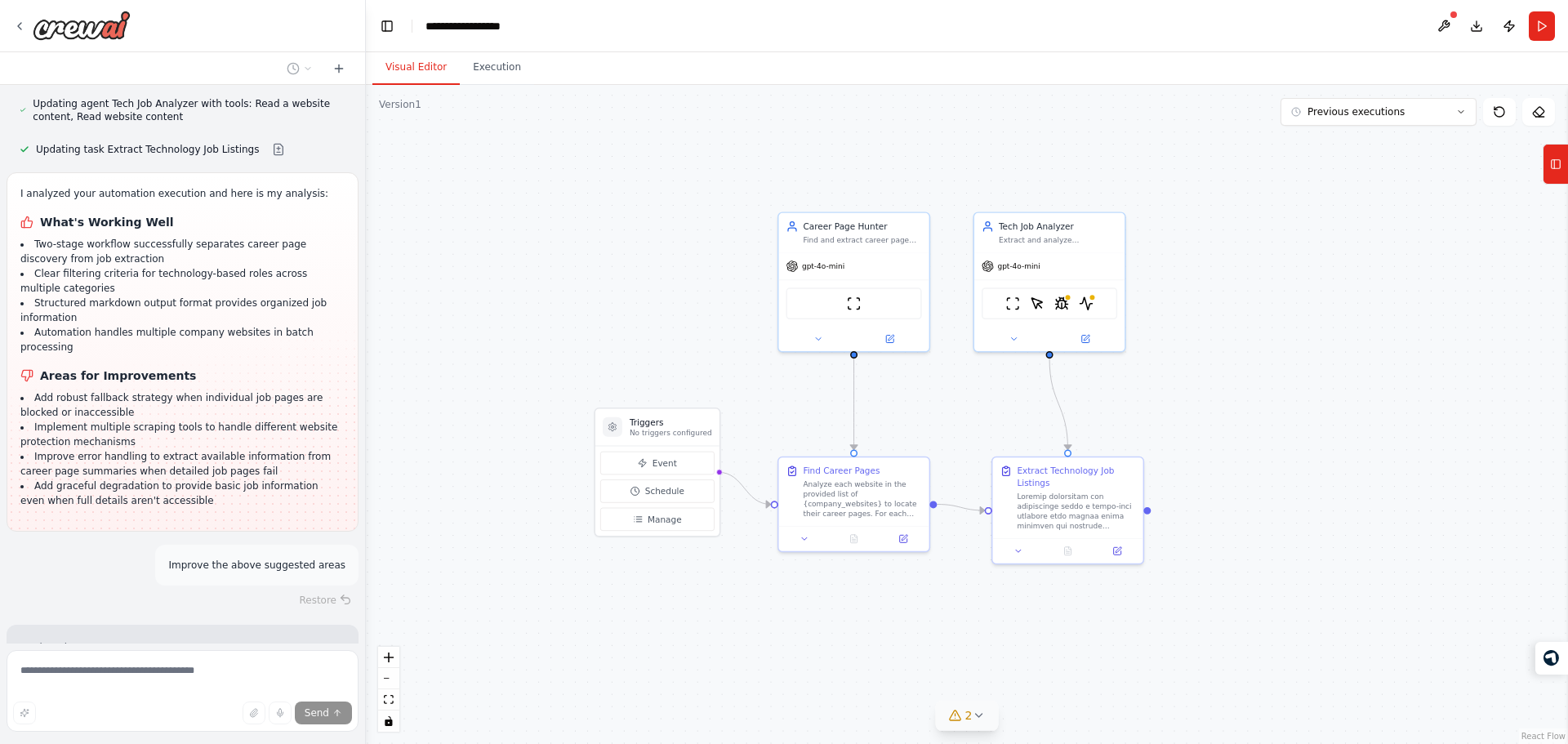
click at [982, 718] on icon at bounding box center [978, 715] width 13 height 13
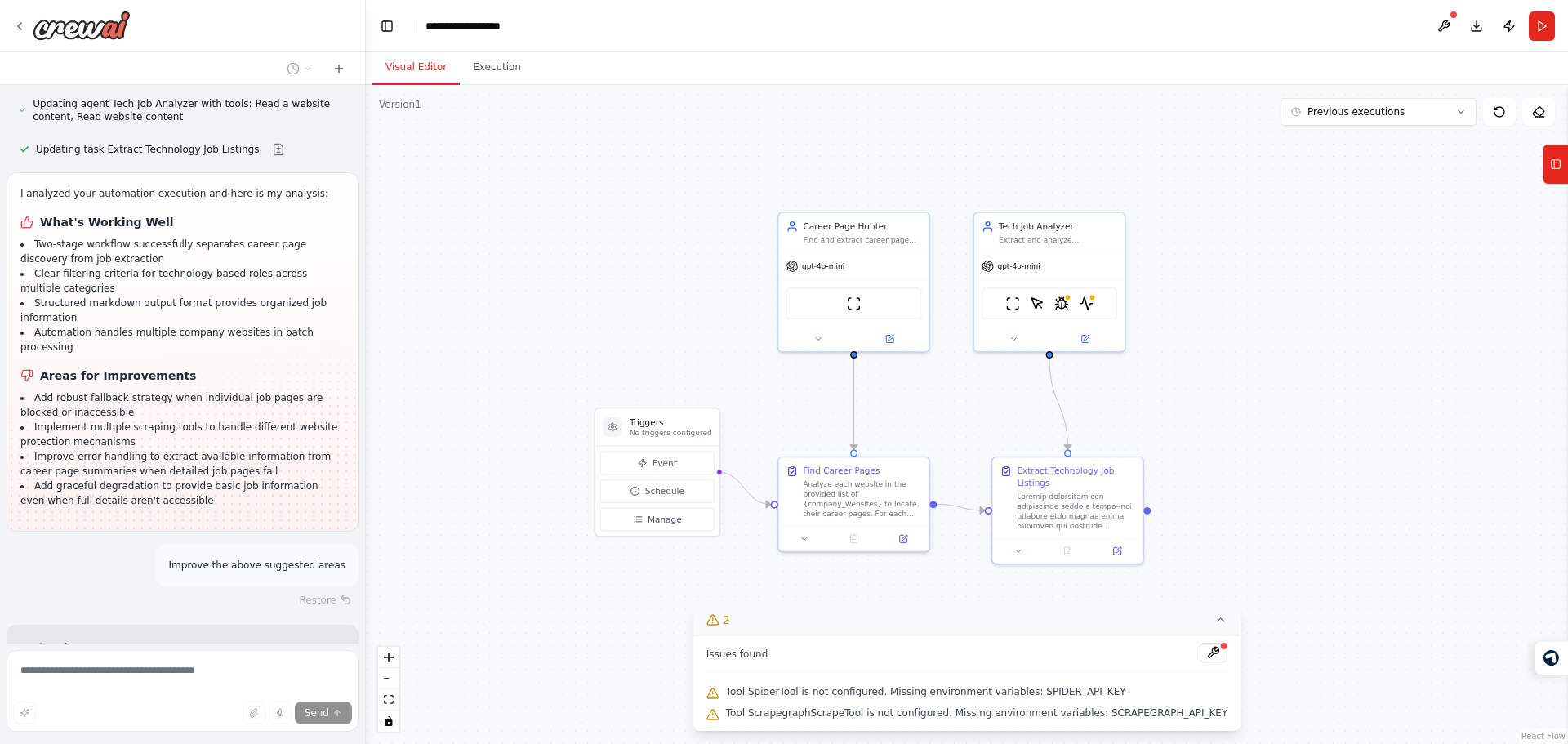
click at [1215, 618] on icon at bounding box center [1221, 620] width 13 height 13
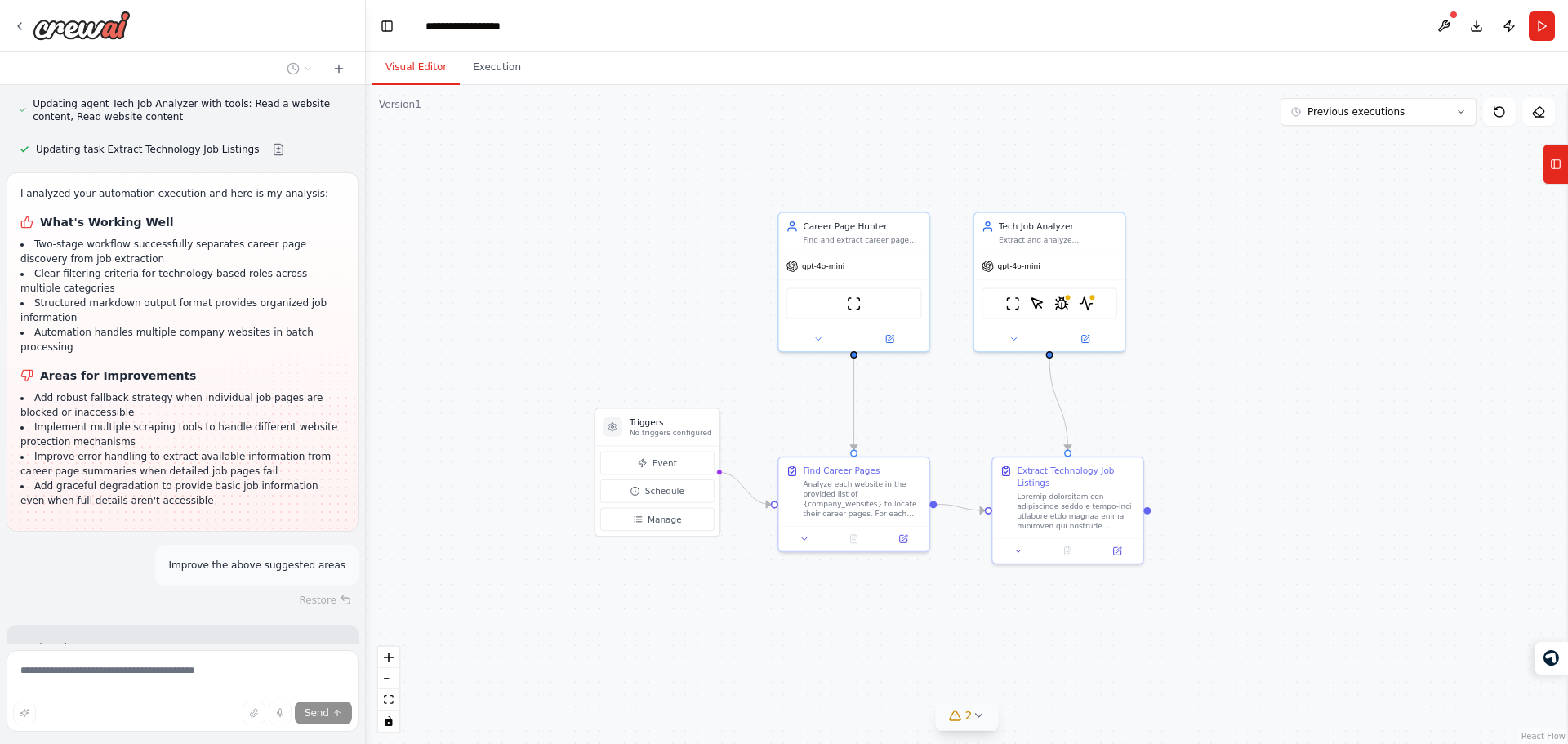
click at [153, 719] on span "Searching tool spider tool web scraping" at bounding box center [133, 726] width 195 height 13
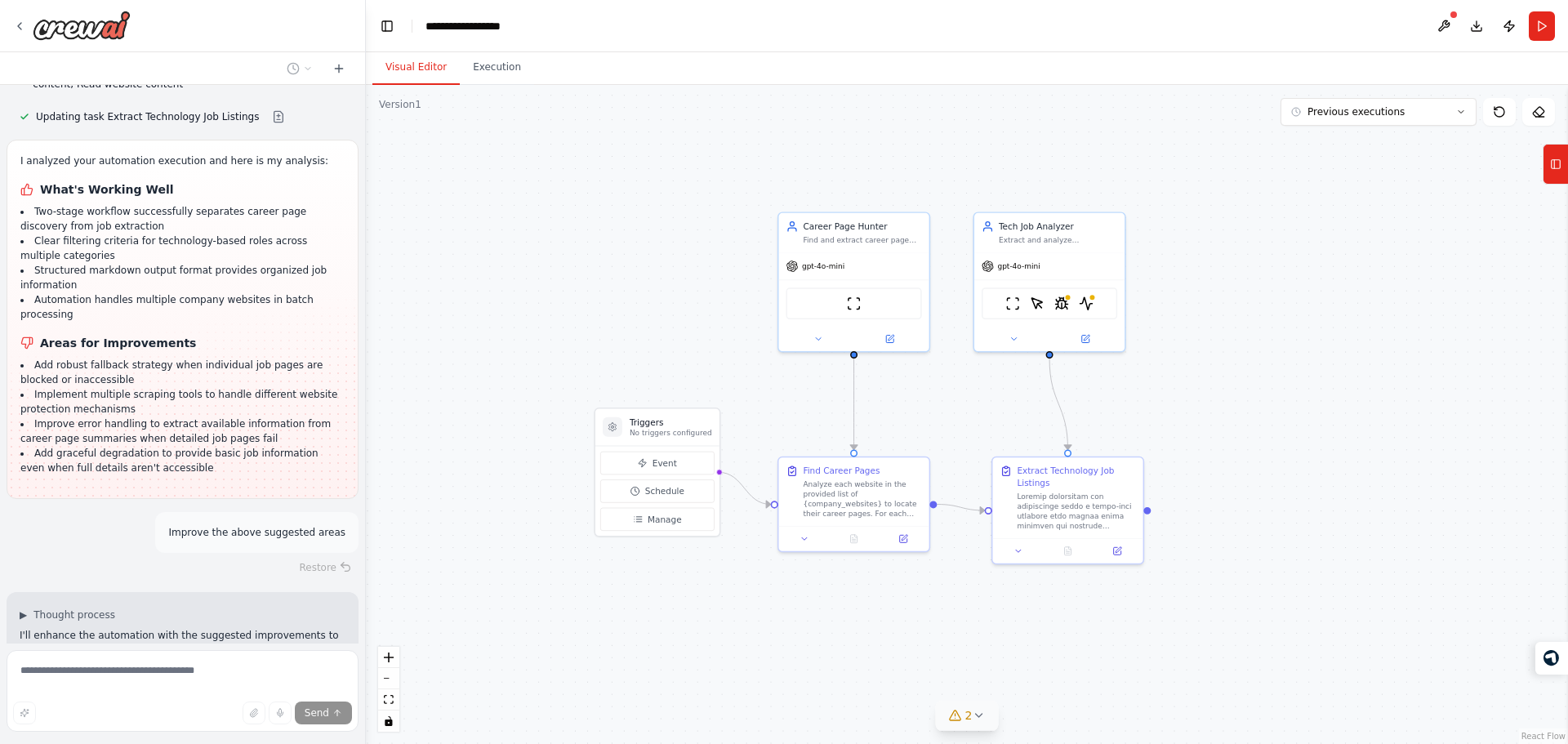
drag, startPoint x: 153, startPoint y: 477, endPoint x: 152, endPoint y: 603, distance: 126.0
click at [152, 603] on div "I have a list of company websites, need to find the career pages of those compa…" at bounding box center [182, 364] width 365 height 558
drag, startPoint x: 152, startPoint y: 603, endPoint x: 129, endPoint y: 430, distance: 174.5
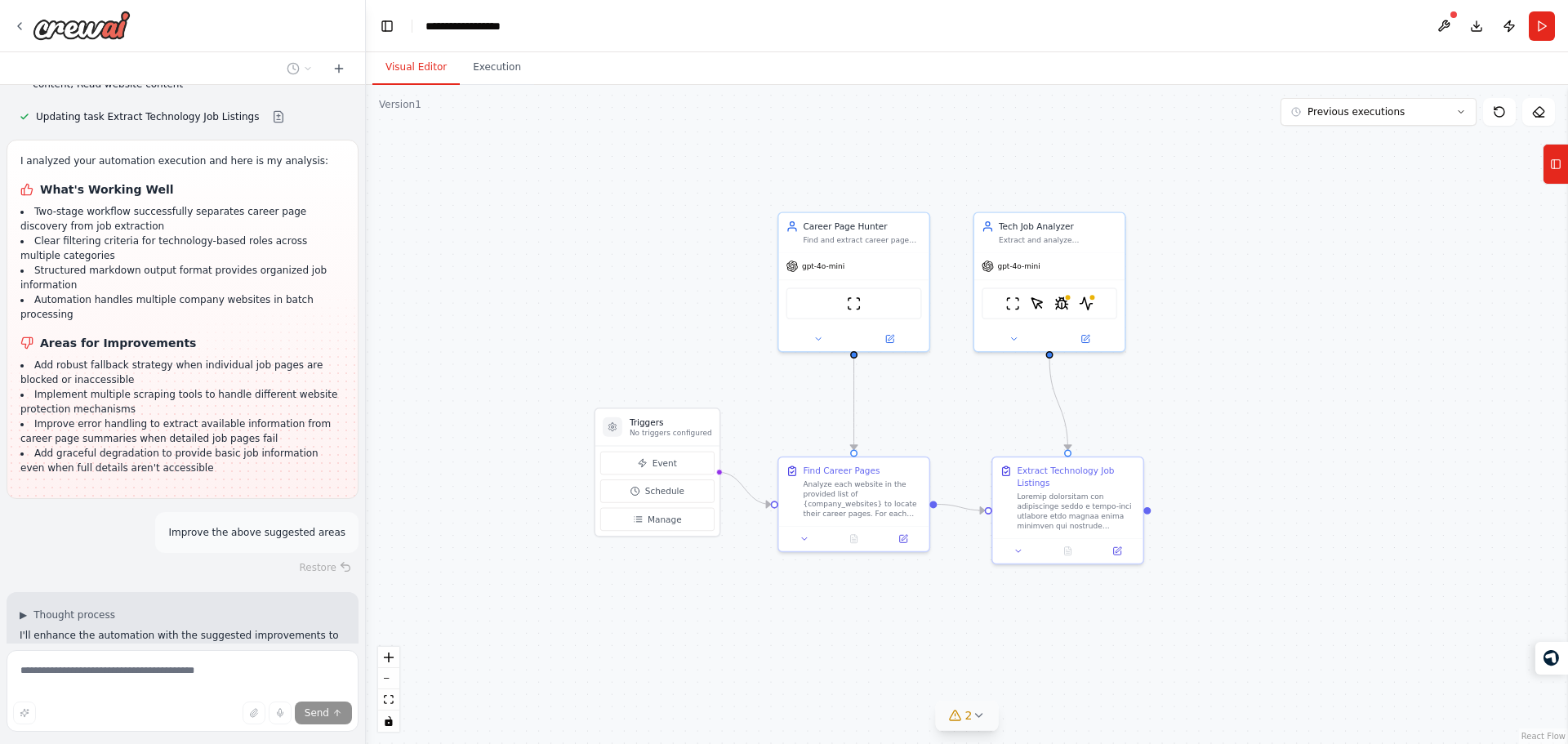
click at [129, 430] on div "I have a list of company websites, need to find the career pages of those compa…" at bounding box center [182, 364] width 365 height 558
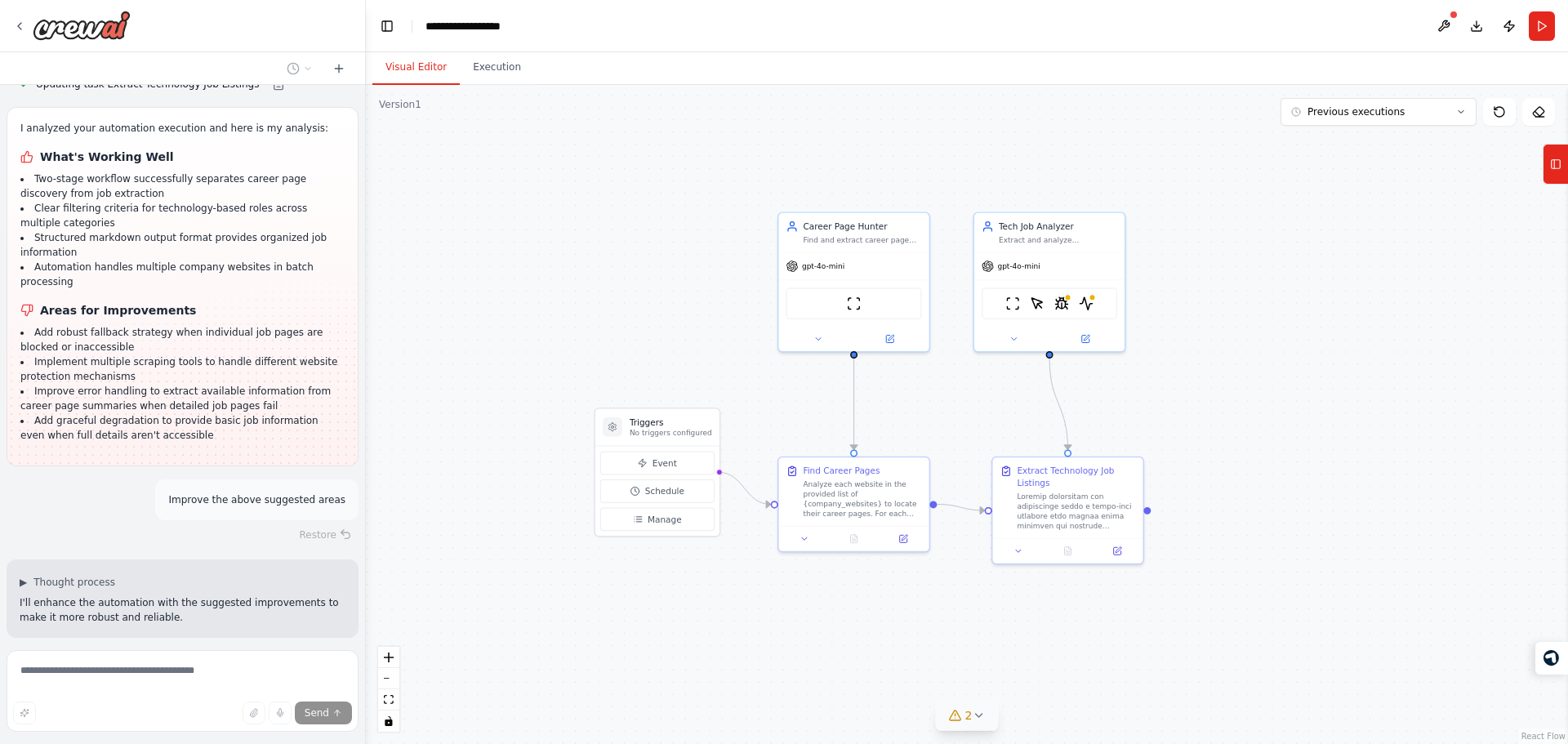
scroll to position [5121, 0]
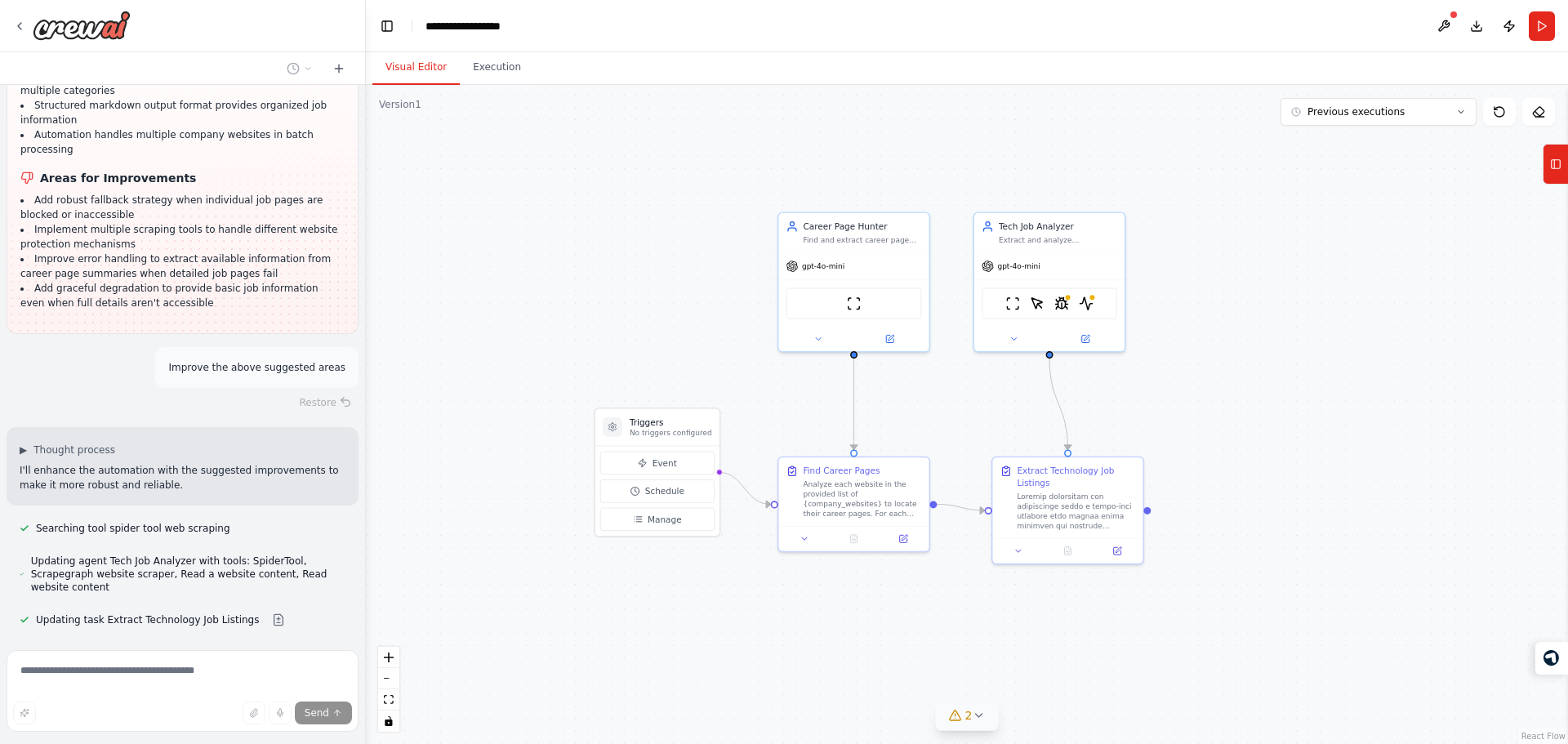
click at [958, 712] on icon at bounding box center [955, 715] width 13 height 13
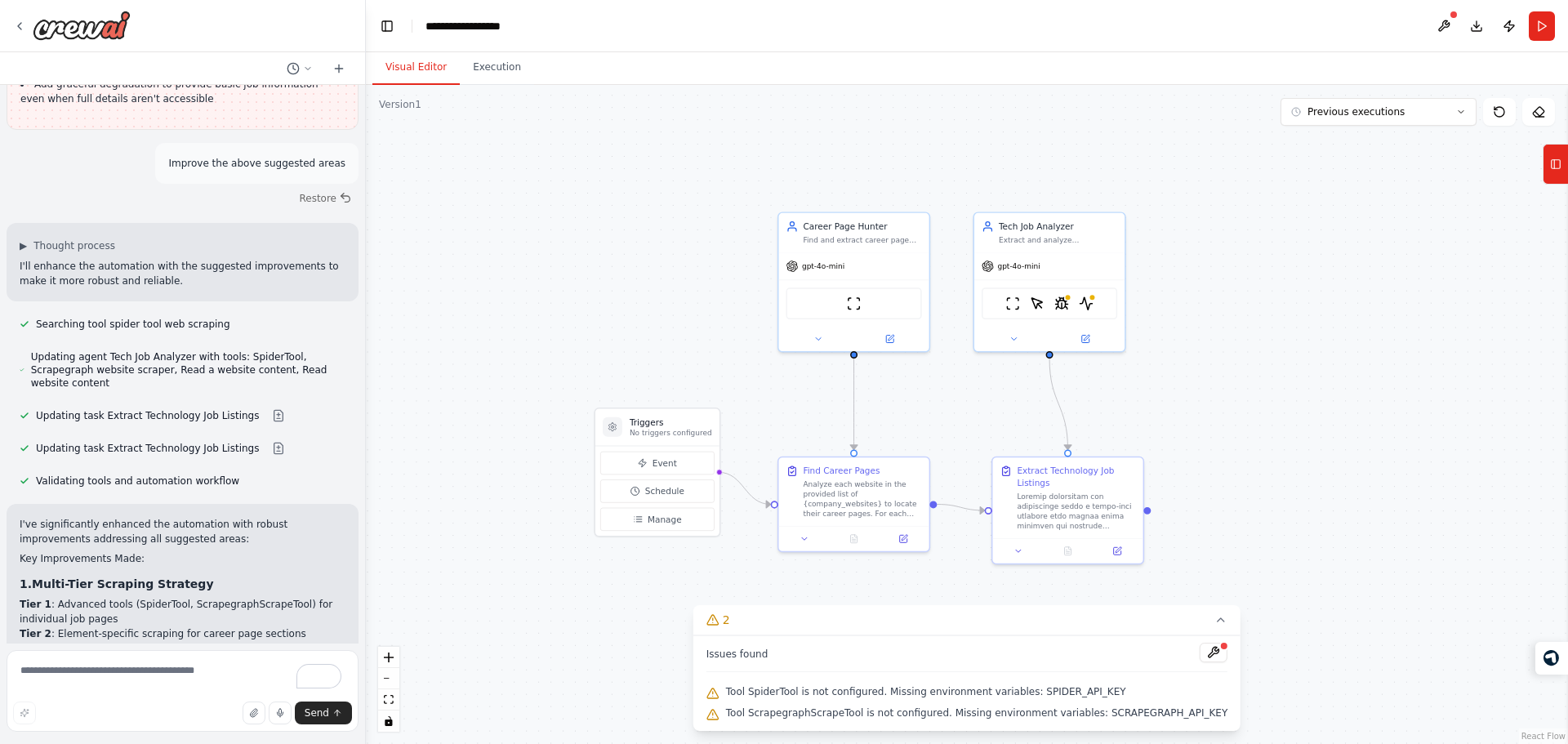
click at [798, 691] on span "Tool SpiderTool is not configured. Missing environment variables: SPIDER_API_KEY" at bounding box center [926, 692] width 400 height 13
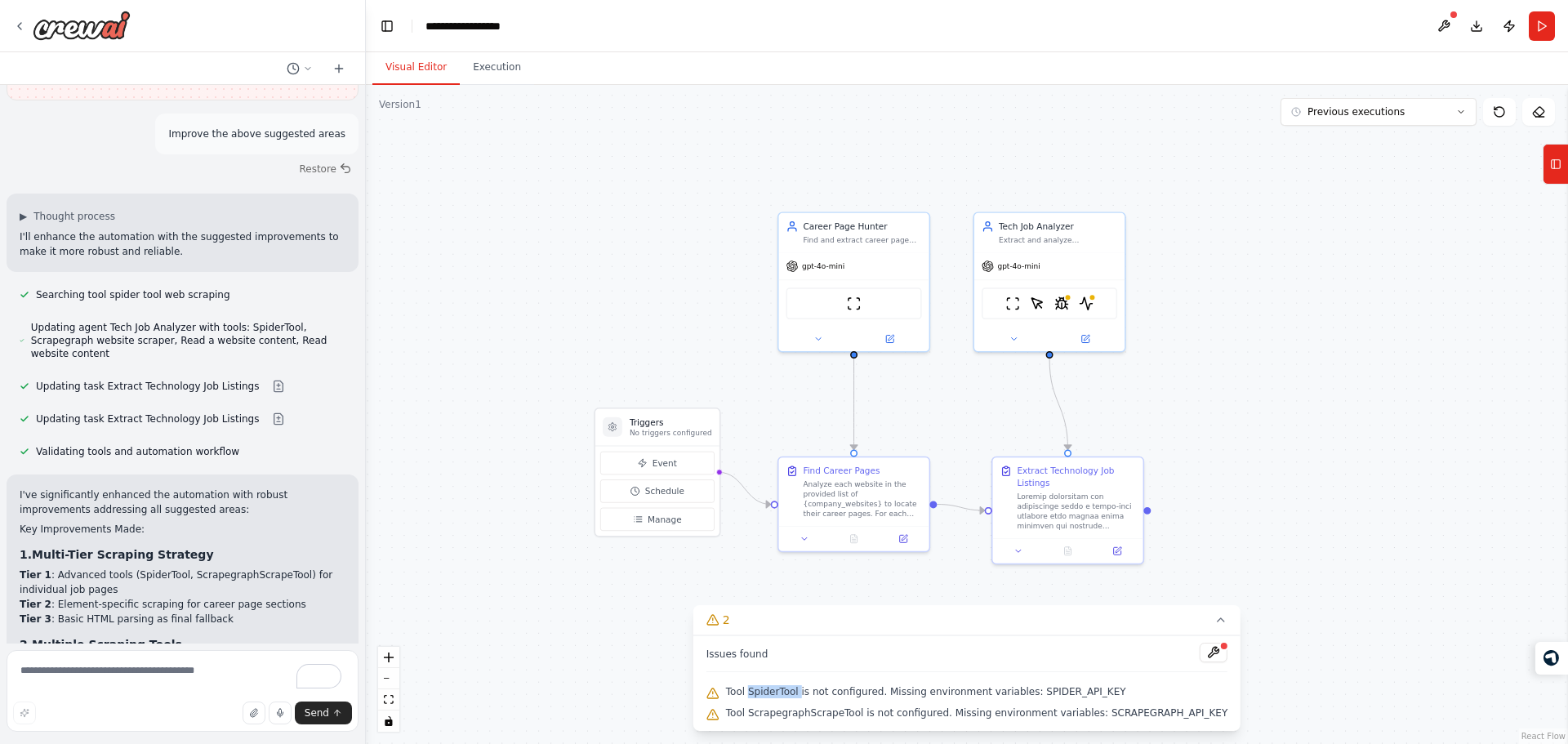
scroll to position [5376, 0]
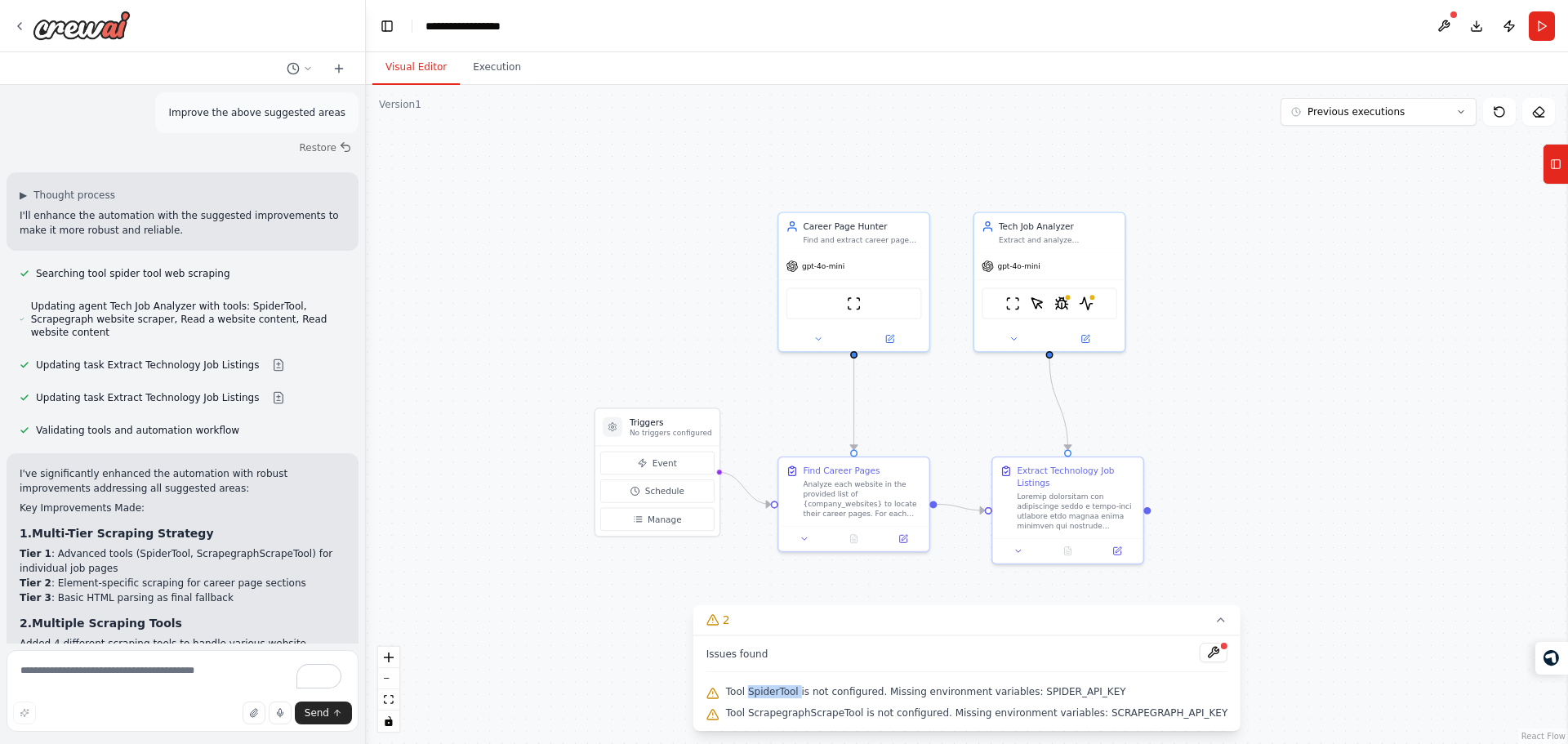
copy span "SpiderTool"
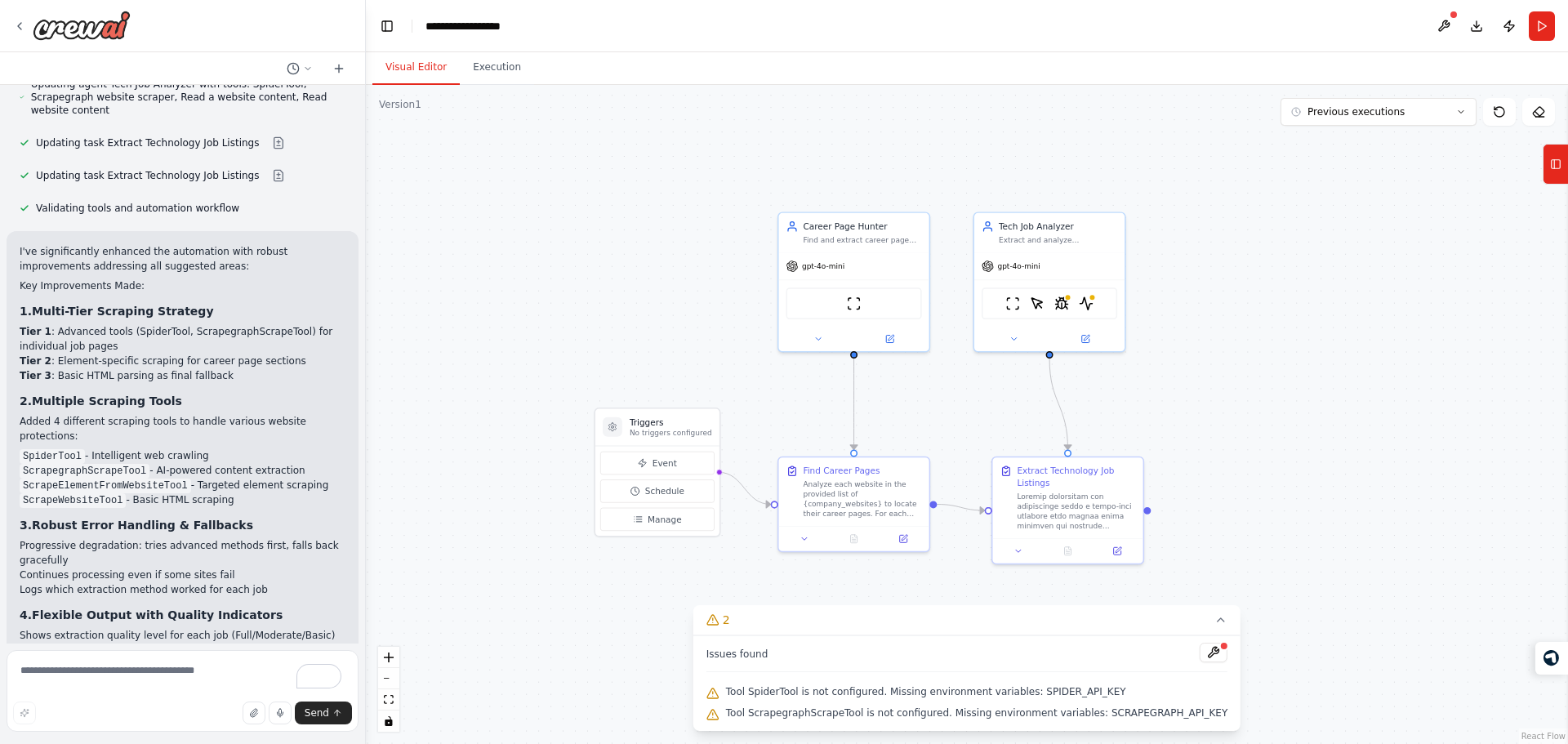
scroll to position [5612, 0]
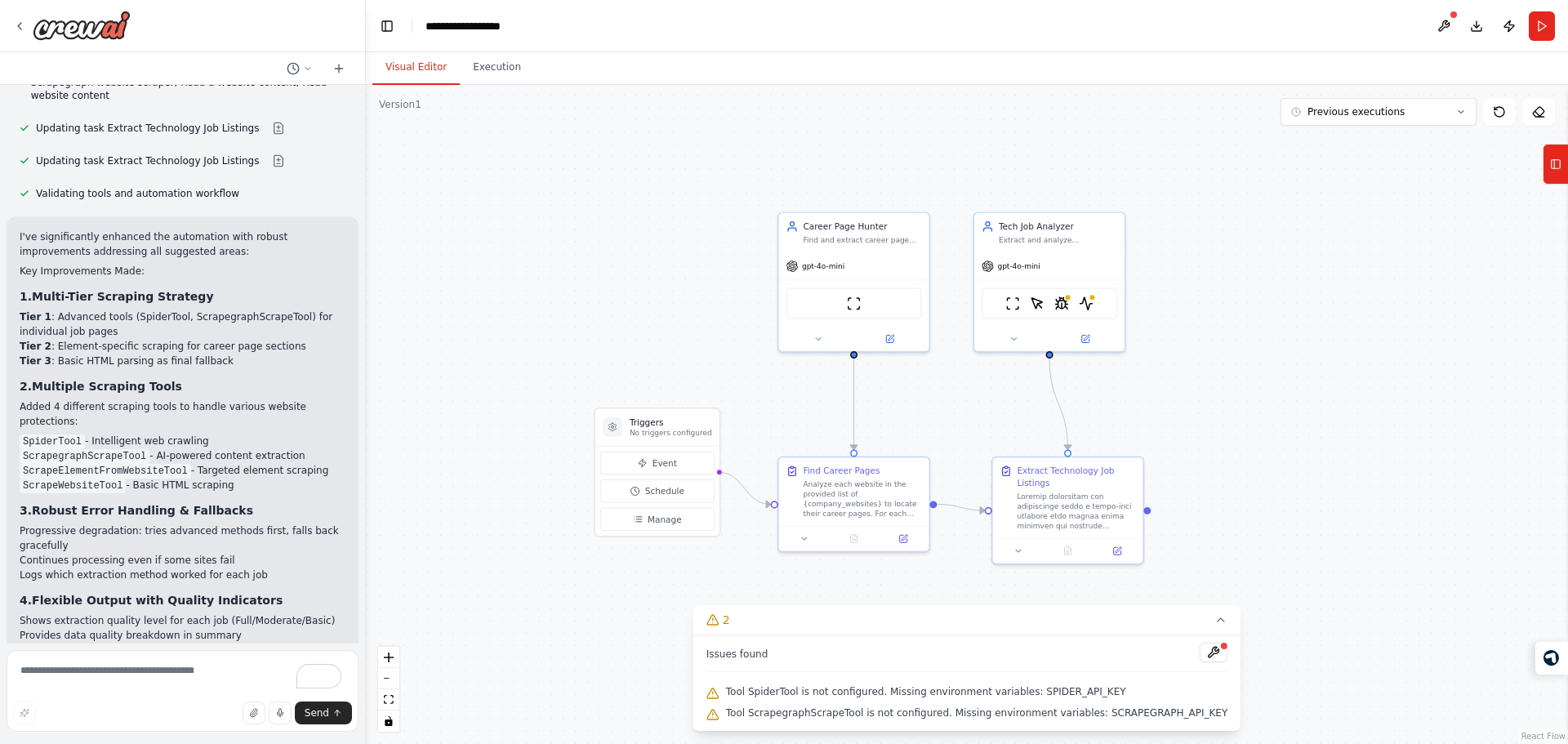
click at [187, 716] on p "Try running it now - it should handle website protection much better and always…" at bounding box center [182, 738] width 326 height 44
drag, startPoint x: 110, startPoint y: 448, endPoint x: 165, endPoint y: 312, distance: 146.7
click at [165, 312] on div "I've significantly enhanced the automation with robust improvements addressing …" at bounding box center [182, 495] width 326 height 531
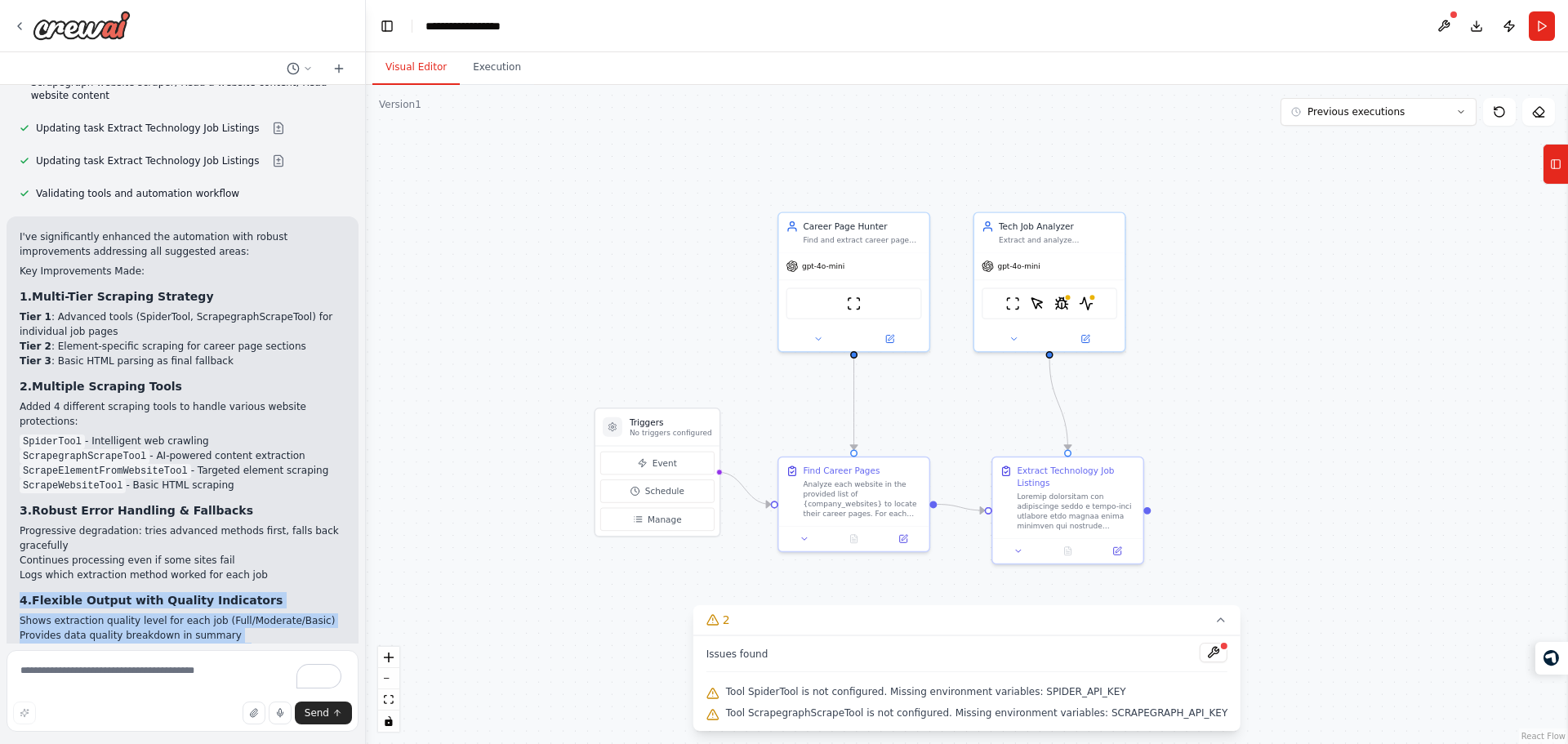
drag, startPoint x: 165, startPoint y: 312, endPoint x: 210, endPoint y: 469, distance: 163.3
click at [210, 469] on div "I've significantly enhanced the automation with robust improvements addressing …" at bounding box center [182, 495] width 326 height 531
click at [210, 716] on p "Try running it now - it should handle website protection much better and always…" at bounding box center [182, 738] width 326 height 44
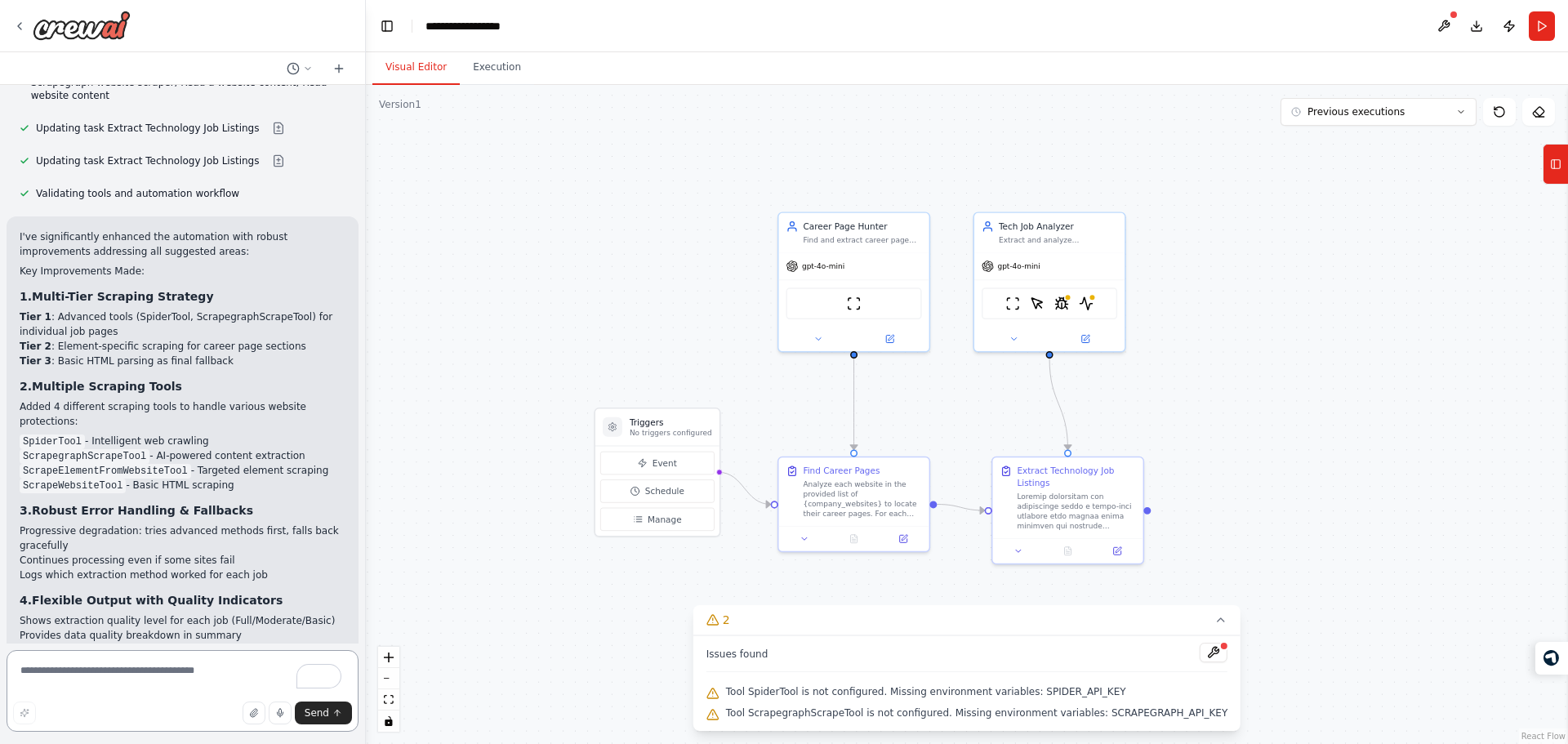
click at [252, 680] on textarea "To enrich screen reader interactions, please activate Accessibility in Grammarl…" at bounding box center [182, 691] width 352 height 82
type textarea "**********"
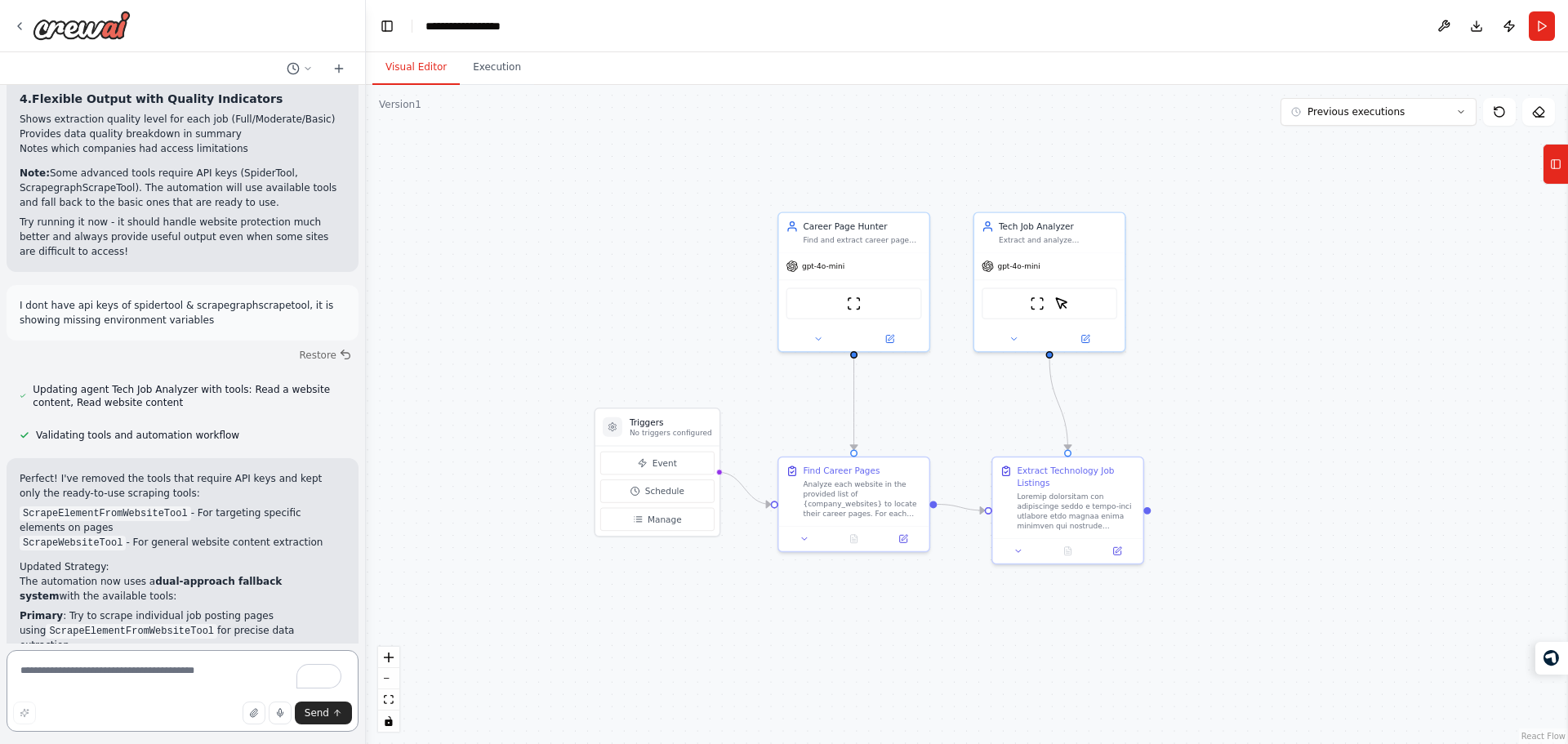
scroll to position [6133, 0]
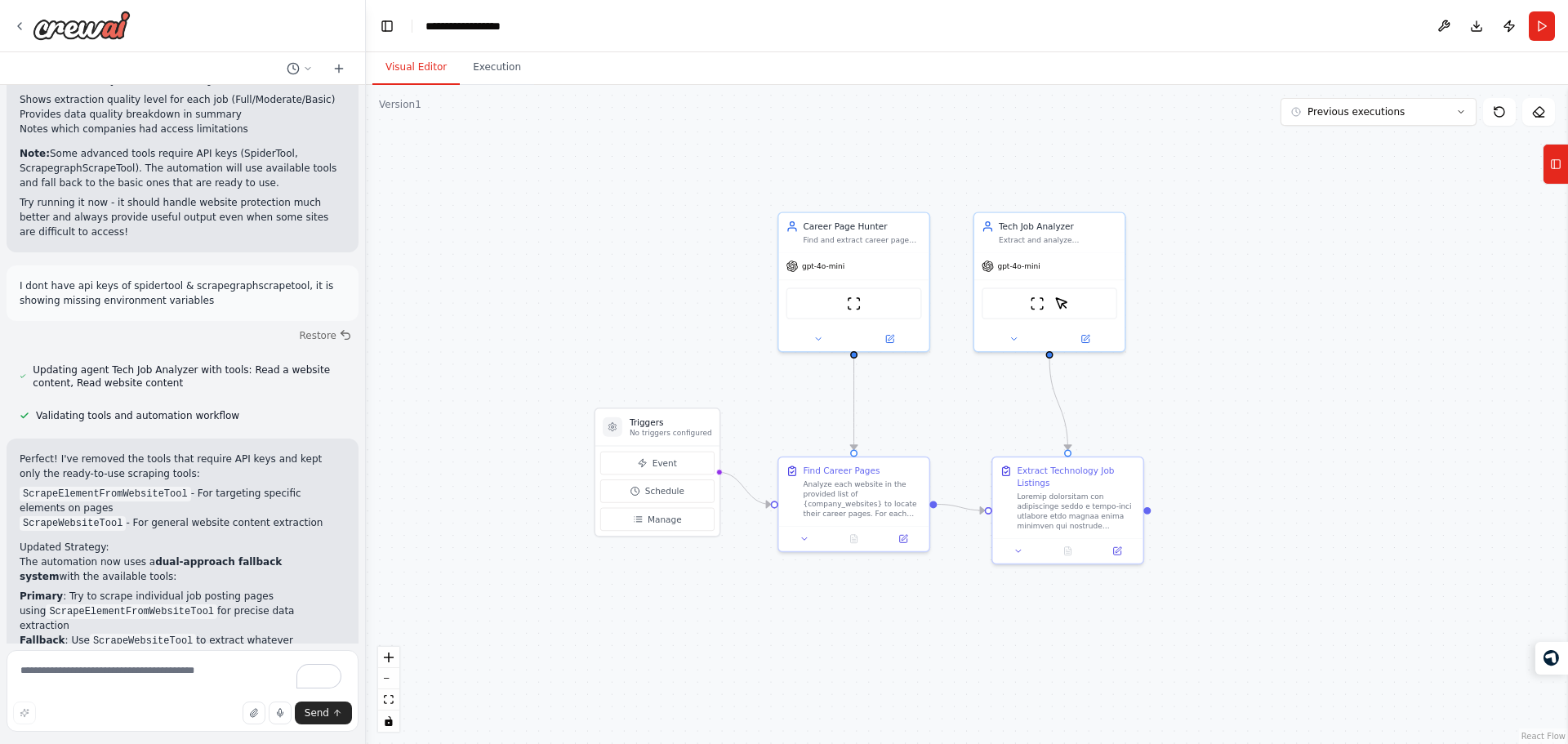
click at [182, 438] on div "Perfect! I've removed the tools that require API keys and kept only the ready-t…" at bounding box center [182, 612] width 352 height 349
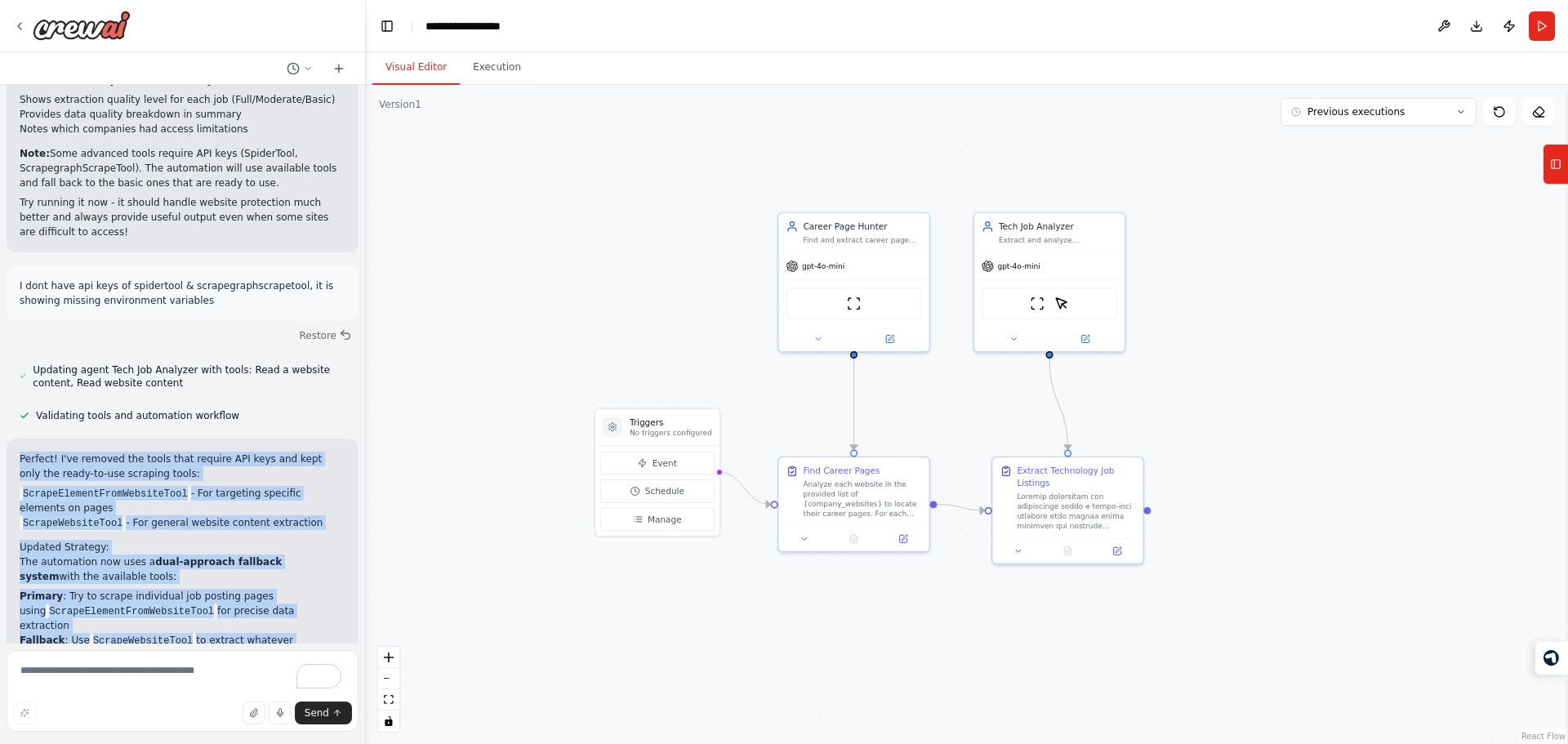
drag, startPoint x: 182, startPoint y: 173, endPoint x: 243, endPoint y: 540, distance: 372.0
click at [243, 540] on div "I have a list of company websites, need to find the career pages of those compa…" at bounding box center [182, 364] width 365 height 558
drag, startPoint x: 227, startPoint y: 480, endPoint x: 32, endPoint y: 184, distance: 354.5
click at [32, 451] on div "Perfect! I've removed the tools that require API keys and kept only the ready-t…" at bounding box center [182, 612] width 326 height 323
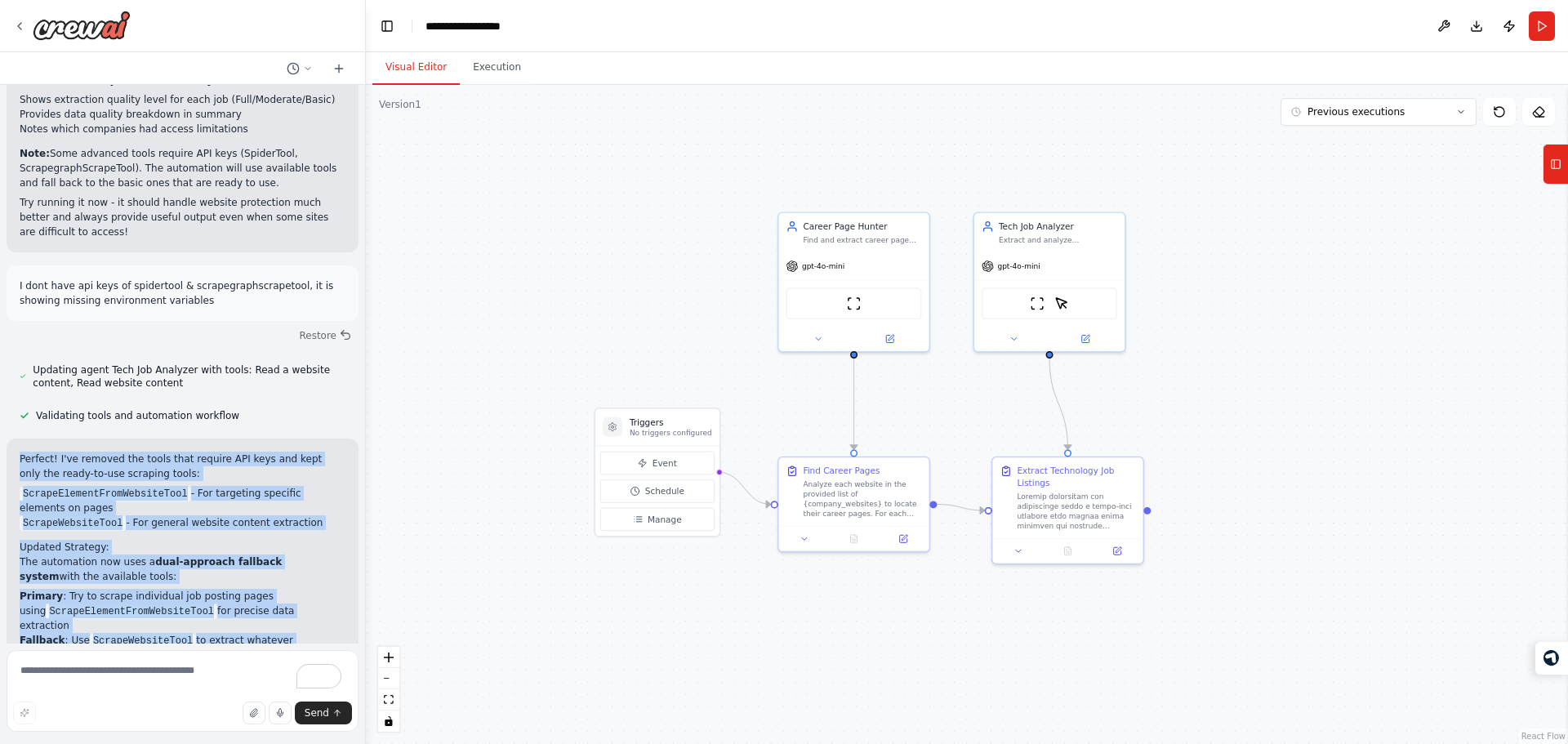
click at [32, 451] on p "Perfect! I've removed the tools that require API keys and kept only the ready-t…" at bounding box center [182, 466] width 326 height 29
drag, startPoint x: 32, startPoint y: 184, endPoint x: 220, endPoint y: 494, distance: 362.6
click at [220, 494] on div "Perfect! I've removed the tools that require API keys and kept only the ready-t…" at bounding box center [182, 612] width 352 height 349
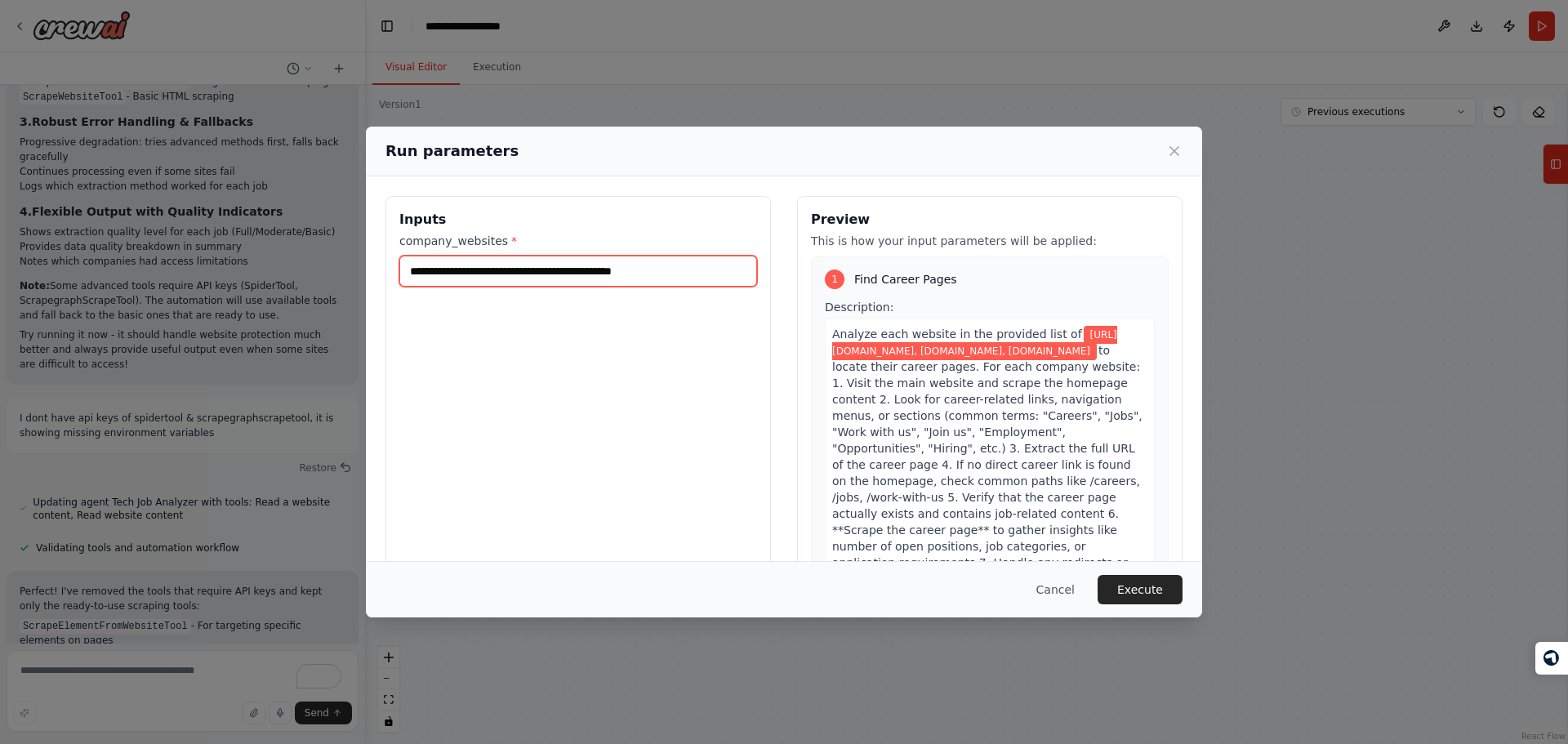
click at [574, 266] on input "**********" at bounding box center [577, 271] width 357 height 31
drag, startPoint x: 574, startPoint y: 266, endPoint x: 723, endPoint y: 266, distance: 149.0
click at [723, 266] on input "**********" at bounding box center [577, 271] width 357 height 31
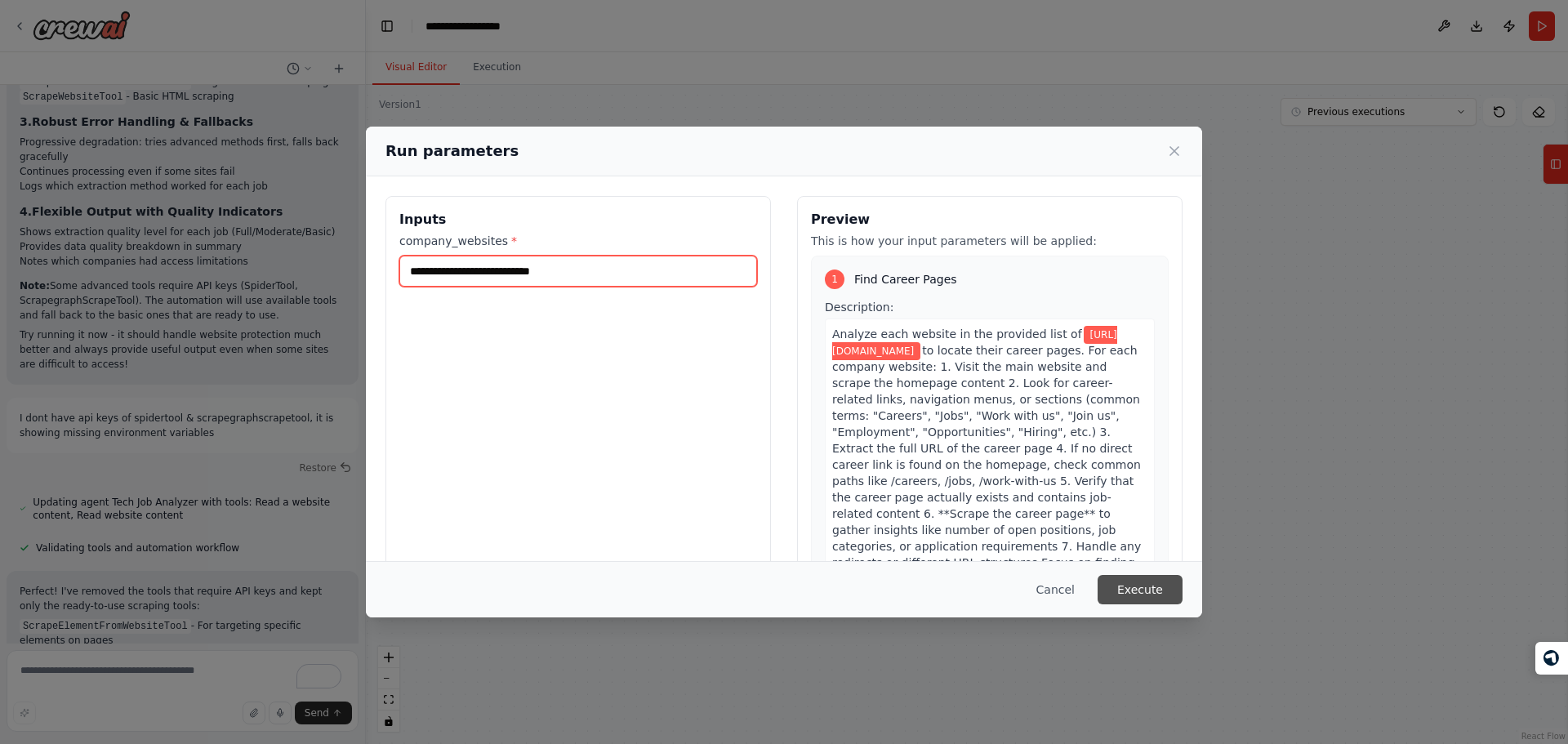
type input "**********"
click at [1150, 582] on button "Execute" at bounding box center [1140, 589] width 85 height 29
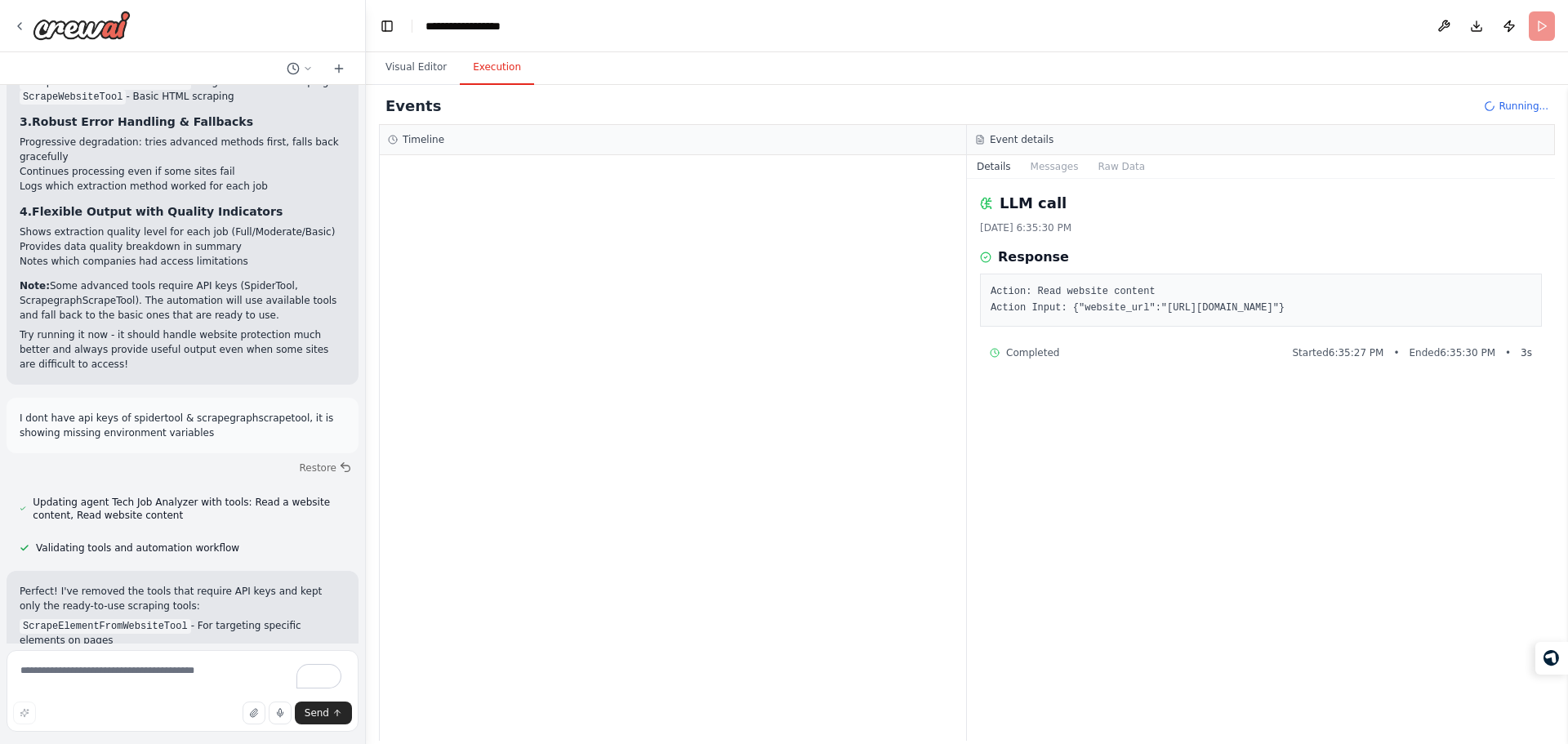
click at [417, 104] on h2 "Events" at bounding box center [413, 106] width 56 height 23
click at [588, 99] on div "Events Running..." at bounding box center [967, 106] width 1176 height 37
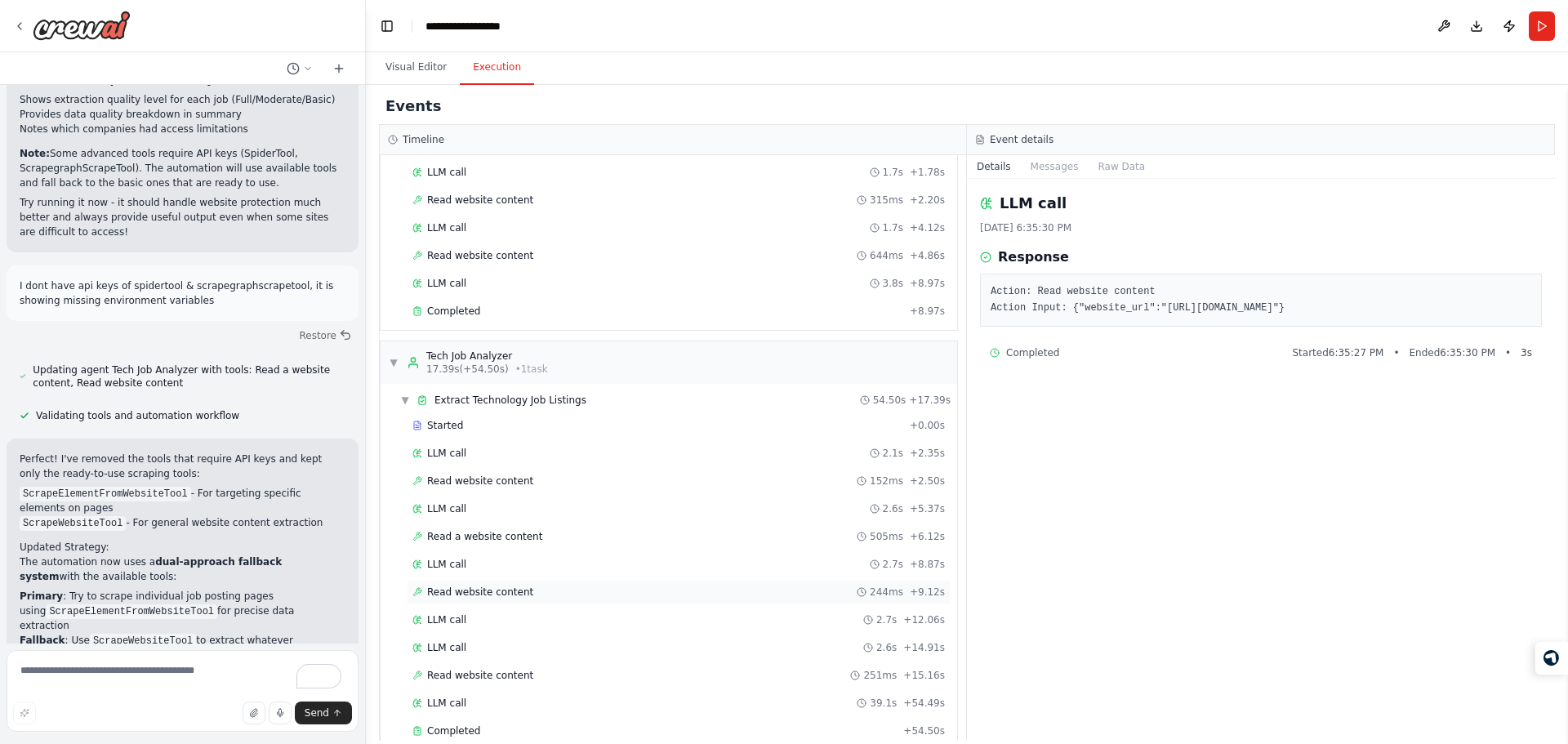
scroll to position [132, 0]
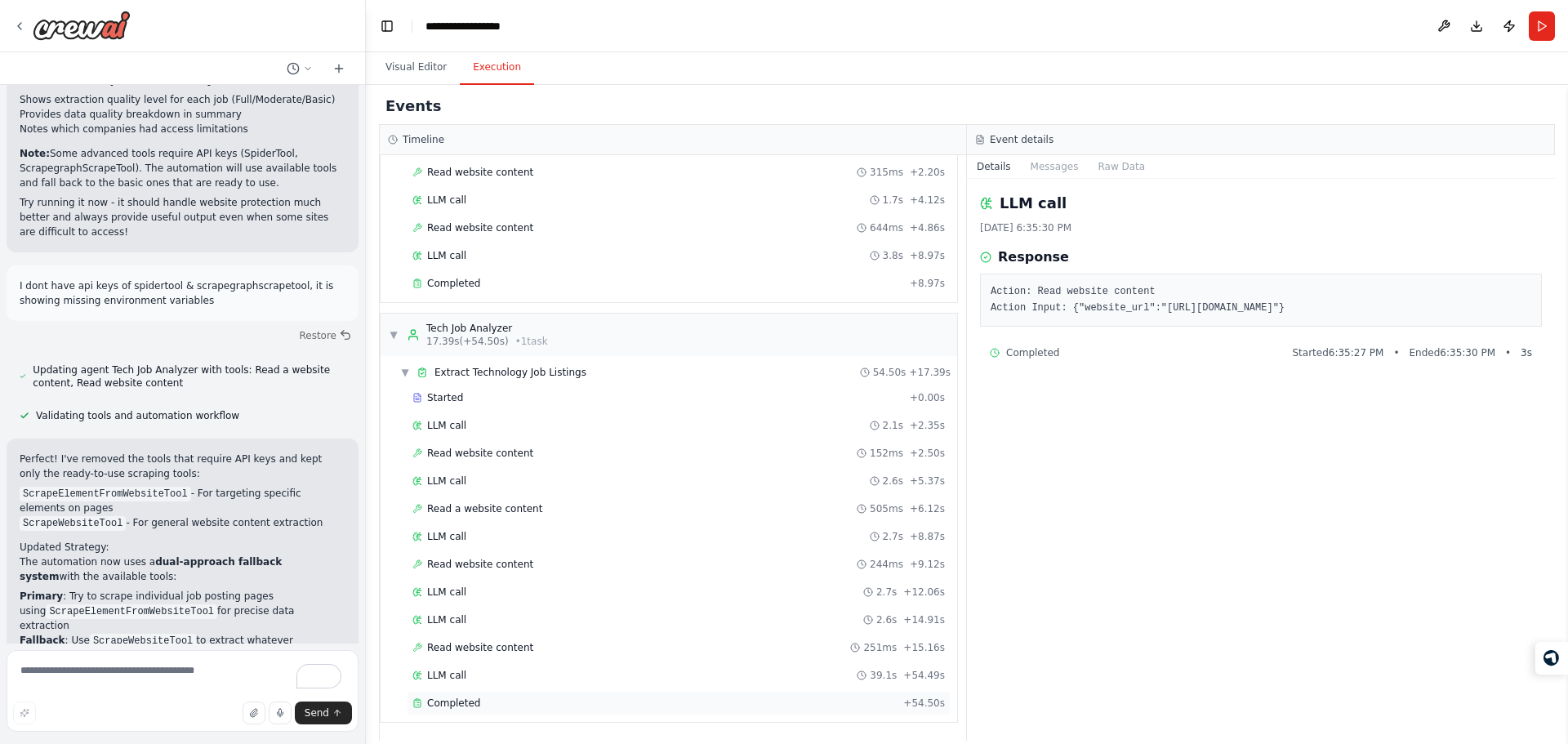
click at [631, 706] on div "Completed" at bounding box center [654, 703] width 484 height 13
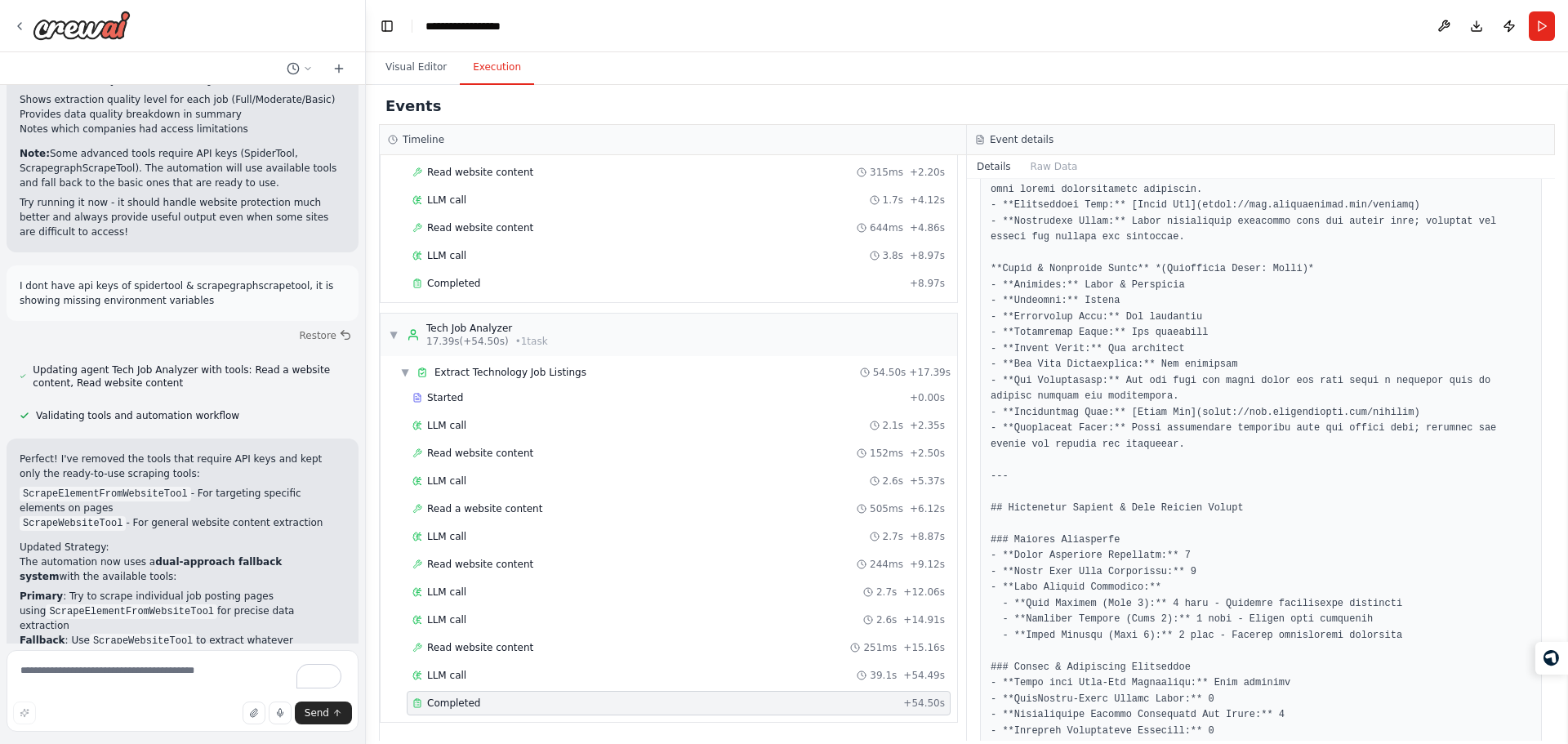
scroll to position [2025, 0]
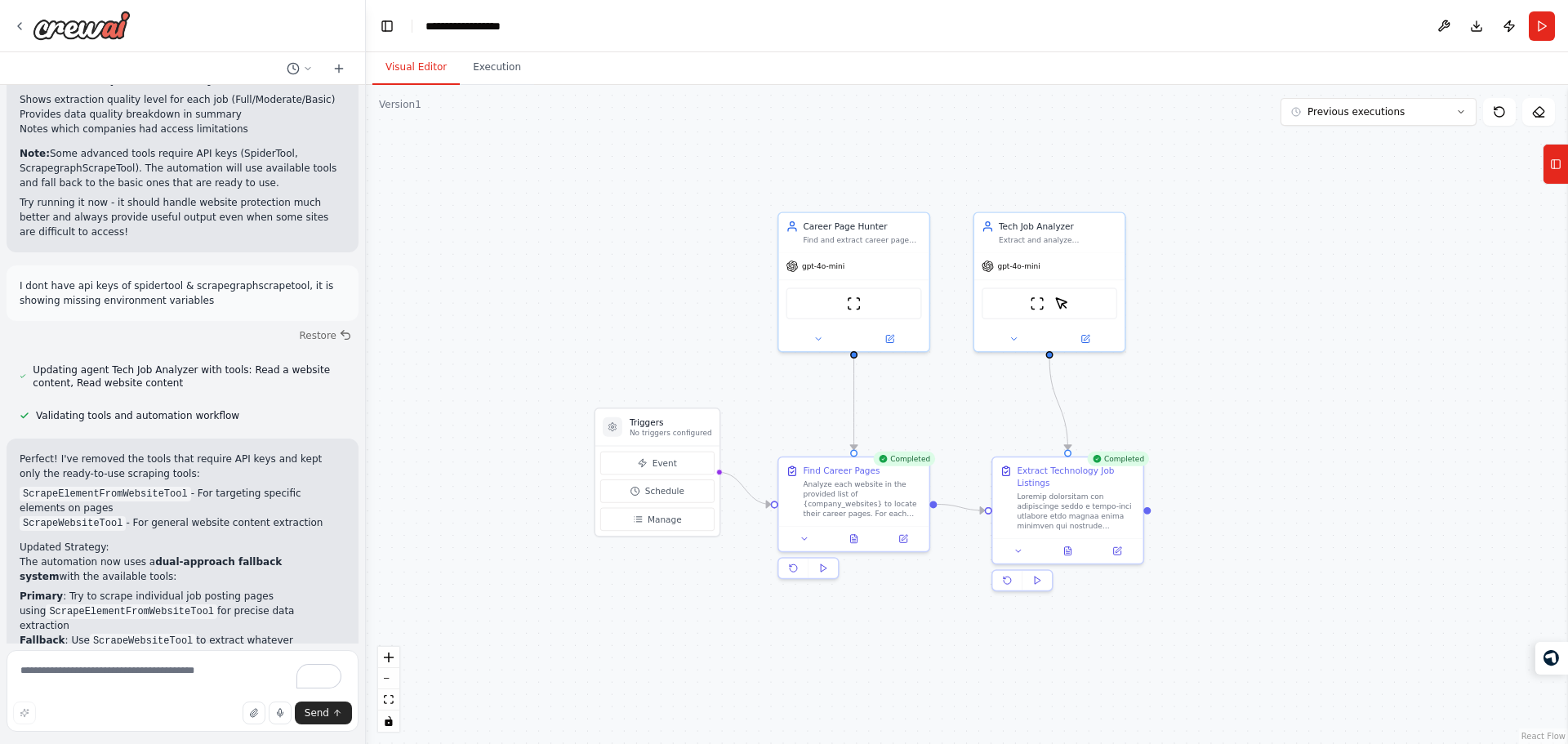
click at [417, 74] on button "Visual Editor" at bounding box center [416, 68] width 88 height 34
click at [1071, 552] on icon at bounding box center [1068, 549] width 7 height 8
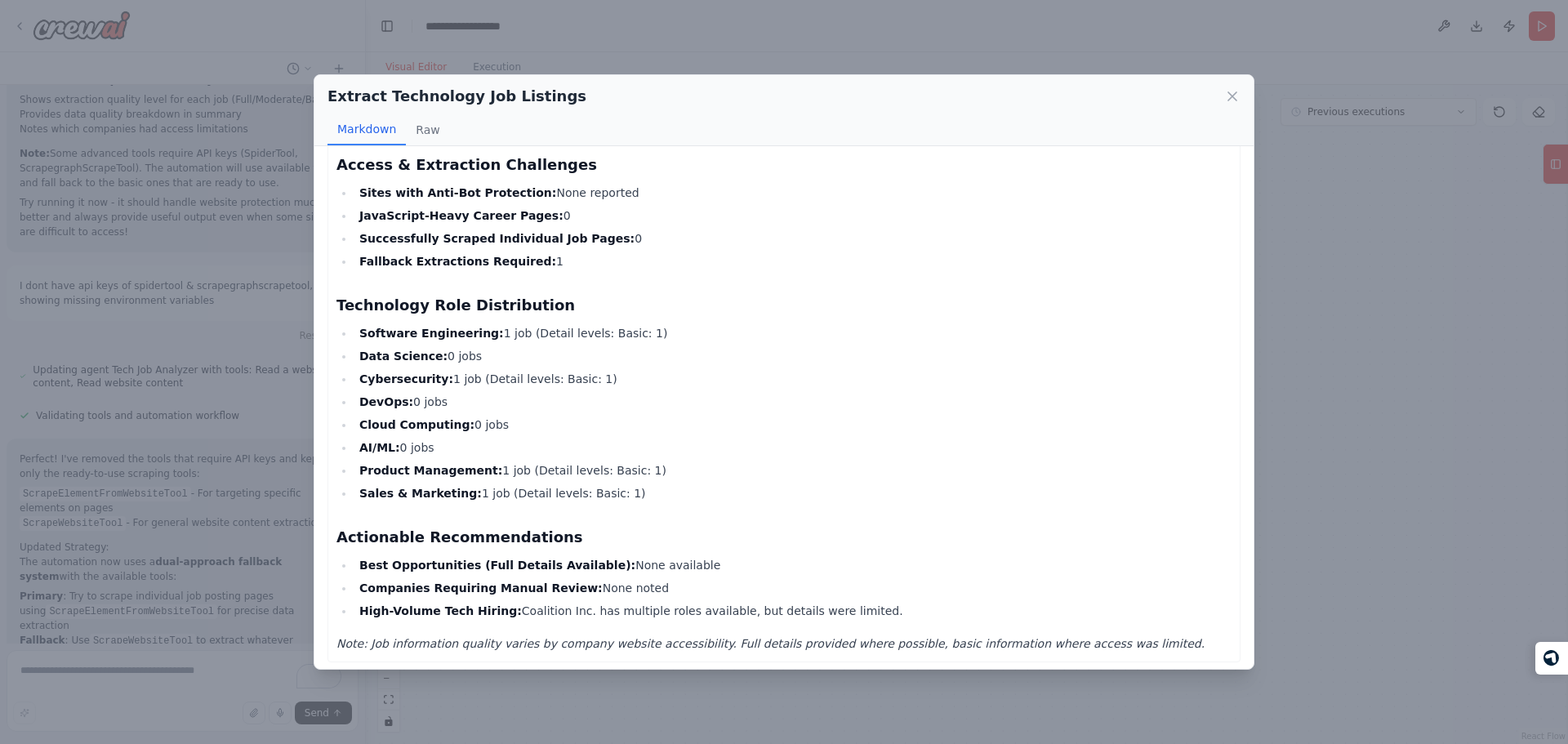
scroll to position [1684, 0]
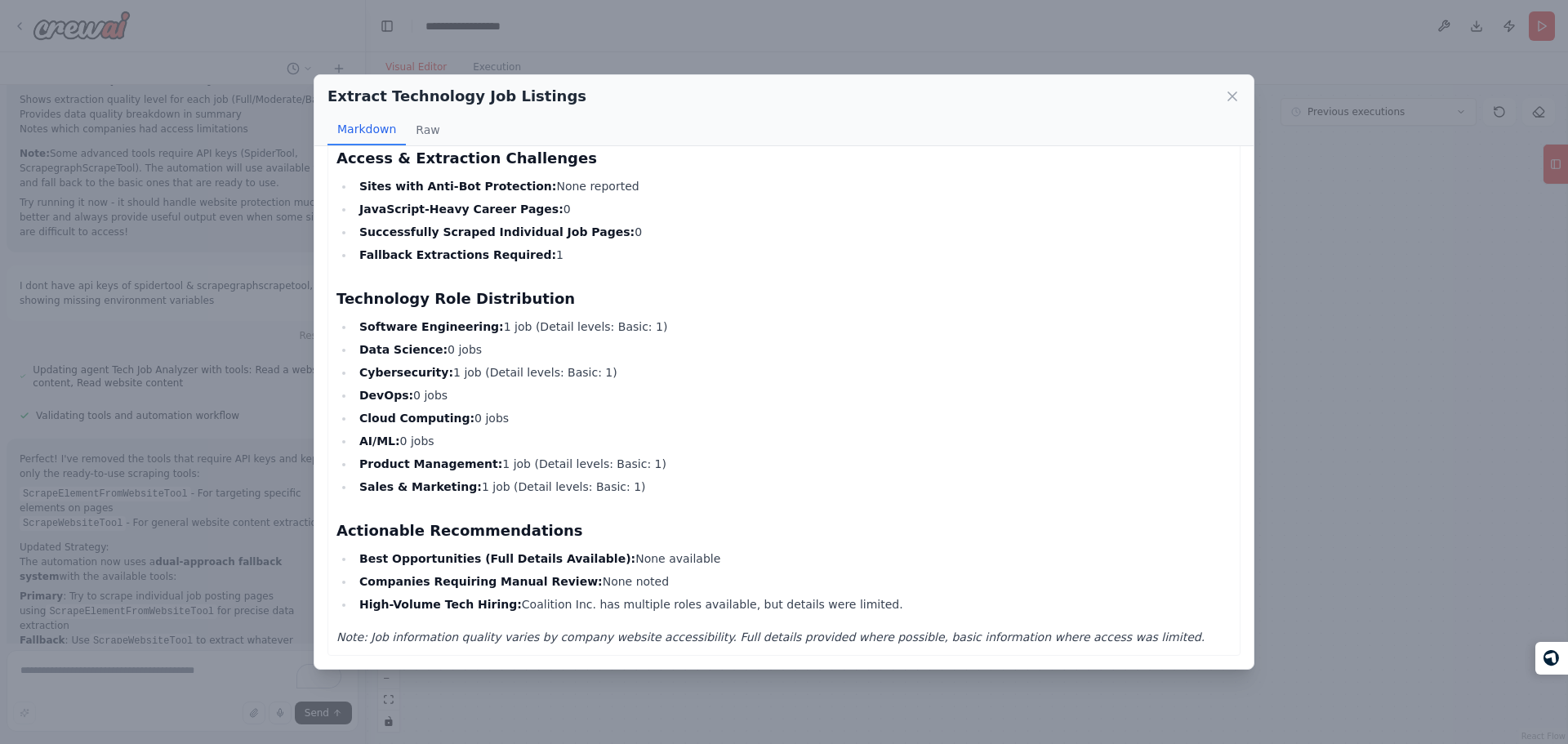
click at [621, 640] on em "Note: Job information quality varies by company website accessibility. Full det…" at bounding box center [770, 637] width 868 height 13
drag, startPoint x: 621, startPoint y: 640, endPoint x: 596, endPoint y: 528, distance: 114.8
click at [596, 528] on h3 "Actionable Recommendations" at bounding box center [784, 531] width 895 height 23
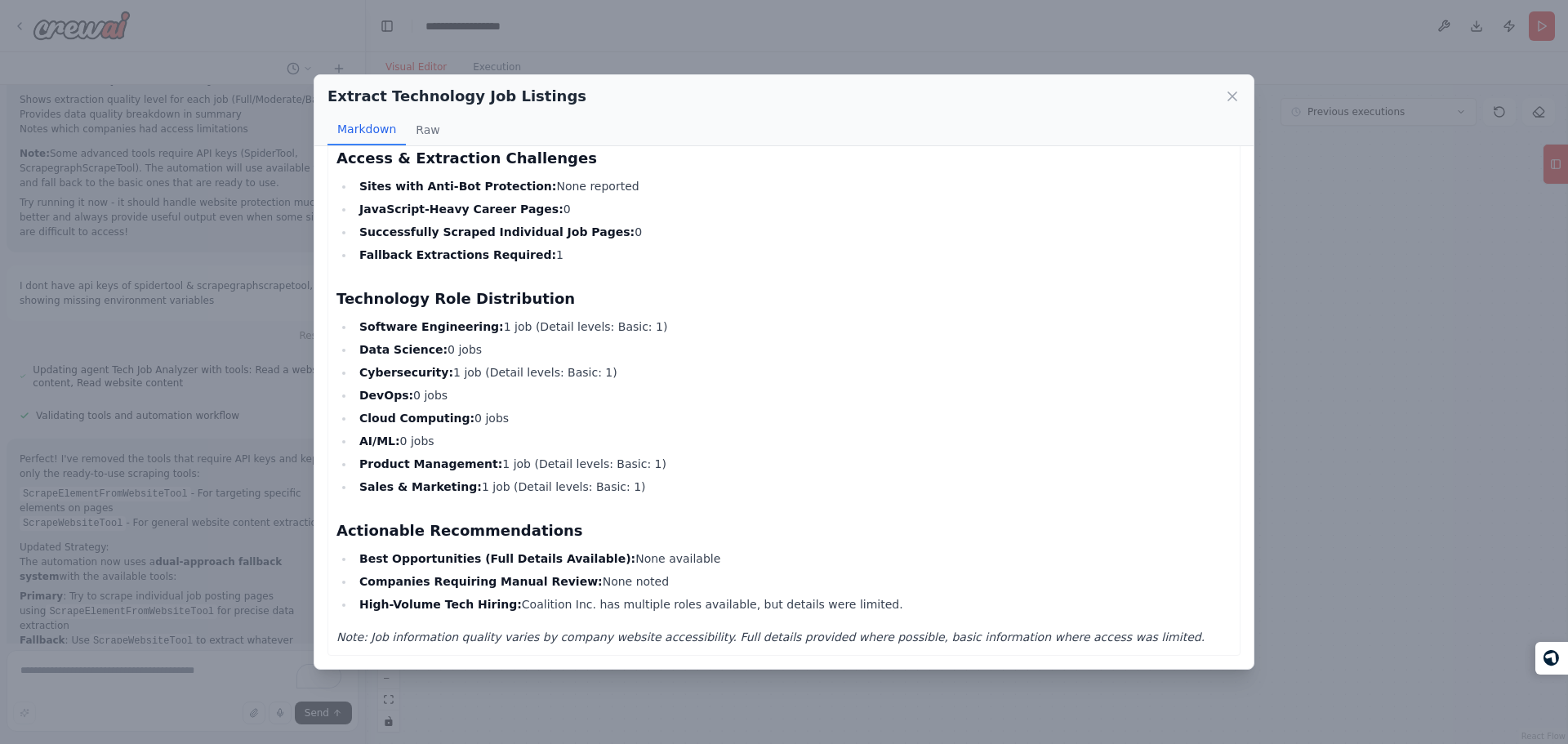
click at [596, 528] on h3 "Actionable Recommendations" at bounding box center [784, 531] width 895 height 23
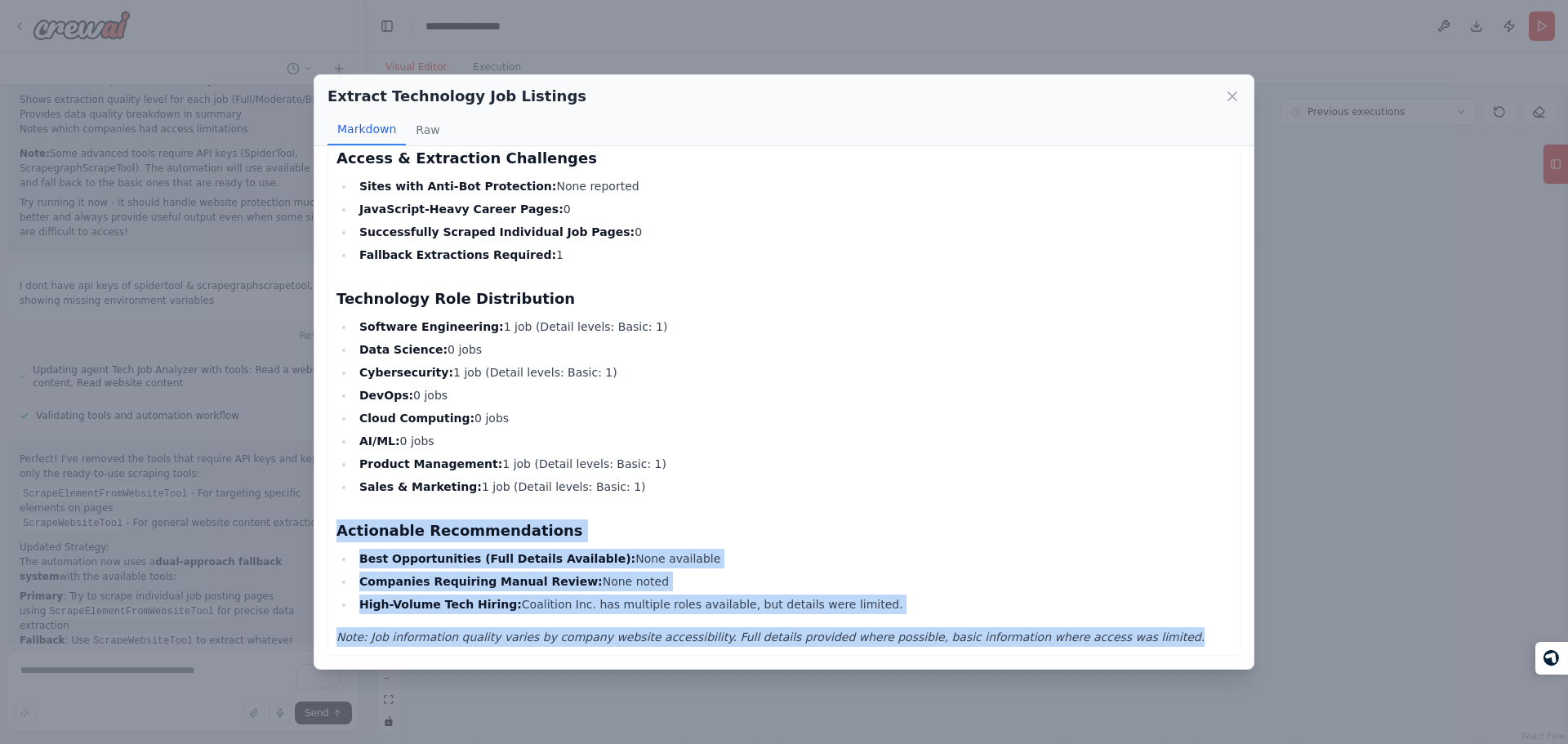
drag, startPoint x: 596, startPoint y: 528, endPoint x: 627, endPoint y: 640, distance: 116.2
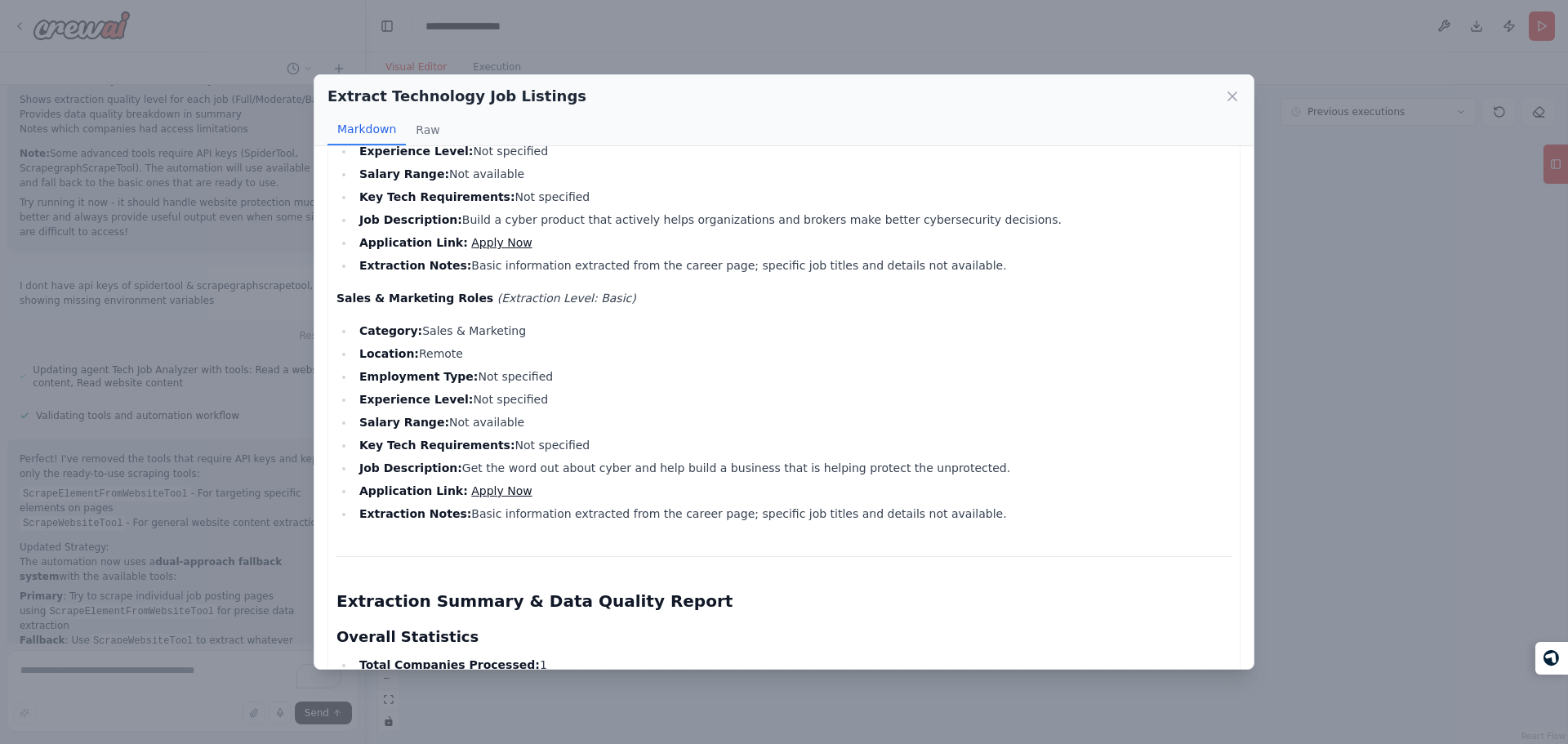
scroll to position [1017, 0]
click at [472, 491] on link "Apply Now" at bounding box center [501, 490] width 61 height 13
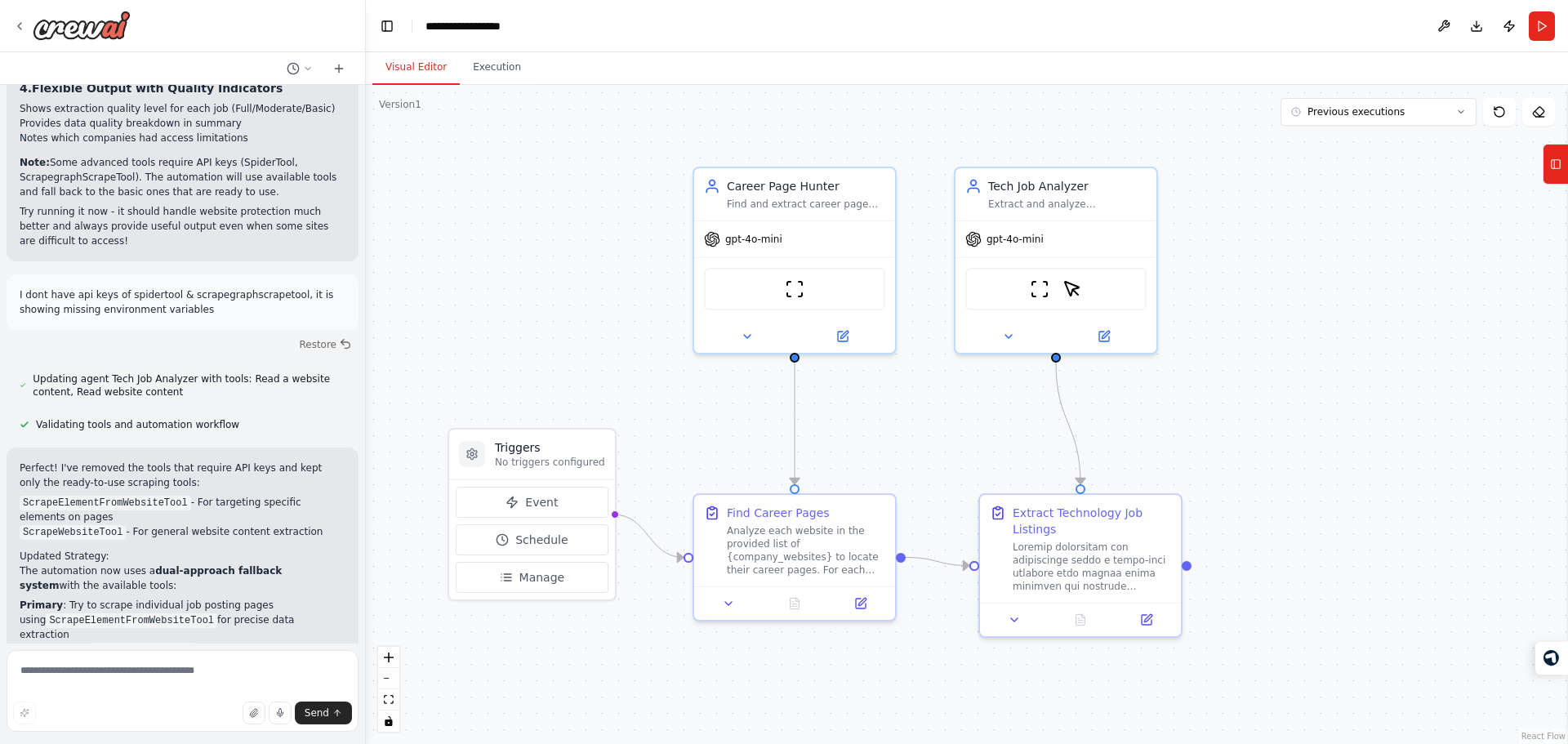
scroll to position [6133, 0]
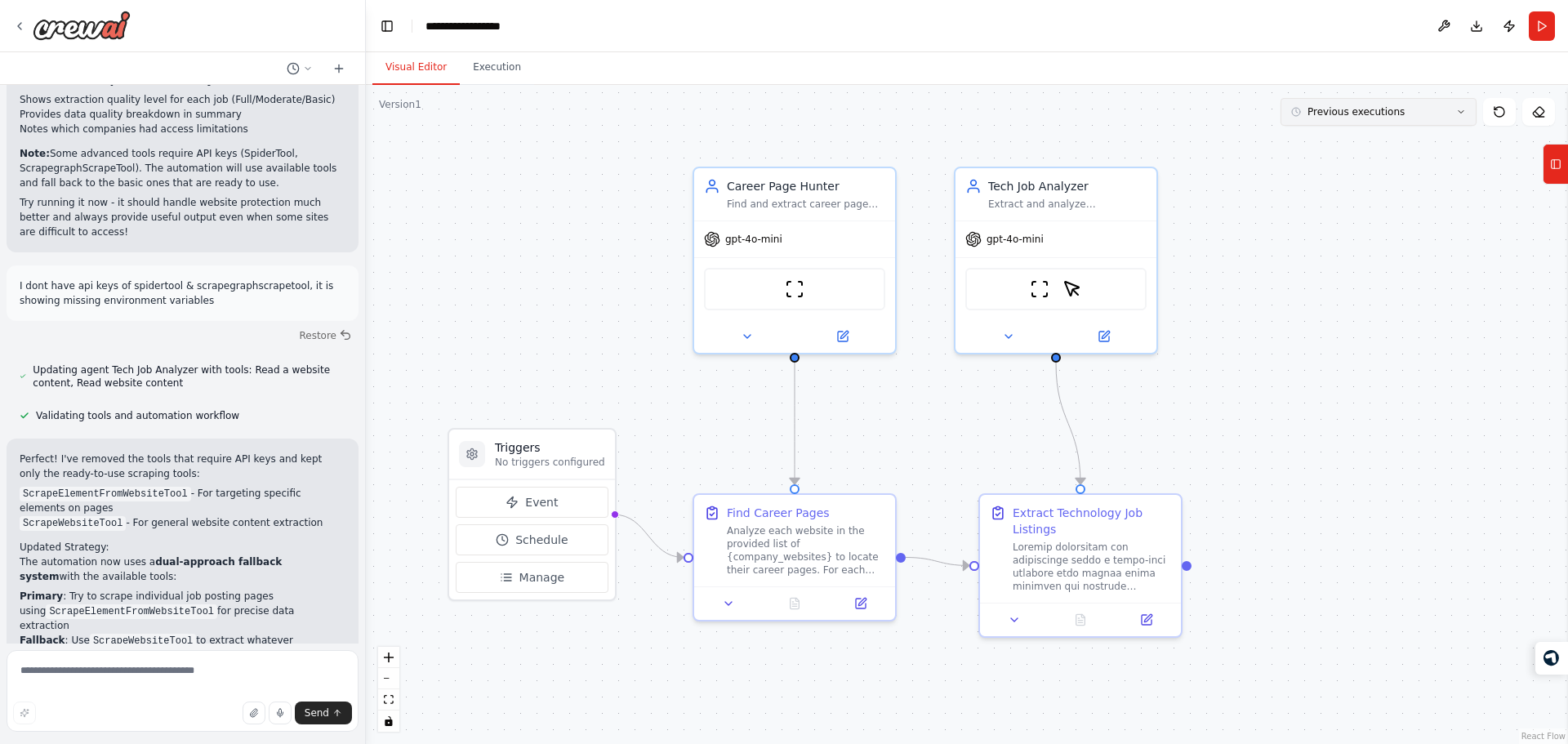
click at [1340, 113] on span "Previous executions" at bounding box center [1355, 112] width 97 height 13
click at [1340, 144] on div "3m ago" at bounding box center [1388, 142] width 164 height 13
click at [1082, 630] on div at bounding box center [1081, 616] width 201 height 34
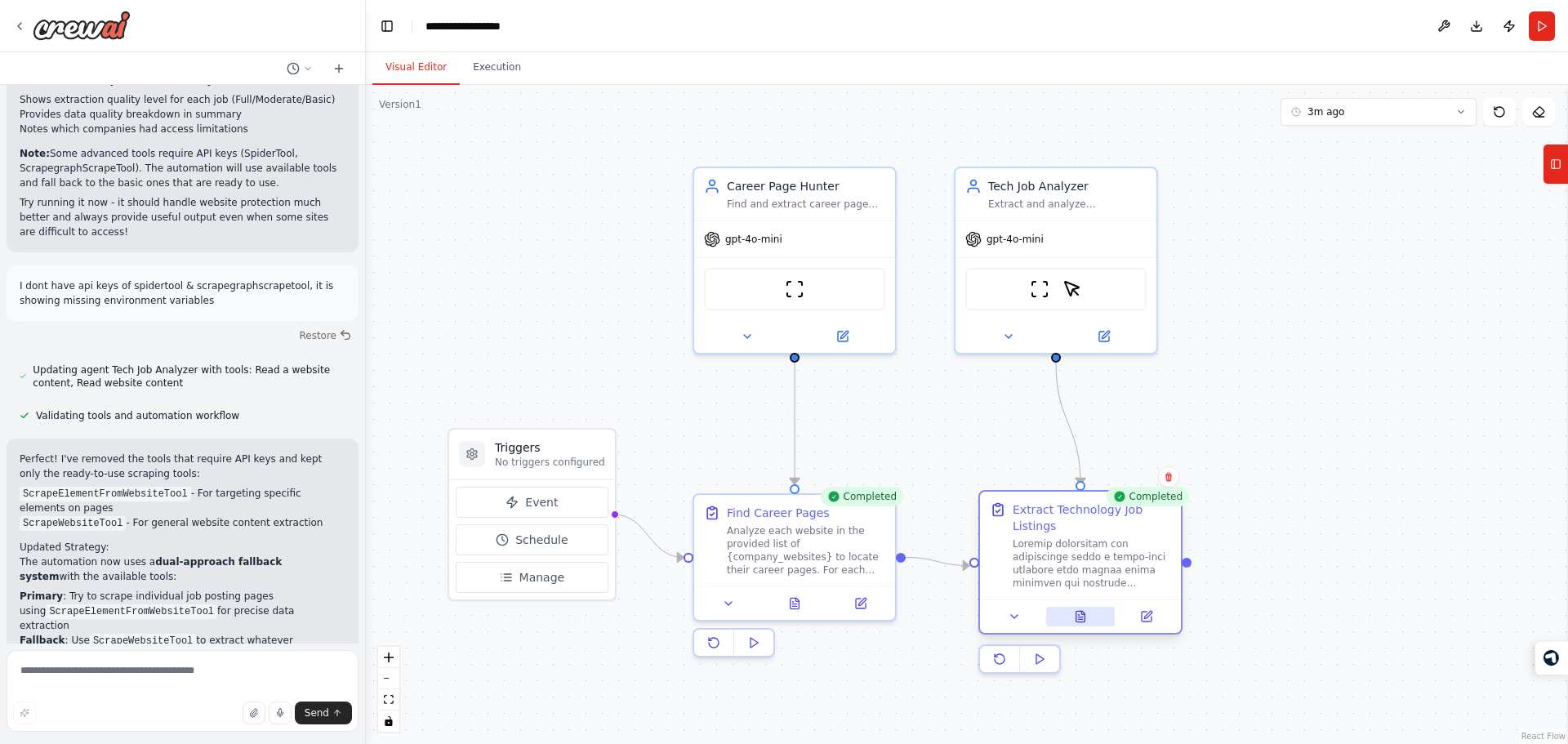
click at [1084, 609] on button at bounding box center [1081, 616] width 70 height 20
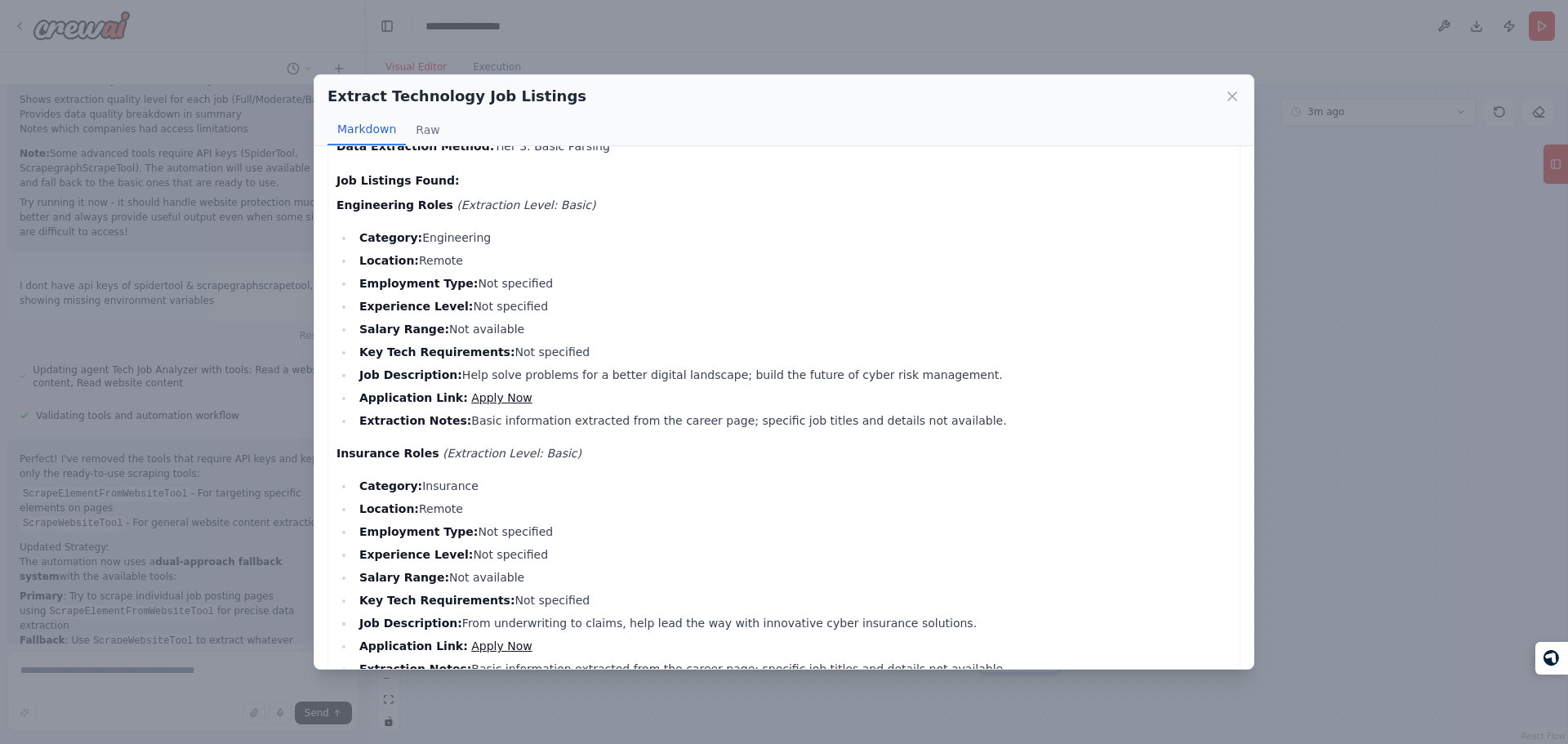
scroll to position [0, 0]
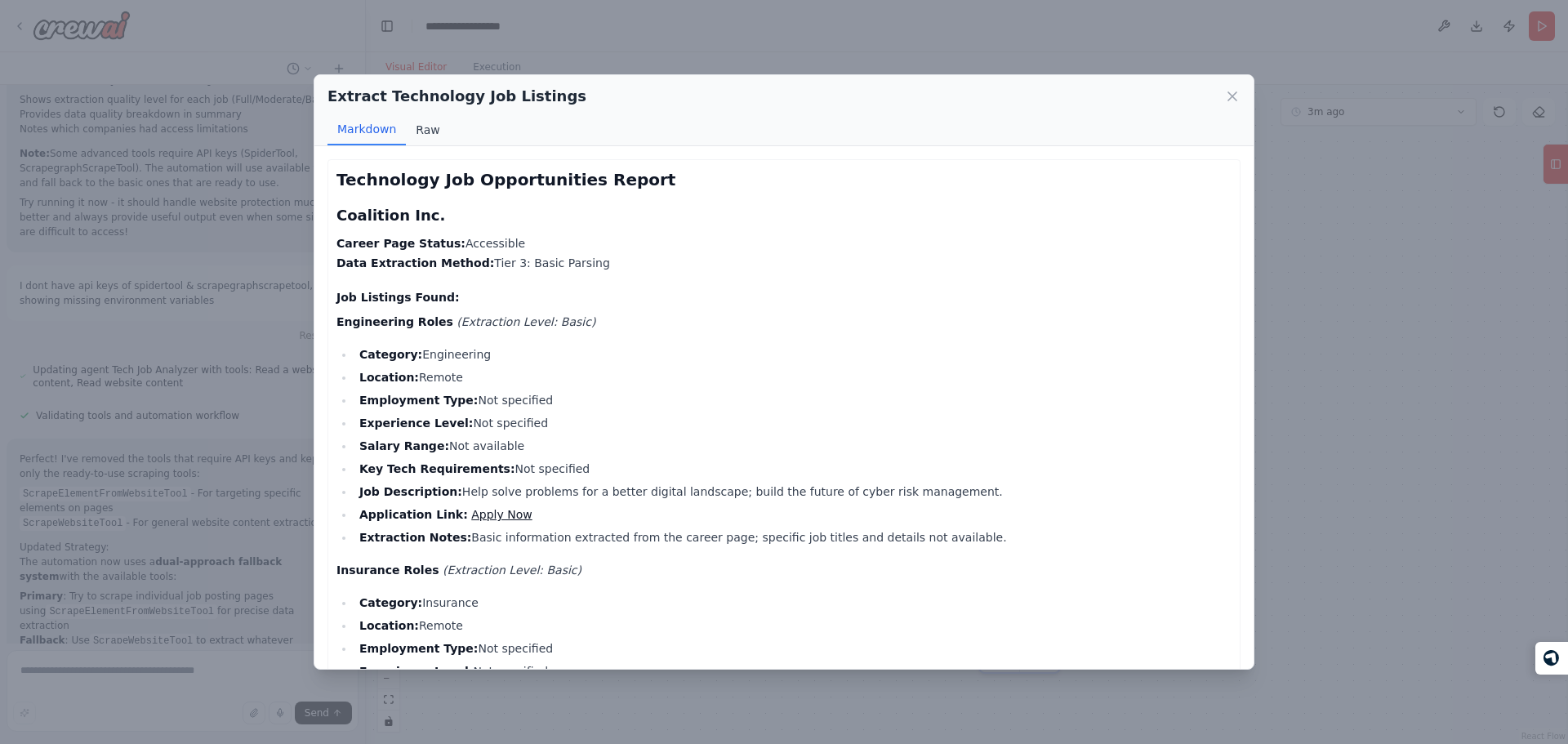
click at [425, 128] on button "Raw" at bounding box center [427, 130] width 43 height 31
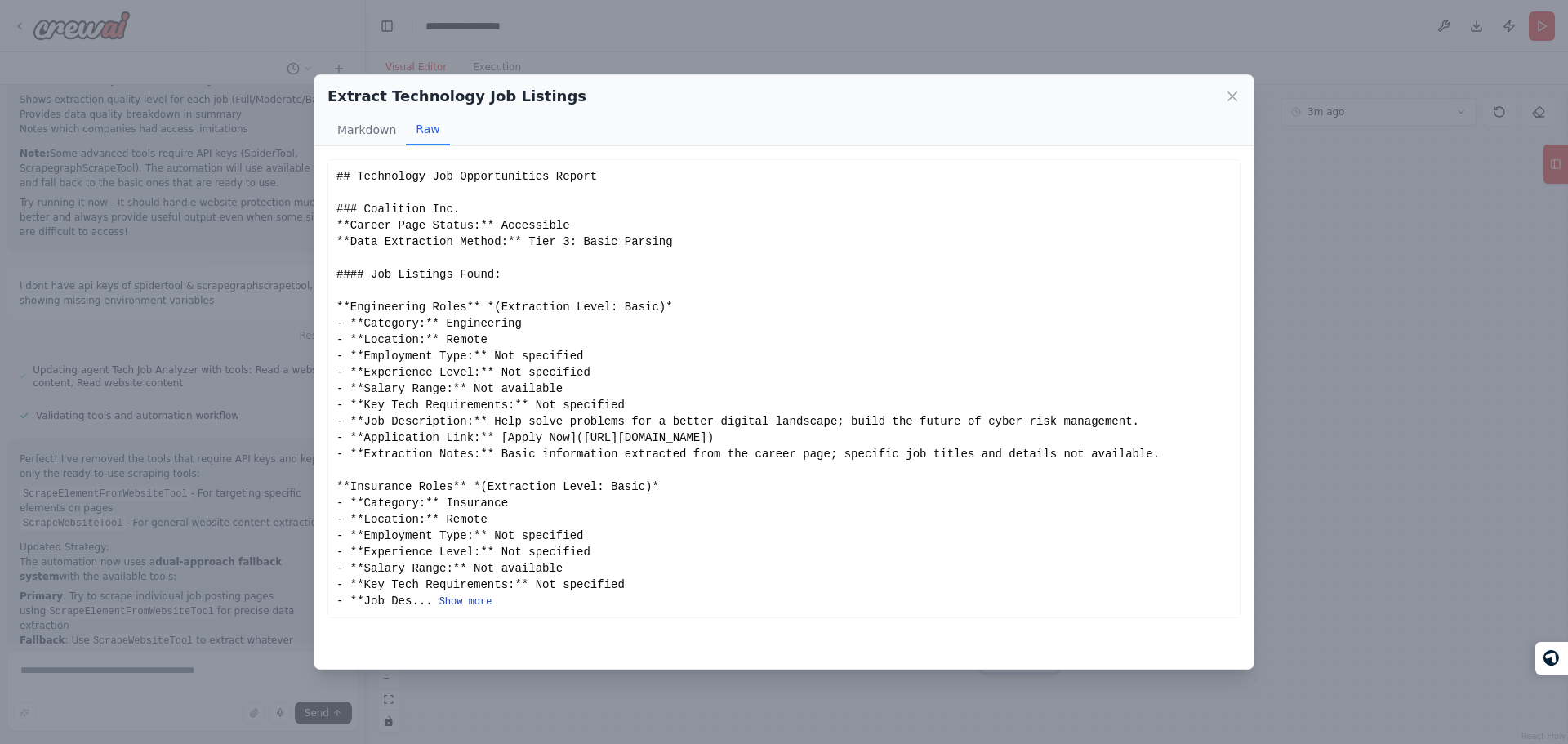
click at [465, 603] on button "Show more" at bounding box center [465, 602] width 53 height 13
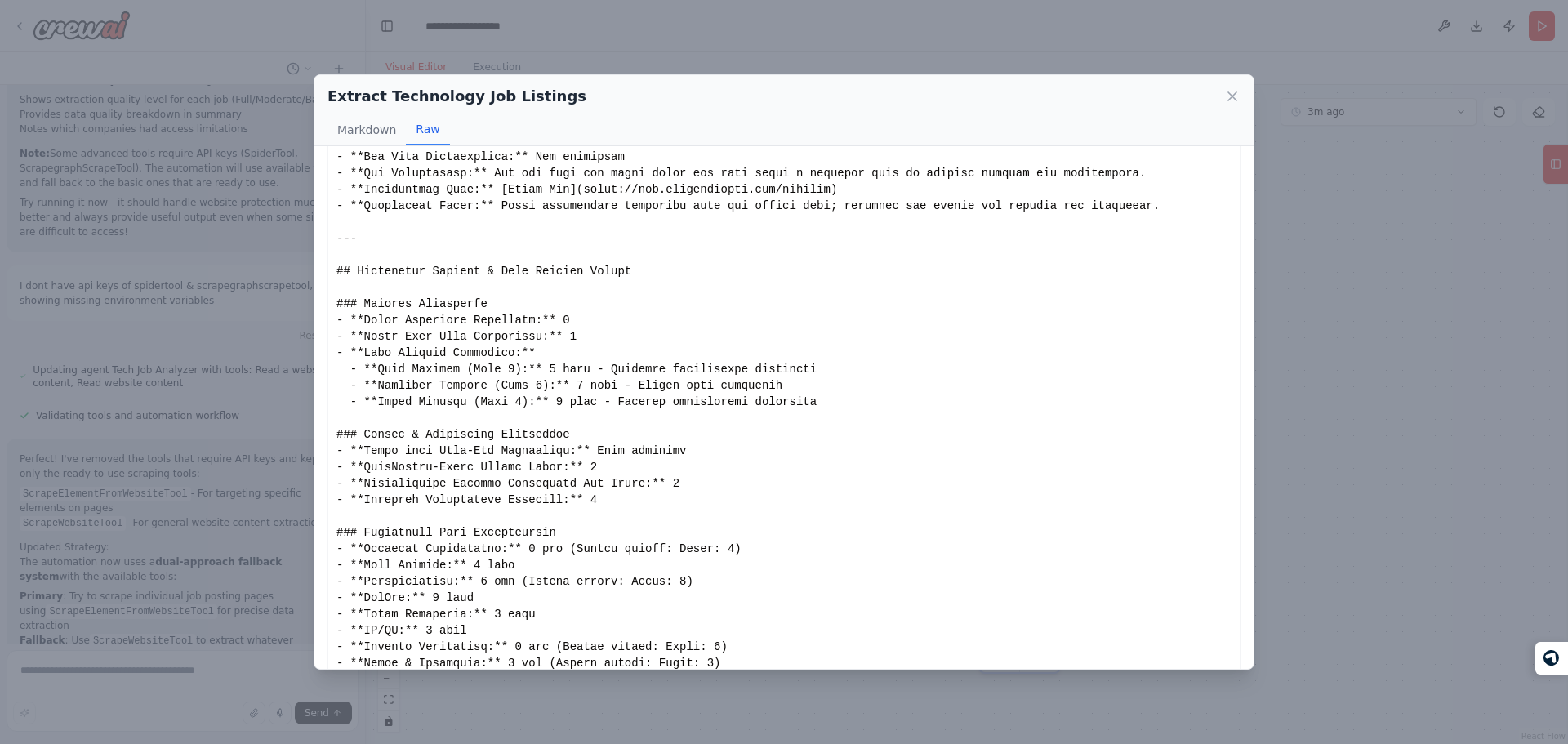
scroll to position [967, 0]
click at [455, 510] on div "Show less" at bounding box center [784, 1] width 895 height 1600
click at [274, 404] on div "Extract Technology Job Listings Markdown Raw Technology Job Opportunities Repor…" at bounding box center [784, 372] width 1568 height 744
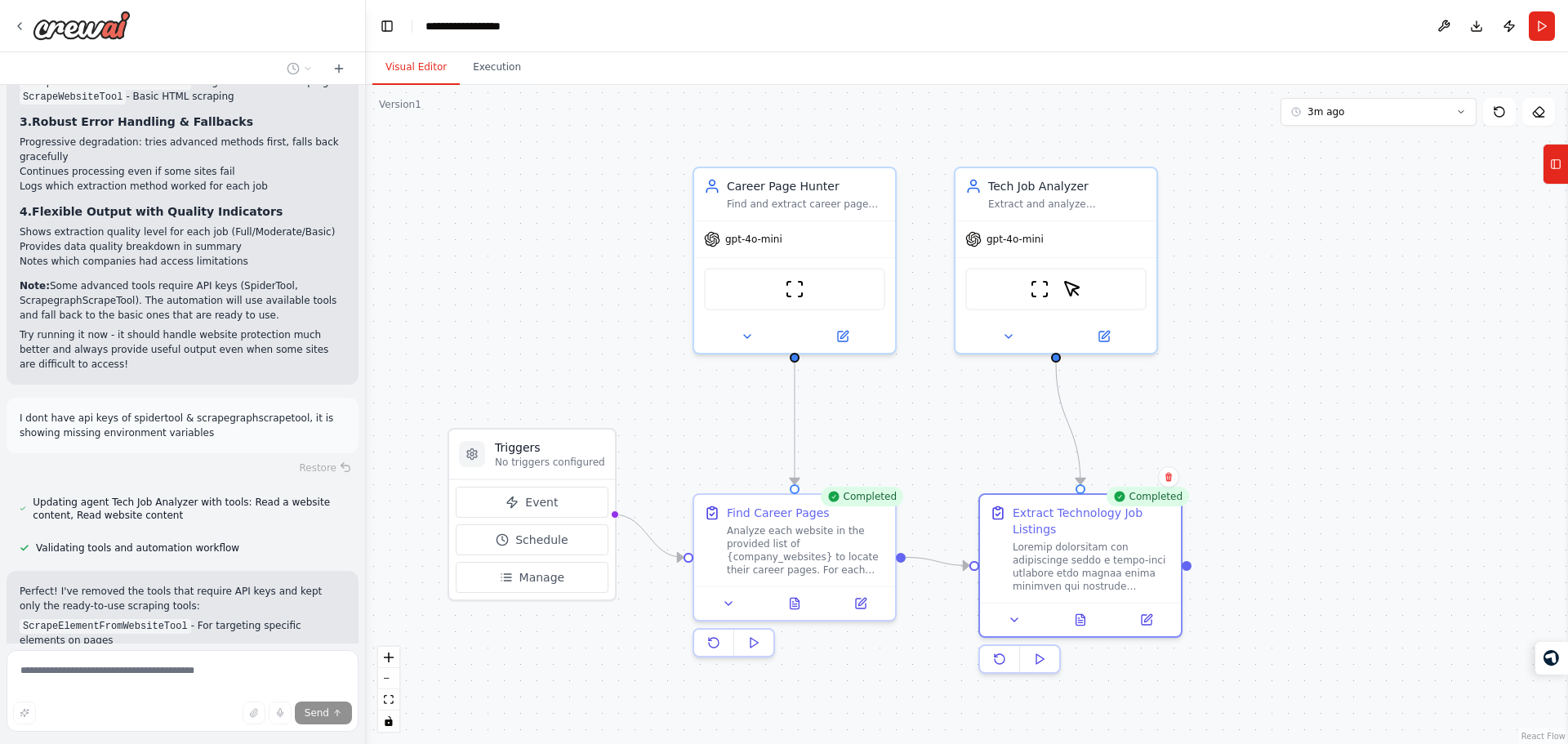
scroll to position [6064, 0]
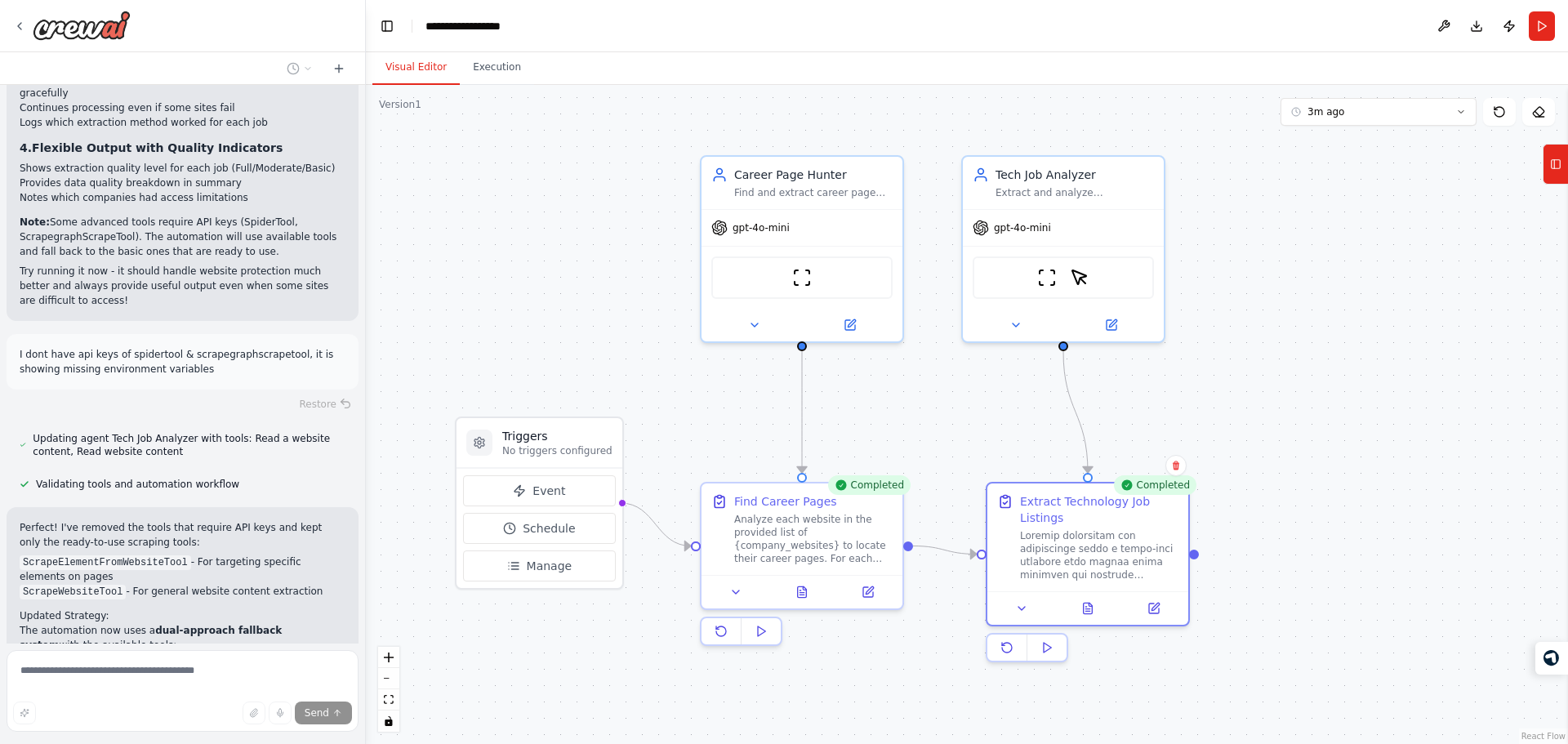
drag, startPoint x: 529, startPoint y: 350, endPoint x: 576, endPoint y: 302, distance: 67.2
click at [576, 302] on div ".deletable-edge-delete-btn { width: 20px; height: 20px; border: 0px solid #ffff…" at bounding box center [967, 415] width 1202 height 659
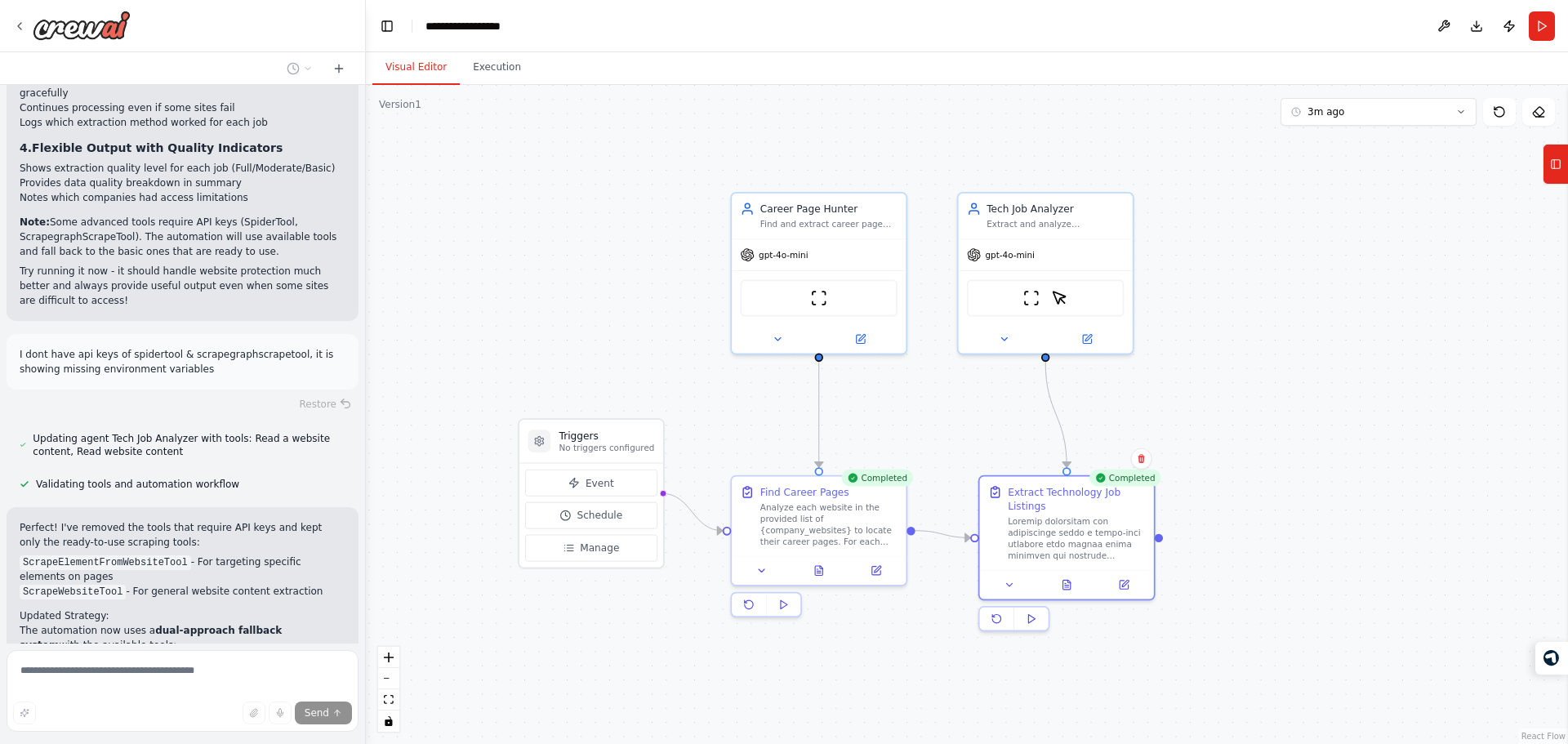
drag, startPoint x: 576, startPoint y: 302, endPoint x: 588, endPoint y: 354, distance: 53.4
click at [588, 354] on div ".deletable-edge-delete-btn { width: 20px; height: 20px; border: 0px solid #ffff…" at bounding box center [967, 415] width 1202 height 659
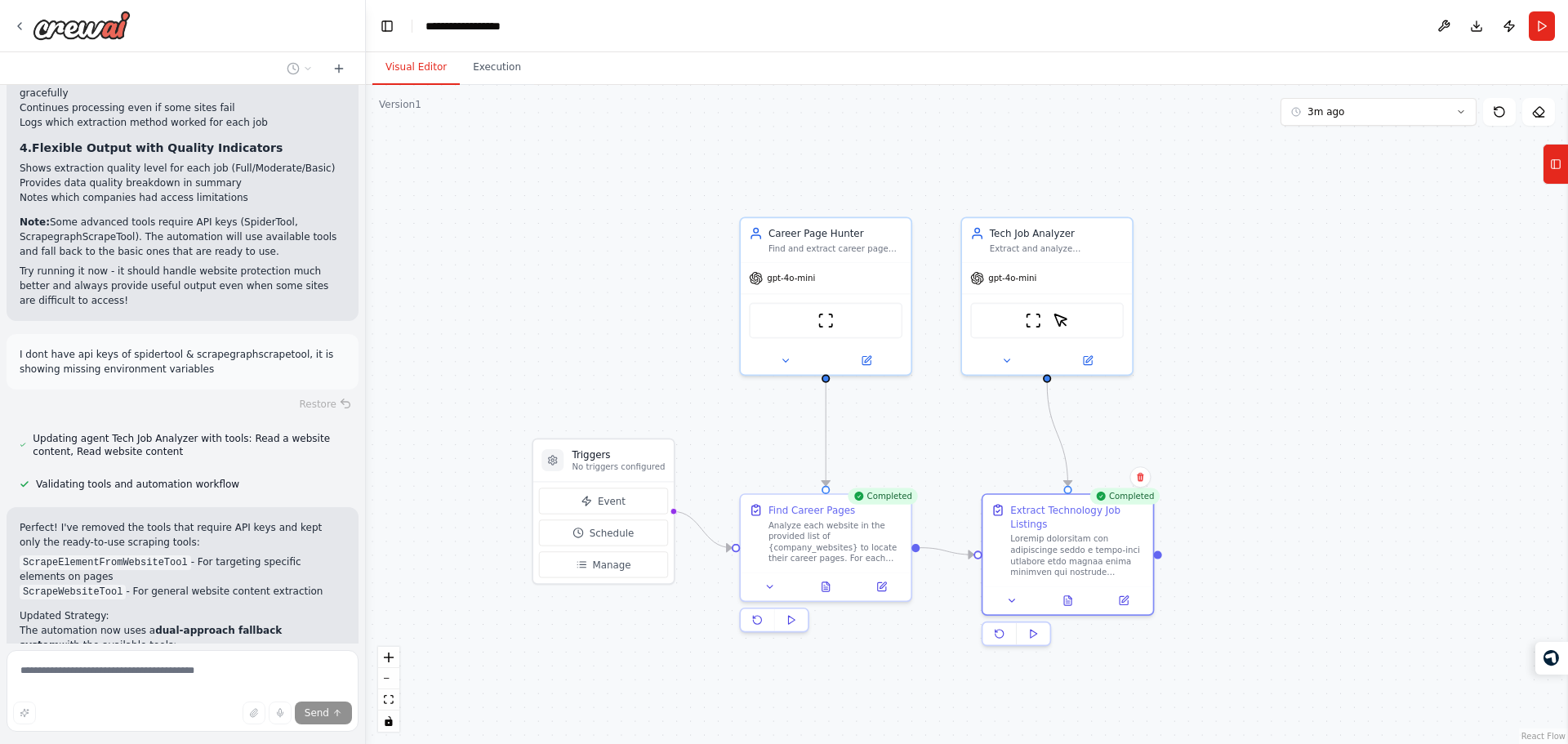
drag, startPoint x: 588, startPoint y: 354, endPoint x: 604, endPoint y: 377, distance: 28.0
click at [604, 377] on div ".deletable-edge-delete-btn { width: 20px; height: 20px; border: 0px solid #ffff…" at bounding box center [967, 415] width 1202 height 659
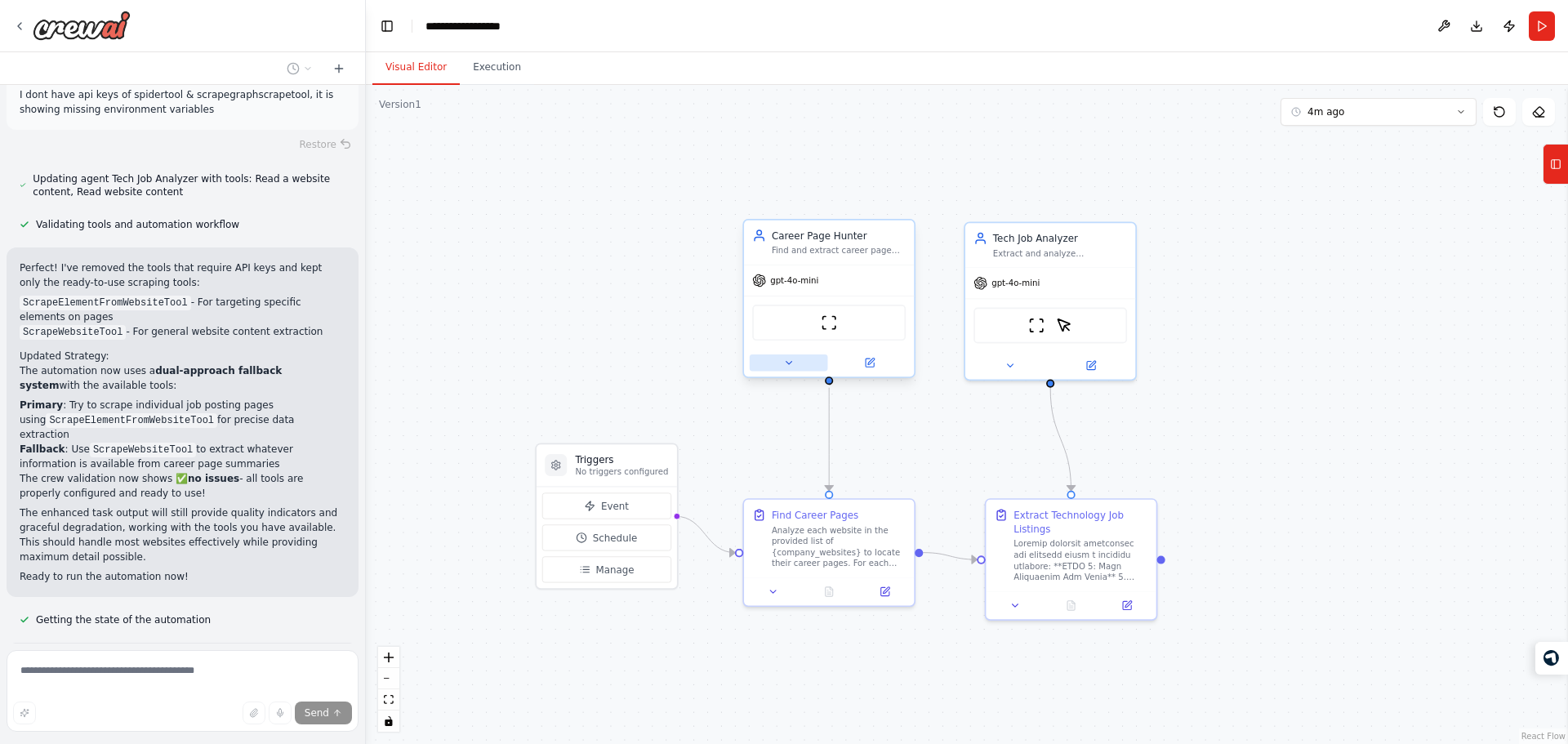
scroll to position [6357, 0]
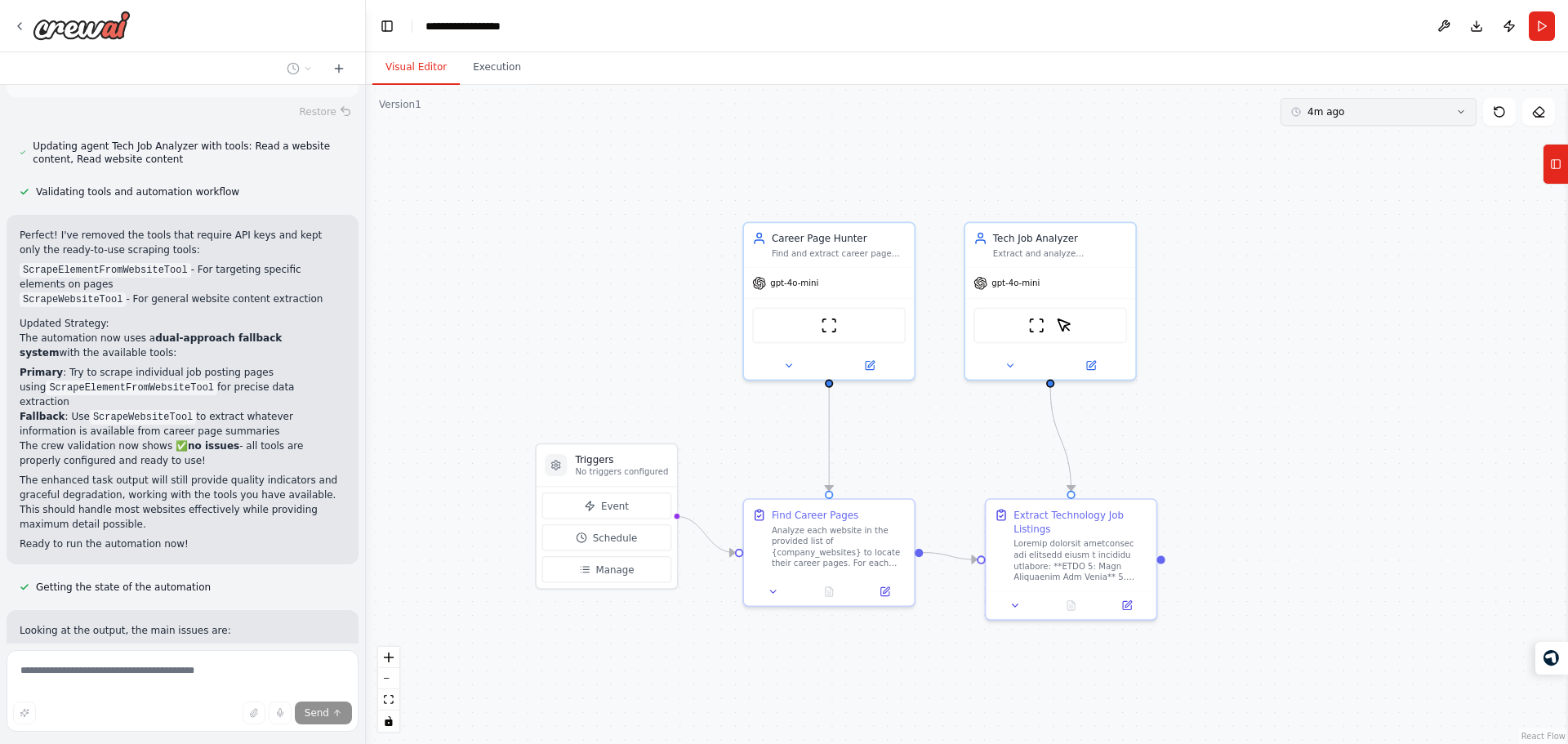
click at [1384, 119] on button "4m ago" at bounding box center [1379, 112] width 196 height 28
click at [1076, 149] on div ".deletable-edge-delete-btn { width: 20px; height: 20px; border: 0px solid #ffff…" at bounding box center [967, 415] width 1202 height 659
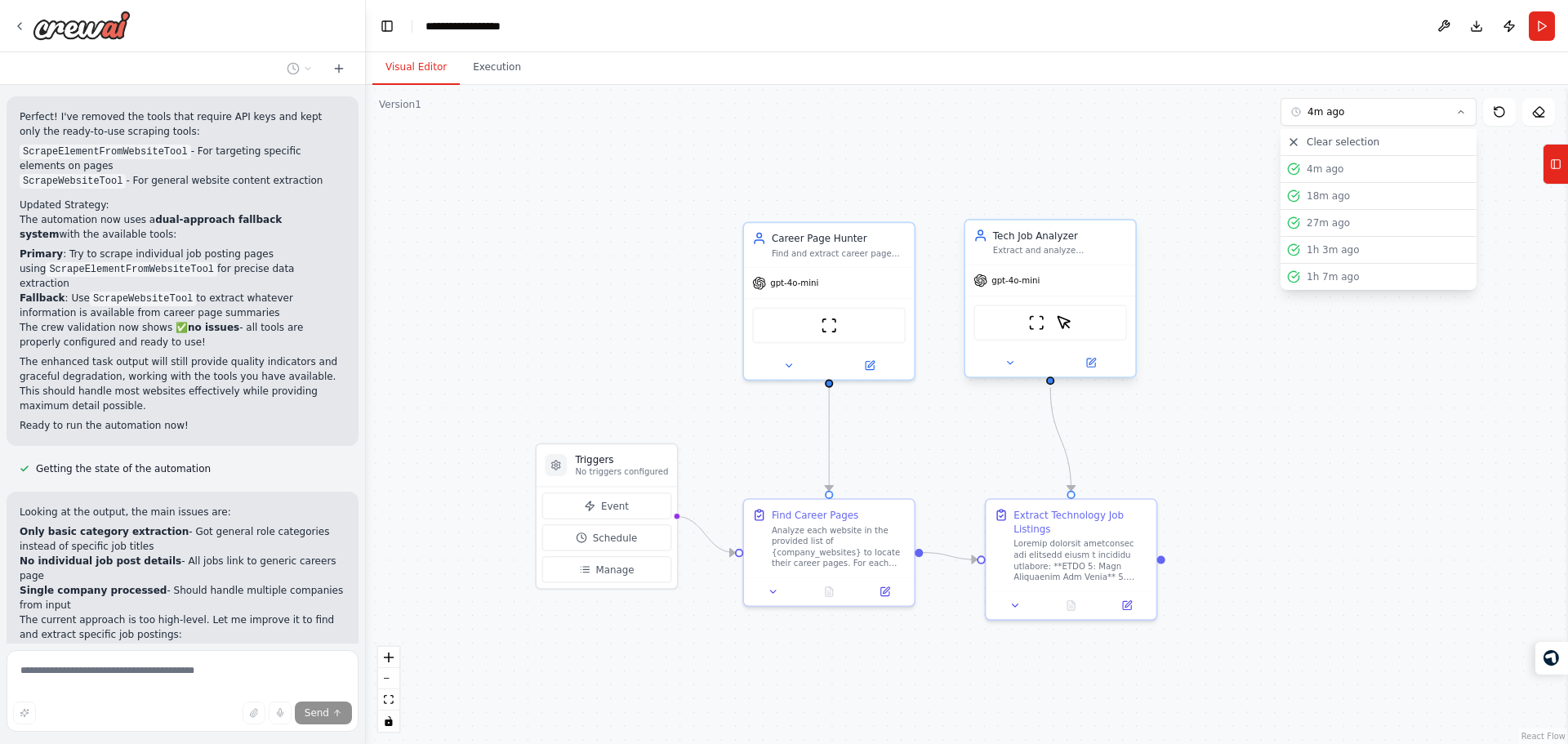
scroll to position [6488, 0]
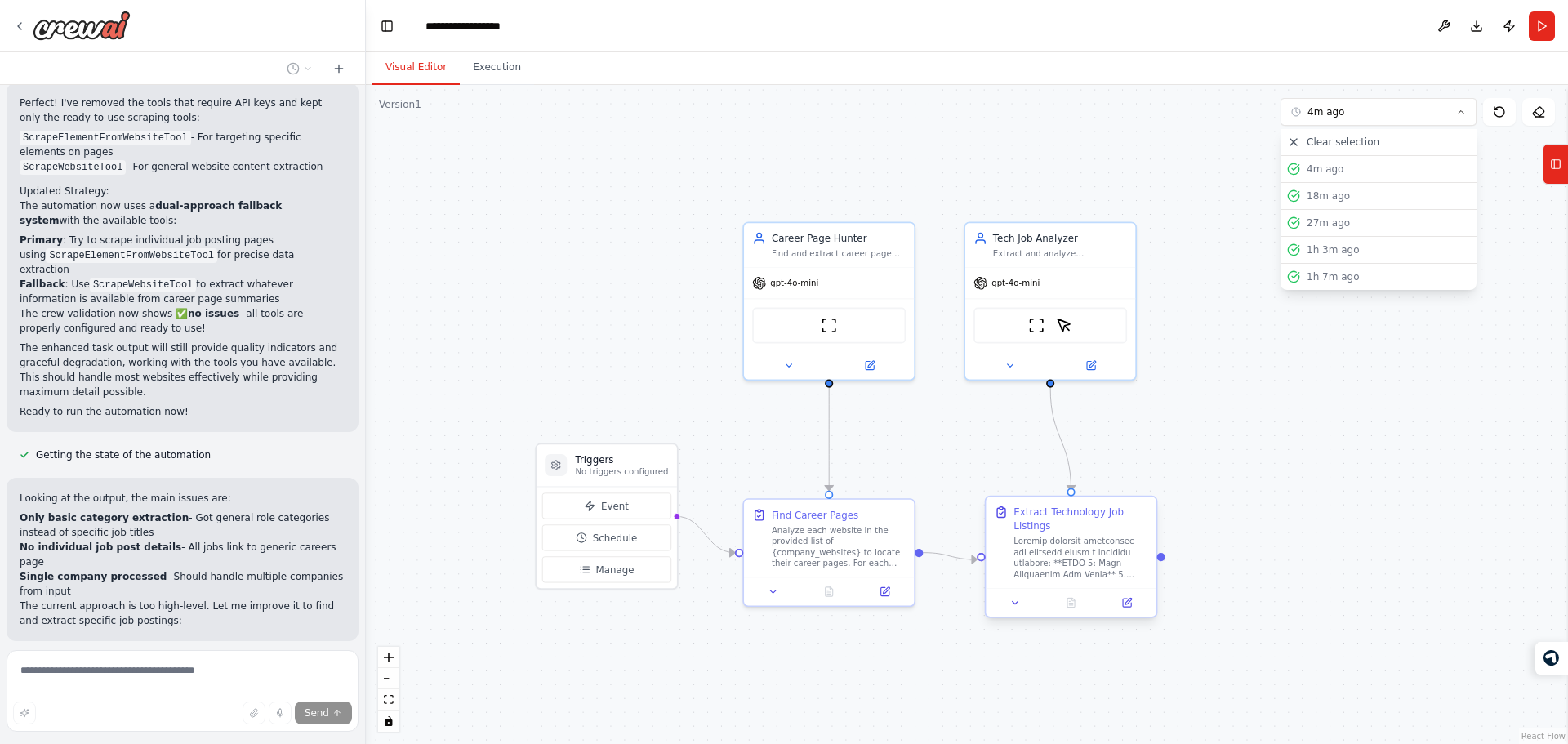
click at [1073, 533] on div "Extract Technology Job Listings" at bounding box center [1081, 542] width 134 height 74
click at [1263, 408] on div ".deletable-edge-delete-btn { width: 20px; height: 20px; border: 0px solid #ffff…" at bounding box center [967, 415] width 1202 height 659
click at [1369, 111] on button "4m ago" at bounding box center [1379, 112] width 196 height 28
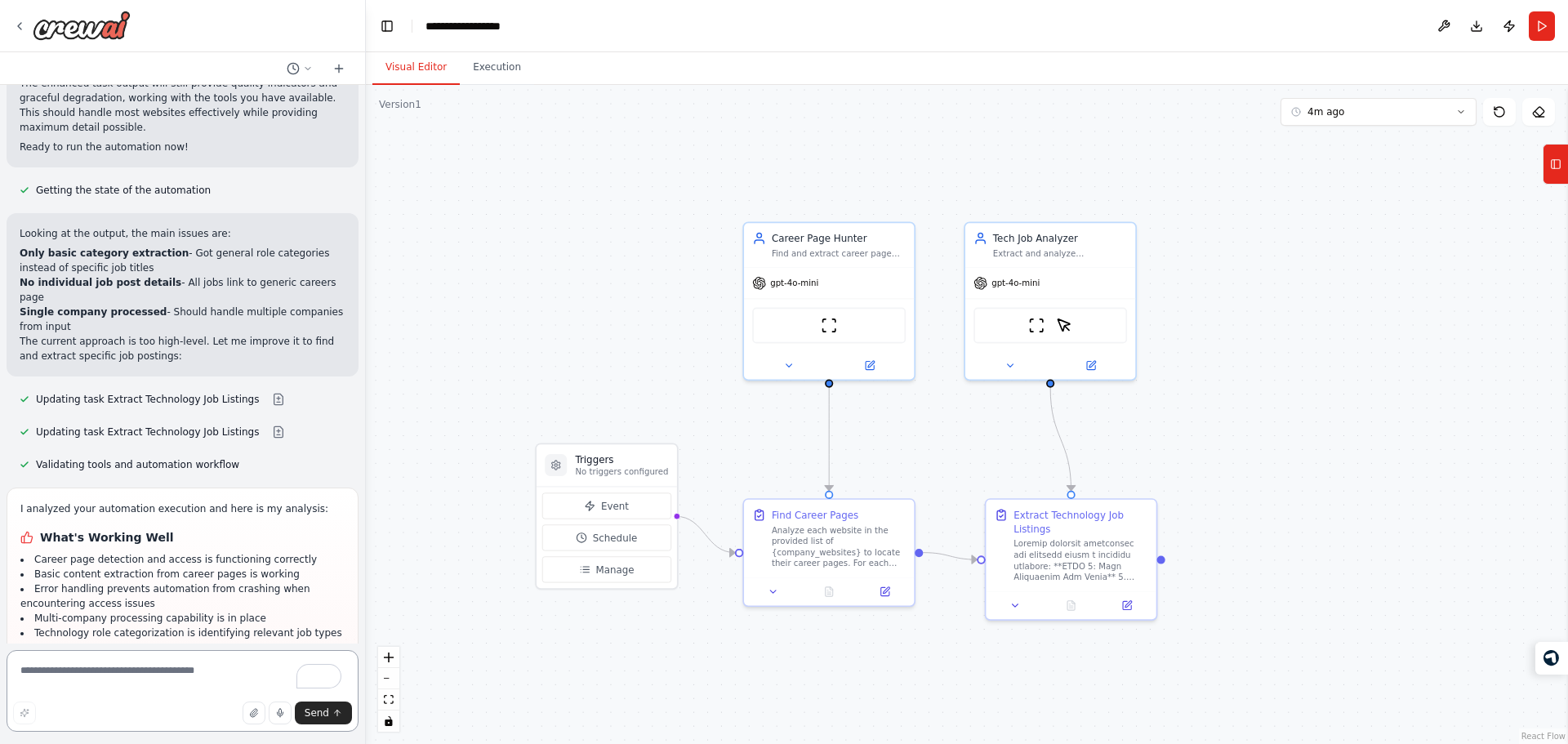
scroll to position [6768, 0]
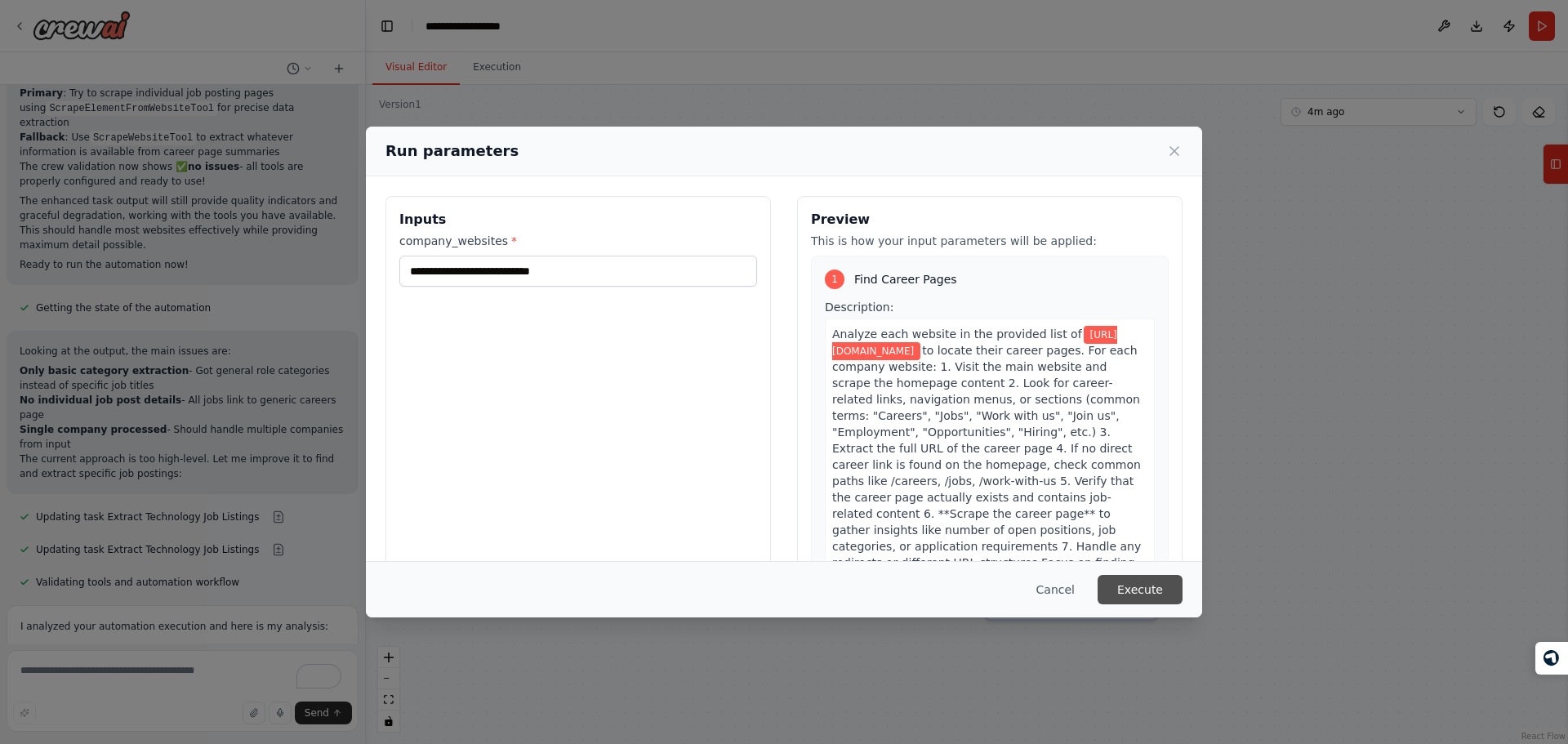
click at [1139, 588] on button "Execute" at bounding box center [1140, 589] width 85 height 29
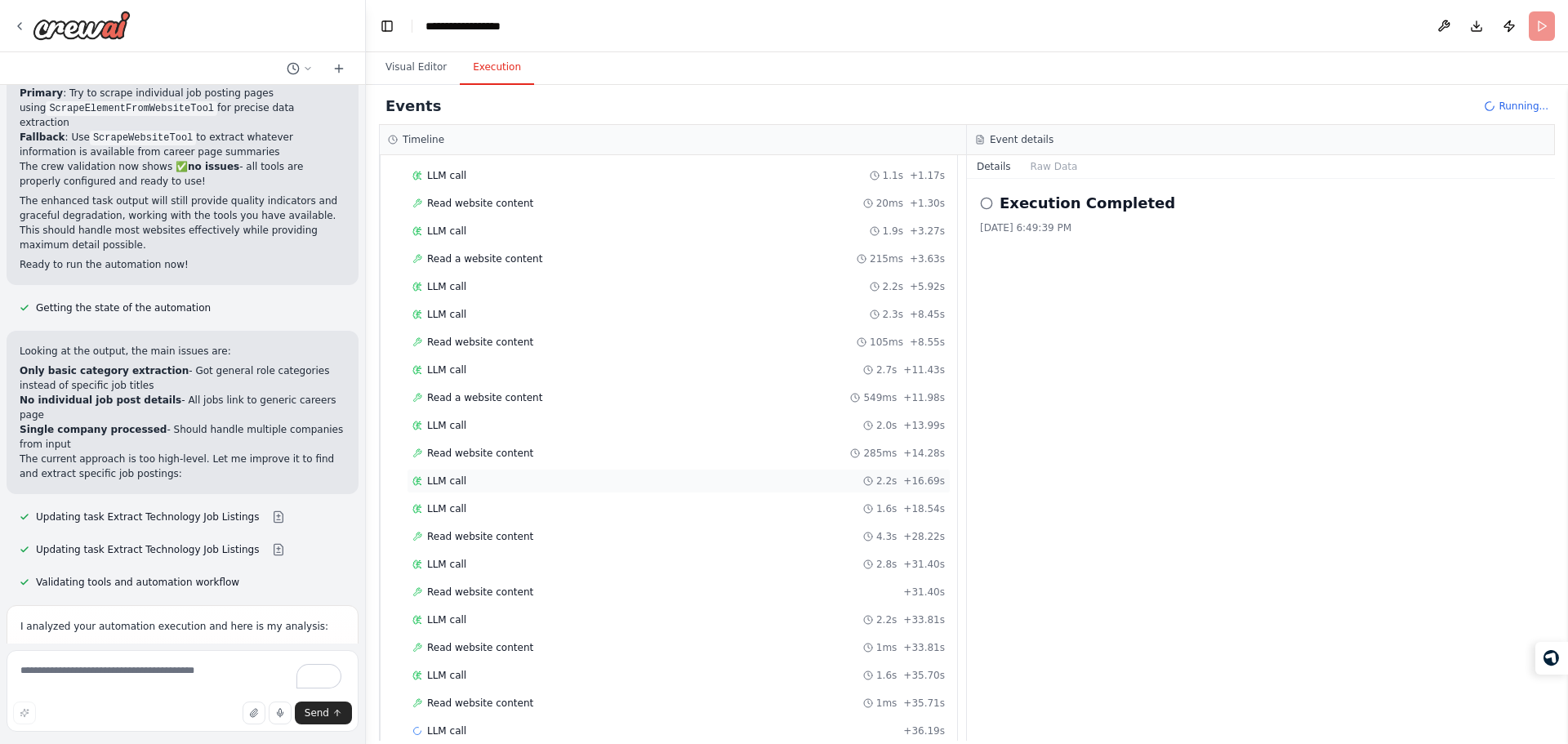
scroll to position [409, 0]
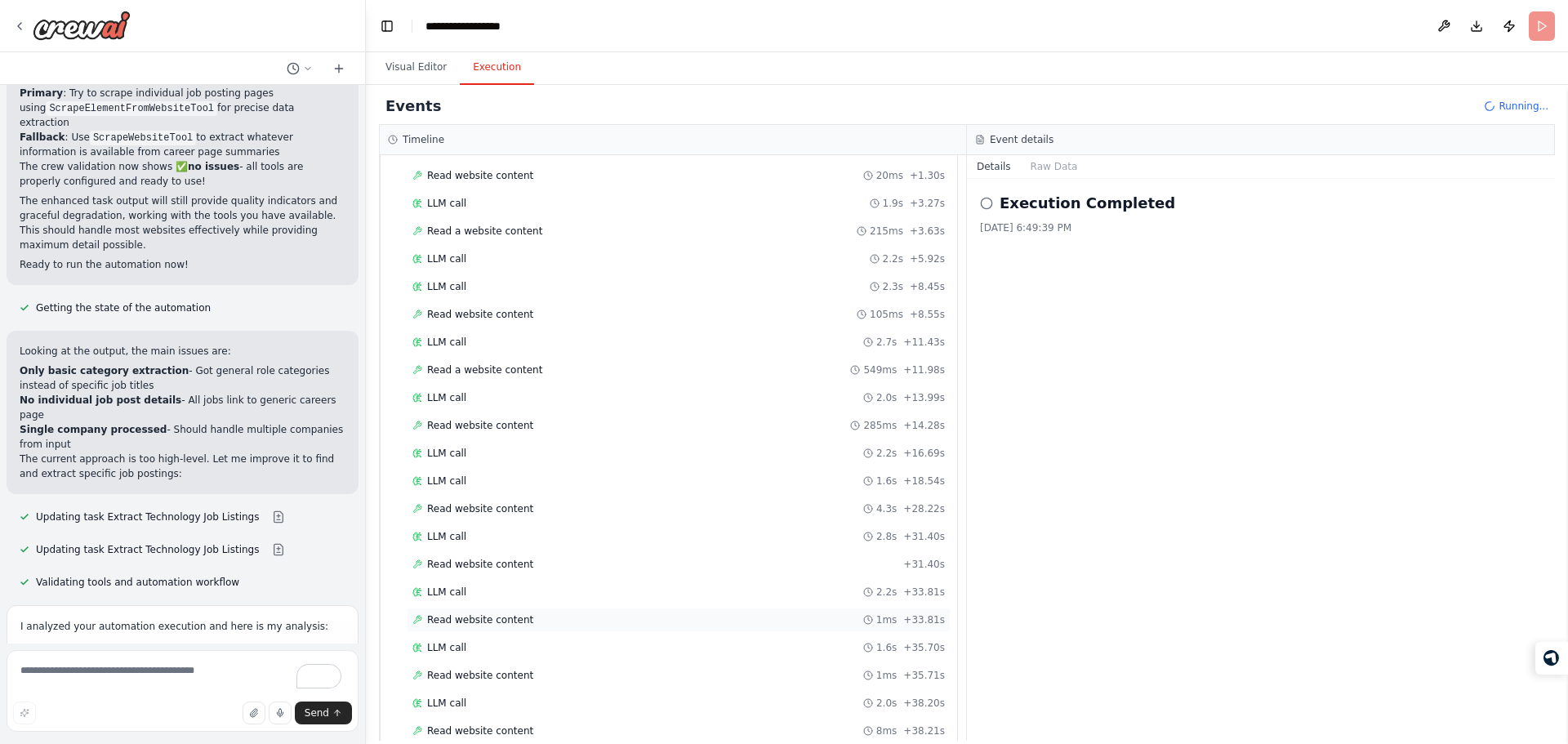
click at [515, 625] on div "Started + 0.00s LLM call 1.1s + 1.17s Read website content 20ms + 1.30s LLM cal…" at bounding box center [675, 427] width 564 height 639
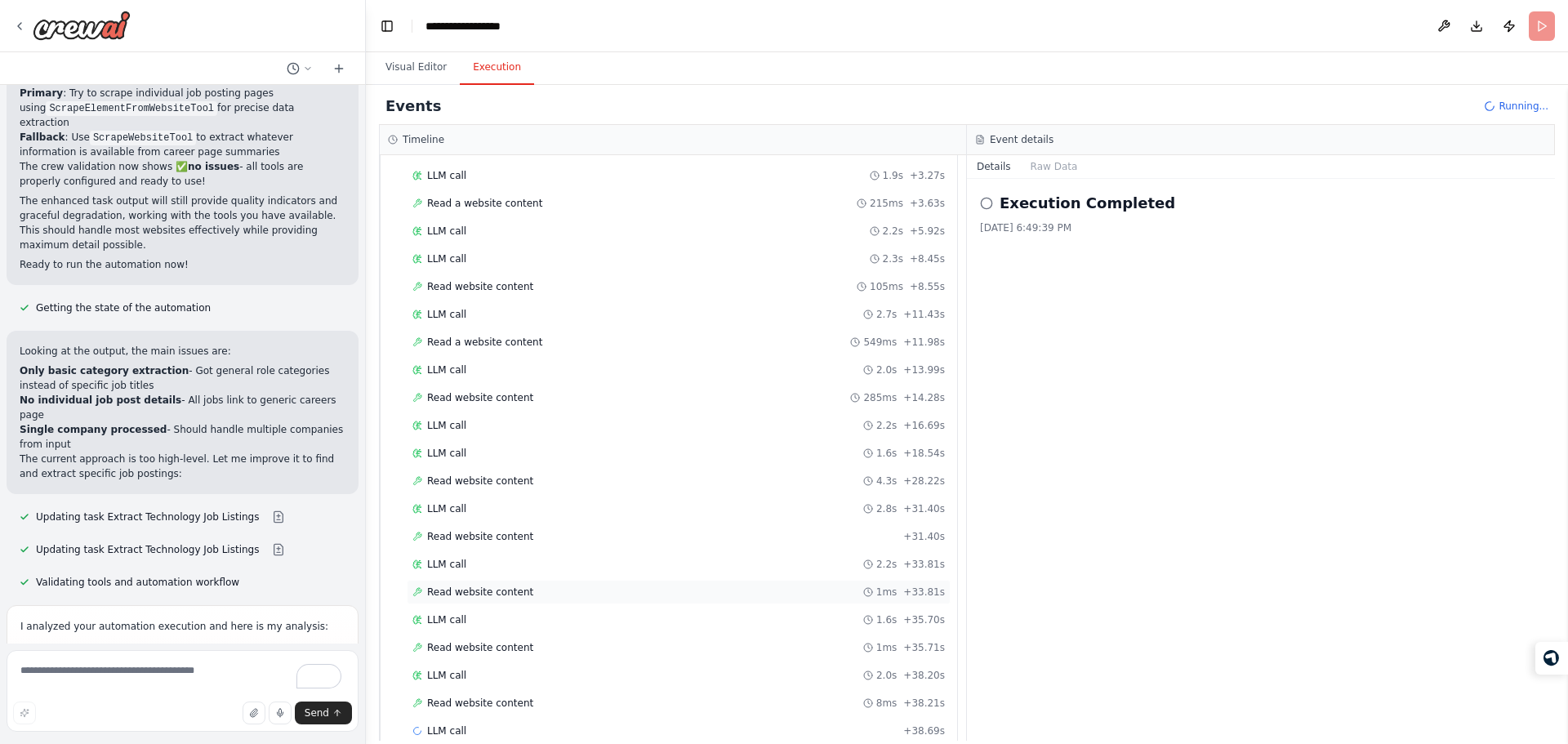
scroll to position [464, 0]
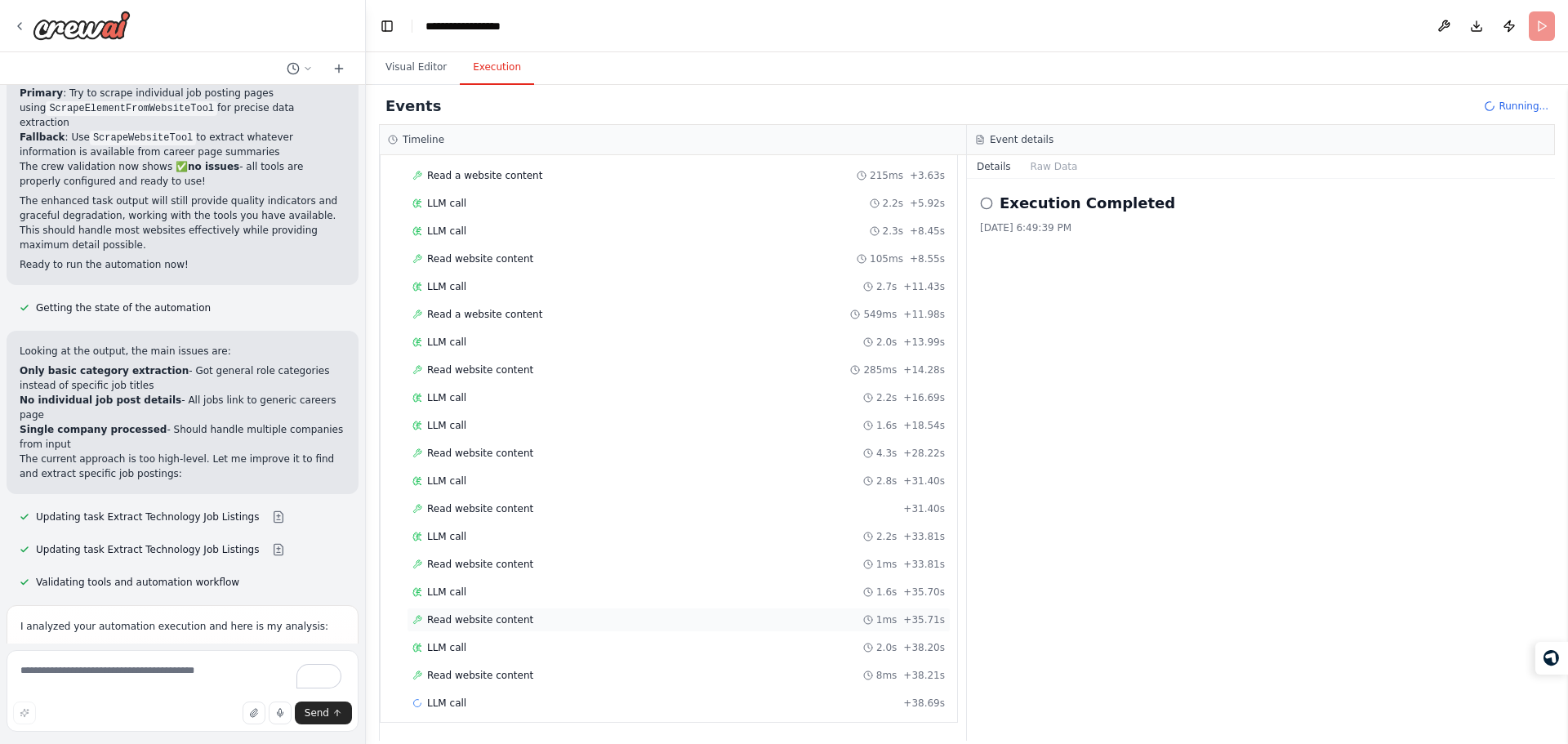
click at [589, 628] on div "Read website content 1ms + 35.71s" at bounding box center [678, 620] width 544 height 25
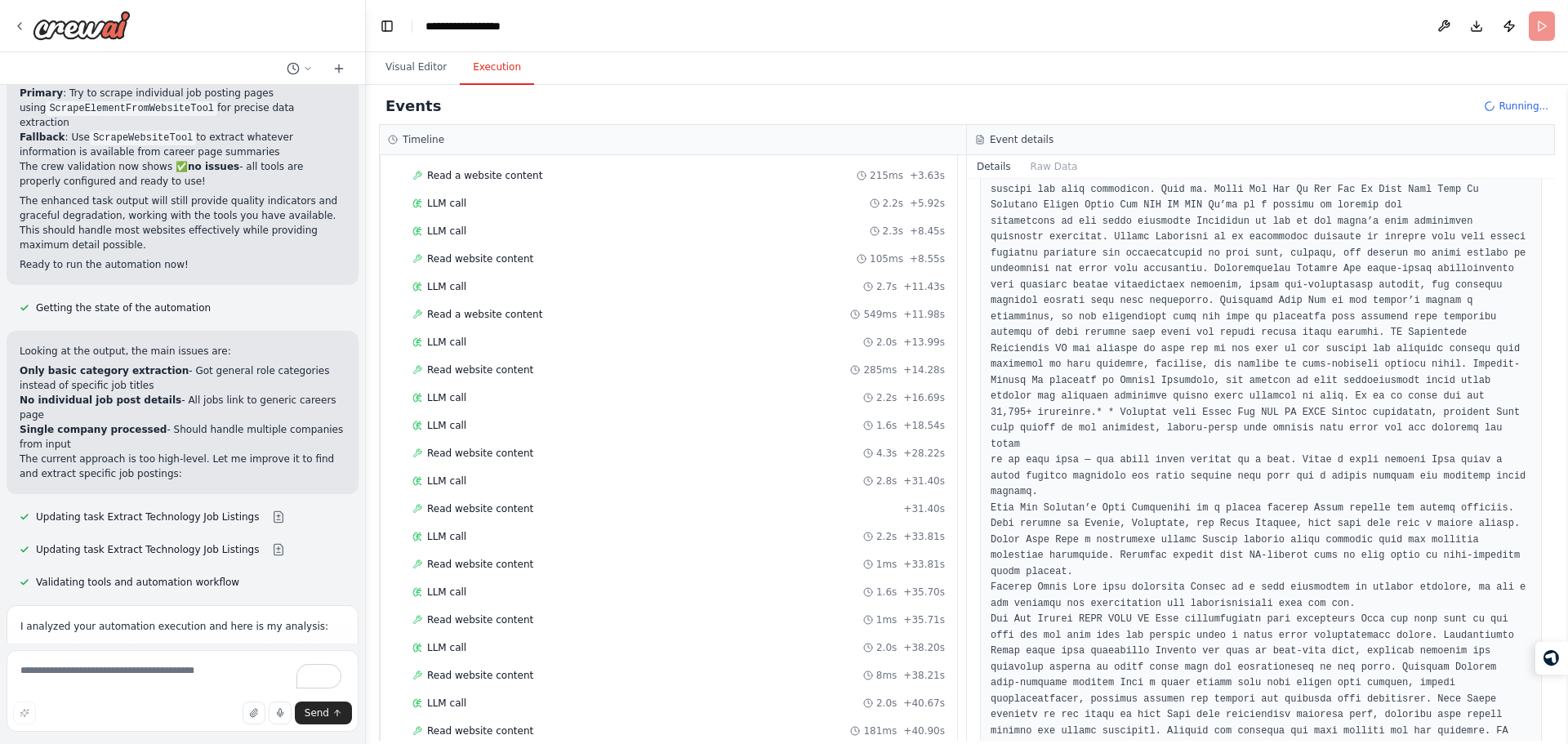
scroll to position [878, 0]
click at [1038, 365] on pre at bounding box center [1260, 334] width 541 height 1704
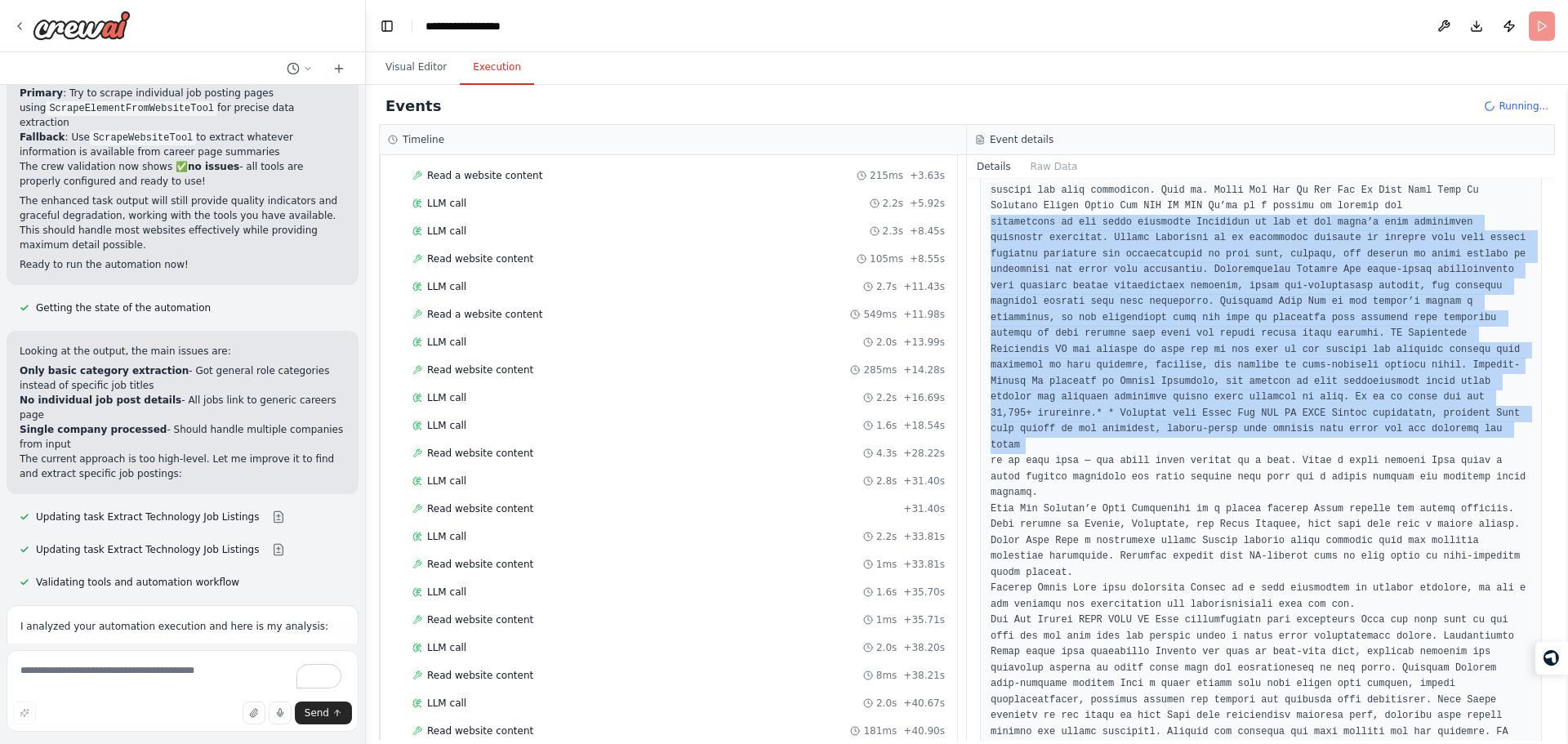
drag, startPoint x: 1038, startPoint y: 365, endPoint x: 1055, endPoint y: 298, distance: 69.1
click at [1055, 298] on pre at bounding box center [1260, 334] width 541 height 1704
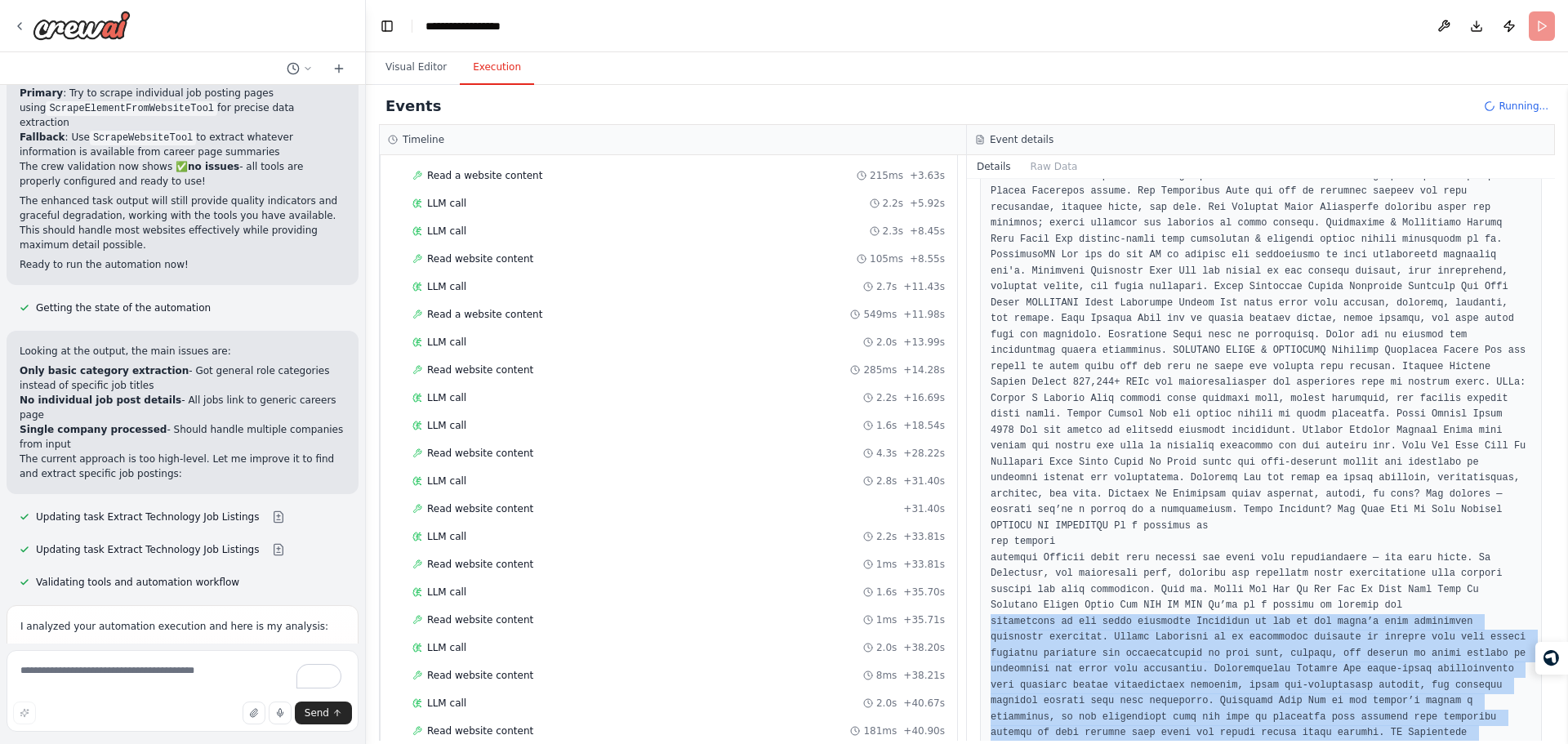
scroll to position [478, 0]
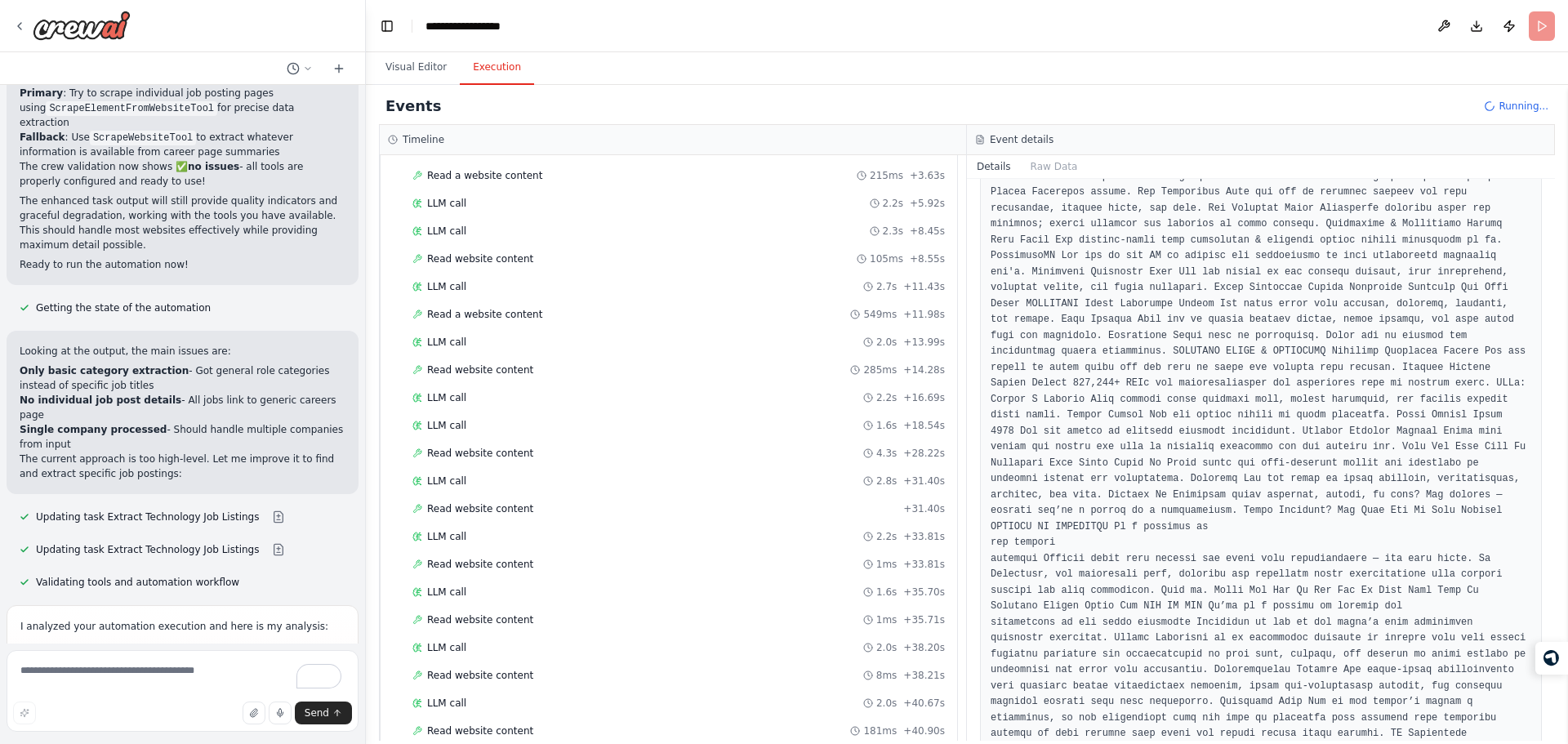
click at [1045, 456] on pre at bounding box center [1260, 734] width 541 height 1704
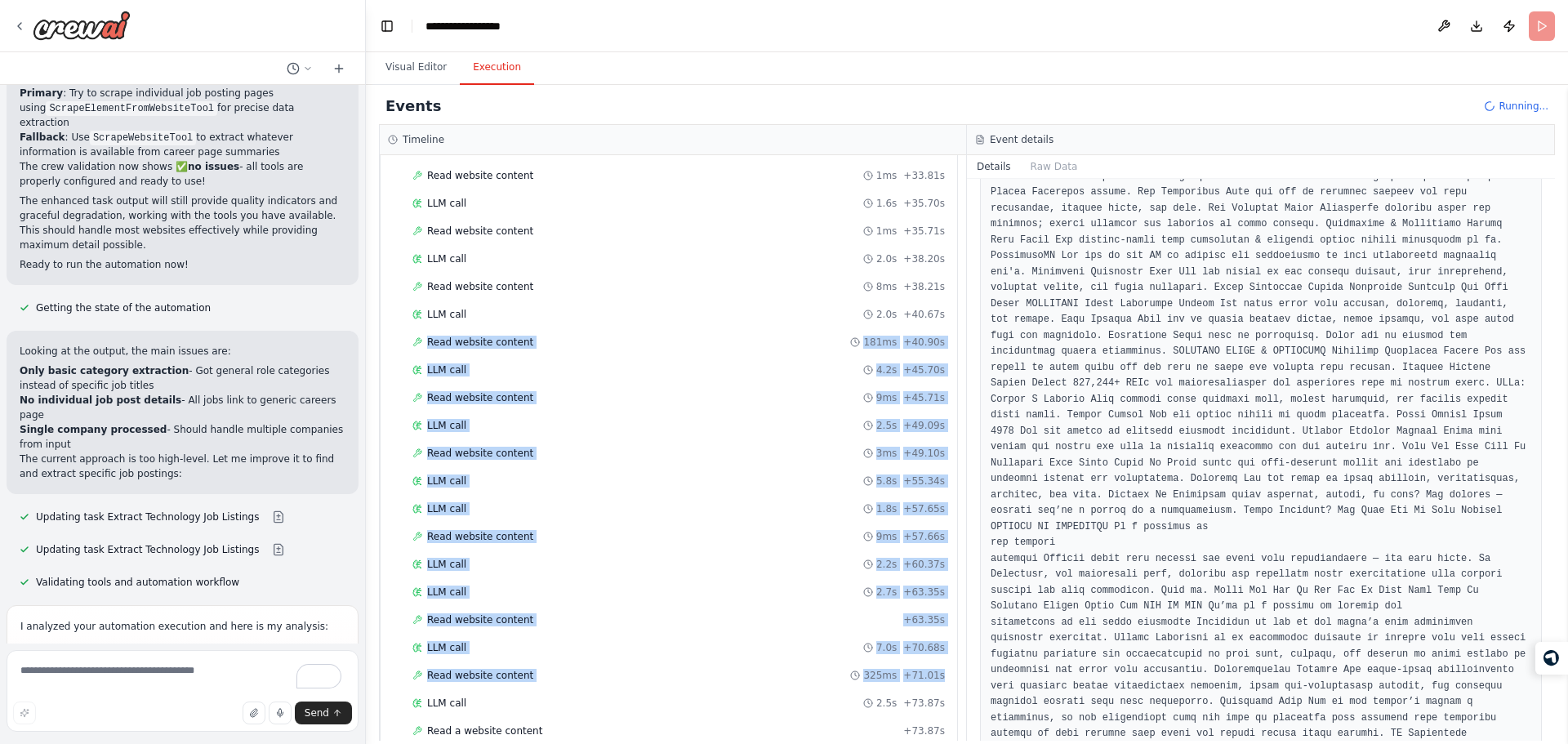
drag, startPoint x: 398, startPoint y: 338, endPoint x: 954, endPoint y: 679, distance: 652.2
click at [954, 679] on div "▼ Career Page Hunter 7.30s (+8.76s) • 1 task ▼ Find Career Pages 8.76s + 7.30s …" at bounding box center [672, 448] width 586 height 585
click at [950, 492] on div "▼ Career Page Hunter 7.30s (+8.76s) • 1 task ▼ Find Career Pages 8.76s + 7.30s …" at bounding box center [672, 448] width 586 height 585
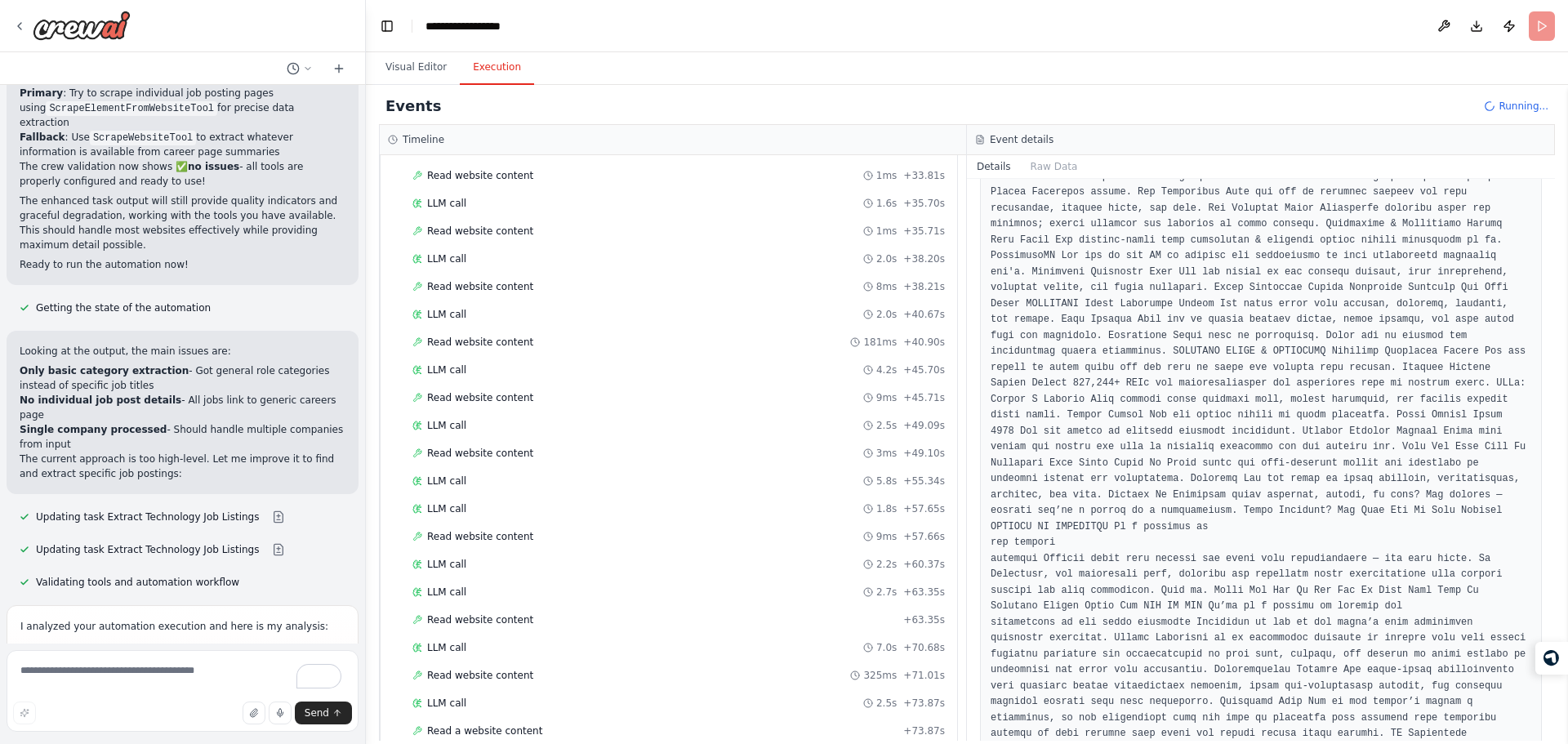
click at [950, 492] on div "▼ Career Page Hunter 7.30s (+8.76s) • 1 task ▼ Find Career Pages 8.76s + 7.30s …" at bounding box center [672, 448] width 586 height 585
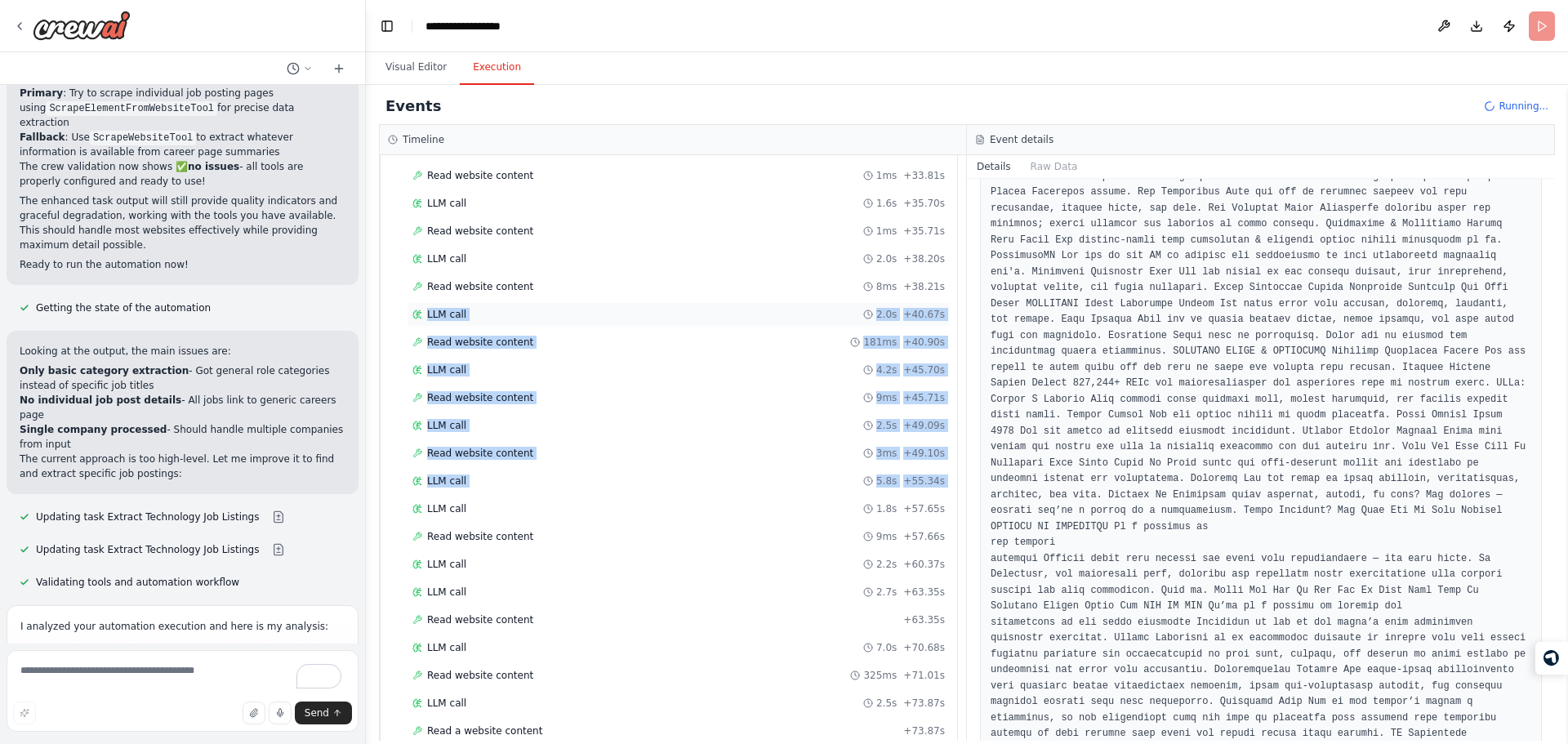
drag, startPoint x: 950, startPoint y: 492, endPoint x: 420, endPoint y: 323, distance: 556.3
click at [420, 323] on div "▼ Career Page Hunter 7.30s (+8.76s) • 1 task ▼ Find Career Pages 8.76s + 7.30s …" at bounding box center [672, 448] width 586 height 585
click at [374, 330] on div "Events Running... Timeline ▼ Career Page Hunter 7.30s (+8.76s) • 1 task ▼ Find …" at bounding box center [967, 415] width 1202 height 659
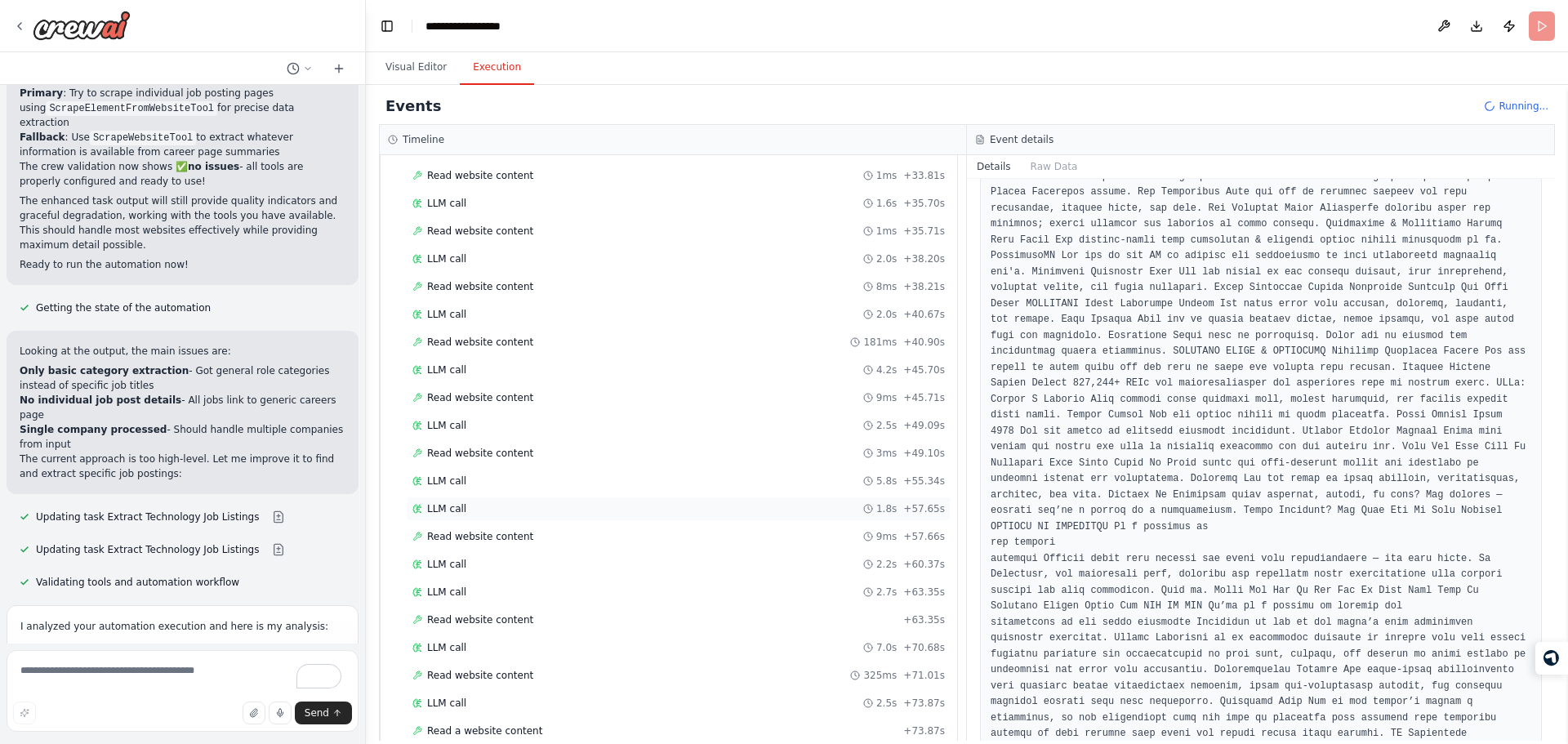
scroll to position [992, 0]
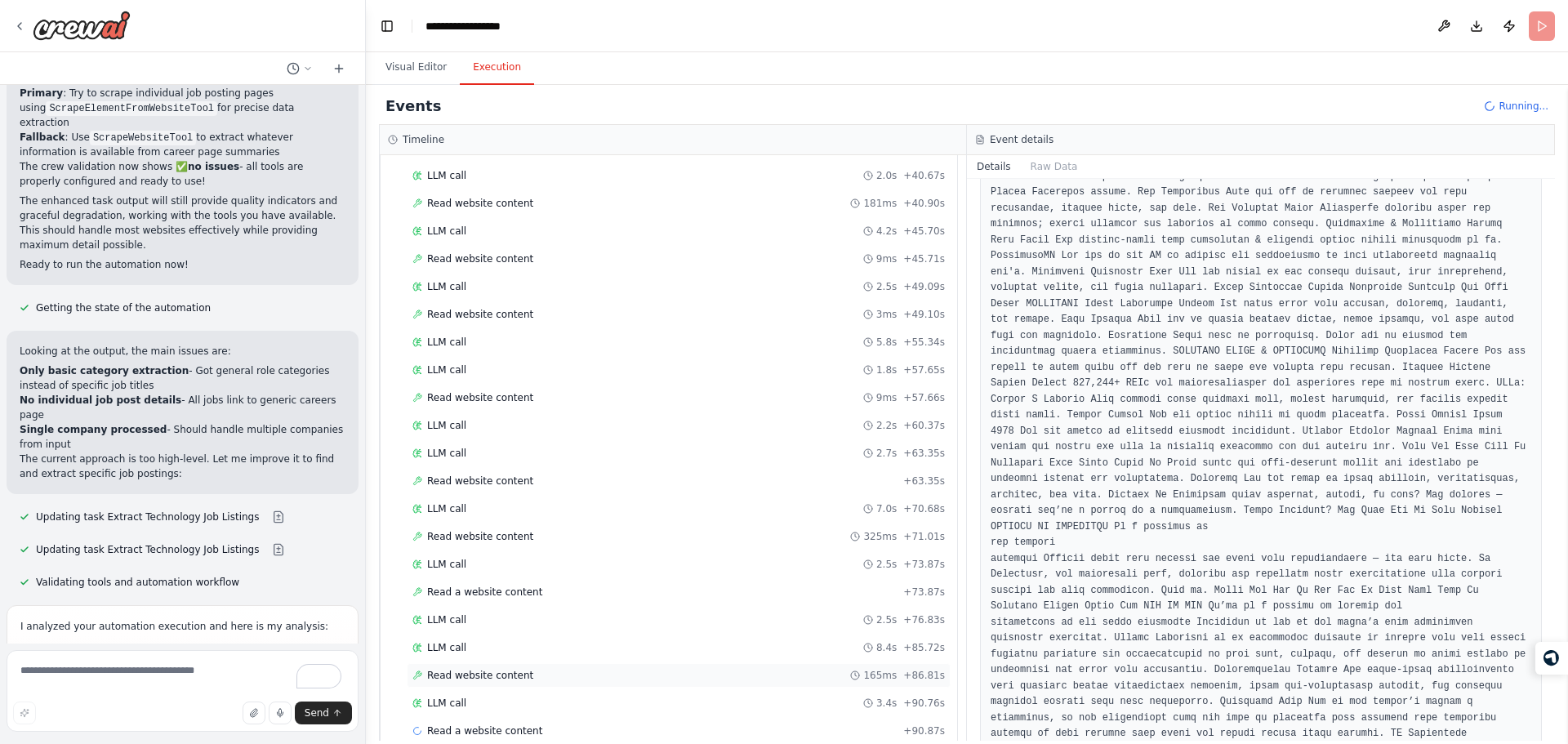
click at [730, 676] on div "Read website content 165ms + 86.81s" at bounding box center [678, 675] width 532 height 13
click at [724, 639] on div "LLM call 8.4s + 85.72s" at bounding box center [678, 648] width 544 height 25
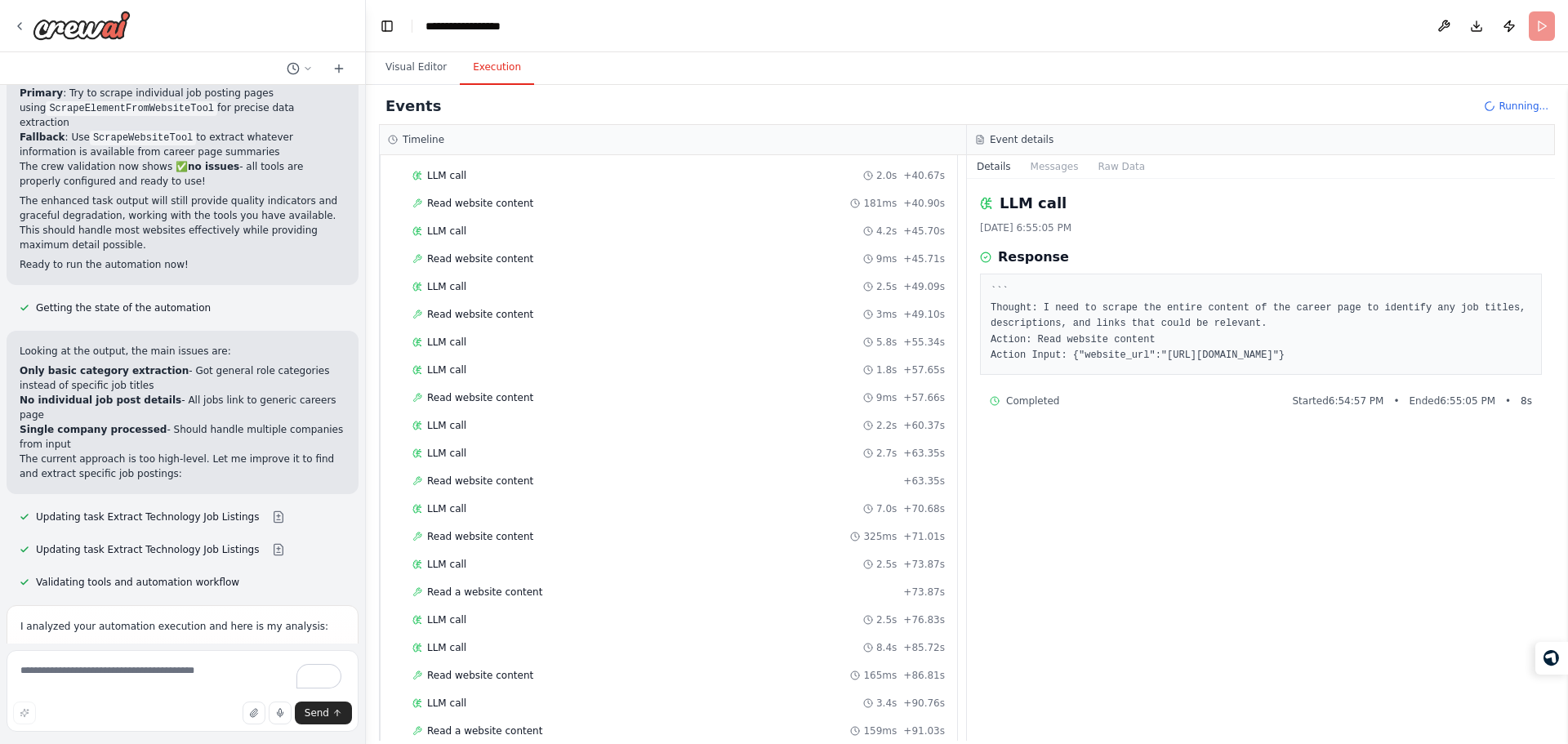
click at [1174, 356] on pre "``` Thought: I need to scrape the entire content of the career page to identify…" at bounding box center [1260, 324] width 541 height 80
drag, startPoint x: 1174, startPoint y: 356, endPoint x: 1323, endPoint y: 356, distance: 149.0
click at [1323, 356] on pre "``` Thought: I need to scrape the entire content of the career page to identify…" at bounding box center [1260, 324] width 541 height 80
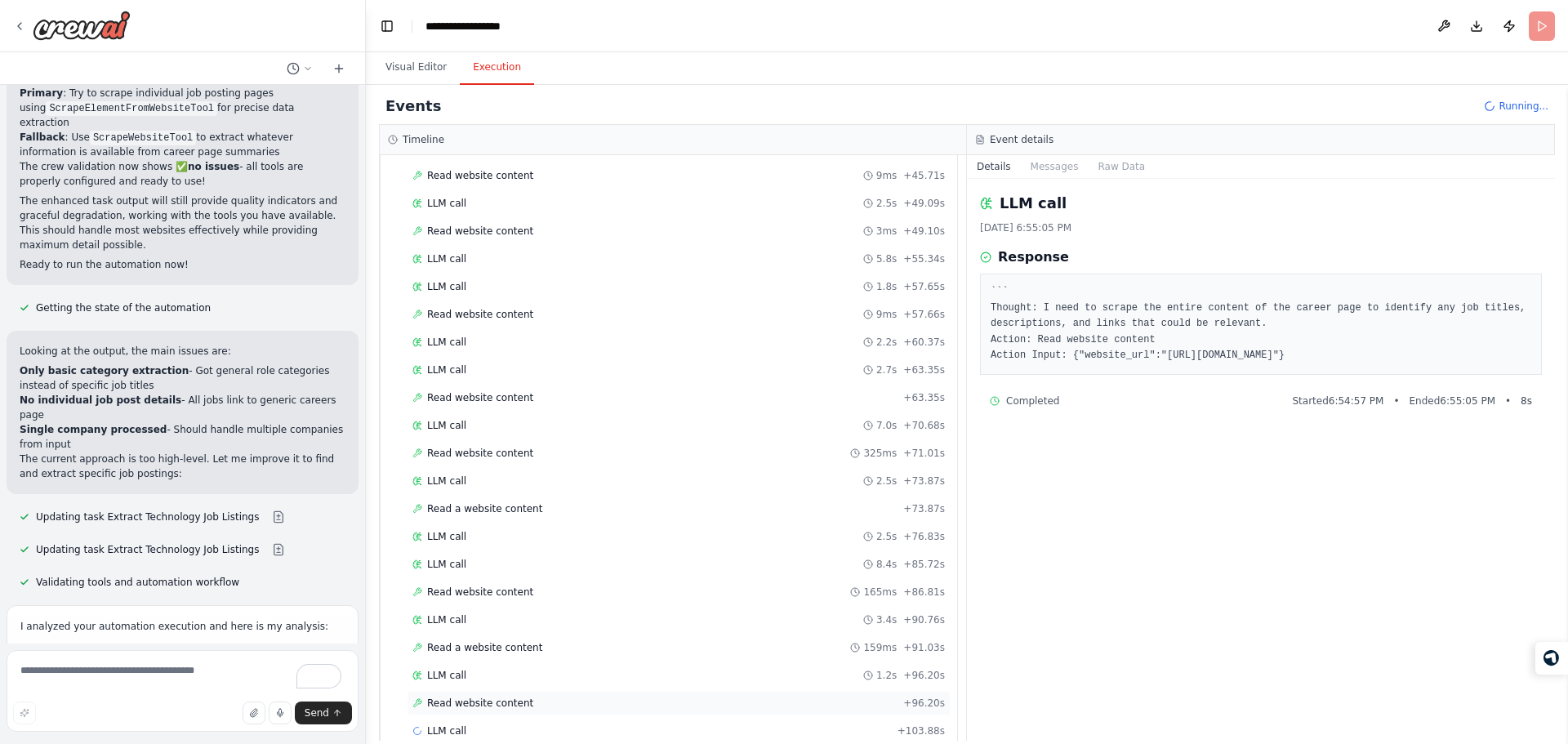
scroll to position [1103, 0]
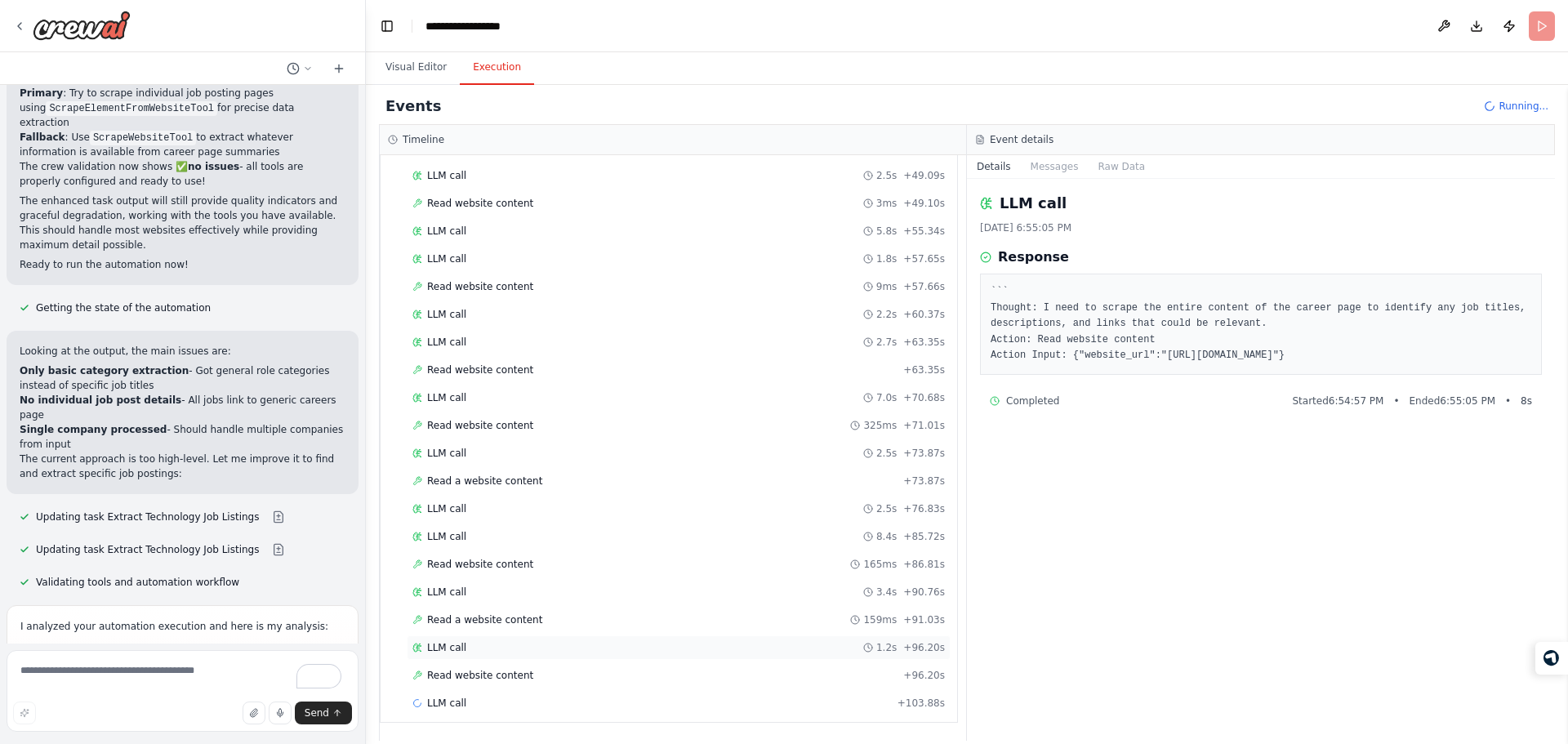
click at [588, 652] on div "LLM call 1.2s + 96.20s" at bounding box center [678, 648] width 532 height 13
click at [618, 599] on div "LLM call 3.4s + 90.76s" at bounding box center [678, 592] width 544 height 25
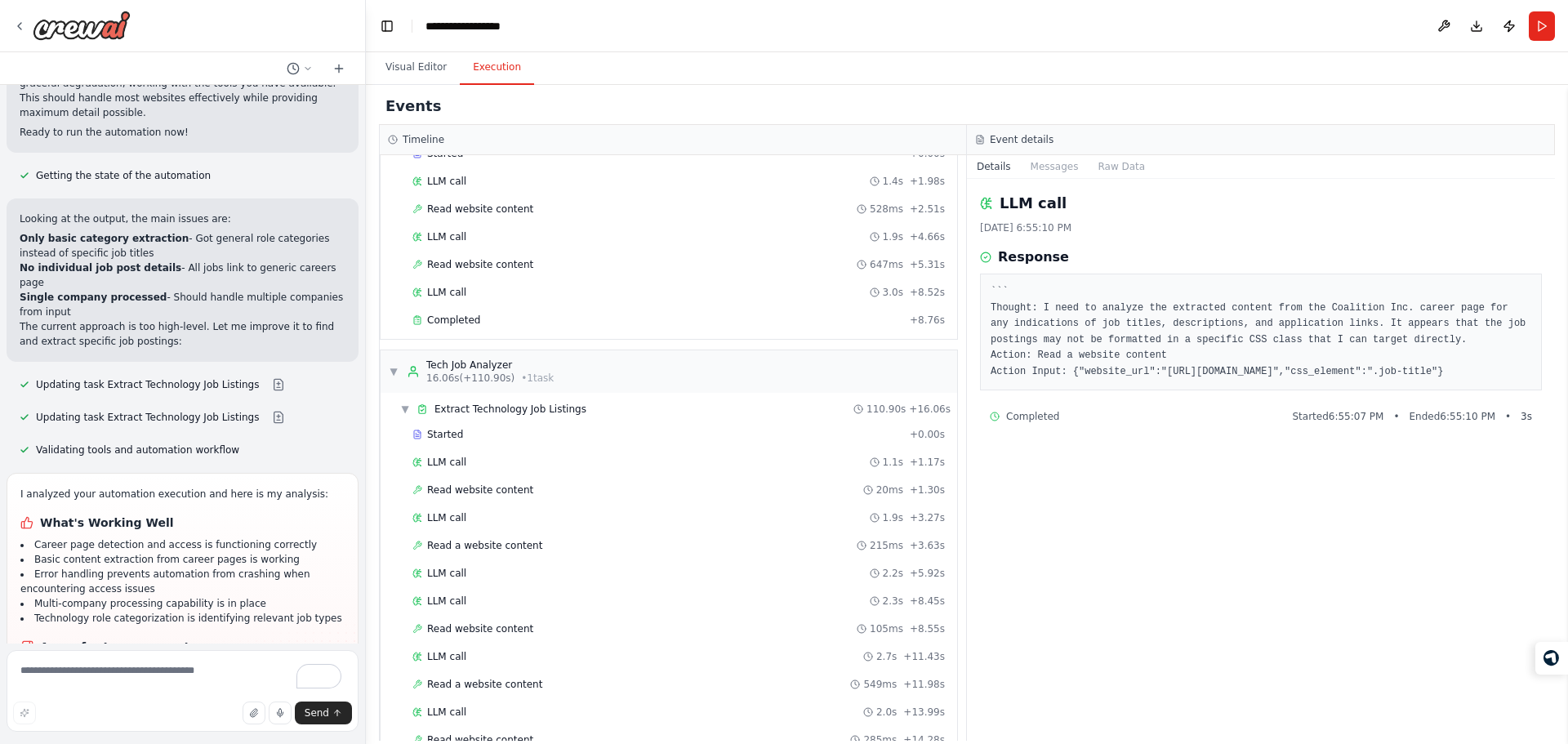
scroll to position [0, 0]
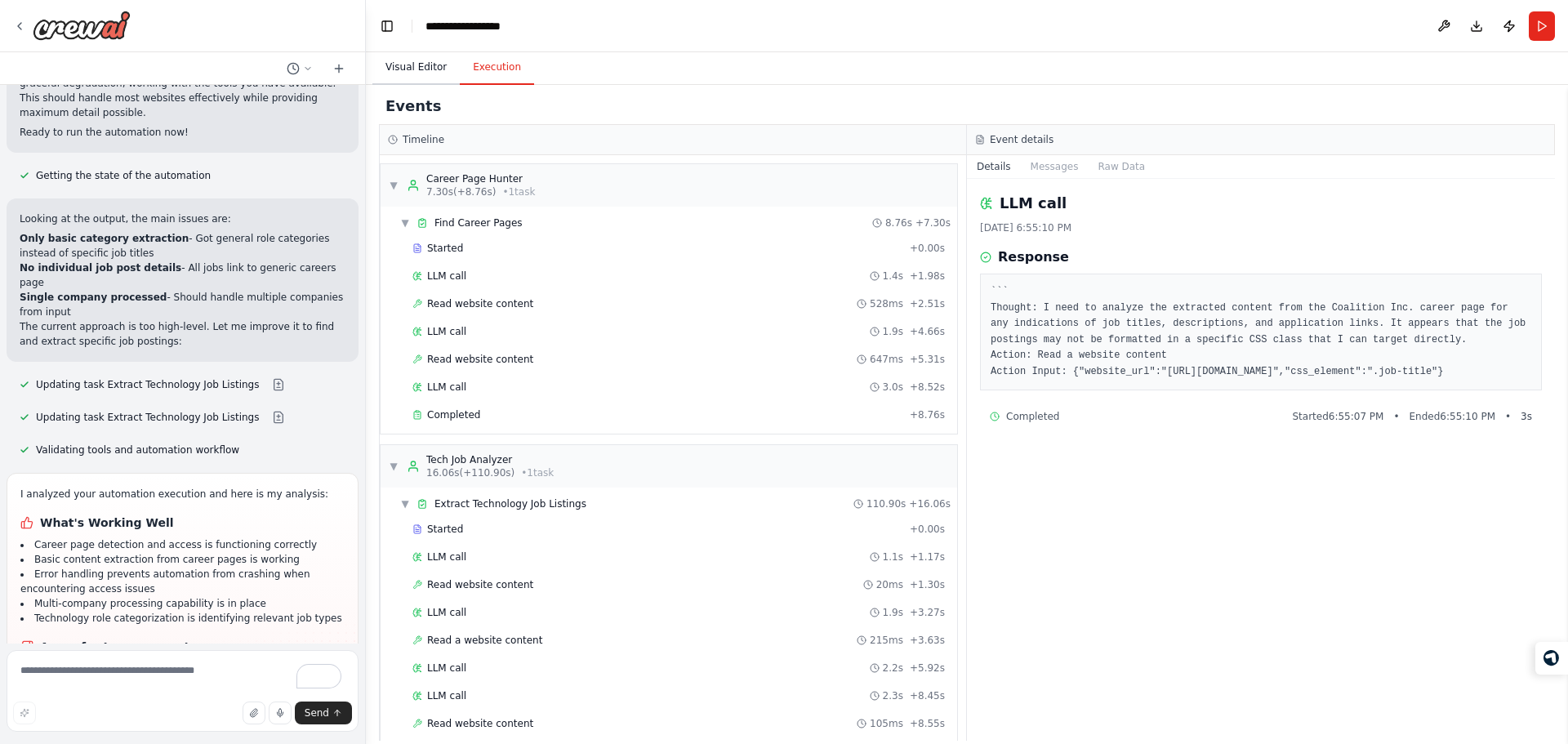
click at [422, 74] on button "Visual Editor" at bounding box center [416, 68] width 88 height 34
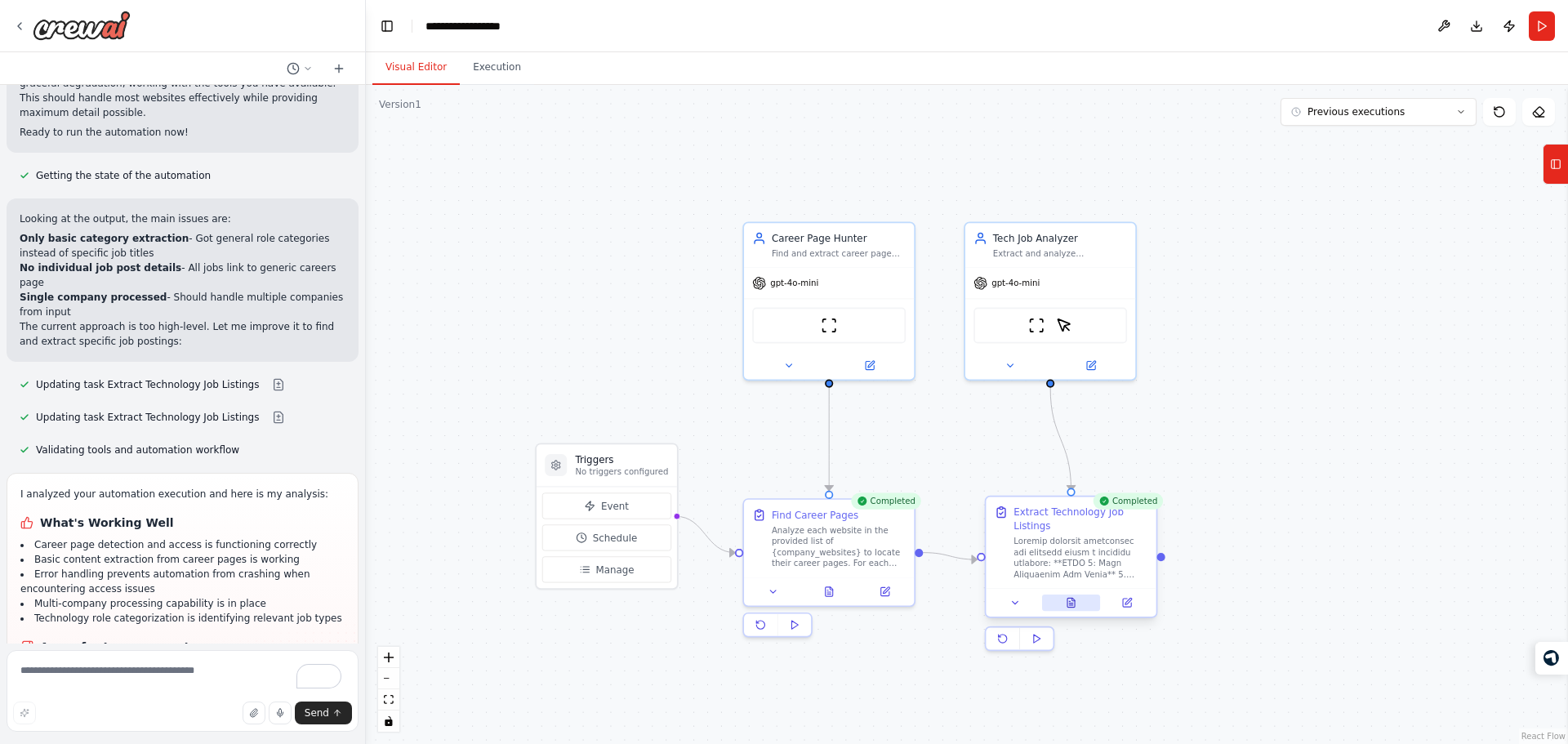
click at [1076, 610] on button at bounding box center [1072, 603] width 59 height 16
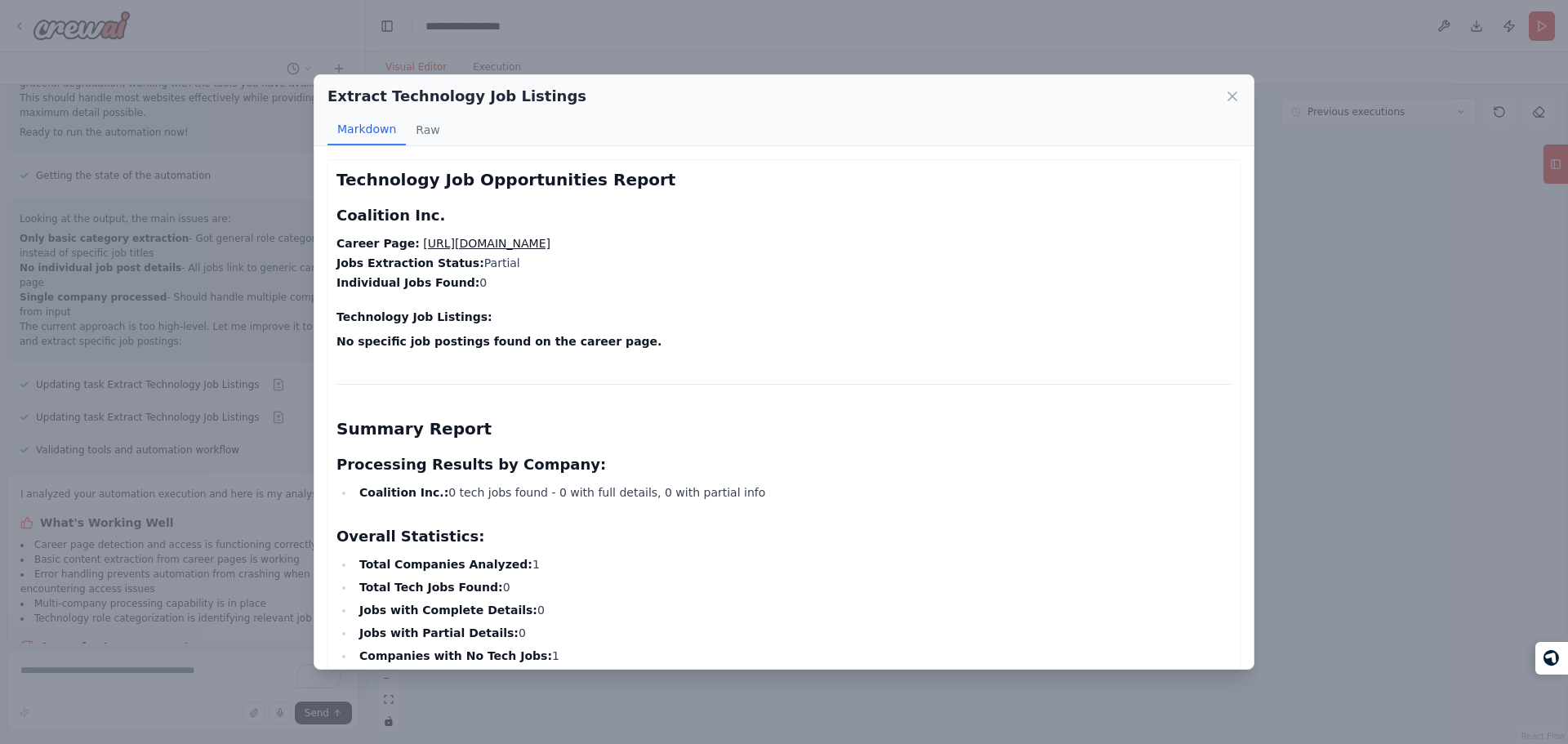
click at [393, 280] on strong "Individual Jobs Found:" at bounding box center [407, 282] width 143 height 13
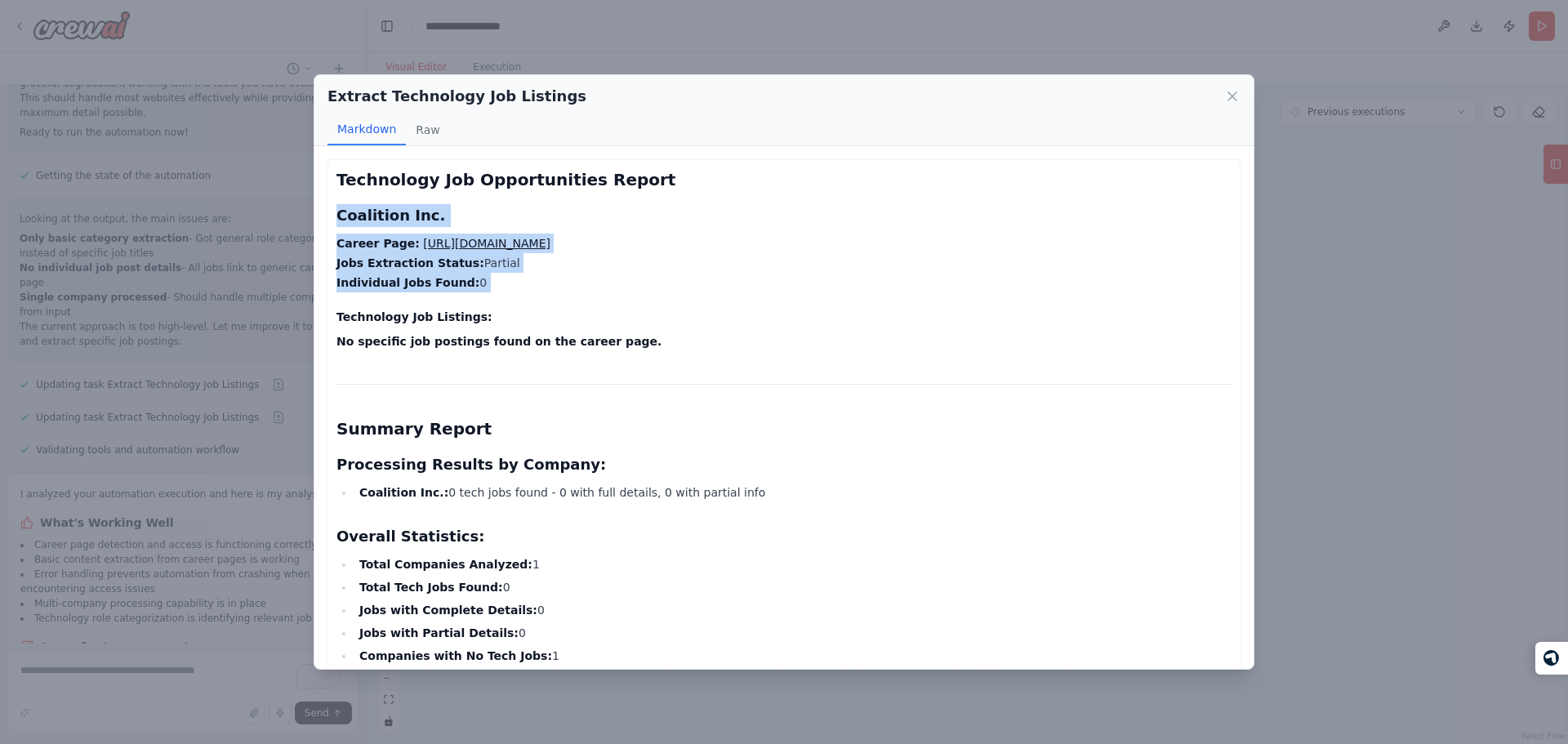
drag, startPoint x: 393, startPoint y: 280, endPoint x: 361, endPoint y: 214, distance: 73.3
click at [361, 214] on div "Technology Job Opportunities Report Coalition Inc. Career Page: https://www.coa…" at bounding box center [784, 619] width 895 height 902
click at [361, 214] on h3 "Coalition Inc." at bounding box center [784, 216] width 895 height 23
drag, startPoint x: 361, startPoint y: 214, endPoint x: 533, endPoint y: 344, distance: 215.6
click at [533, 344] on div "Technology Job Opportunities Report Coalition Inc. Career Page: https://www.coa…" at bounding box center [784, 619] width 895 height 902
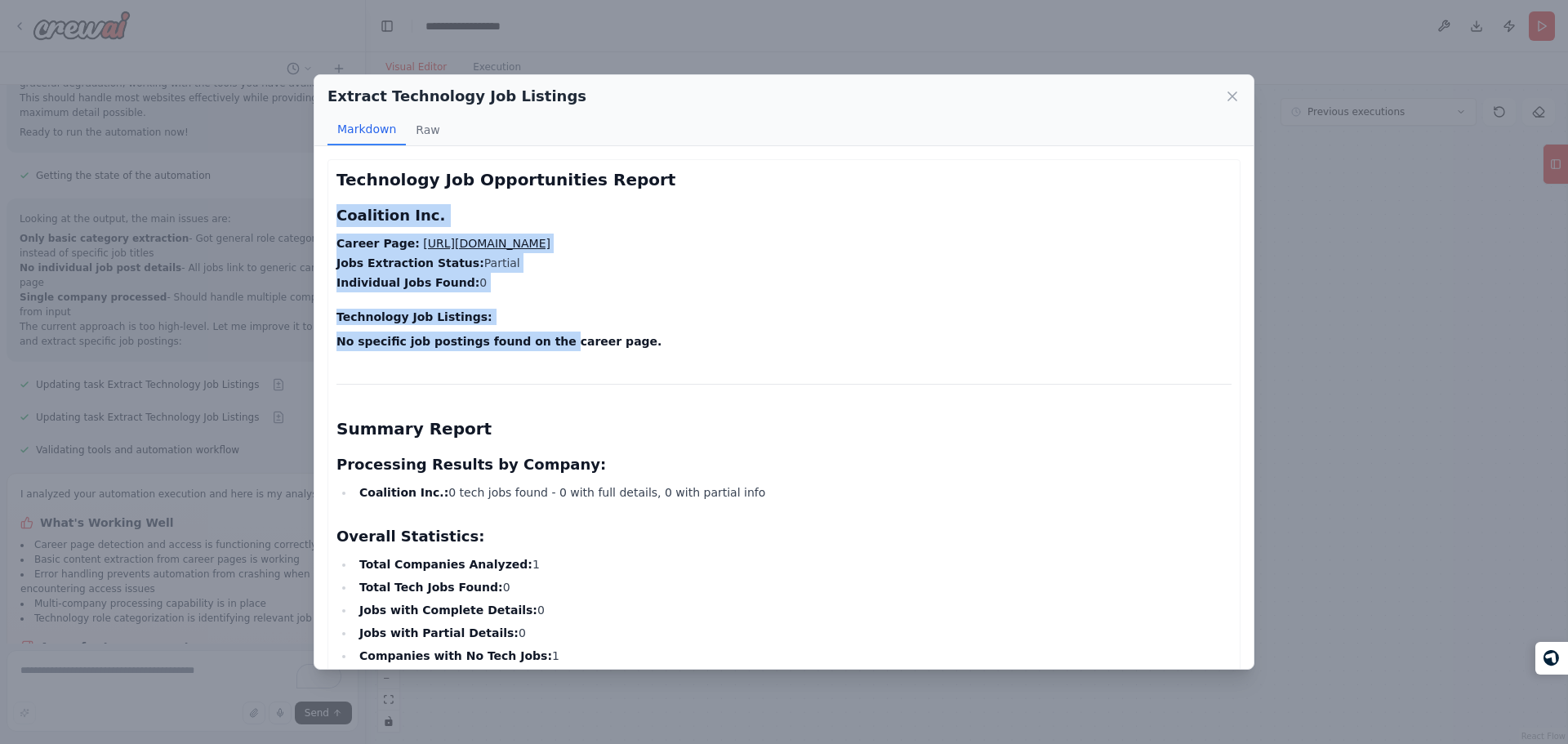
click at [533, 344] on strong "No specific job postings found on the career page." at bounding box center [498, 341] width 325 height 13
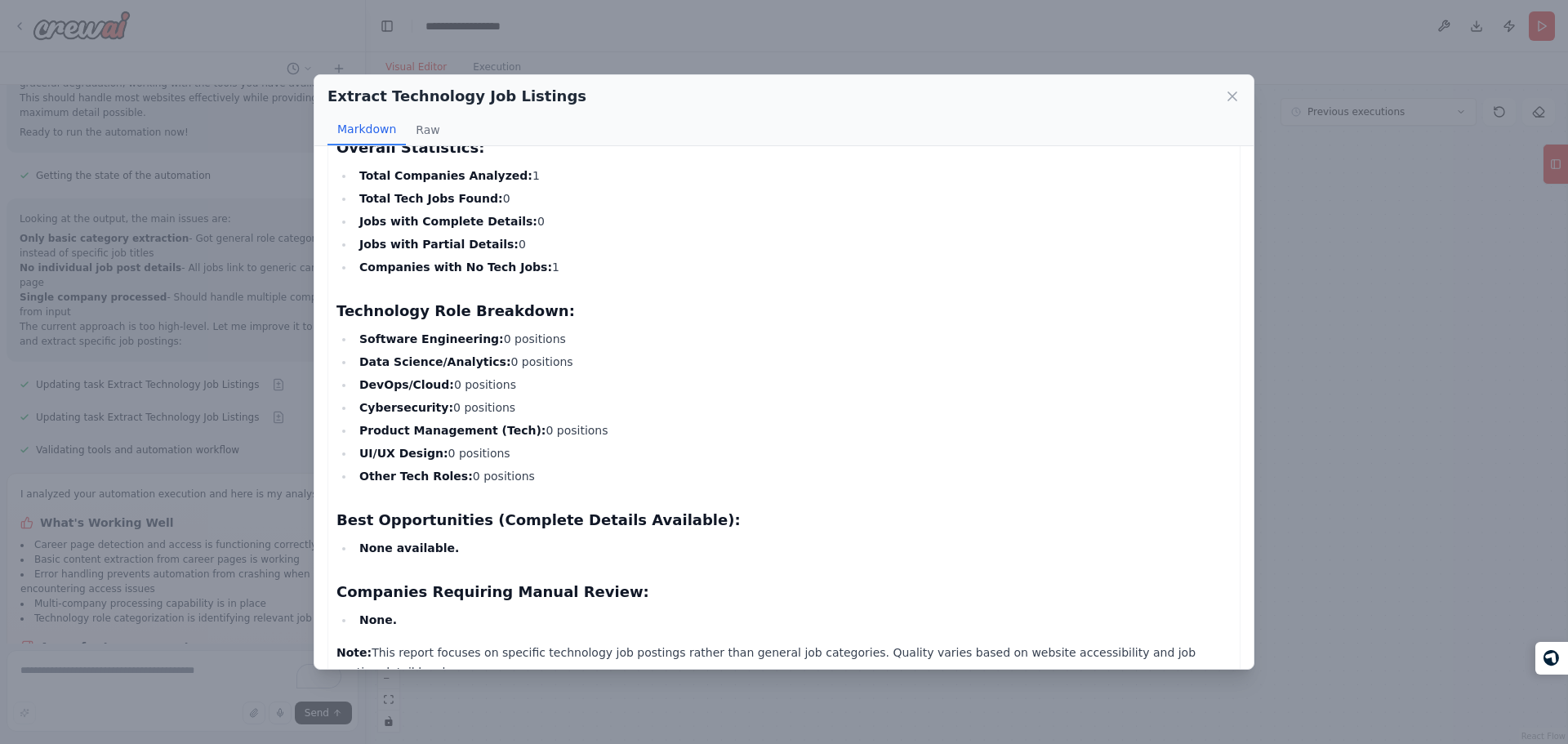
scroll to position [404, 0]
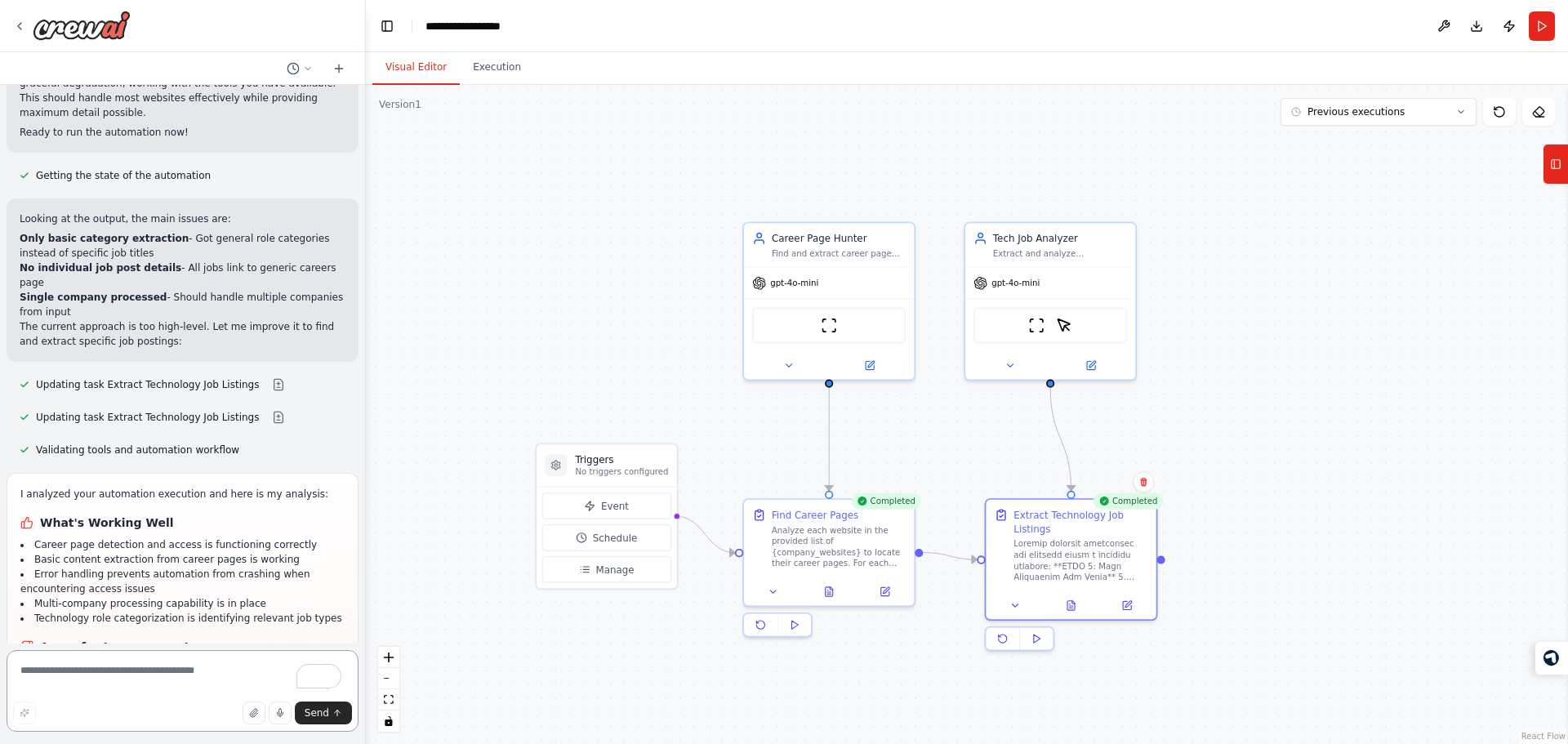
click at [131, 667] on textarea "To enrich screen reader interactions, please activate Accessibility in Grammarl…" at bounding box center [182, 691] width 352 height 82
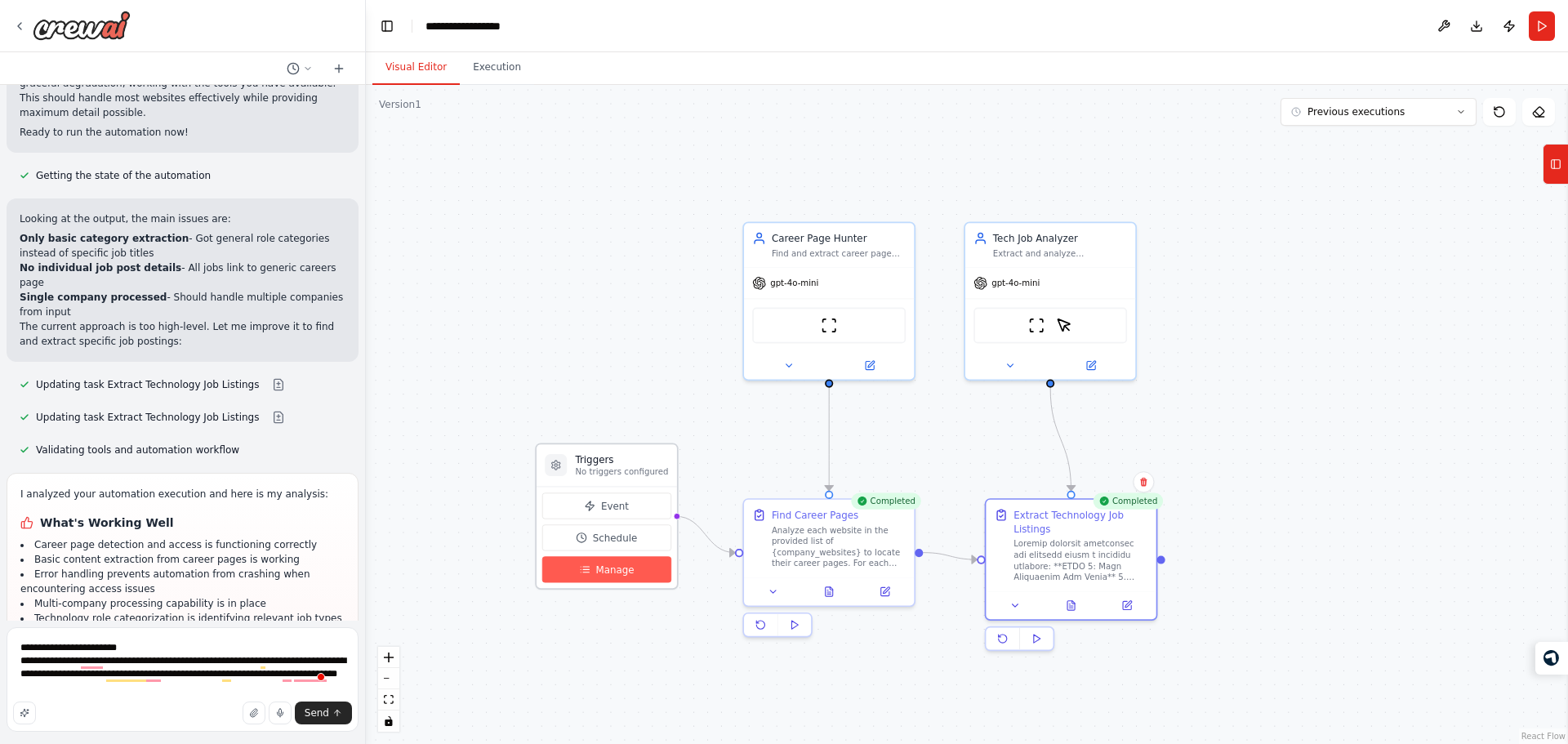
click at [591, 576] on button "Manage" at bounding box center [607, 569] width 129 height 26
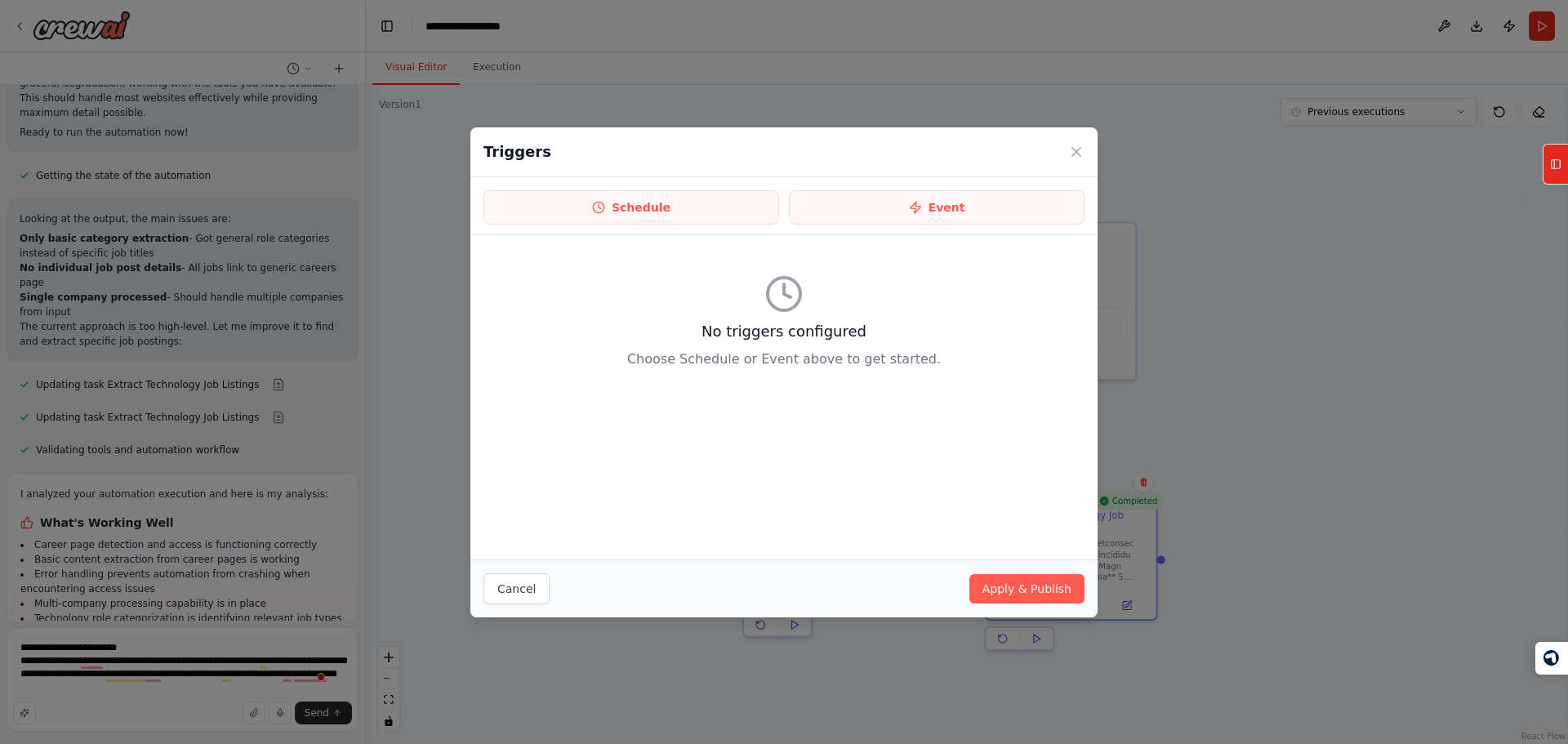
click at [375, 404] on div "Triggers Schedule Event No triggers configured Choose Schedule or Event above t…" at bounding box center [784, 372] width 1568 height 744
click at [108, 699] on div "Triggers Schedule Event No triggers configured Choose Schedule or Event above t…" at bounding box center [784, 372] width 1568 height 744
click at [502, 582] on button "Cancel" at bounding box center [516, 589] width 66 height 31
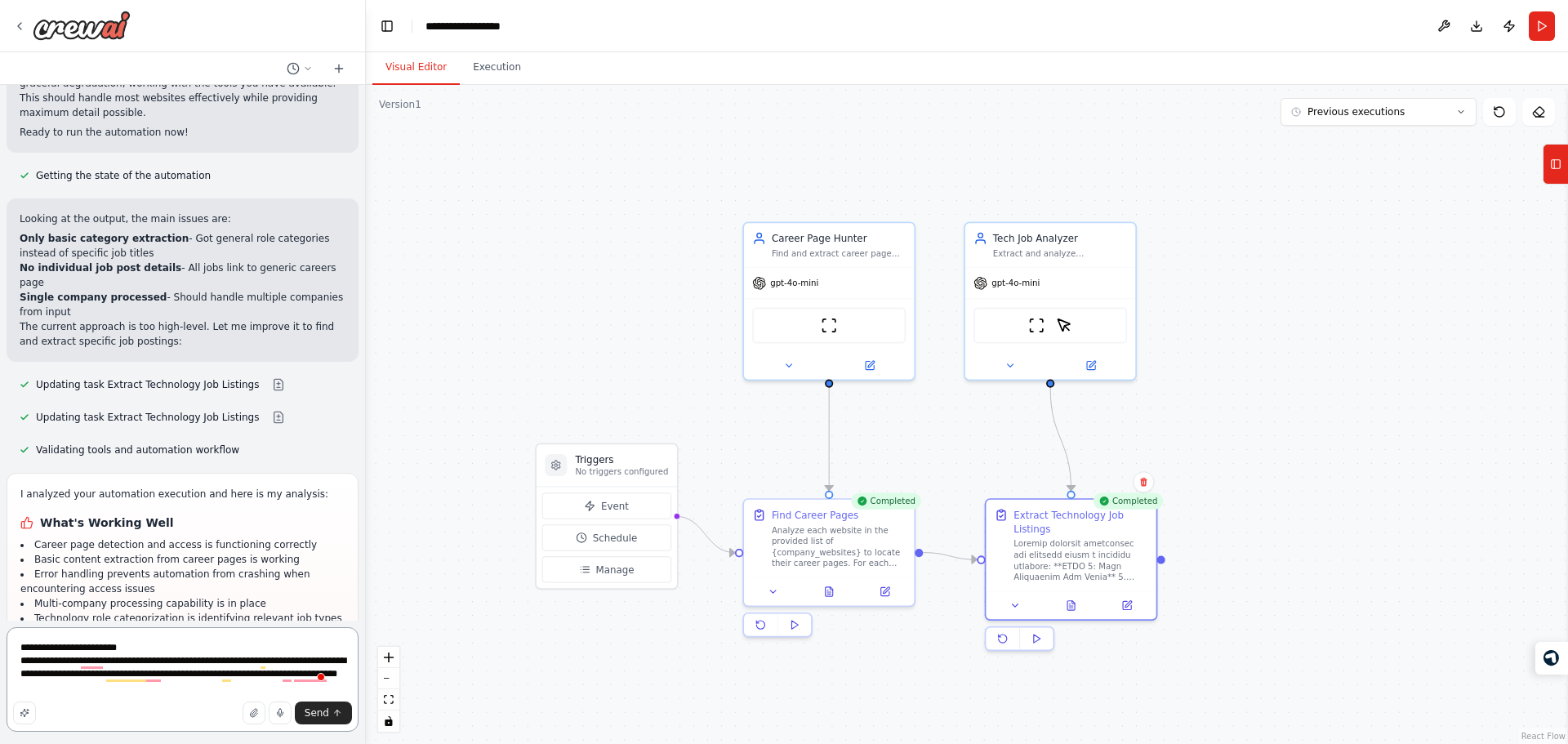
click at [117, 692] on textarea "**********" at bounding box center [182, 679] width 352 height 105
type textarea "**********"
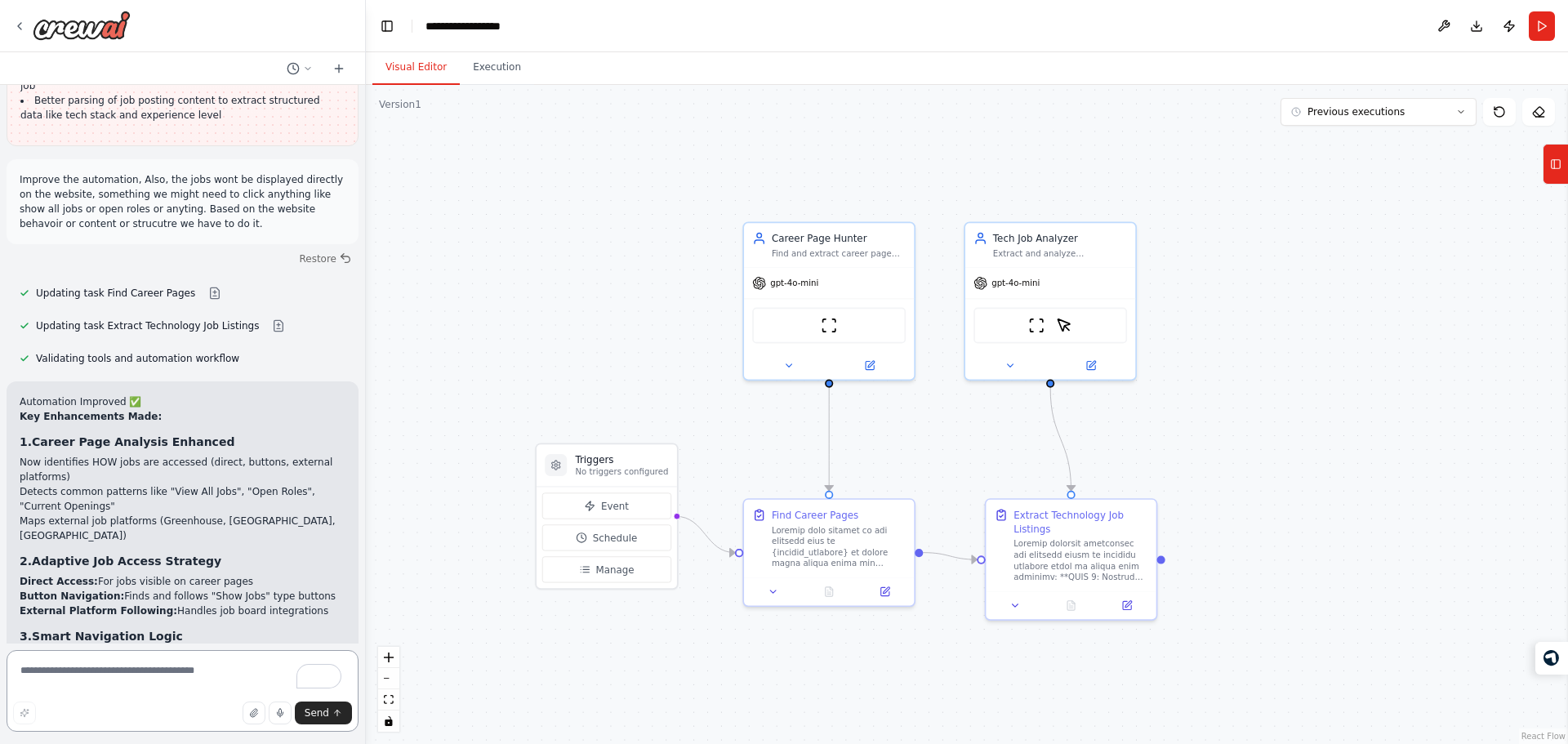
scroll to position [7476, 0]
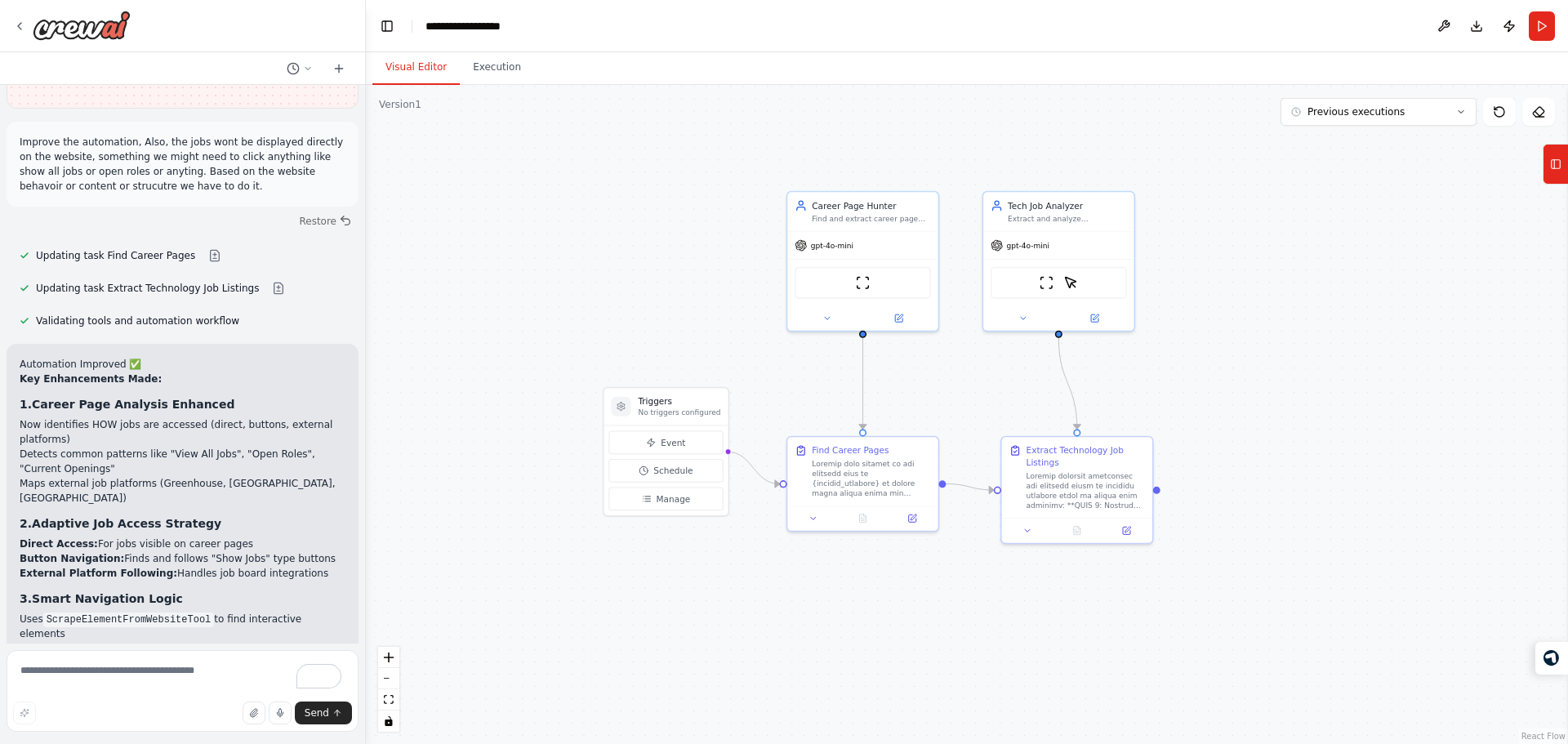
drag, startPoint x: 703, startPoint y: 359, endPoint x: 747, endPoint y: 320, distance: 58.8
click at [747, 320] on div ".deletable-edge-delete-btn { width: 20px; height: 20px; border: 0px solid #ffff…" at bounding box center [967, 415] width 1202 height 659
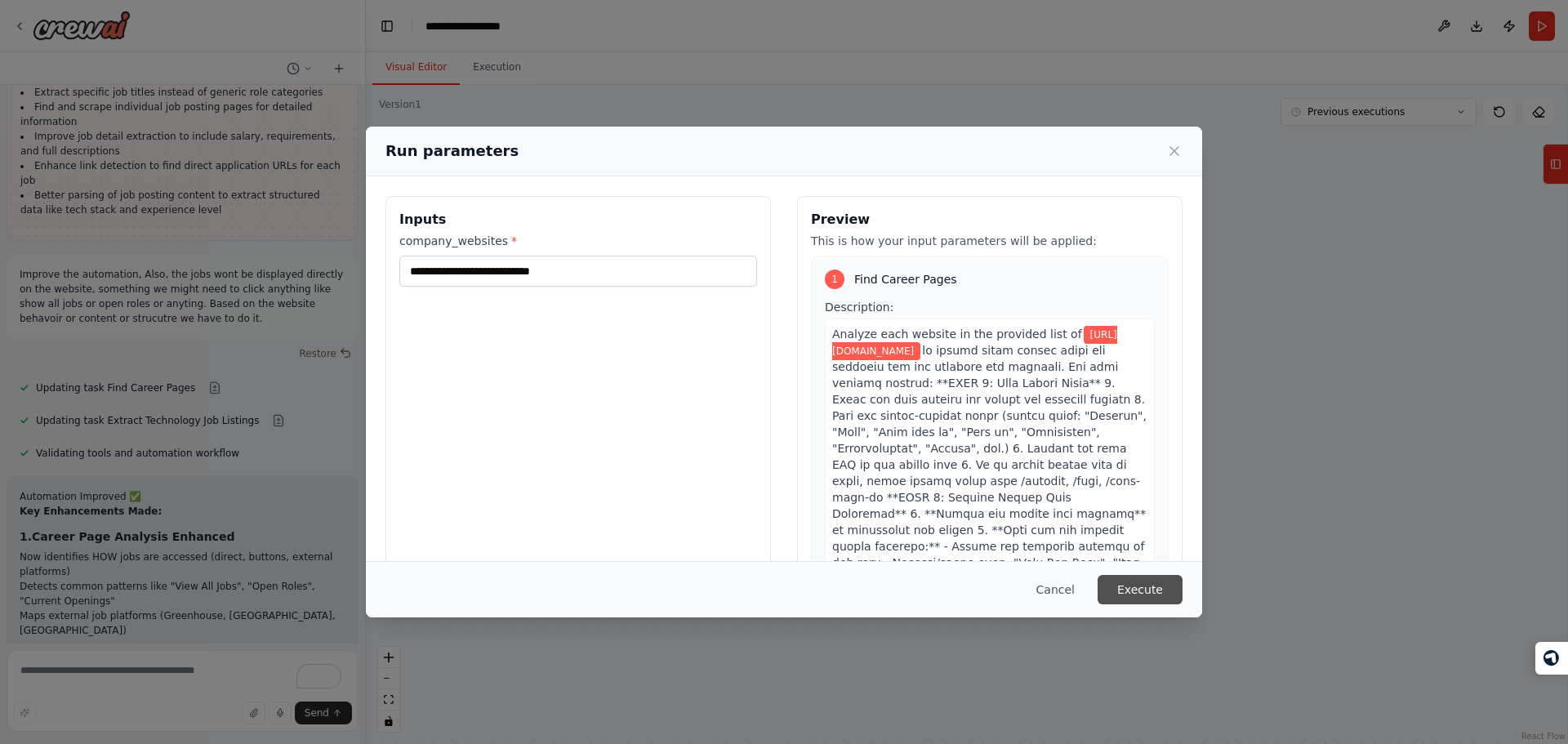
click at [1141, 582] on button "Execute" at bounding box center [1140, 589] width 85 height 29
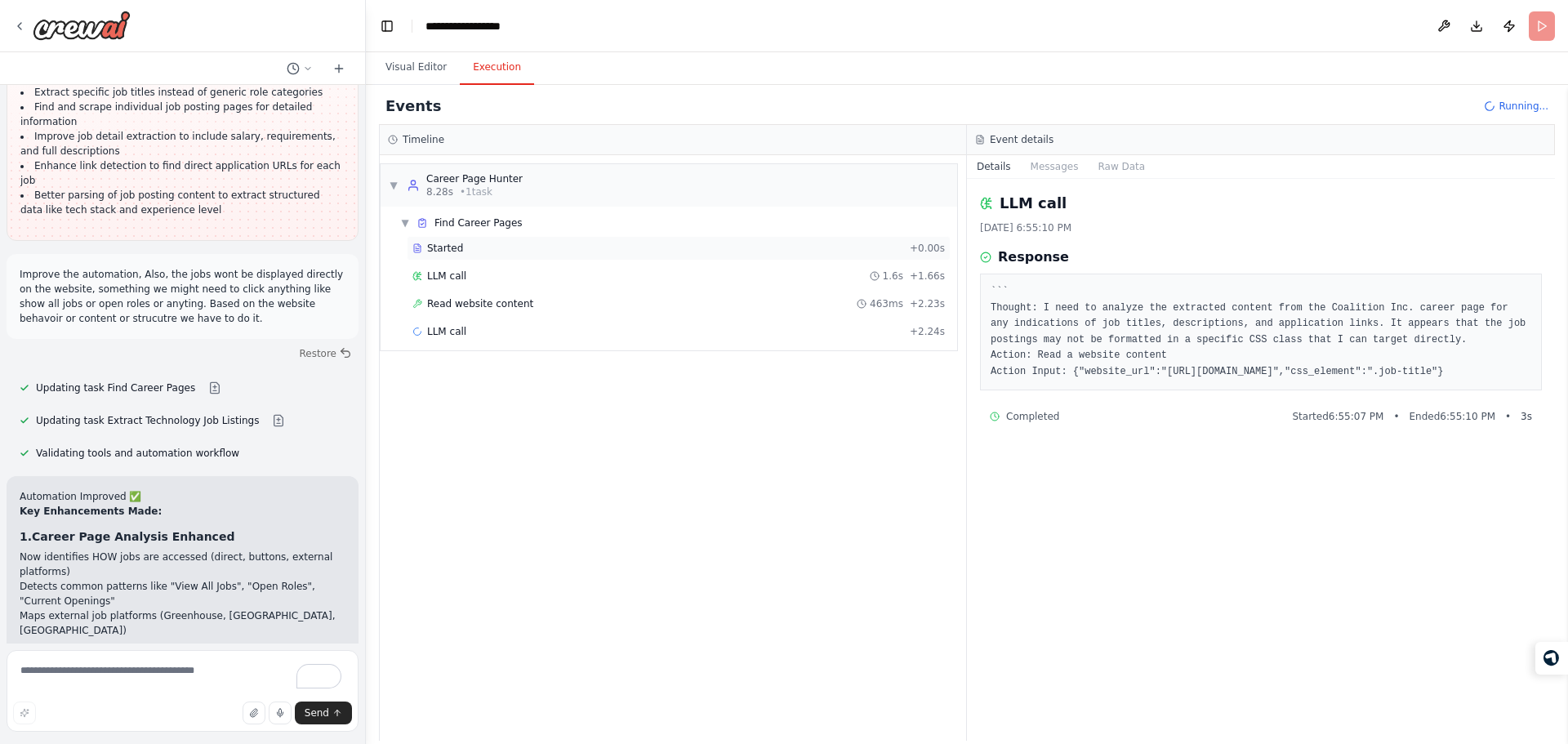
click at [749, 244] on div "Started" at bounding box center [658, 249] width 491 height 13
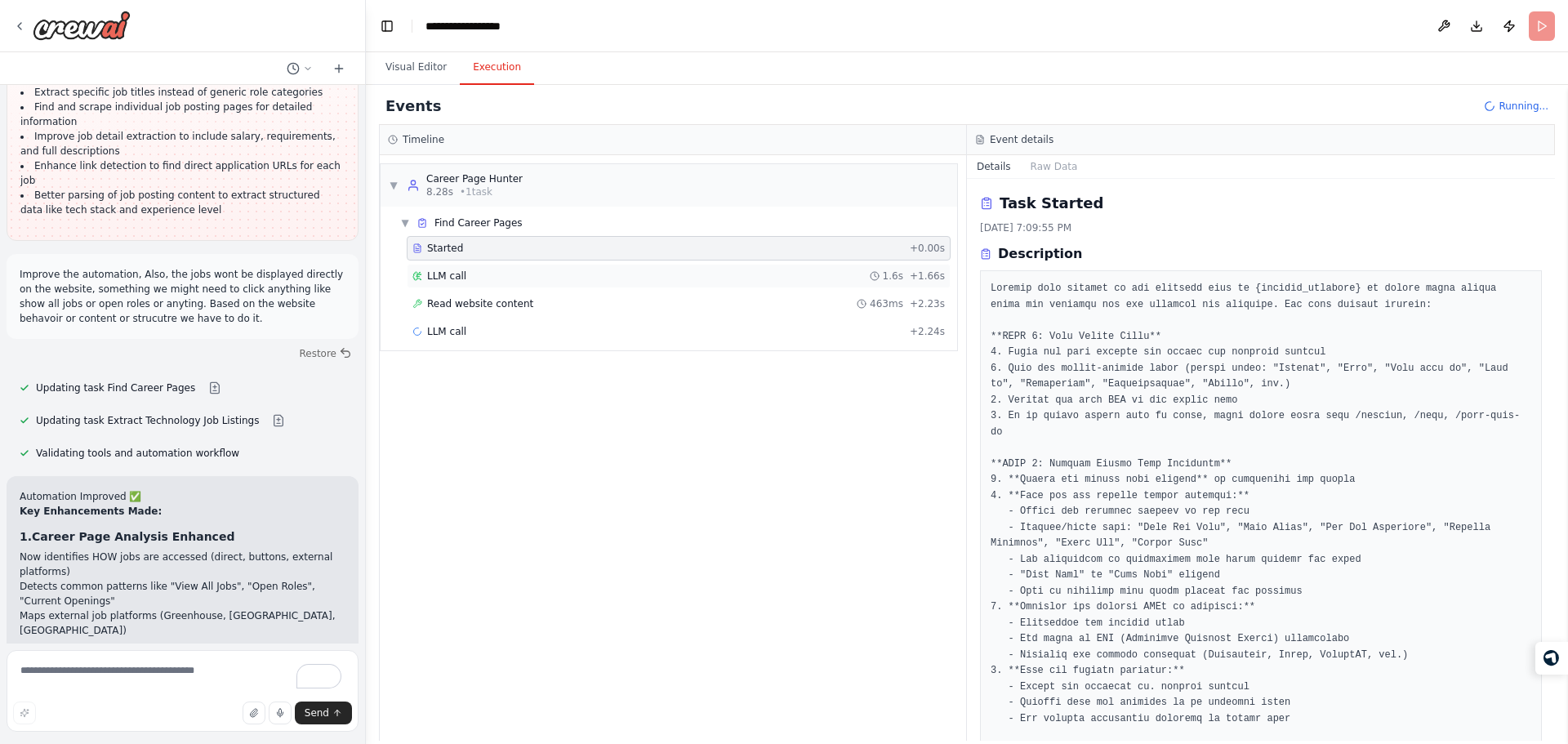
click at [726, 263] on div "LLM call 1.6s + 1.66s" at bounding box center [678, 276] width 544 height 25
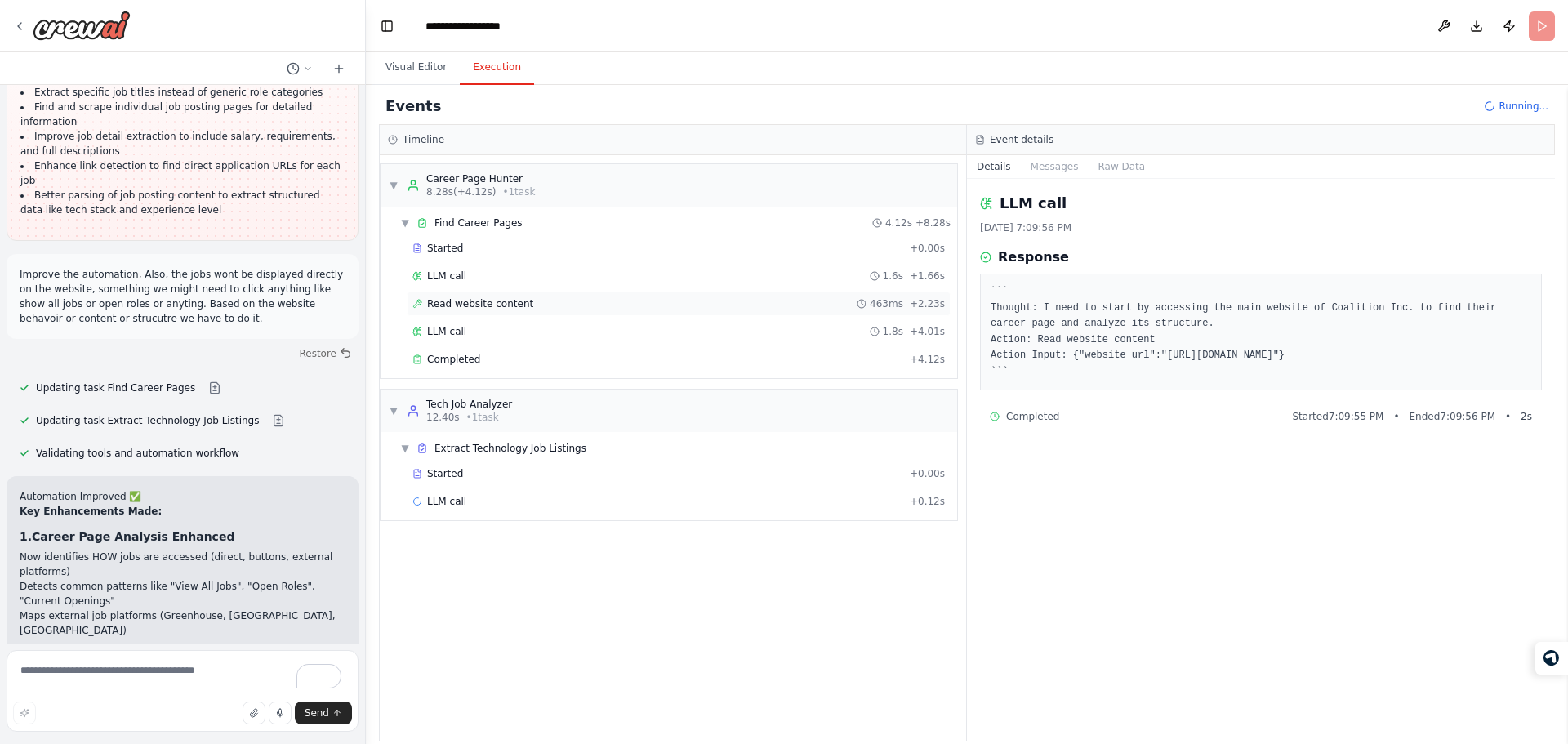
click at [654, 295] on div "Read website content 463ms + 2.23s" at bounding box center [678, 303] width 544 height 25
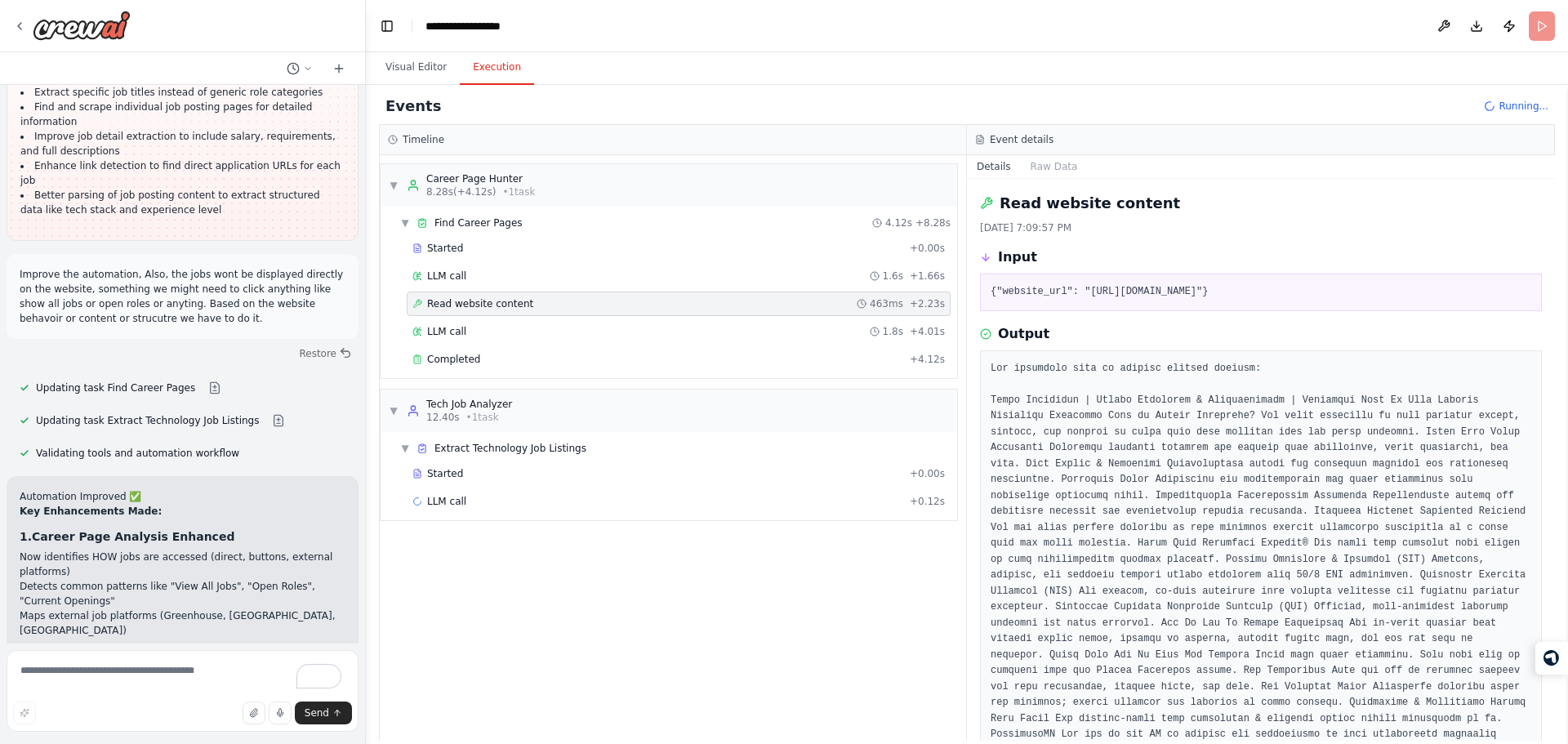
click at [687, 313] on div "Read website content 463ms + 2.23s" at bounding box center [678, 303] width 544 height 25
click at [672, 318] on div "Started + 0.00s LLM call 1.6s + 1.66s Read website content 463ms + 2.23s LLM ca…" at bounding box center [675, 306] width 564 height 139
click at [704, 324] on div "LLM call 1.8s + 4.01s" at bounding box center [678, 331] width 544 height 25
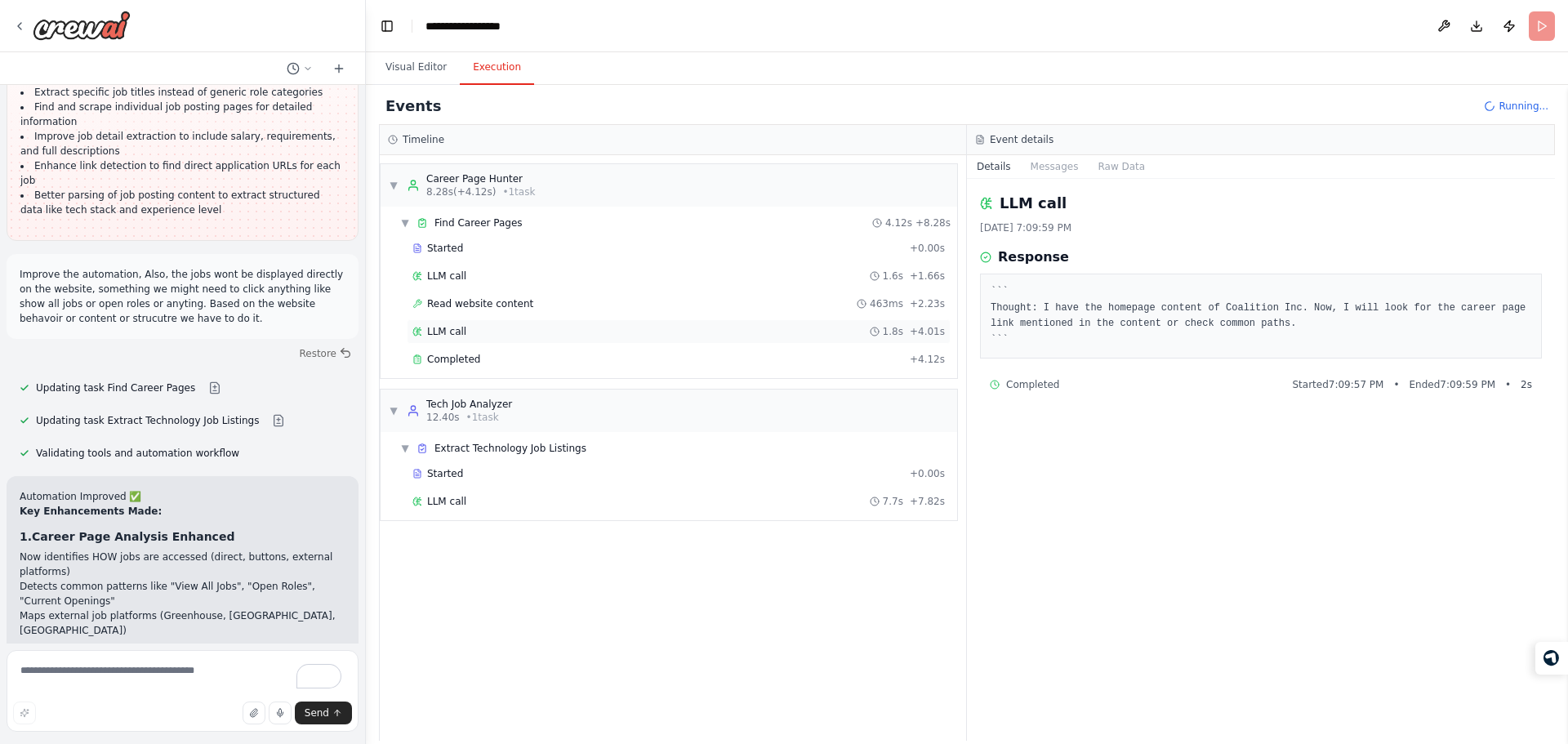
click at [627, 329] on div "LLM call 1.8s + 4.01s" at bounding box center [678, 331] width 532 height 13
click at [663, 347] on div "Completed + 4.12s" at bounding box center [678, 359] width 544 height 25
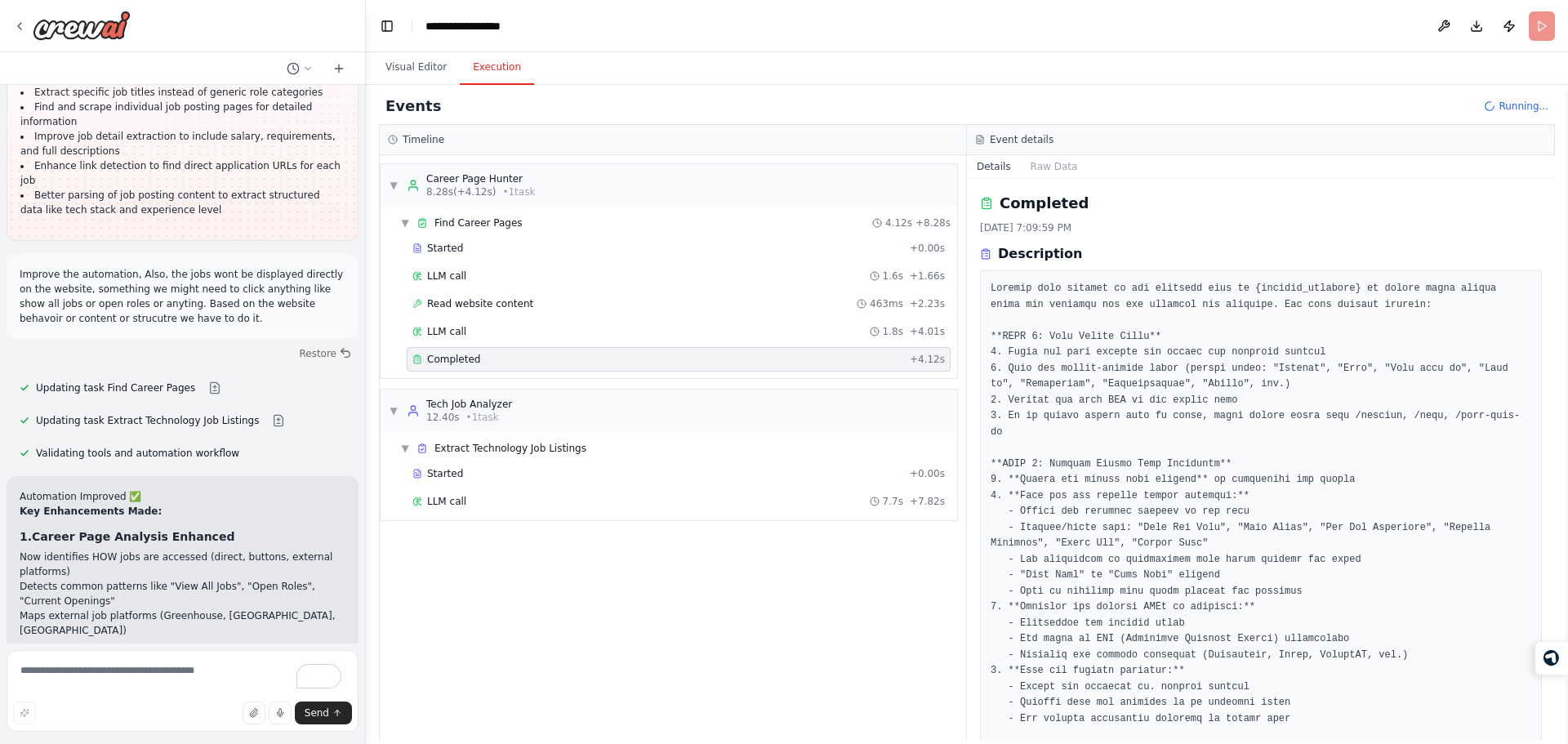
scroll to position [211, 0]
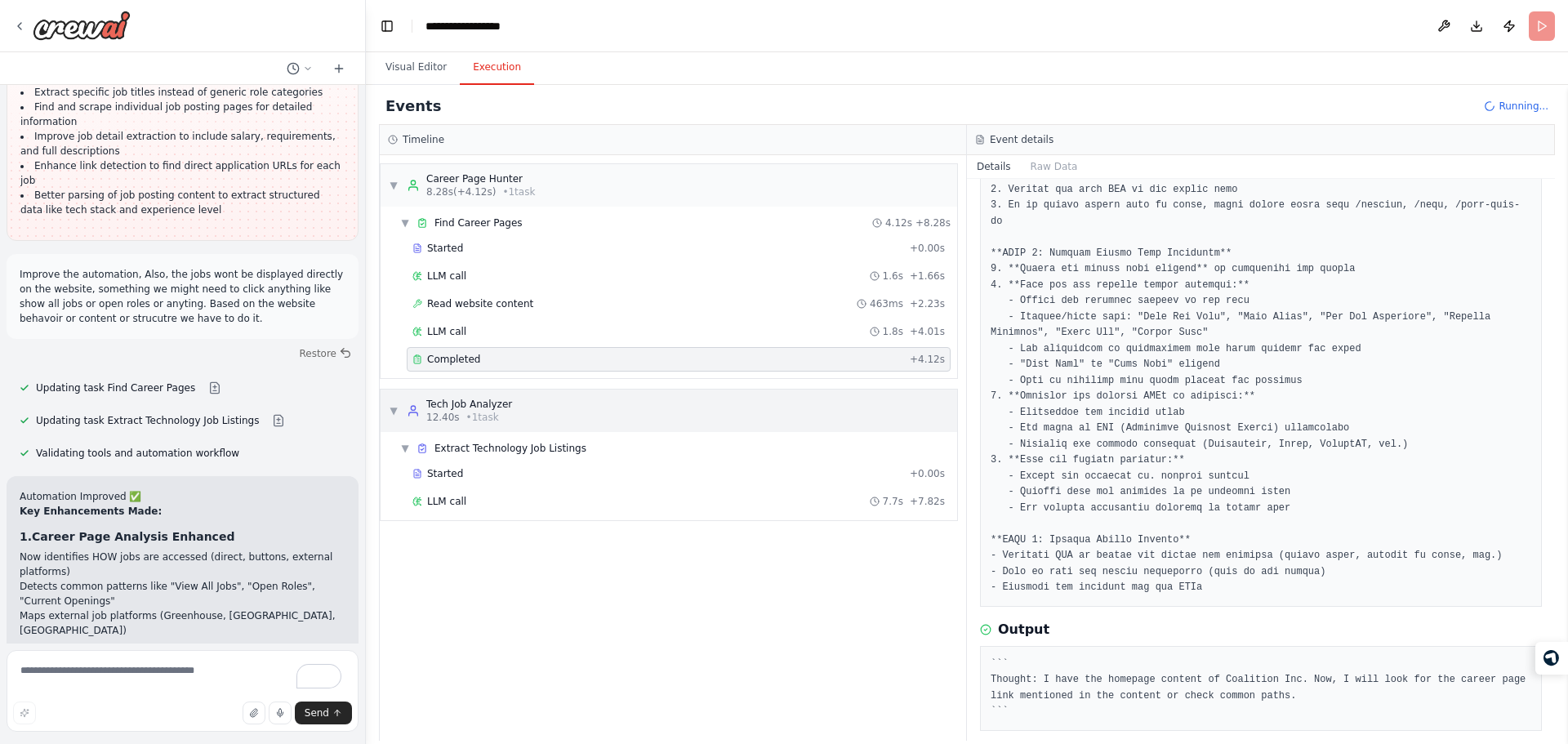
click at [661, 403] on div "▼ Tech Job Analyzer 12.40s • 1 task" at bounding box center [668, 410] width 577 height 43
click at [670, 462] on div "Started + 0.00s" at bounding box center [678, 473] width 544 height 25
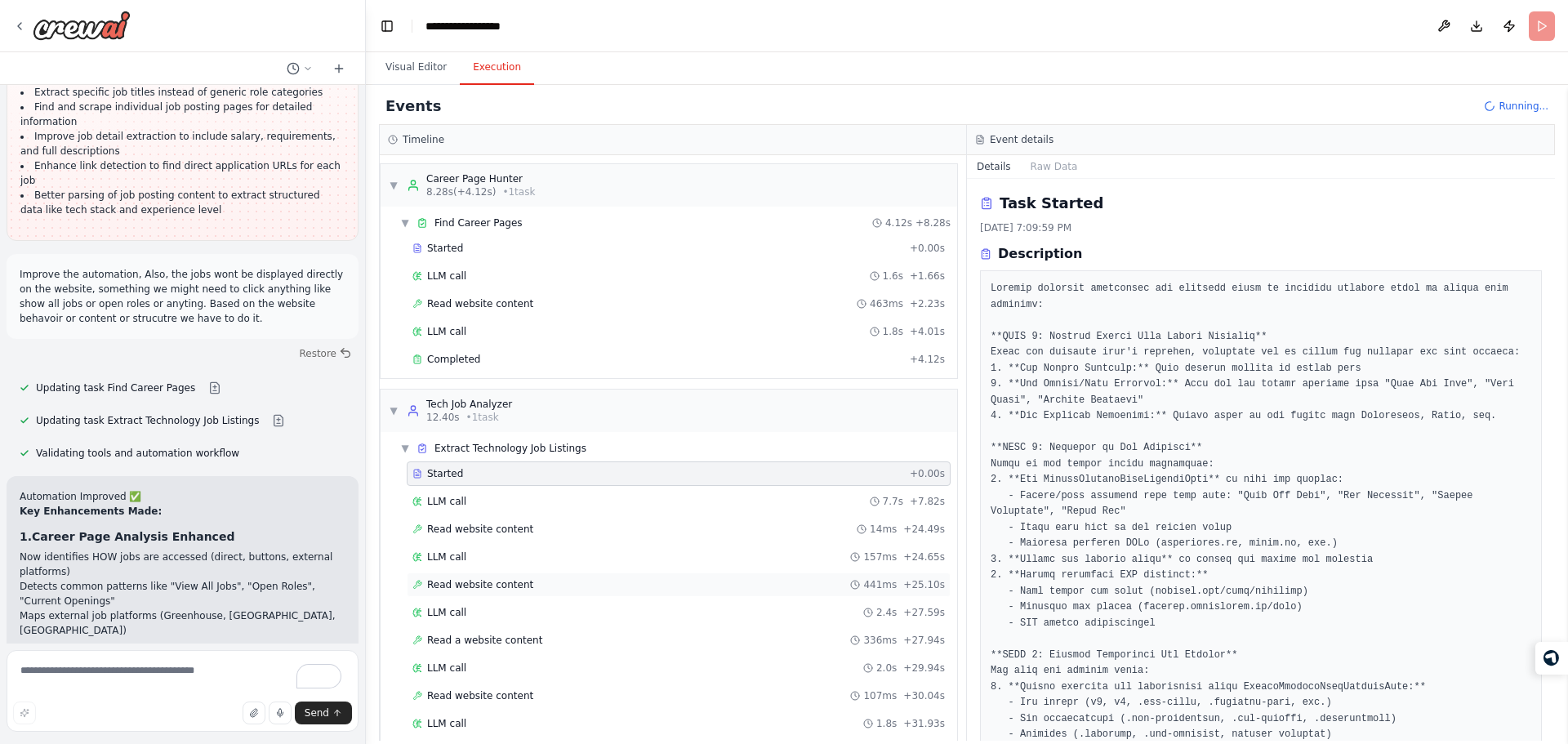
scroll to position [76, 0]
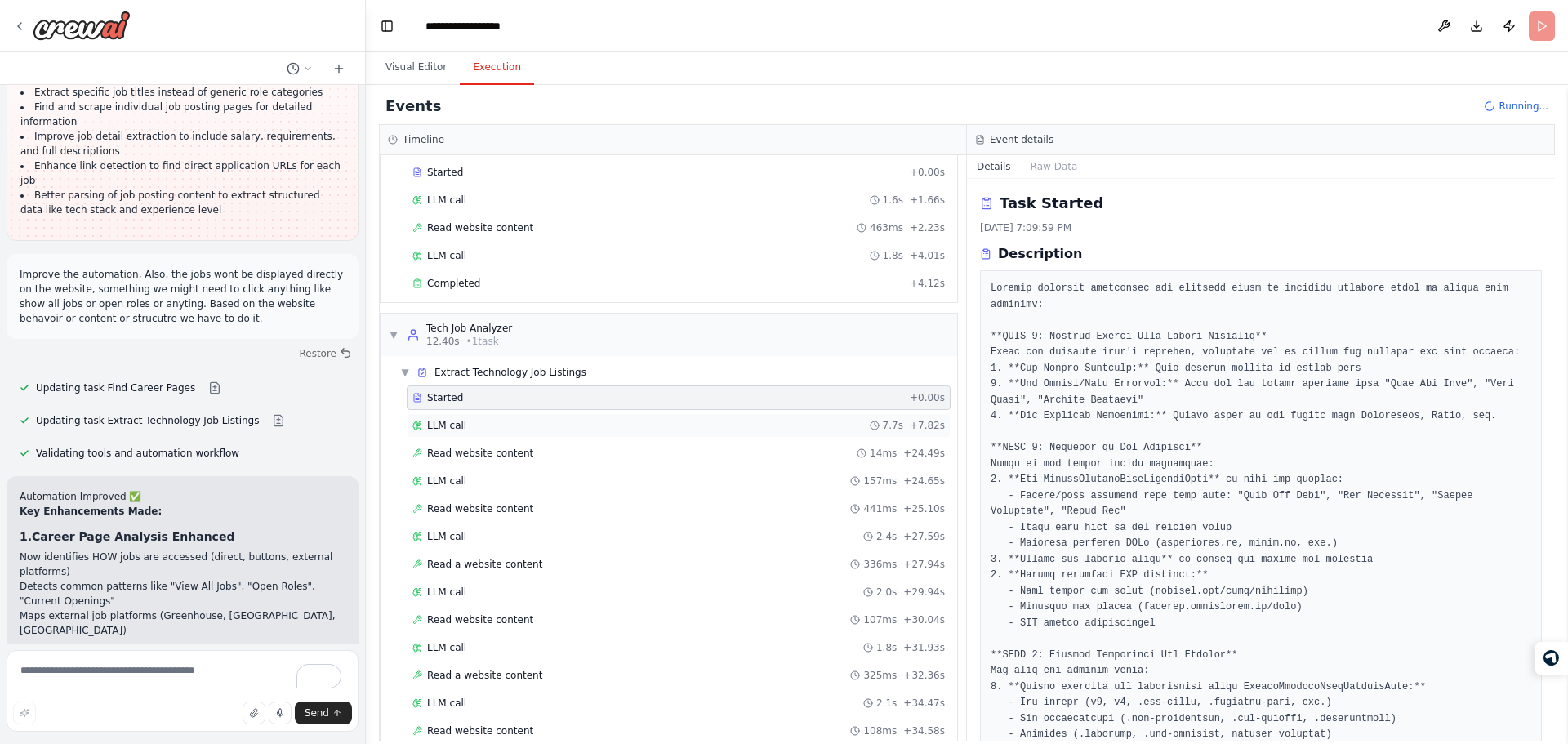
click at [634, 432] on div "LLM call 7.7s + 7.82s" at bounding box center [678, 425] width 544 height 25
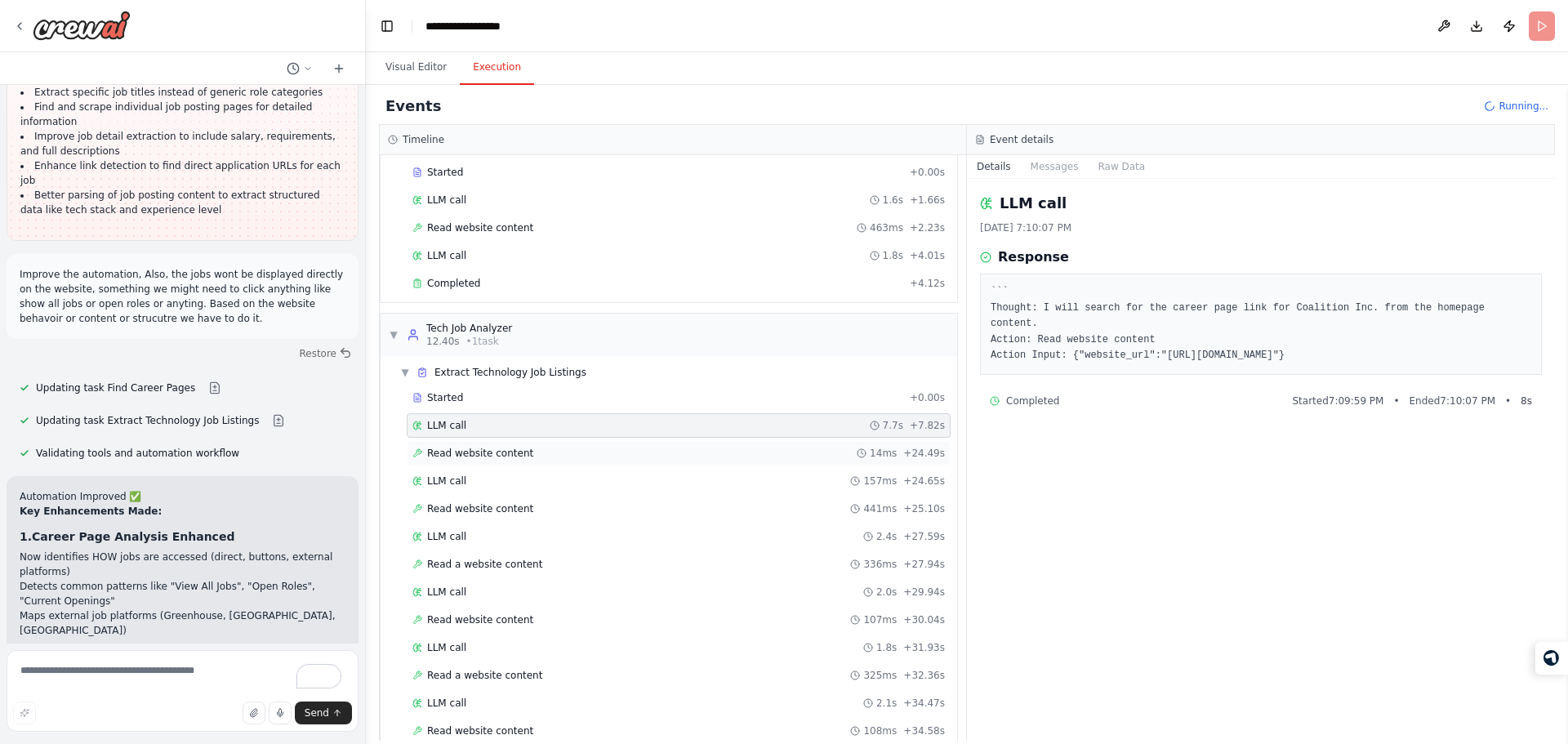
click at [647, 454] on div "Read website content 14ms + 24.49s" at bounding box center [678, 453] width 532 height 13
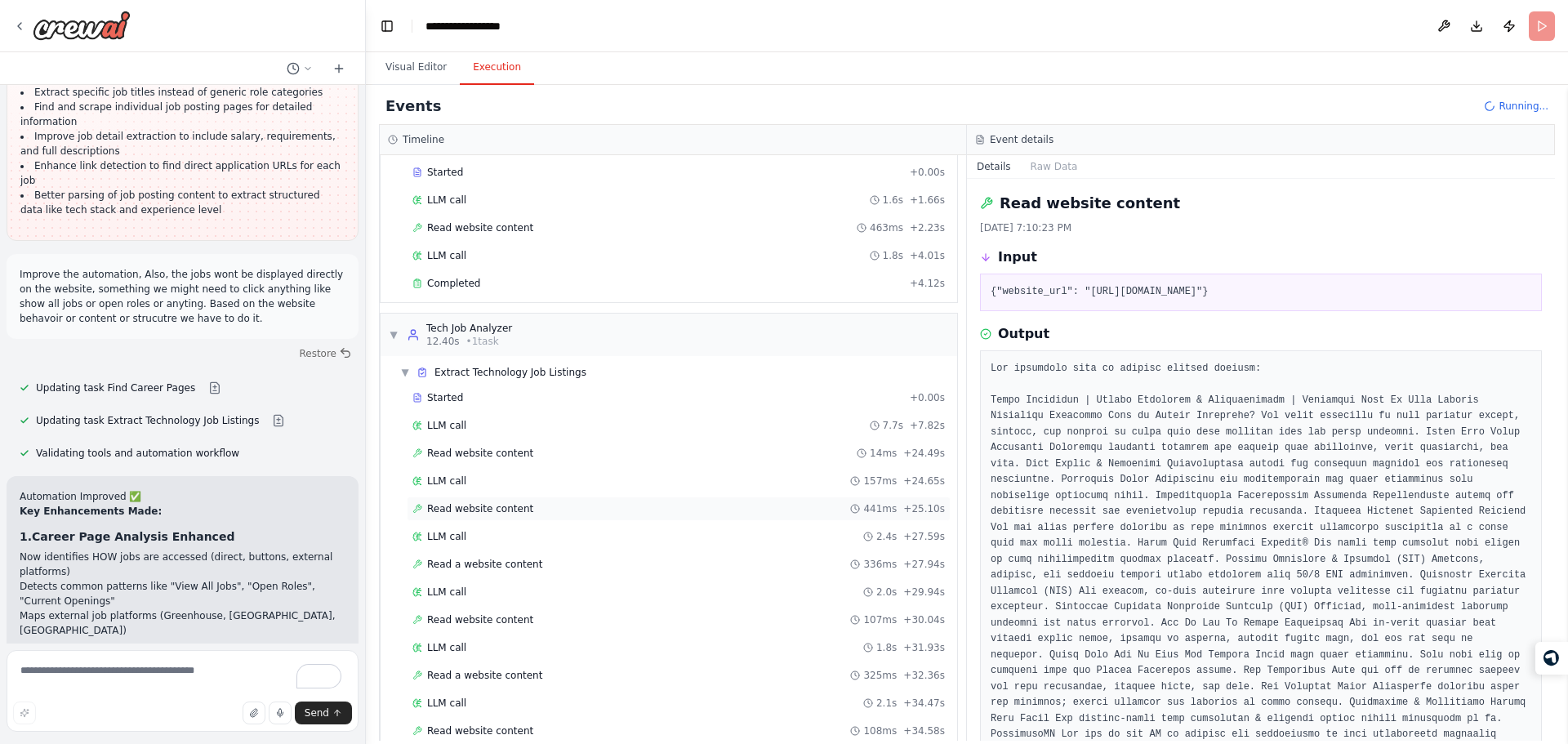
click at [577, 506] on div "Read website content 441ms + 25.10s" at bounding box center [678, 509] width 532 height 13
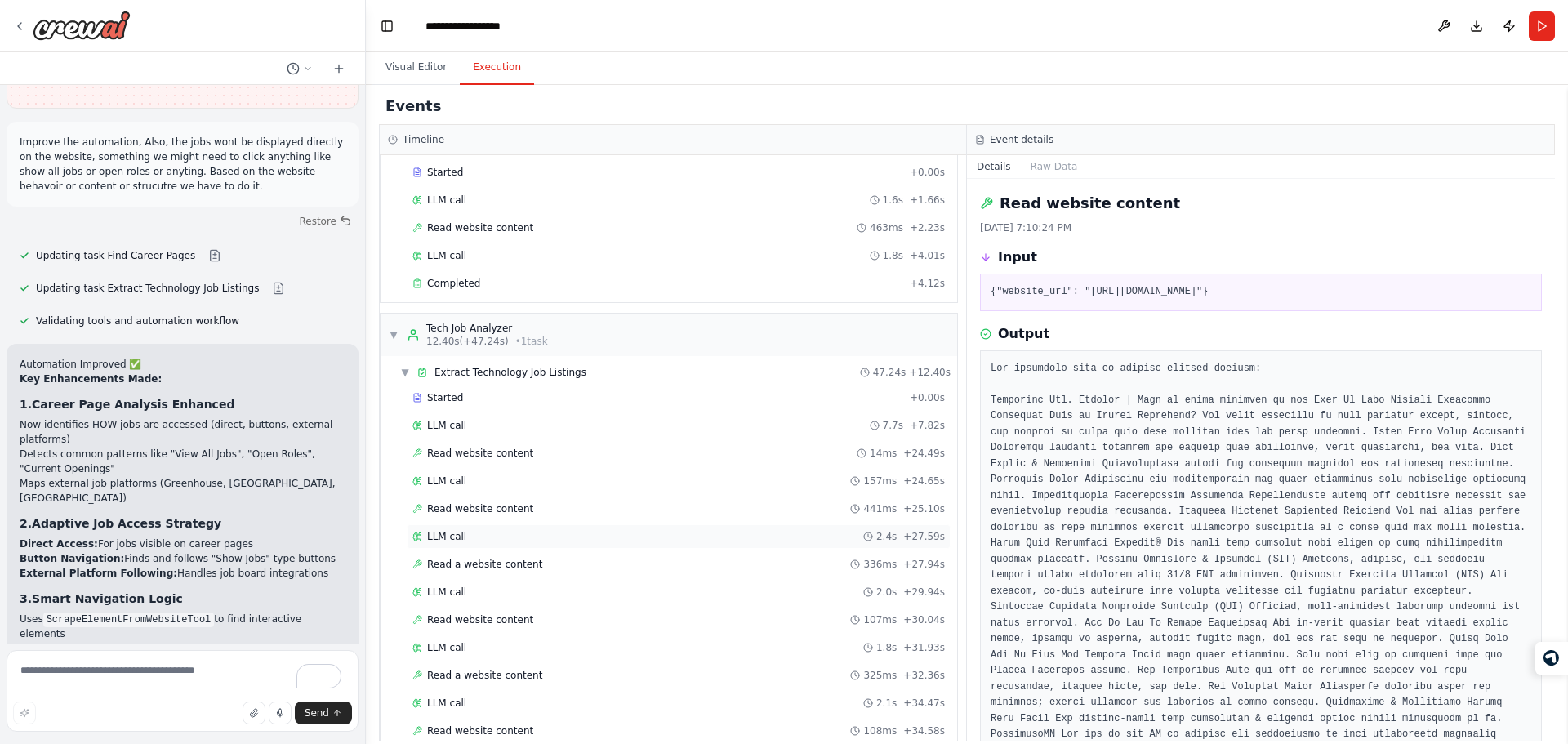
scroll to position [270, 0]
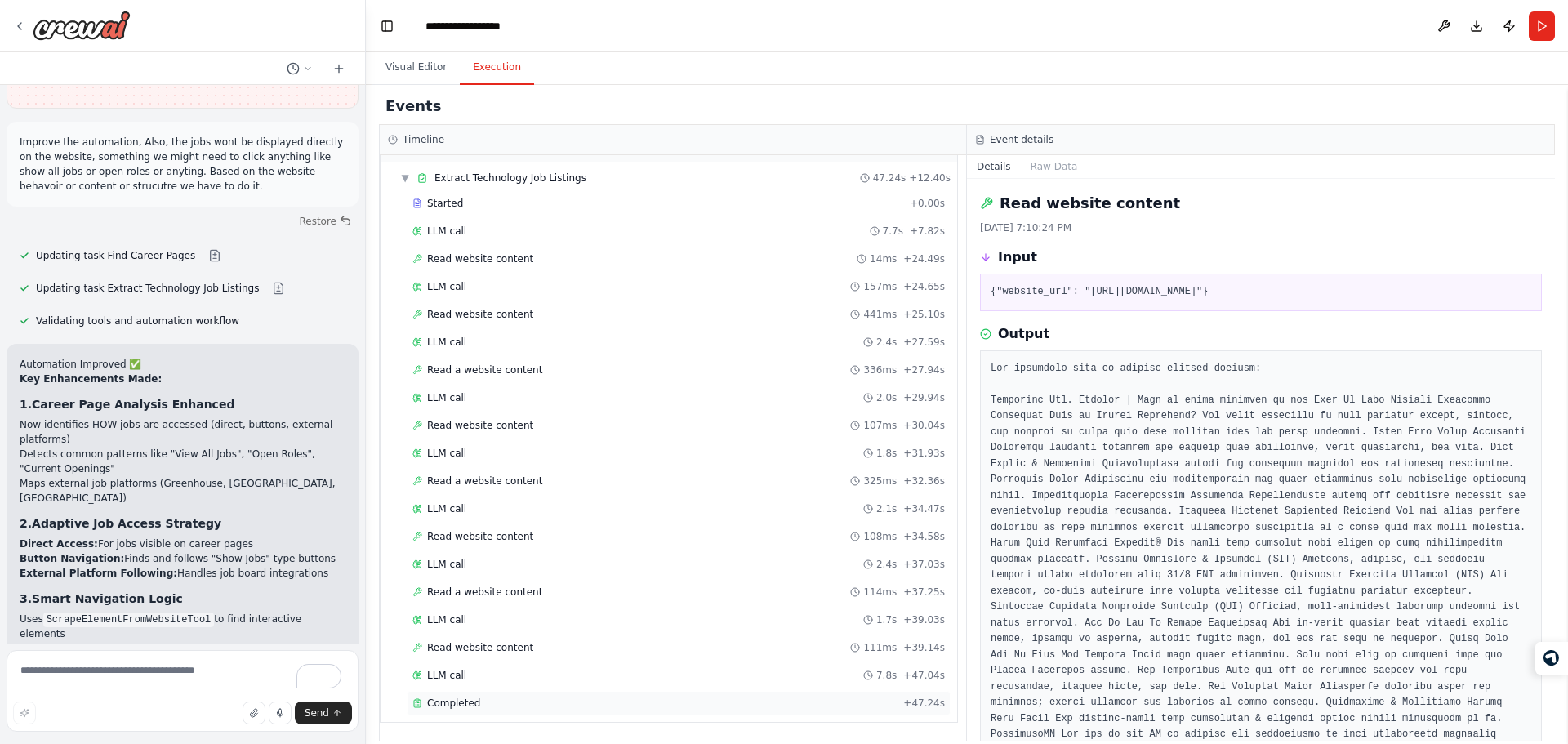
click at [704, 702] on div "Completed" at bounding box center [654, 703] width 484 height 13
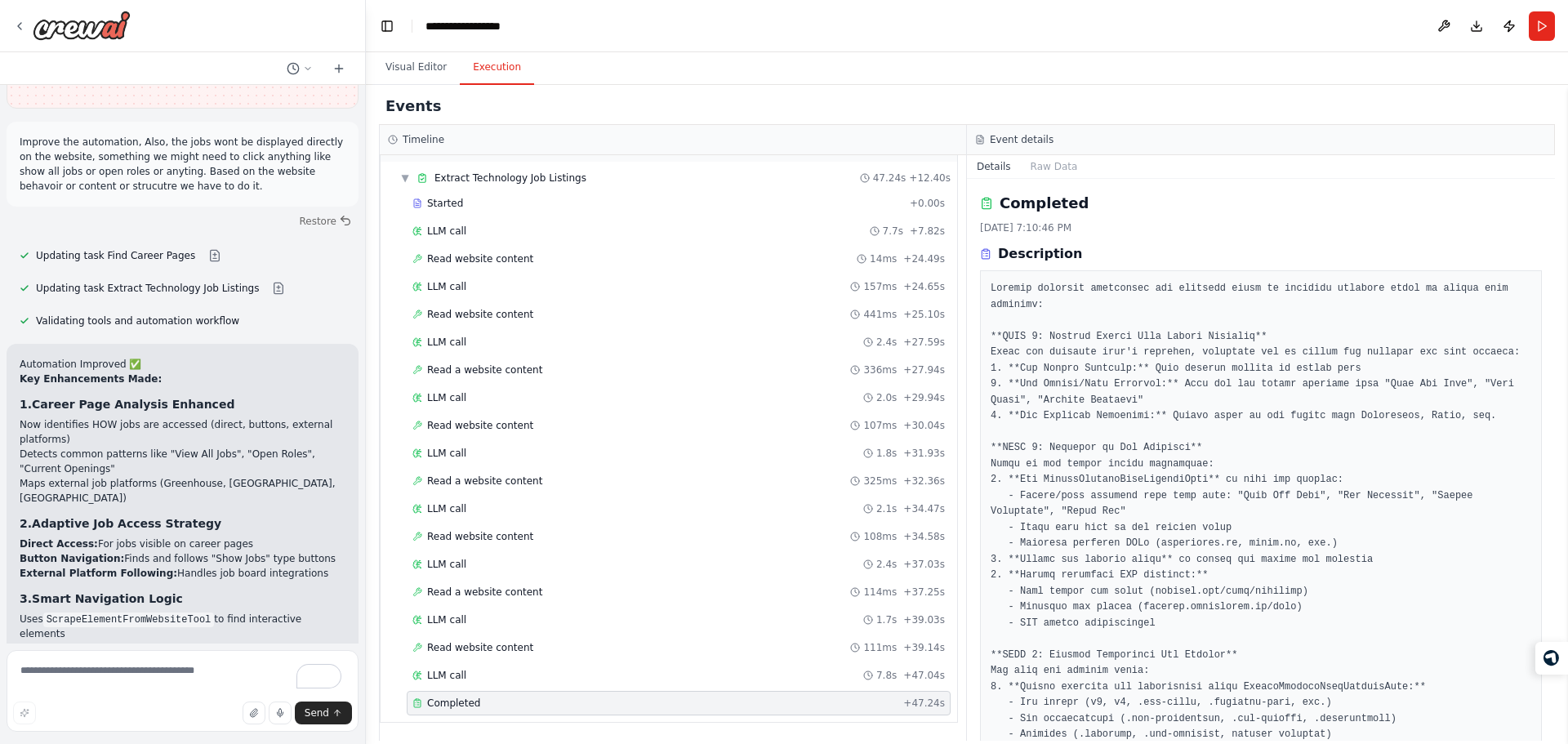
scroll to position [1246, 0]
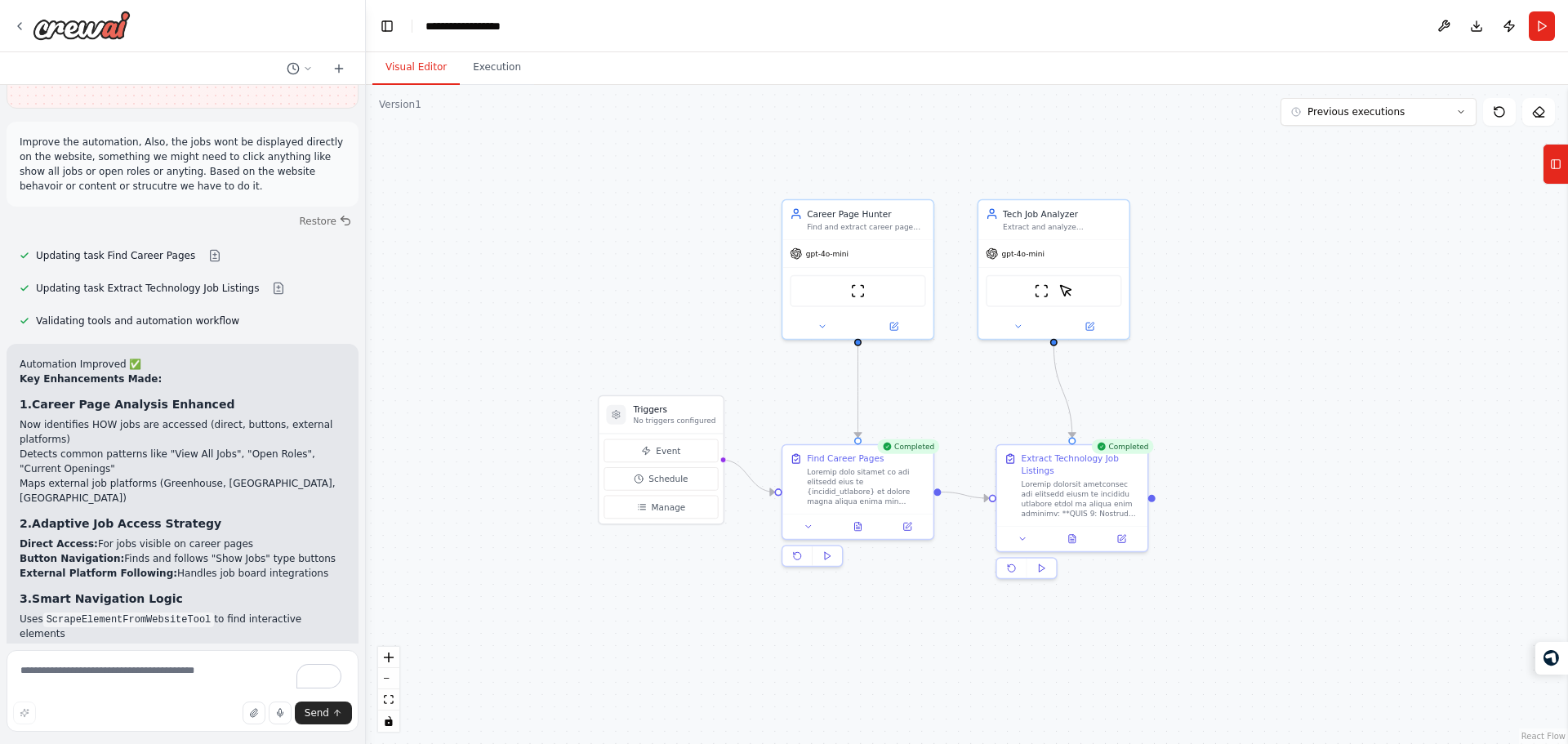
click at [415, 69] on button "Visual Editor" at bounding box center [416, 68] width 88 height 34
click at [1076, 536] on icon at bounding box center [1072, 536] width 10 height 10
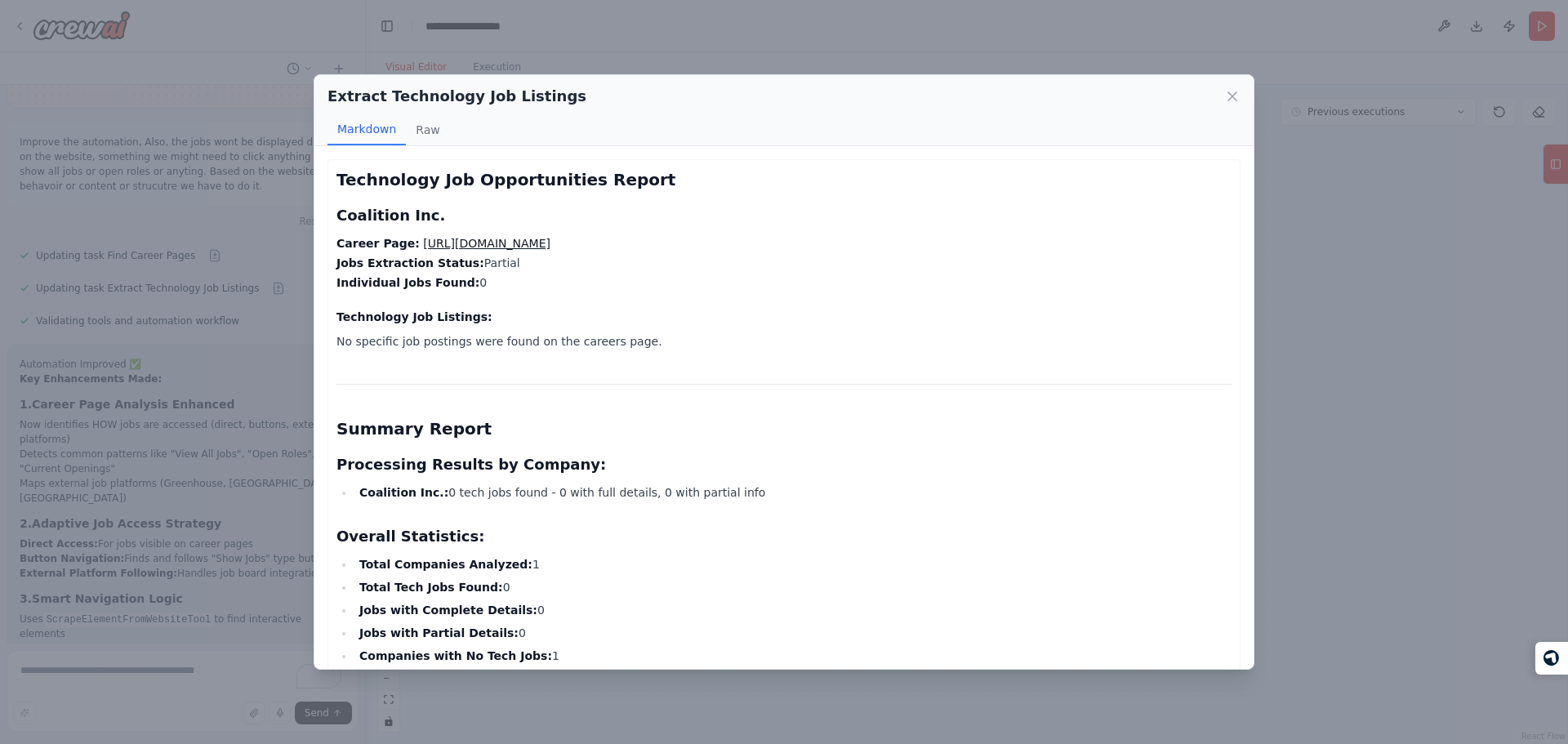
click at [450, 266] on strong "Jobs Extraction Status:" at bounding box center [410, 263] width 148 height 13
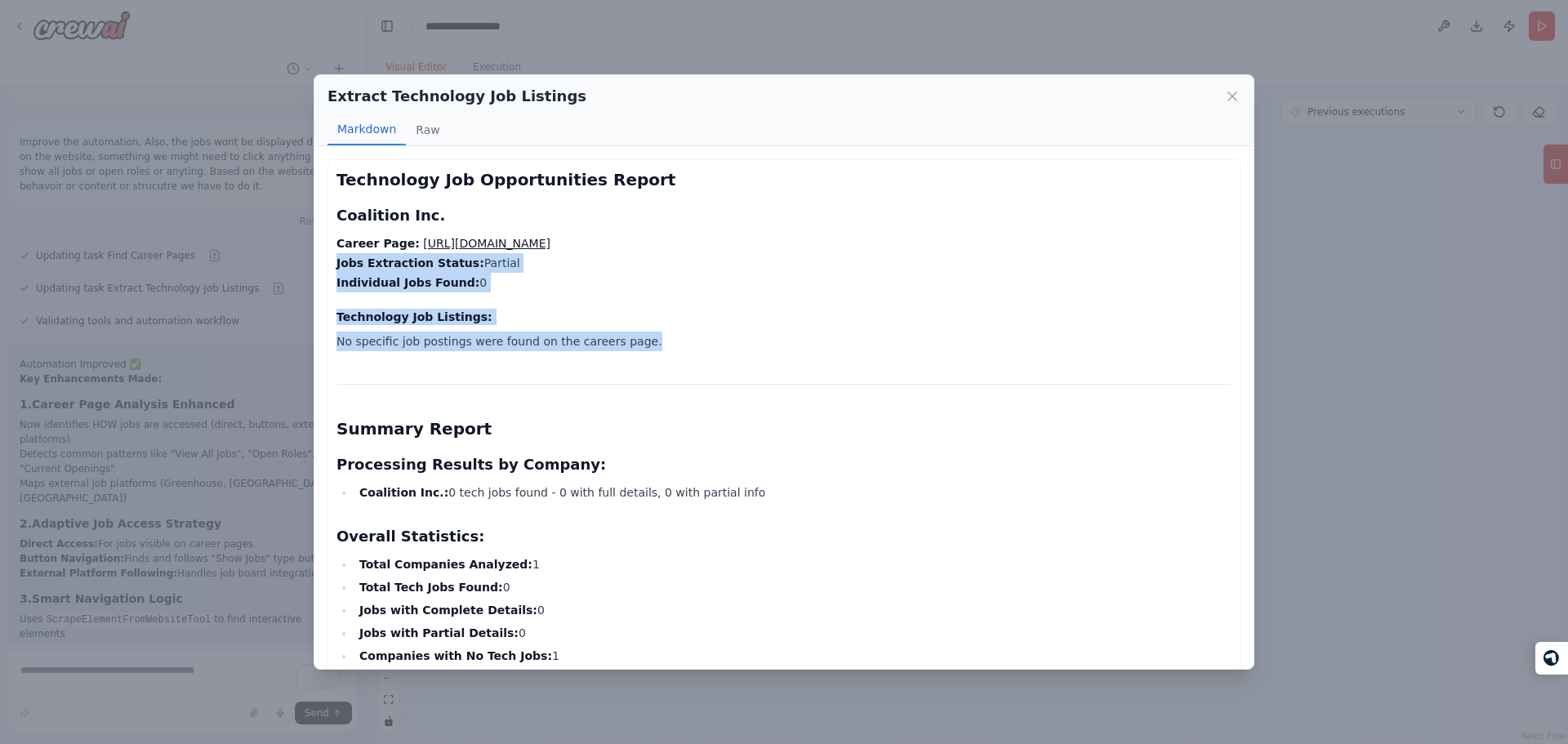
drag, startPoint x: 450, startPoint y: 266, endPoint x: 503, endPoint y: 340, distance: 91.0
click at [503, 340] on div "Technology Job Opportunities Report Coalition Inc. Career Page: https://www.coa…" at bounding box center [784, 583] width 895 height 830
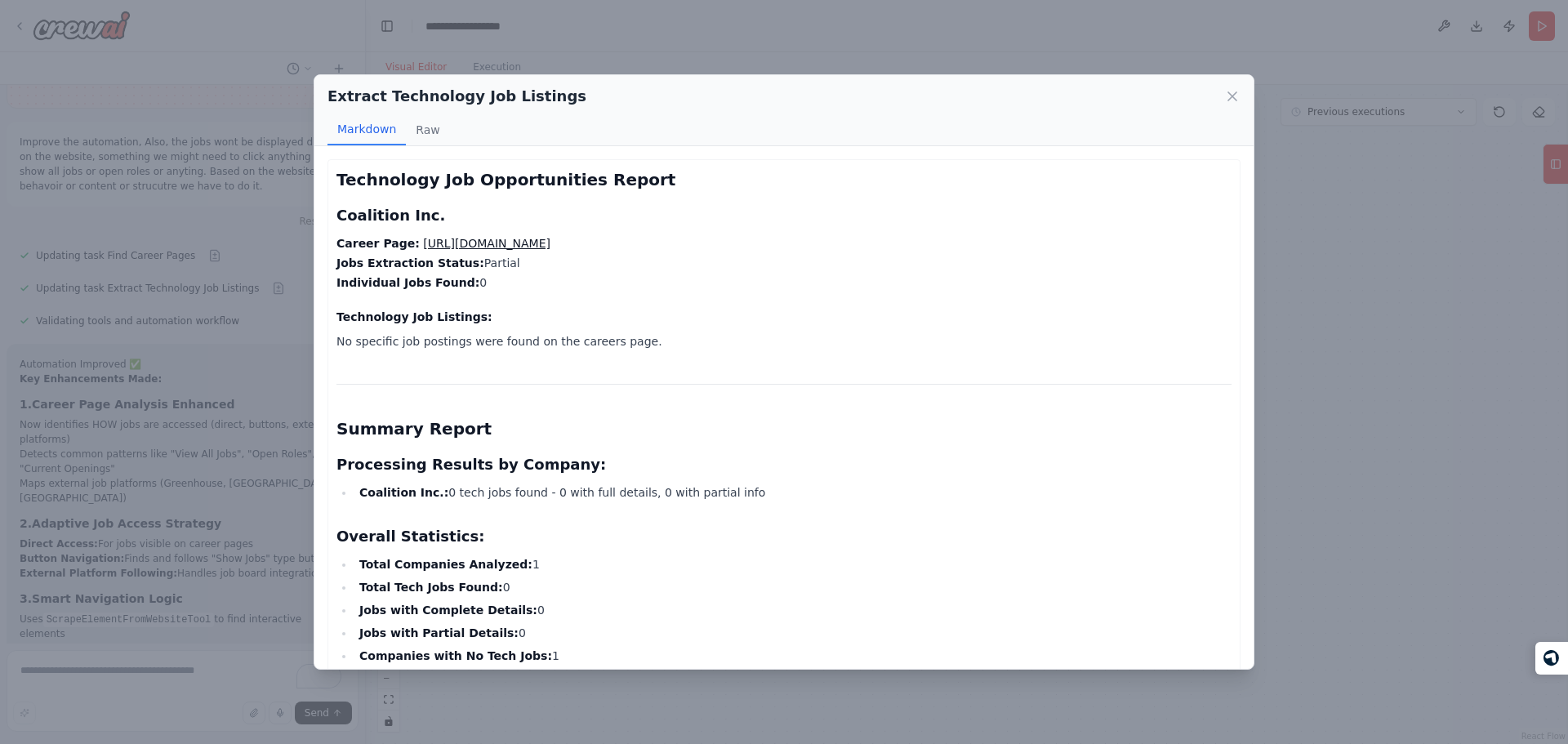
click at [566, 550] on div "Technology Job Opportunities Report Coalition Inc. Career Page: https://www.coa…" at bounding box center [784, 583] width 895 height 830
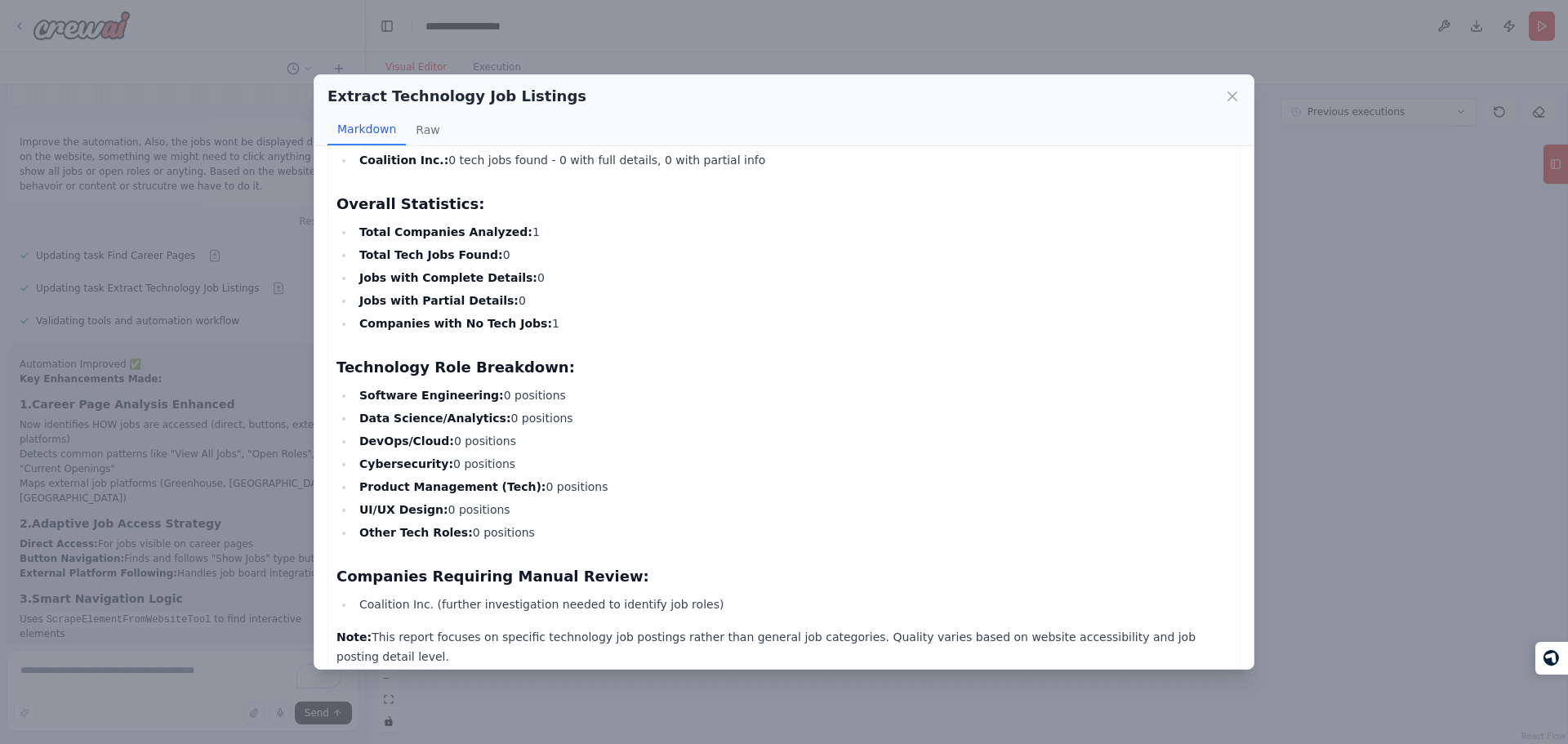
scroll to position [0, 0]
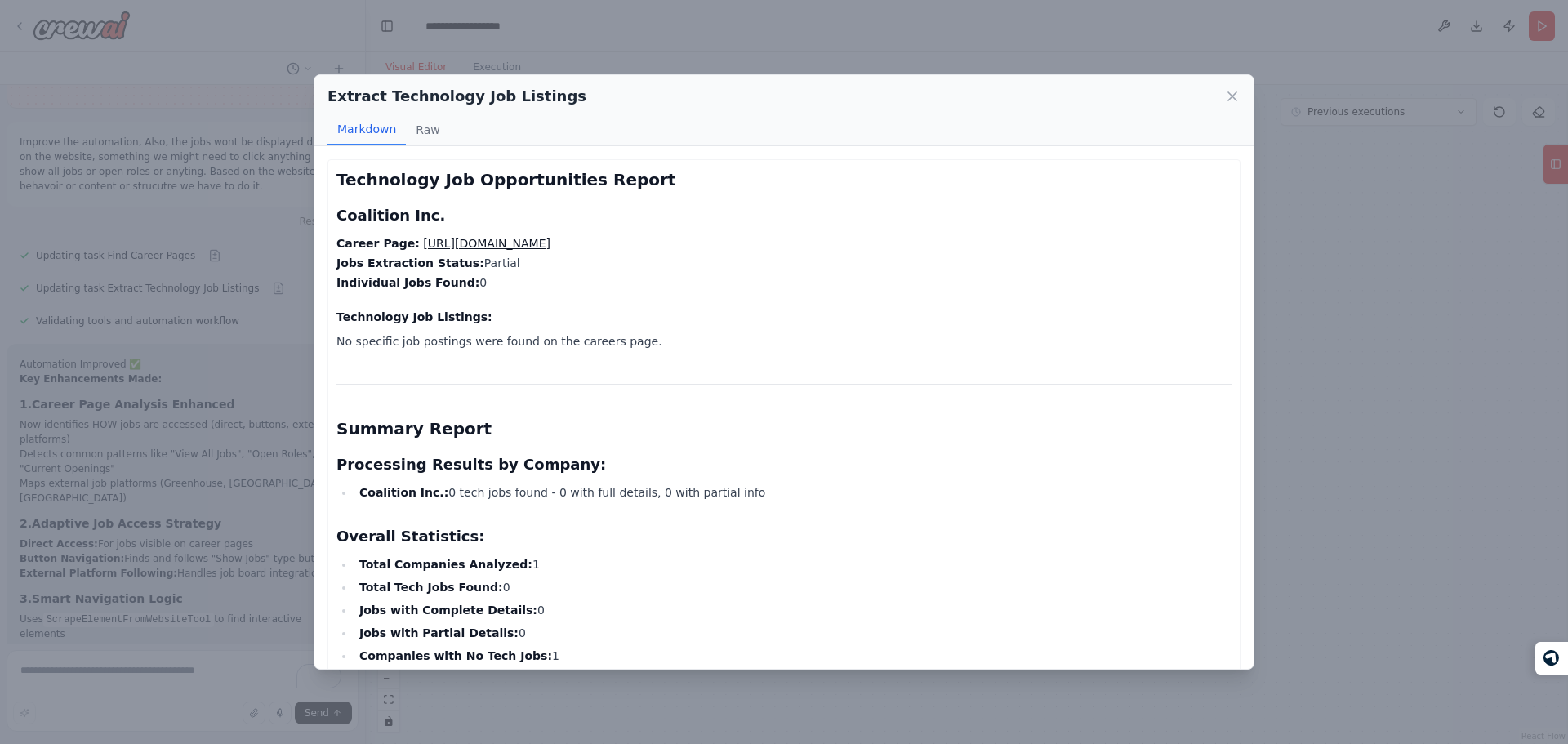
click at [429, 180] on h2 "Technology Job Opportunities Report" at bounding box center [784, 180] width 895 height 23
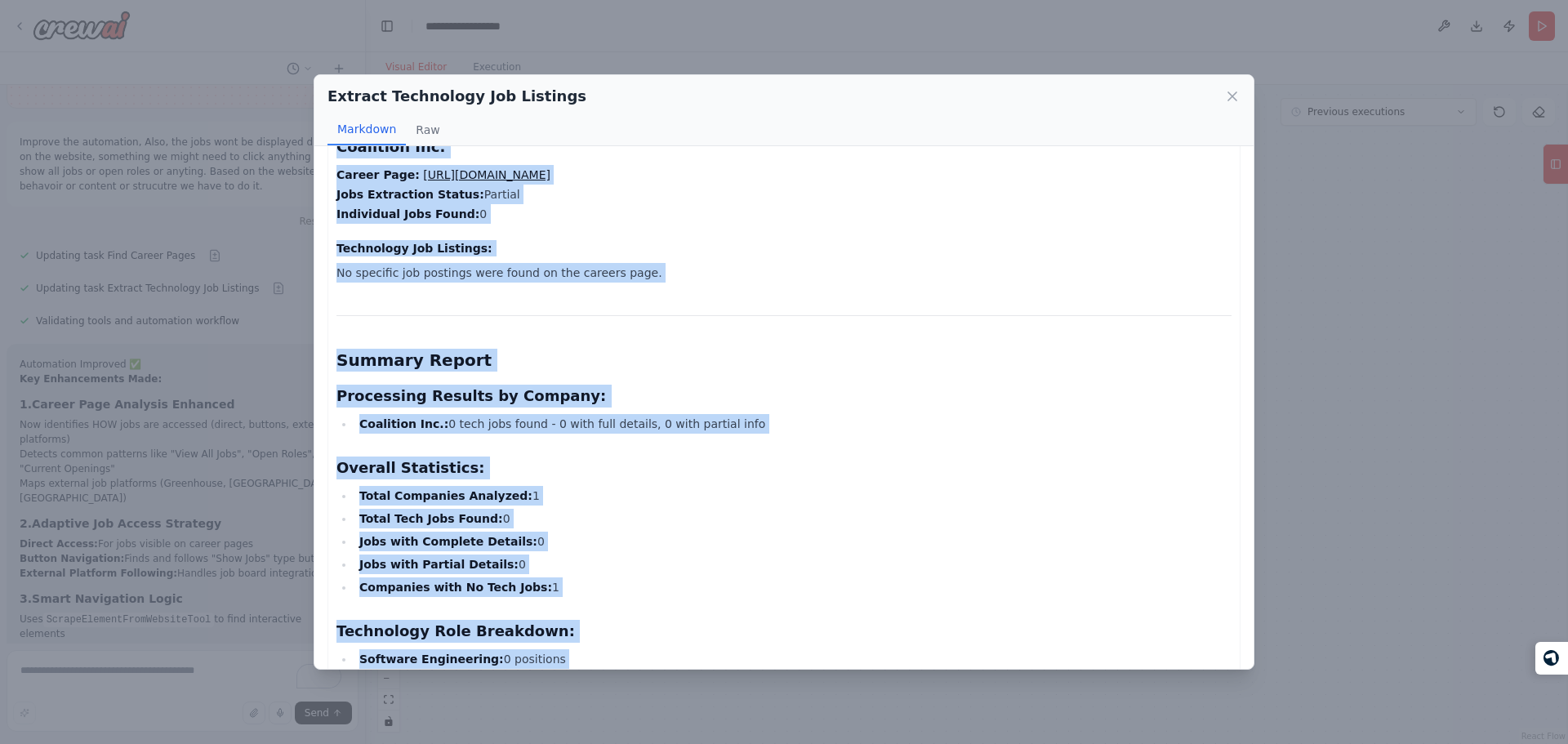
scroll to position [332, 0]
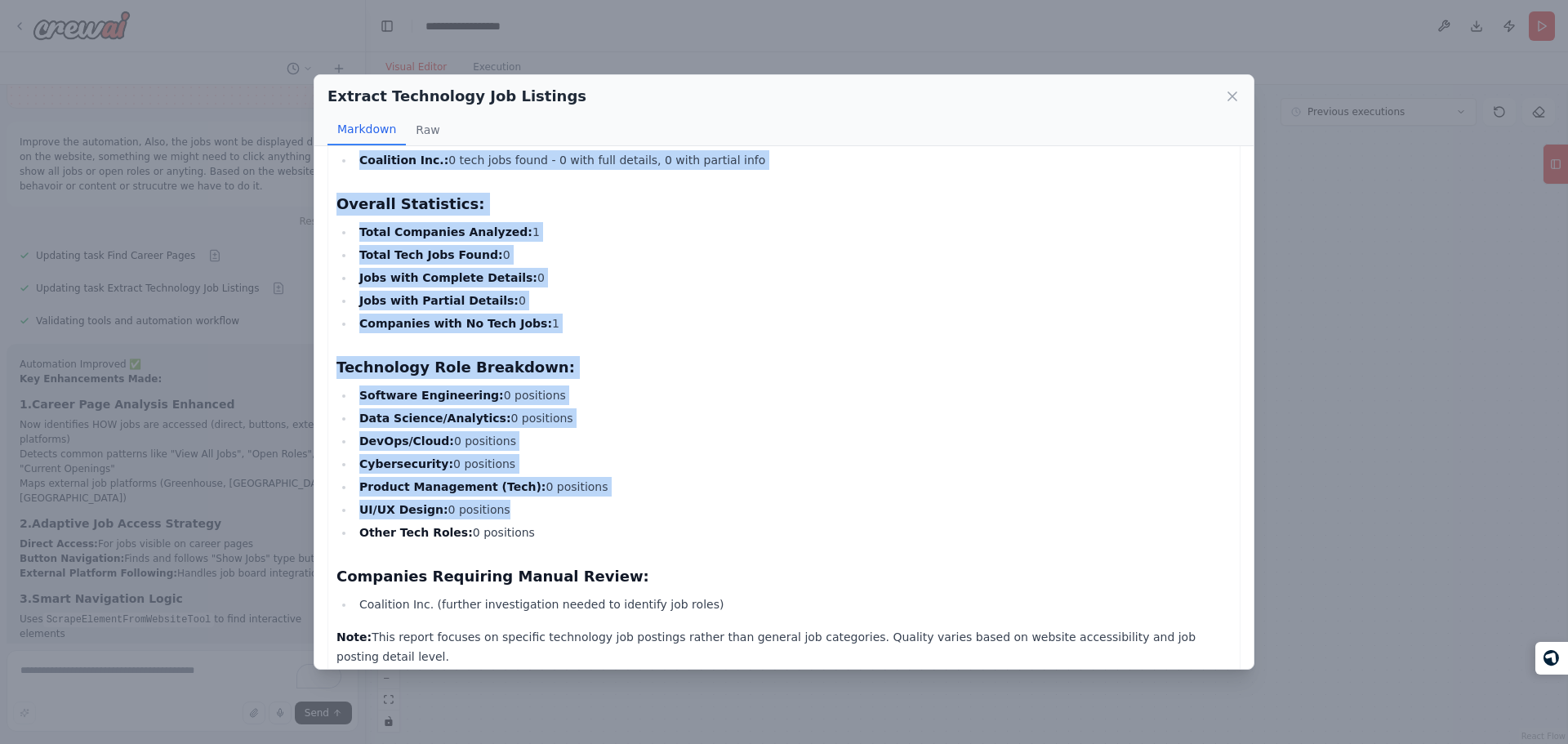
drag, startPoint x: 429, startPoint y: 180, endPoint x: 659, endPoint y: 647, distance: 520.6
click at [659, 647] on div "Technology Job Opportunities Report Coalition Inc. Career Page: https://www.coa…" at bounding box center [784, 250] width 913 height 848
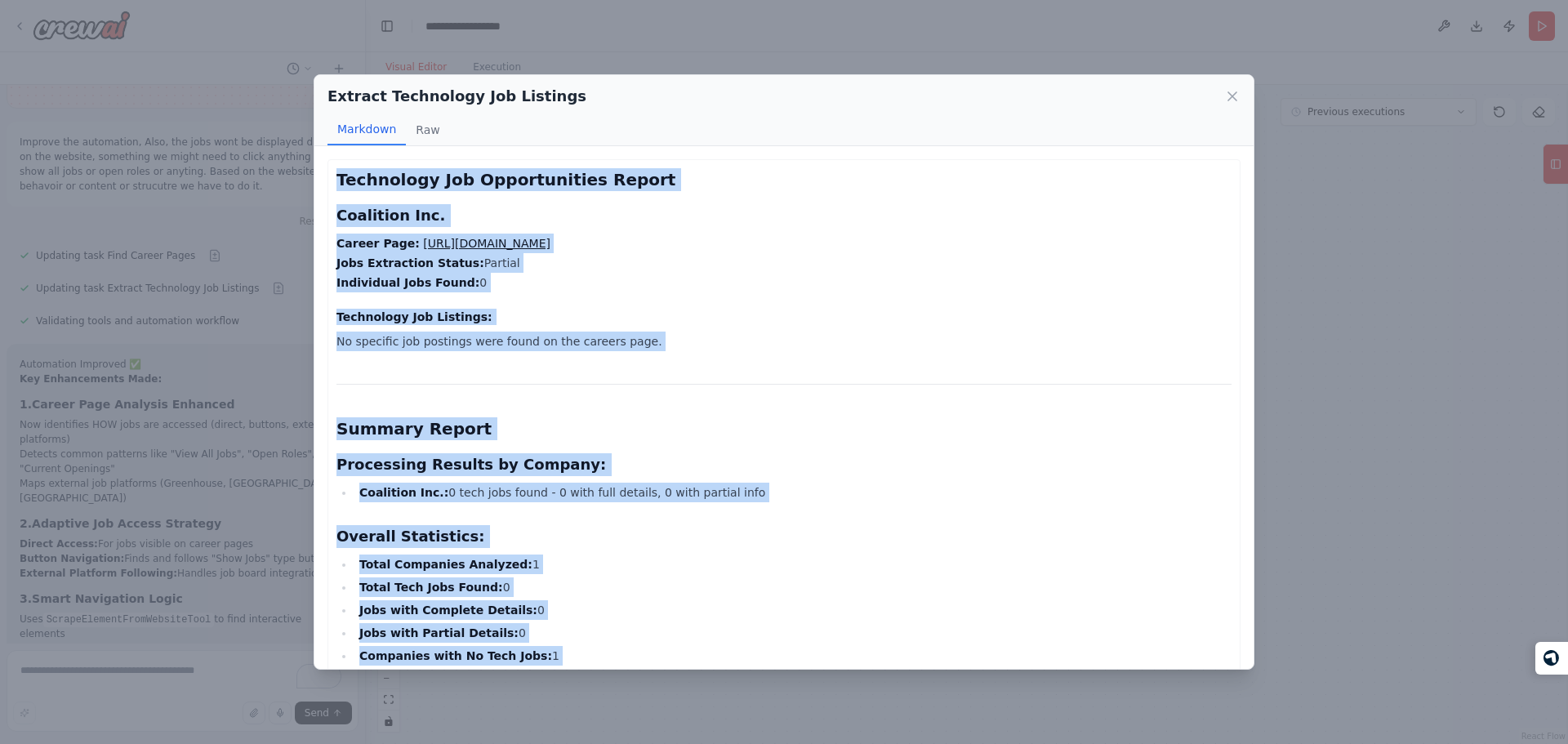
click at [707, 168] on div "Technology Job Opportunities Report Coalition Inc. Career Page: https://www.coa…" at bounding box center [784, 583] width 913 height 848
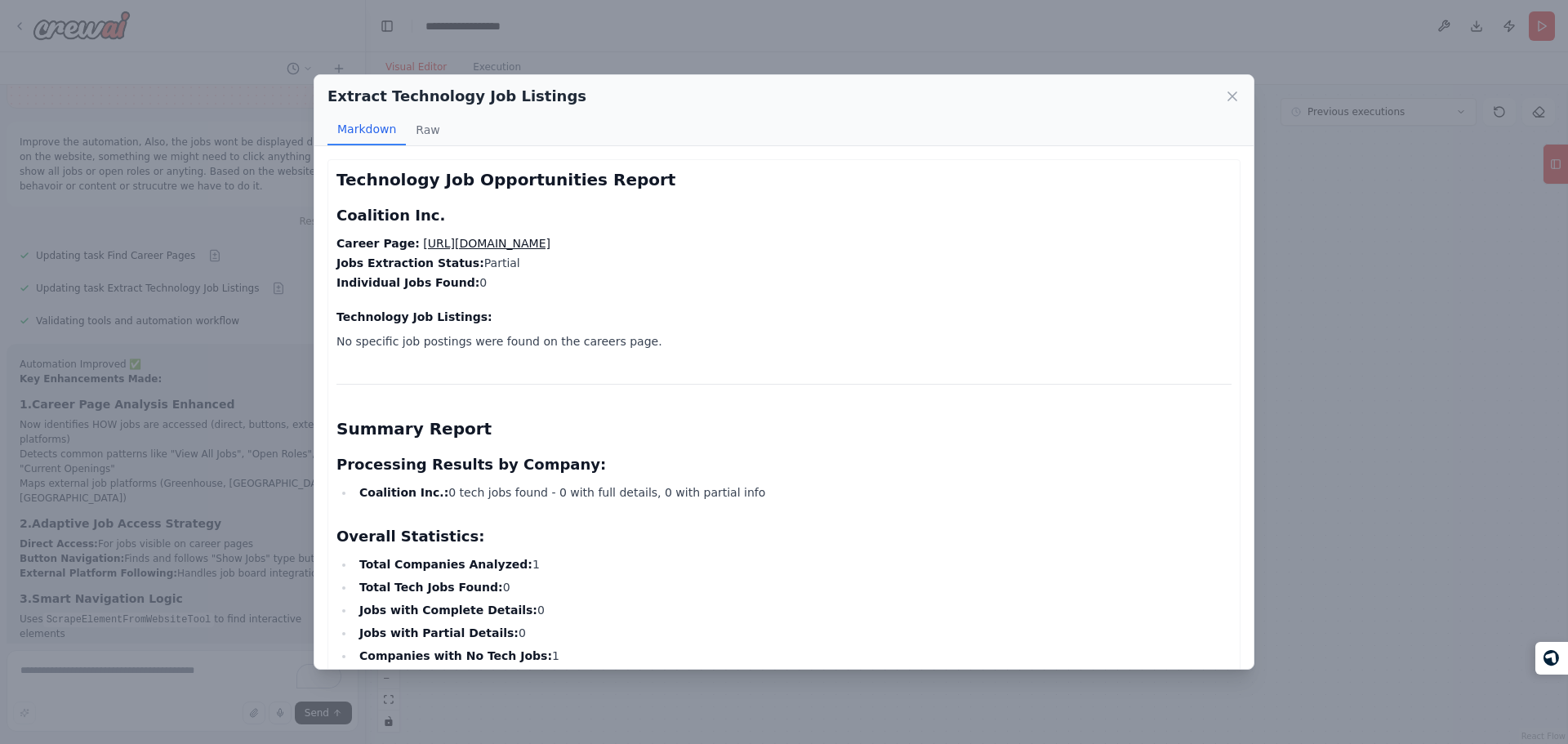
click at [728, 34] on div "Extract Technology Job Listings Markdown Raw Technology Job Opportunities Repor…" at bounding box center [784, 372] width 1568 height 744
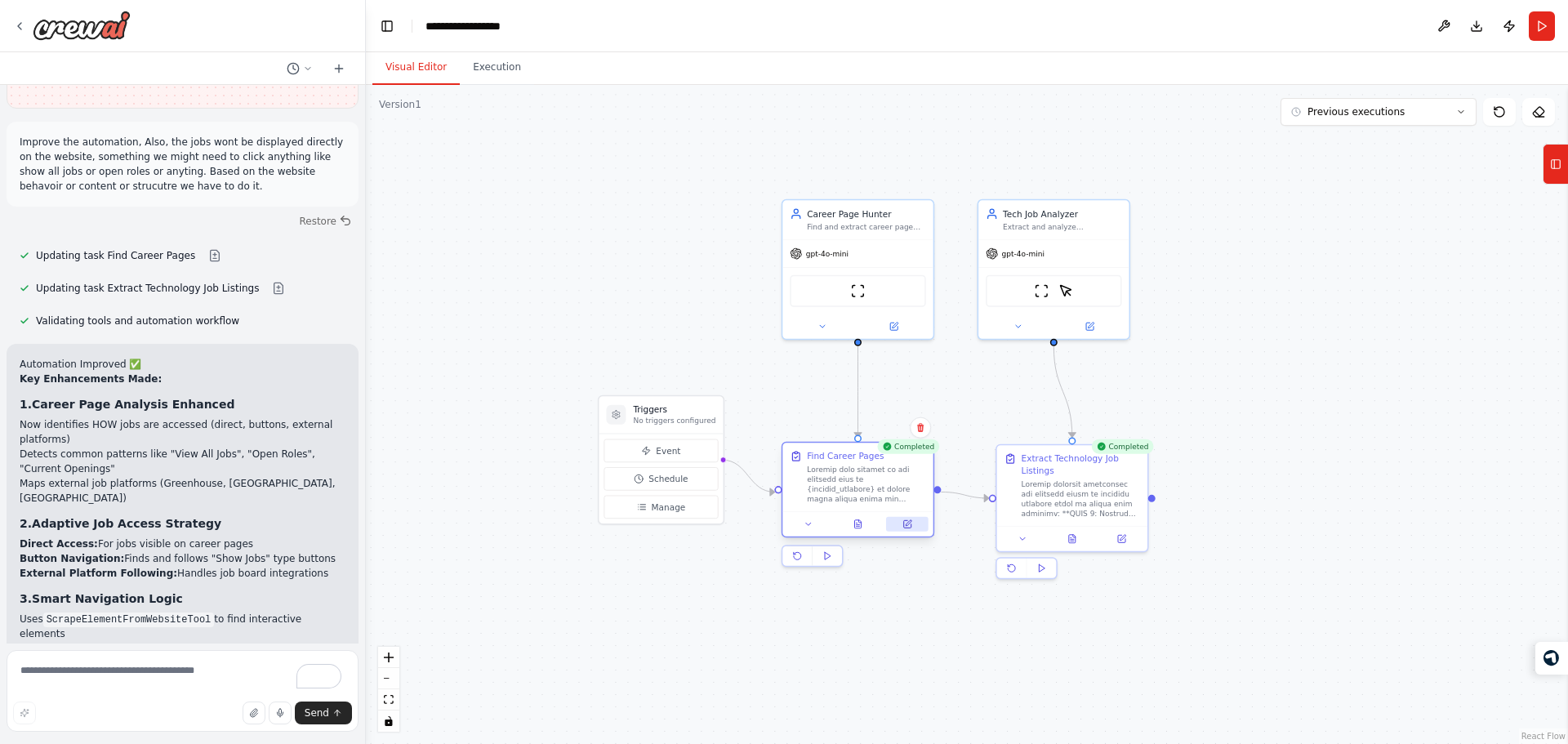
click at [909, 528] on icon at bounding box center [907, 524] width 10 height 10
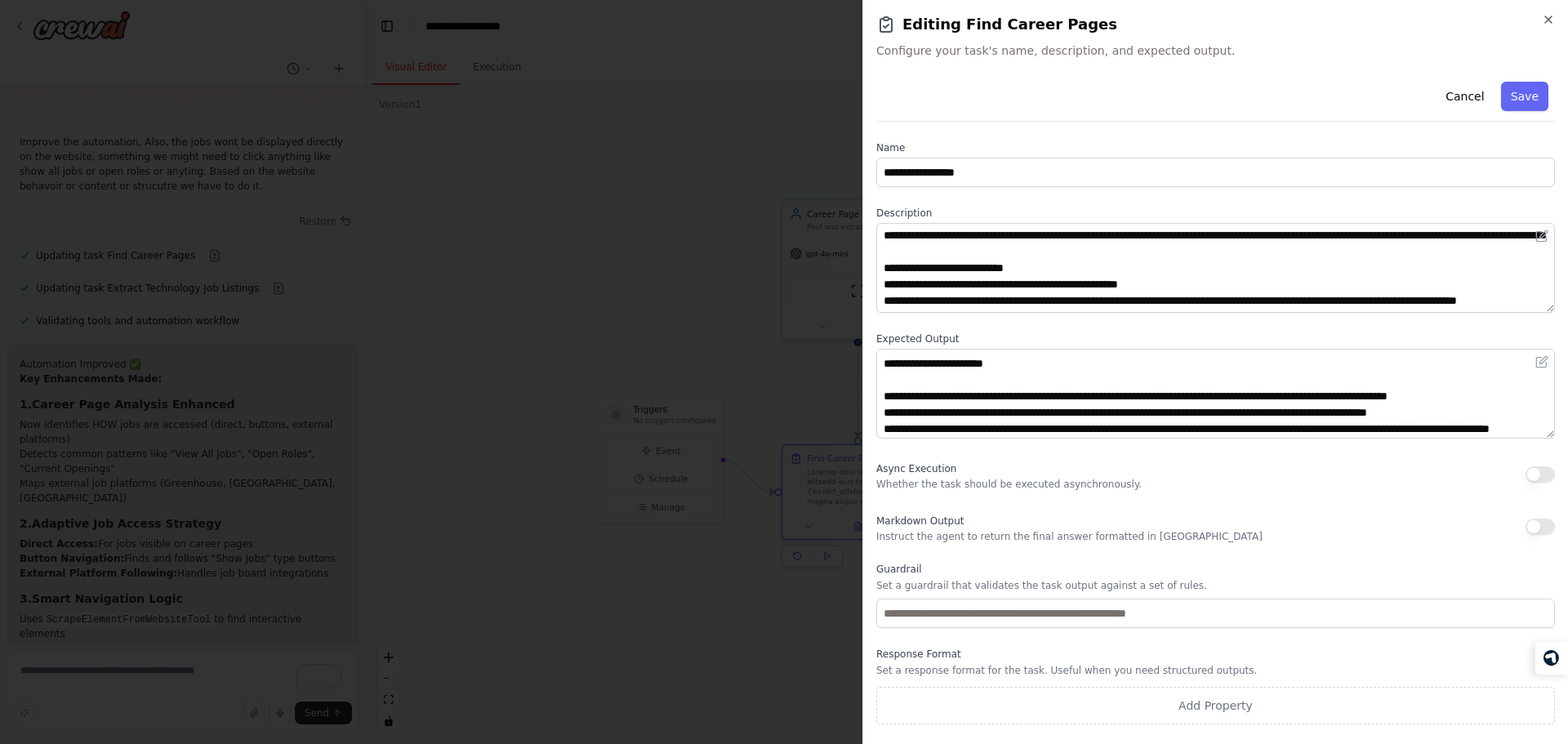
scroll to position [34, 0]
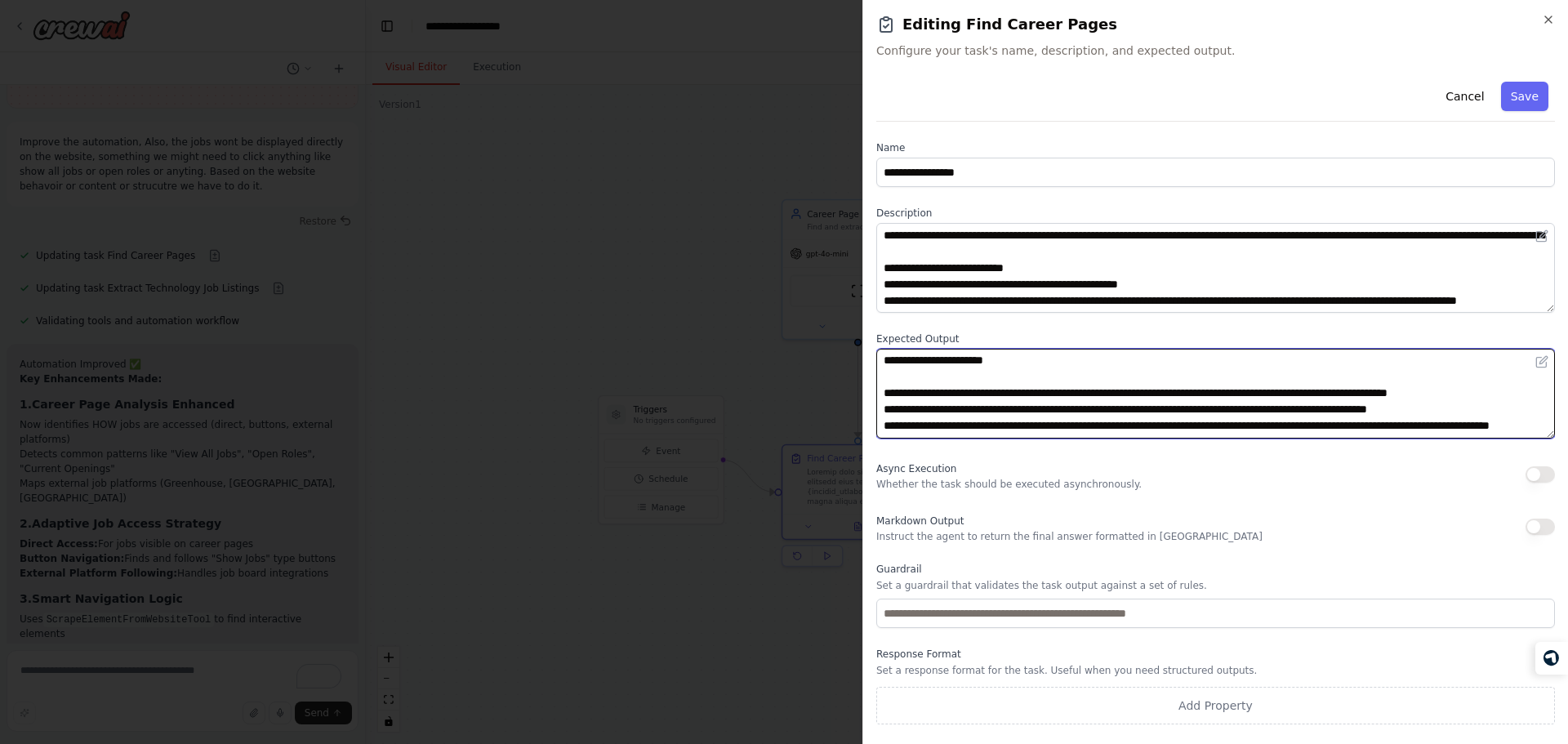
click at [1087, 376] on textarea "To enrich screen reader interactions, please activate Accessibility in Grammarl…" at bounding box center [1215, 393] width 679 height 90
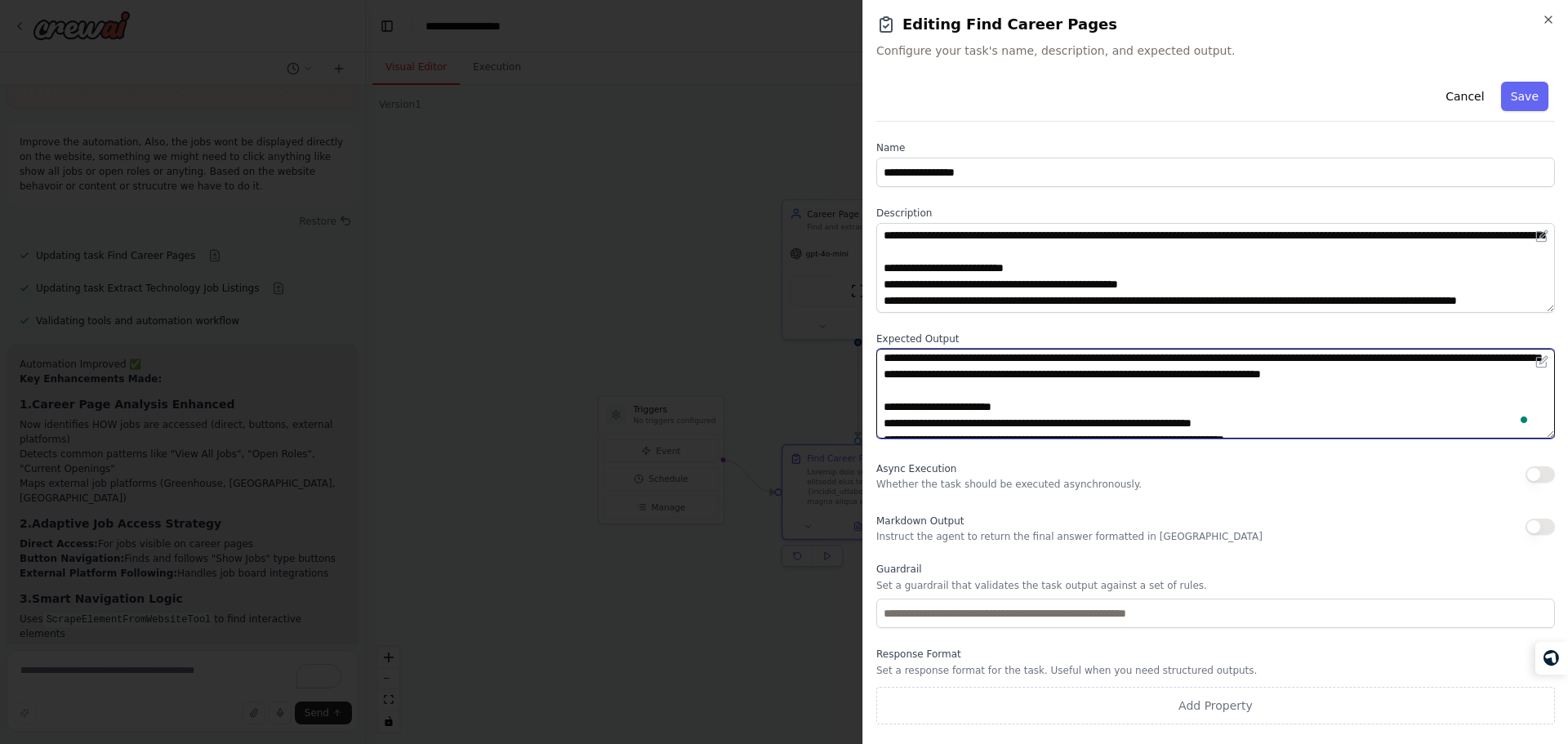
scroll to position [138, 0]
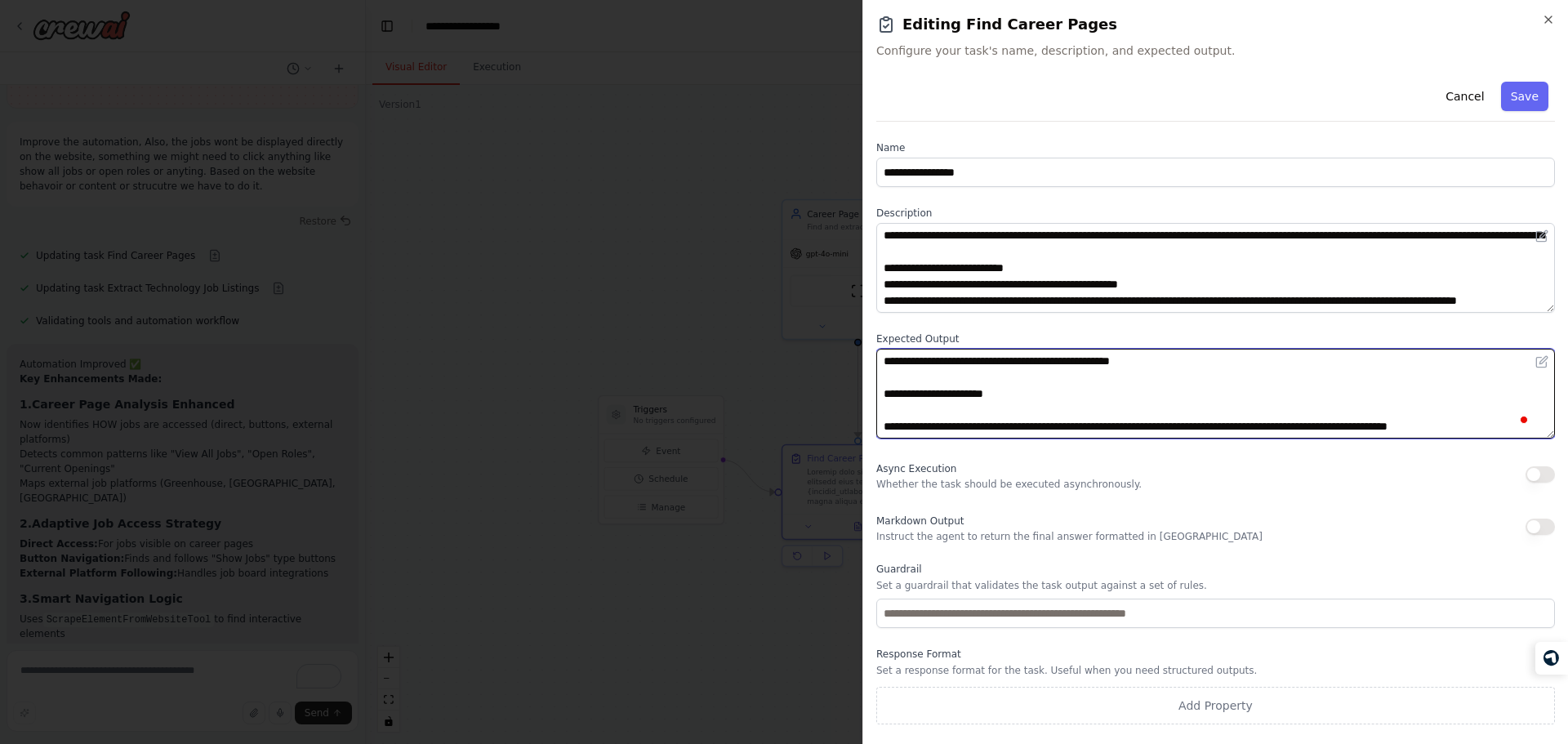
click at [1116, 393] on textarea "To enrich screen reader interactions, please activate Accessibility in Grammarl…" at bounding box center [1215, 393] width 679 height 90
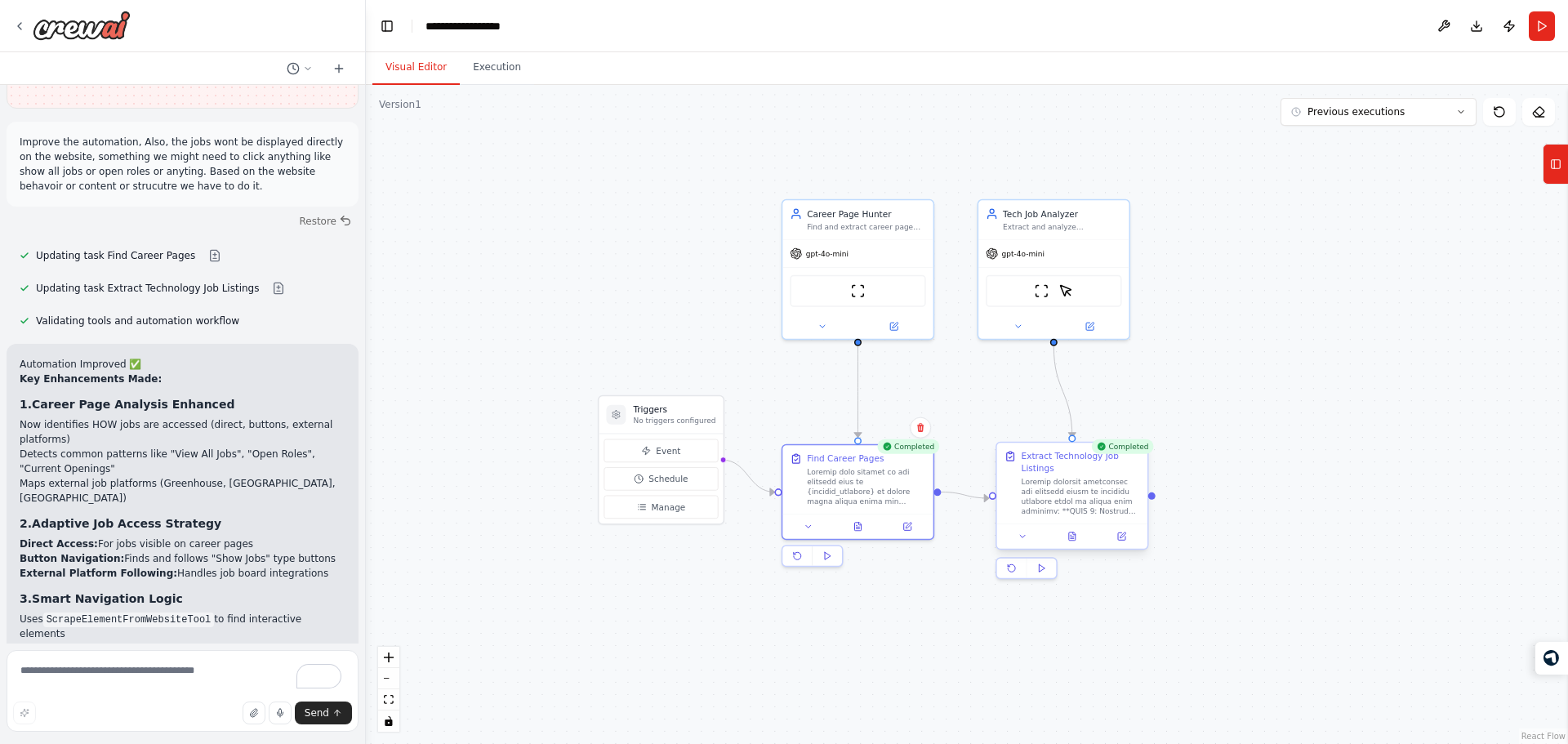
click at [1057, 503] on div at bounding box center [1081, 496] width 119 height 39
click at [1123, 536] on icon at bounding box center [1122, 535] width 6 height 6
click at [824, 467] on div at bounding box center [865, 484] width 119 height 39
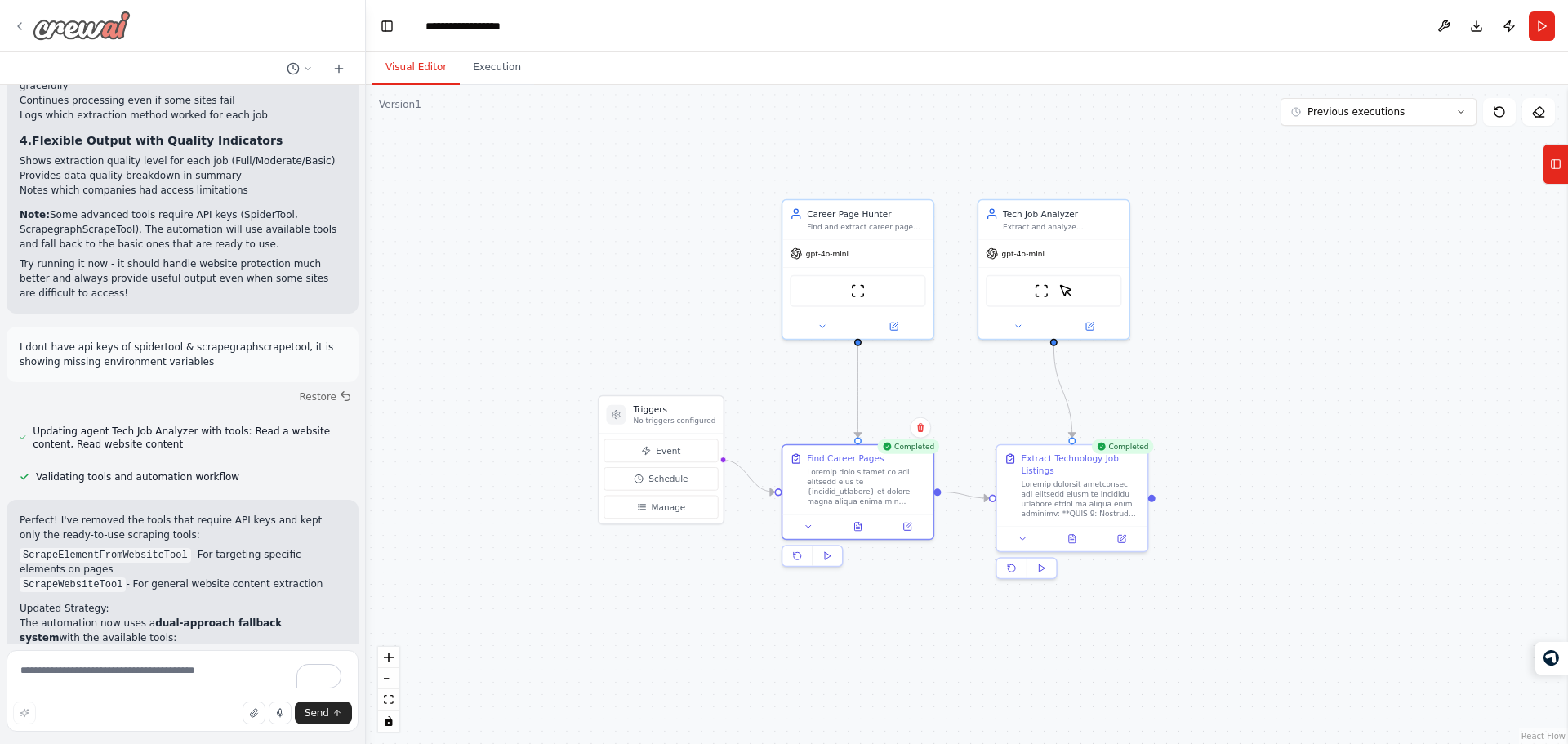
click at [34, 20] on img at bounding box center [82, 25] width 98 height 29
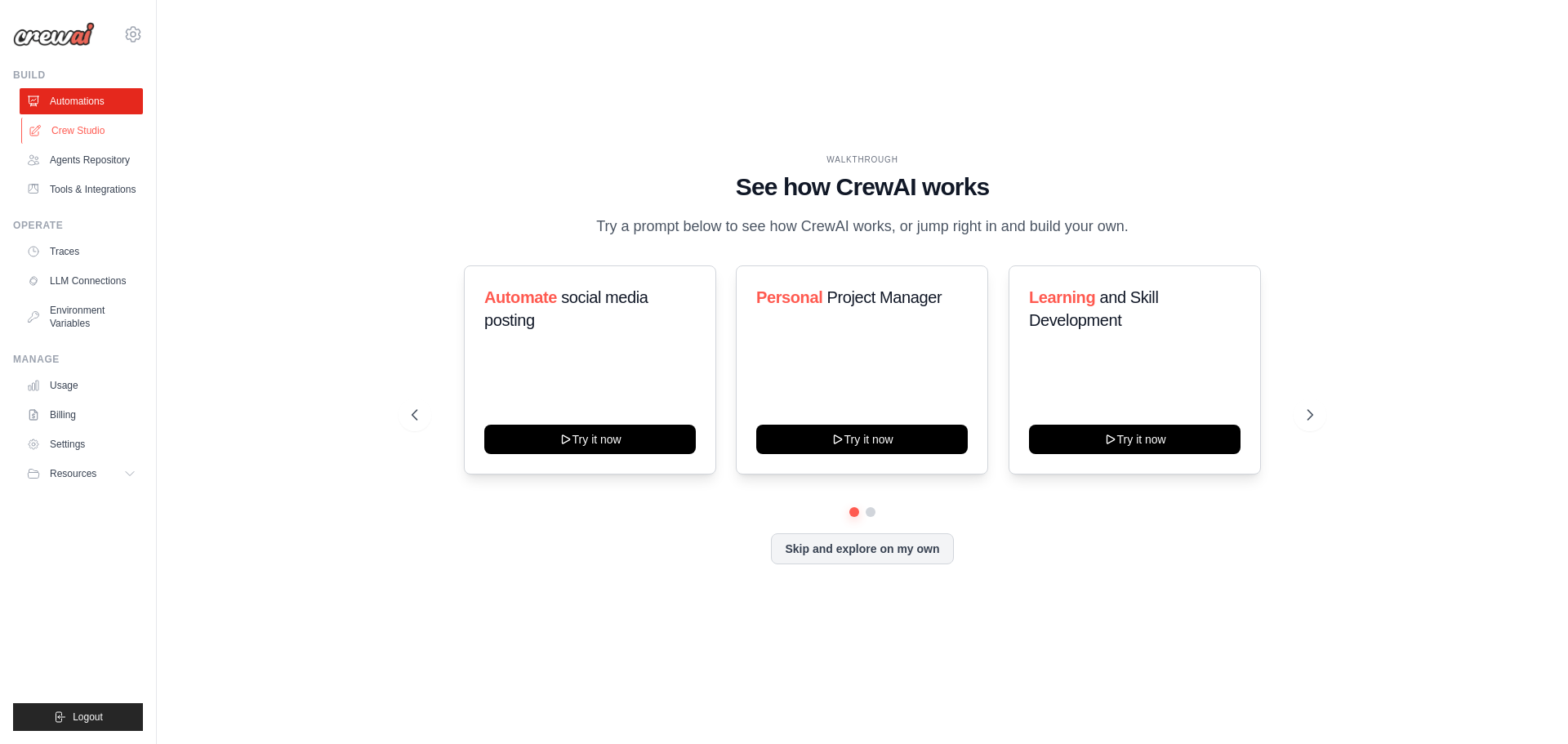
click at [85, 124] on link "Crew Studio" at bounding box center [83, 131] width 124 height 26
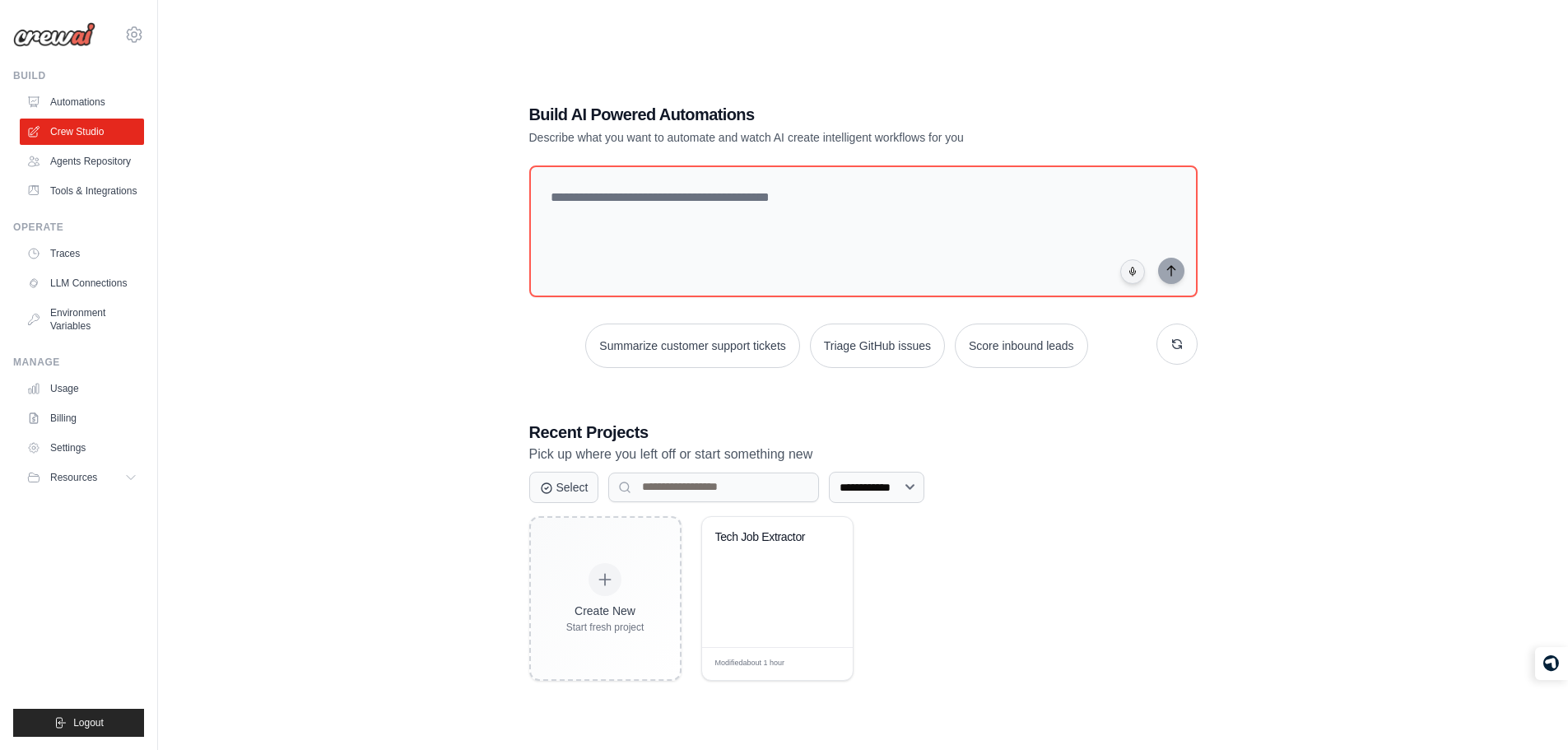
click at [914, 585] on div "Create New Start fresh project Tech Job Extractor Modified about 1 hour Edit" at bounding box center [863, 598] width 669 height 165
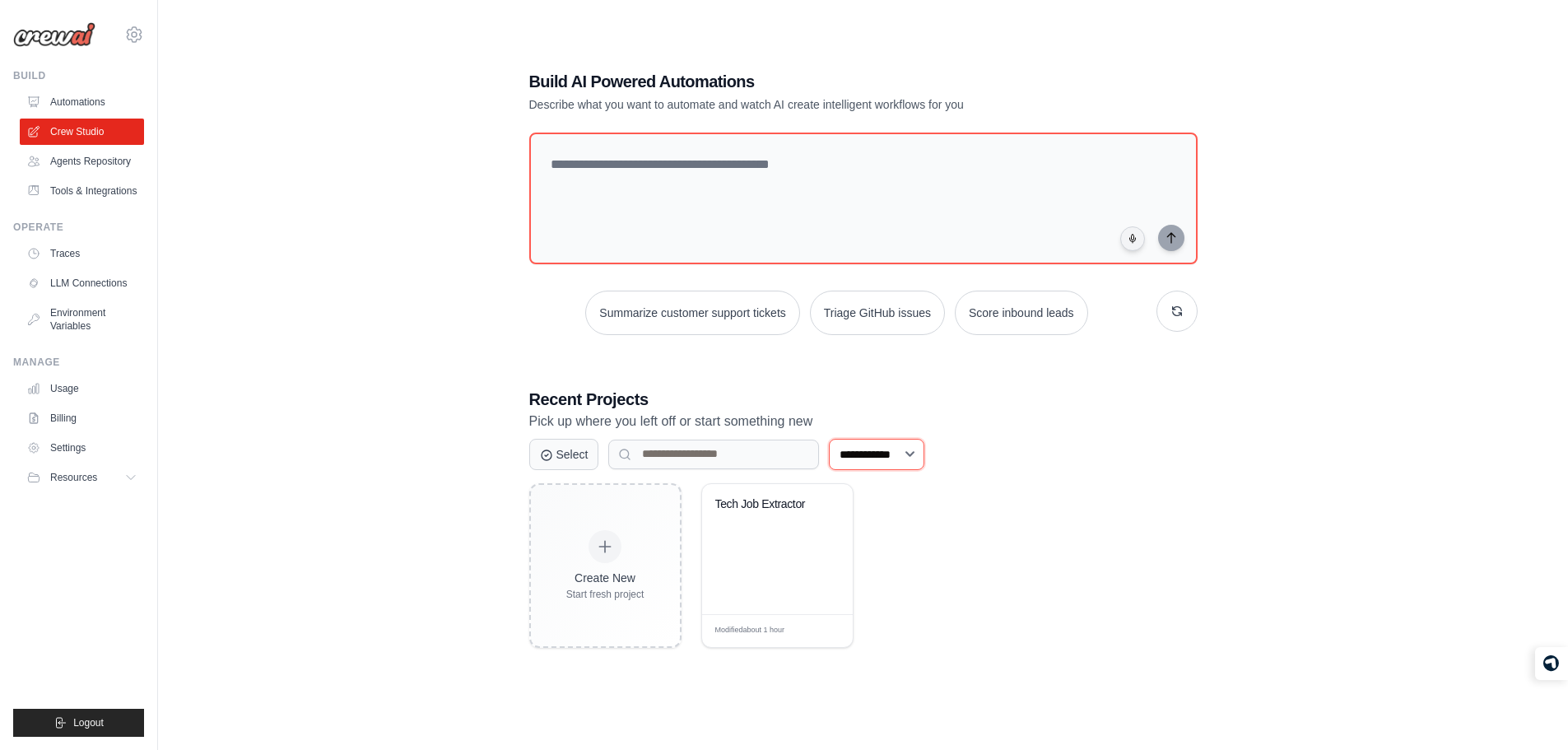
click at [884, 463] on select "**********" at bounding box center [876, 454] width 96 height 31
click at [996, 408] on h3 "Recent Projects" at bounding box center [863, 399] width 669 height 23
click at [599, 393] on h3 "Recent Projects" at bounding box center [863, 399] width 669 height 23
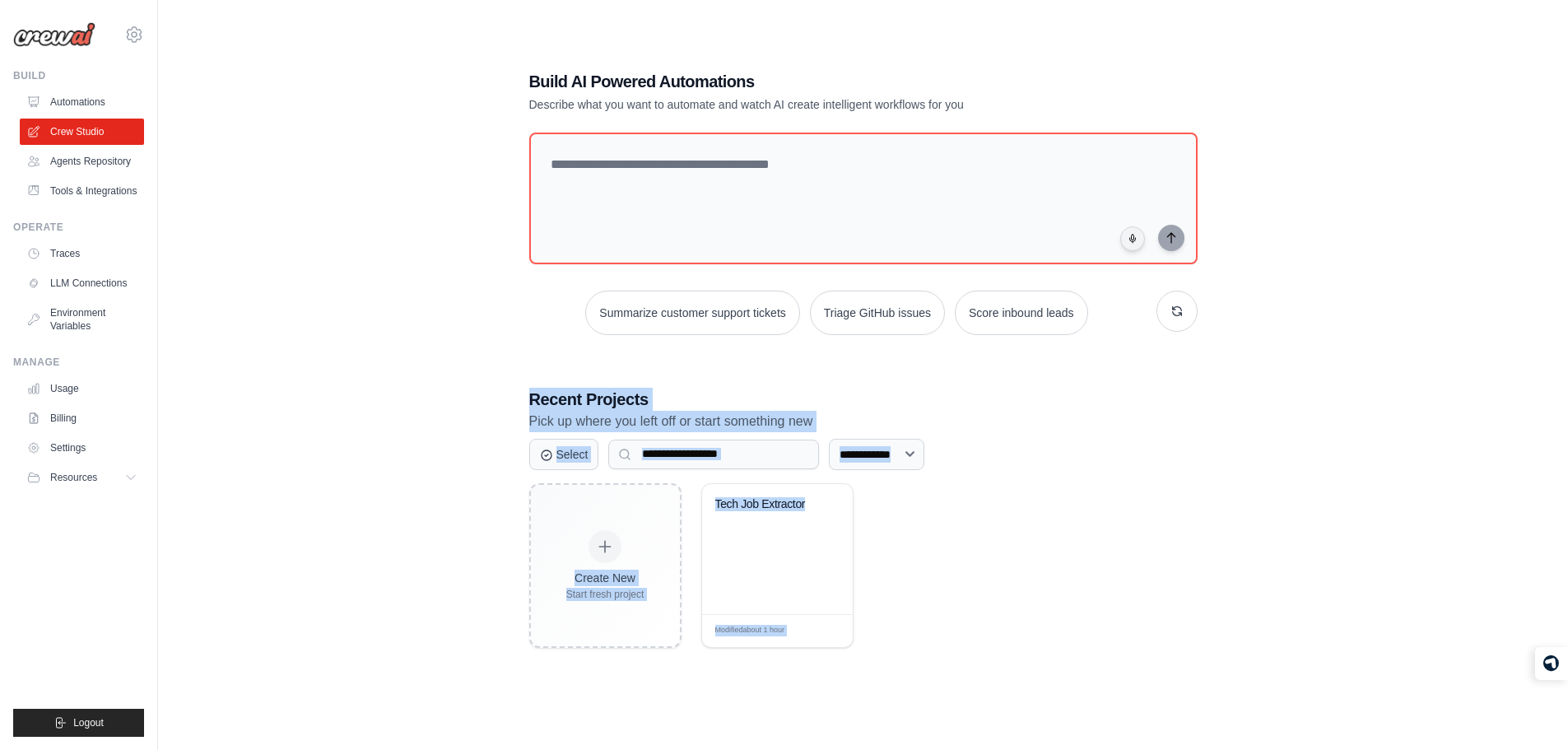
drag, startPoint x: 599, startPoint y: 393, endPoint x: 1052, endPoint y: 649, distance: 520.3
click at [1052, 649] on div "**********" at bounding box center [863, 359] width 708 height 630
click at [897, 649] on div "**********" at bounding box center [863, 359] width 708 height 630
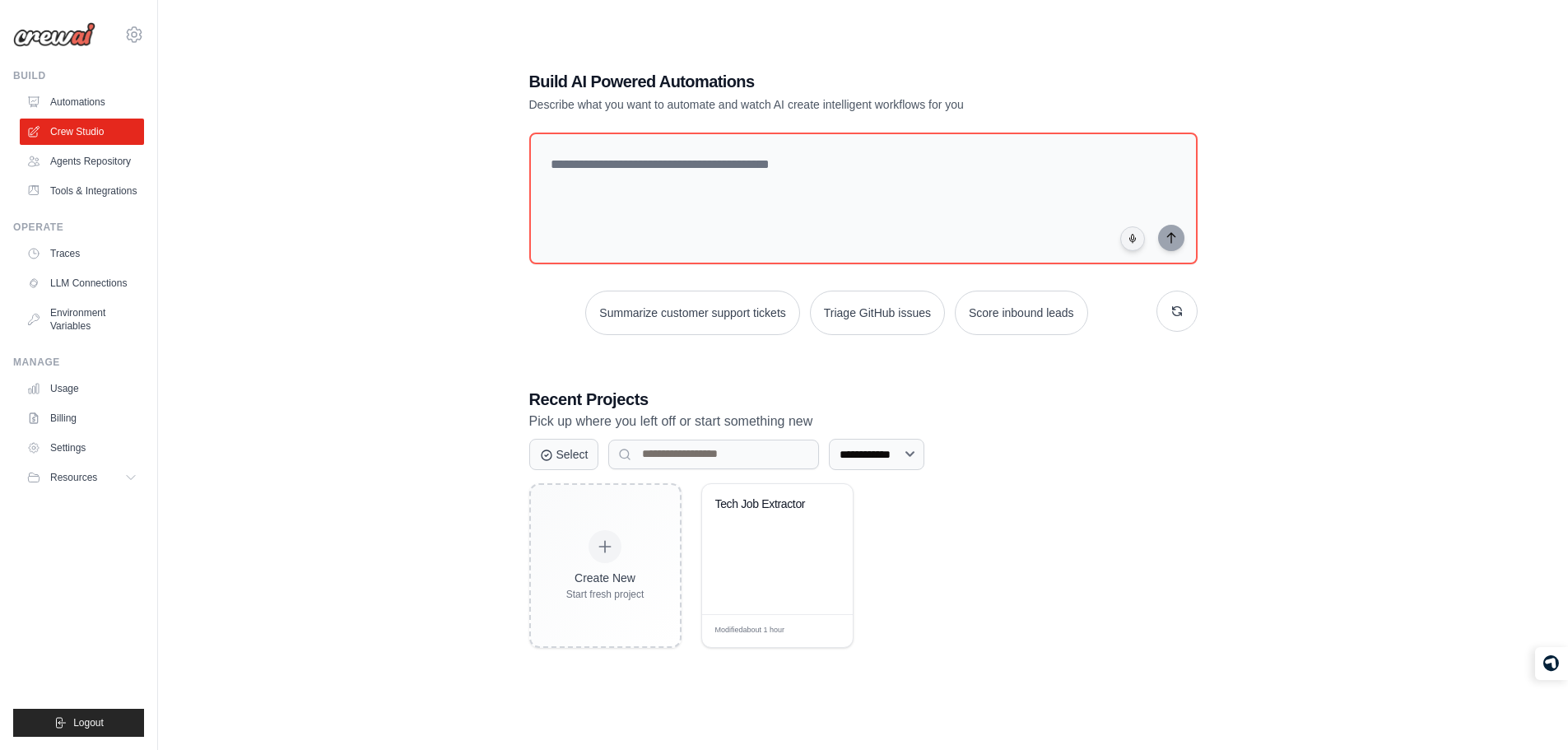
click at [897, 649] on div "**********" at bounding box center [863, 359] width 708 height 630
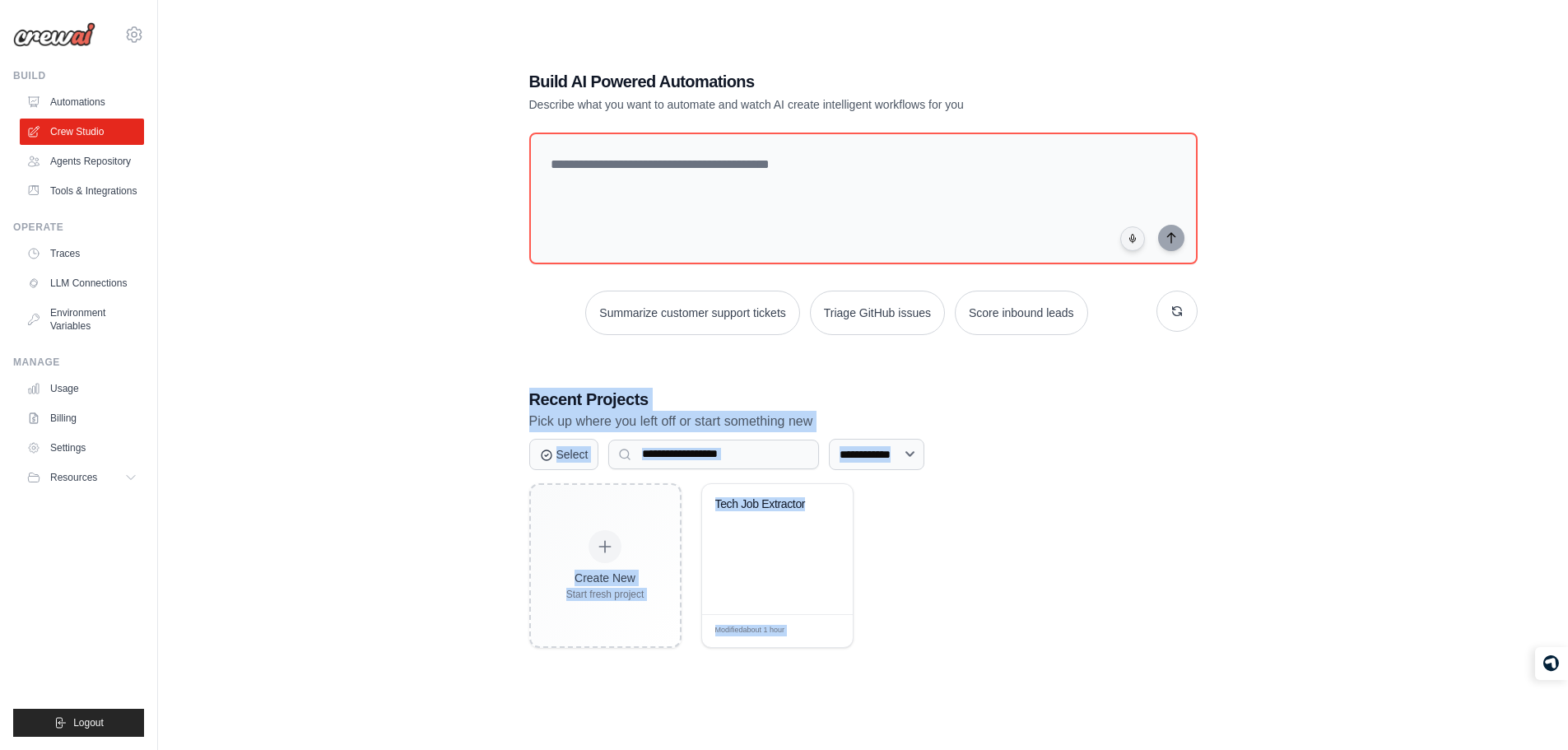
drag, startPoint x: 897, startPoint y: 649, endPoint x: 607, endPoint y: 370, distance: 402.4
click at [607, 370] on div "**********" at bounding box center [863, 359] width 708 height 630
click at [750, 340] on div "**********" at bounding box center [863, 359] width 708 height 630
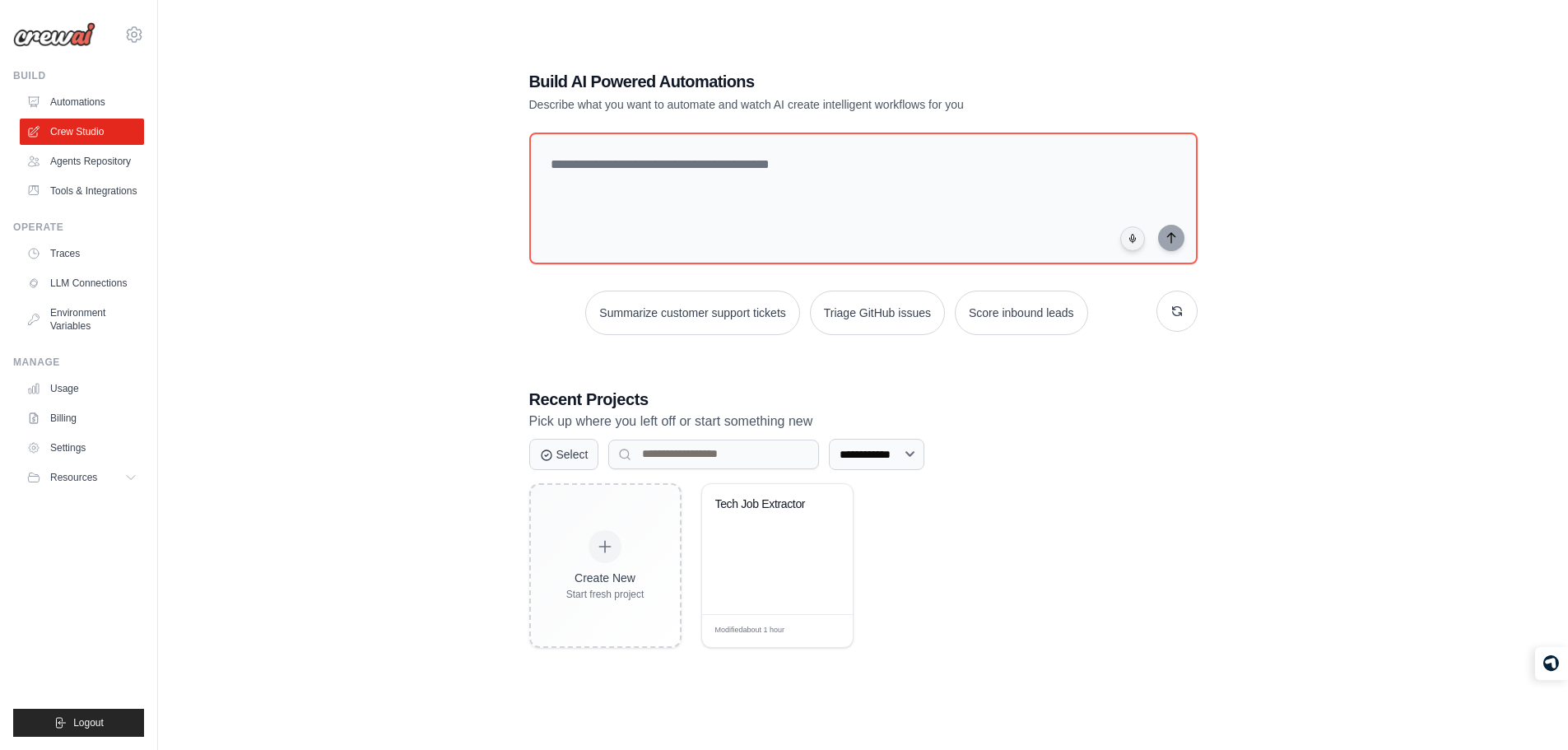
click at [750, 340] on div "**********" at bounding box center [863, 359] width 708 height 630
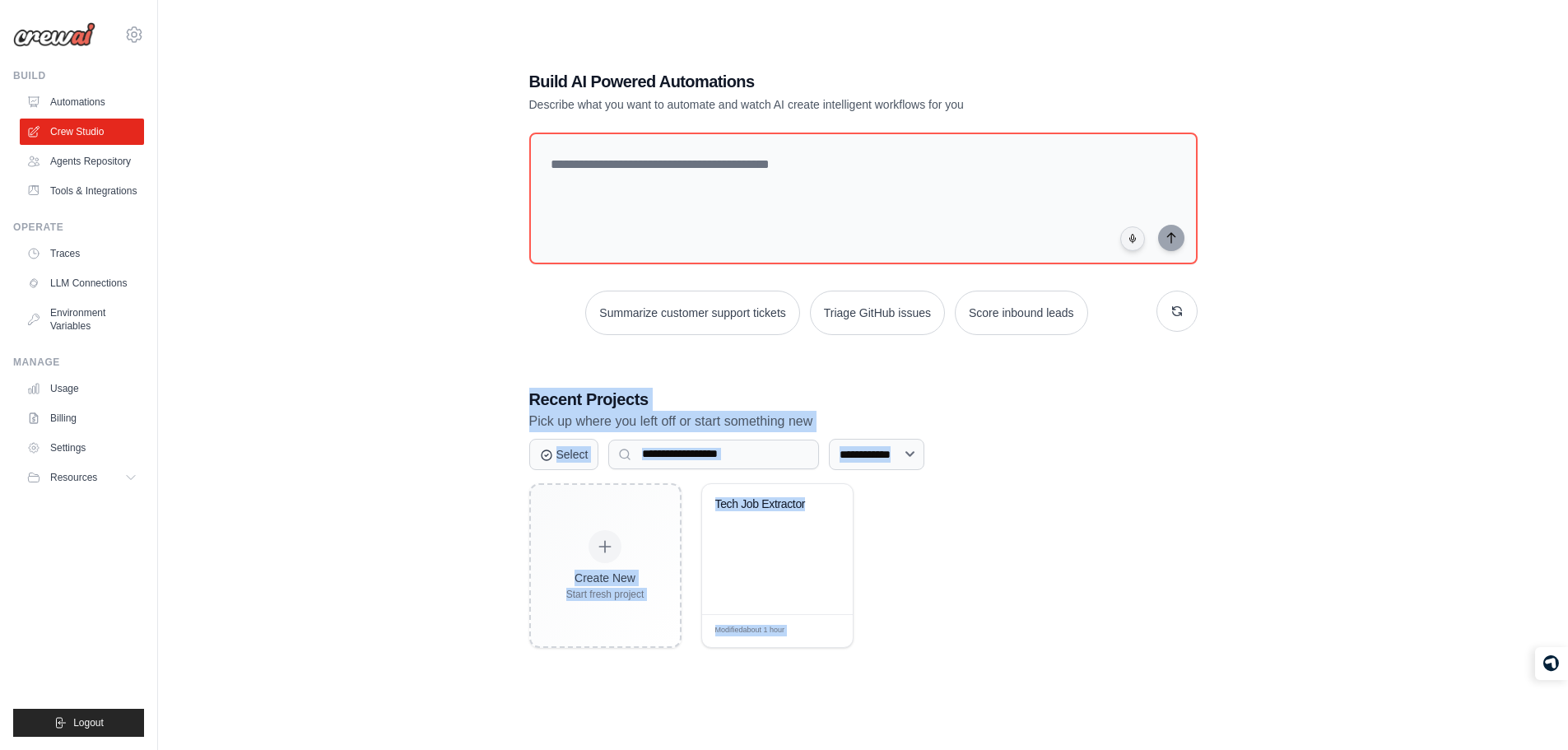
drag, startPoint x: 750, startPoint y: 340, endPoint x: 897, endPoint y: 612, distance: 309.2
click at [897, 612] on div "**********" at bounding box center [863, 359] width 708 height 630
click at [897, 612] on div "Create New Start fresh project Tech Job Extractor Modified about 1 hour Edit" at bounding box center [863, 565] width 669 height 165
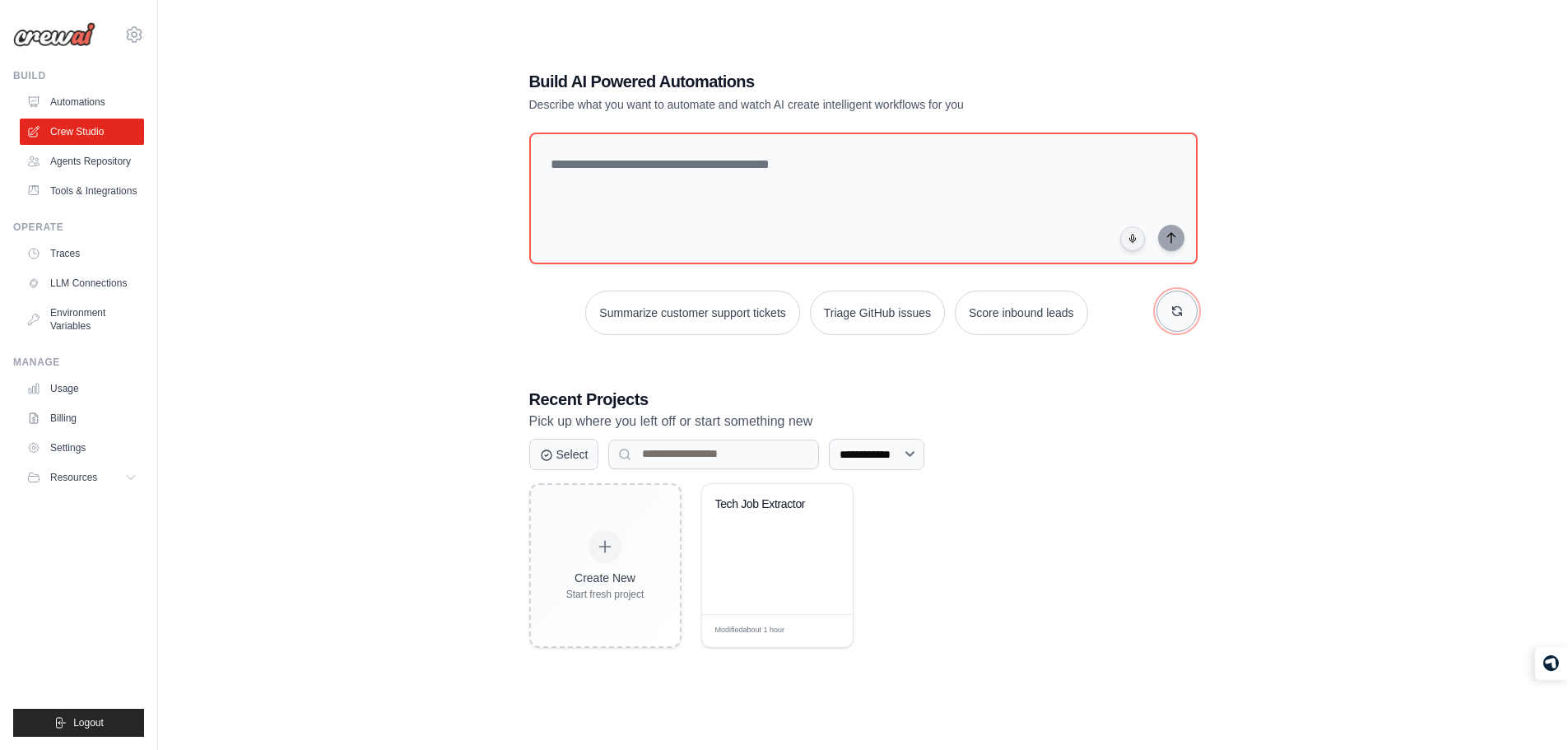
click at [1176, 314] on icon "button" at bounding box center [1176, 310] width 9 height 9
click at [1106, 372] on div "**********" at bounding box center [863, 359] width 708 height 630
click at [1178, 309] on icon "button" at bounding box center [1177, 311] width 13 height 13
click at [1146, 392] on h3 "Recent Projects" at bounding box center [863, 399] width 669 height 23
click at [1181, 307] on icon "button" at bounding box center [1177, 311] width 13 height 13
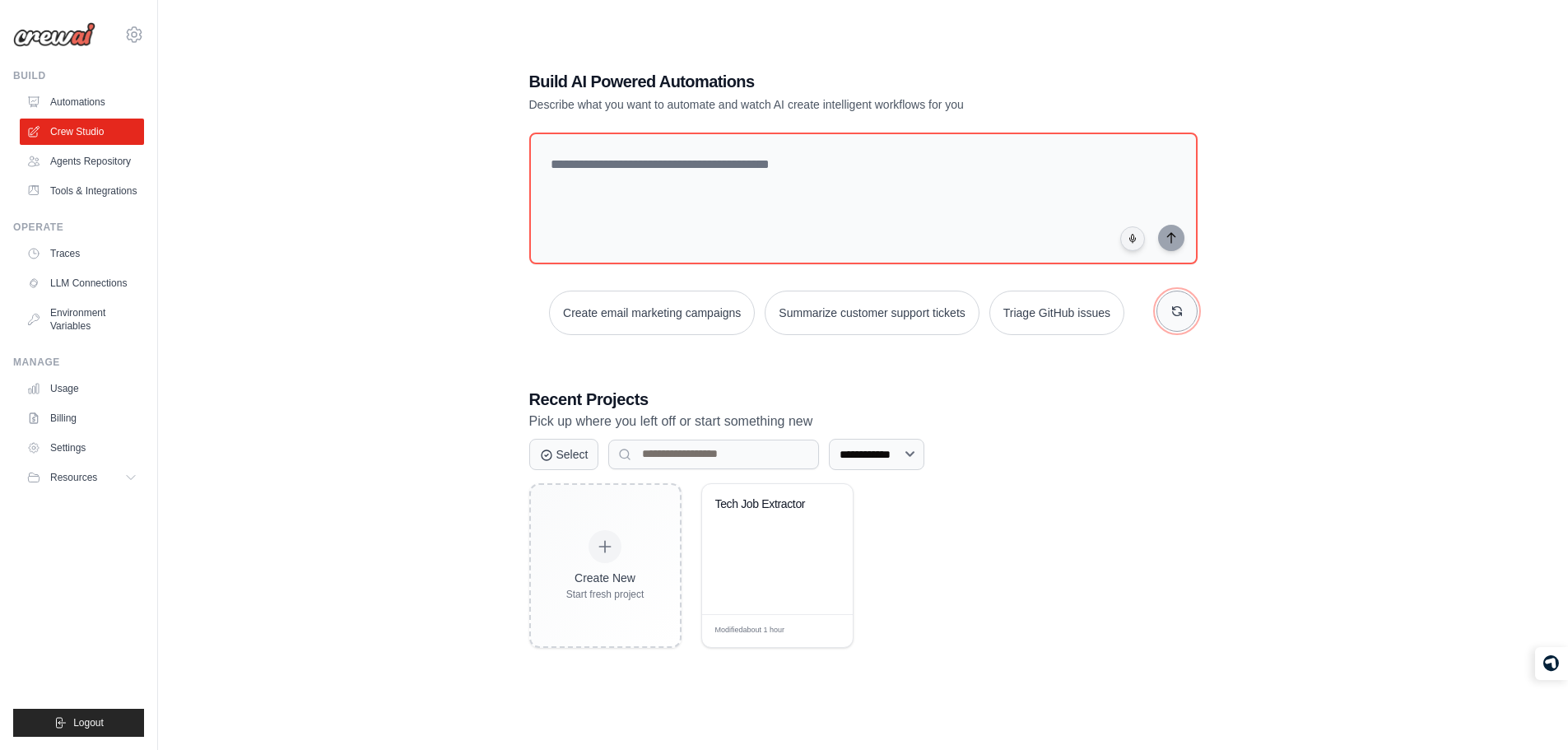
click at [1174, 309] on icon "button" at bounding box center [1177, 311] width 13 height 13
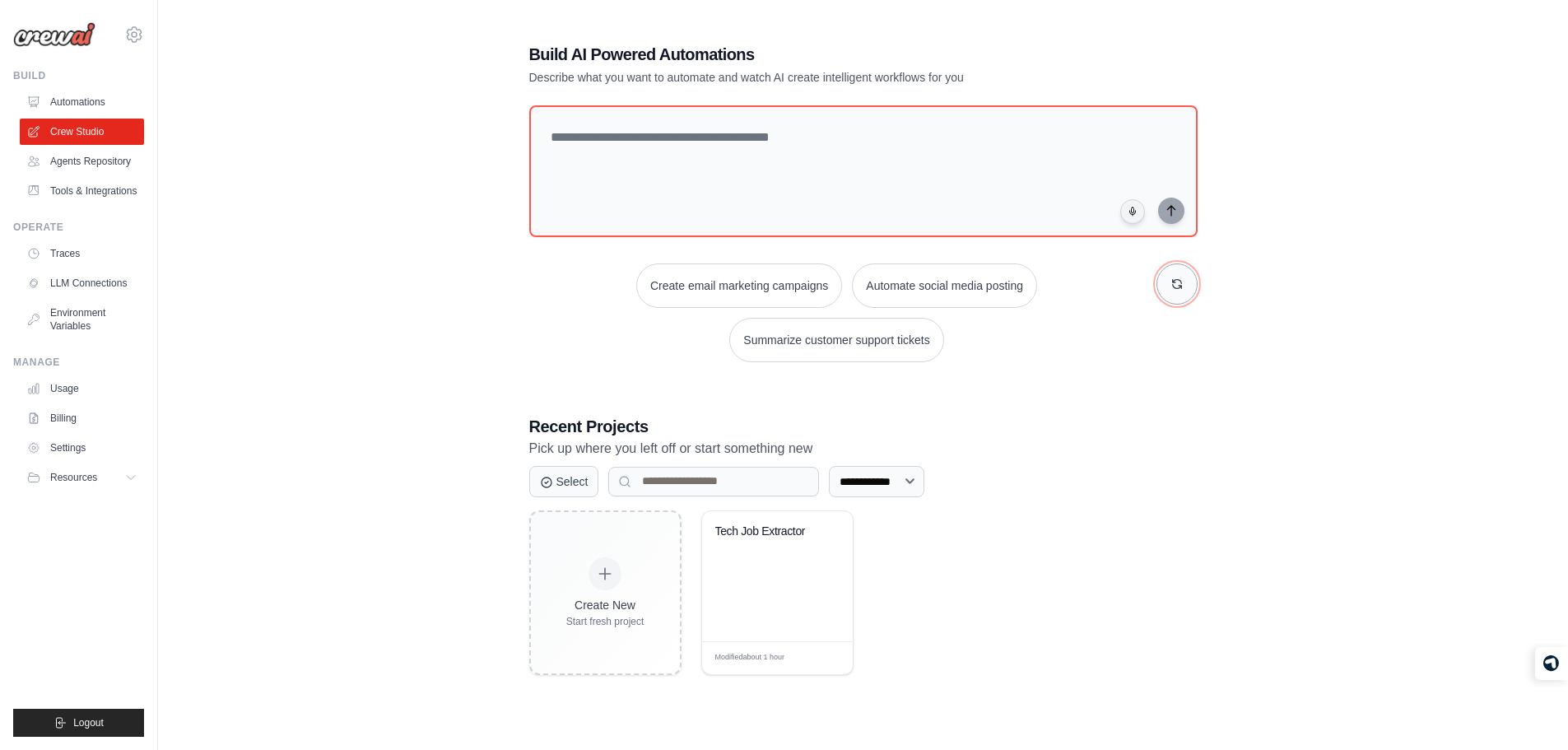
scroll to position [6, 0]
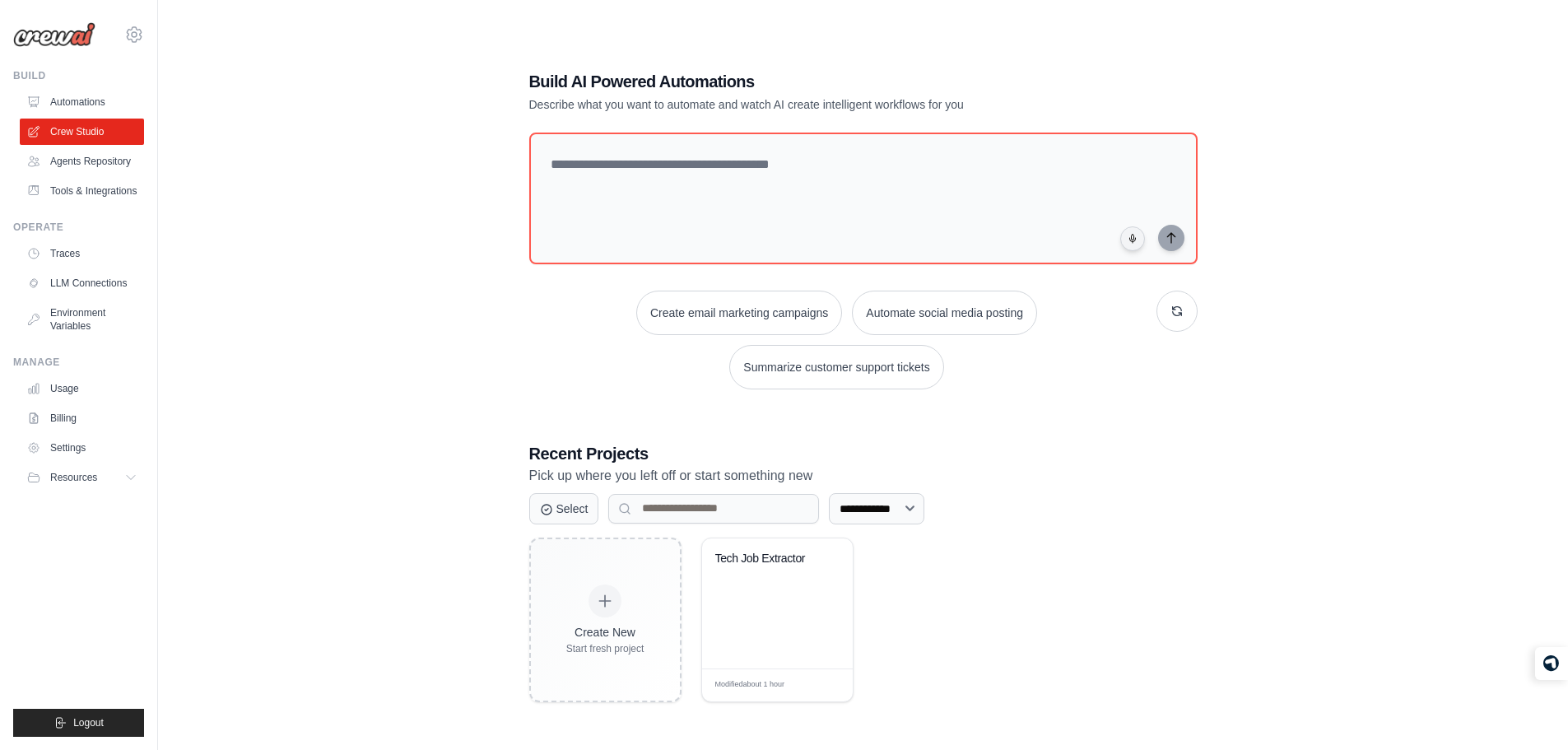
click at [1075, 420] on div "**********" at bounding box center [863, 386] width 708 height 685
click at [1172, 305] on icon "button" at bounding box center [1177, 311] width 13 height 13
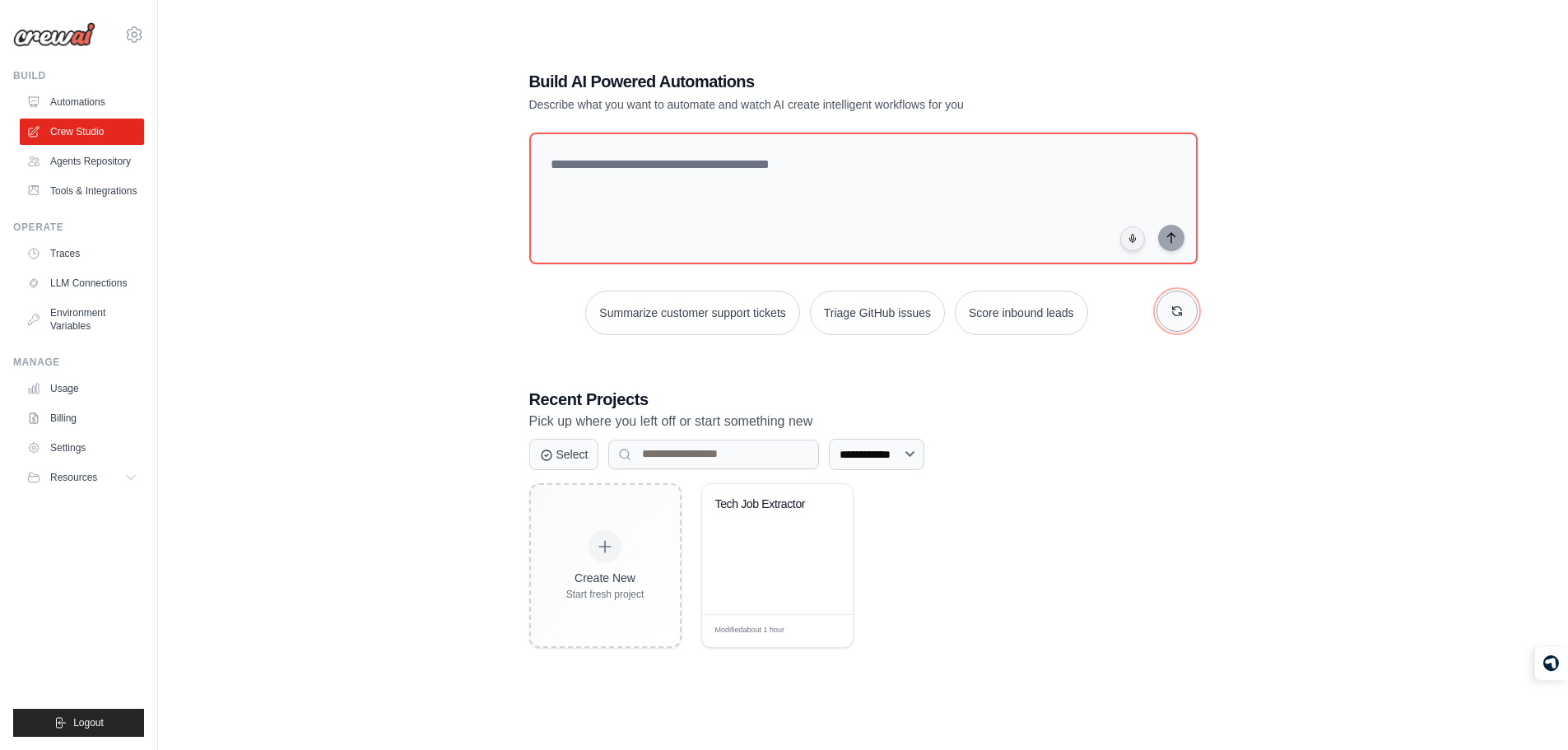
click at [1172, 305] on icon "button" at bounding box center [1177, 311] width 13 height 13
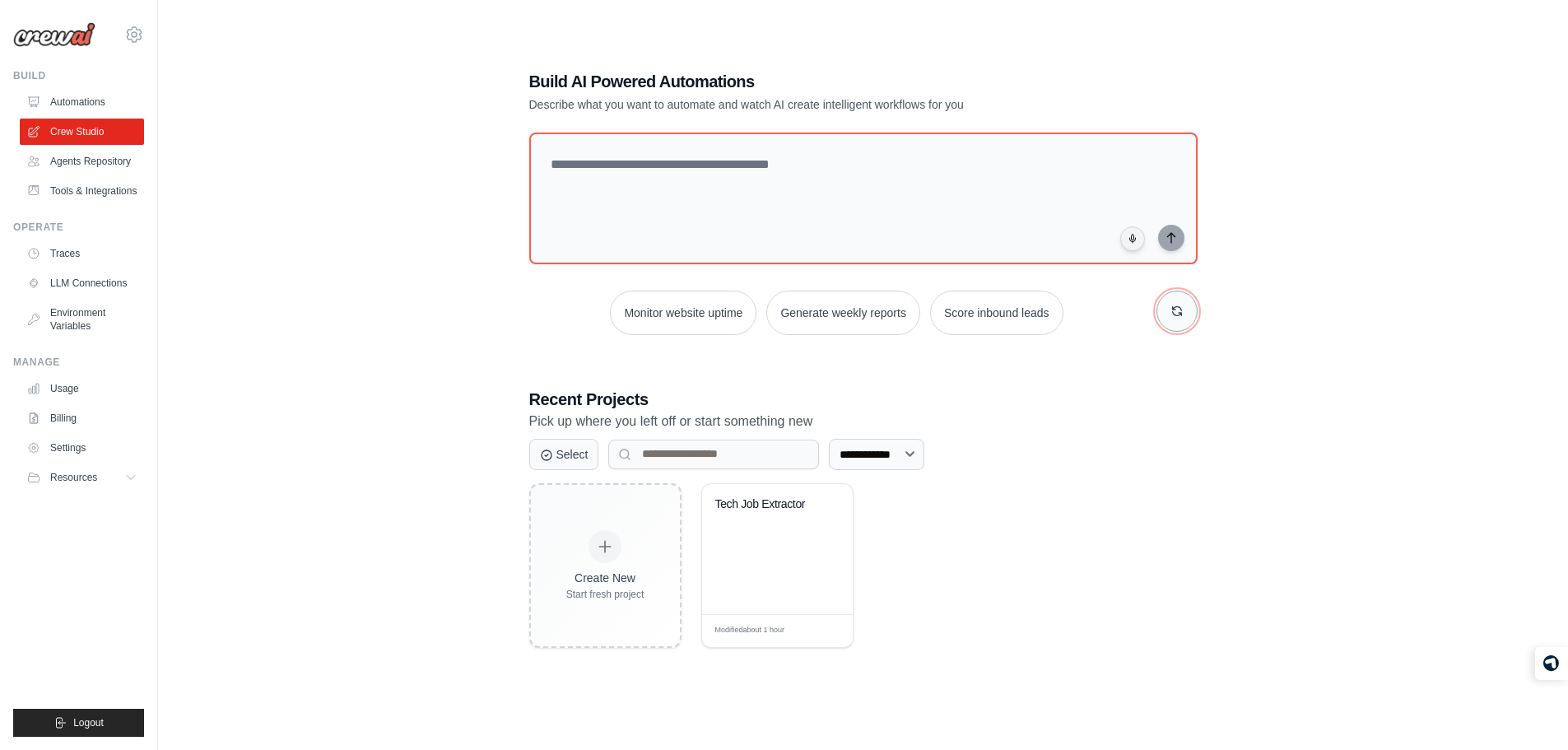
click at [1172, 305] on icon "button" at bounding box center [1177, 311] width 13 height 13
click at [1004, 407] on h3 "Recent Projects" at bounding box center [863, 399] width 669 height 23
click at [867, 442] on select "**********" at bounding box center [876, 454] width 96 height 31
click at [1085, 543] on div "Create New Start fresh project Tech Job Extractor Modified about 1 hour Edit" at bounding box center [863, 565] width 669 height 165
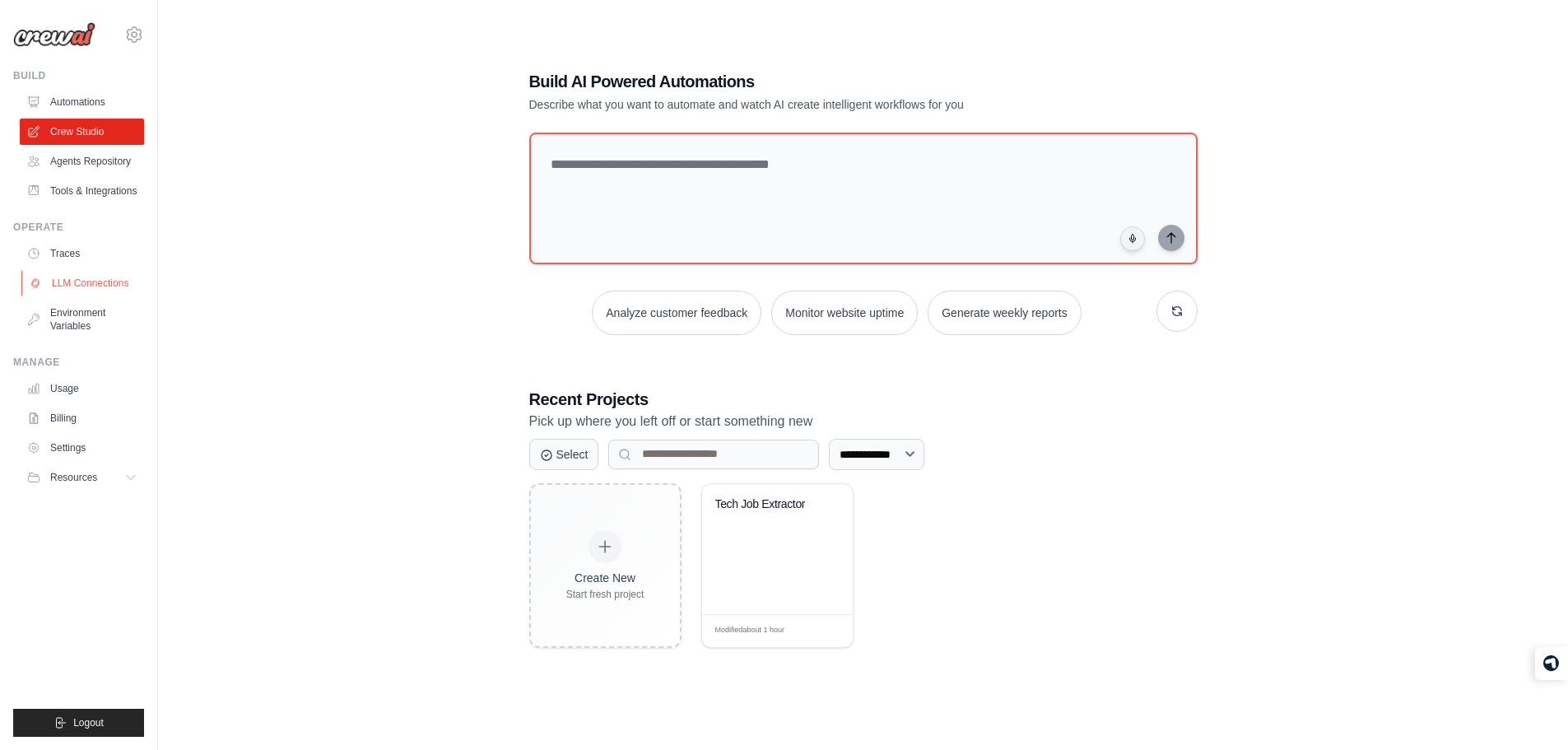
click at [127, 286] on link "LLM Connections" at bounding box center [83, 283] width 124 height 26
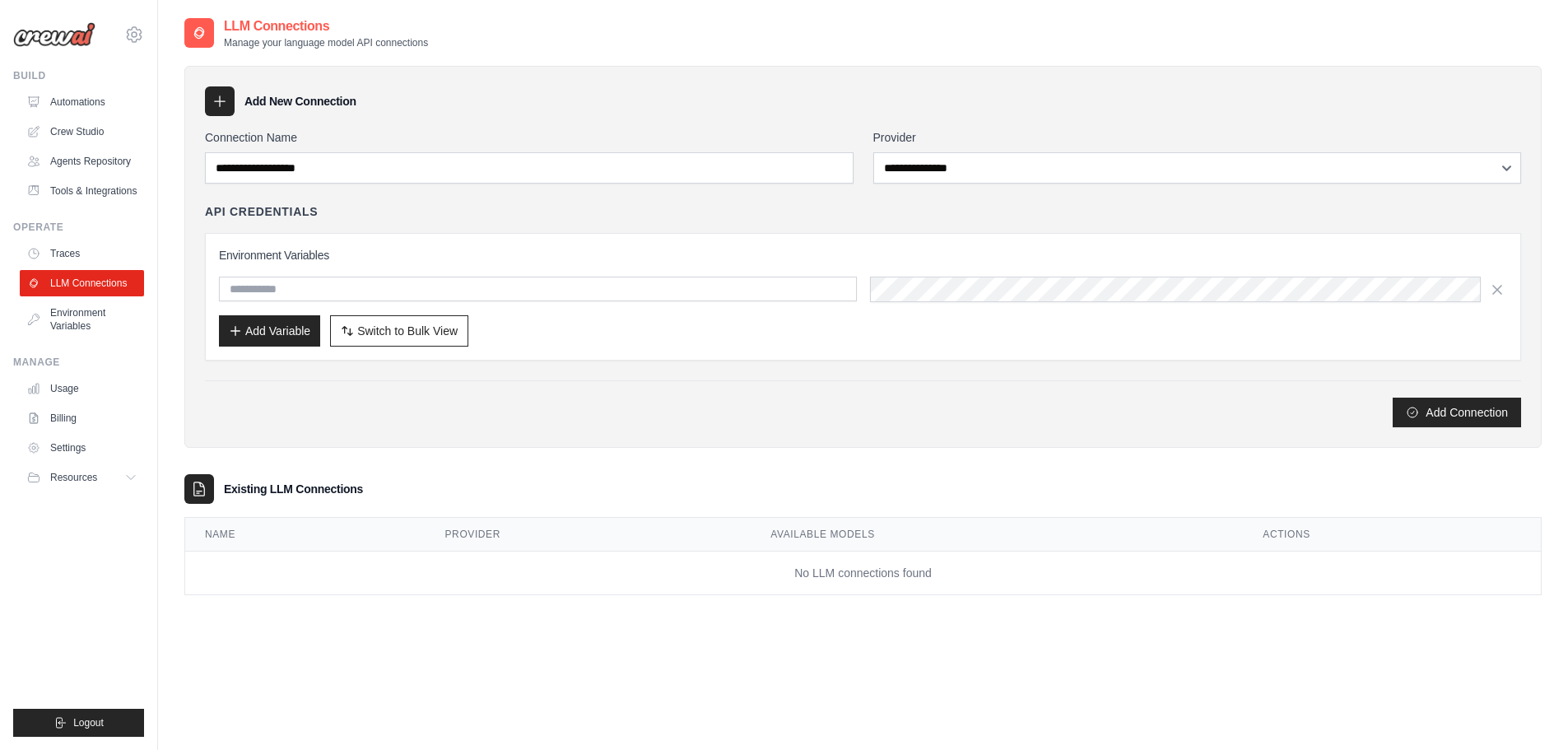
scroll to position [33, 0]
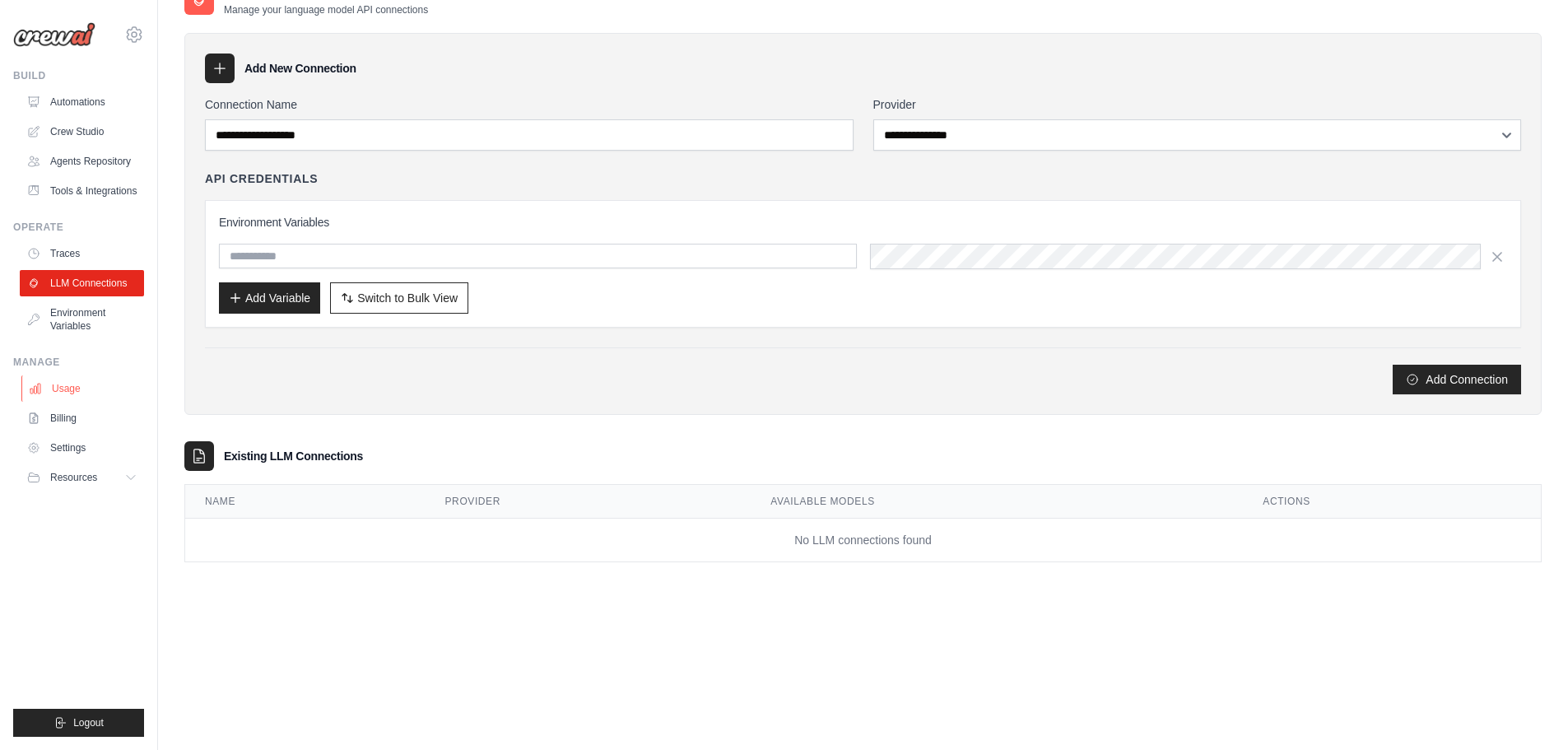
click at [99, 401] on link "Usage" at bounding box center [83, 388] width 124 height 26
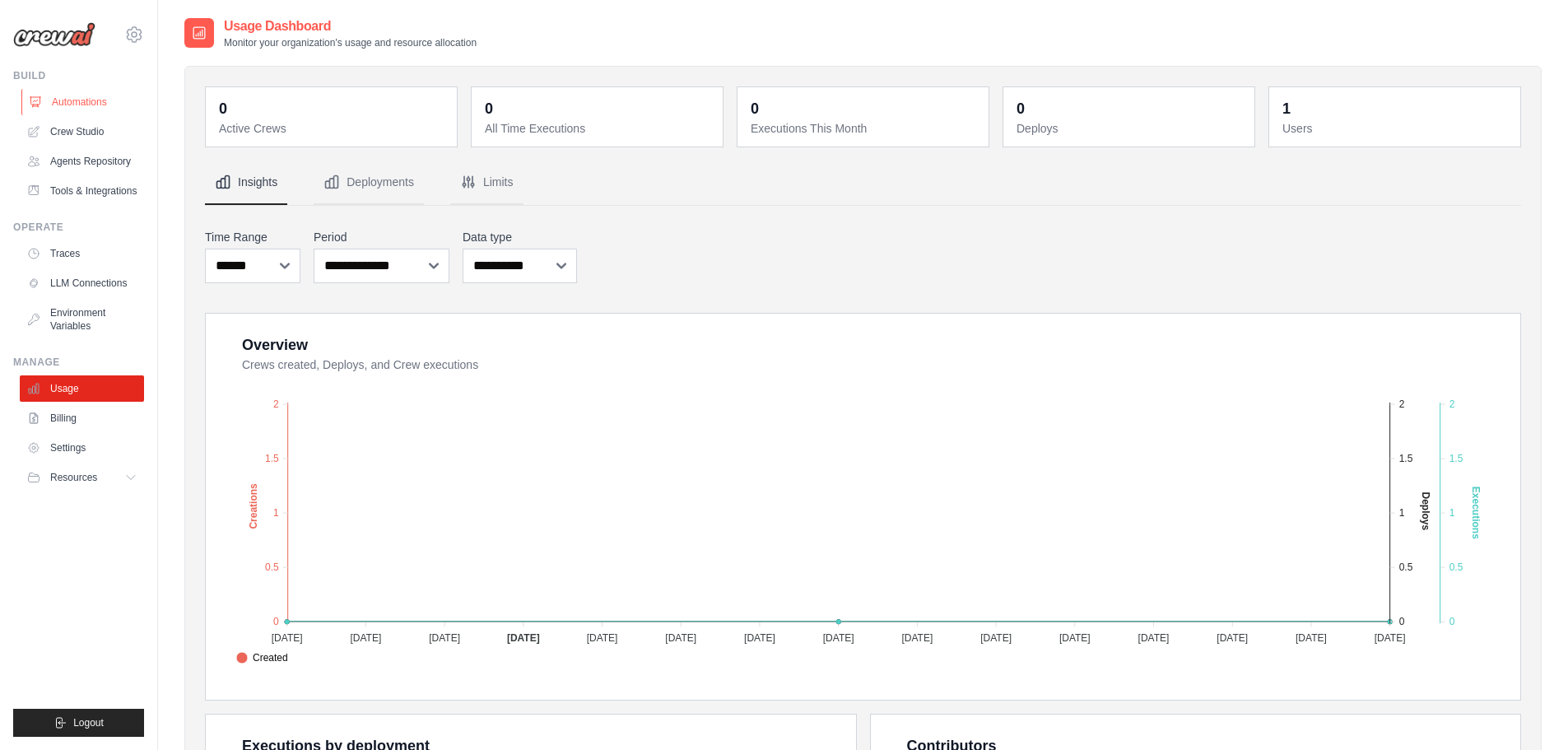
click at [90, 99] on link "Automations" at bounding box center [83, 102] width 124 height 26
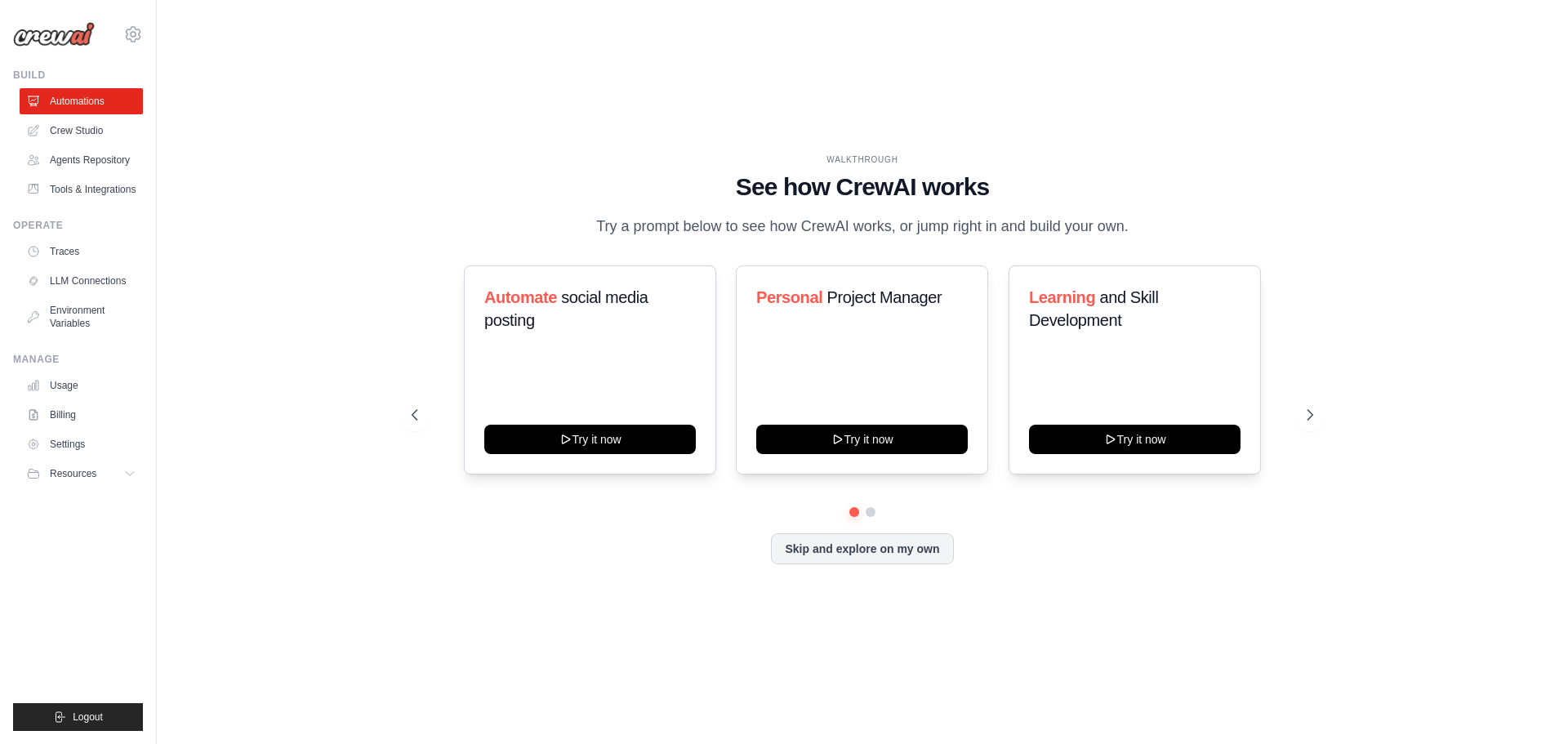
click at [754, 173] on h1 "See how CrewAI works" at bounding box center [862, 187] width 901 height 29
drag, startPoint x: 754, startPoint y: 171, endPoint x: 807, endPoint y: 142, distance: 60.4
click at [807, 154] on div "WALKTHROUGH See how [PERSON_NAME] works Try a prompt below to see how [PERSON_N…" at bounding box center [862, 196] width 901 height 85
click at [807, 154] on div "WALKTHROUGH" at bounding box center [862, 159] width 901 height 12
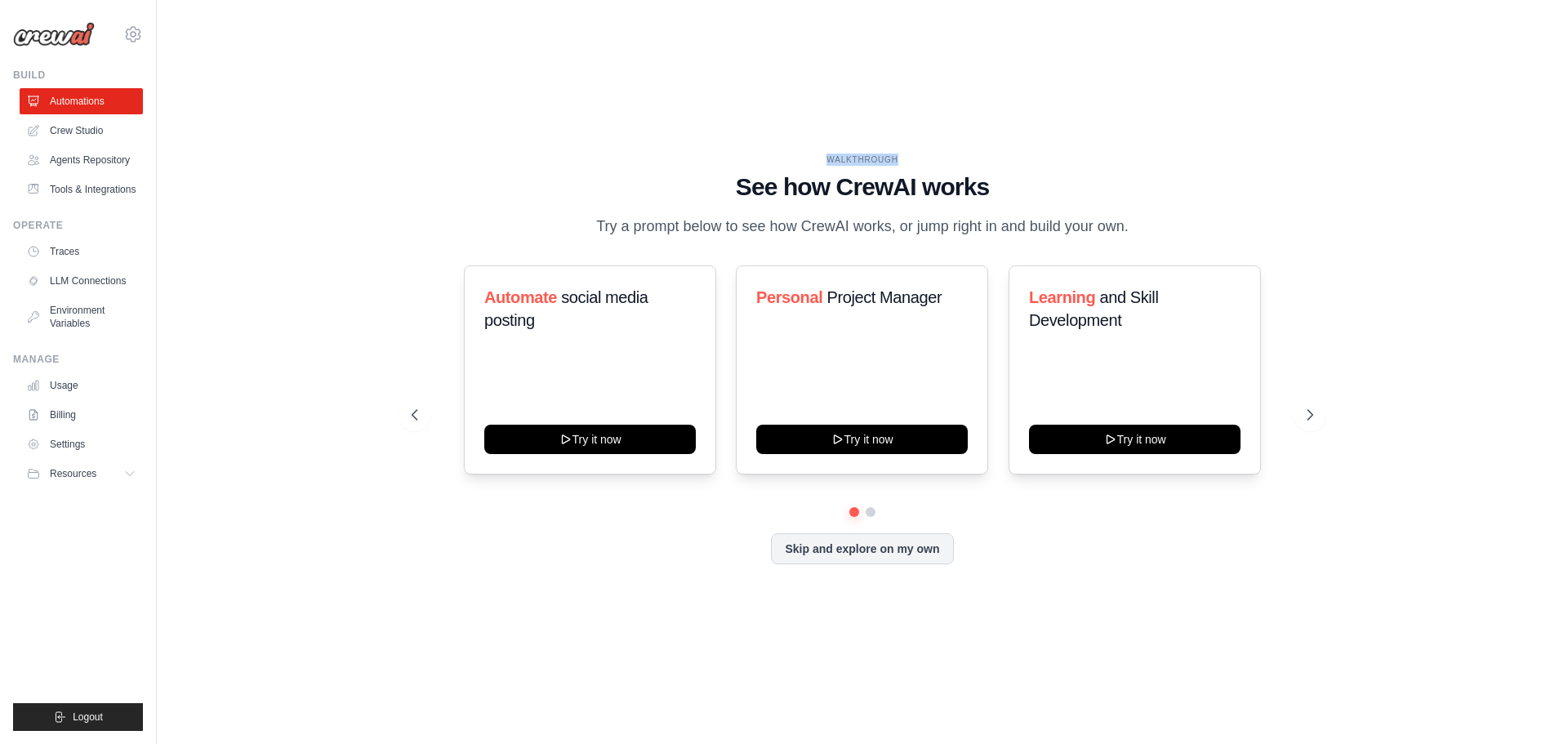
click at [807, 154] on div "WALKTHROUGH" at bounding box center [862, 159] width 901 height 12
drag, startPoint x: 807, startPoint y: 142, endPoint x: 951, endPoint y: 656, distance: 533.8
click at [951, 656] on div "WALKTHROUGH See how [PERSON_NAME] works Try a prompt below to see how [PERSON_N…" at bounding box center [862, 372] width 1359 height 711
click at [832, 99] on div "WALKTHROUGH See how [PERSON_NAME] works Try a prompt below to see how [PERSON_N…" at bounding box center [862, 372] width 1359 height 711
click at [735, 38] on div "WALKTHROUGH See how [PERSON_NAME] works Try a prompt below to see how [PERSON_N…" at bounding box center [862, 372] width 1359 height 711
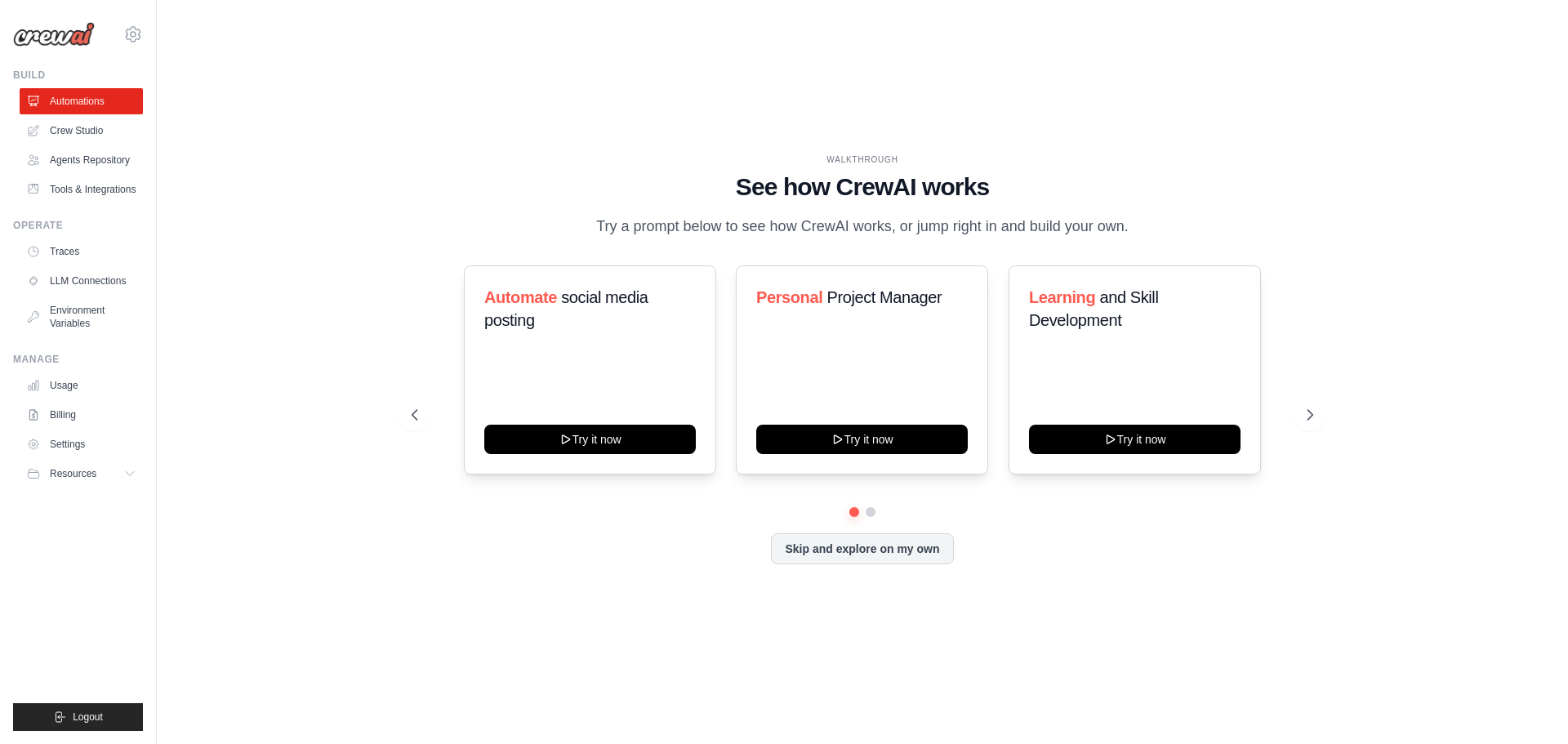
click at [735, 38] on div "WALKTHROUGH See how [PERSON_NAME] works Try a prompt below to see how [PERSON_N…" at bounding box center [862, 372] width 1359 height 711
click at [781, 133] on div "WALKTHROUGH See how [PERSON_NAME] works Try a prompt below to see how [PERSON_N…" at bounding box center [862, 372] width 1359 height 711
click at [847, 159] on div "WALKTHROUGH See how [PERSON_NAME] works Try a prompt below to see how [PERSON_N…" at bounding box center [862, 196] width 901 height 85
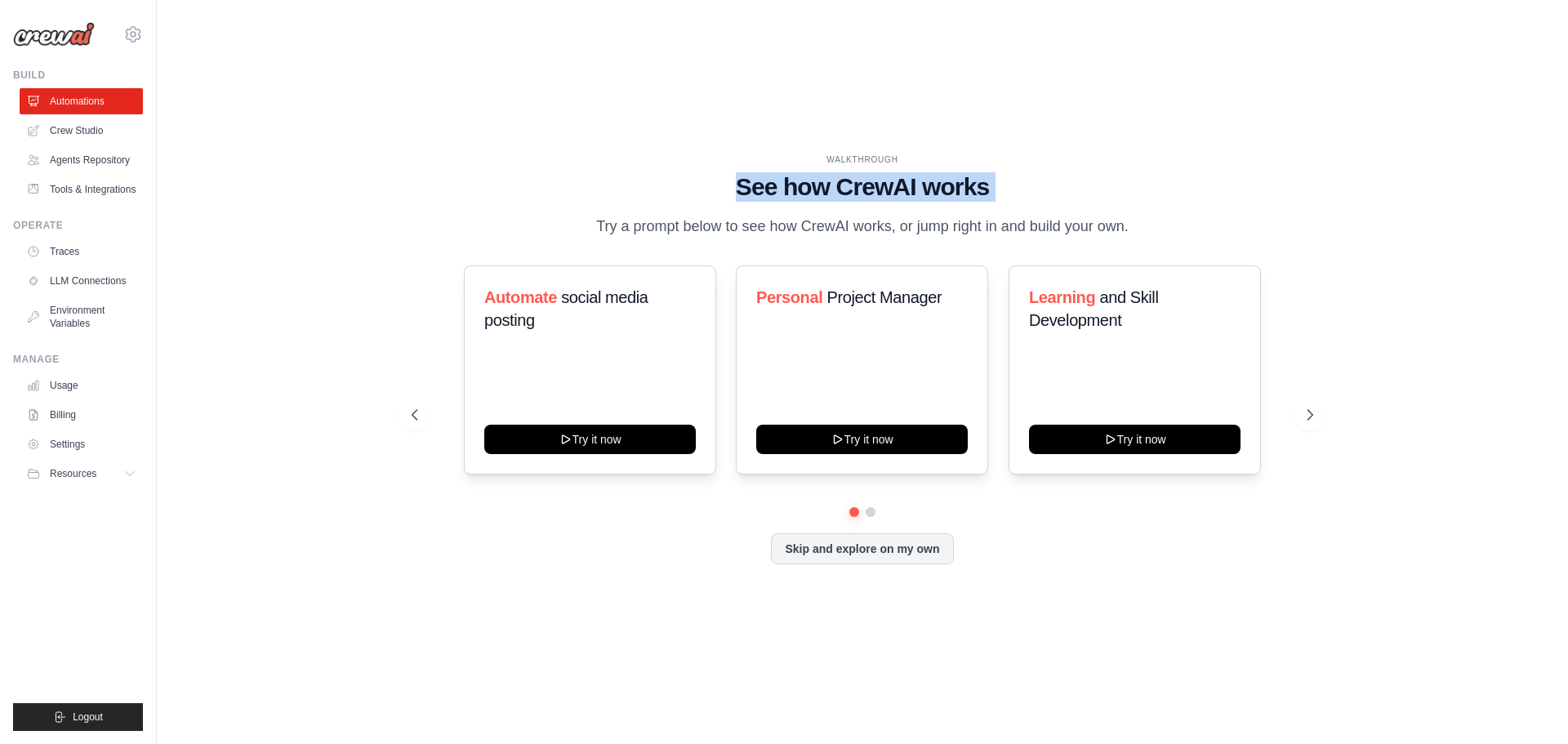
click at [847, 159] on div "WALKTHROUGH See how [PERSON_NAME] works Try a prompt below to see how [PERSON_N…" at bounding box center [862, 196] width 901 height 85
click at [851, 154] on div "WALKTHROUGH" at bounding box center [862, 159] width 901 height 12
drag, startPoint x: 851, startPoint y: 146, endPoint x: 952, endPoint y: 589, distance: 454.4
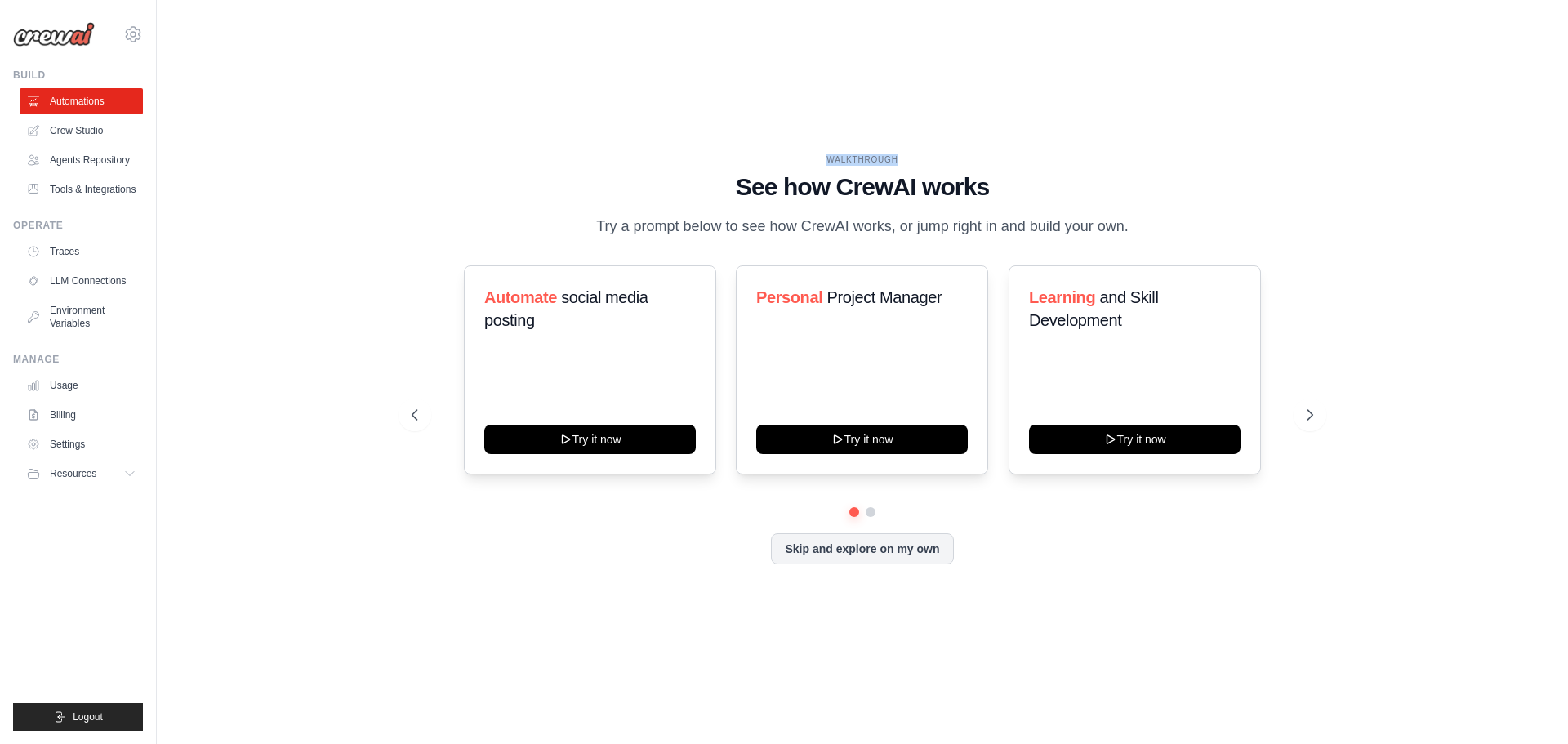
click at [952, 589] on div "WALKTHROUGH See how [PERSON_NAME] works Try a prompt below to see how [PERSON_N…" at bounding box center [862, 371] width 941 height 436
click at [997, 564] on div "Skip and explore on my own" at bounding box center [862, 549] width 901 height 31
click at [1314, 419] on icon at bounding box center [1312, 415] width 5 height 10
click at [838, 154] on div "WALKTHROUGH" at bounding box center [862, 159] width 901 height 12
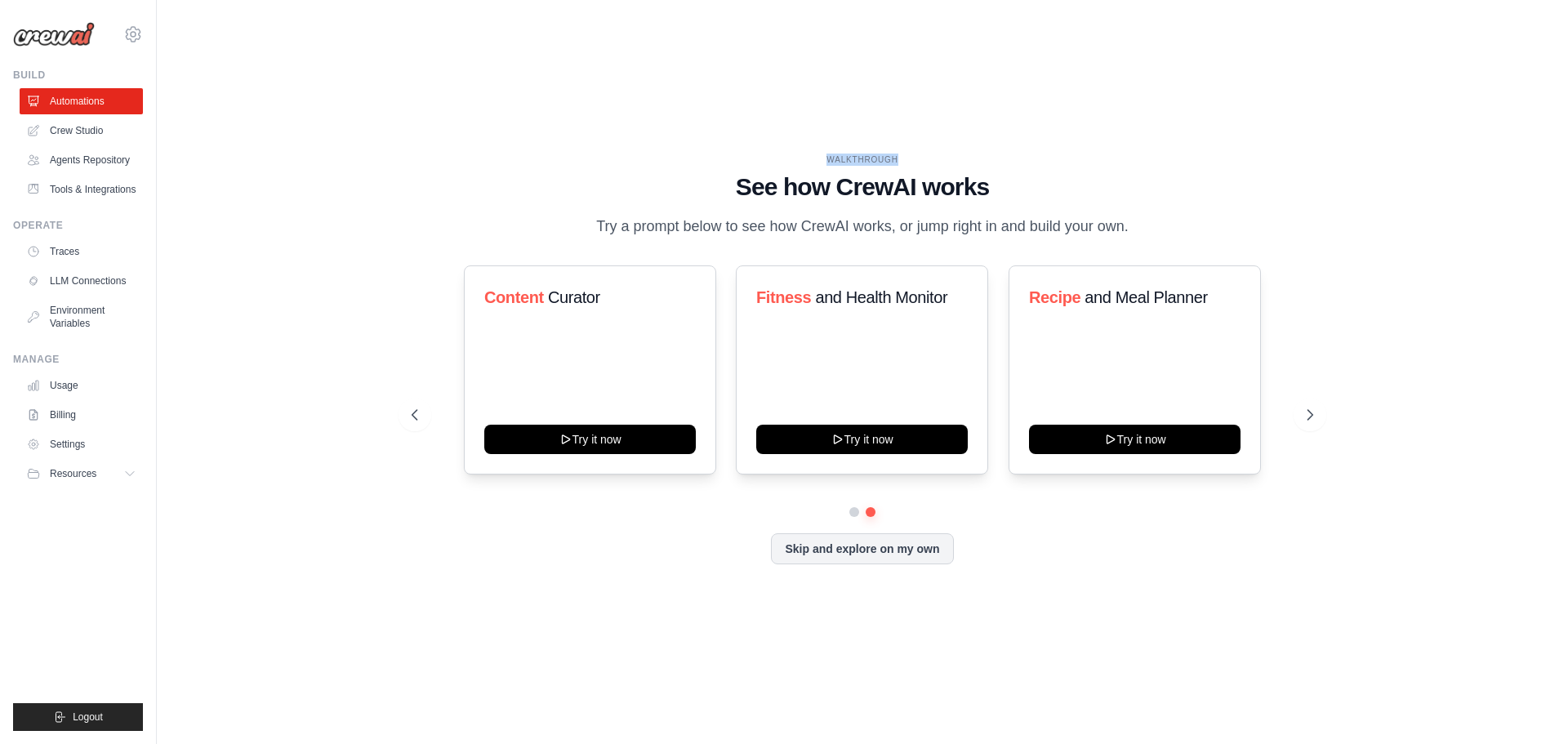
drag, startPoint x: 838, startPoint y: 144, endPoint x: 1010, endPoint y: 588, distance: 476.2
click at [1010, 588] on div "WALKTHROUGH See how [PERSON_NAME] works Try a prompt below to see how [PERSON_N…" at bounding box center [862, 371] width 941 height 436
click at [851, 132] on div "WALKTHROUGH See how [PERSON_NAME] works Try a prompt below to see how [PERSON_N…" at bounding box center [862, 372] width 1359 height 711
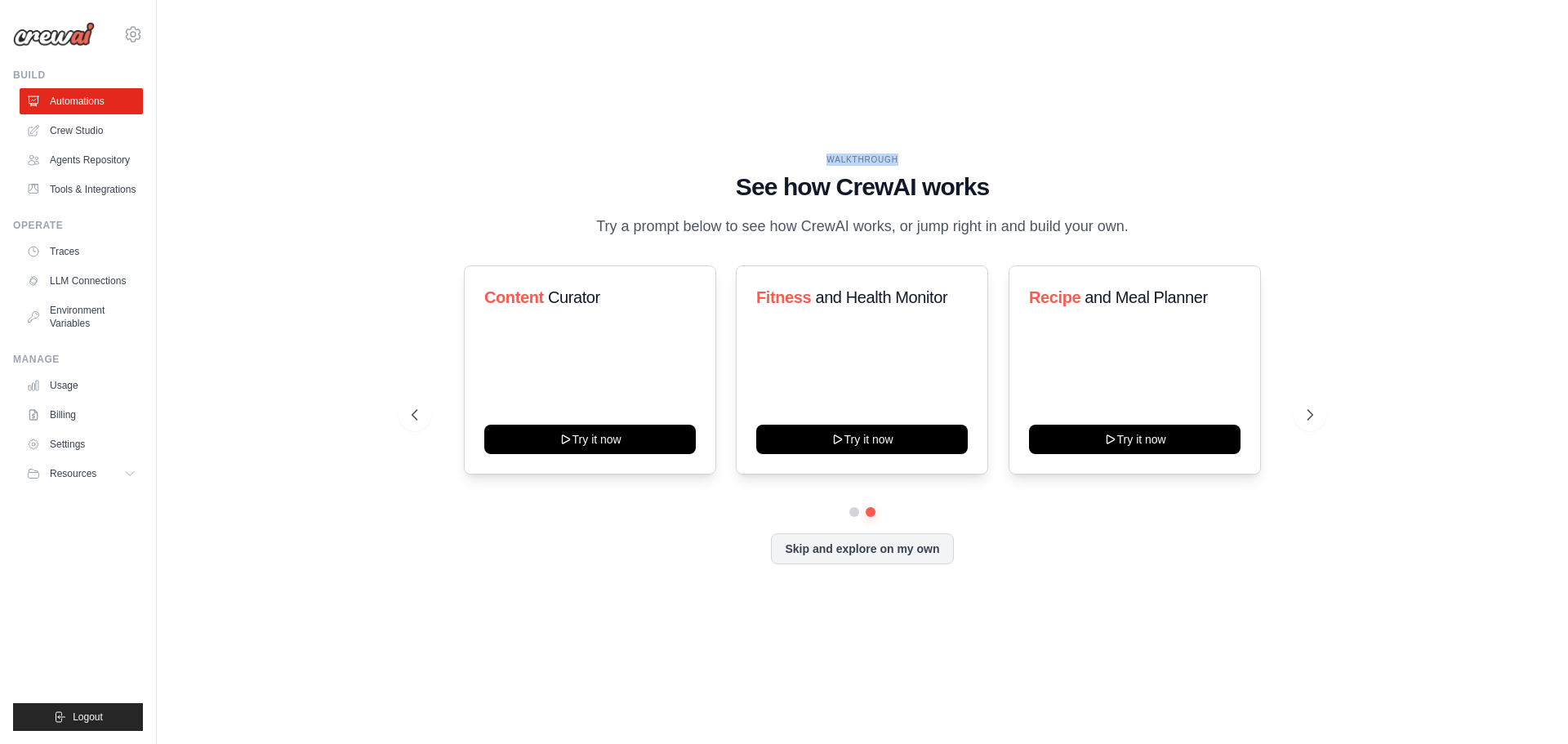
drag, startPoint x: 851, startPoint y: 132, endPoint x: 912, endPoint y: 576, distance: 448.2
click at [912, 576] on div "WALKTHROUGH See how [PERSON_NAME] works Try a prompt below to see how [PERSON_N…" at bounding box center [862, 372] width 1359 height 711
click at [1097, 539] on div "Automate social media posting Try it now Personal Project Manager Try it now Le…" at bounding box center [862, 414] width 901 height 298
click at [564, 347] on div "Content Curator Try it now" at bounding box center [590, 370] width 253 height 209
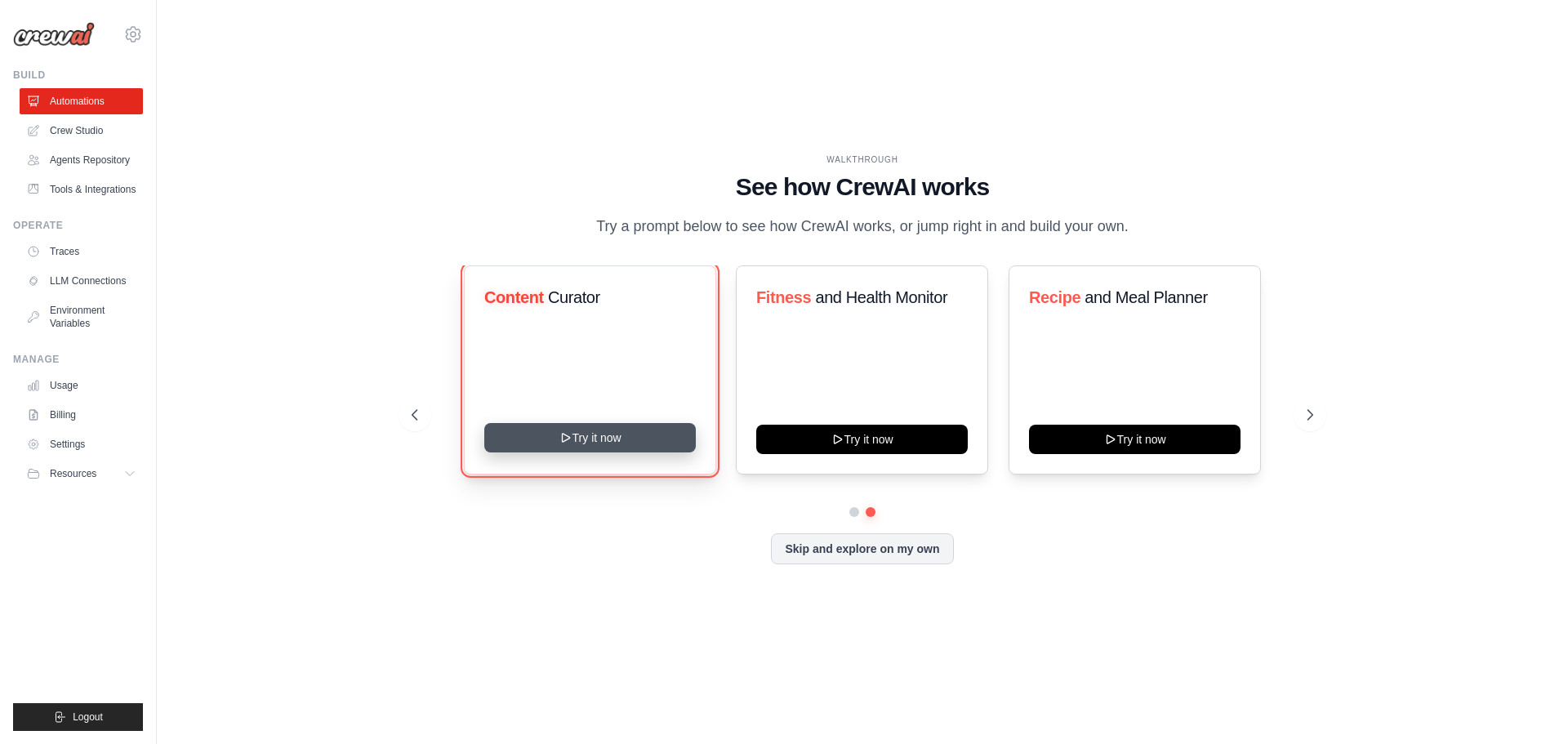
click at [560, 438] on button "Try it now" at bounding box center [590, 437] width 212 height 29
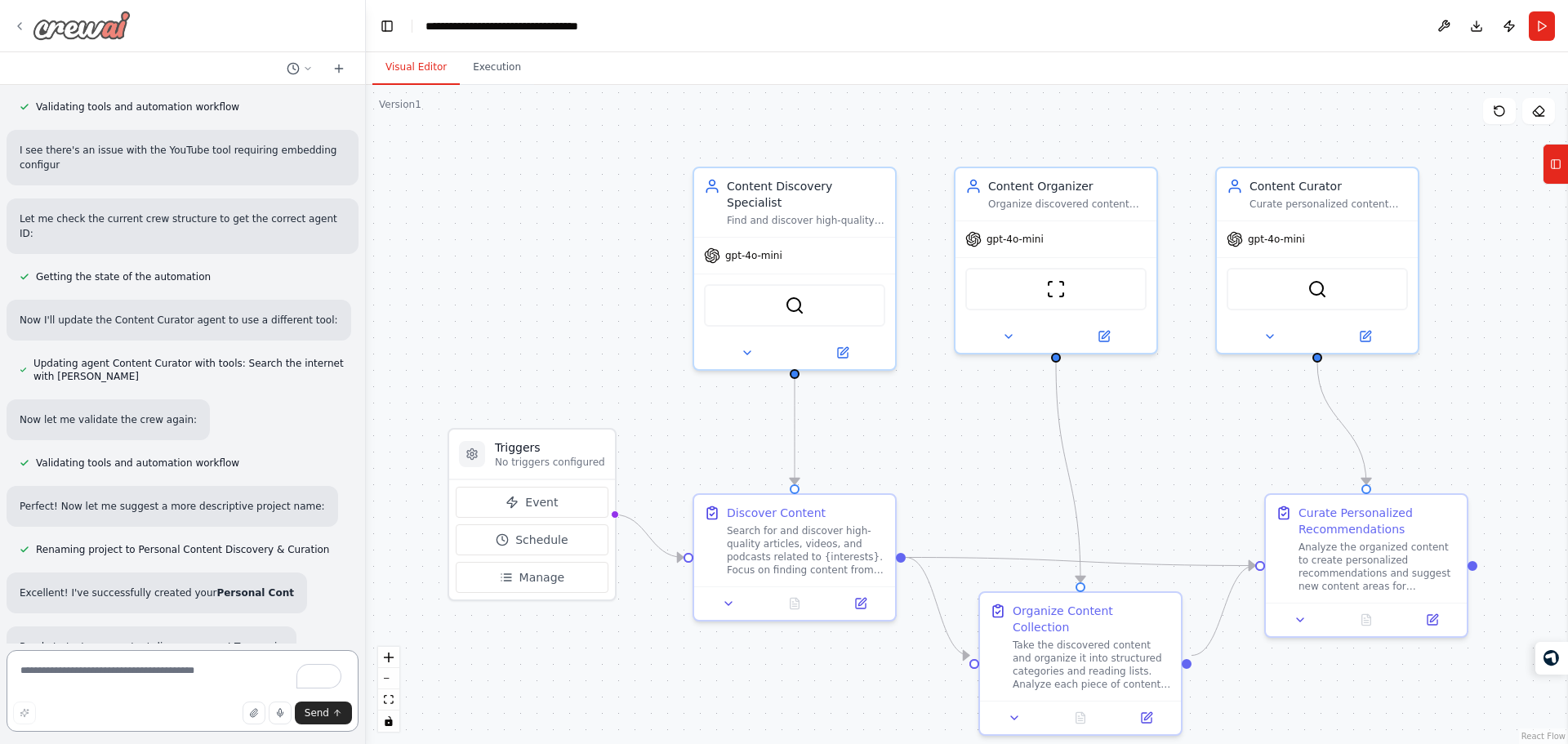
scroll to position [933, 0]
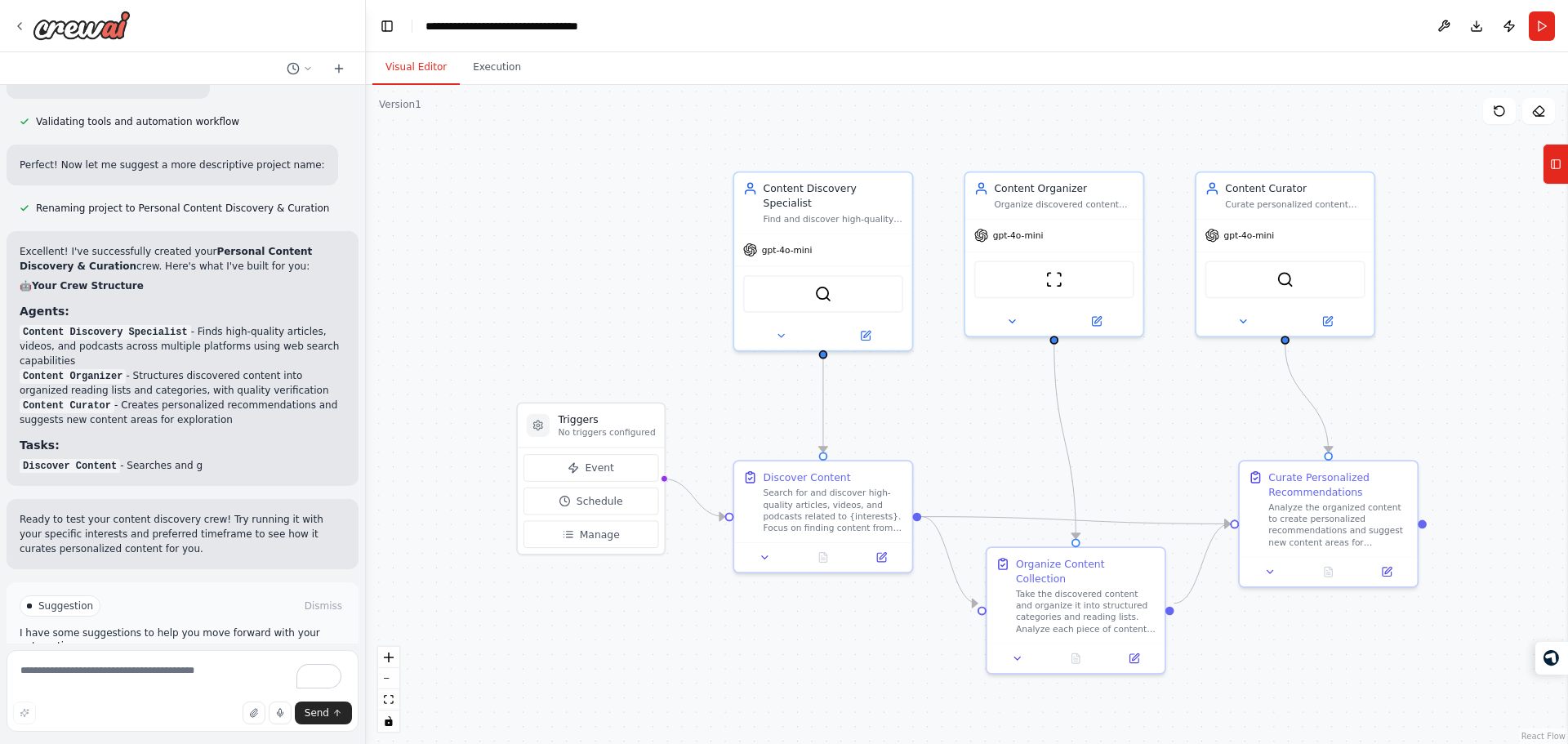
drag, startPoint x: 584, startPoint y: 289, endPoint x: 641, endPoint y: 290, distance: 57.0
click at [641, 290] on div ".deletable-edge-delete-btn { width: 20px; height: 20px; border: 0px solid #ffff…" at bounding box center [967, 415] width 1202 height 659
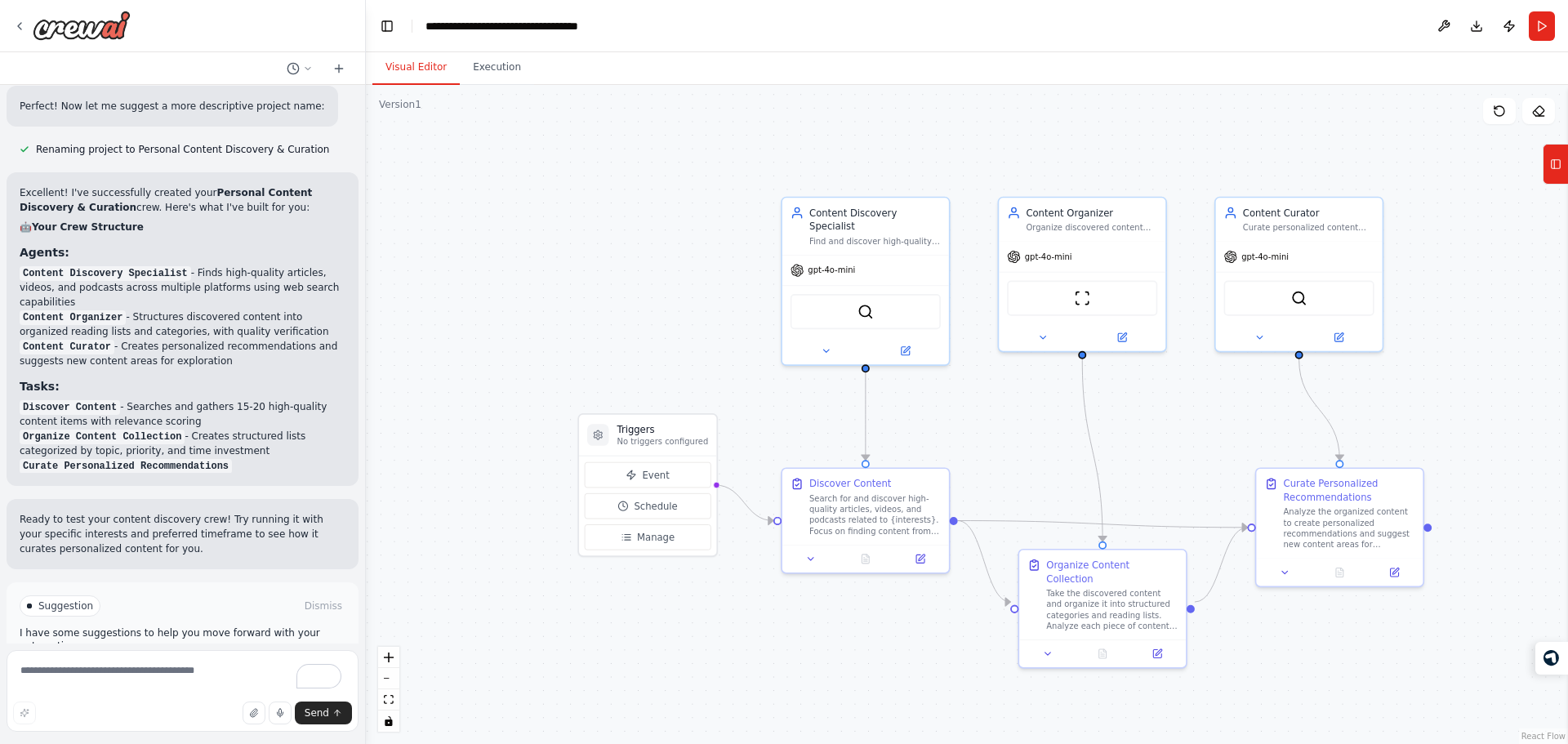
drag, startPoint x: 715, startPoint y: 613, endPoint x: 775, endPoint y: 637, distance: 64.6
click at [775, 637] on div ".deletable-edge-delete-btn { width: 20px; height: 20px; border: 0px solid #ffff…" at bounding box center [967, 415] width 1202 height 659
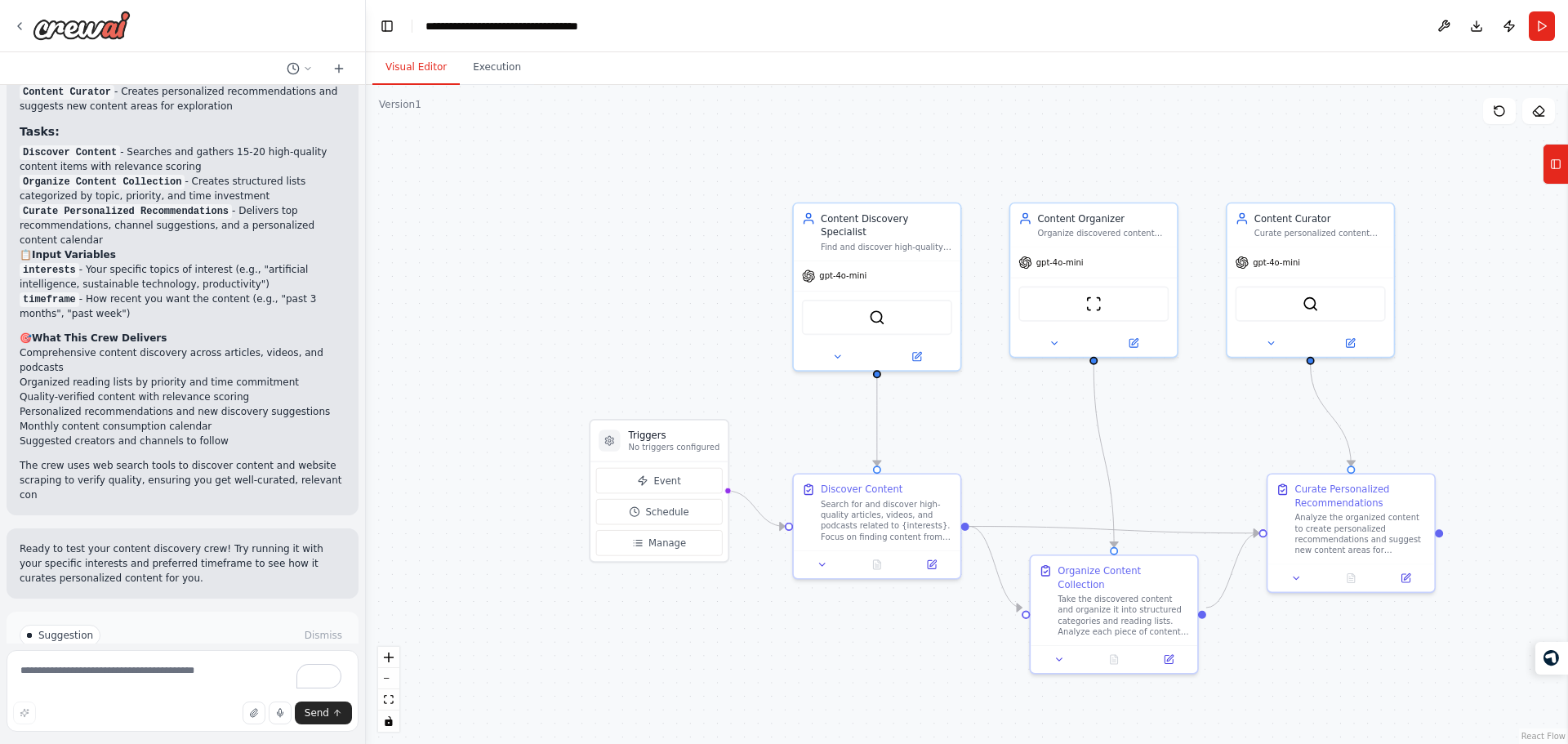
scroll to position [1588, 0]
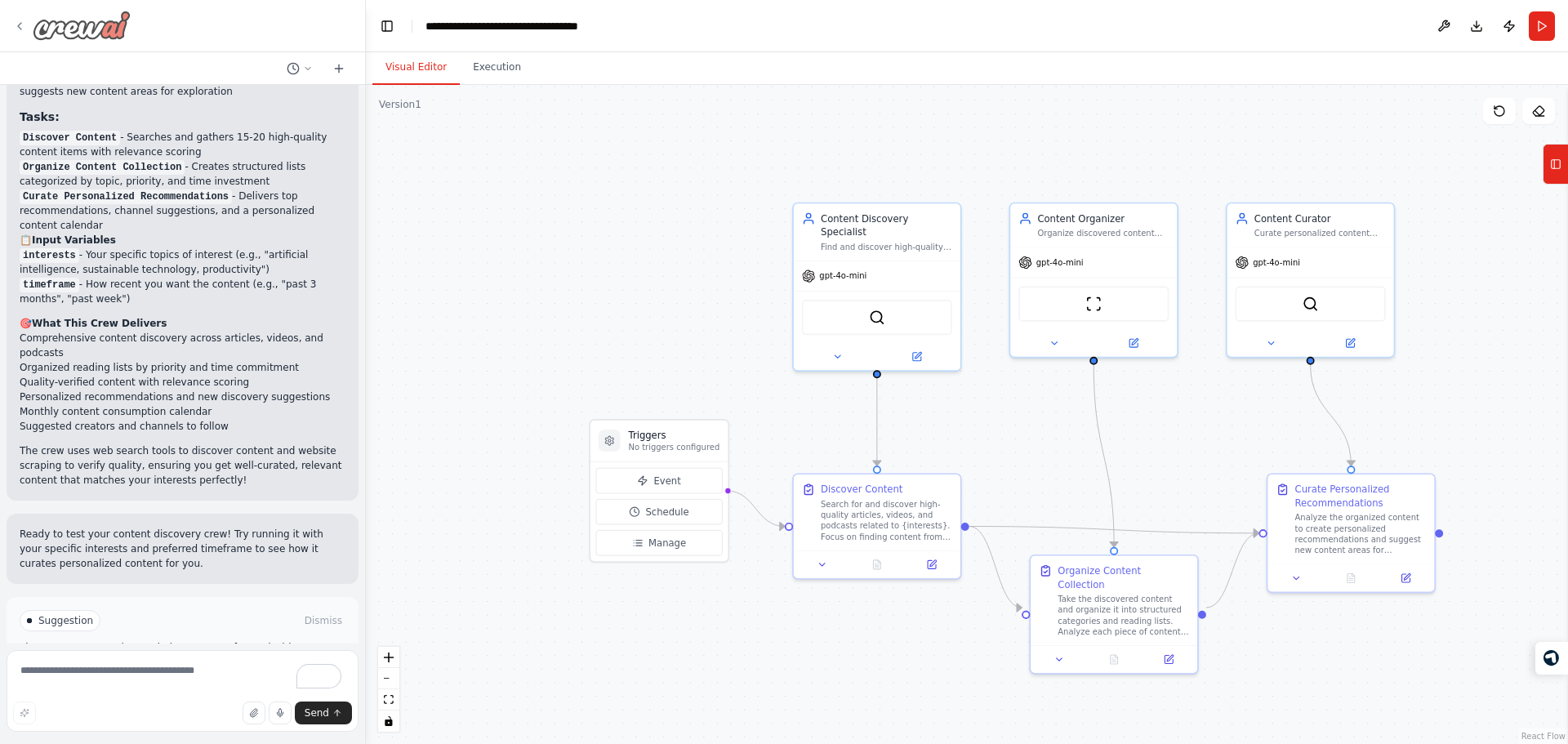
click at [36, 22] on img at bounding box center [82, 25] width 98 height 29
click at [15, 25] on icon at bounding box center [20, 26] width 13 height 13
